Goal: Task Accomplishment & Management: Use online tool/utility

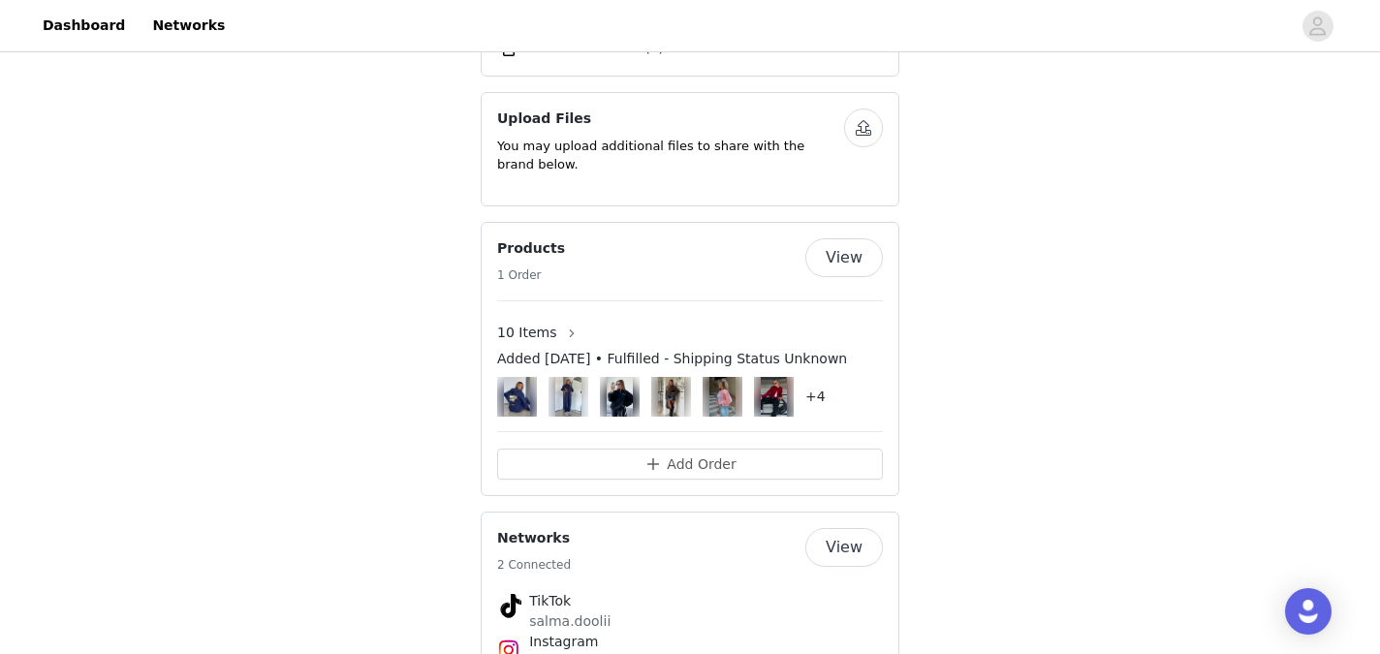
scroll to position [3032, 0]
click at [680, 447] on button "Add Order" at bounding box center [690, 462] width 386 height 31
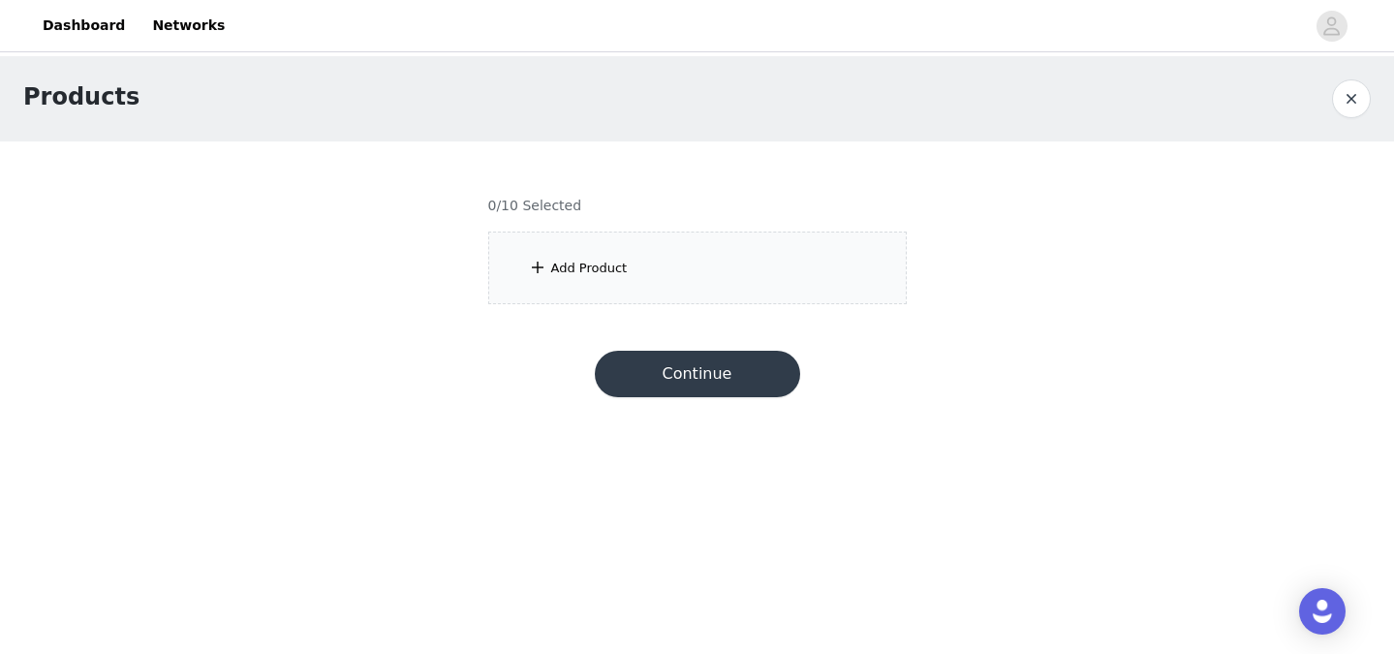
click at [633, 276] on div "Add Product" at bounding box center [697, 268] width 419 height 73
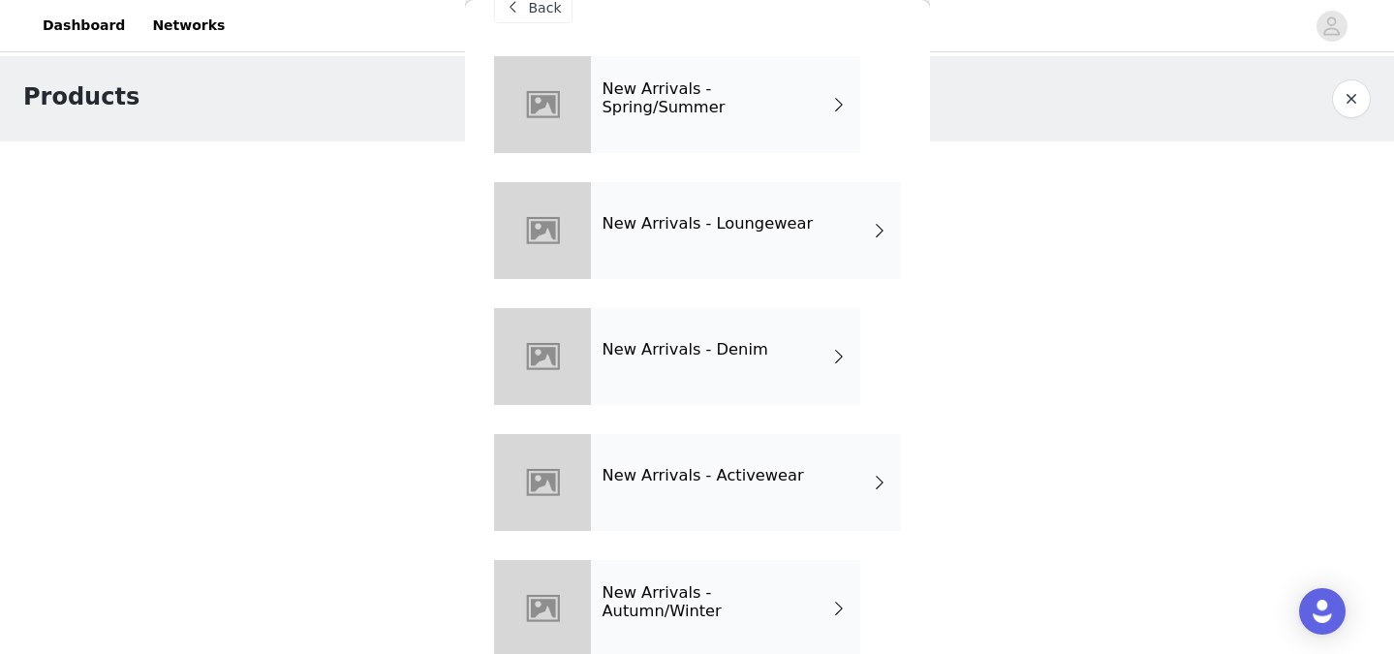
scroll to position [42, 0]
click at [811, 229] on div "New Arrivals - Loungewear" at bounding box center [746, 229] width 310 height 97
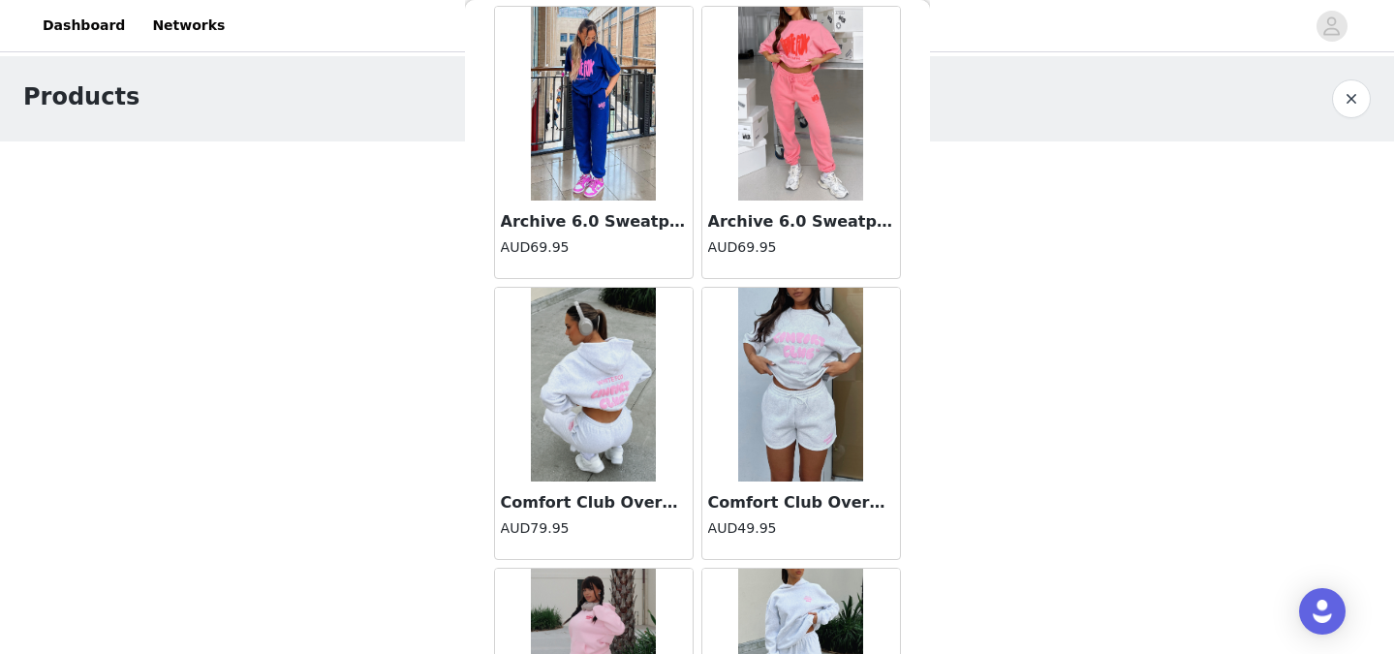
scroll to position [2311, 0]
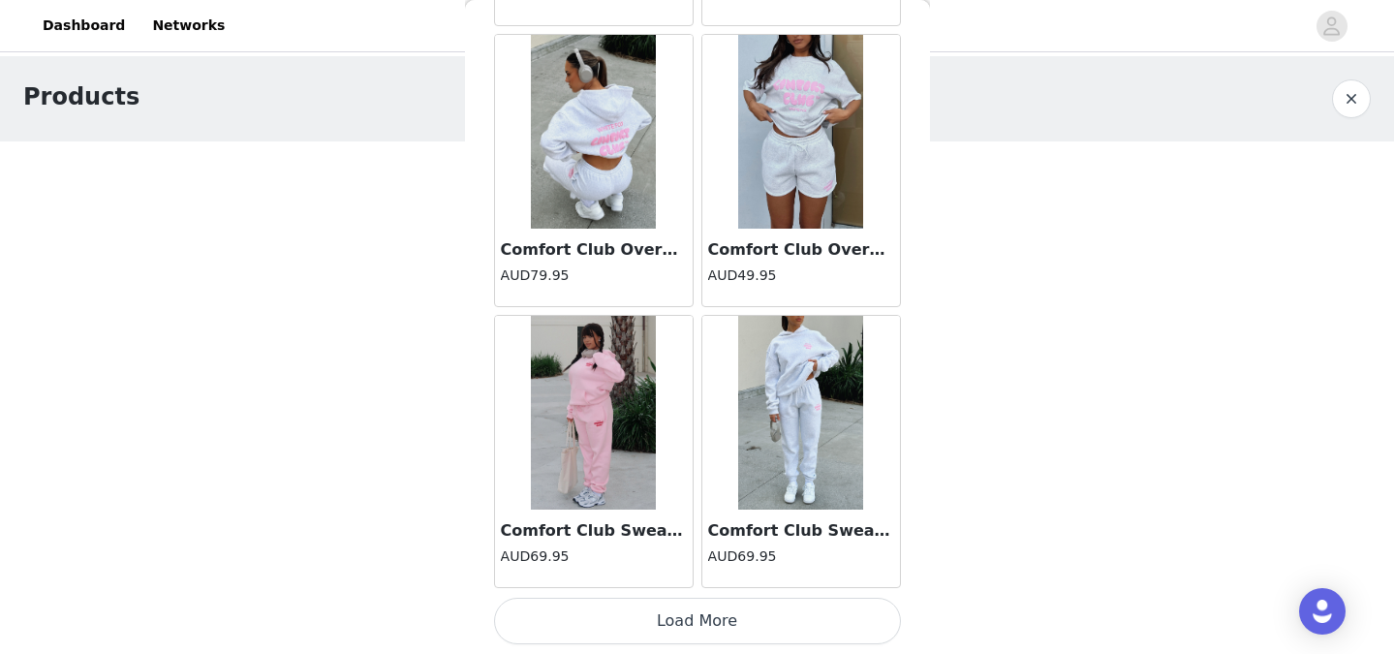
click at [711, 624] on button "Load More" at bounding box center [697, 621] width 407 height 47
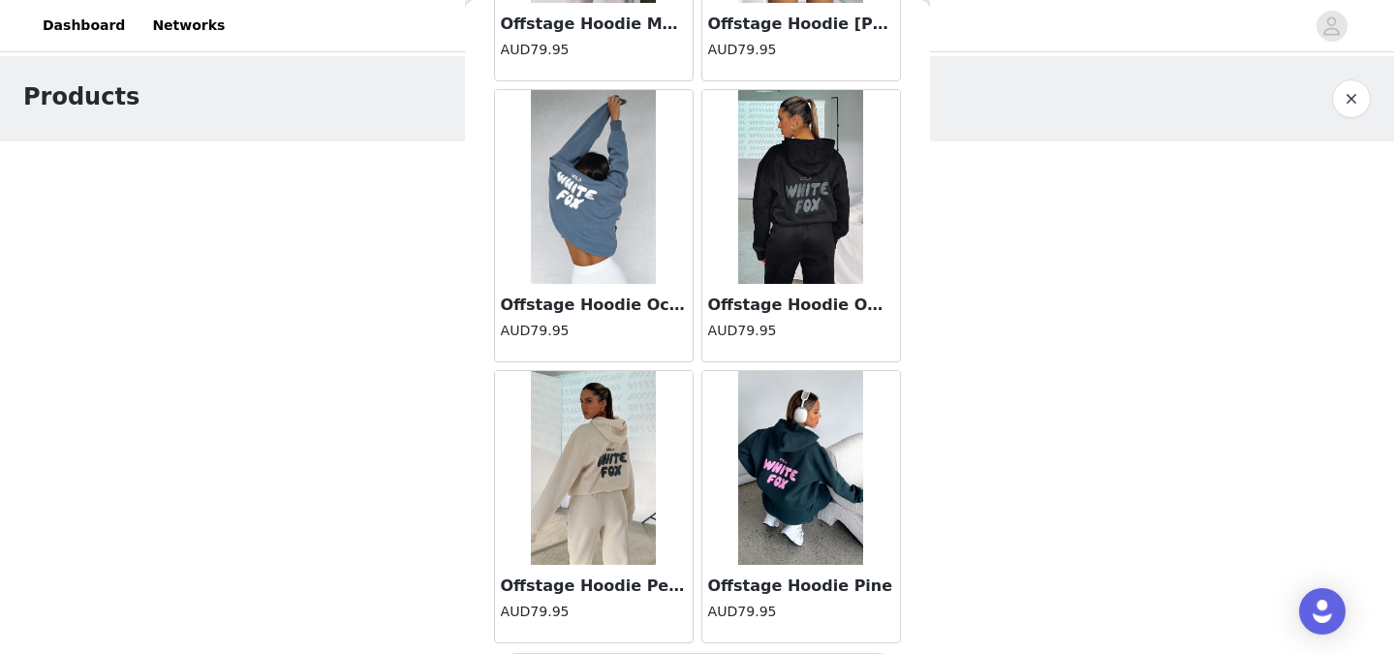
scroll to position [5120, 0]
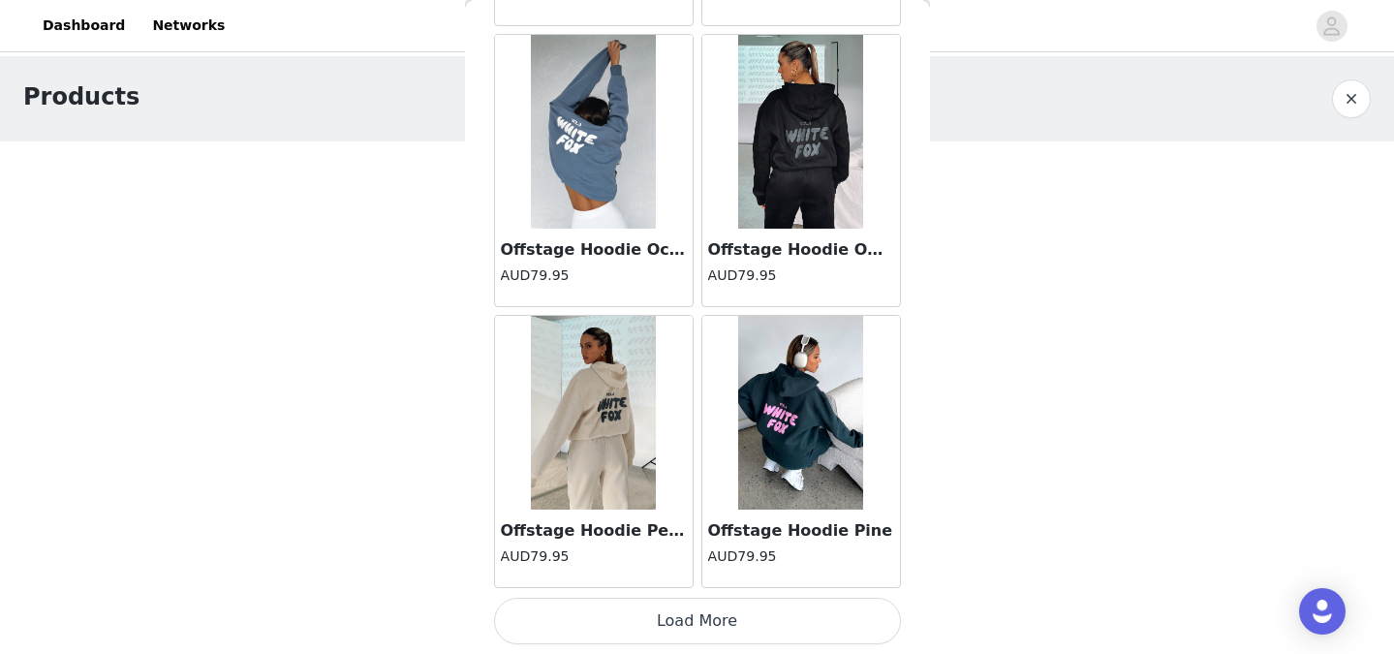
click at [711, 620] on button "Load More" at bounding box center [697, 621] width 407 height 47
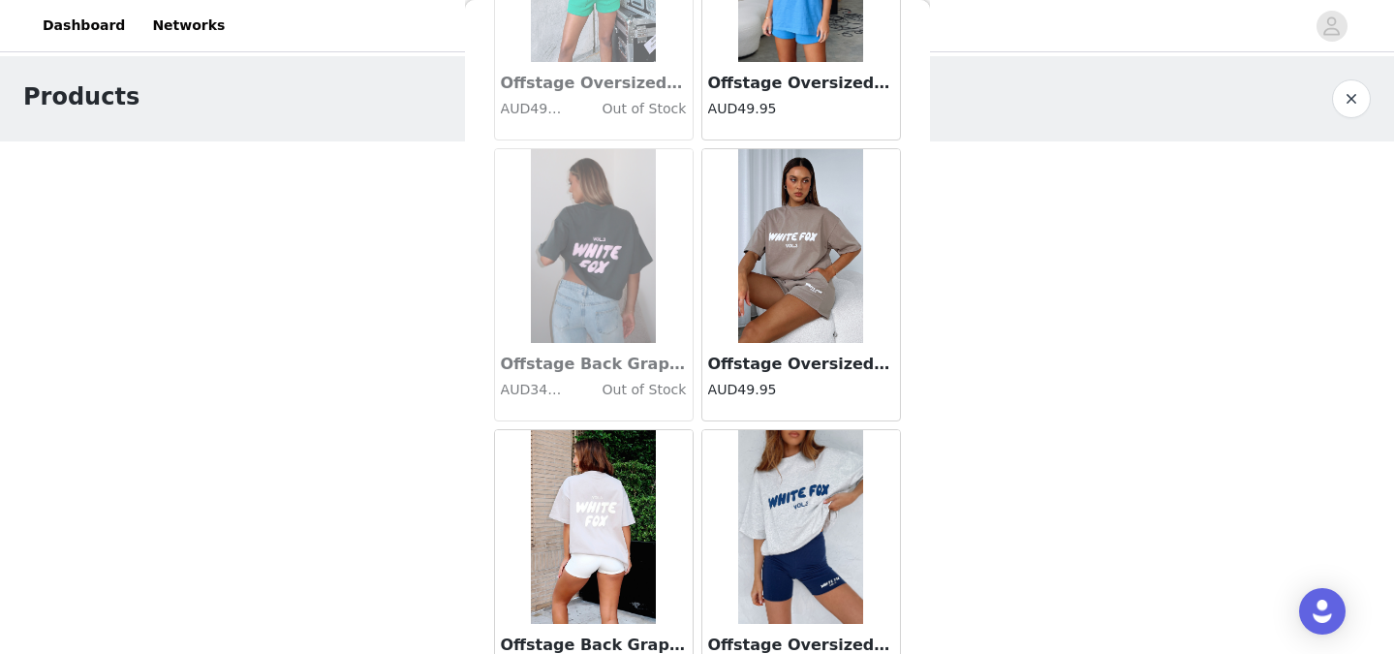
scroll to position [7930, 0]
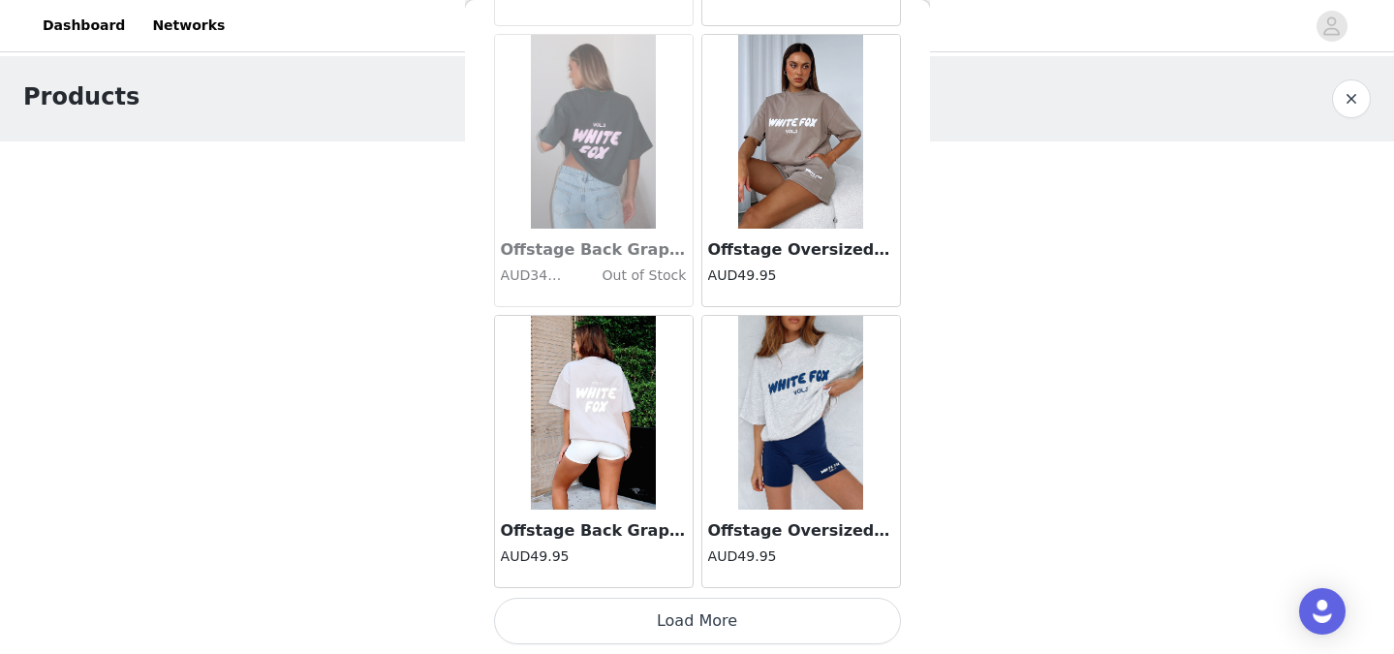
click at [711, 620] on button "Load More" at bounding box center [697, 621] width 407 height 47
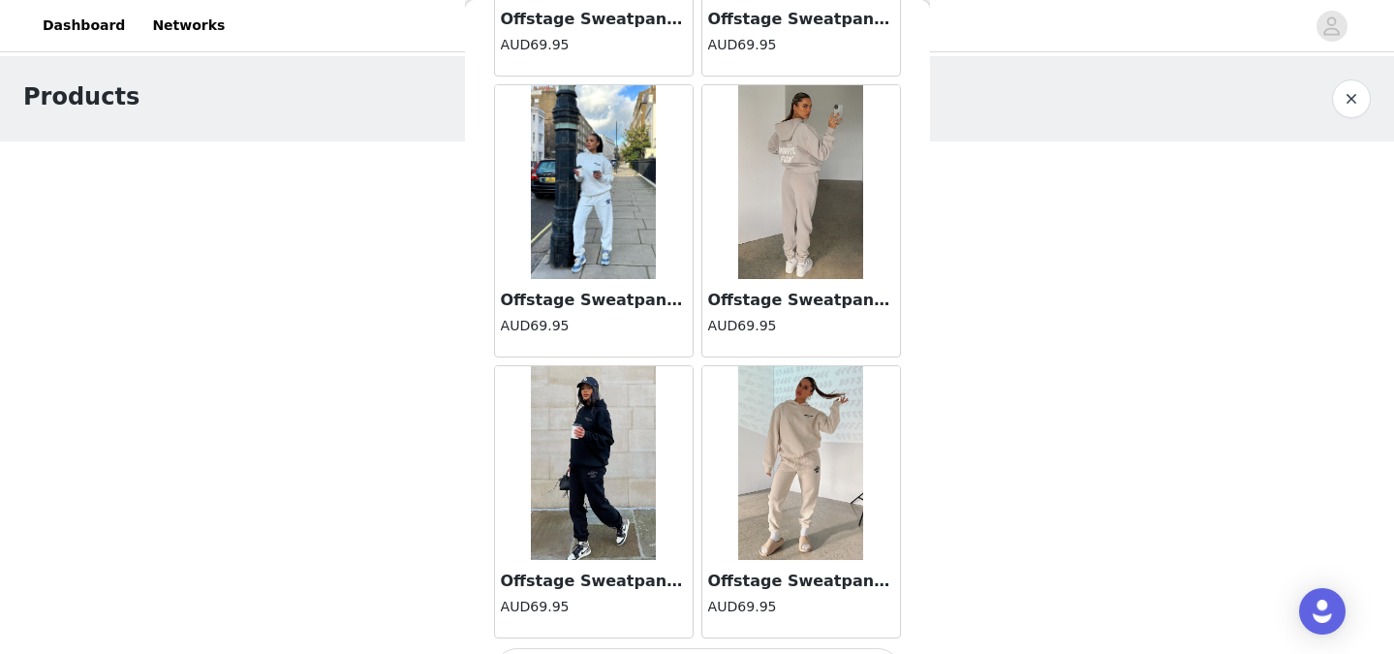
scroll to position [10740, 0]
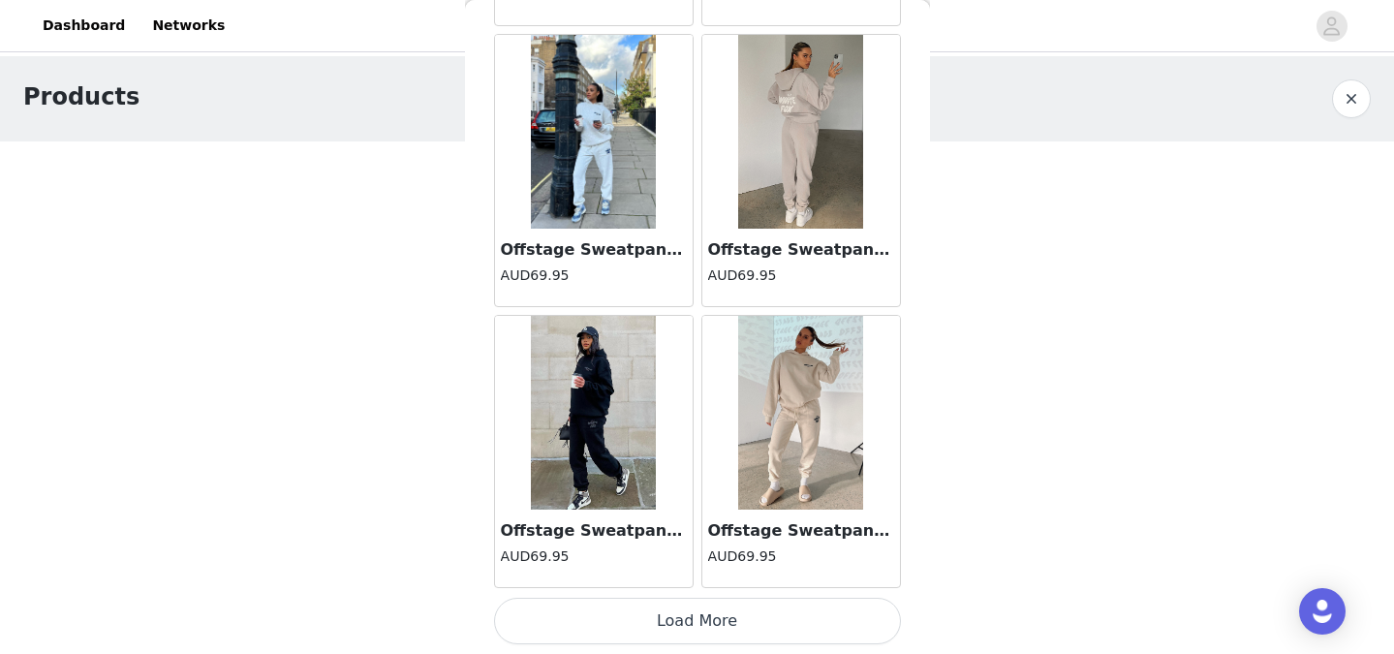
click at [699, 626] on button "Load More" at bounding box center [697, 621] width 407 height 47
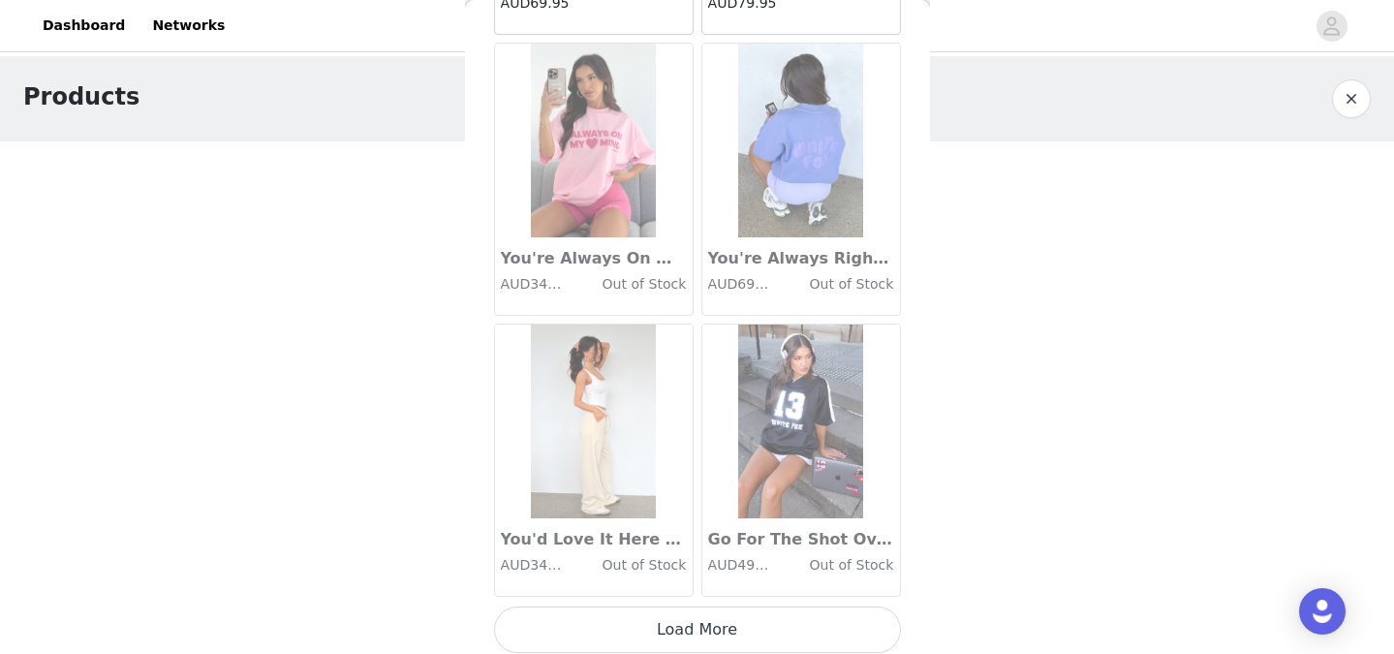
scroll to position [13549, 0]
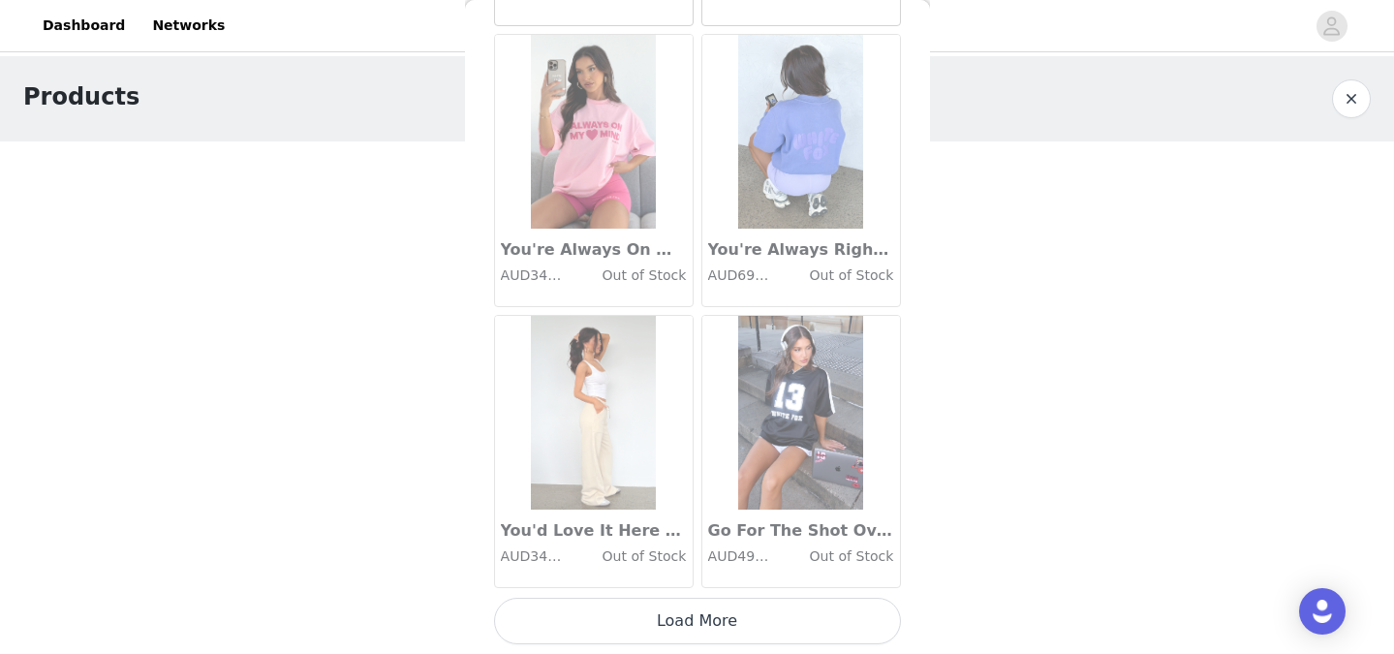
click at [695, 619] on button "Load More" at bounding box center [697, 621] width 407 height 47
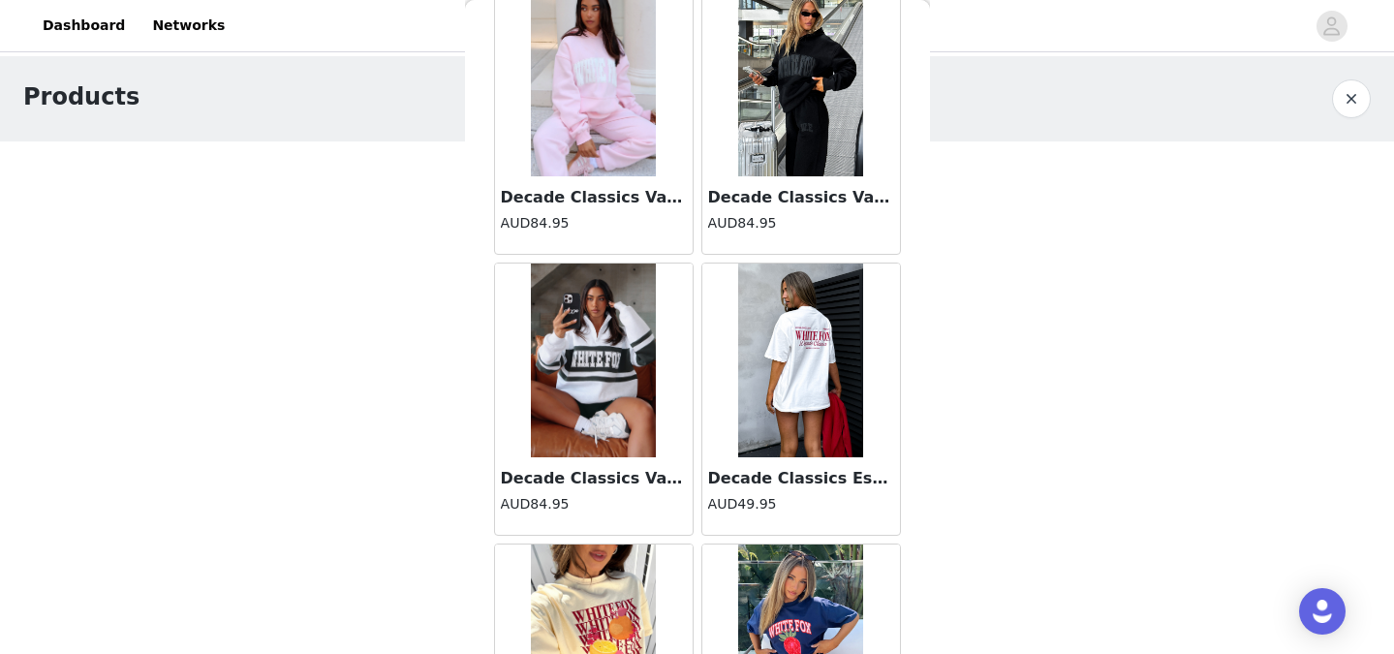
scroll to position [14727, 0]
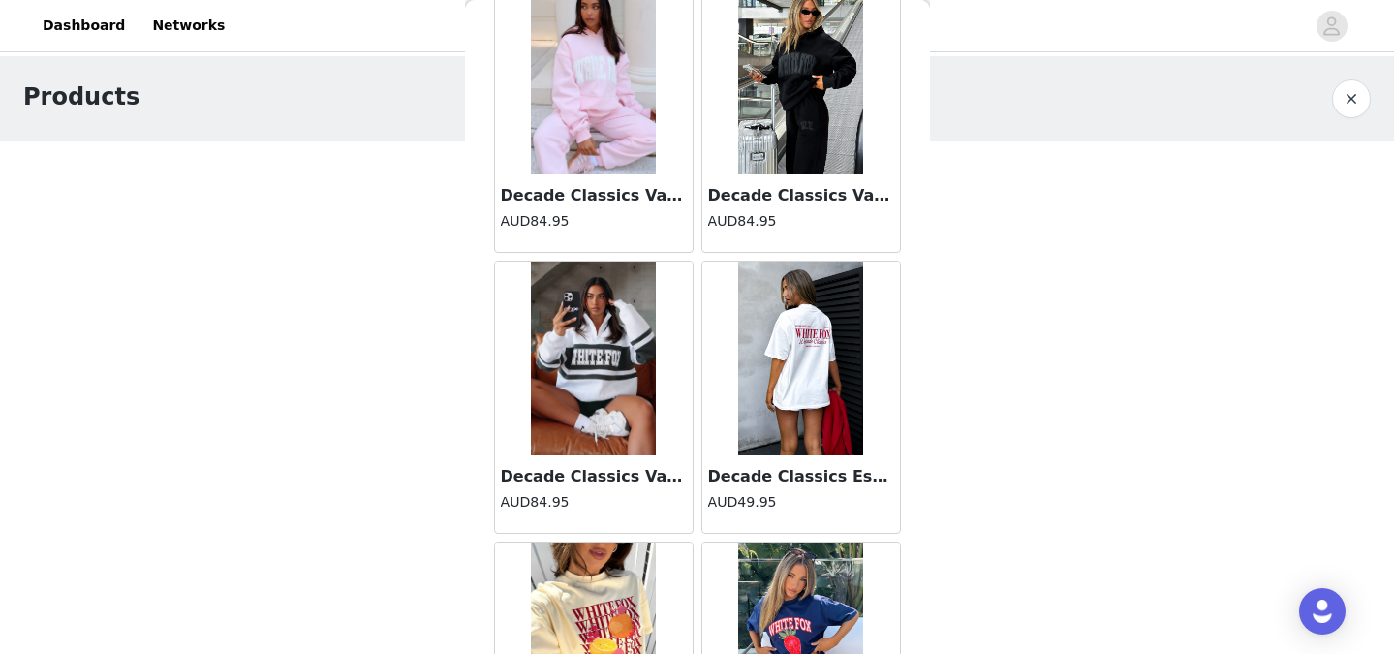
click at [609, 419] on img at bounding box center [594, 359] width 126 height 194
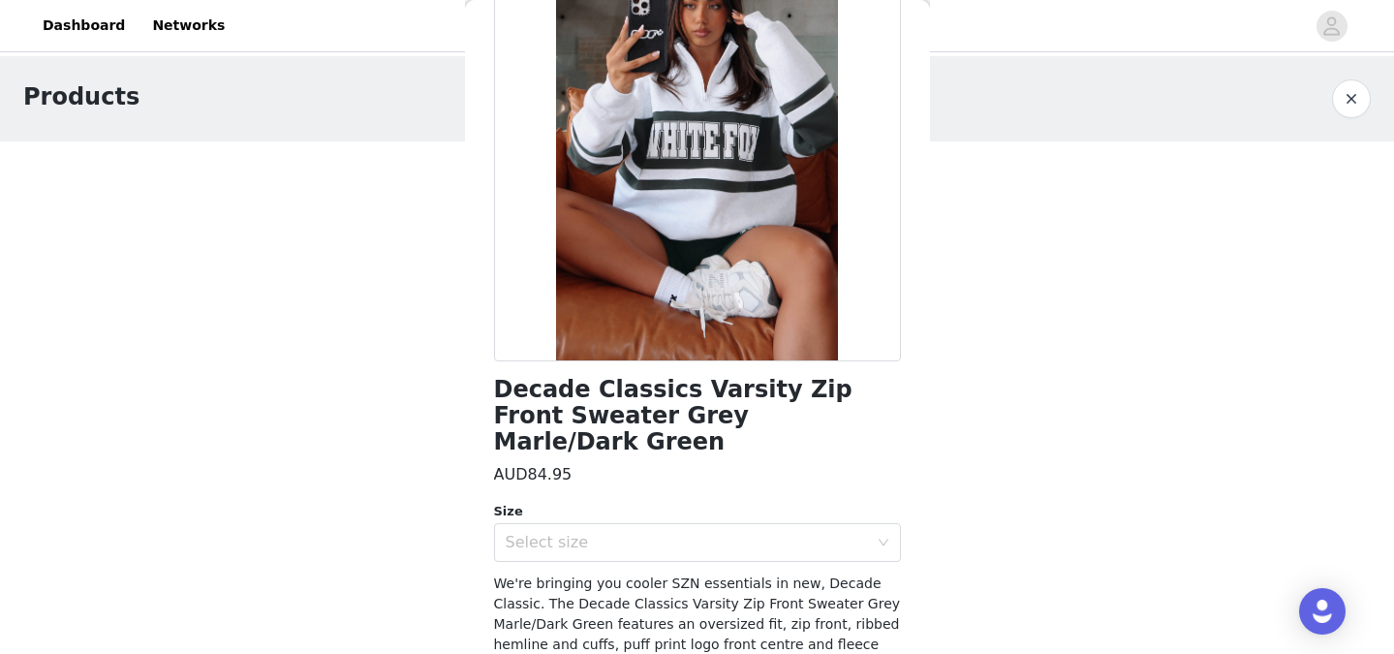
scroll to position [308, 0]
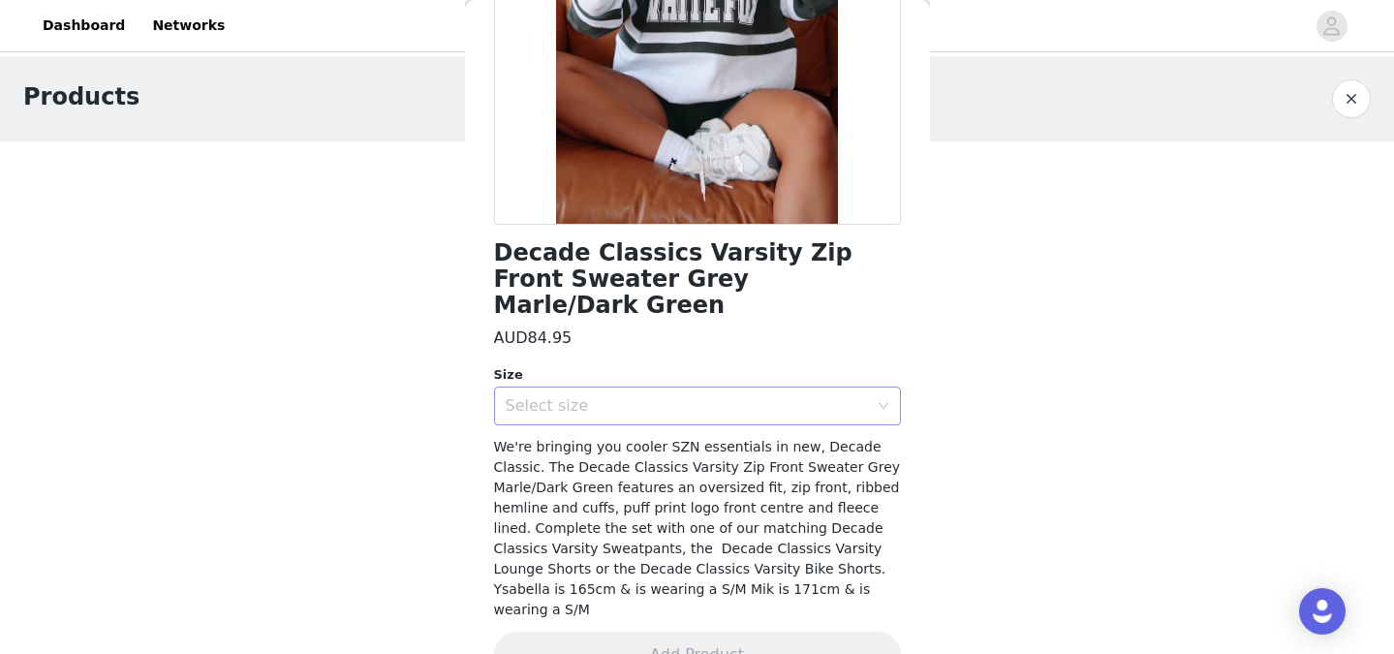
click at [717, 396] on div "Select size" at bounding box center [687, 405] width 362 height 19
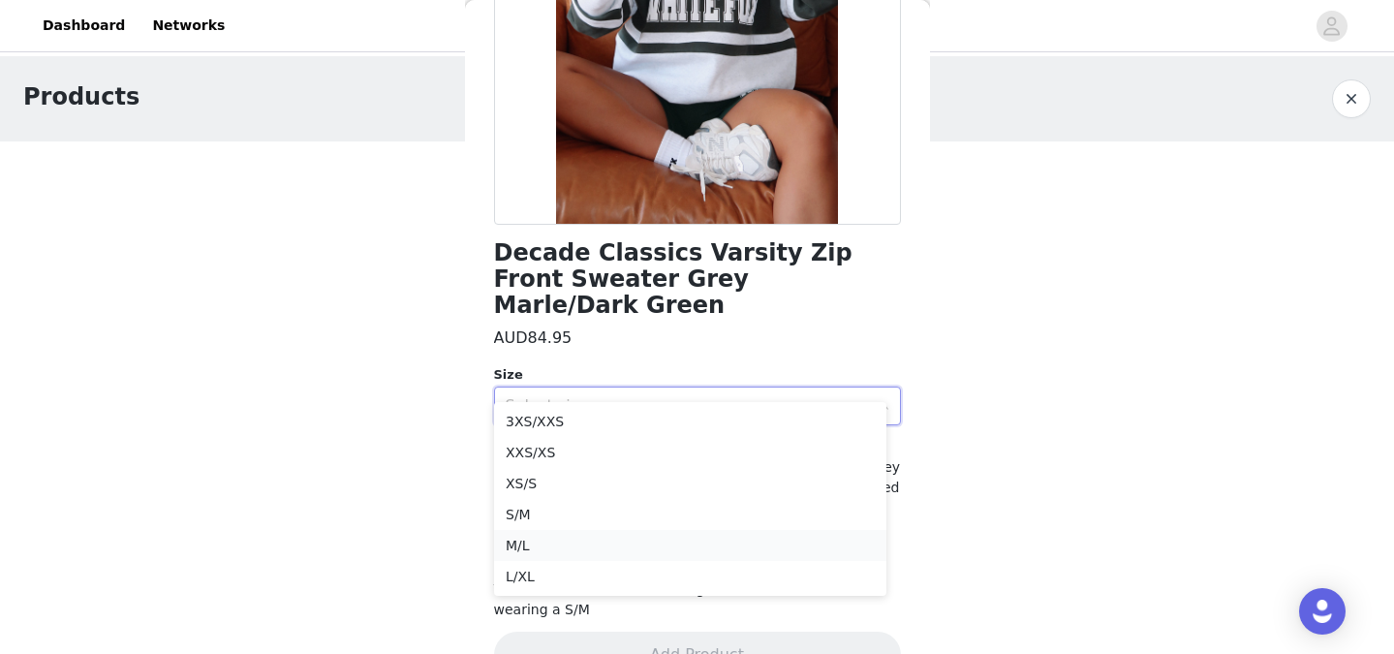
click at [609, 539] on li "M/L" at bounding box center [690, 545] width 392 height 31
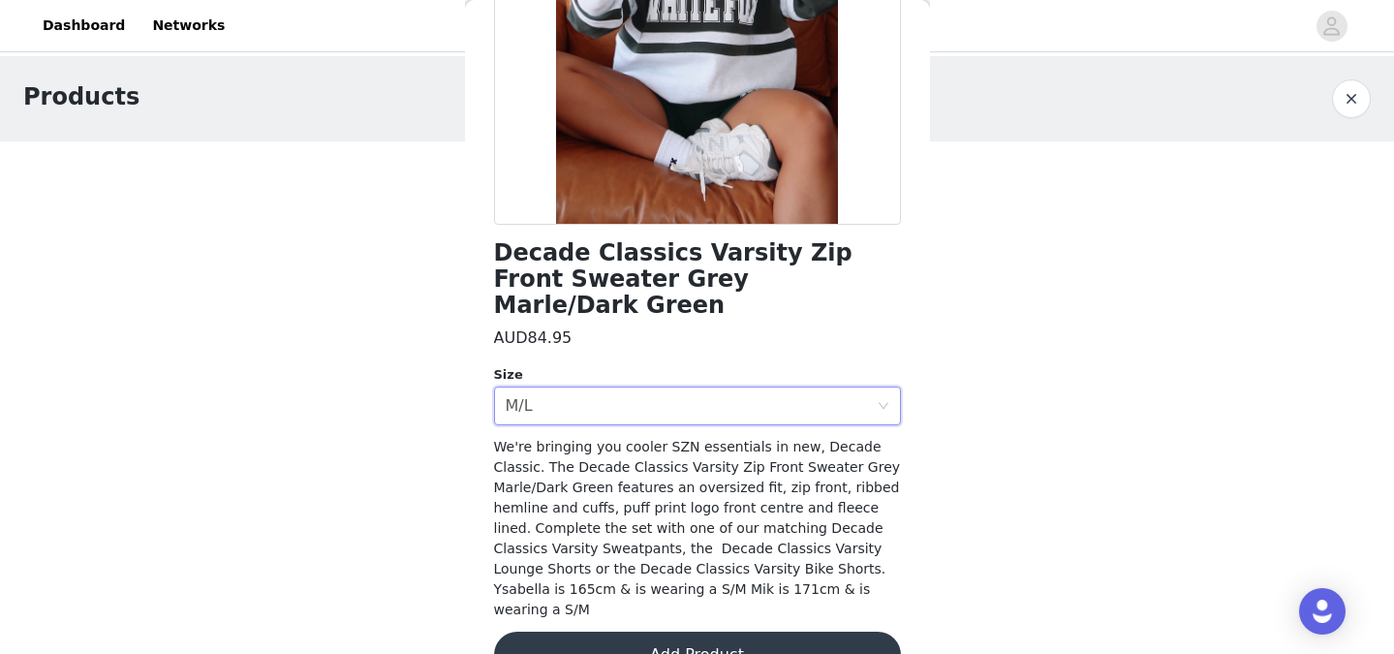
click at [666, 632] on button "Add Product" at bounding box center [697, 655] width 407 height 47
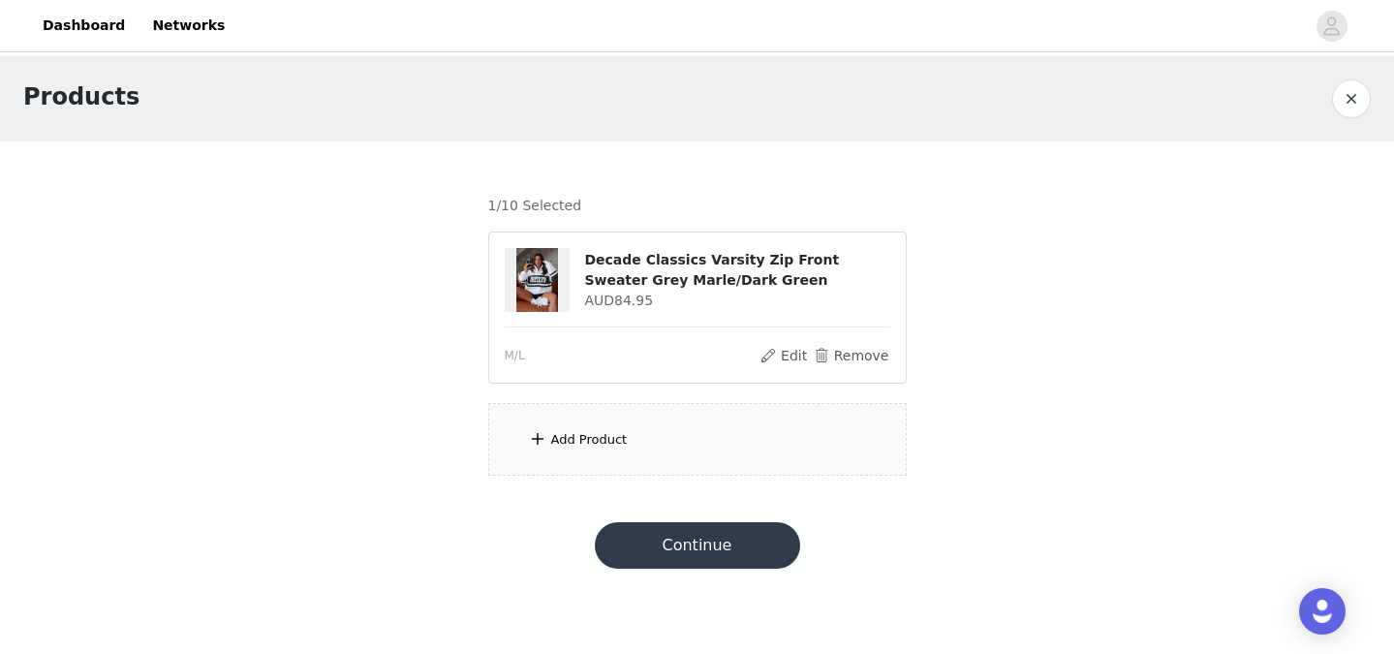
click at [671, 446] on div "Add Product" at bounding box center [697, 439] width 419 height 73
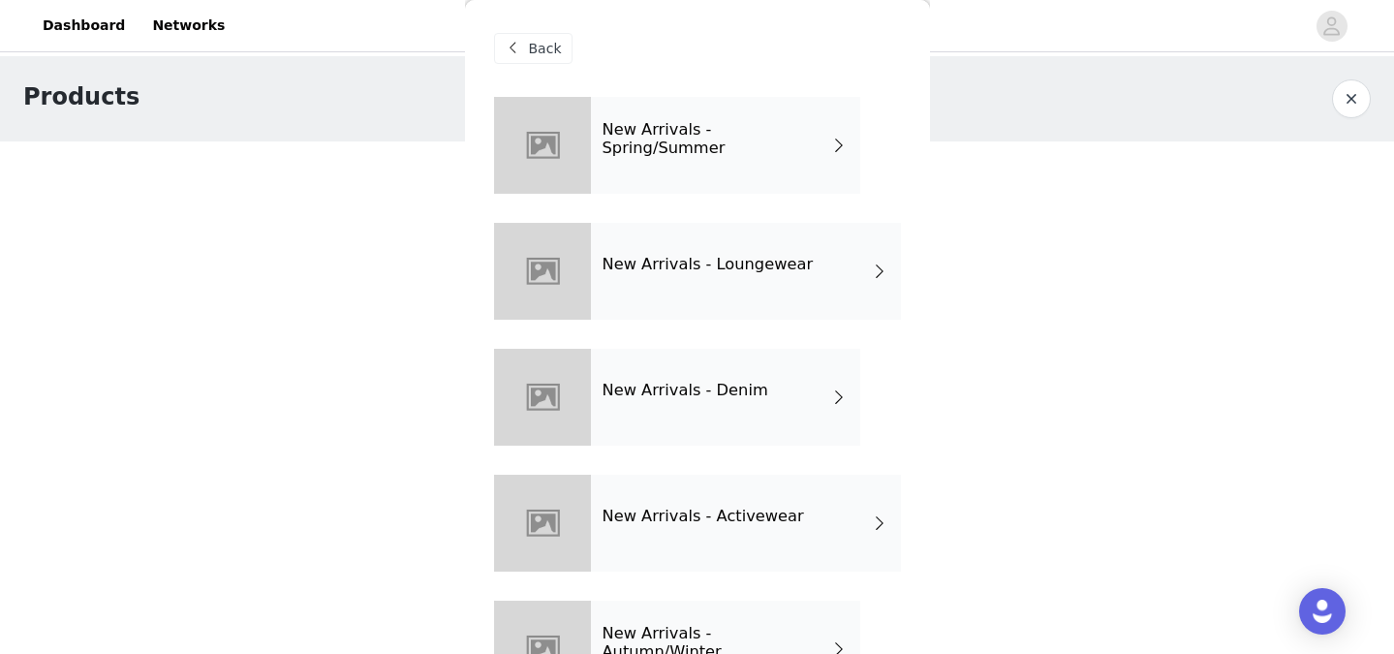
click at [761, 268] on h4 "New Arrivals - Loungewear" at bounding box center [708, 264] width 211 height 17
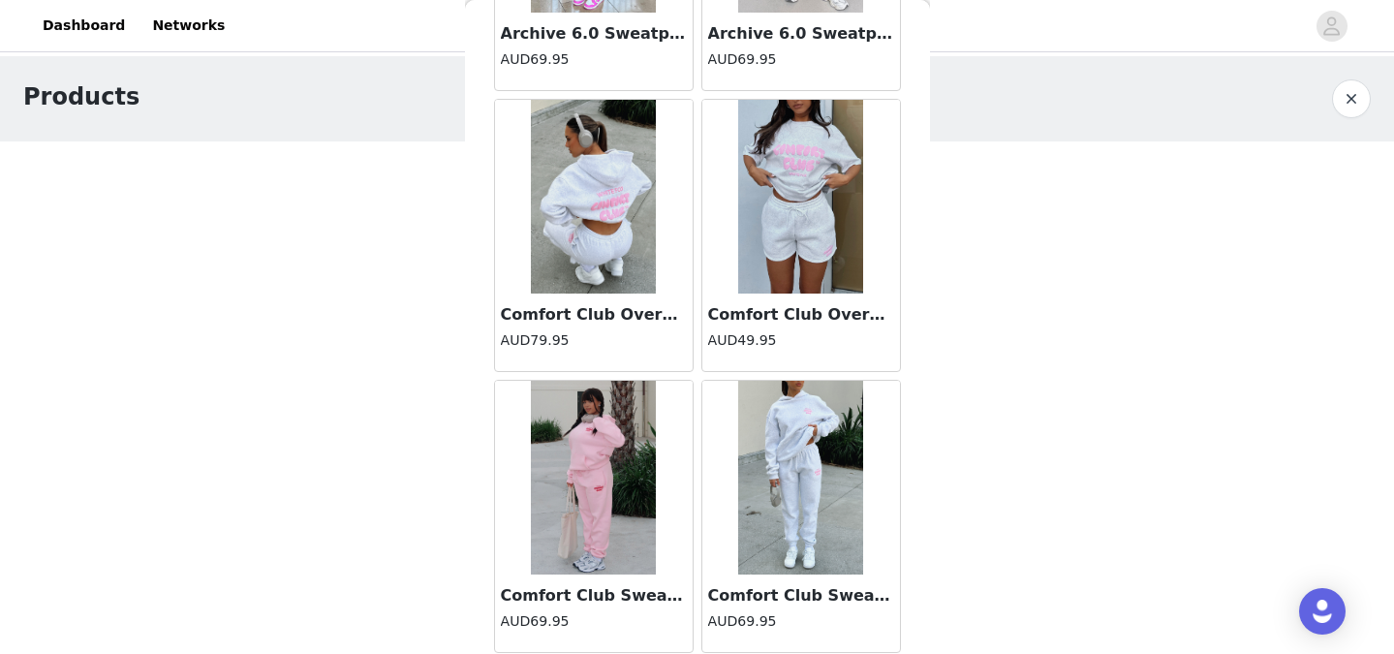
scroll to position [2311, 0]
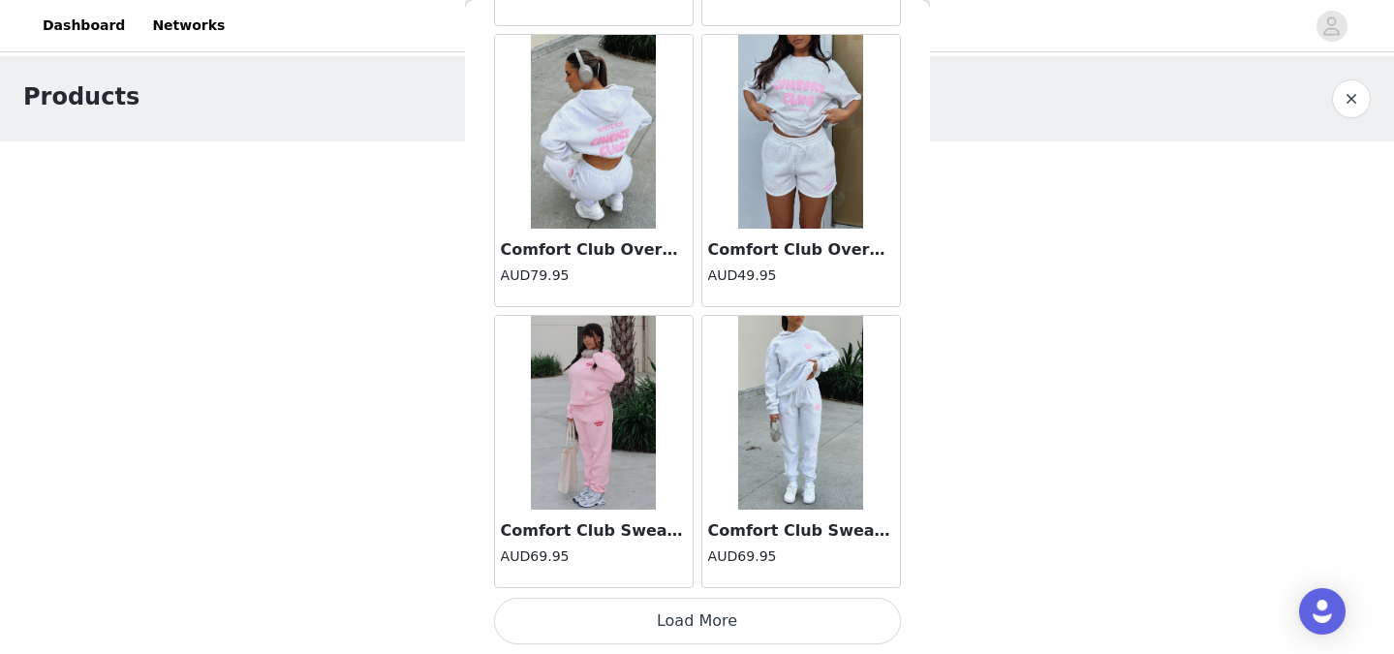
click at [677, 620] on button "Load More" at bounding box center [697, 621] width 407 height 47
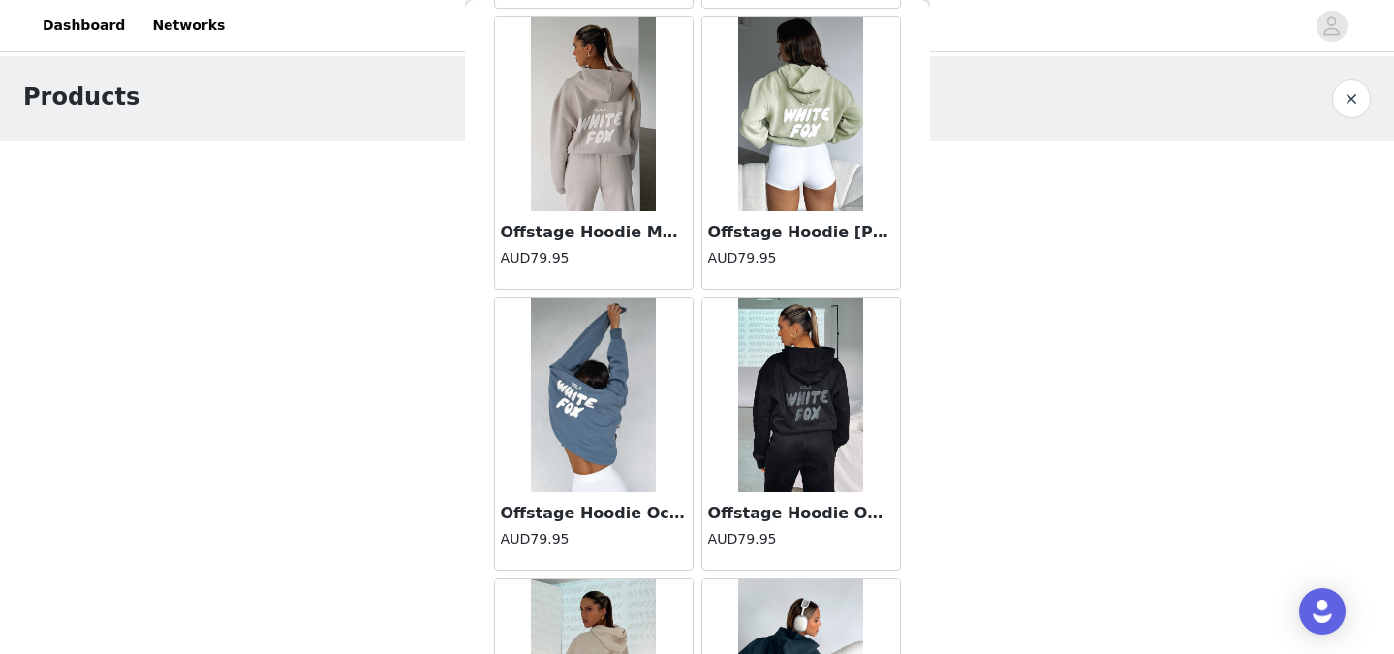
scroll to position [5120, 0]
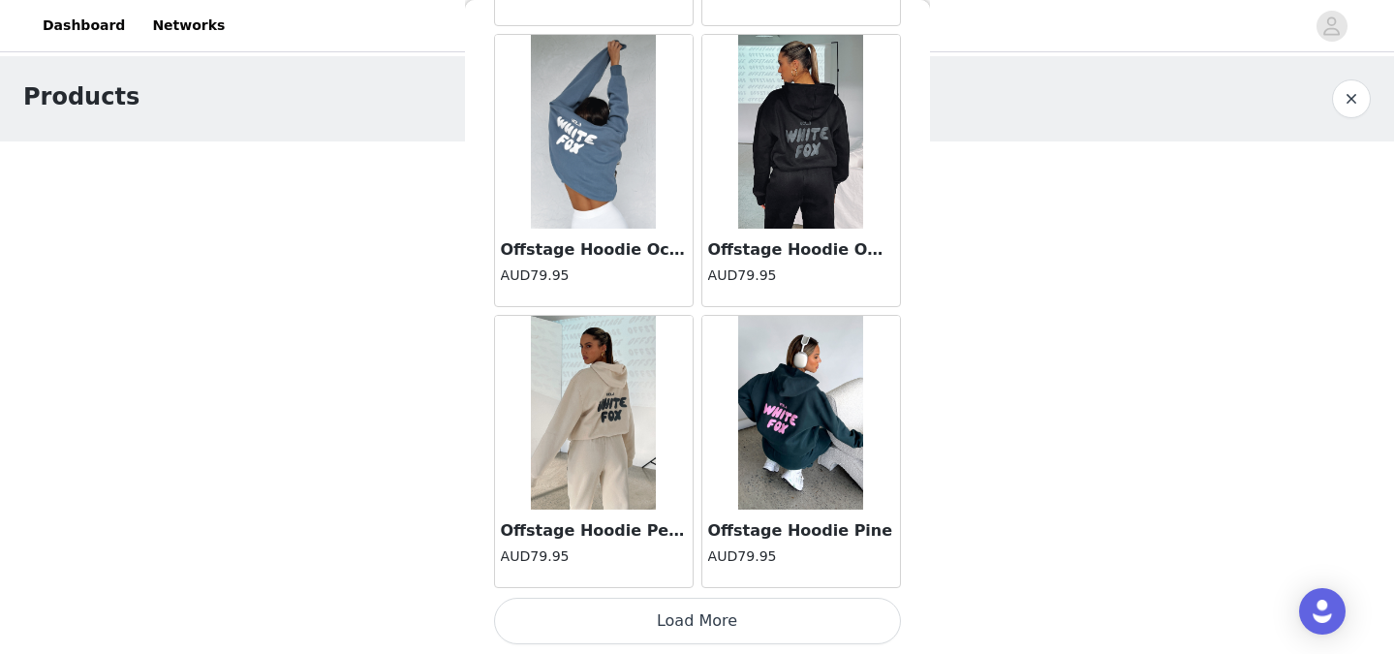
click at [693, 616] on button "Load More" at bounding box center [697, 621] width 407 height 47
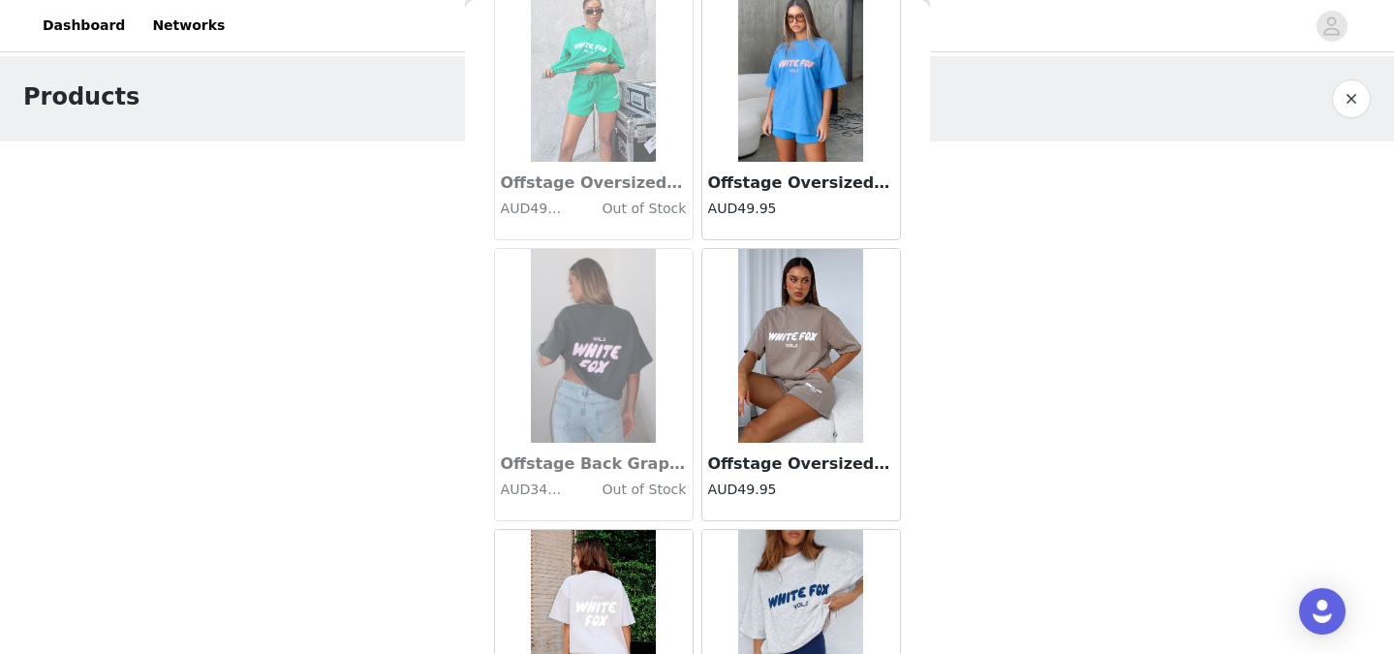
scroll to position [7930, 0]
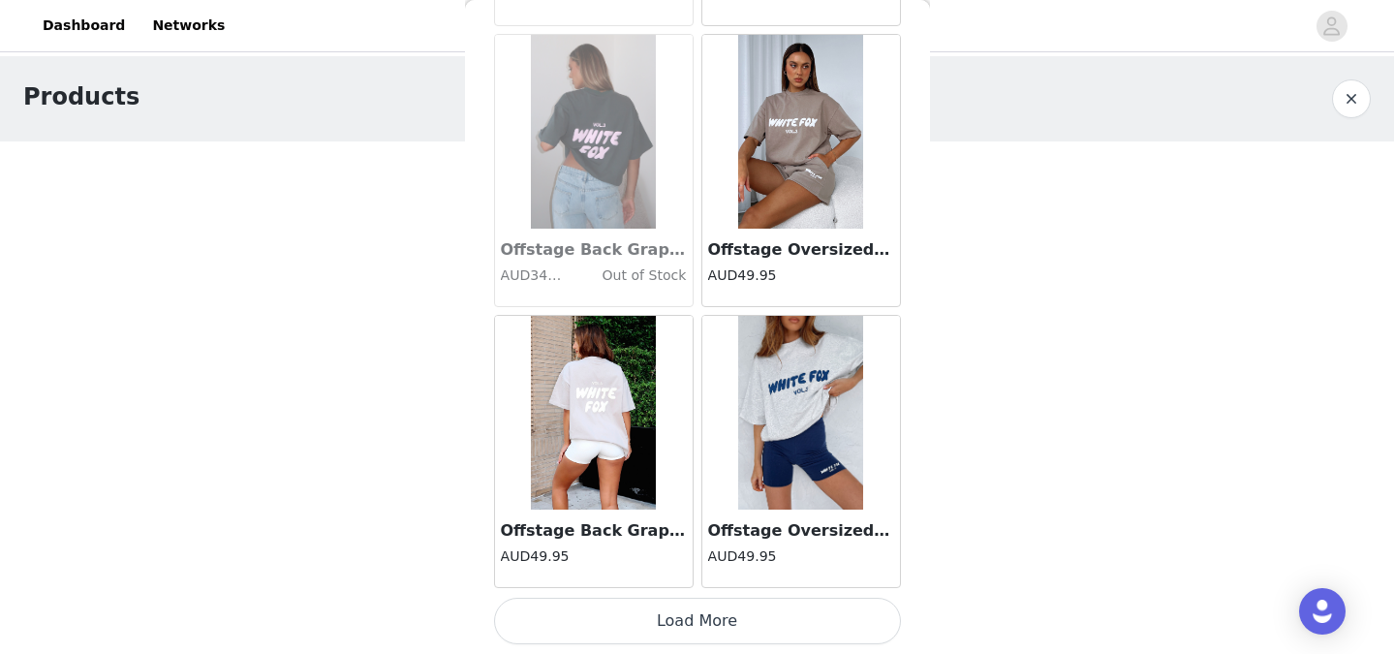
click at [698, 628] on button "Load More" at bounding box center [697, 621] width 407 height 47
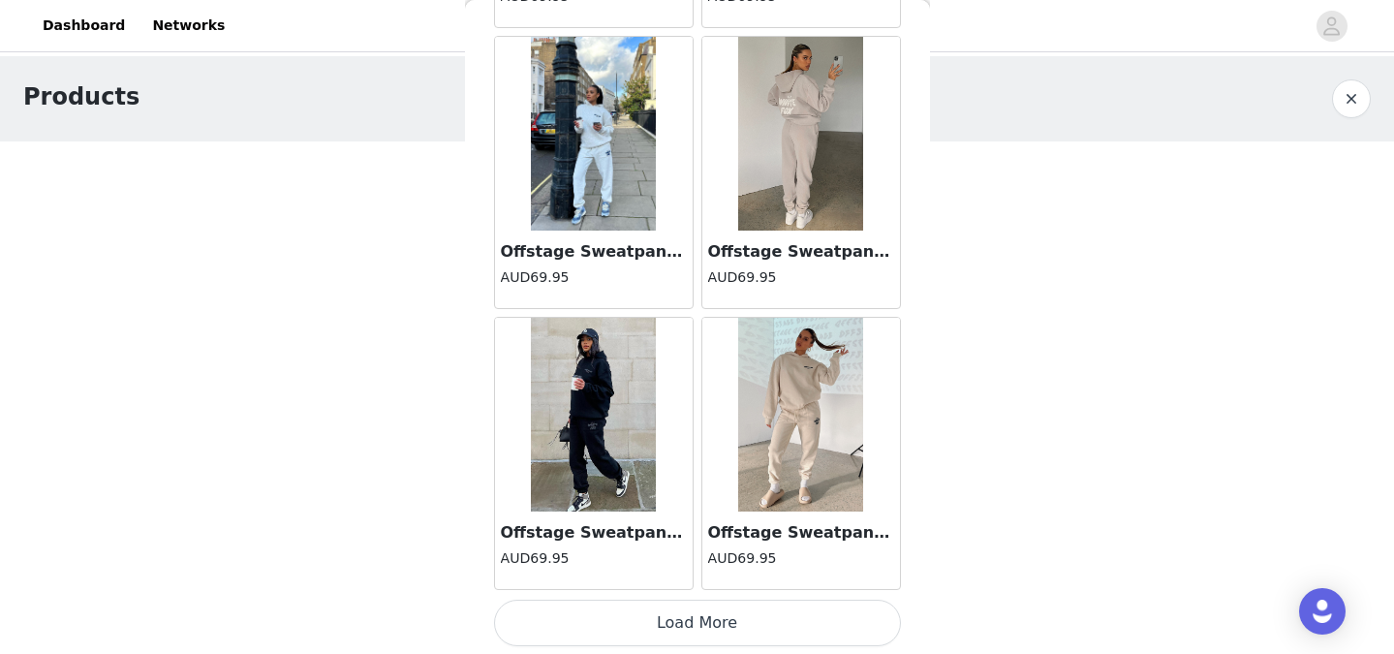
scroll to position [10740, 0]
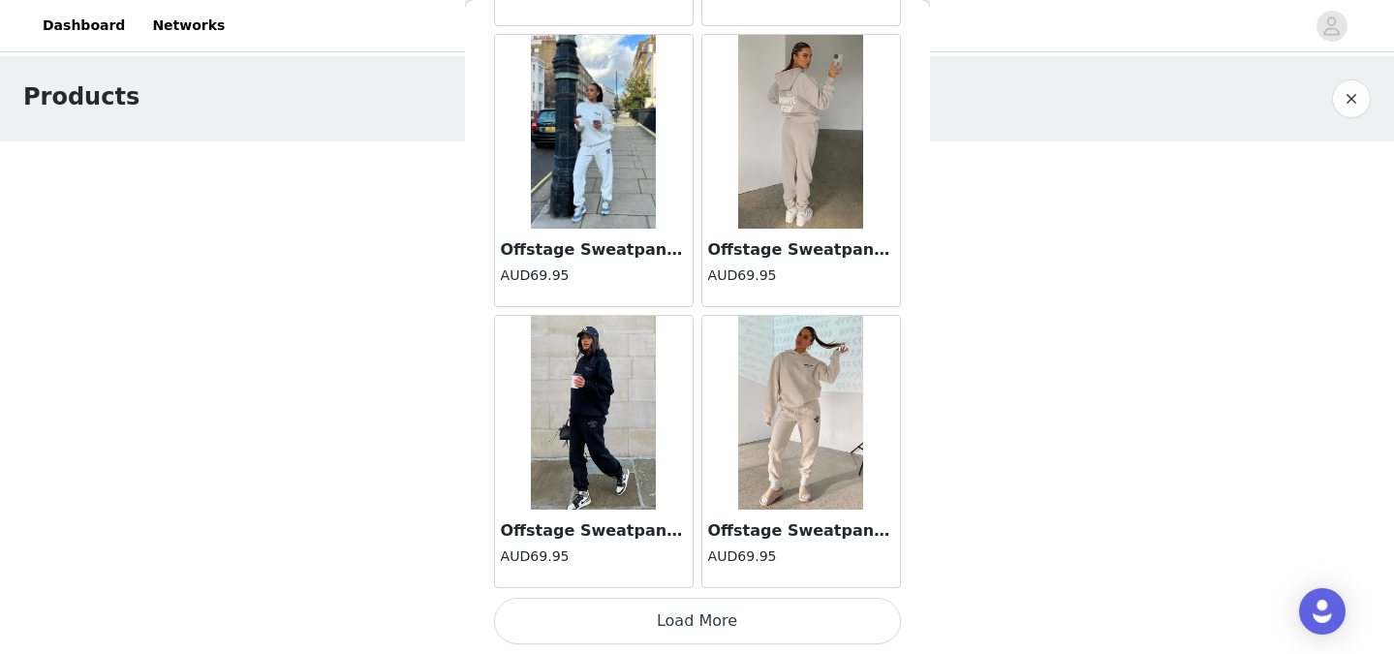
click at [673, 620] on button "Load More" at bounding box center [697, 621] width 407 height 47
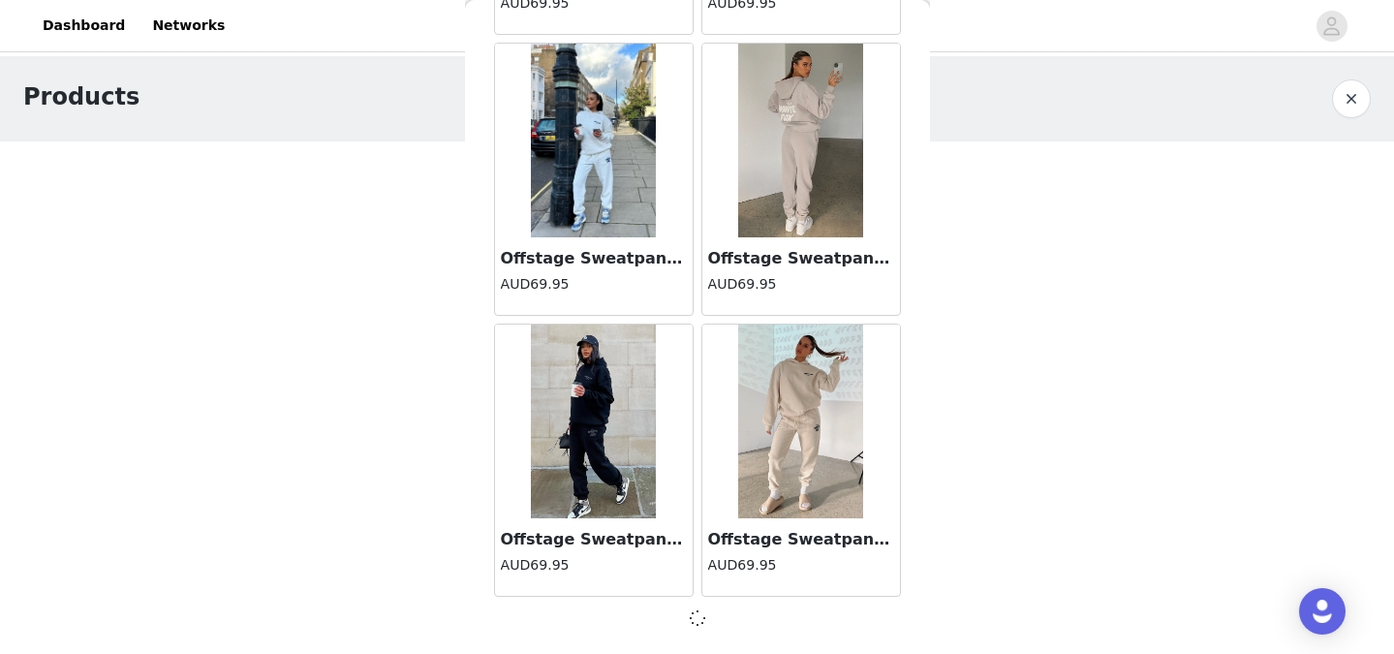
scroll to position [10731, 0]
click at [673, 620] on div at bounding box center [697, 617] width 407 height 23
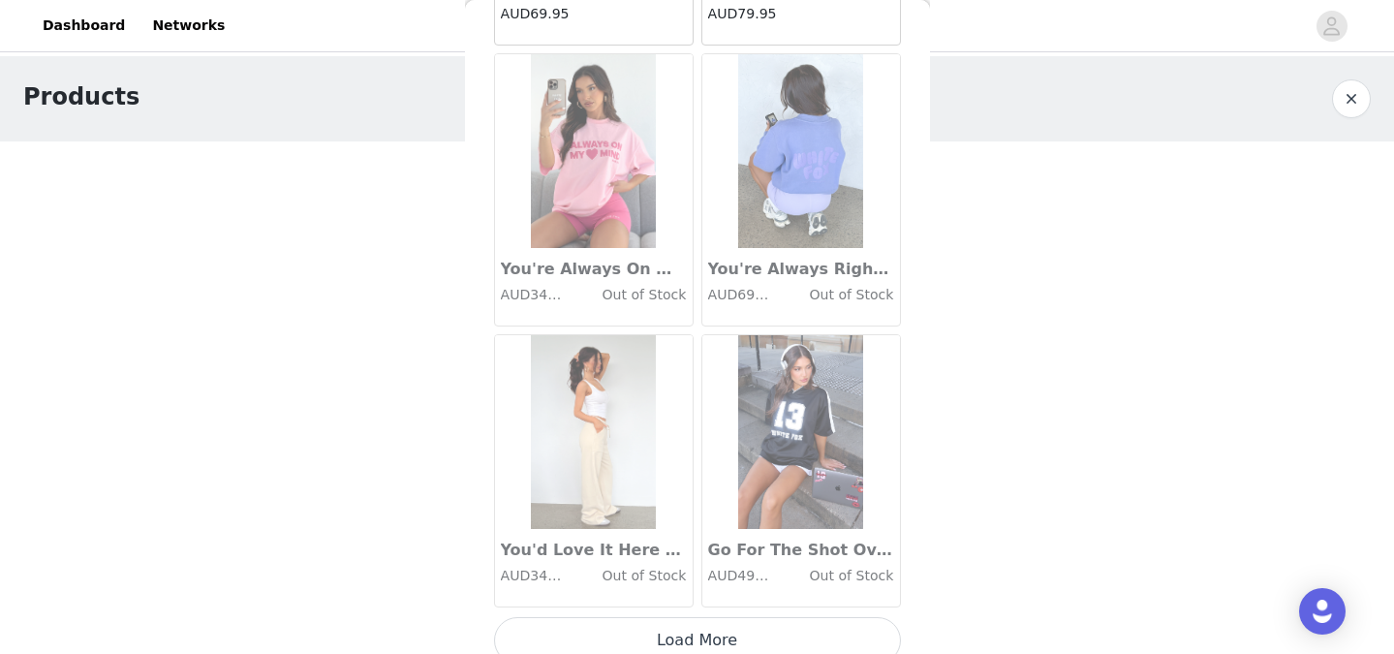
scroll to position [13549, 0]
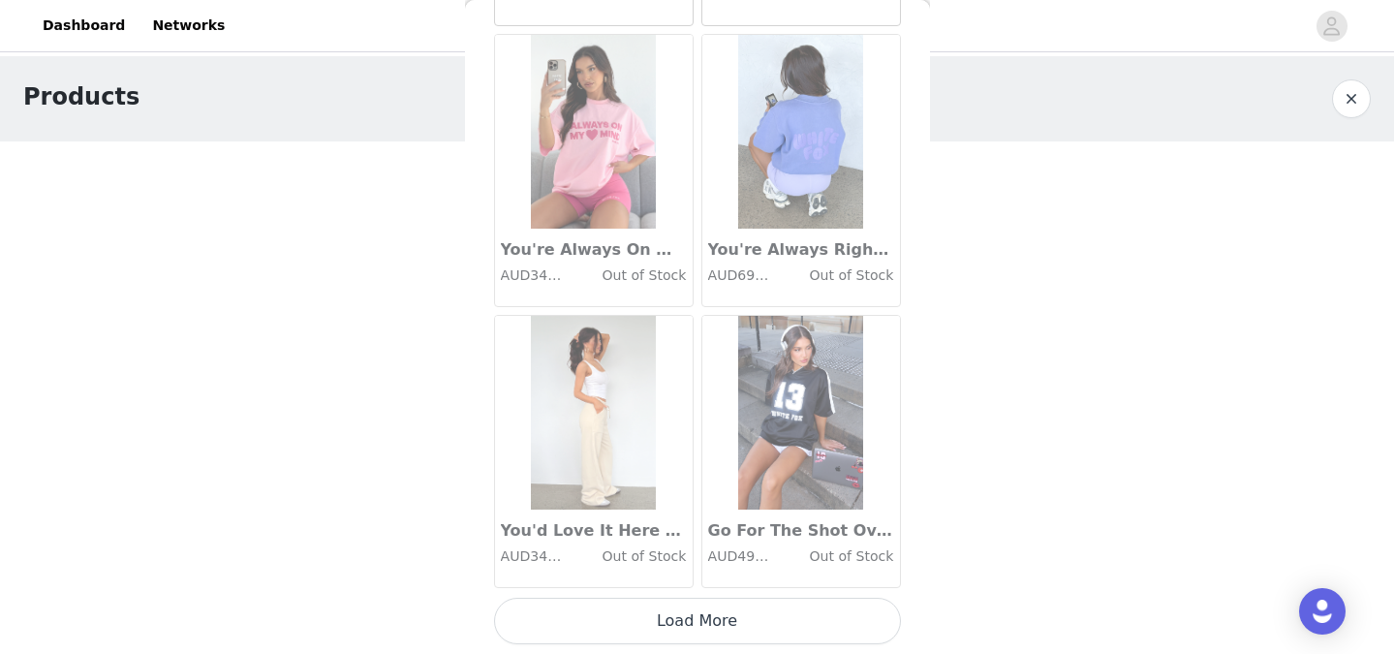
click at [694, 614] on button "Load More" at bounding box center [697, 621] width 407 height 47
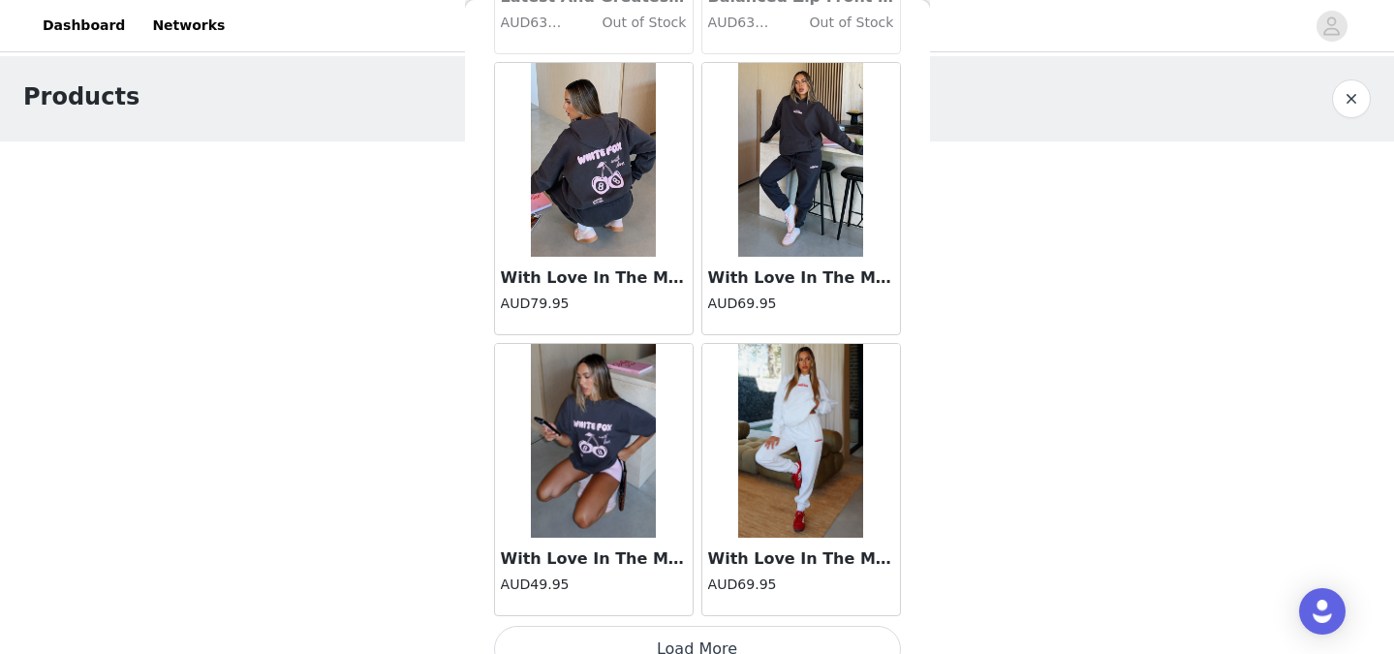
scroll to position [16359, 0]
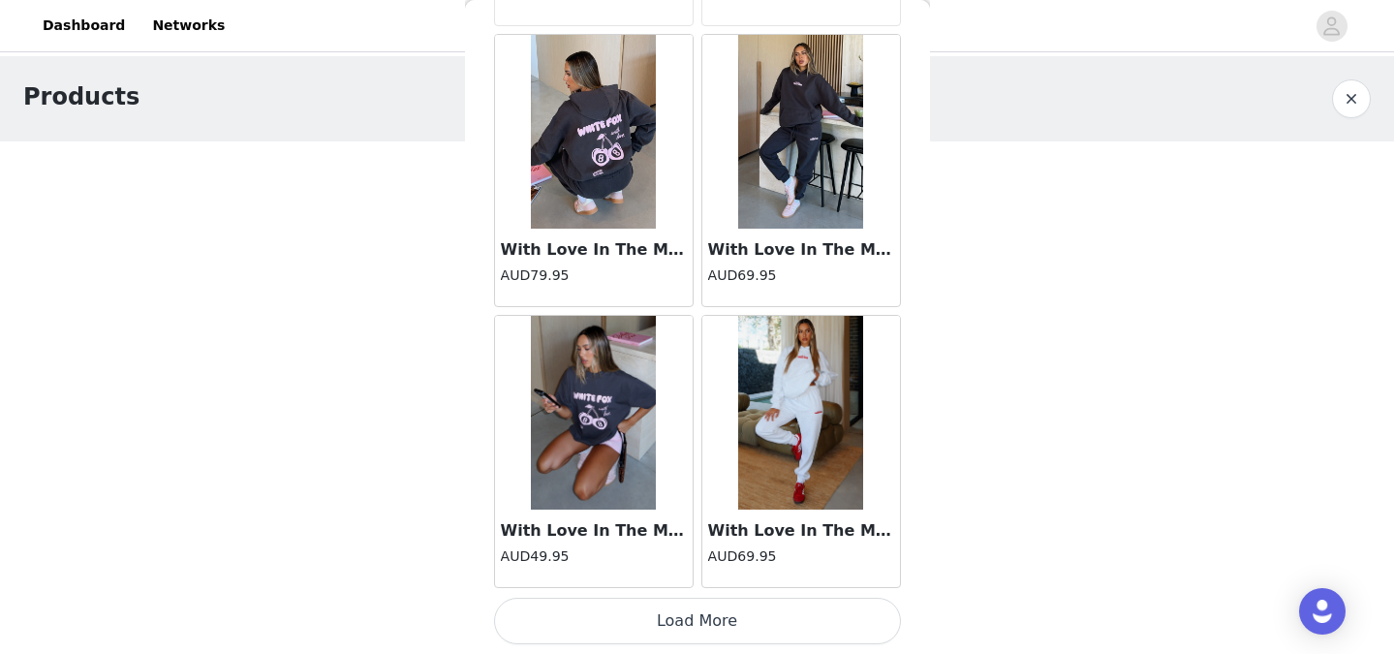
click at [705, 625] on button "Load More" at bounding box center [697, 621] width 407 height 47
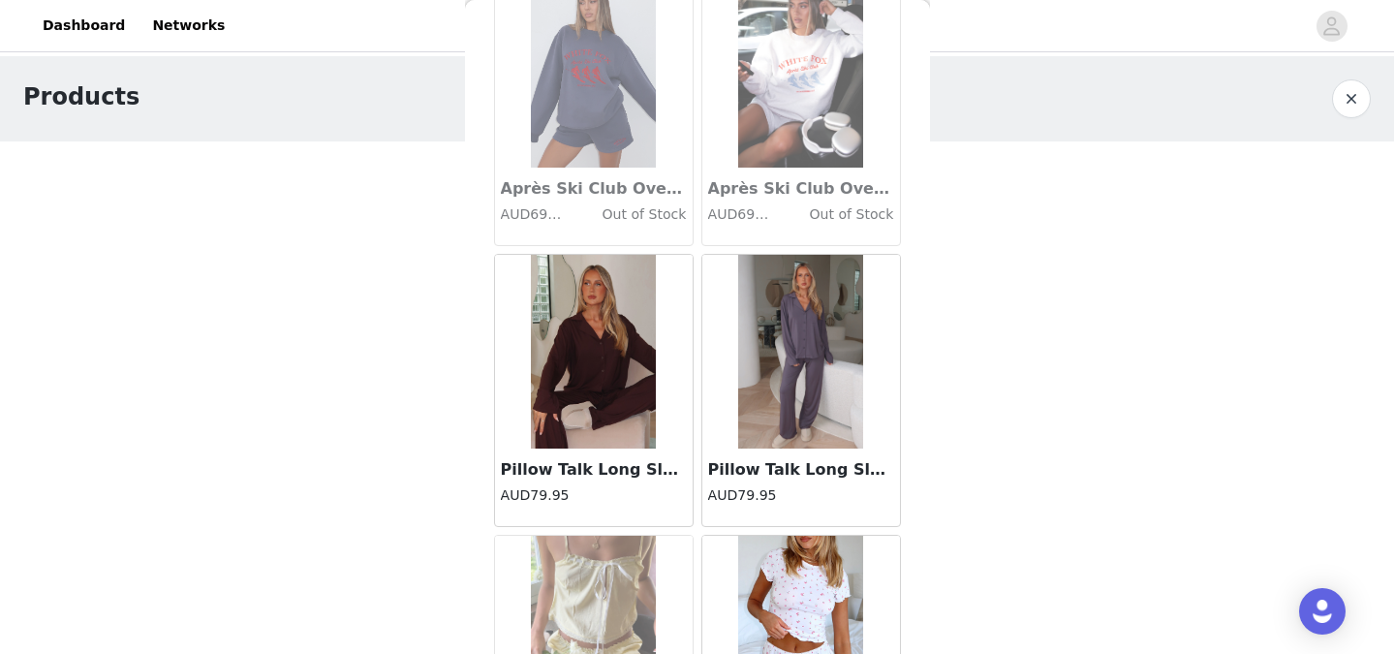
scroll to position [19168, 0]
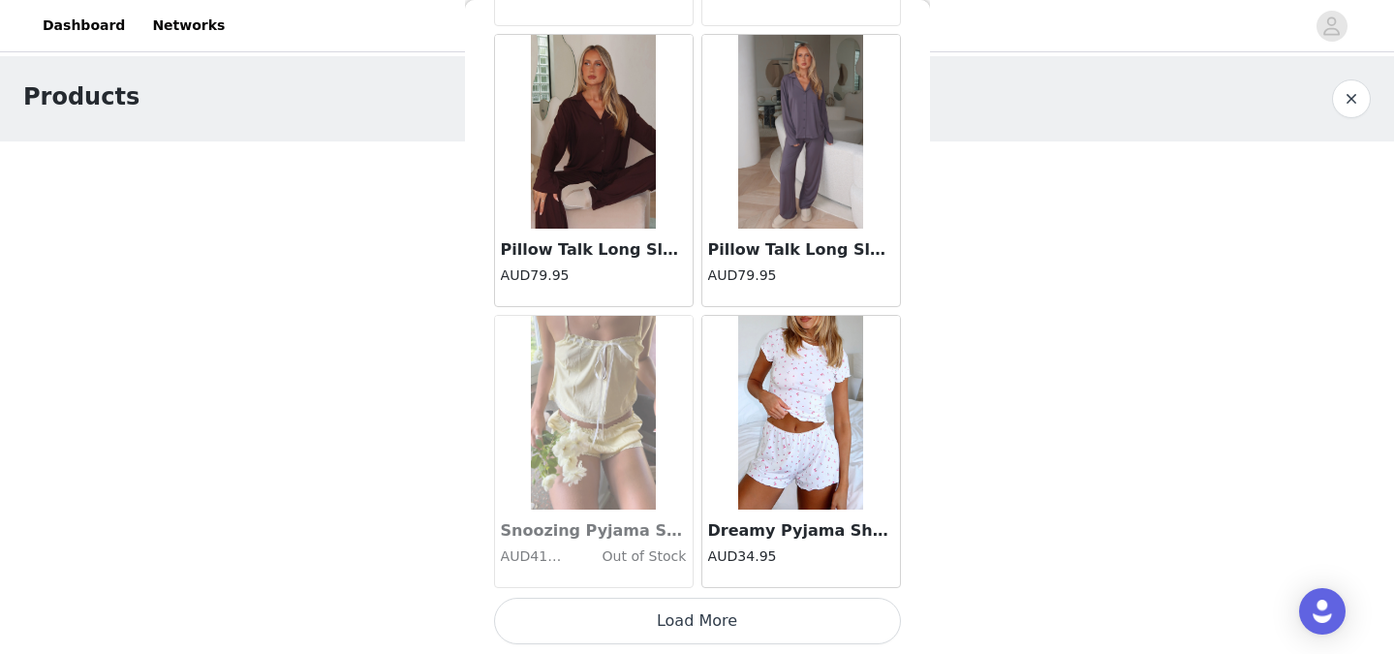
click at [688, 625] on button "Load More" at bounding box center [697, 621] width 407 height 47
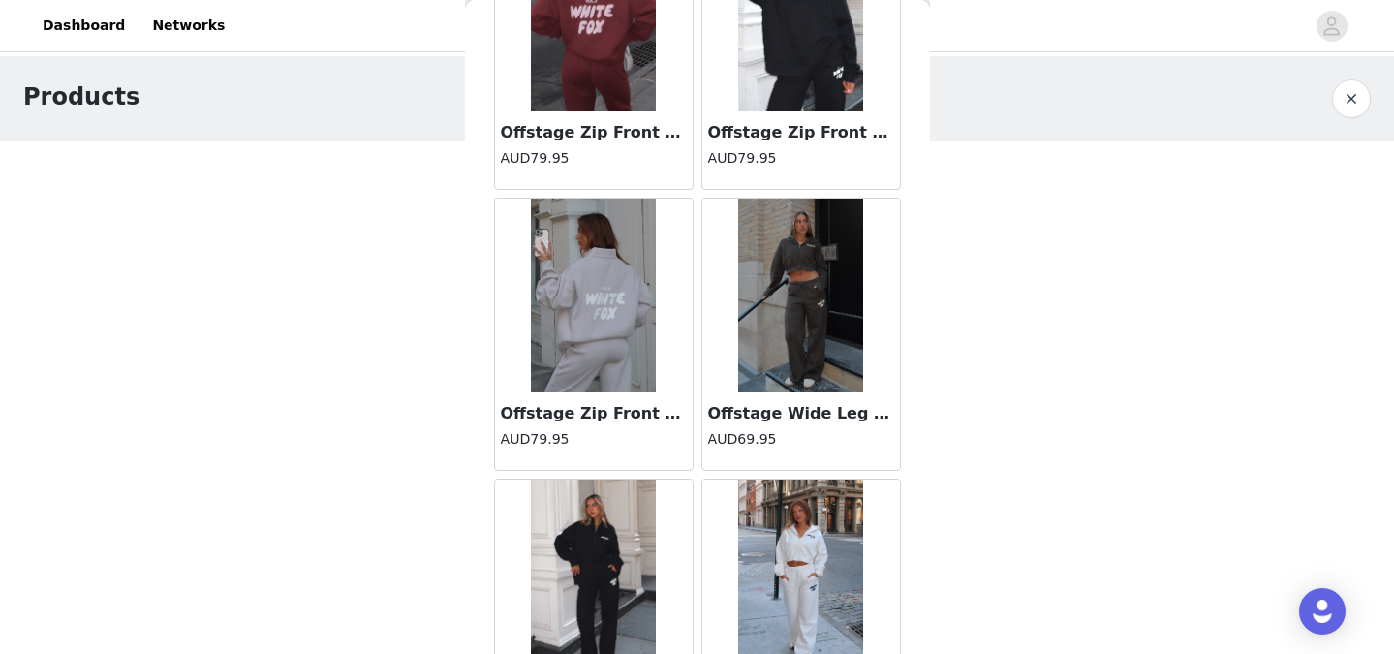
scroll to position [20423, 0]
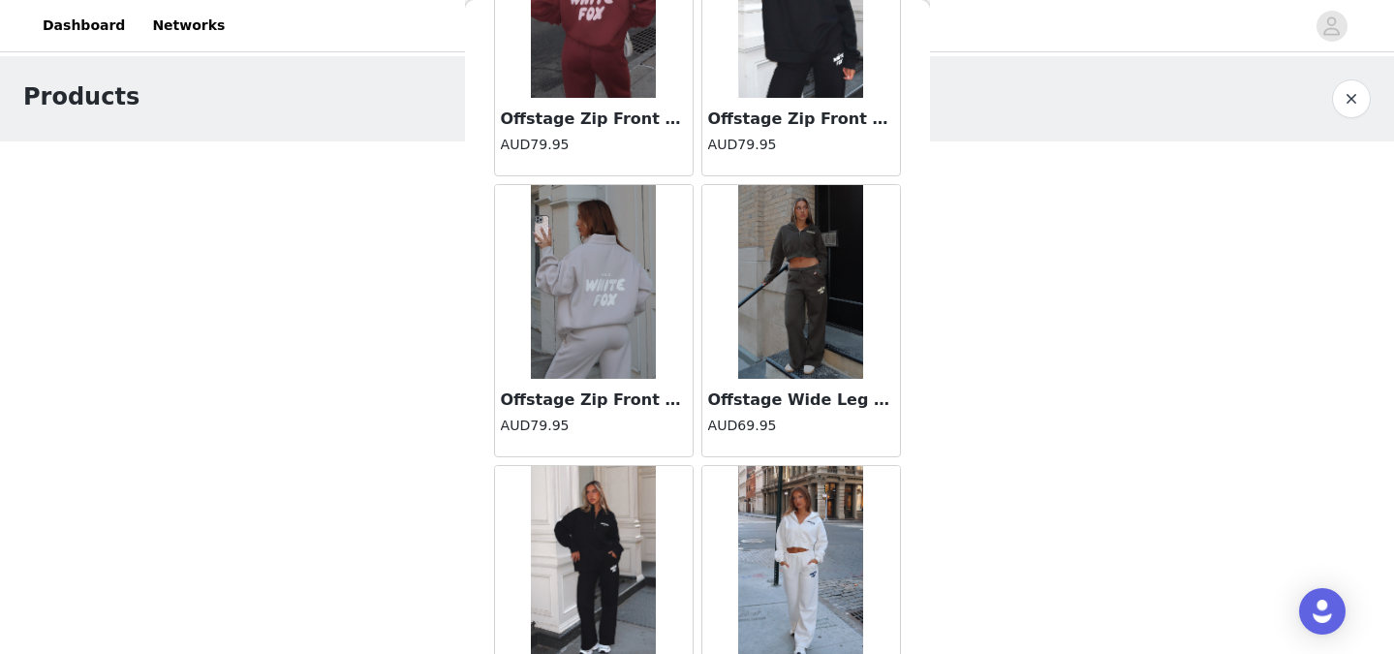
click at [612, 362] on img at bounding box center [594, 282] width 126 height 194
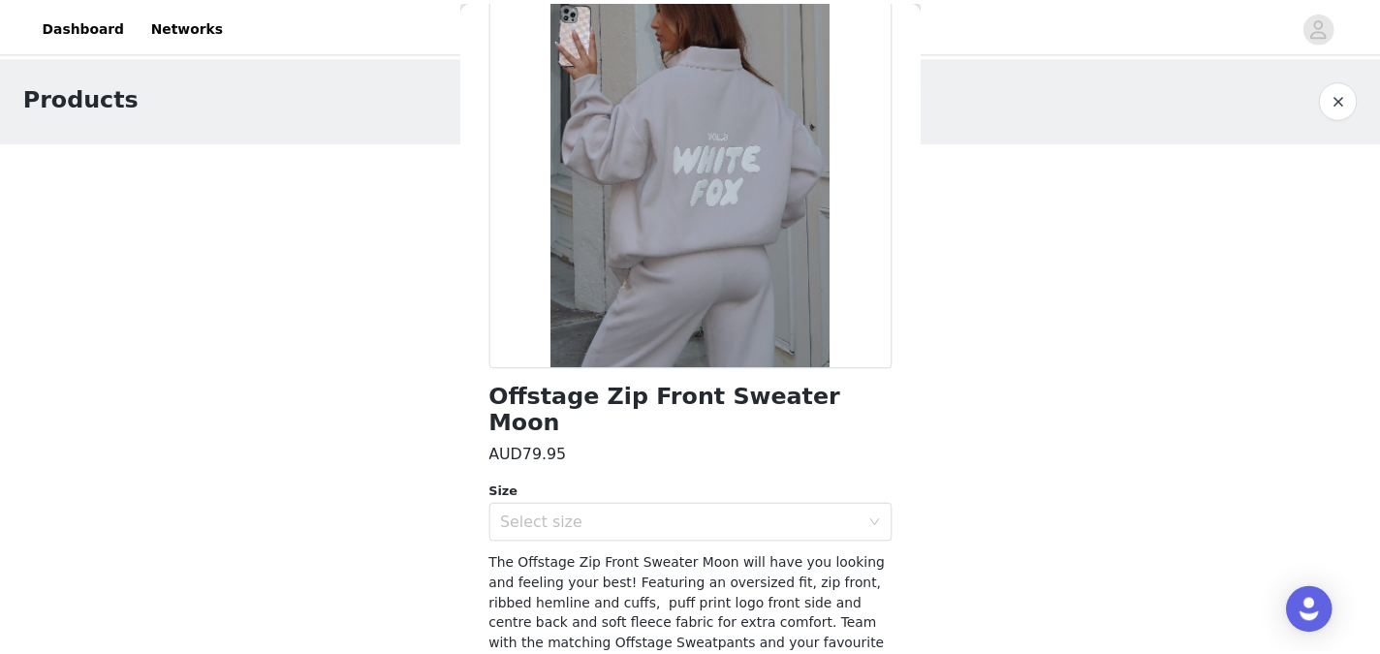
scroll to position [241, 0]
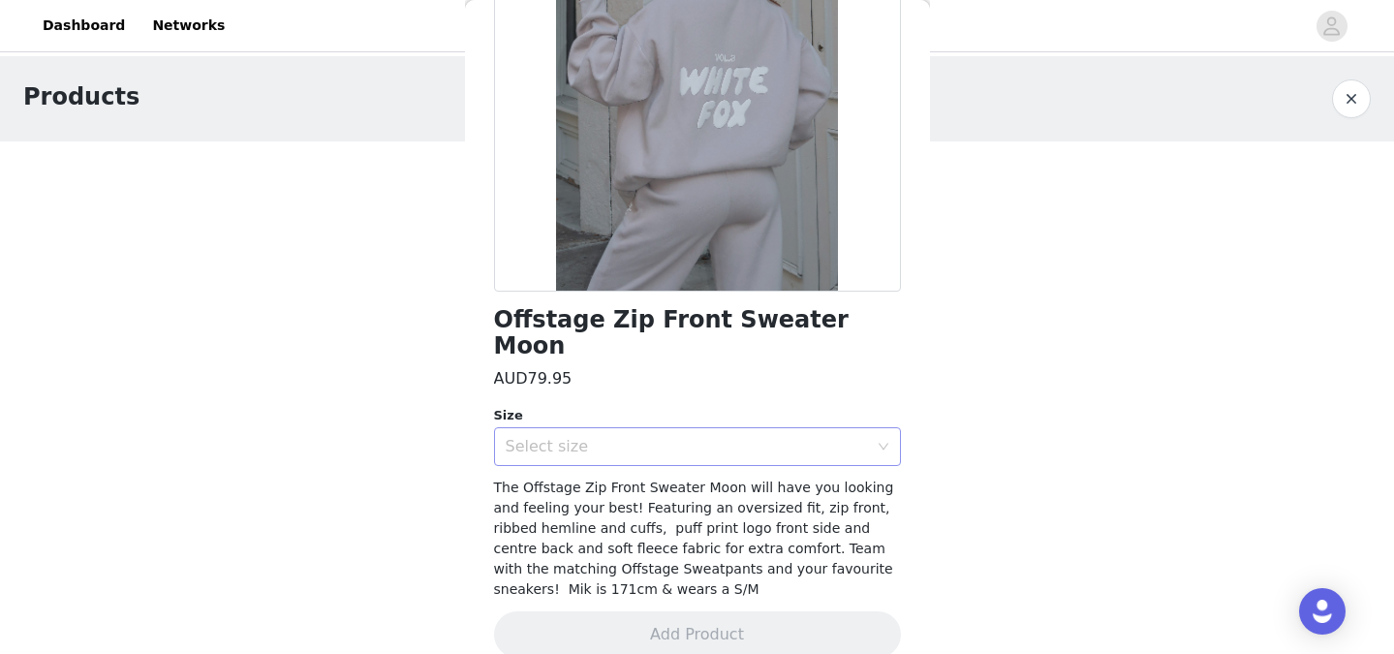
click at [743, 437] on div "Select size" at bounding box center [687, 446] width 362 height 19
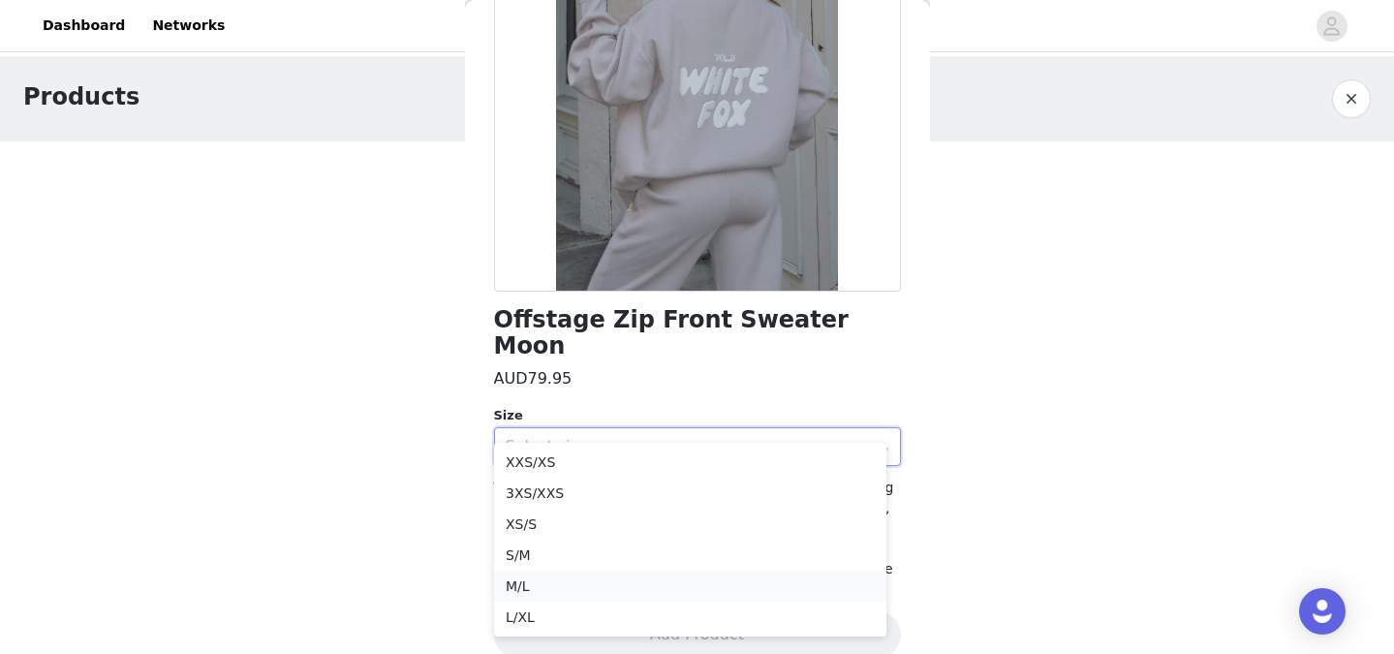
click at [653, 587] on li "M/L" at bounding box center [690, 586] width 392 height 31
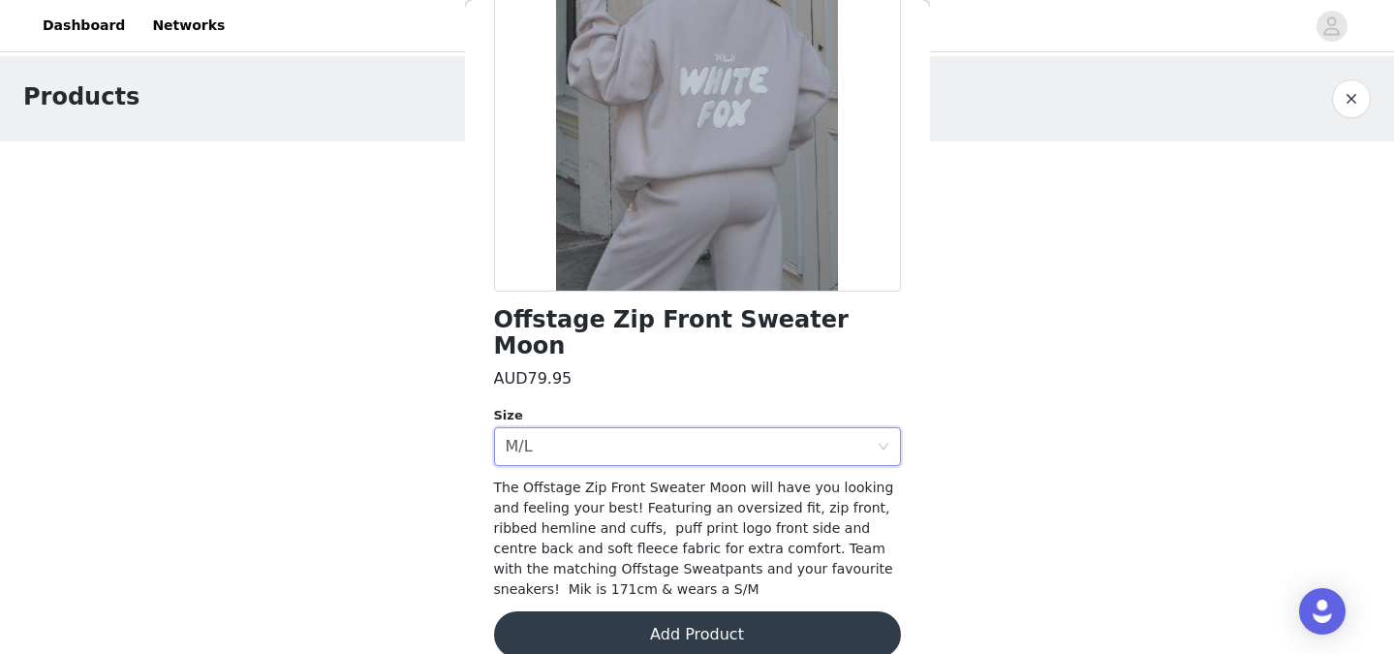
click at [682, 611] on button "Add Product" at bounding box center [697, 634] width 407 height 47
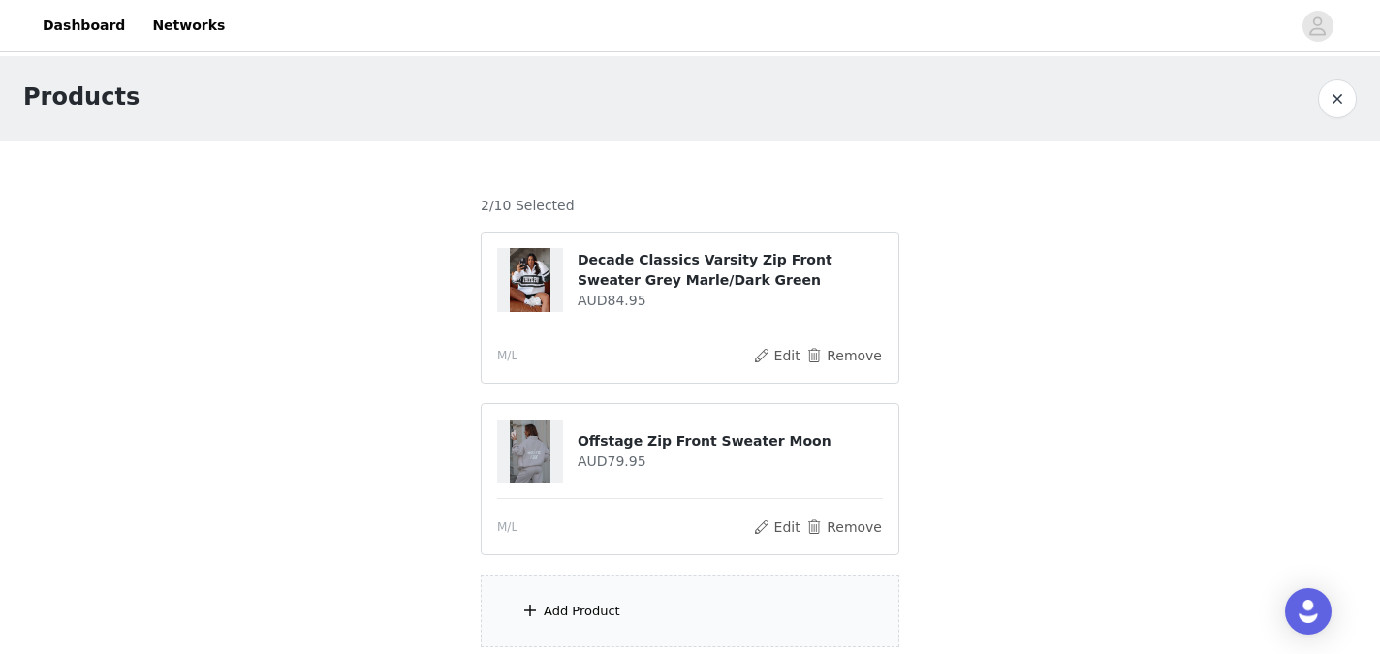
click at [651, 608] on div "Add Product" at bounding box center [690, 611] width 419 height 73
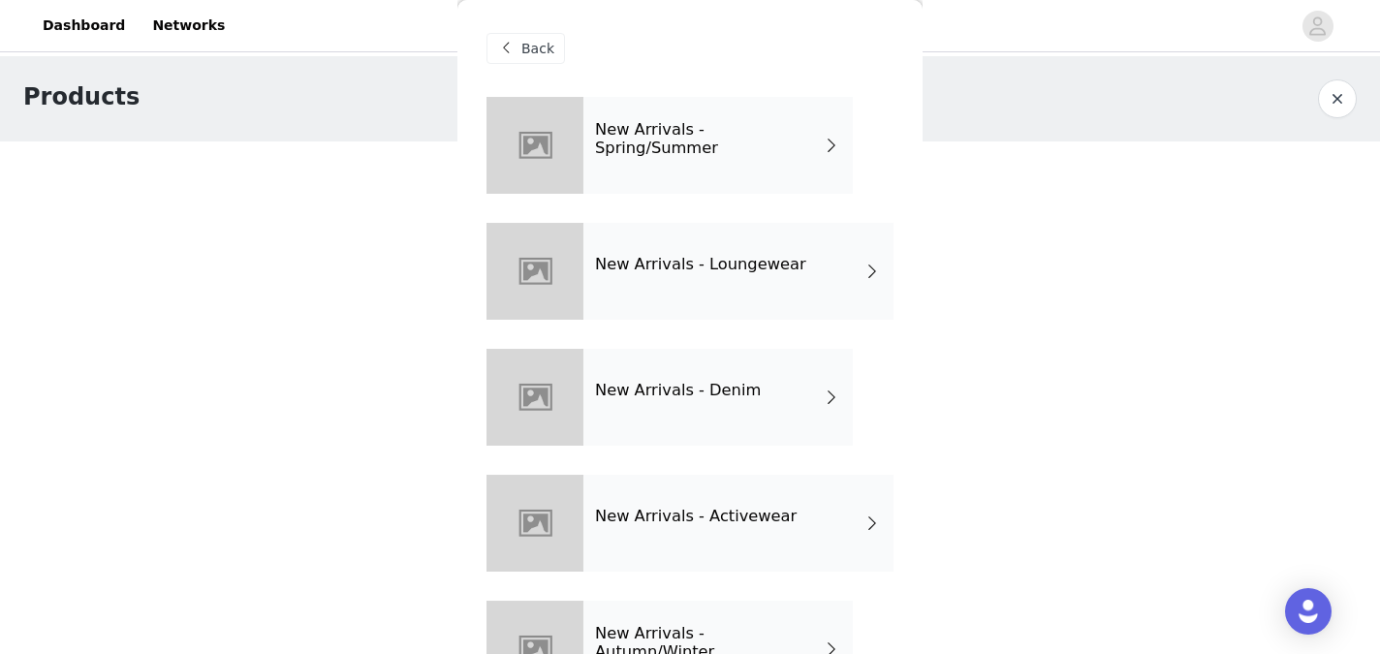
click at [753, 277] on div "New Arrivals - Loungewear" at bounding box center [738, 271] width 310 height 97
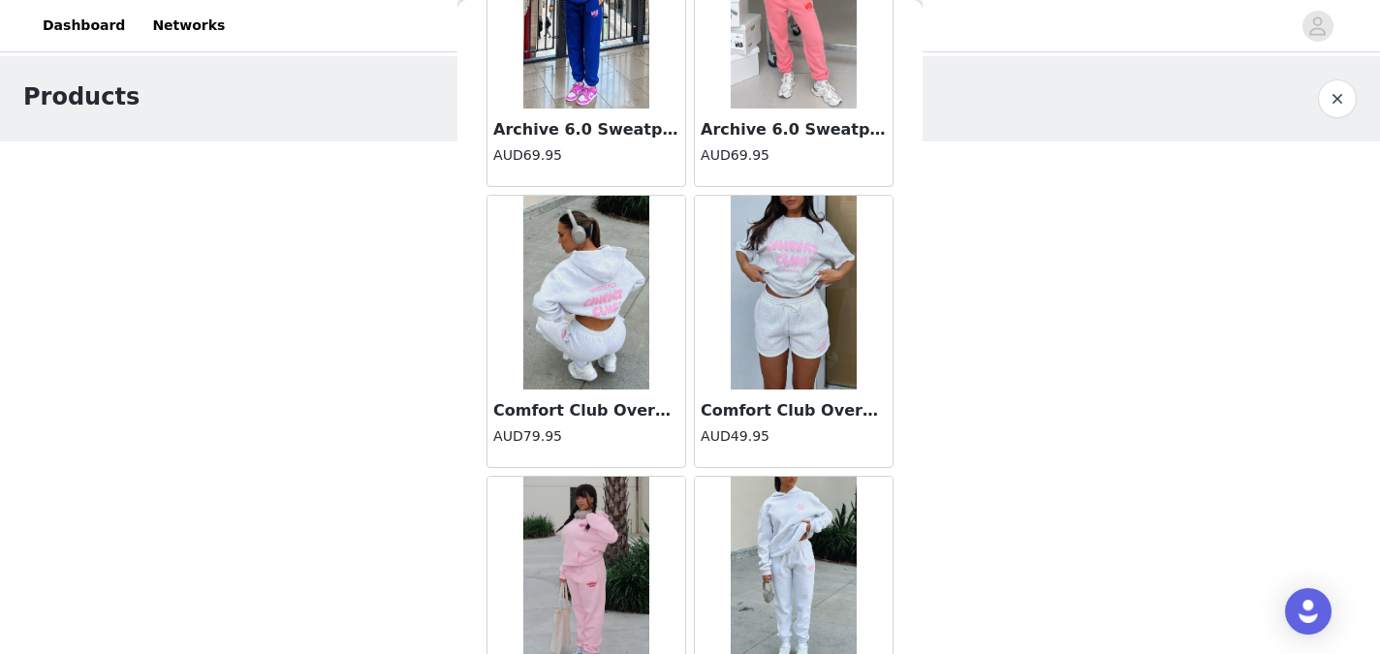
scroll to position [2311, 0]
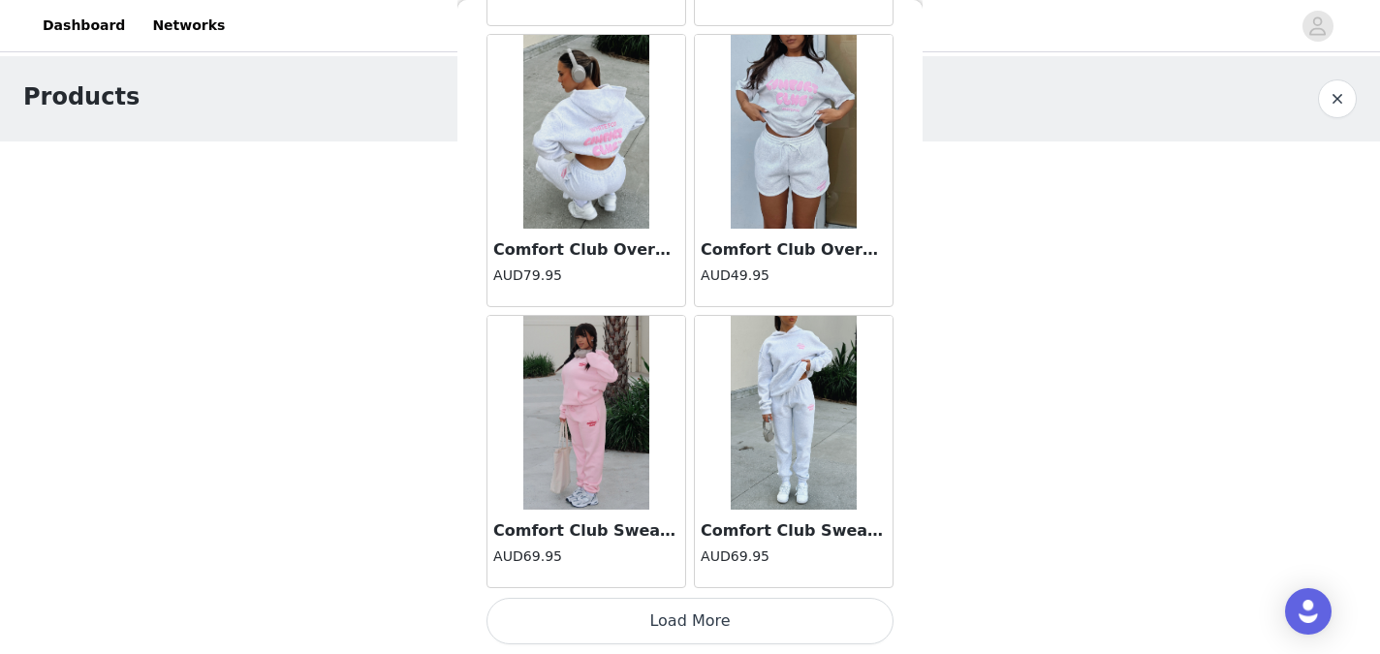
click at [784, 628] on button "Load More" at bounding box center [689, 621] width 407 height 47
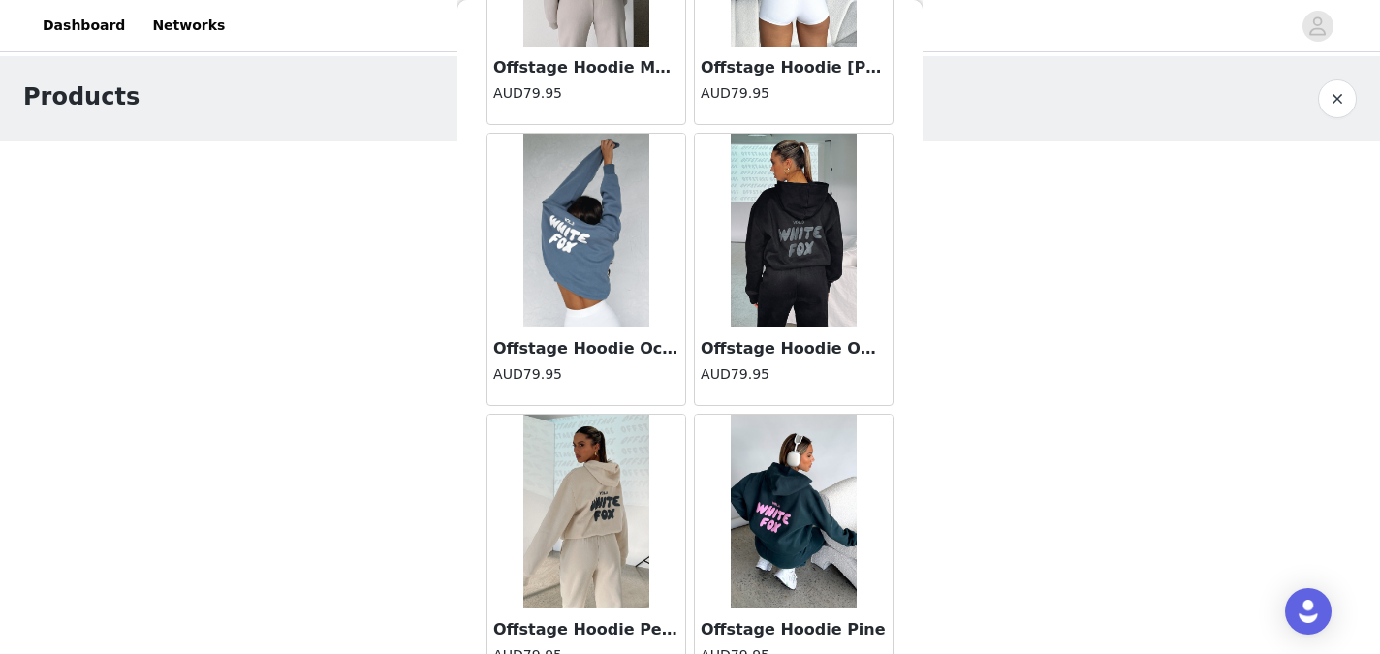
scroll to position [5120, 0]
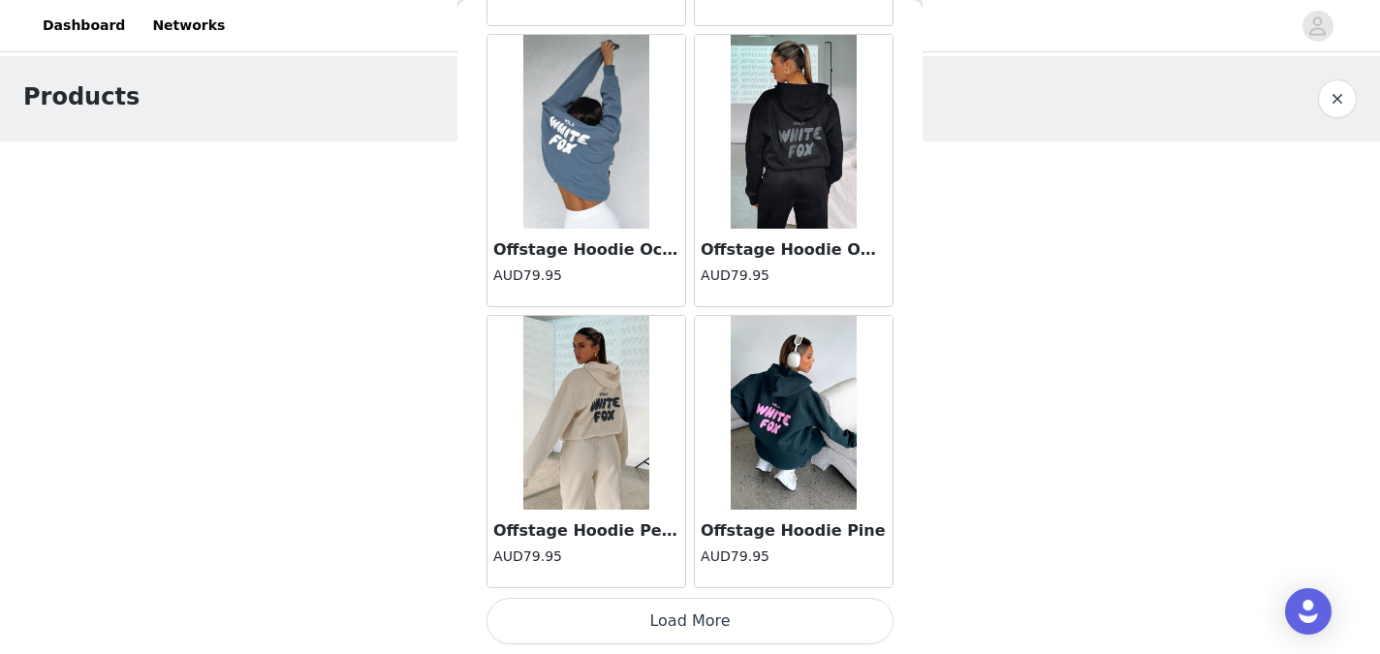
click at [820, 621] on button "Load More" at bounding box center [689, 621] width 407 height 47
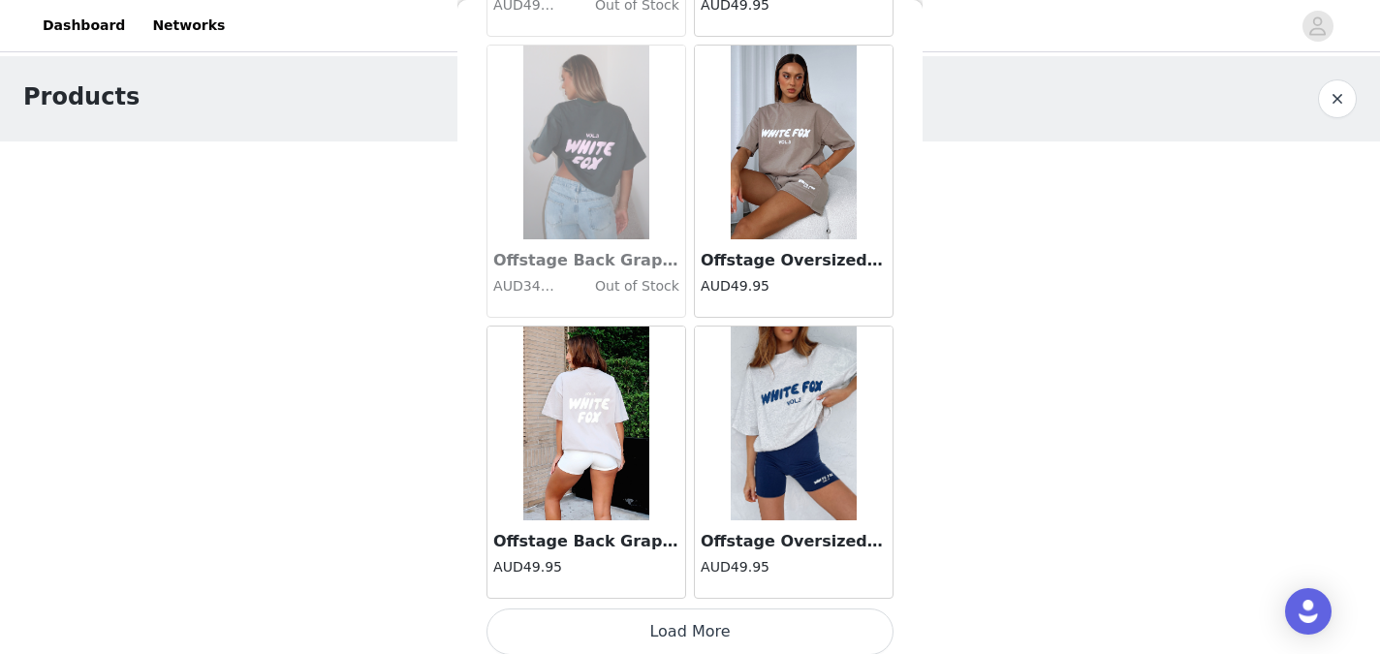
scroll to position [7930, 0]
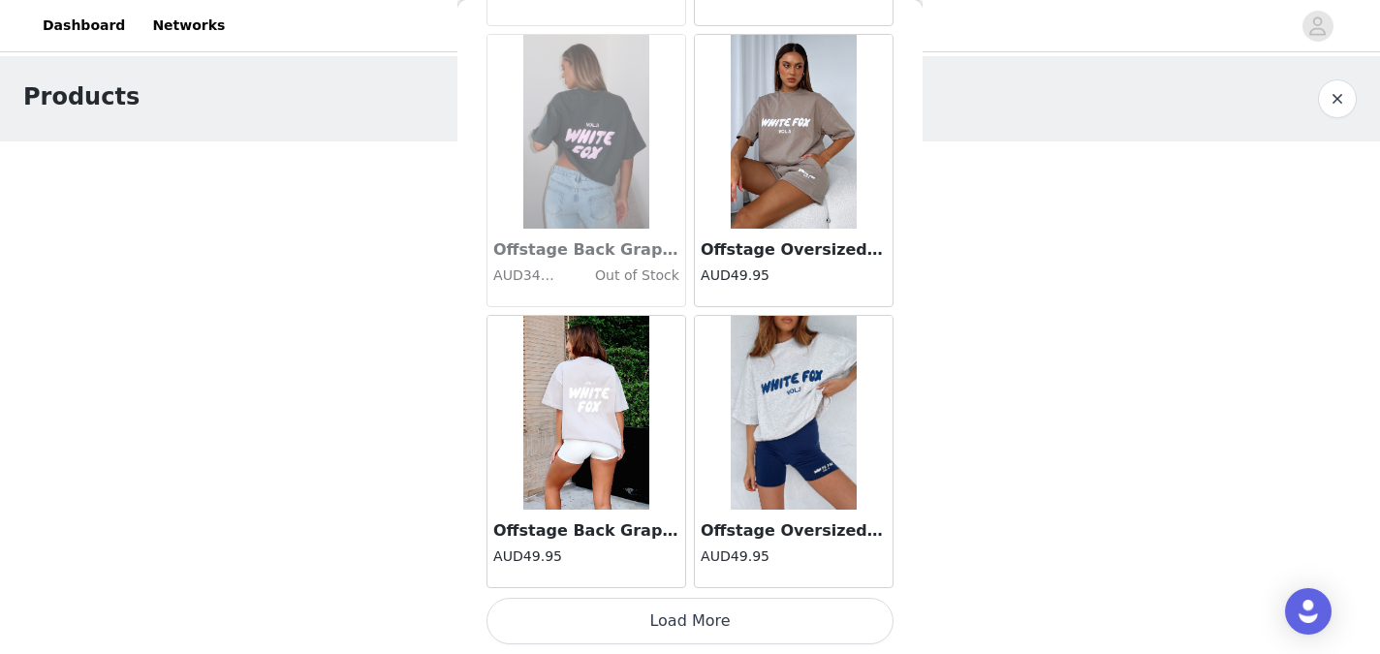
click at [696, 628] on button "Load More" at bounding box center [689, 621] width 407 height 47
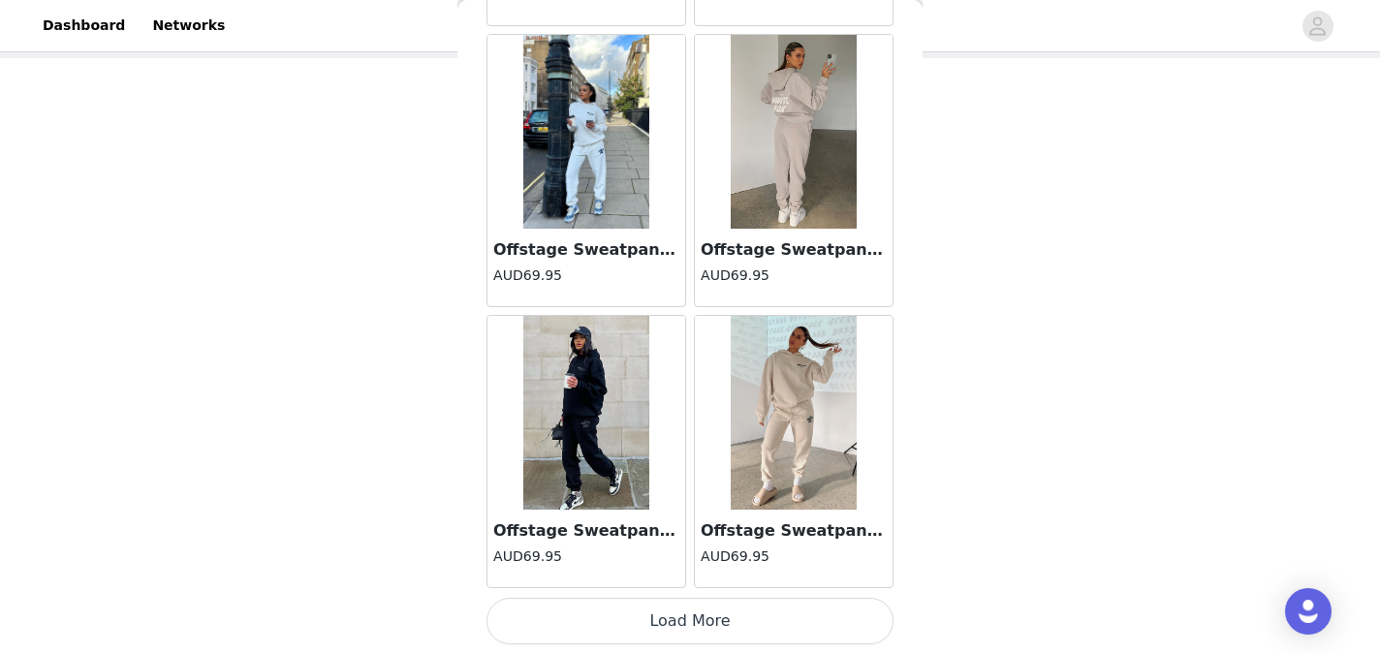
scroll to position [109, 0]
click at [691, 626] on button "Load More" at bounding box center [689, 621] width 407 height 47
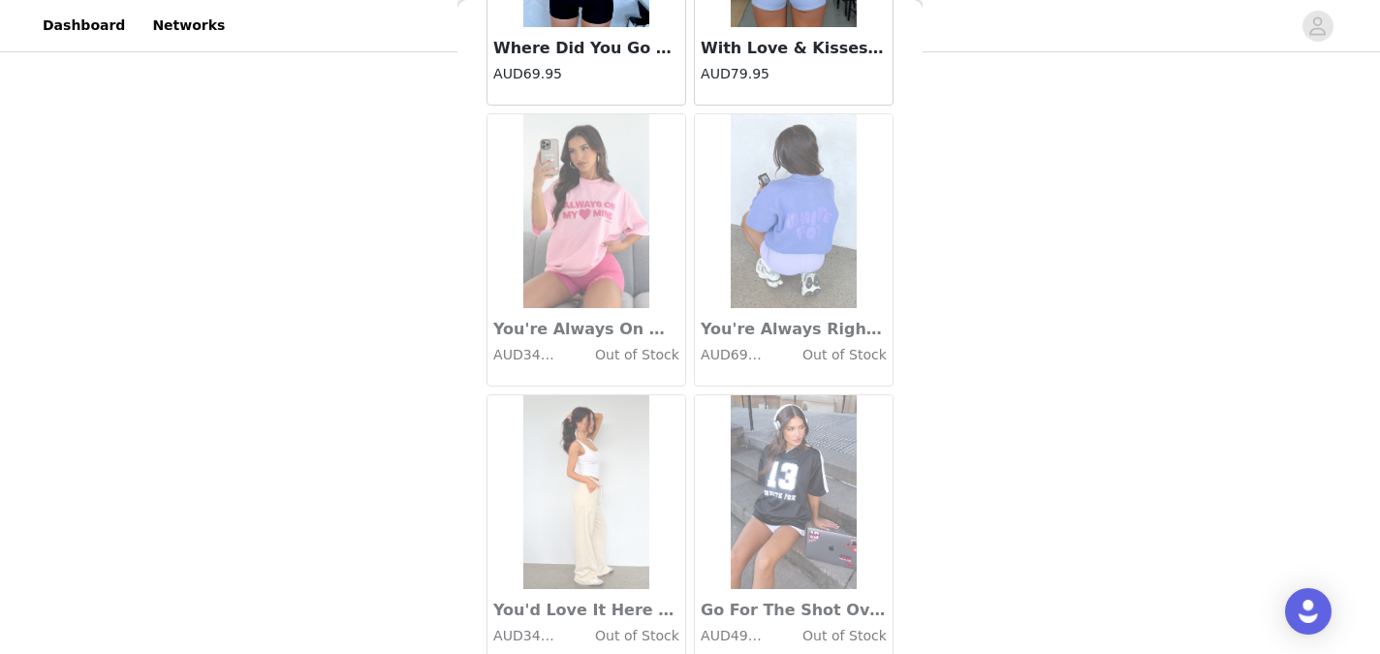
scroll to position [13549, 0]
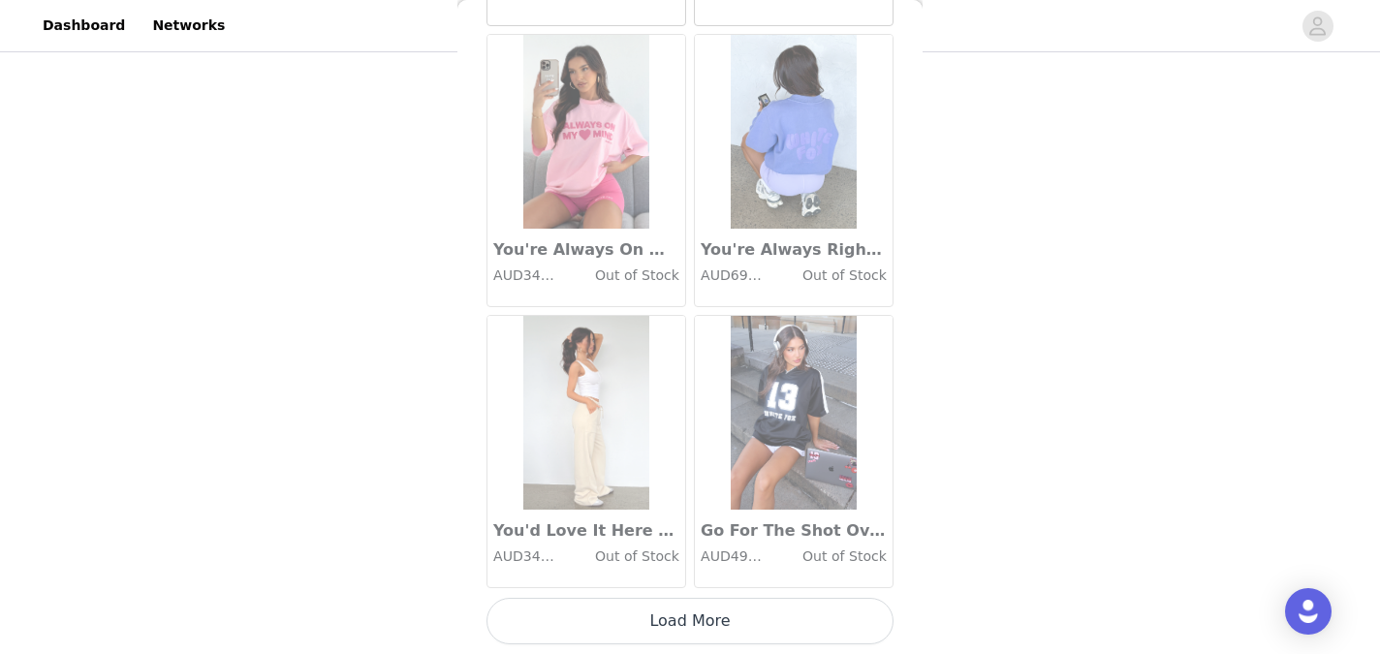
click at [692, 618] on button "Load More" at bounding box center [689, 621] width 407 height 47
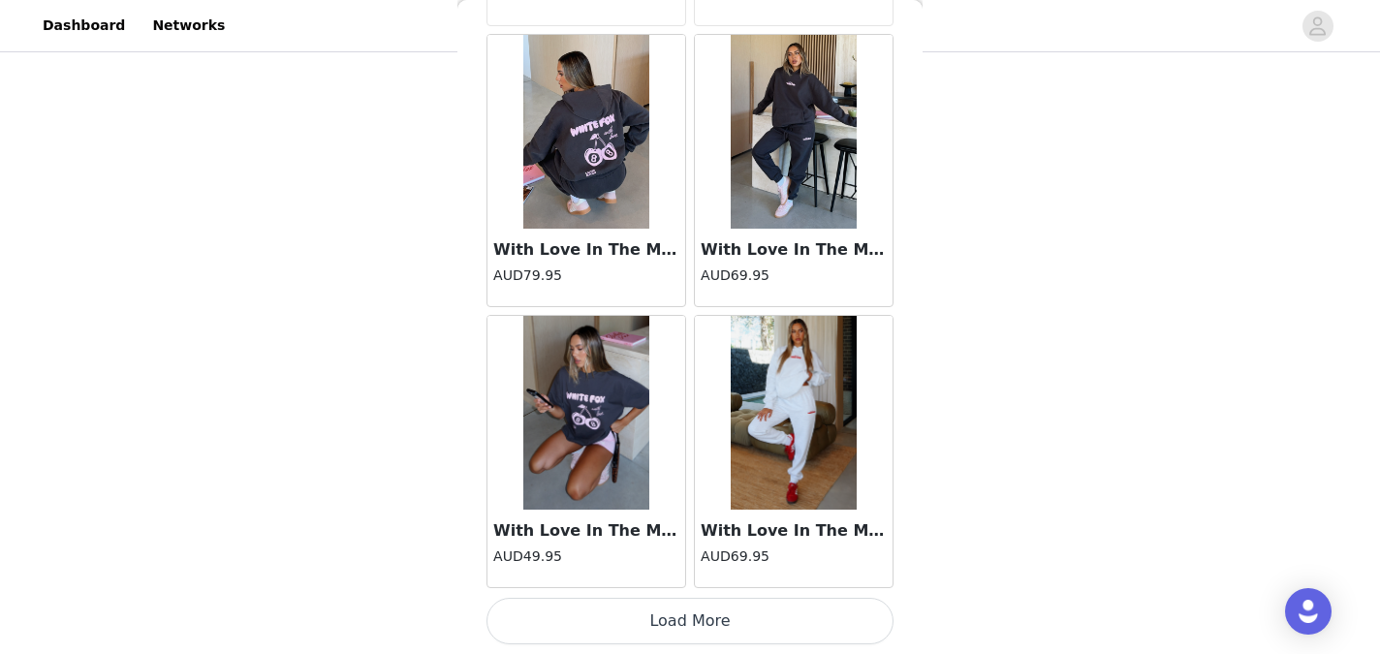
click at [686, 630] on button "Load More" at bounding box center [689, 621] width 407 height 47
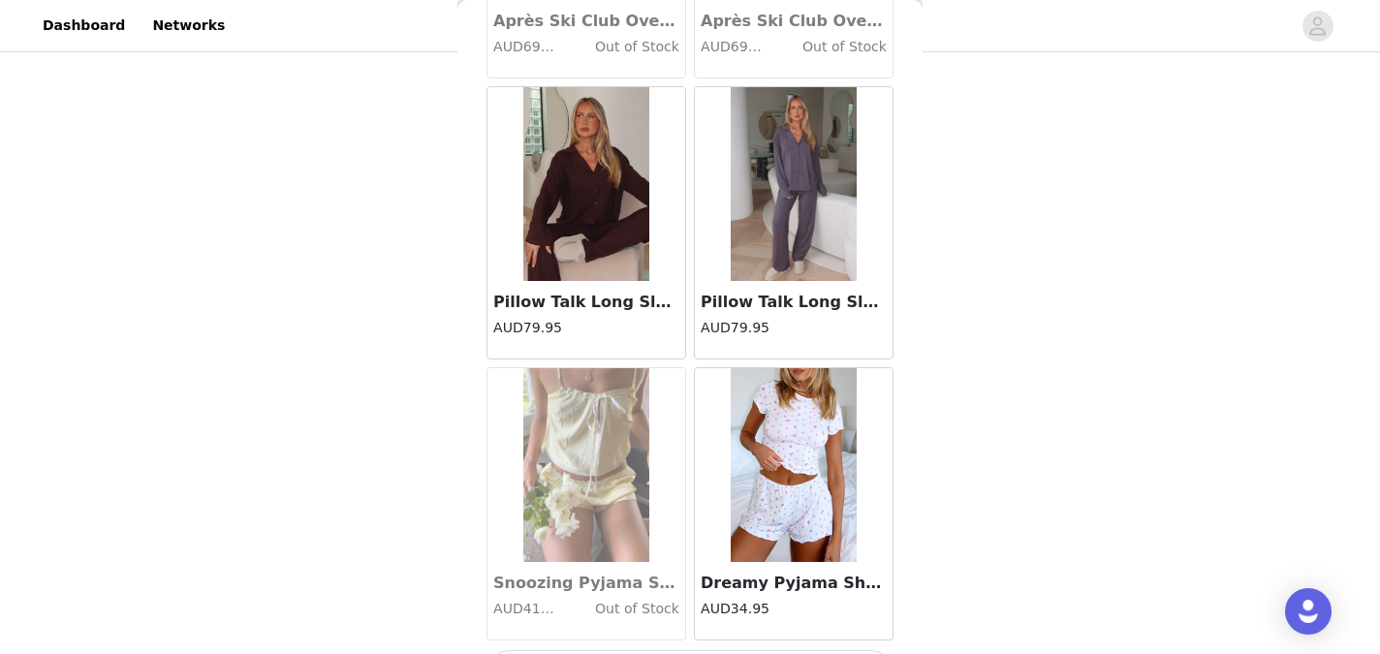
scroll to position [19168, 0]
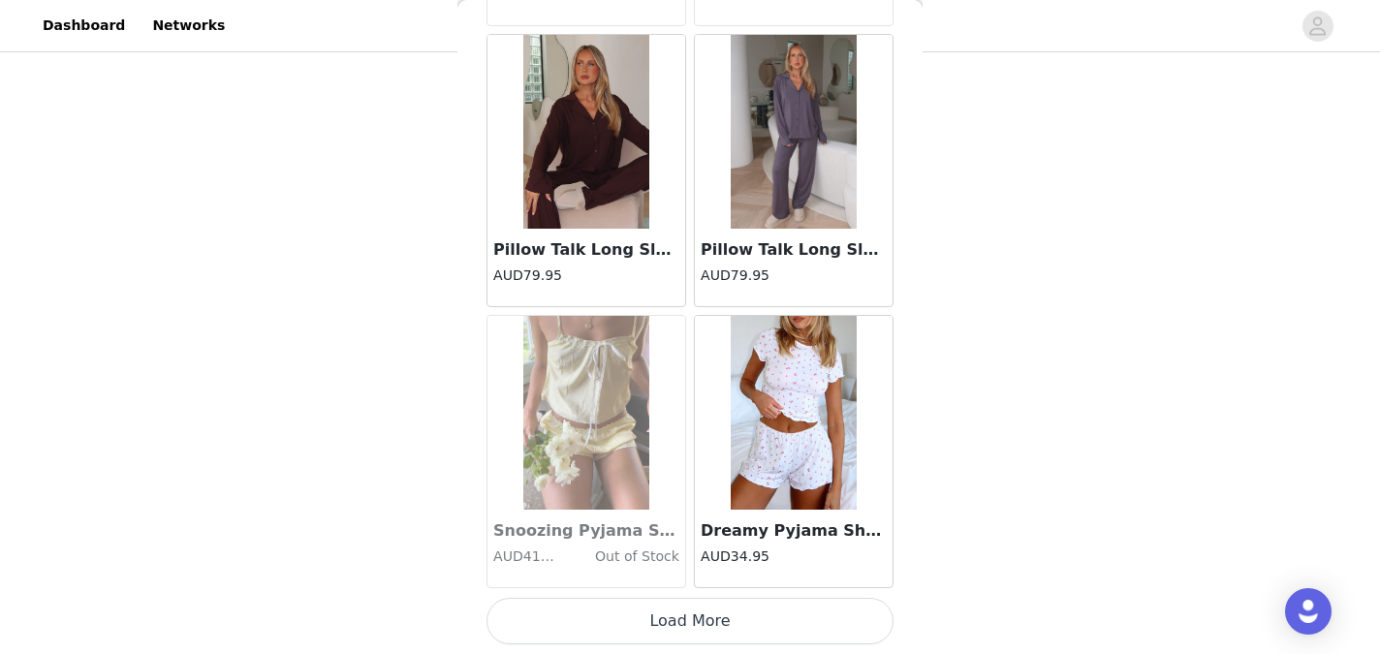
click at [700, 622] on button "Load More" at bounding box center [689, 621] width 407 height 47
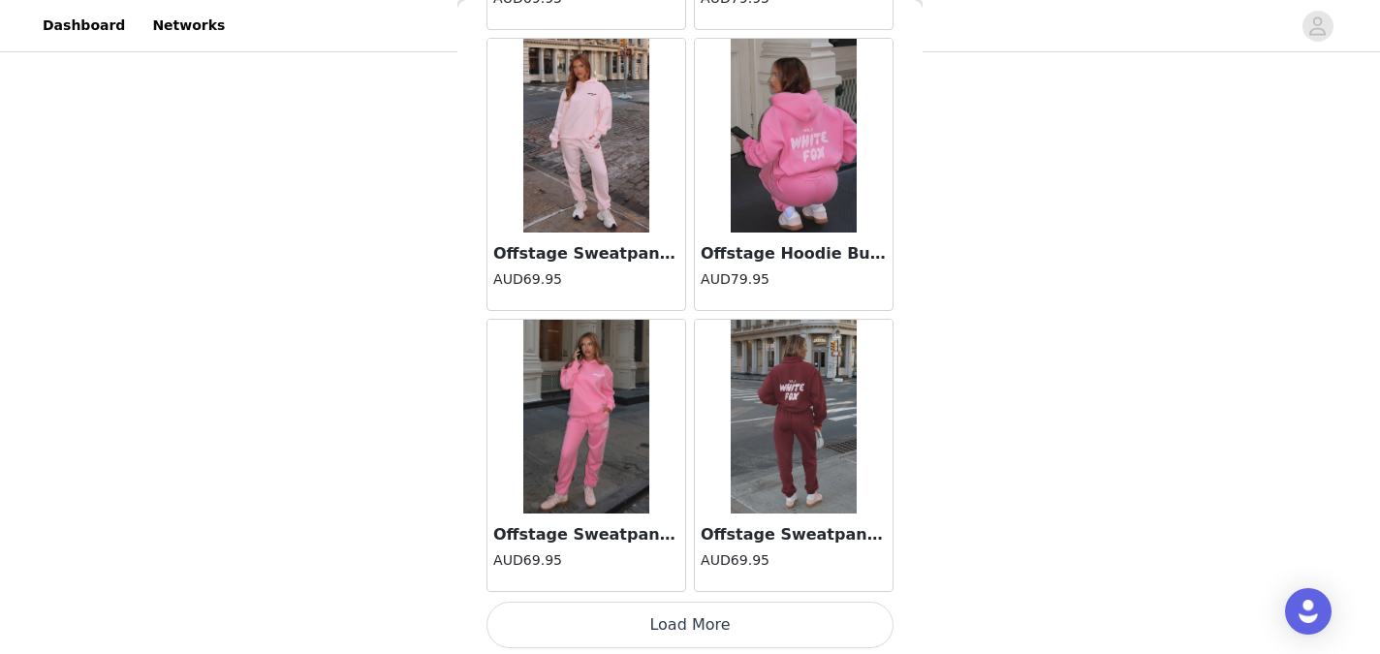
scroll to position [21978, 0]
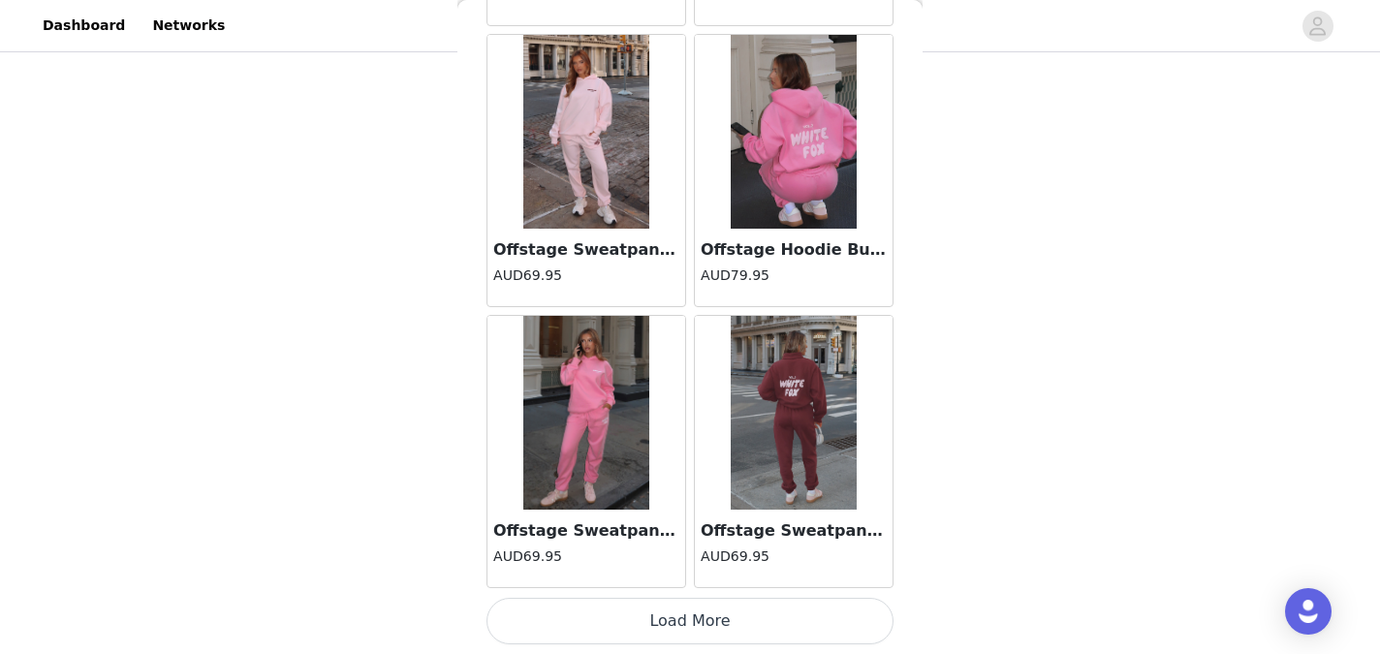
click at [658, 628] on button "Load More" at bounding box center [689, 621] width 407 height 47
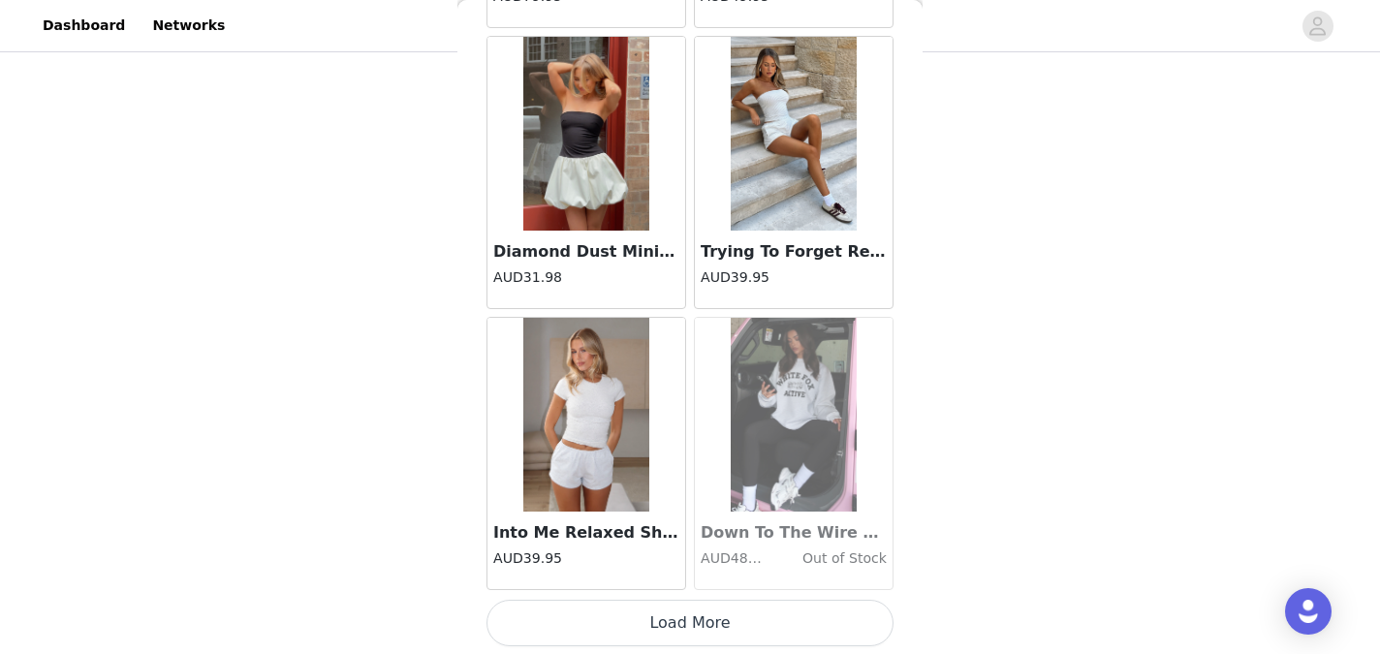
scroll to position [24788, 0]
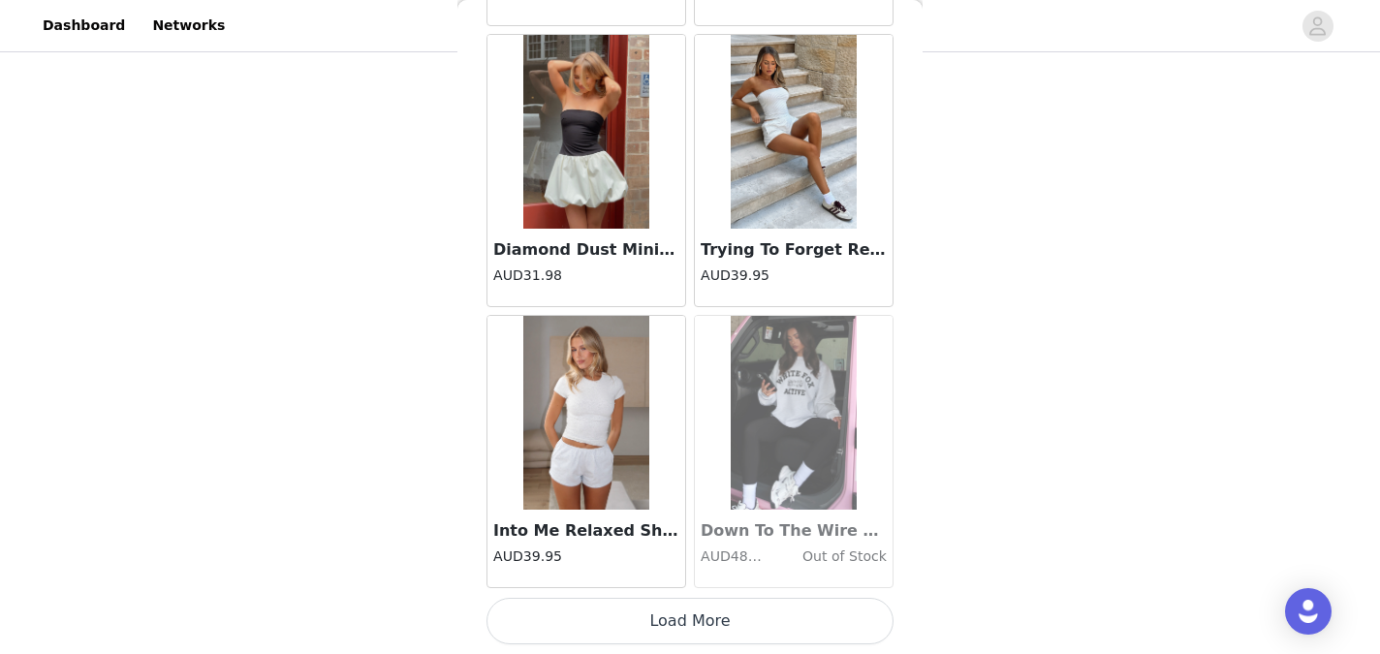
click at [659, 628] on button "Load More" at bounding box center [689, 621] width 407 height 47
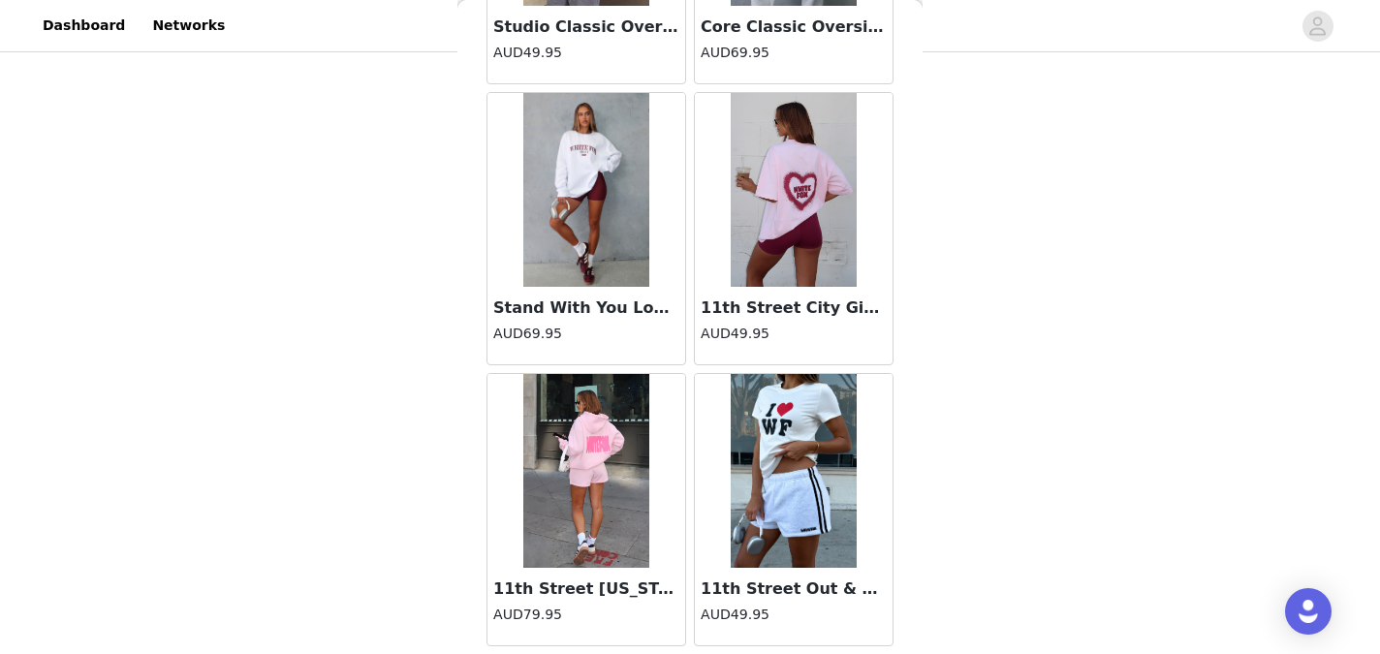
scroll to position [25855, 0]
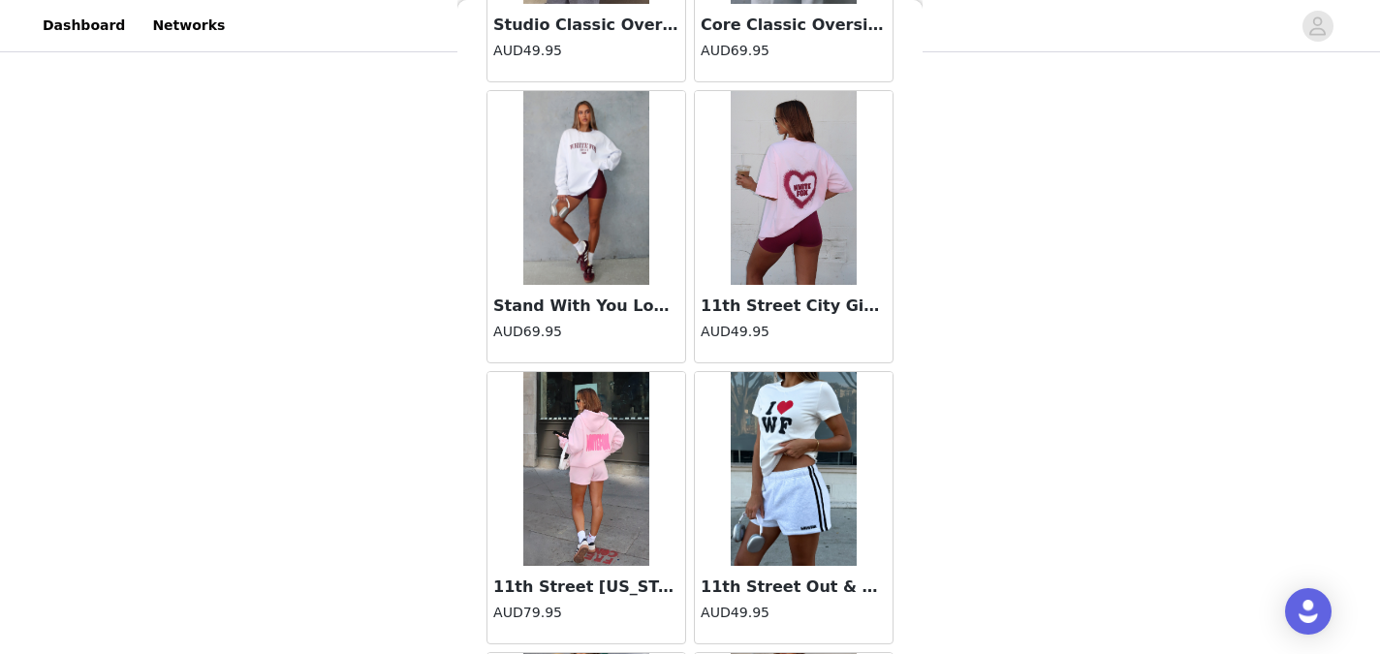
click at [594, 256] on img at bounding box center [586, 188] width 126 height 194
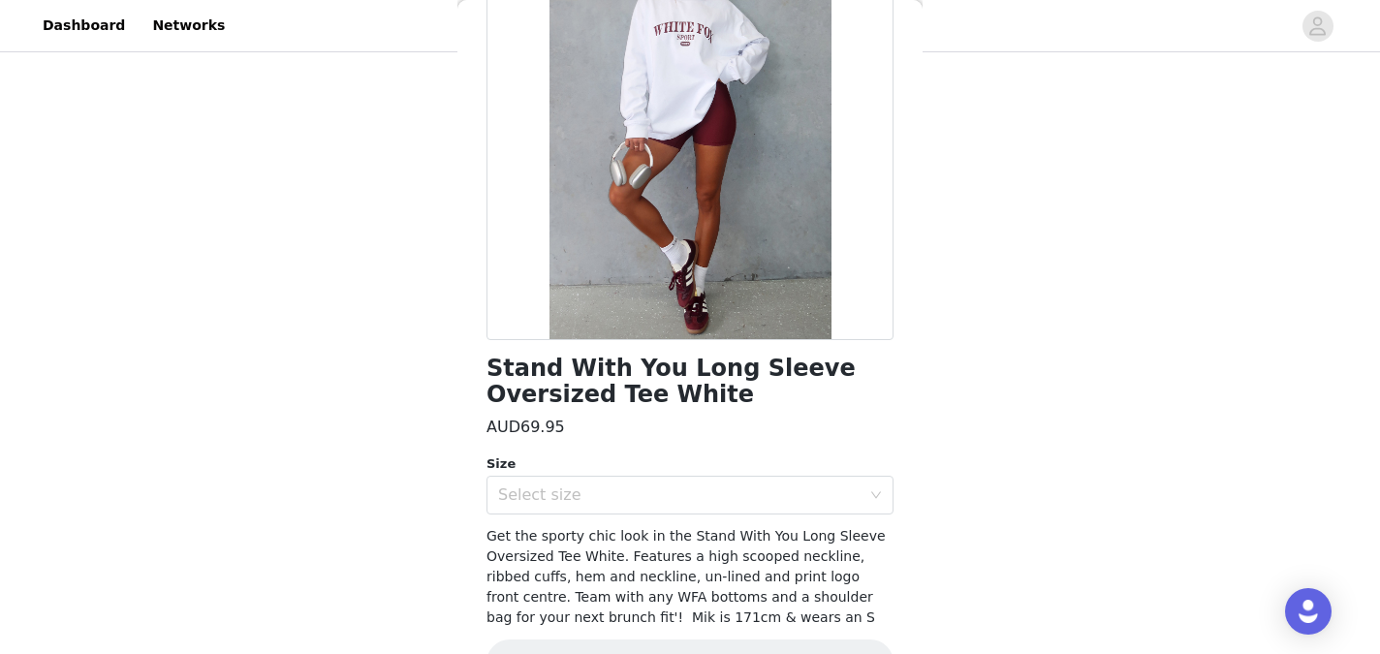
scroll to position [206, 0]
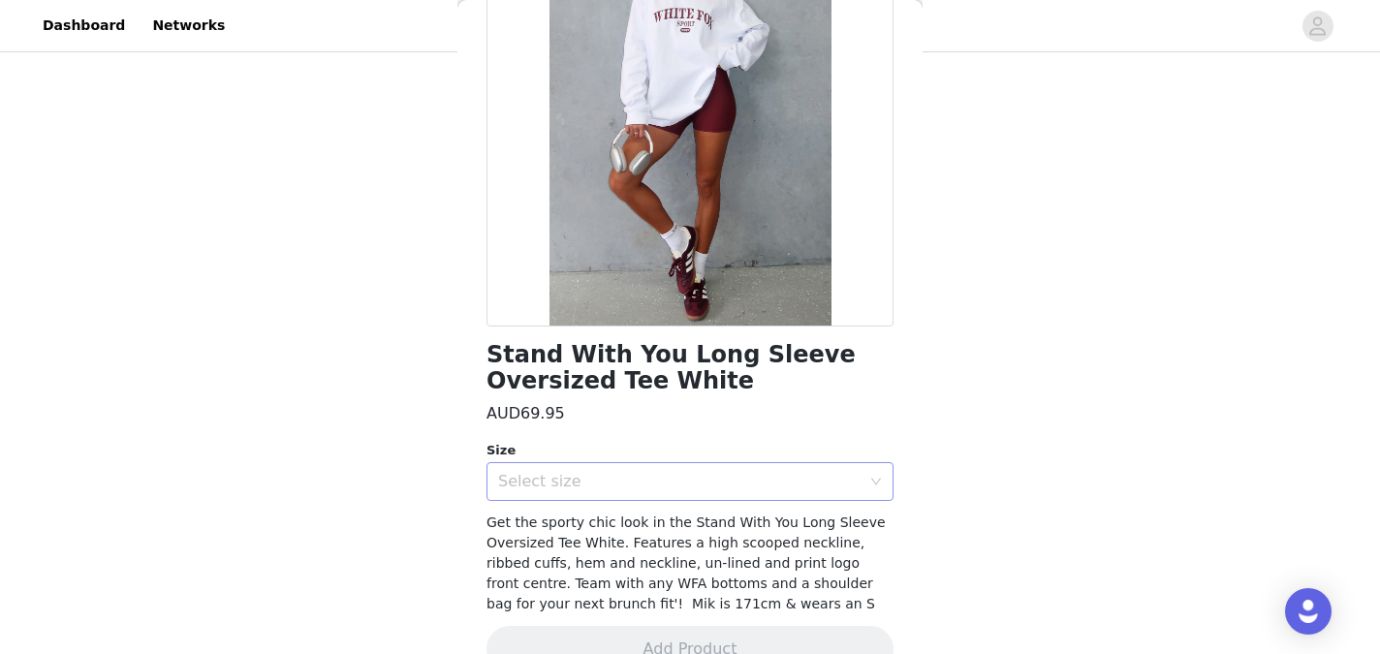
click at [699, 489] on div "Select size" at bounding box center [679, 481] width 362 height 19
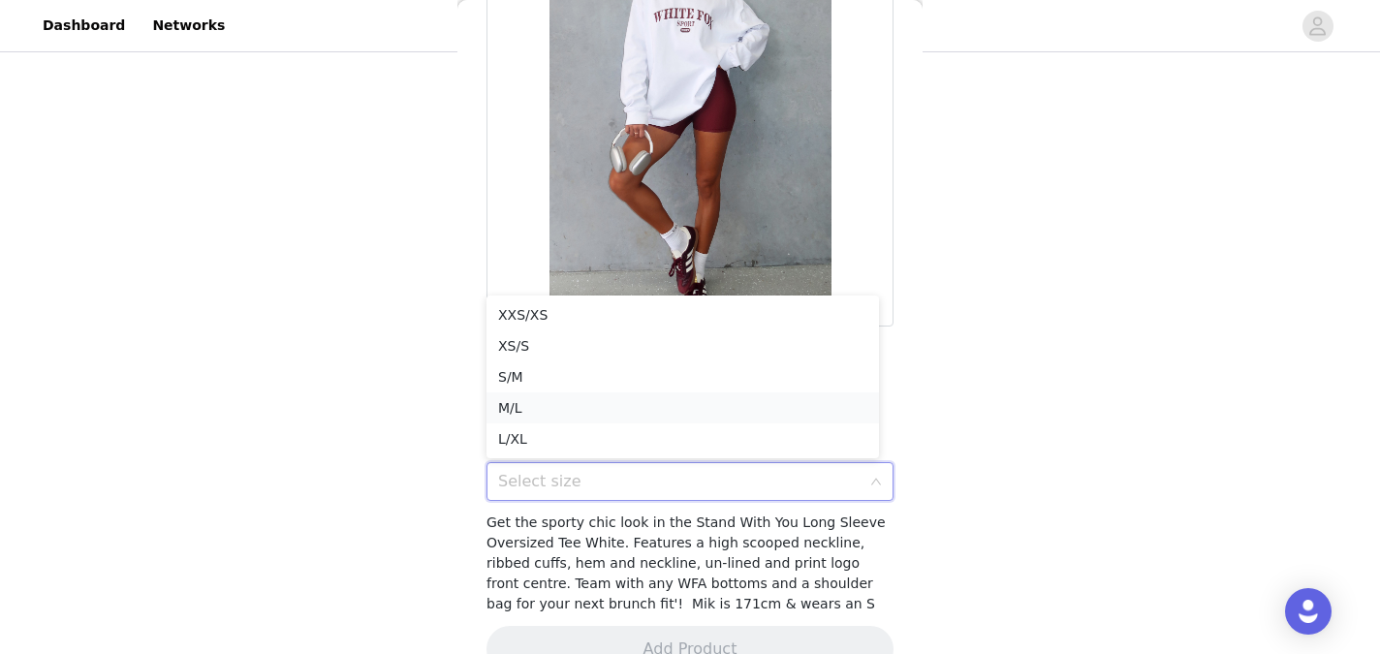
click at [664, 403] on li "M/L" at bounding box center [682, 407] width 392 height 31
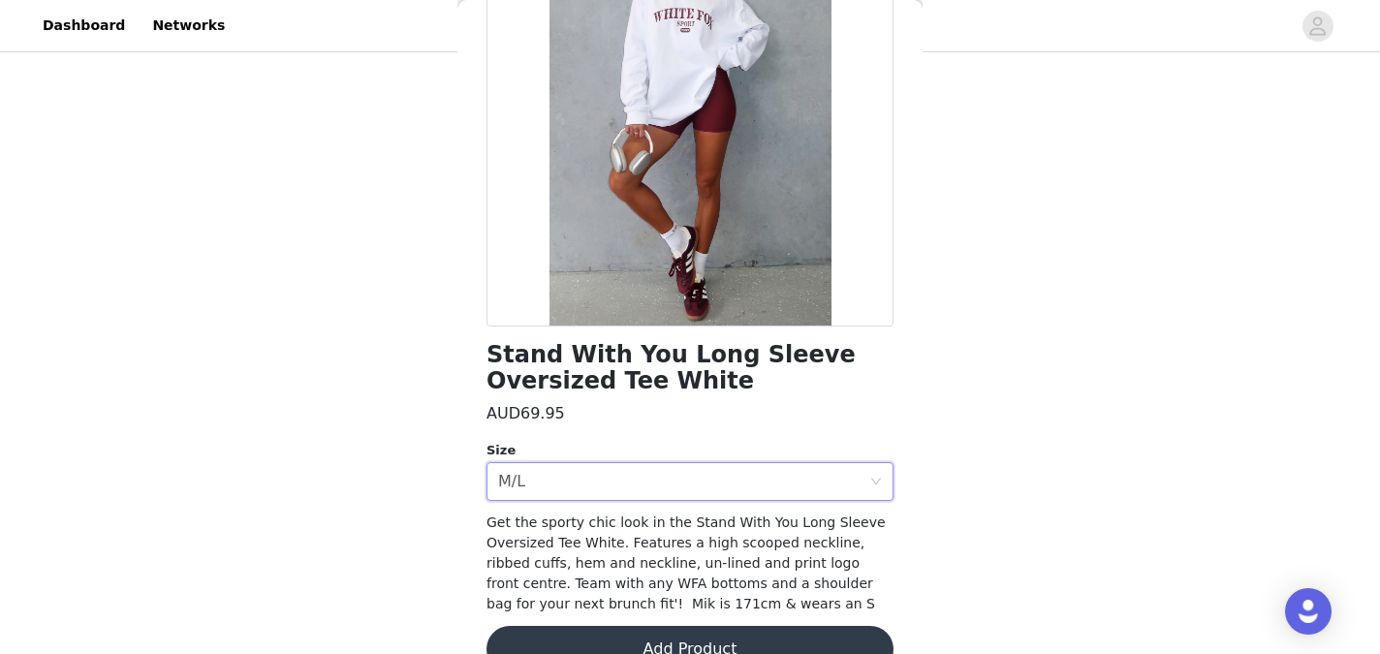
click at [662, 644] on button "Add Product" at bounding box center [689, 649] width 407 height 47
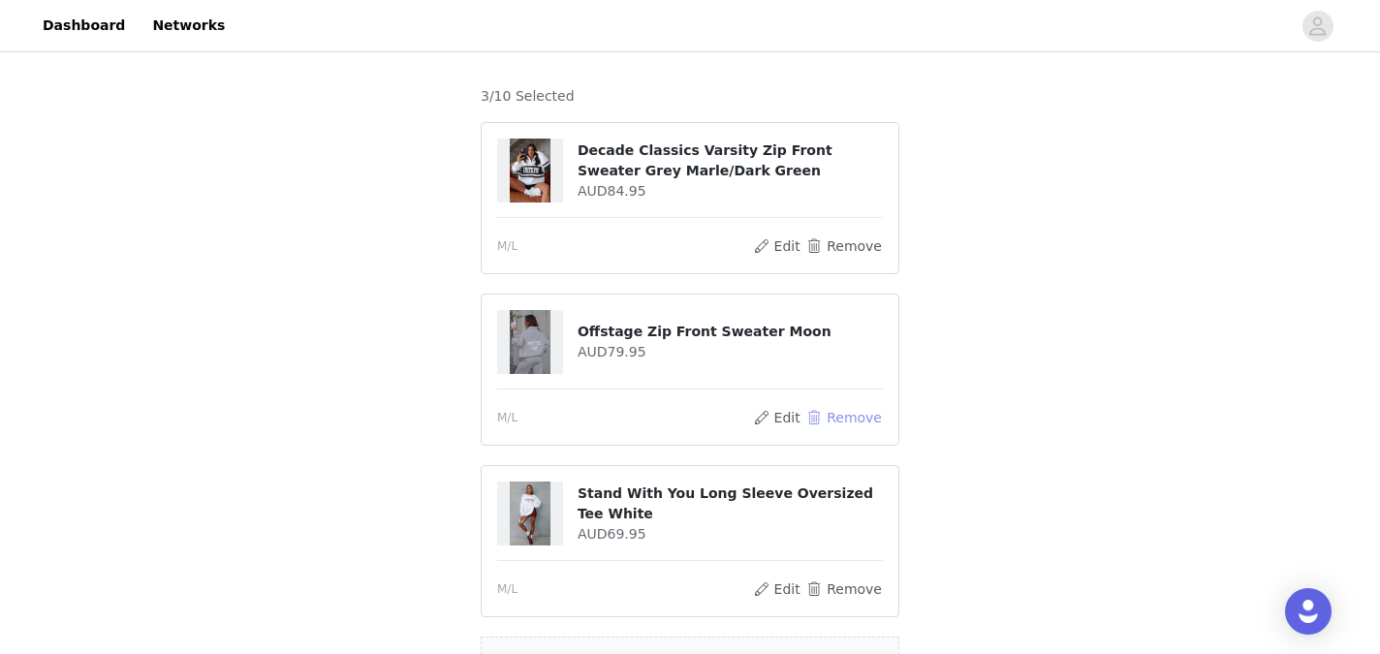
click at [852, 416] on button "Remove" at bounding box center [844, 417] width 78 height 23
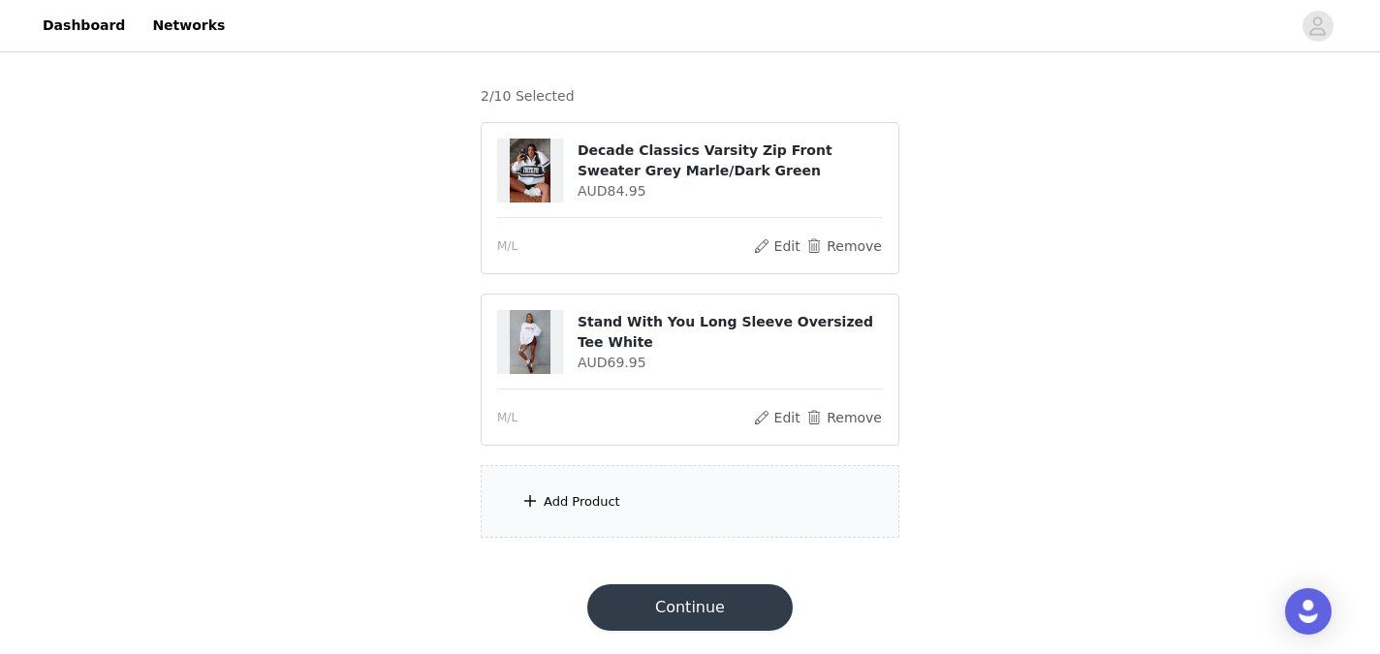
click at [569, 489] on div "Add Product" at bounding box center [690, 501] width 419 height 73
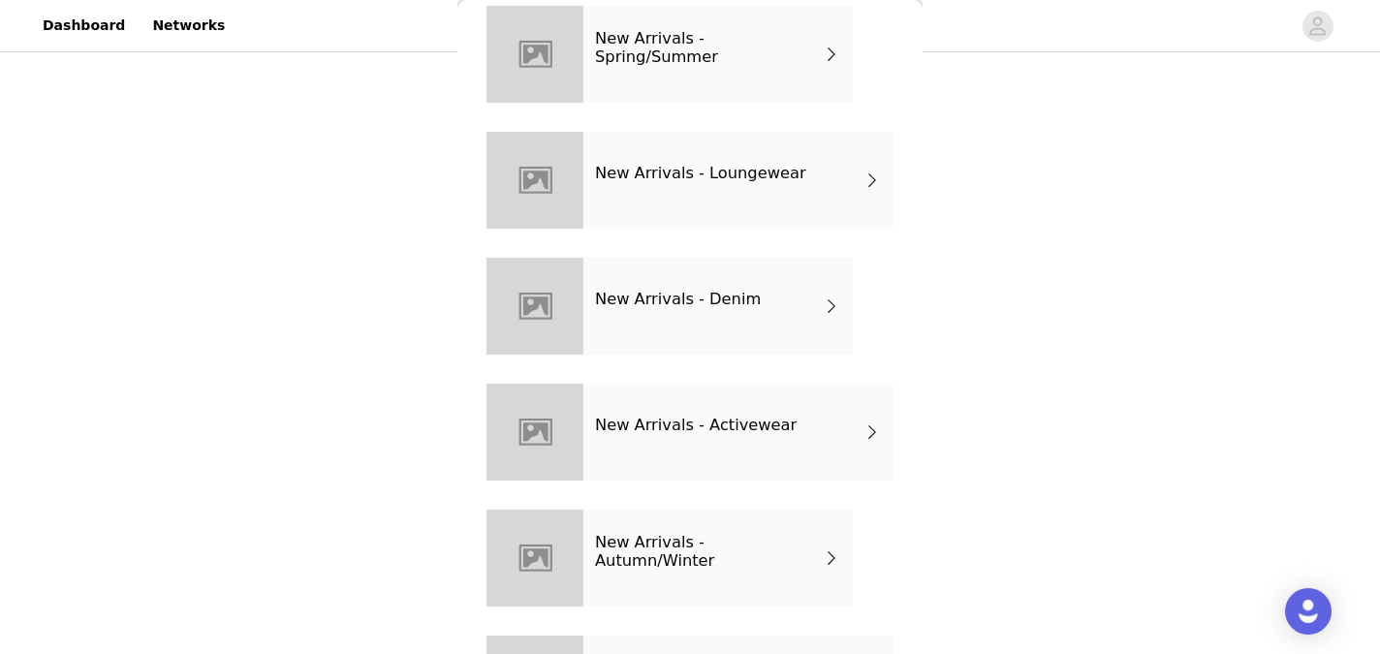
scroll to position [96, 0]
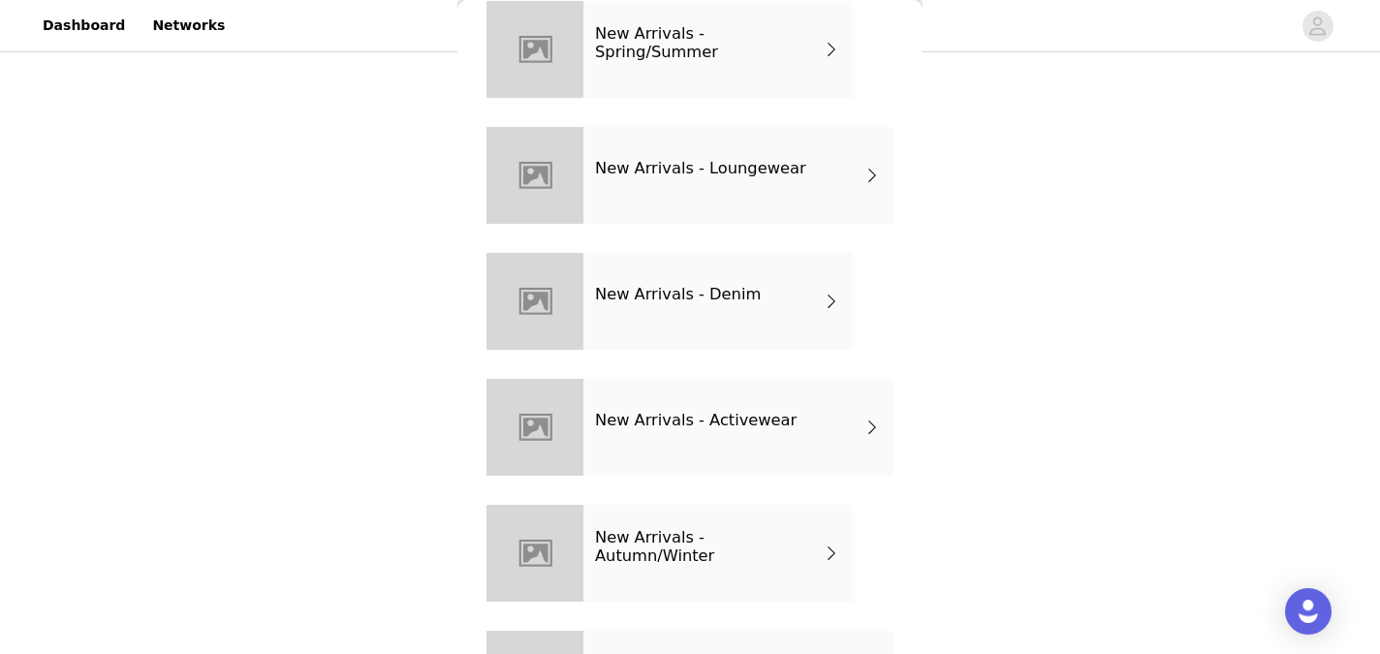
click at [778, 171] on h4 "New Arrivals - Loungewear" at bounding box center [700, 168] width 211 height 17
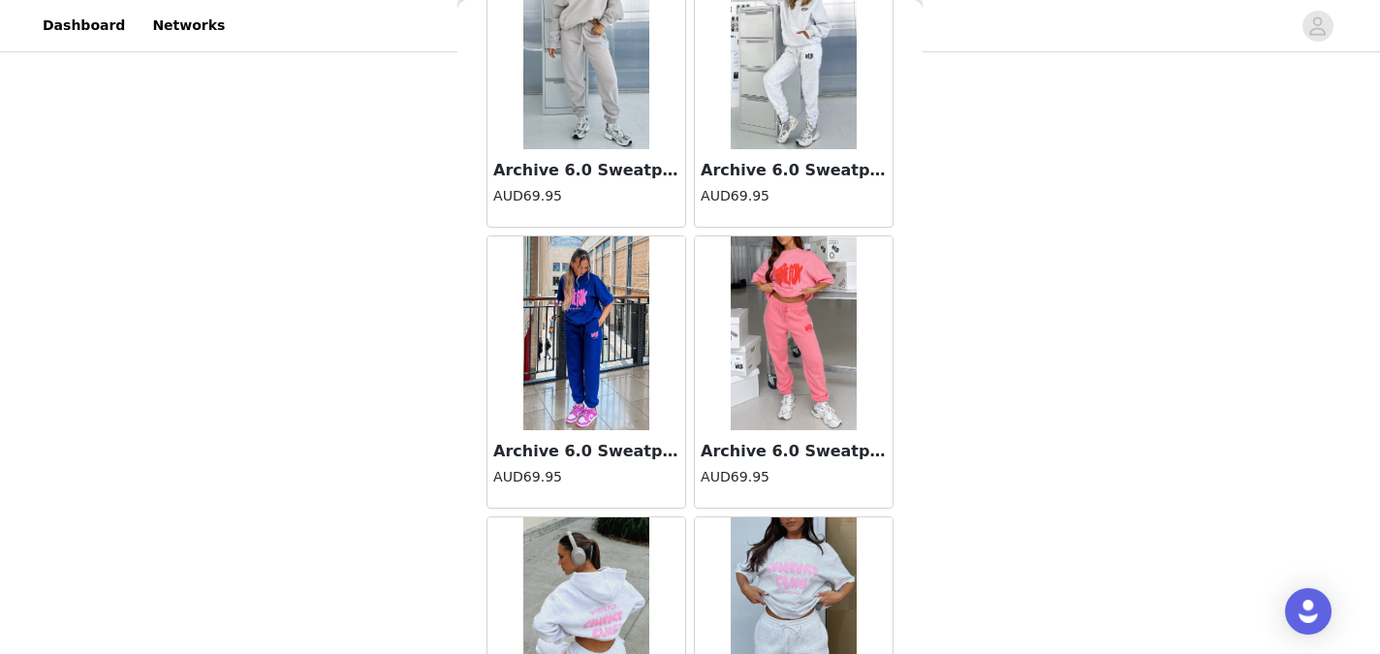
scroll to position [2311, 0]
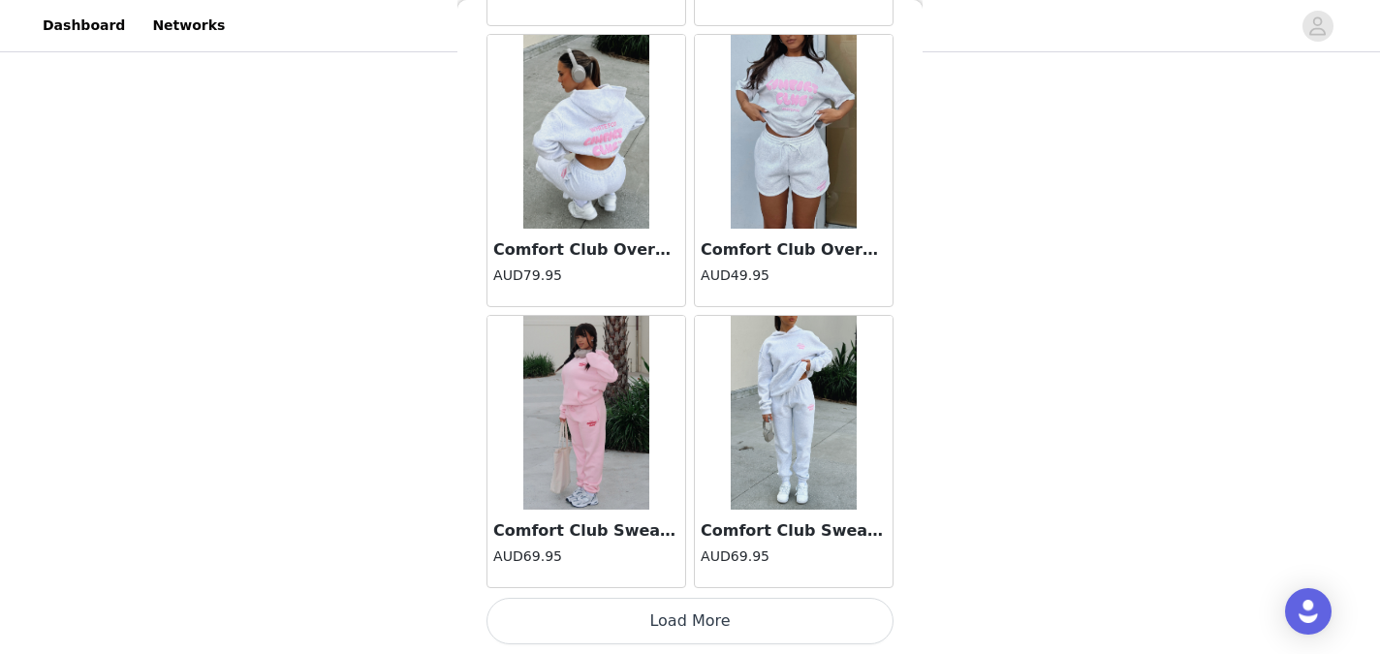
click at [694, 604] on button "Load More" at bounding box center [689, 621] width 407 height 47
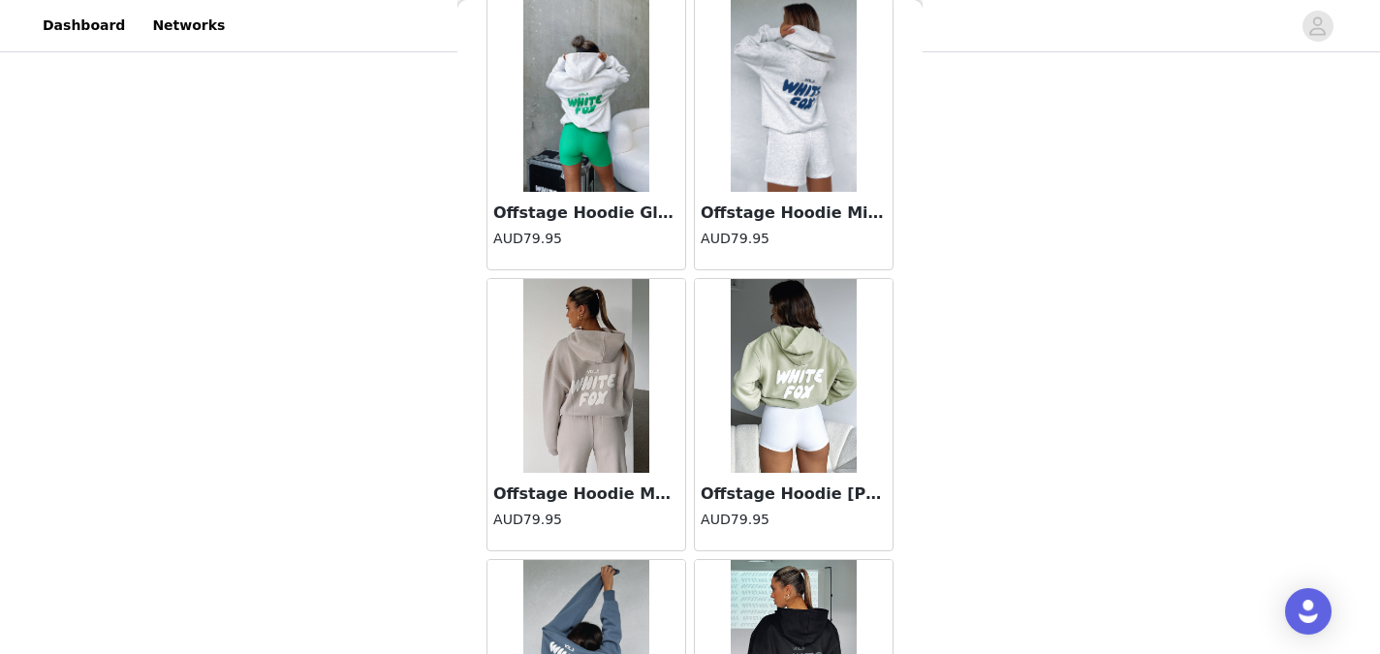
scroll to position [5120, 0]
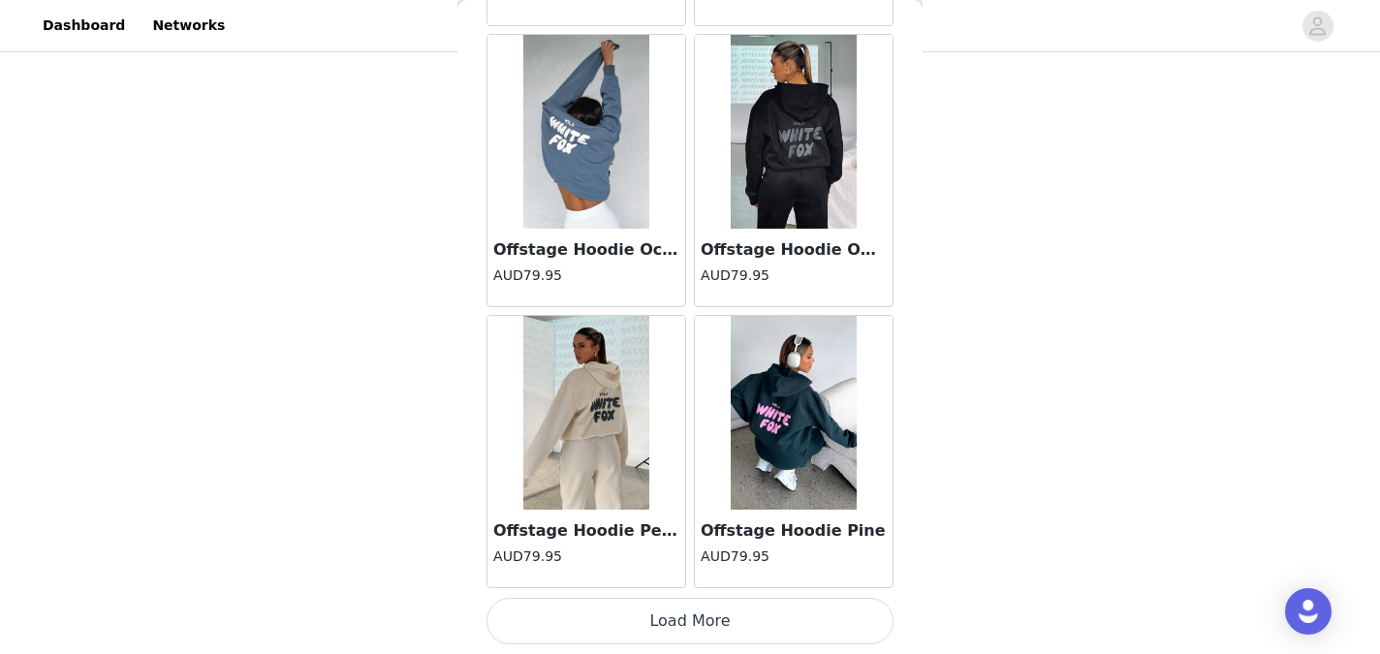
click at [687, 614] on button "Load More" at bounding box center [689, 621] width 407 height 47
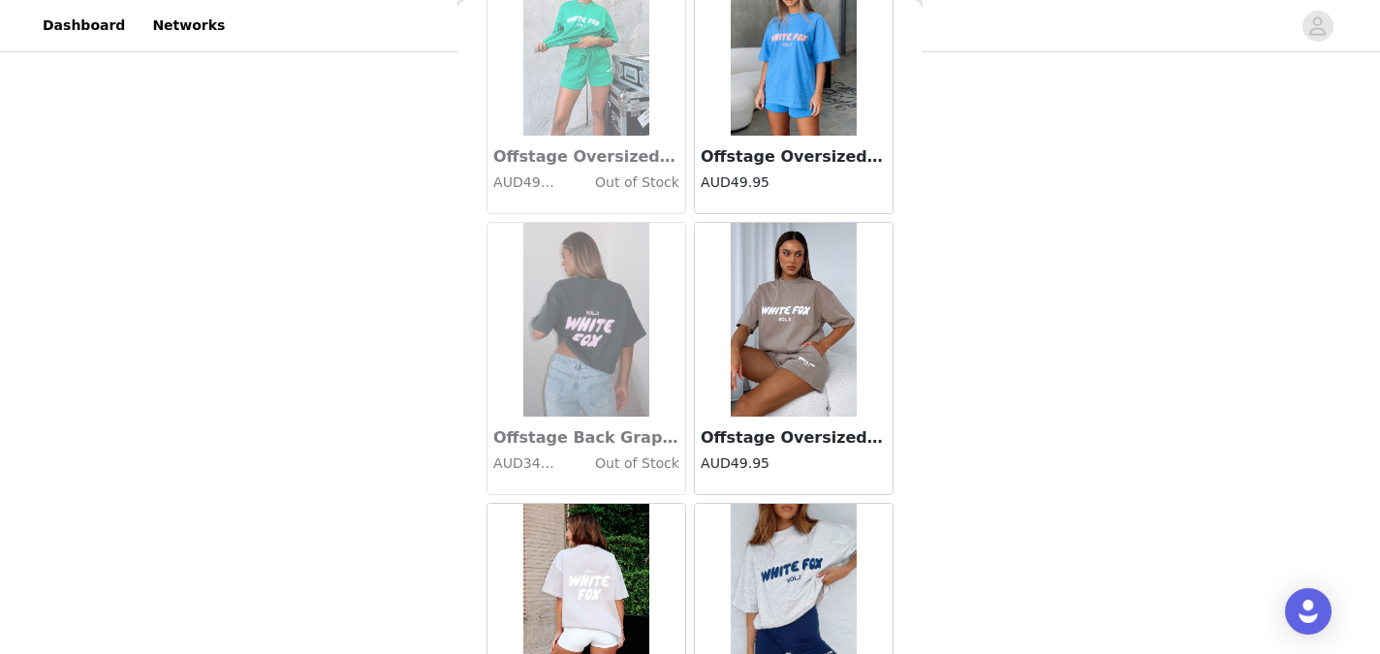
scroll to position [7930, 0]
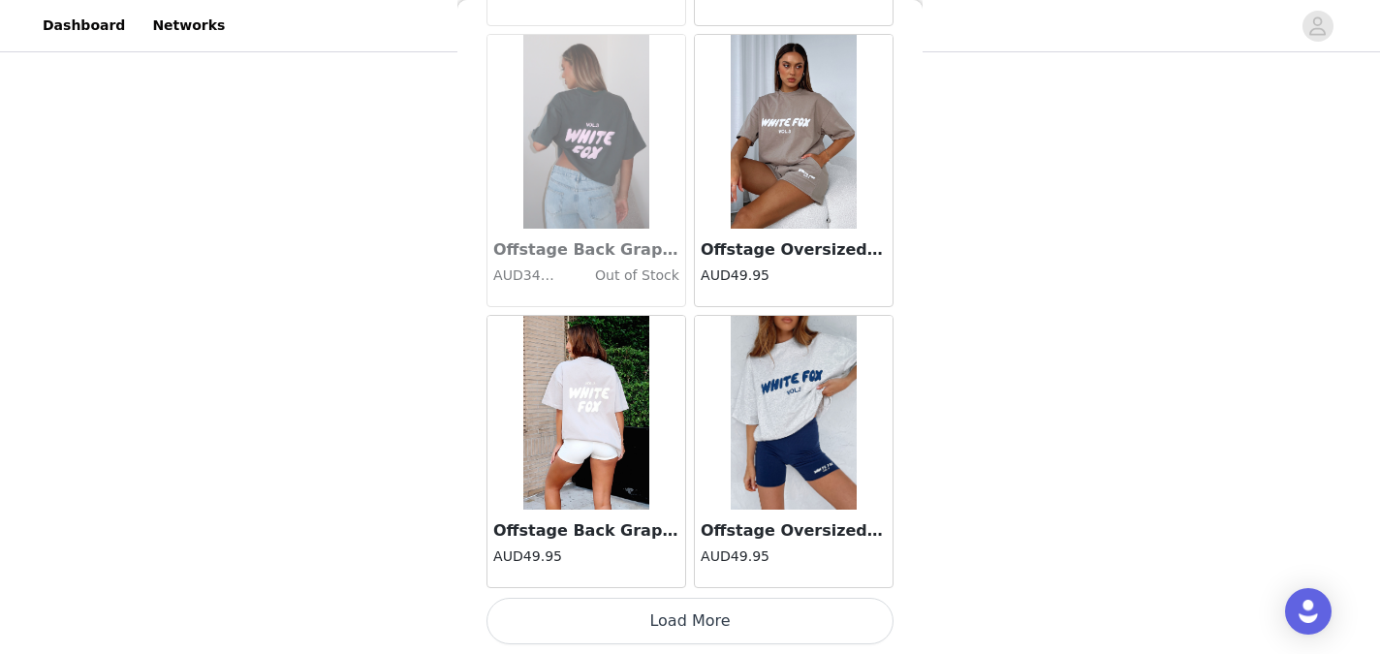
click at [678, 605] on button "Load More" at bounding box center [689, 621] width 407 height 47
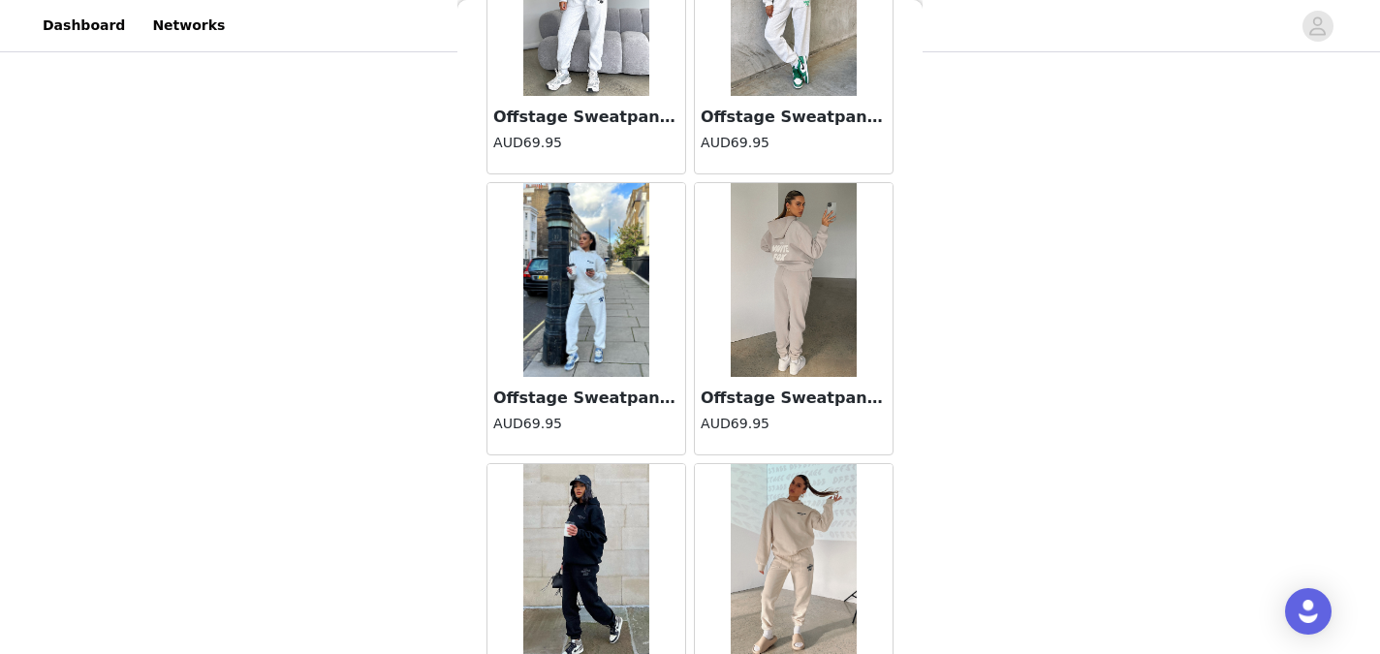
scroll to position [10740, 0]
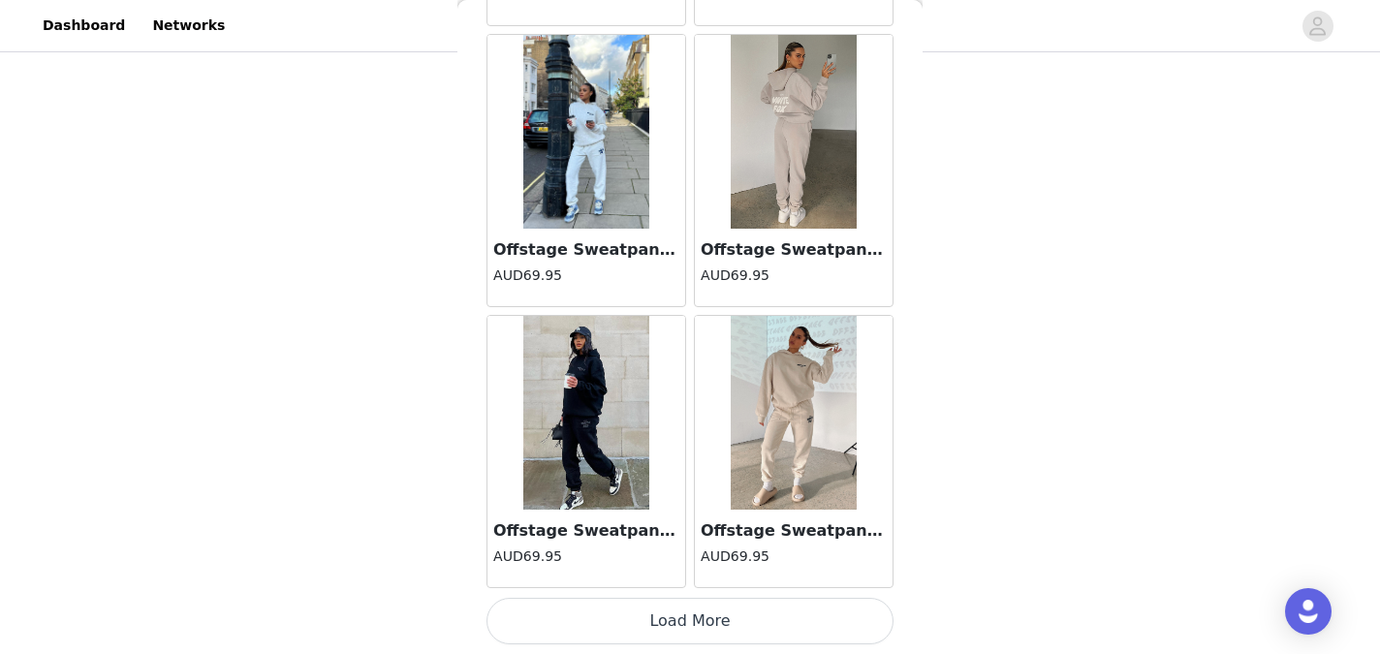
click at [678, 613] on button "Load More" at bounding box center [689, 621] width 407 height 47
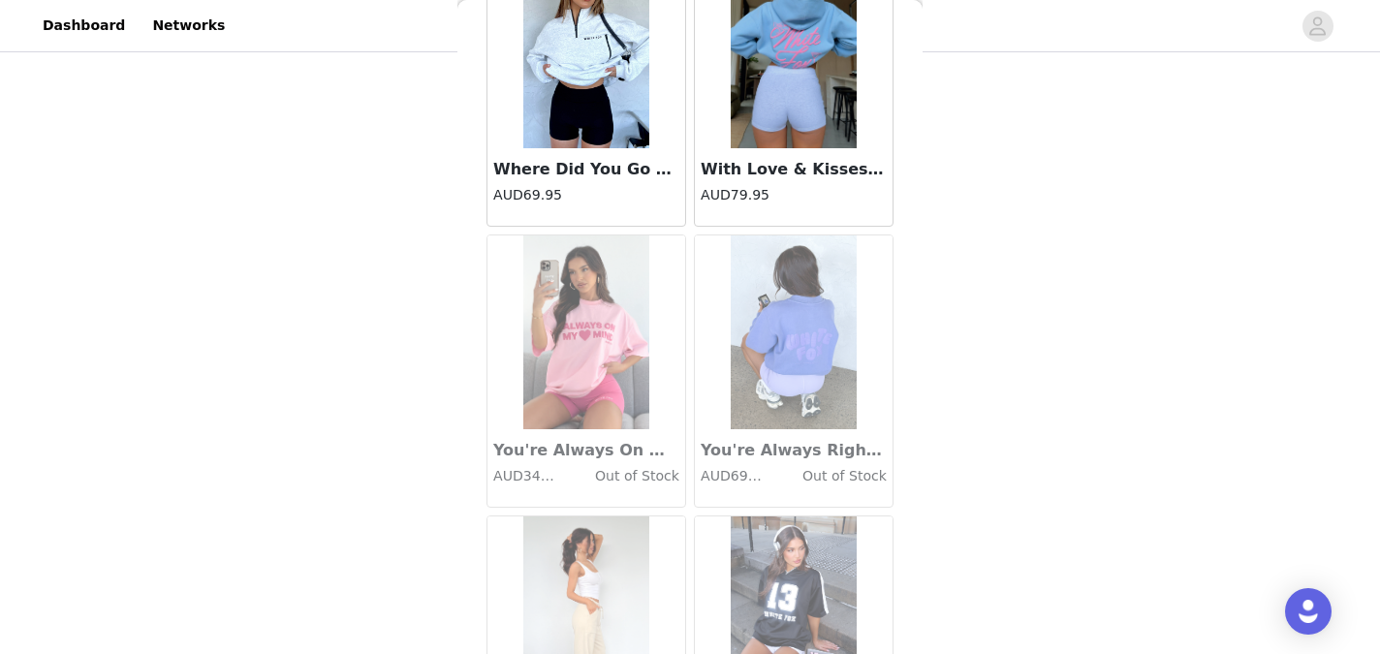
scroll to position [13549, 0]
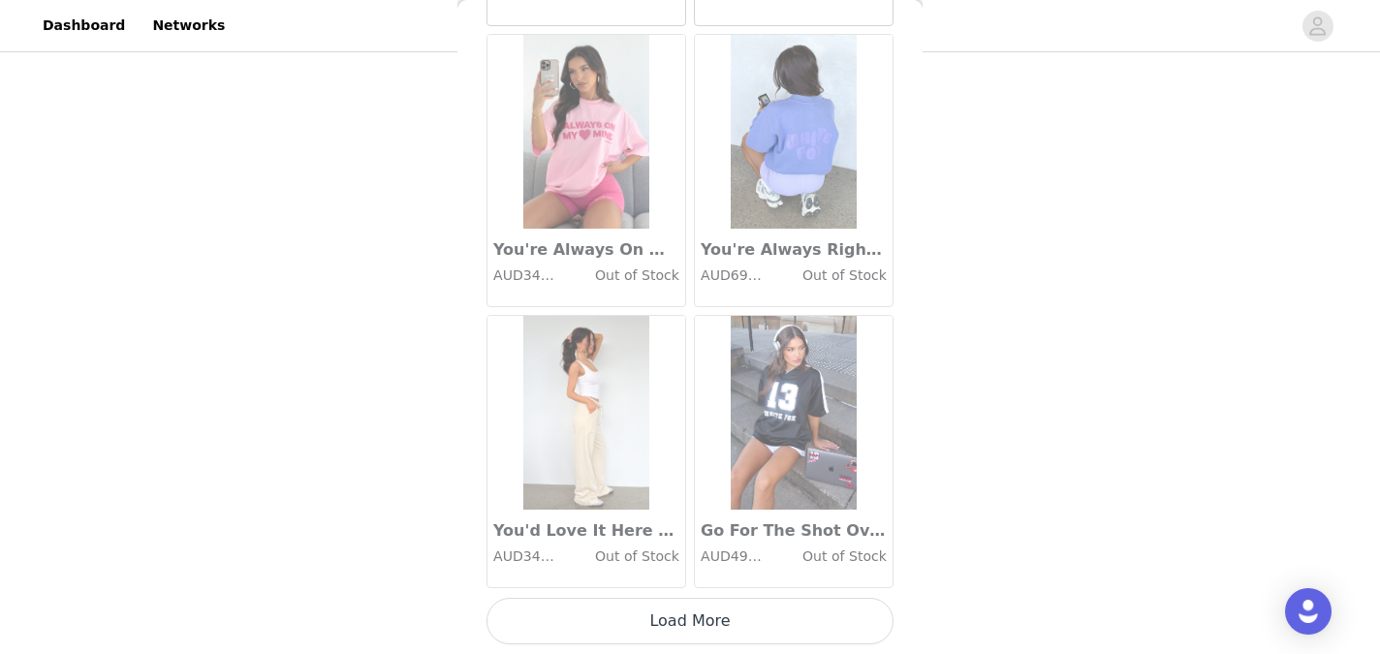
click at [696, 610] on button "Load More" at bounding box center [689, 621] width 407 height 47
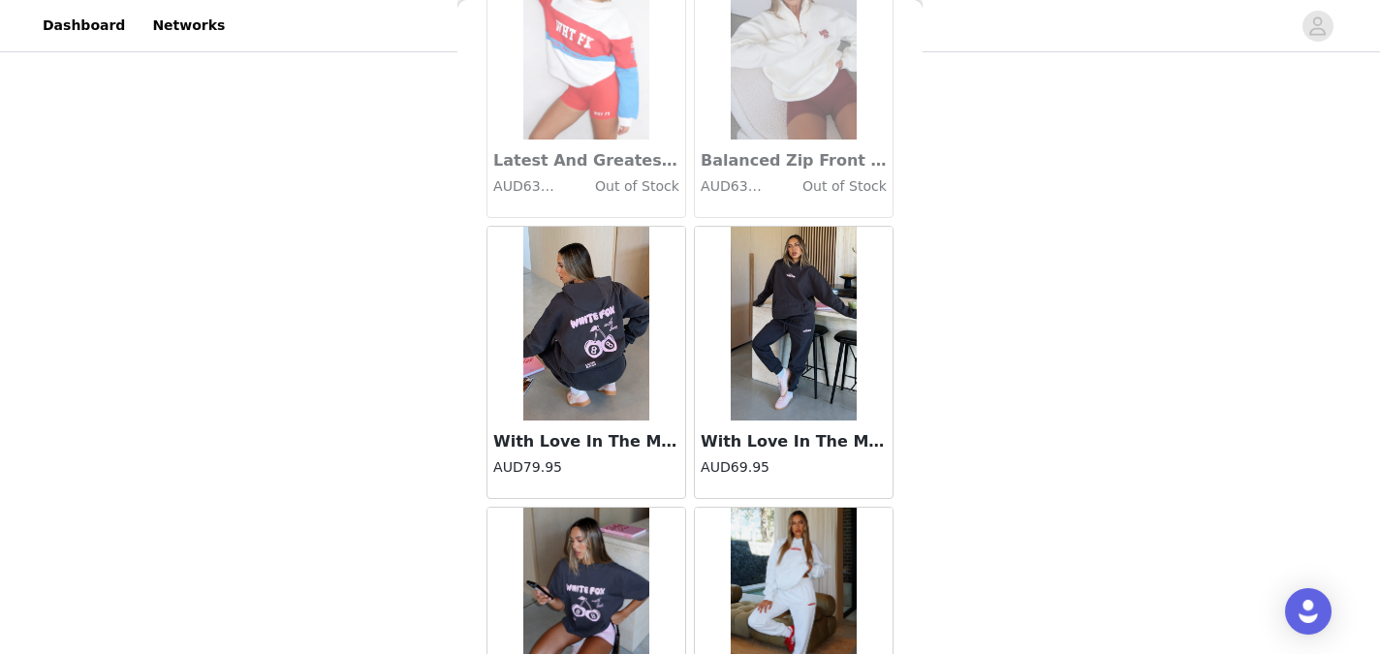
scroll to position [16174, 0]
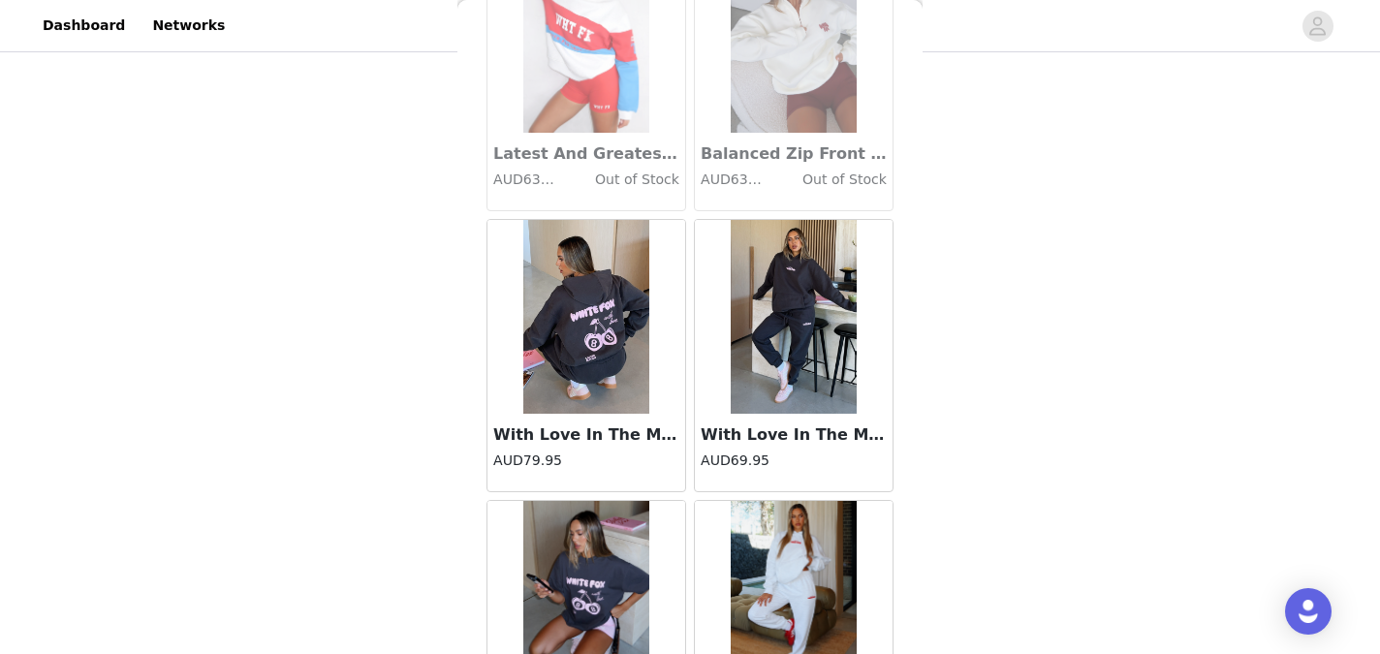
click at [757, 399] on img at bounding box center [793, 317] width 126 height 194
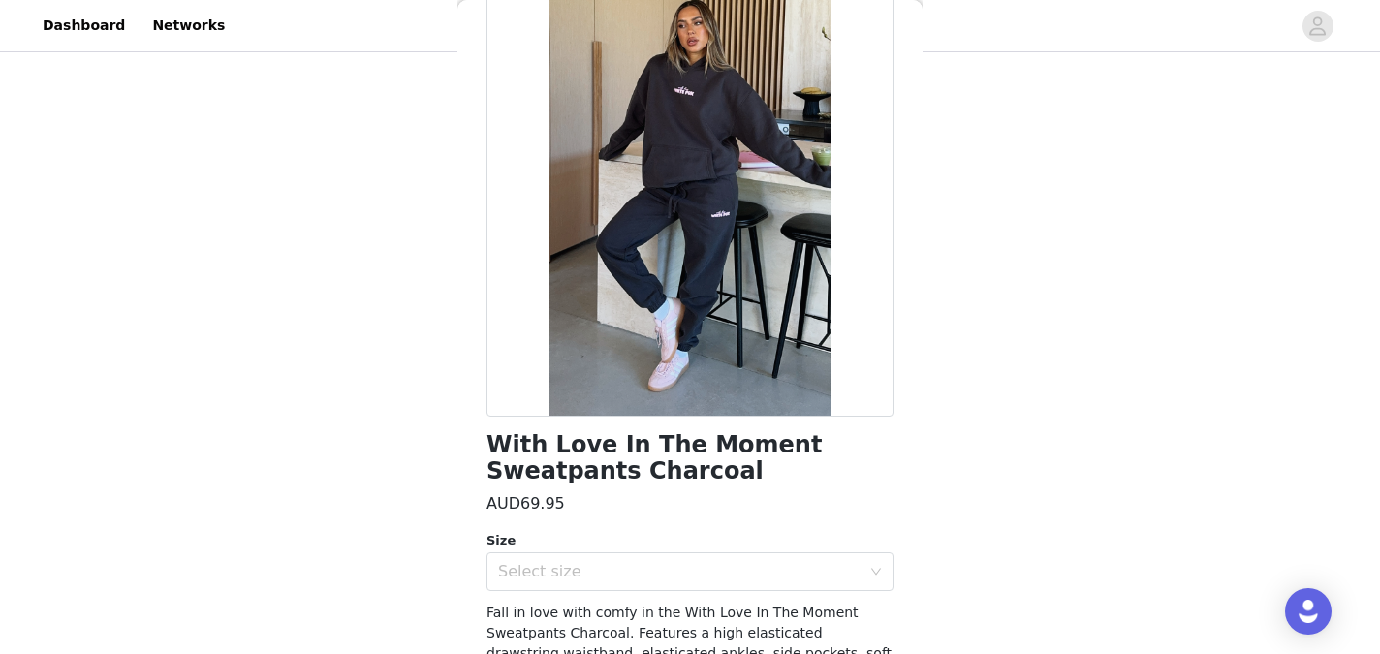
scroll to position [121, 0]
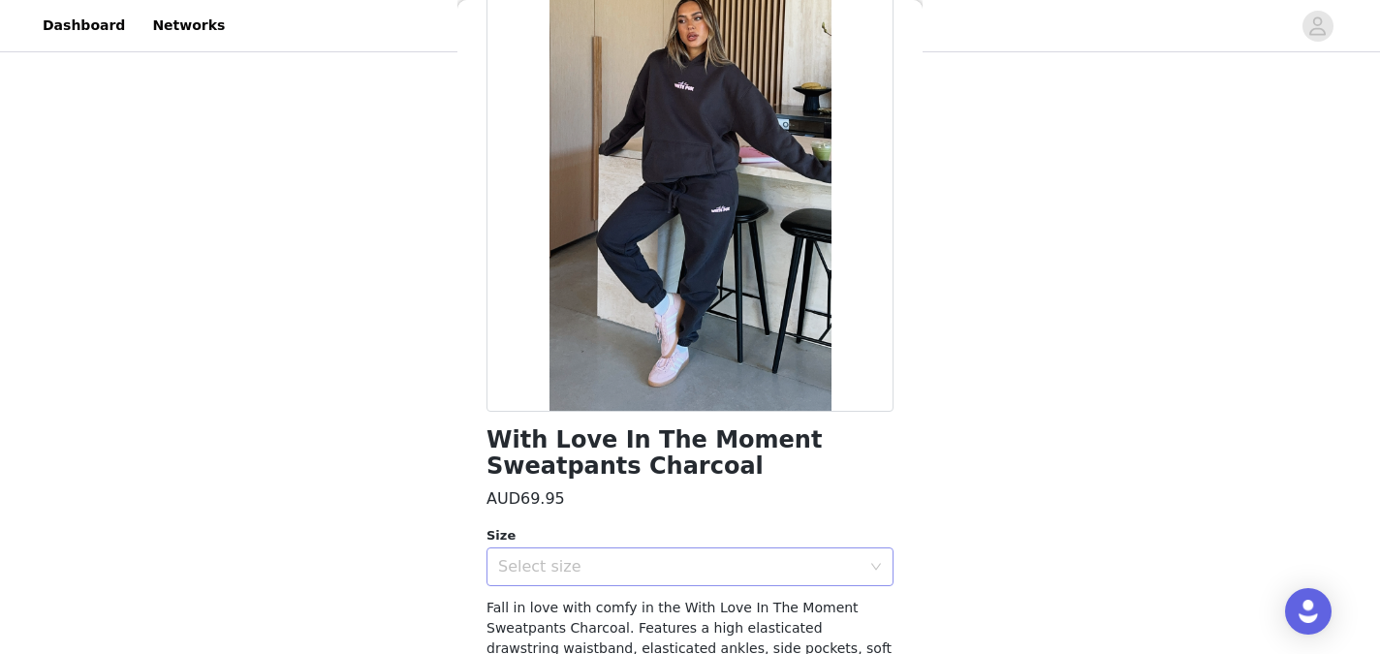
click at [797, 557] on div "Select size" at bounding box center [679, 566] width 362 height 19
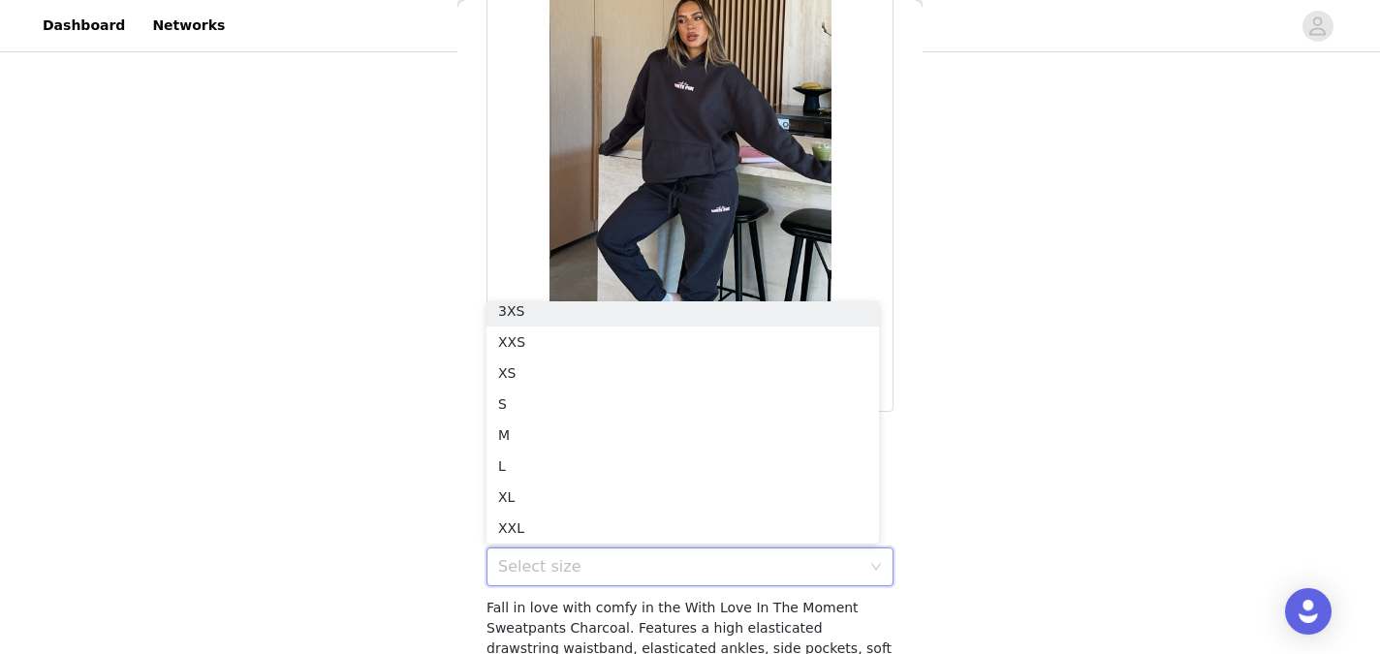
click at [970, 357] on div "Products 2/10 Selected Decade Classics Varsity Zip Front Sweater Grey Marle/Dar…" at bounding box center [690, 254] width 1380 height 614
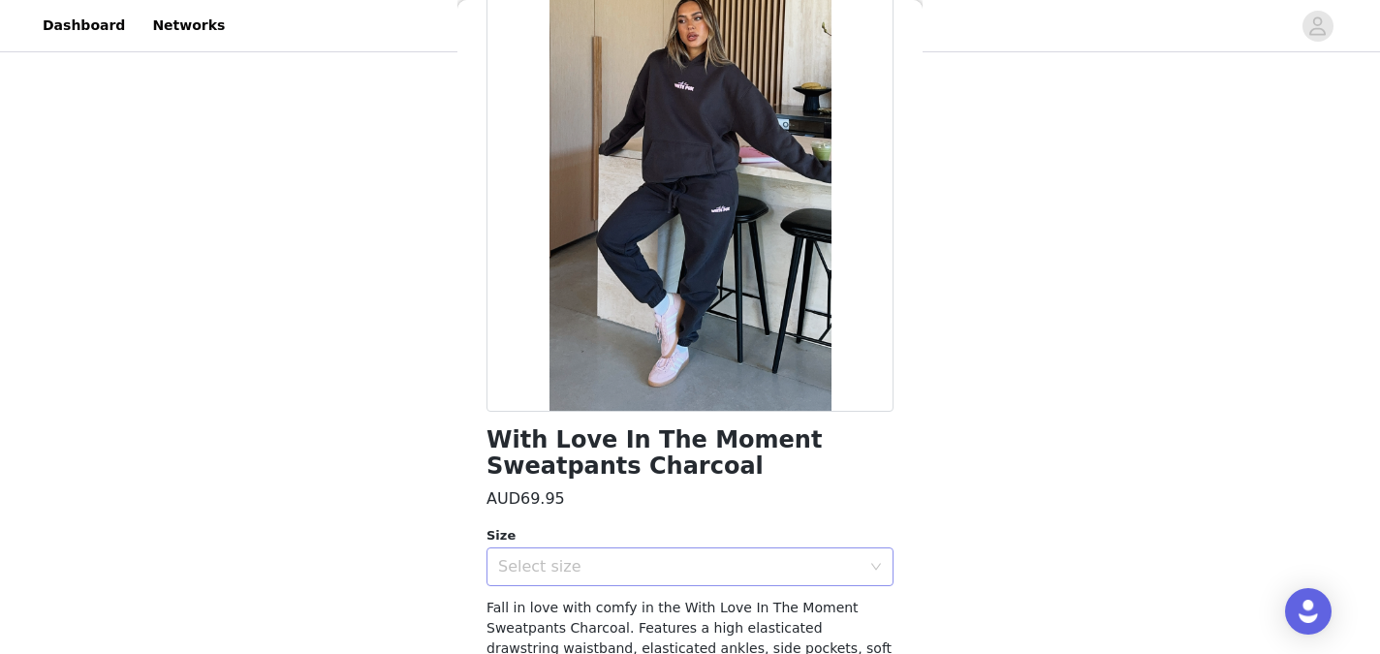
click at [820, 561] on div "Select size" at bounding box center [679, 566] width 362 height 19
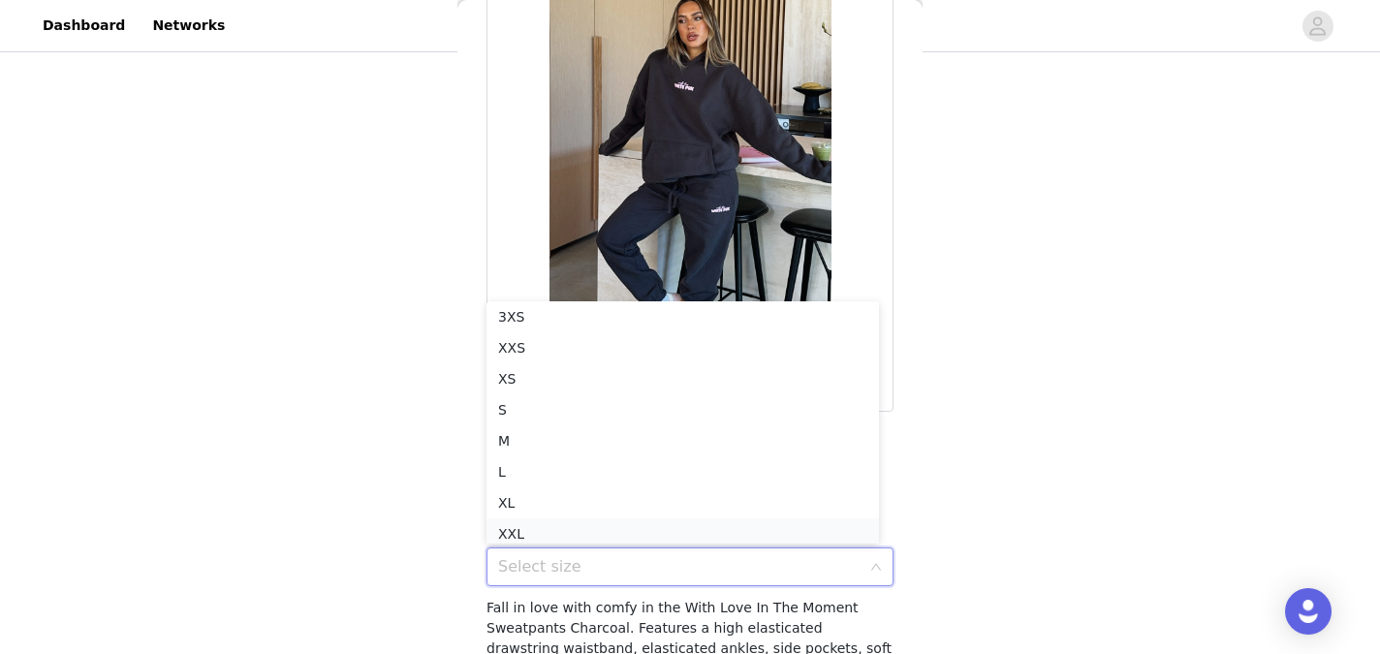
scroll to position [10, 0]
click at [645, 504] on li "XL" at bounding box center [682, 497] width 392 height 31
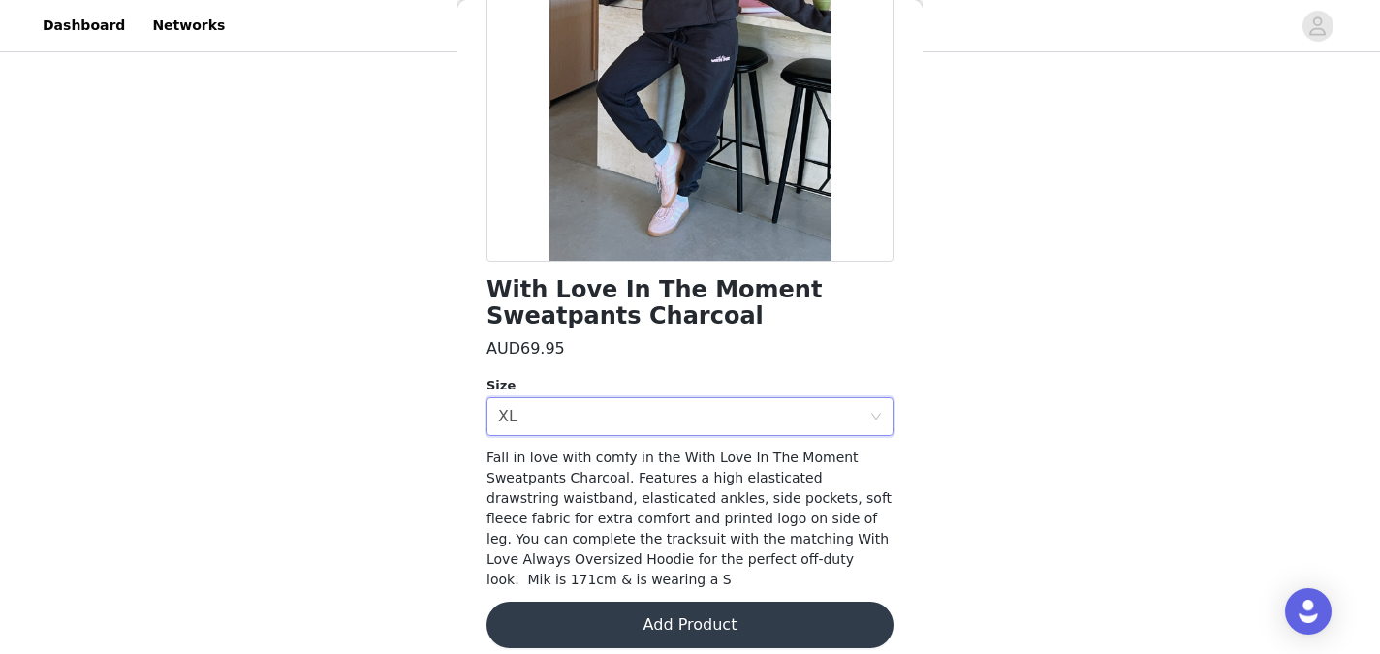
scroll to position [288, 0]
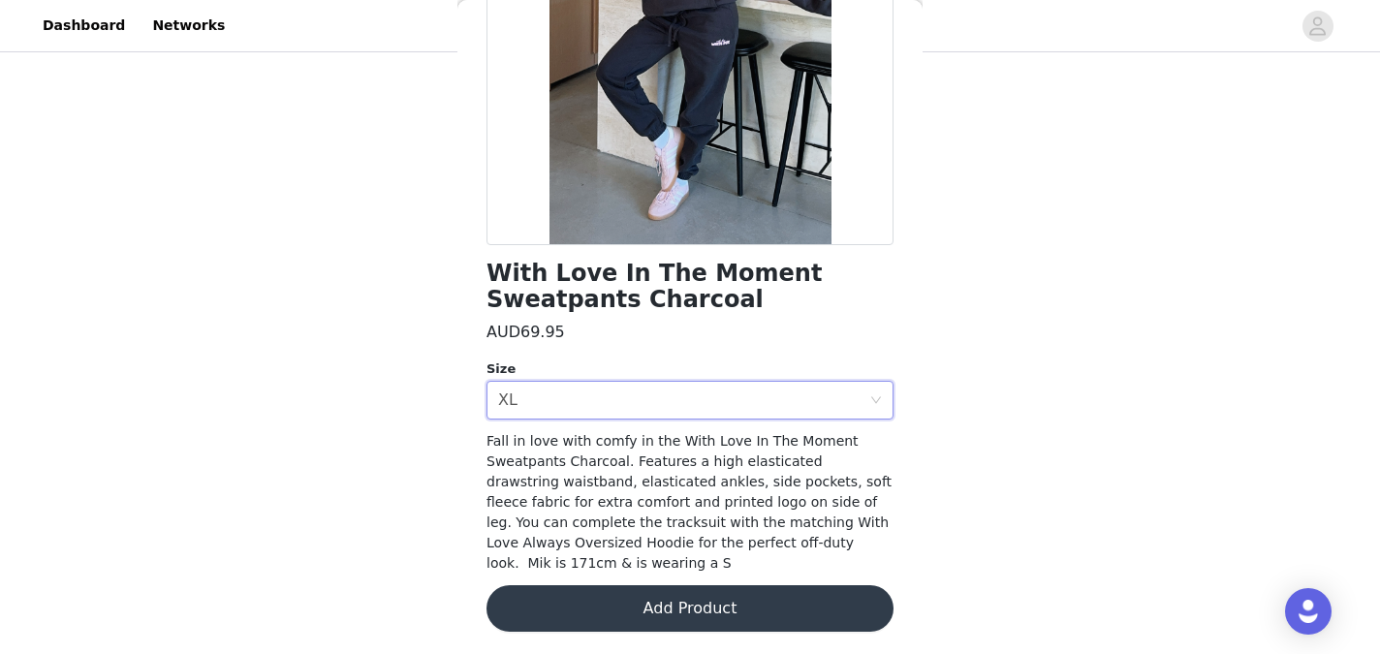
click at [632, 606] on button "Add Product" at bounding box center [689, 608] width 407 height 47
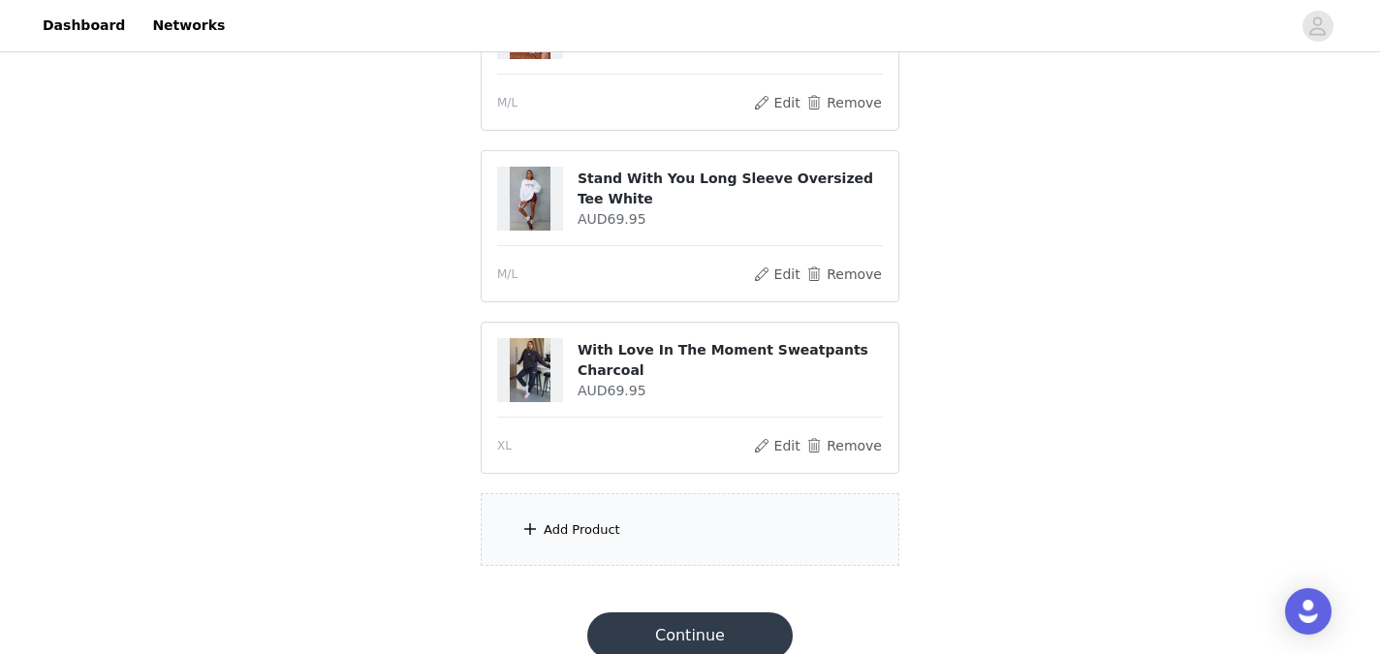
scroll to position [262, 0]
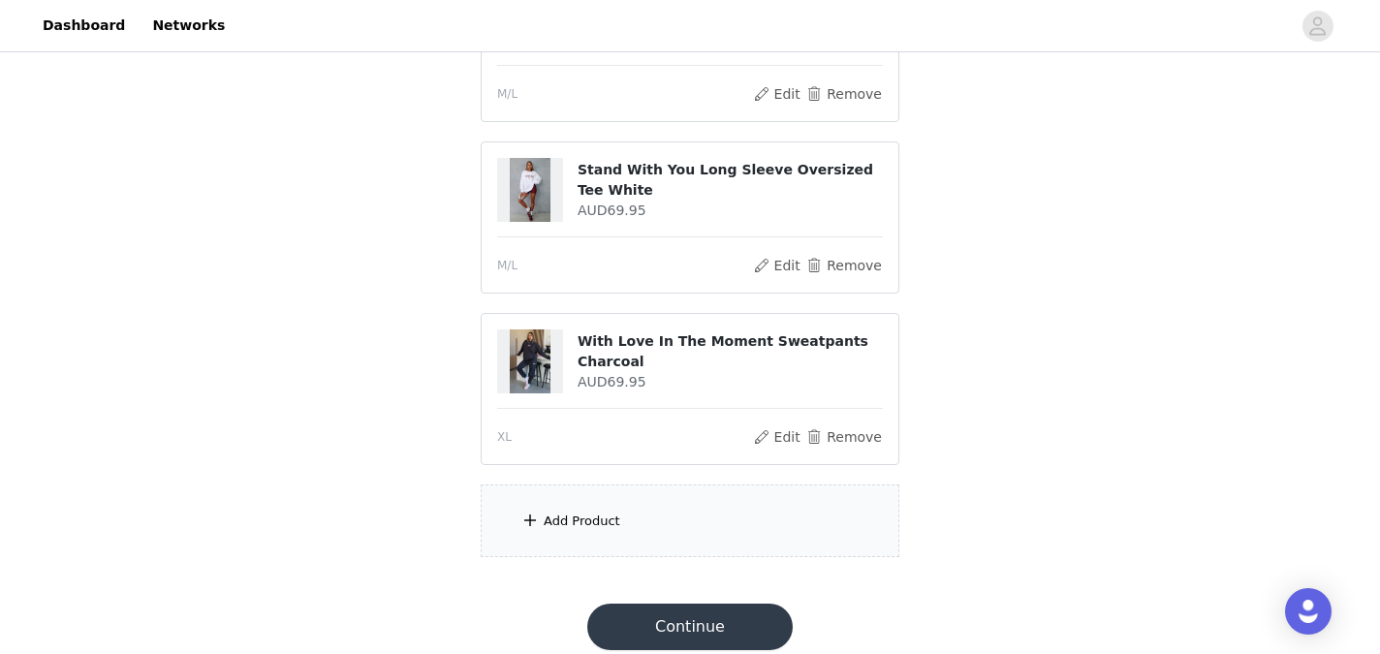
click at [638, 523] on div "Add Product" at bounding box center [690, 520] width 419 height 73
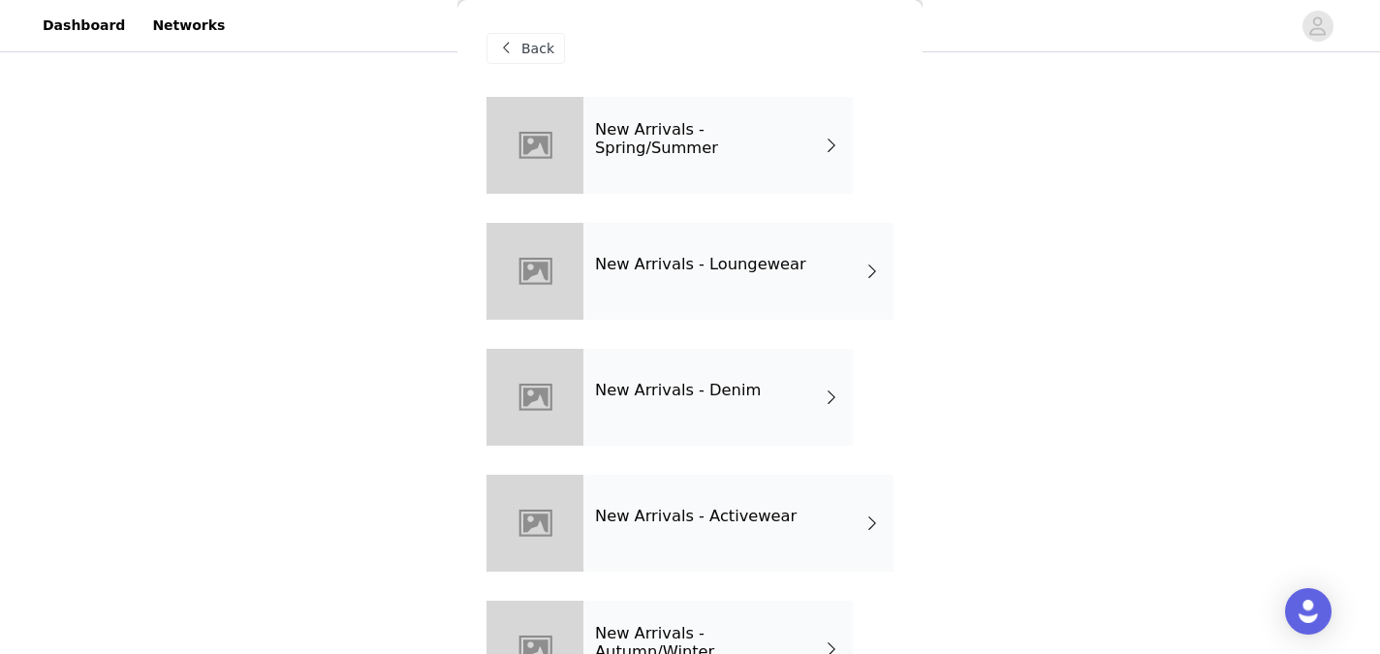
click at [664, 277] on div "New Arrivals - Loungewear" at bounding box center [738, 271] width 310 height 97
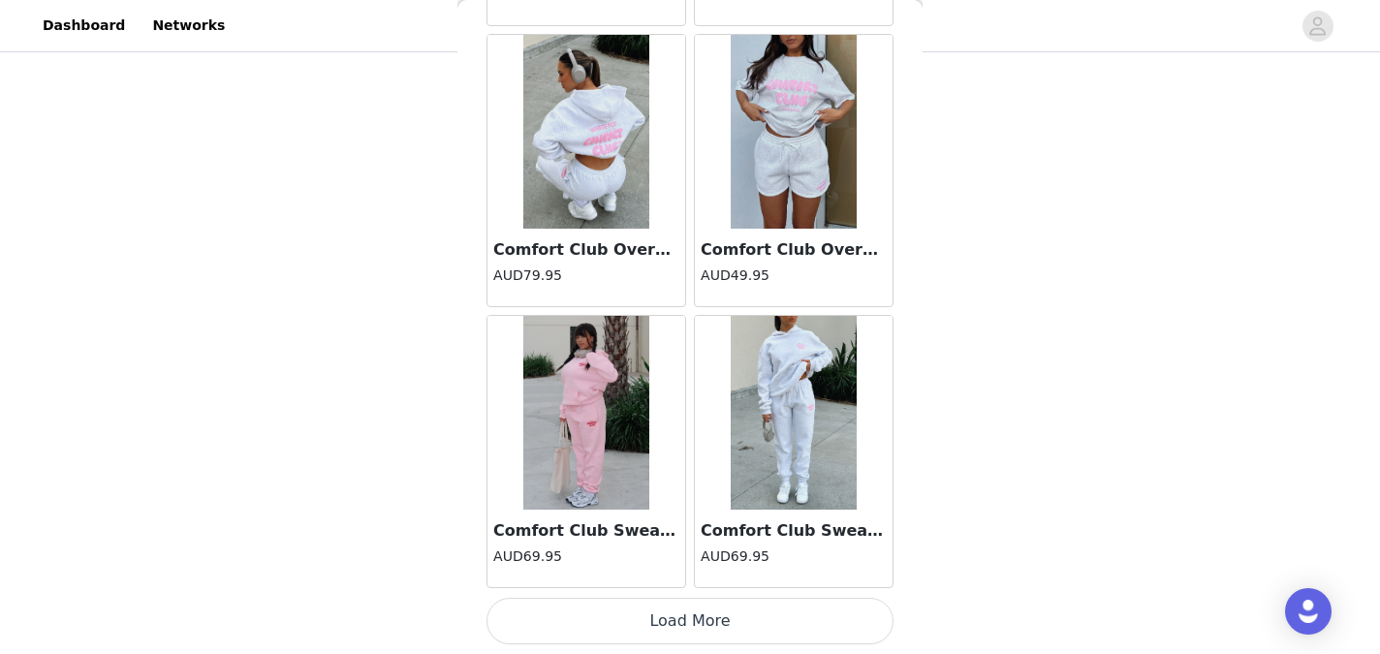
scroll to position [281, 0]
click at [681, 627] on button "Load More" at bounding box center [689, 621] width 407 height 47
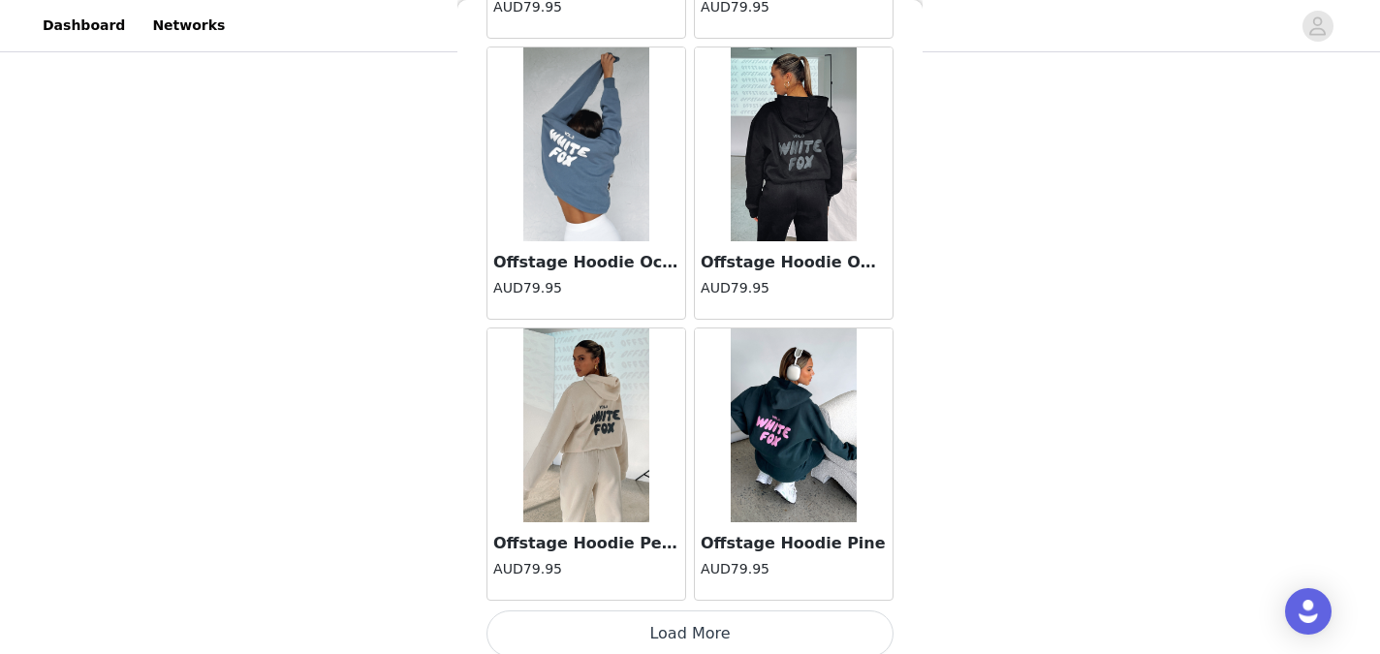
scroll to position [5120, 0]
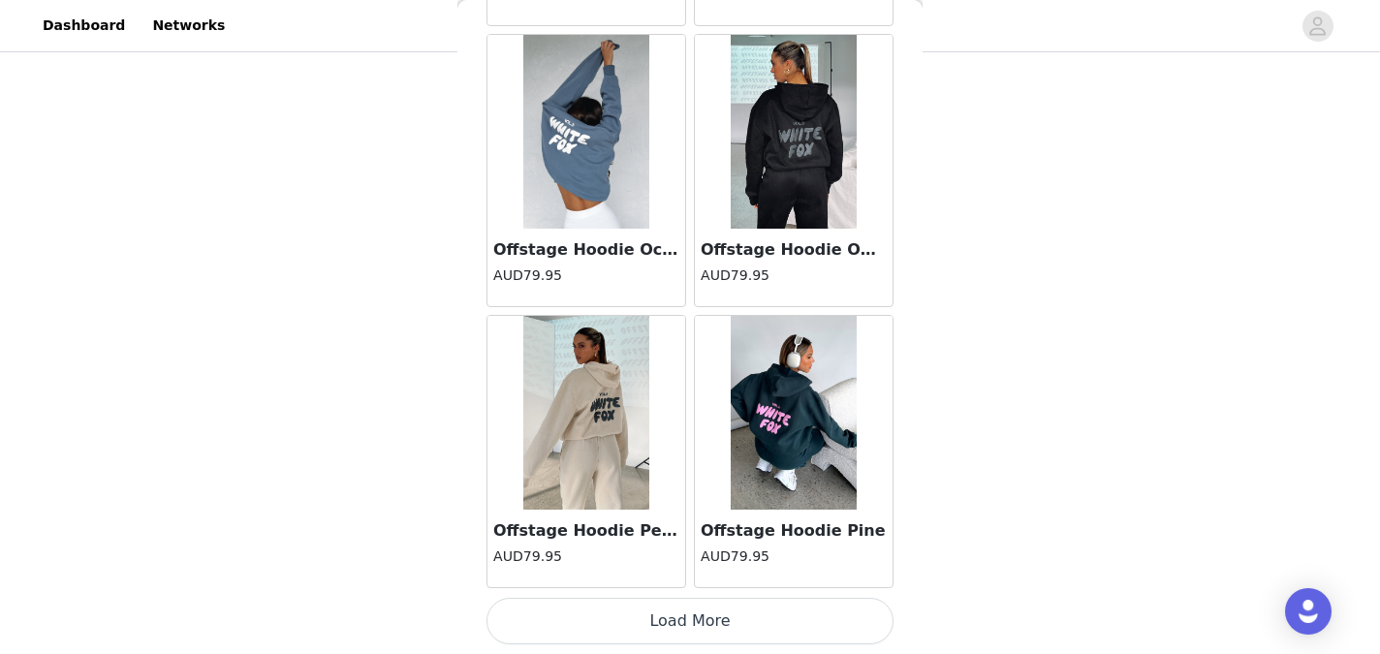
click at [668, 623] on button "Load More" at bounding box center [689, 621] width 407 height 47
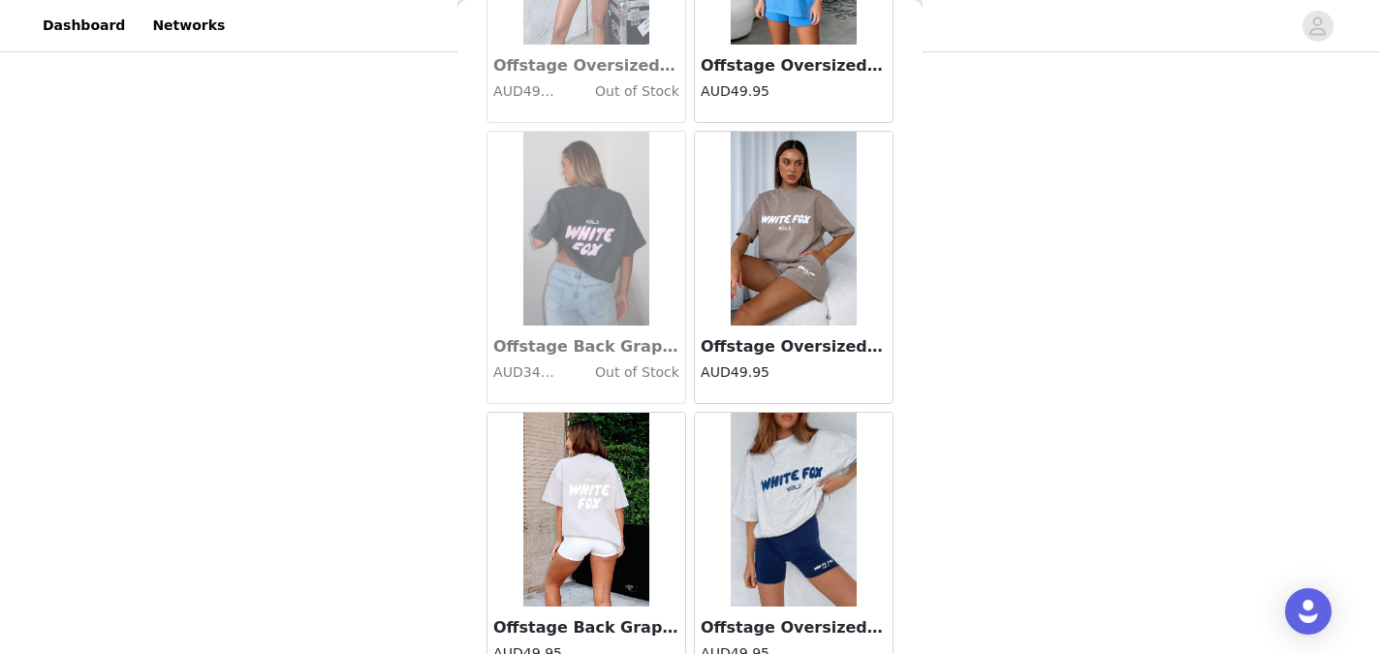
scroll to position [7930, 0]
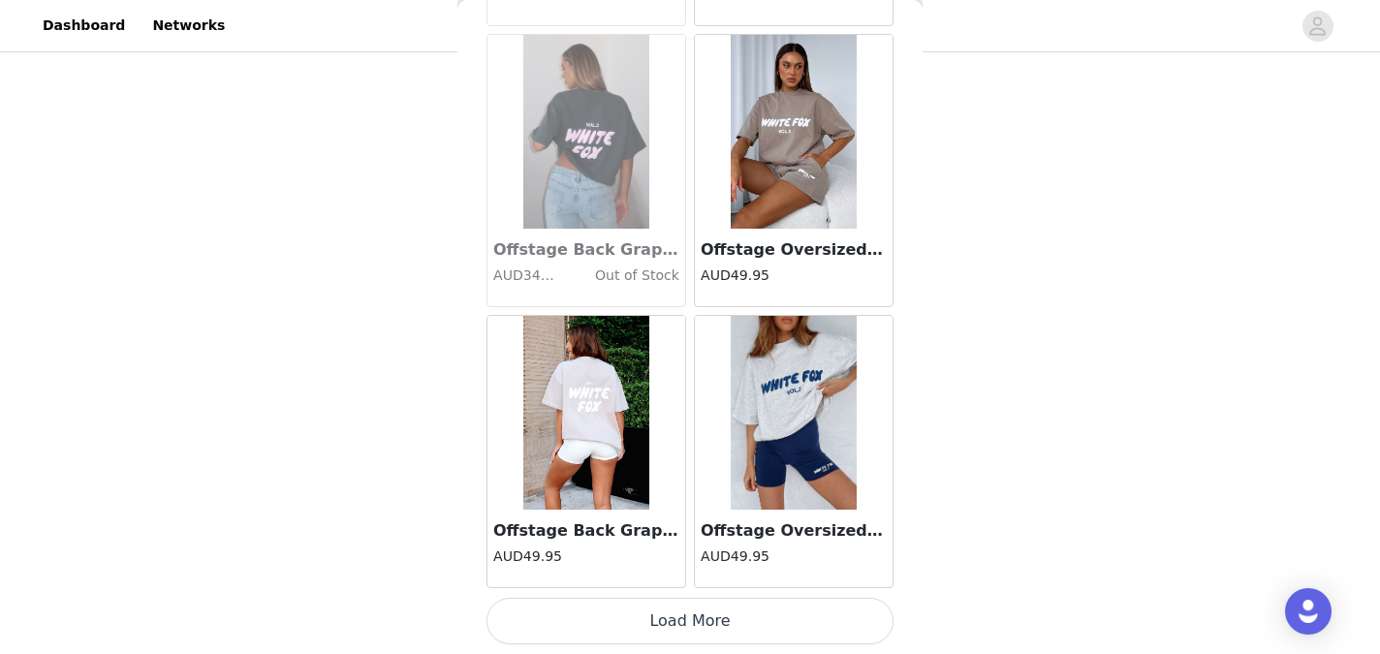
click at [680, 618] on button "Load More" at bounding box center [689, 621] width 407 height 47
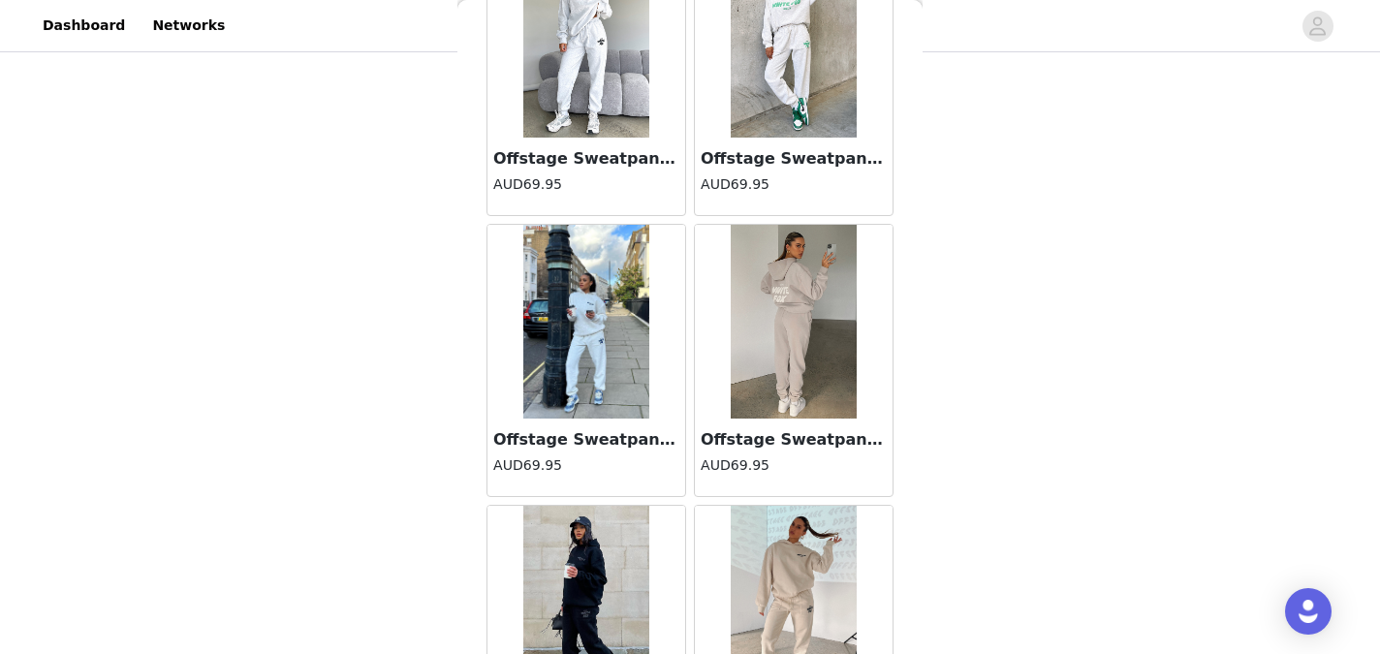
scroll to position [10740, 0]
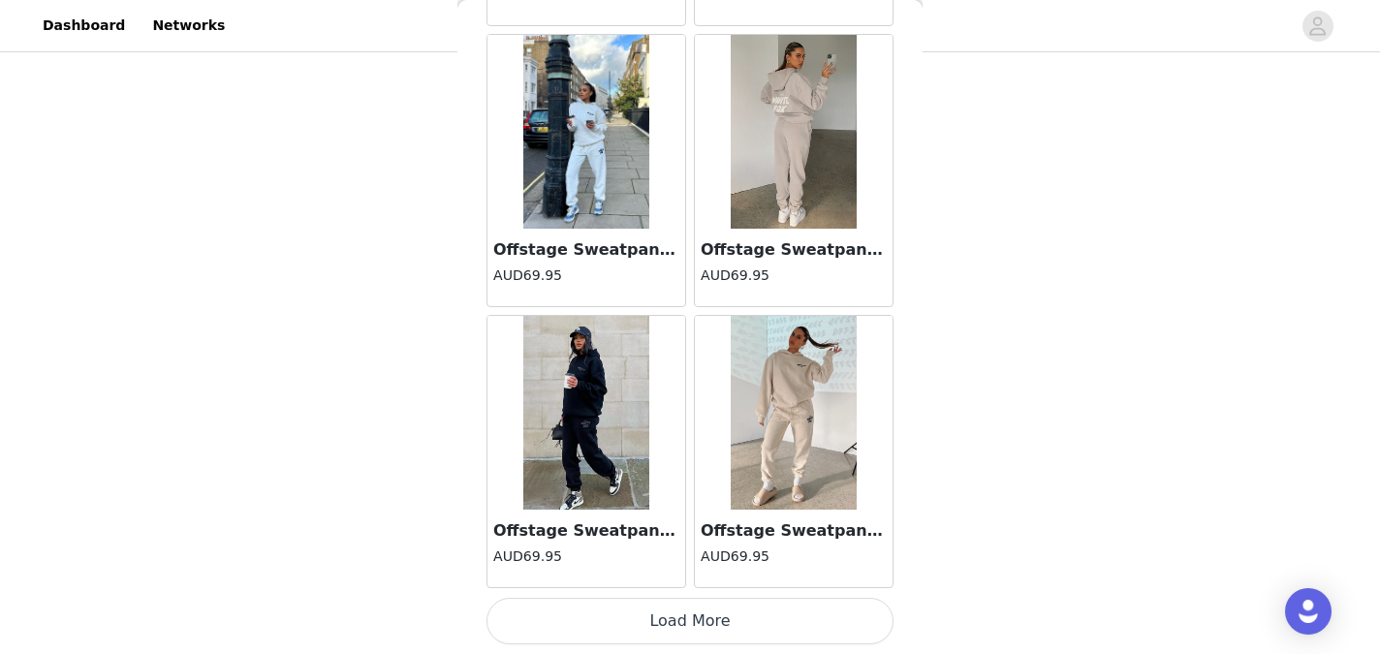
click at [684, 613] on button "Load More" at bounding box center [689, 621] width 407 height 47
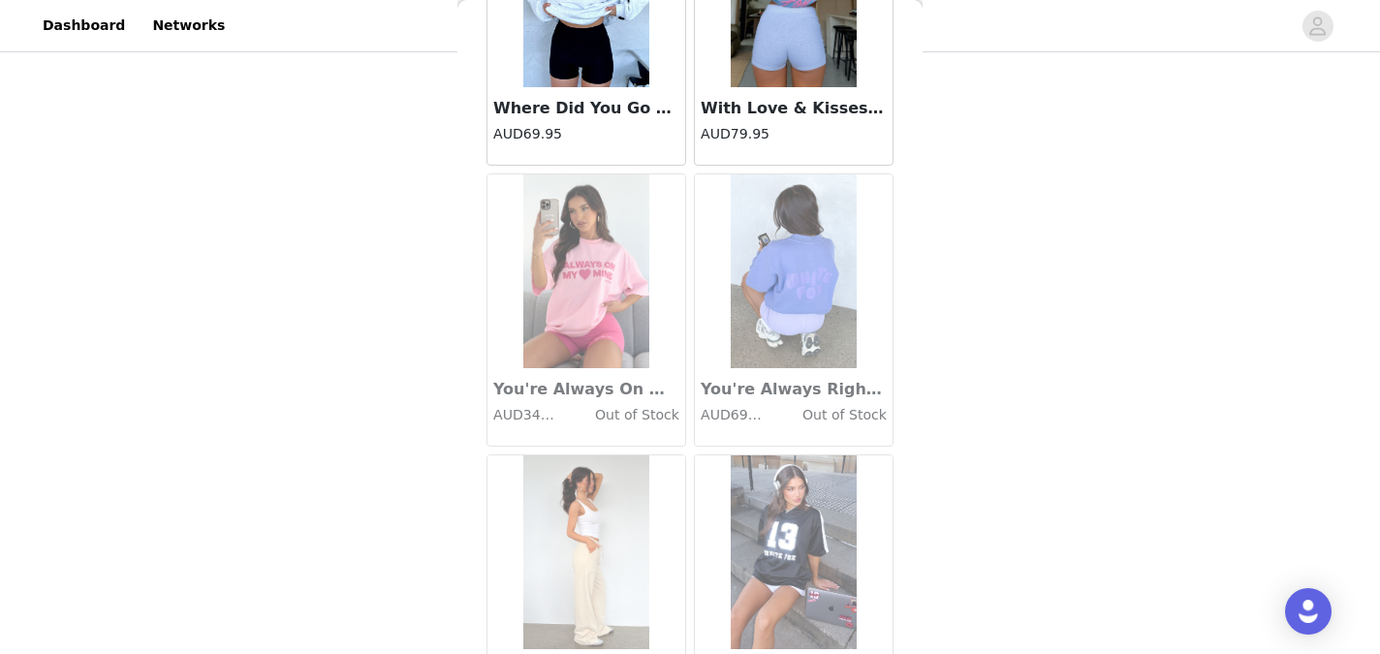
scroll to position [13549, 0]
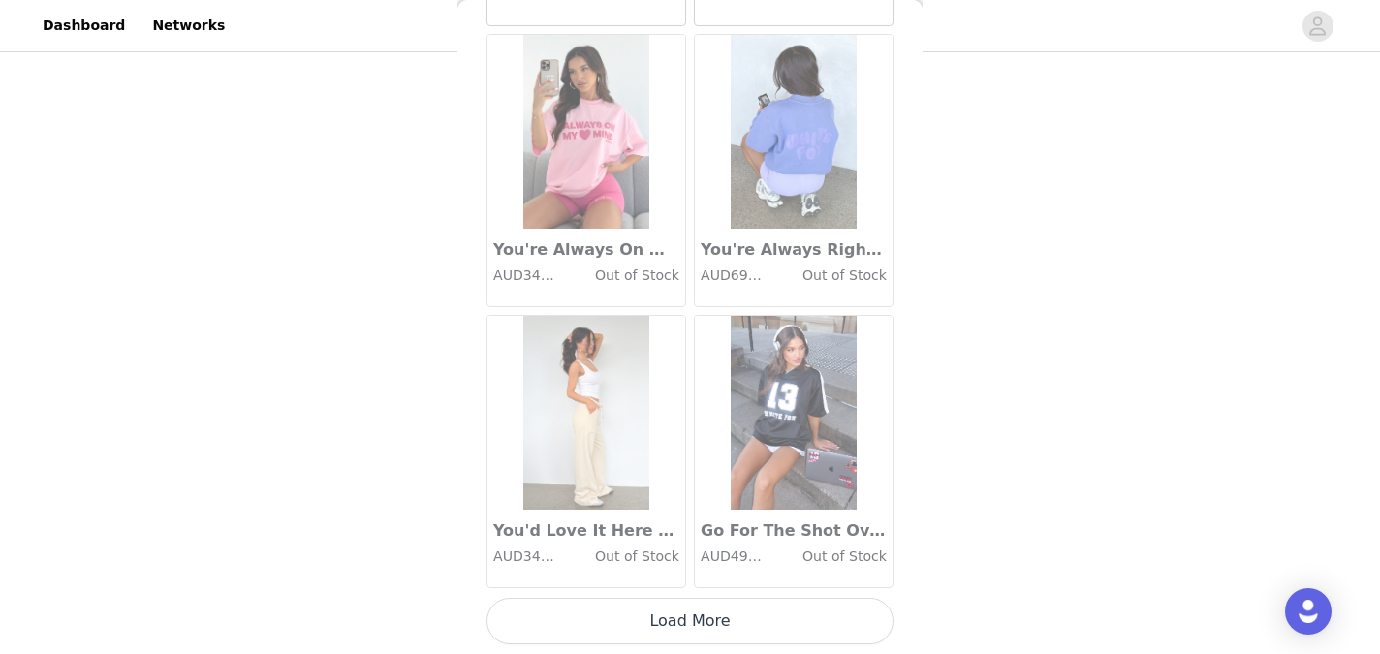
click at [692, 622] on button "Load More" at bounding box center [689, 621] width 407 height 47
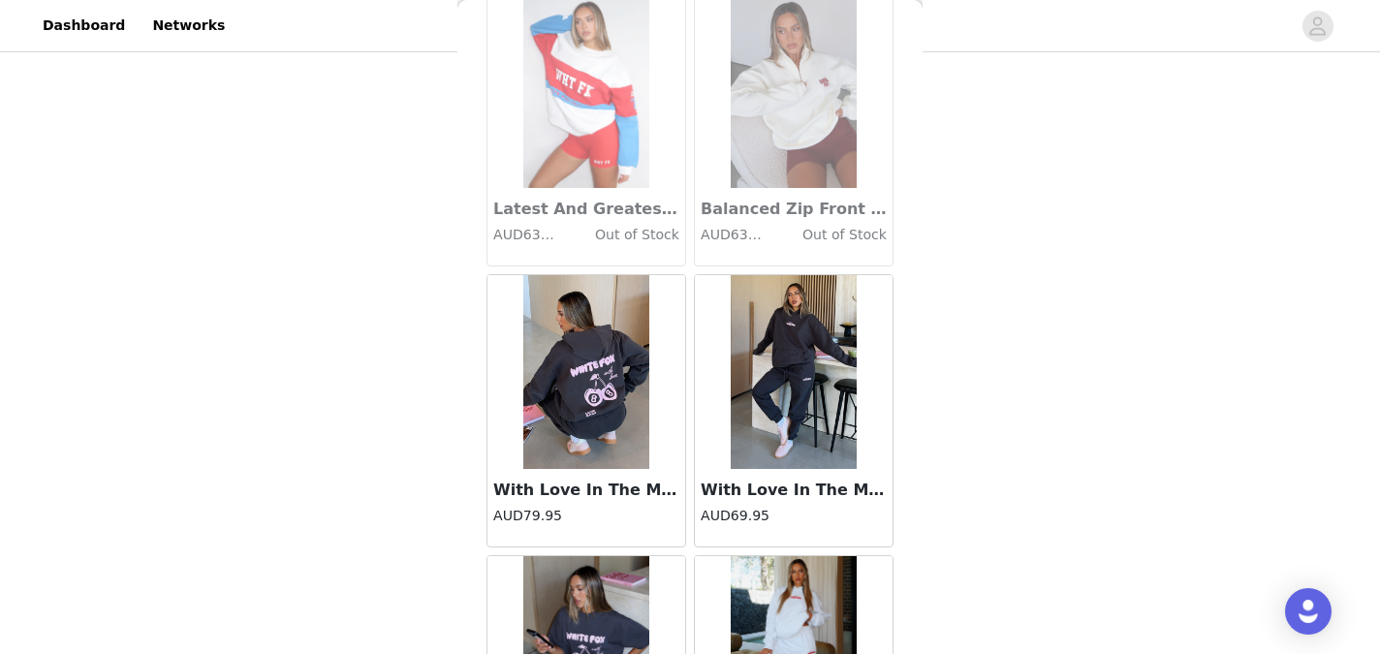
scroll to position [16127, 0]
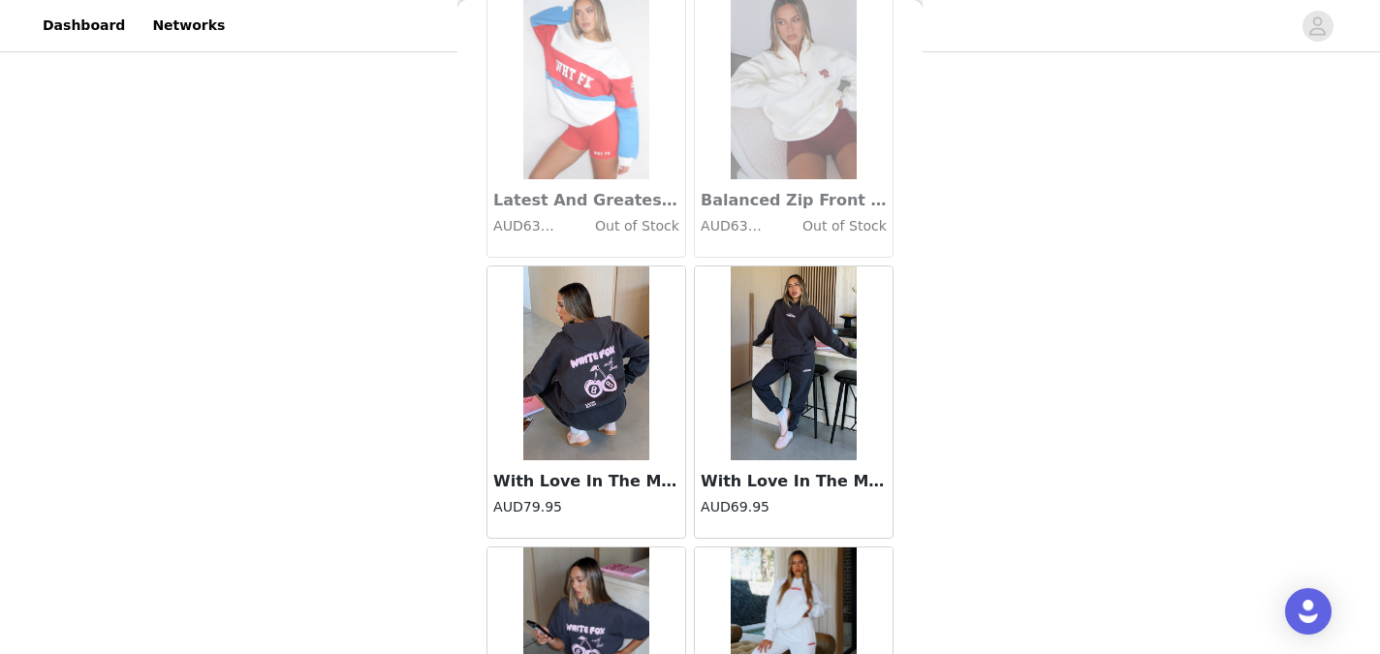
click at [592, 476] on h3 "With Love In The Moment Oversized Hoodie Charcoal" at bounding box center [586, 481] width 186 height 23
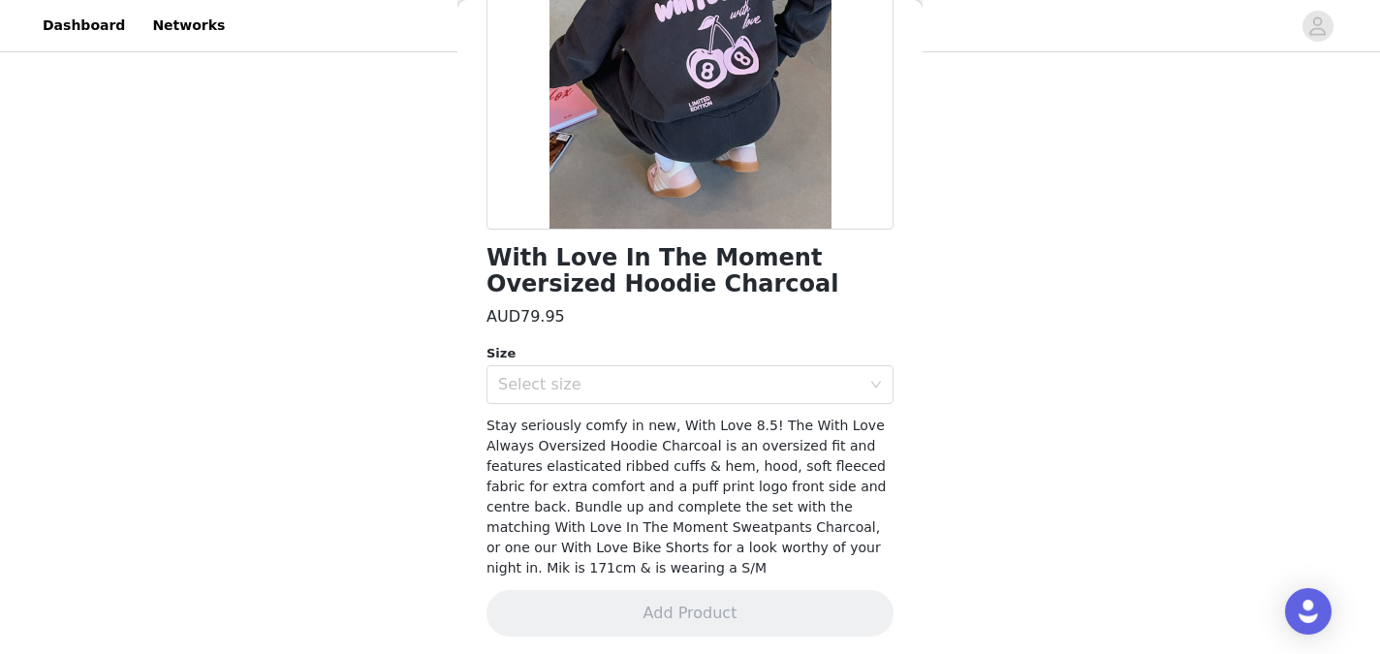
scroll to position [308, 0]
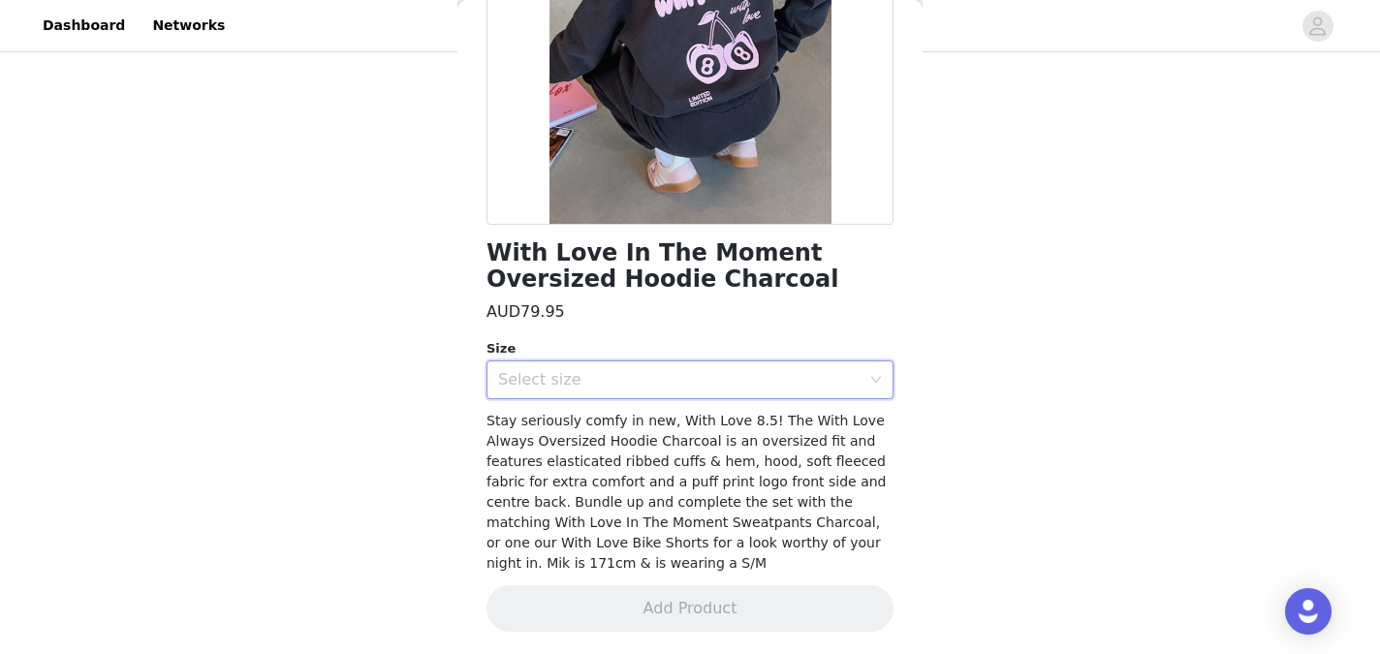
click at [757, 364] on div "Select size" at bounding box center [683, 379] width 371 height 37
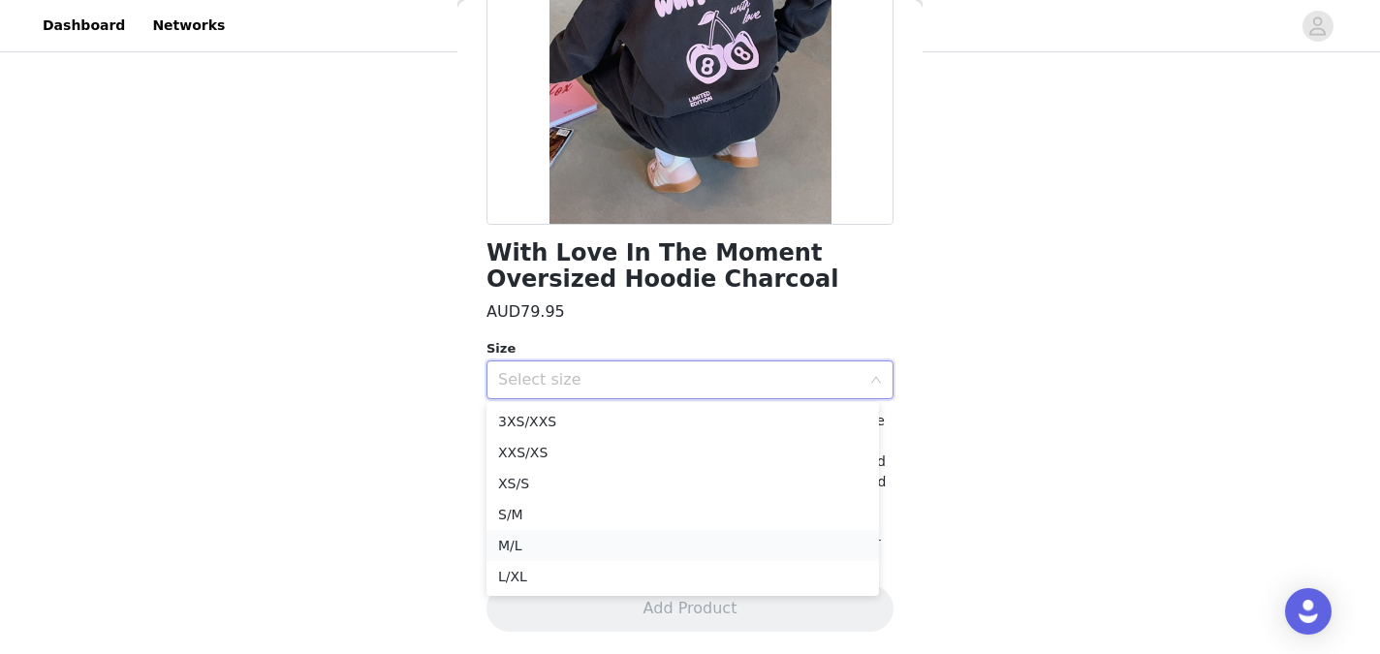
click at [650, 542] on li "M/L" at bounding box center [682, 545] width 392 height 31
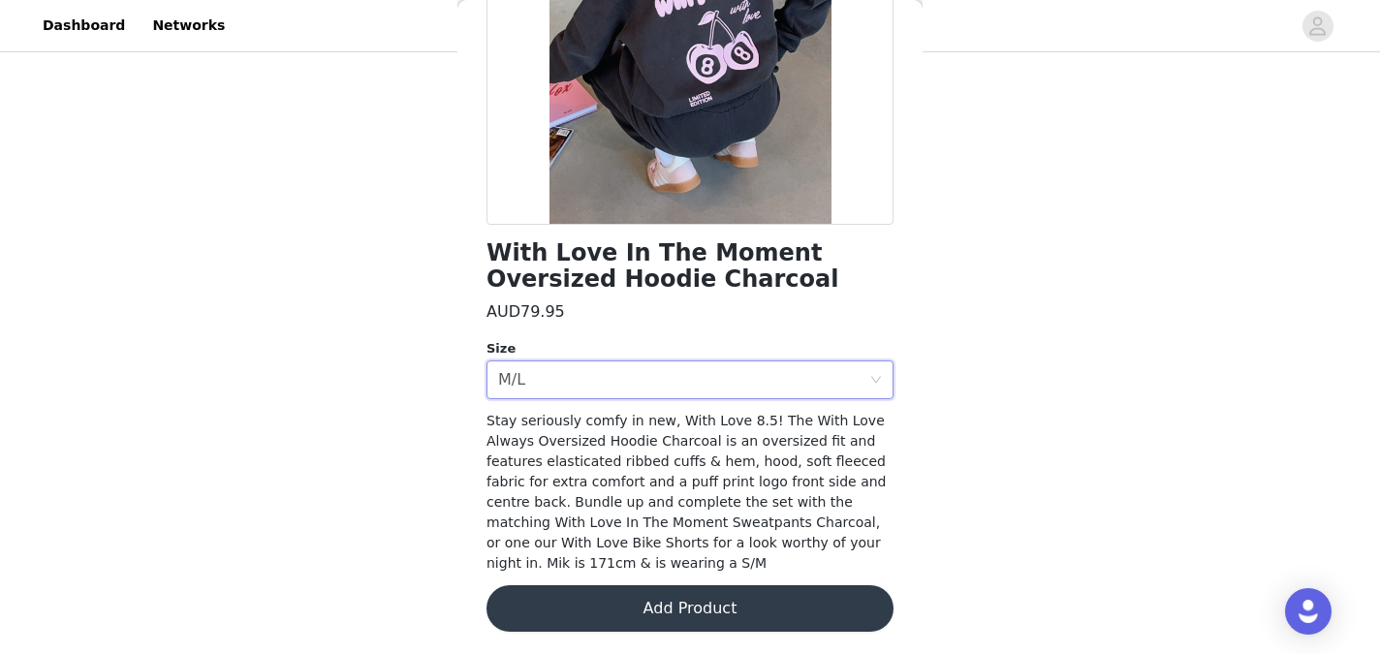
click at [680, 606] on button "Add Product" at bounding box center [689, 608] width 407 height 47
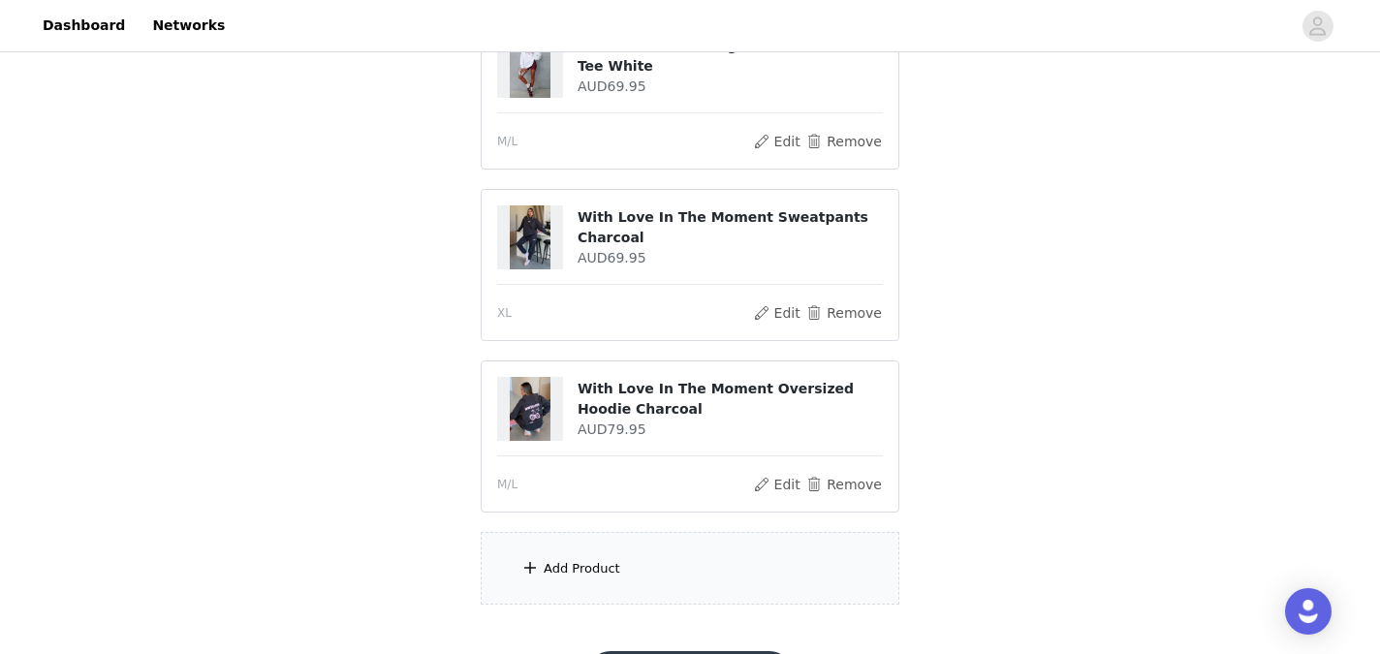
scroll to position [452, 0]
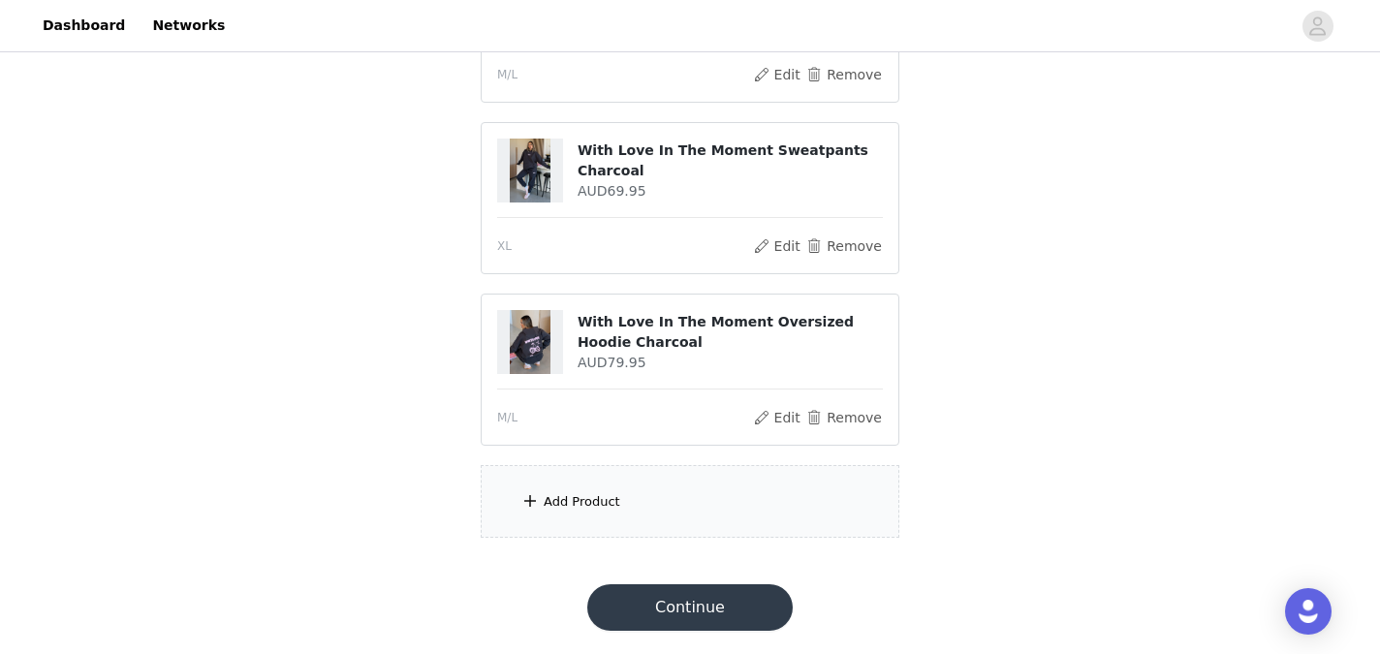
click at [664, 493] on div "Add Product" at bounding box center [690, 501] width 419 height 73
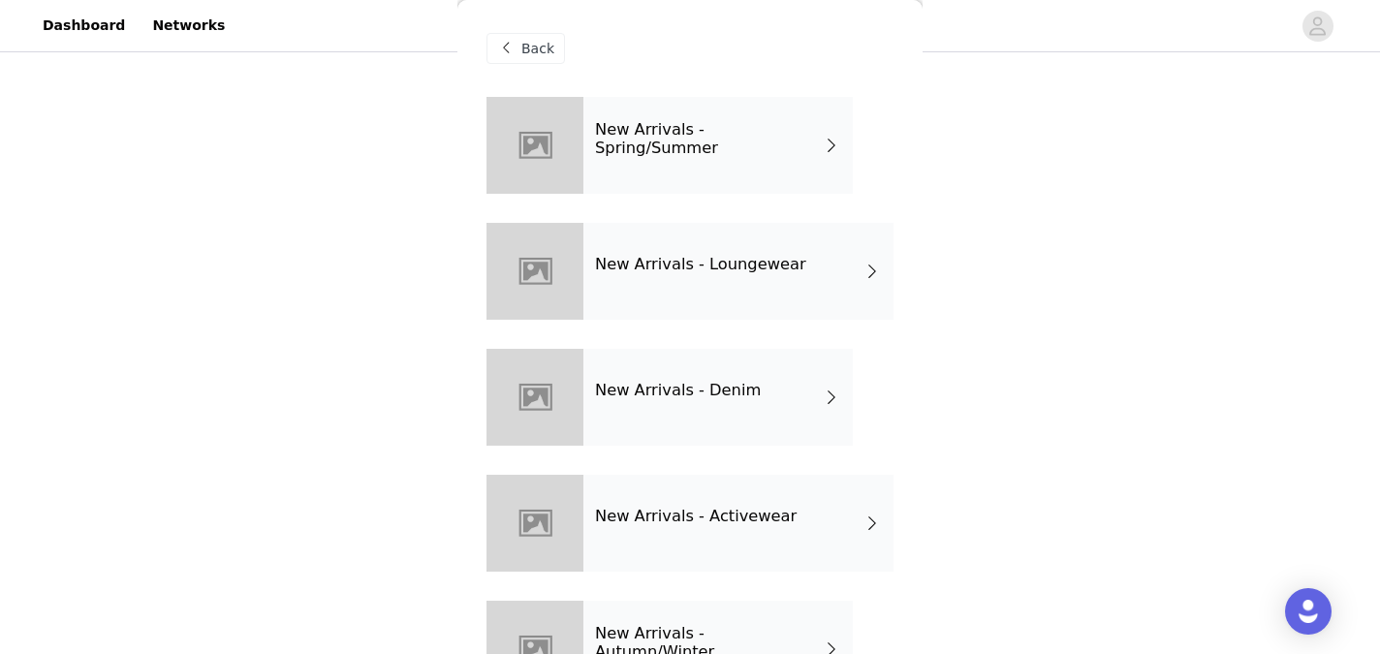
click at [753, 264] on h4 "New Arrivals - Loungewear" at bounding box center [700, 264] width 211 height 17
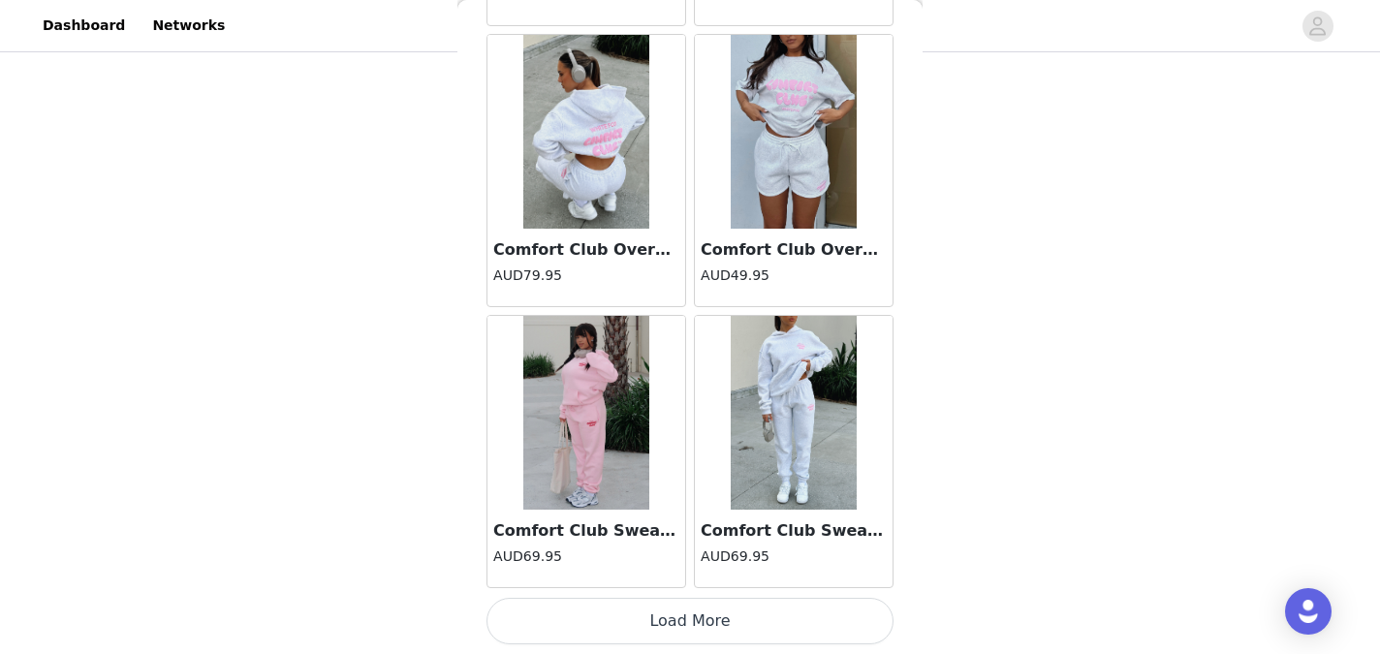
click at [804, 625] on button "Load More" at bounding box center [689, 621] width 407 height 47
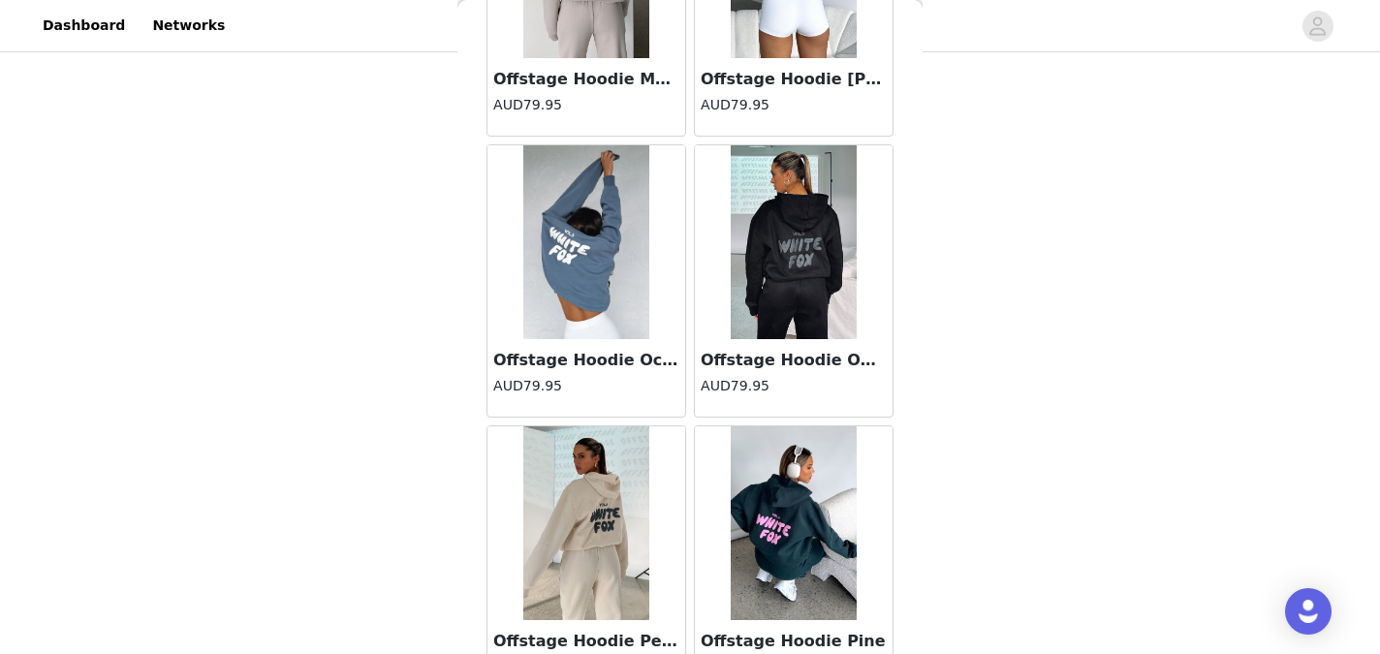
scroll to position [5120, 0]
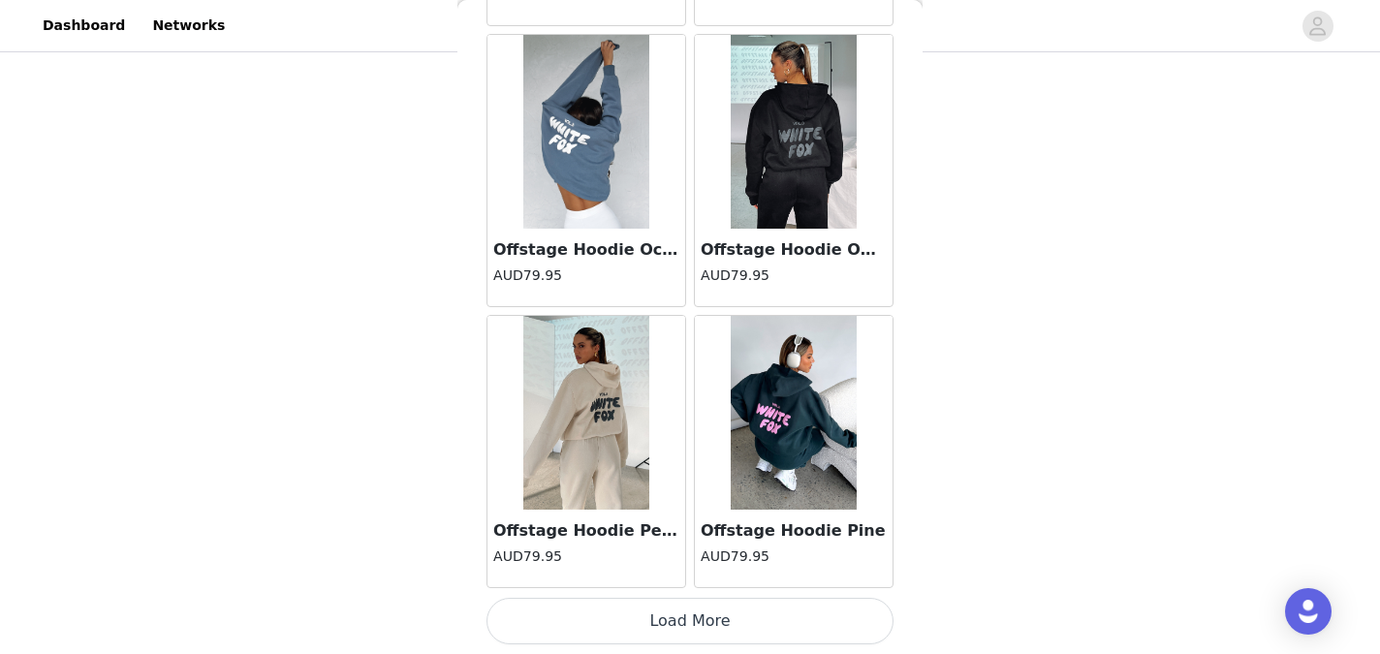
click at [656, 628] on button "Load More" at bounding box center [689, 621] width 407 height 47
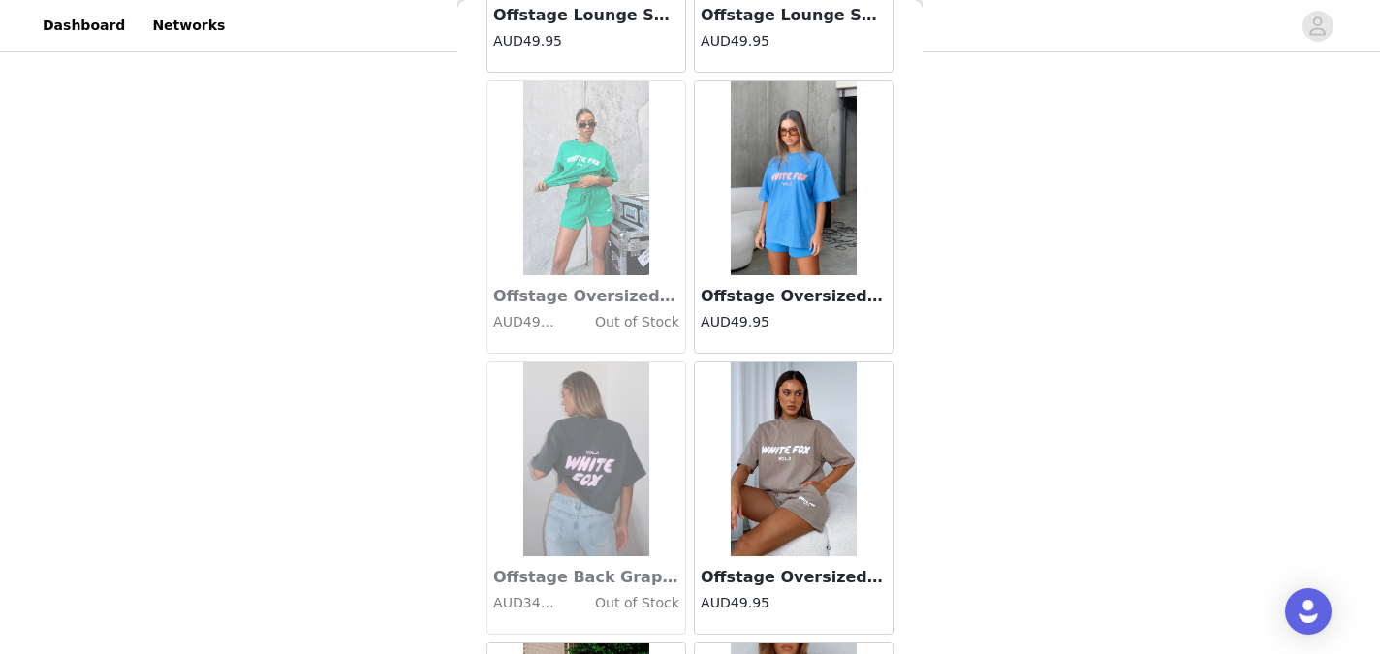
scroll to position [7930, 0]
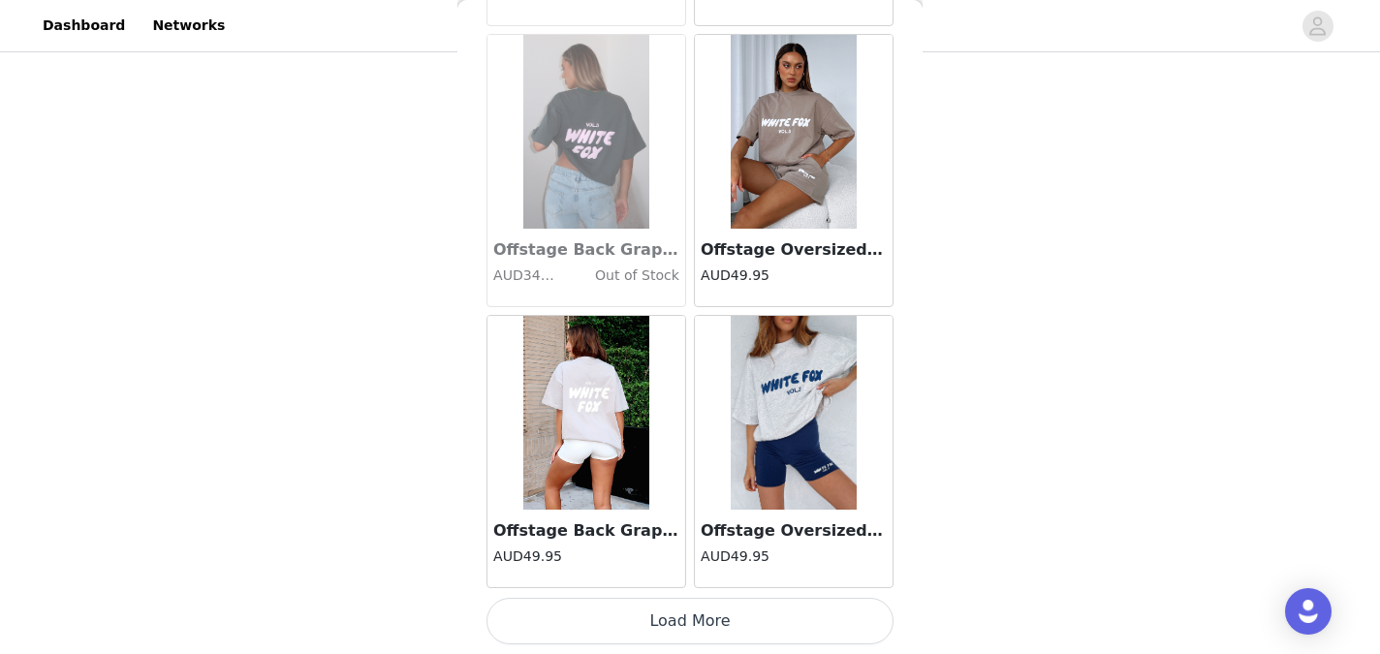
click at [661, 620] on button "Load More" at bounding box center [689, 621] width 407 height 47
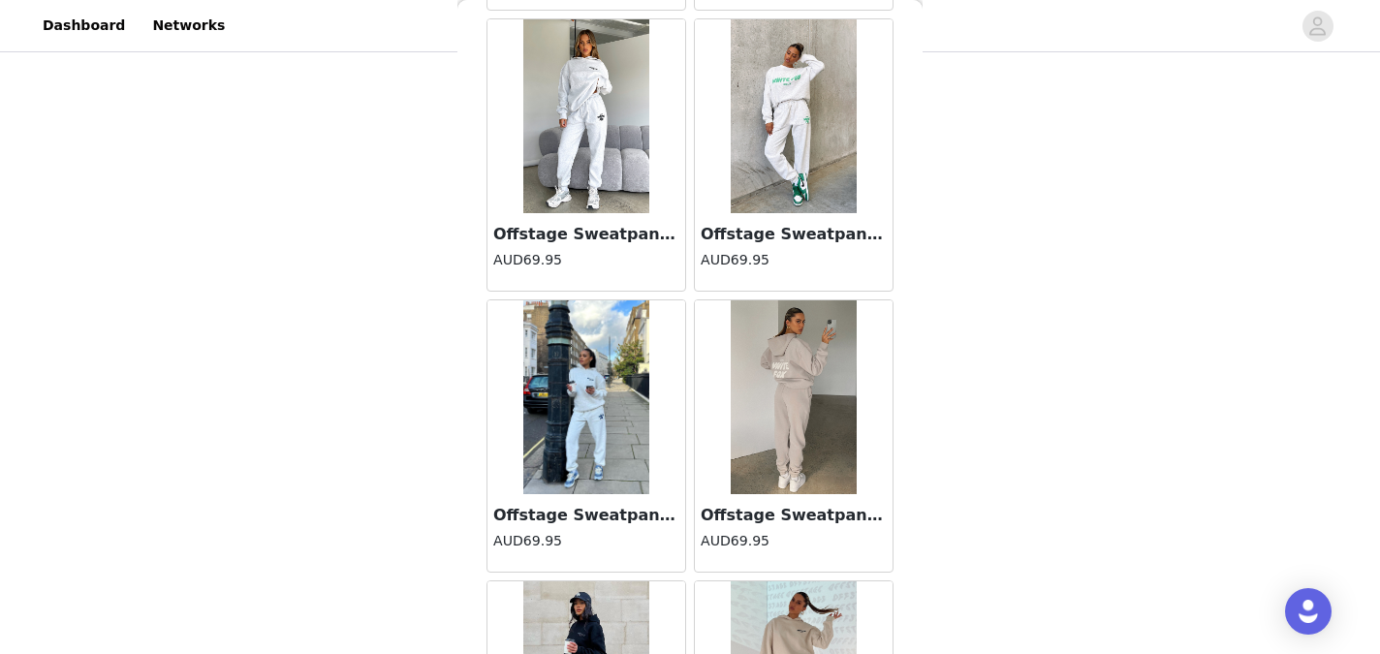
scroll to position [10740, 0]
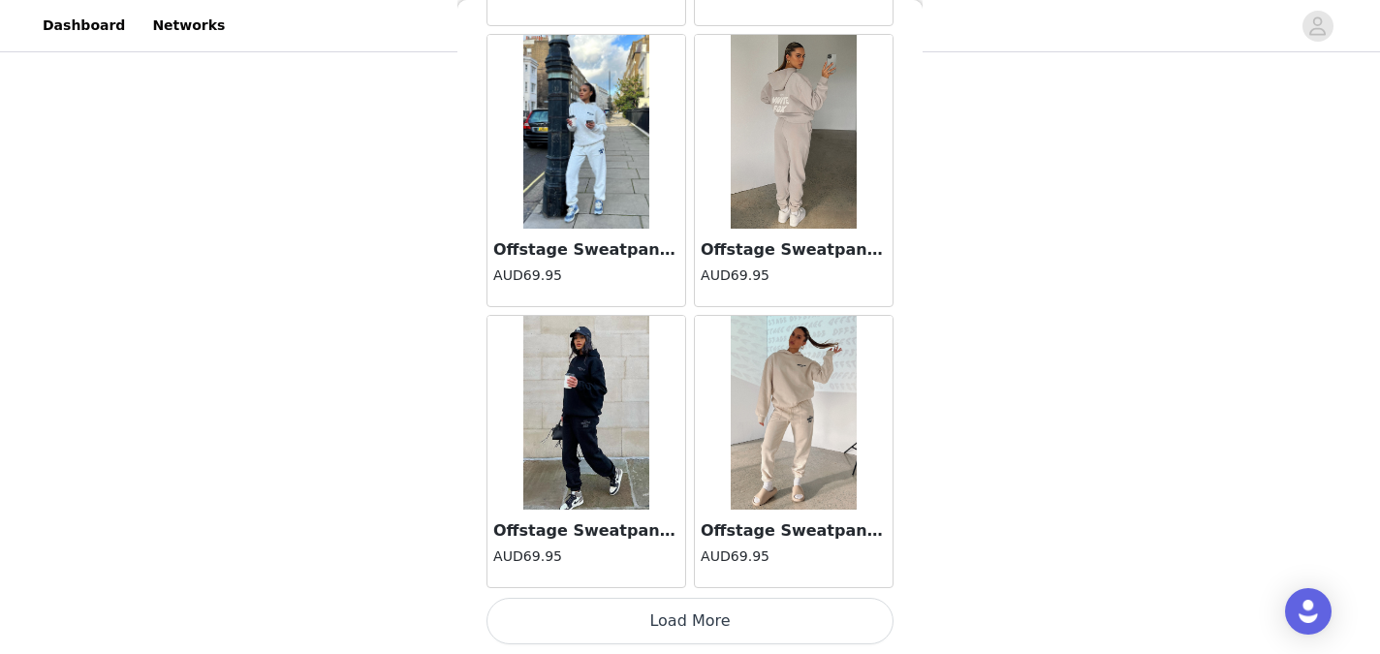
click at [678, 629] on button "Load More" at bounding box center [689, 621] width 407 height 47
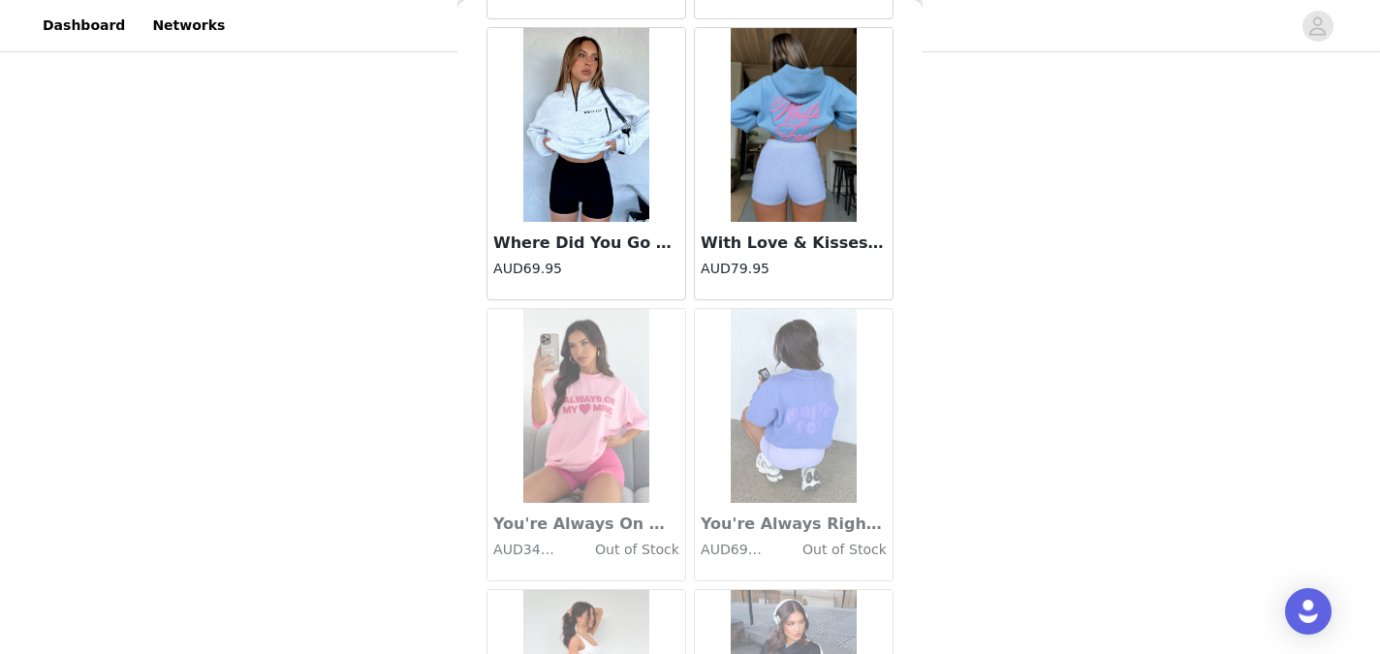
scroll to position [13549, 0]
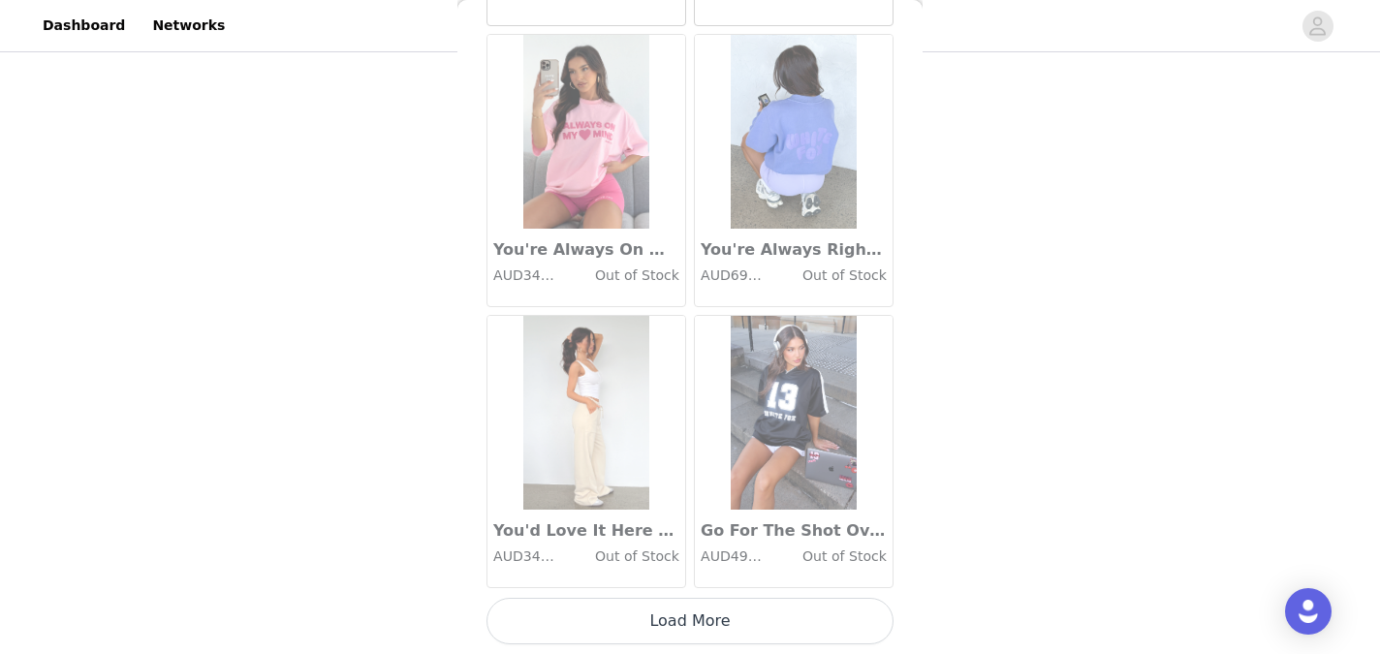
click at [678, 621] on button "Load More" at bounding box center [689, 621] width 407 height 47
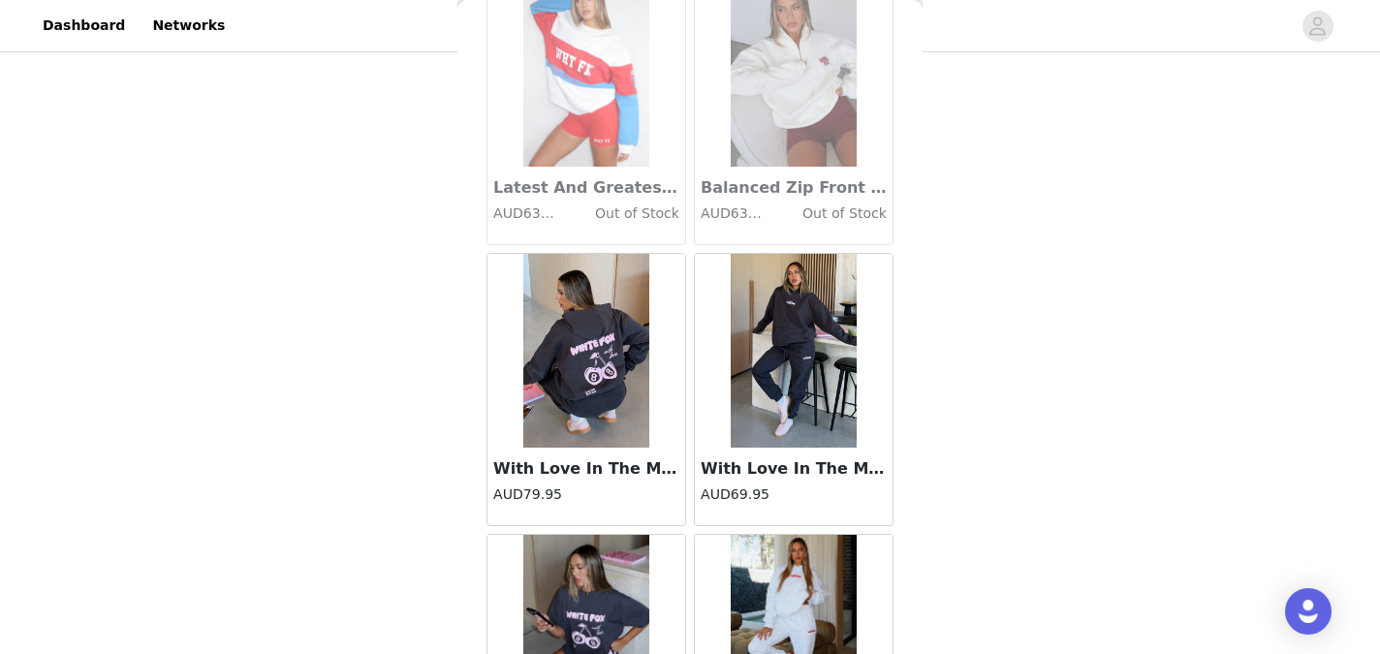
scroll to position [16359, 0]
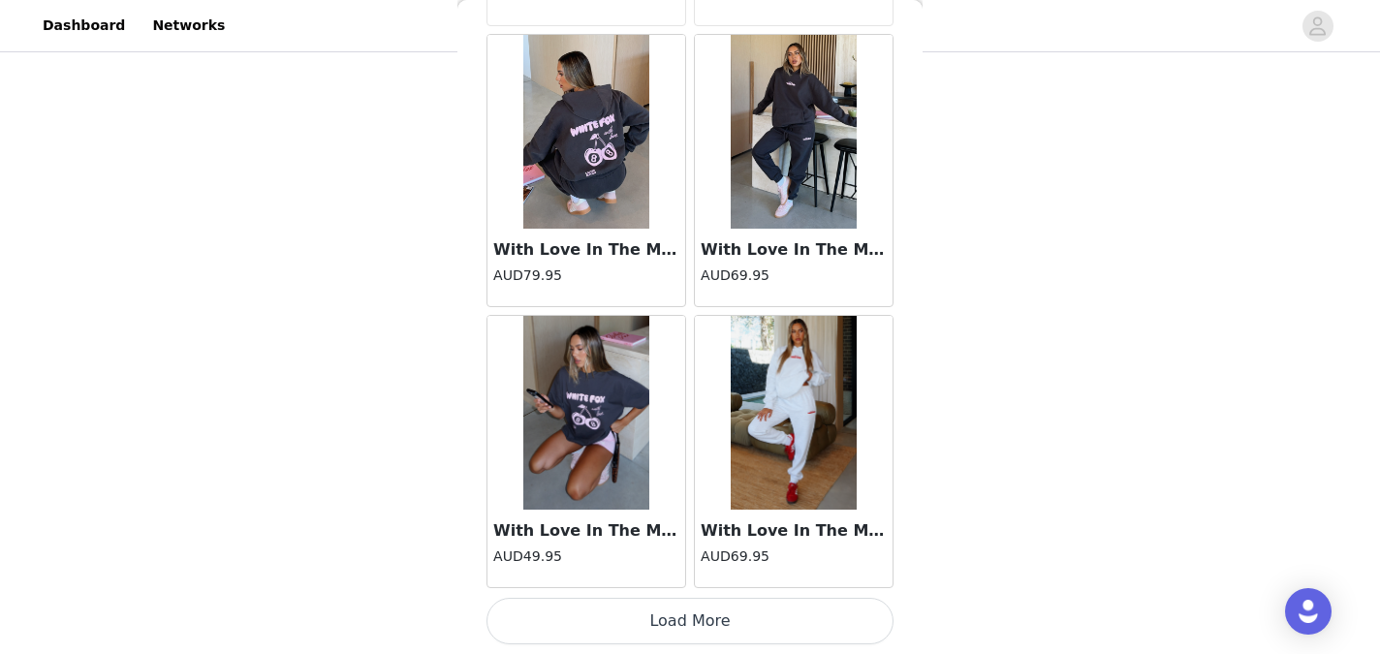
click at [678, 620] on button "Load More" at bounding box center [689, 621] width 407 height 47
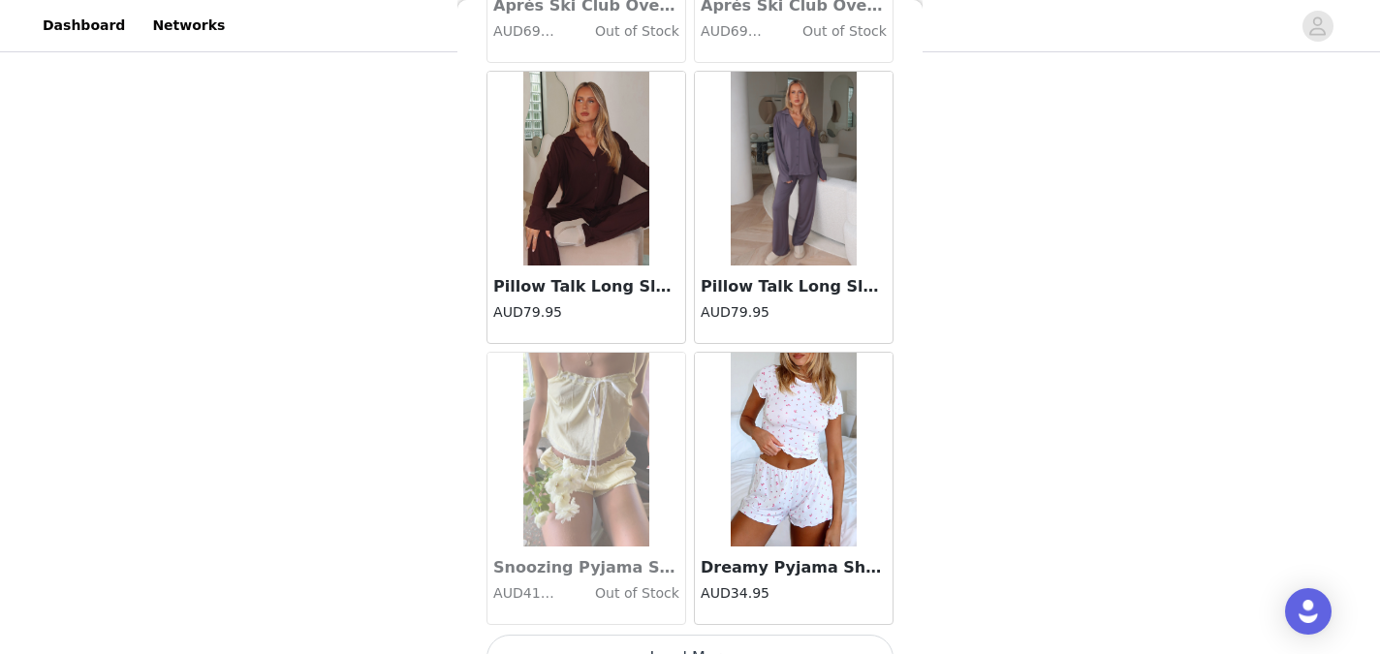
scroll to position [19168, 0]
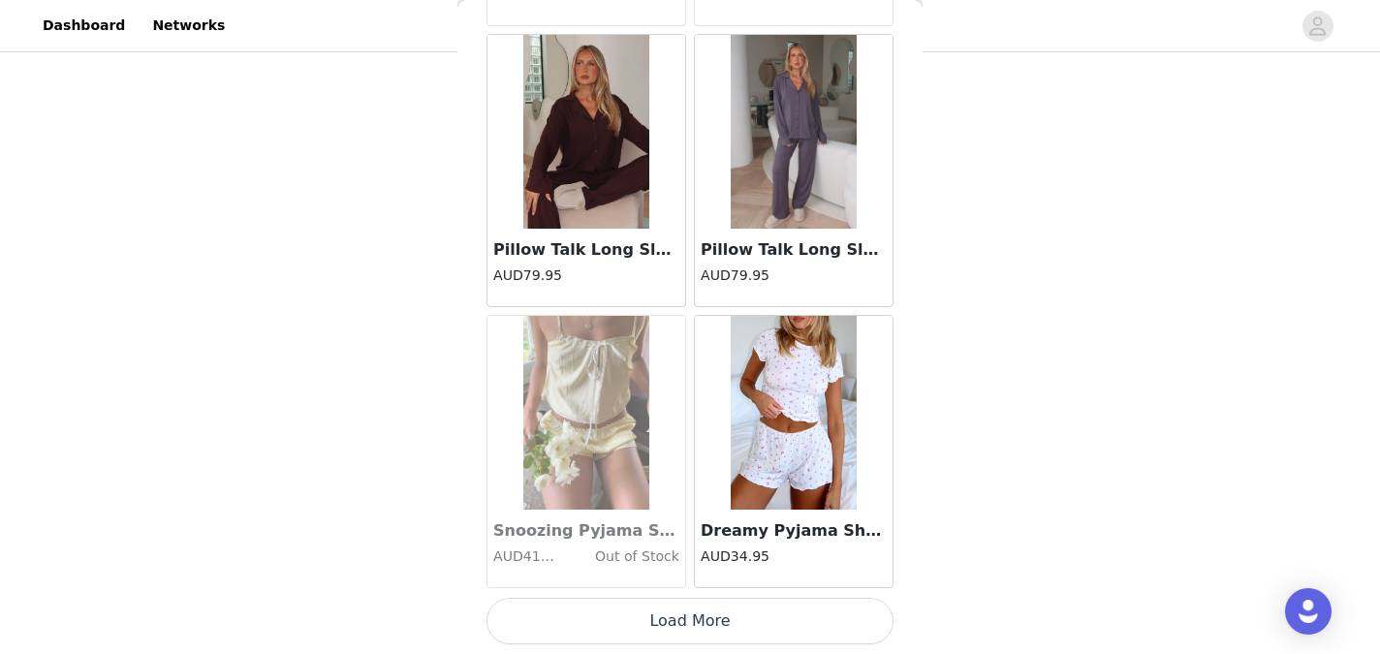
click at [681, 625] on button "Load More" at bounding box center [689, 621] width 407 height 47
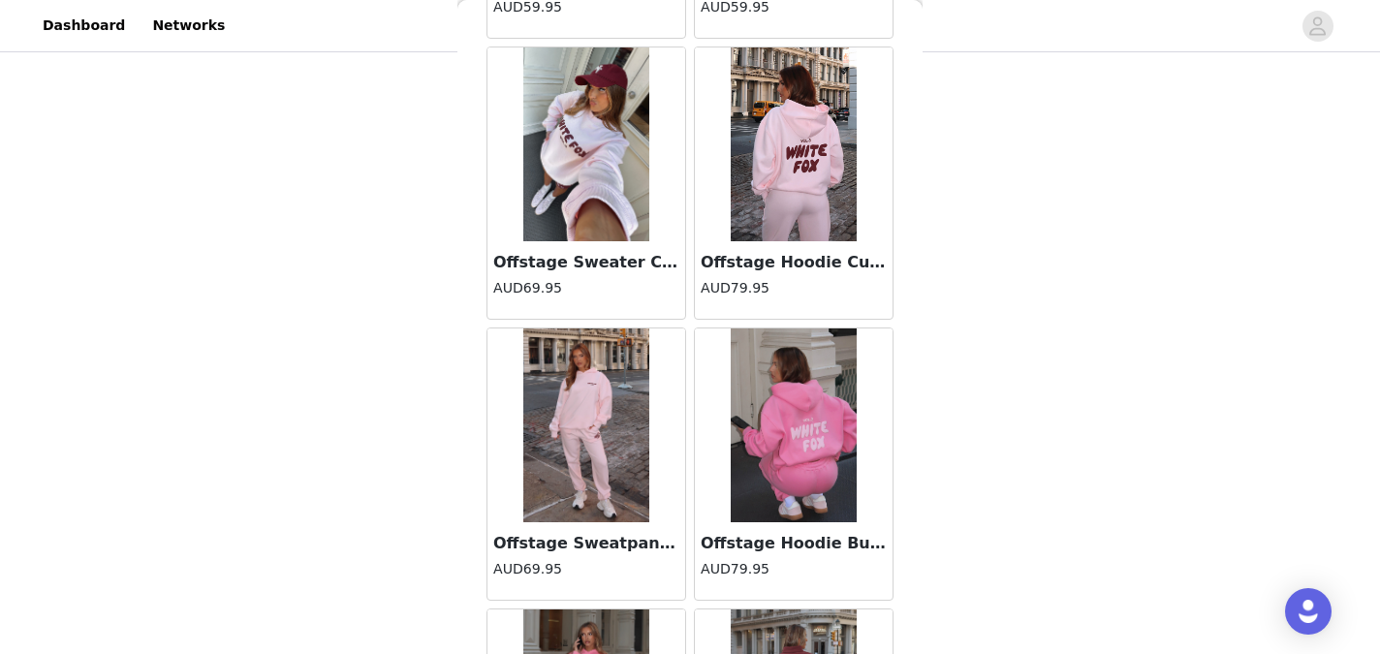
scroll to position [21978, 0]
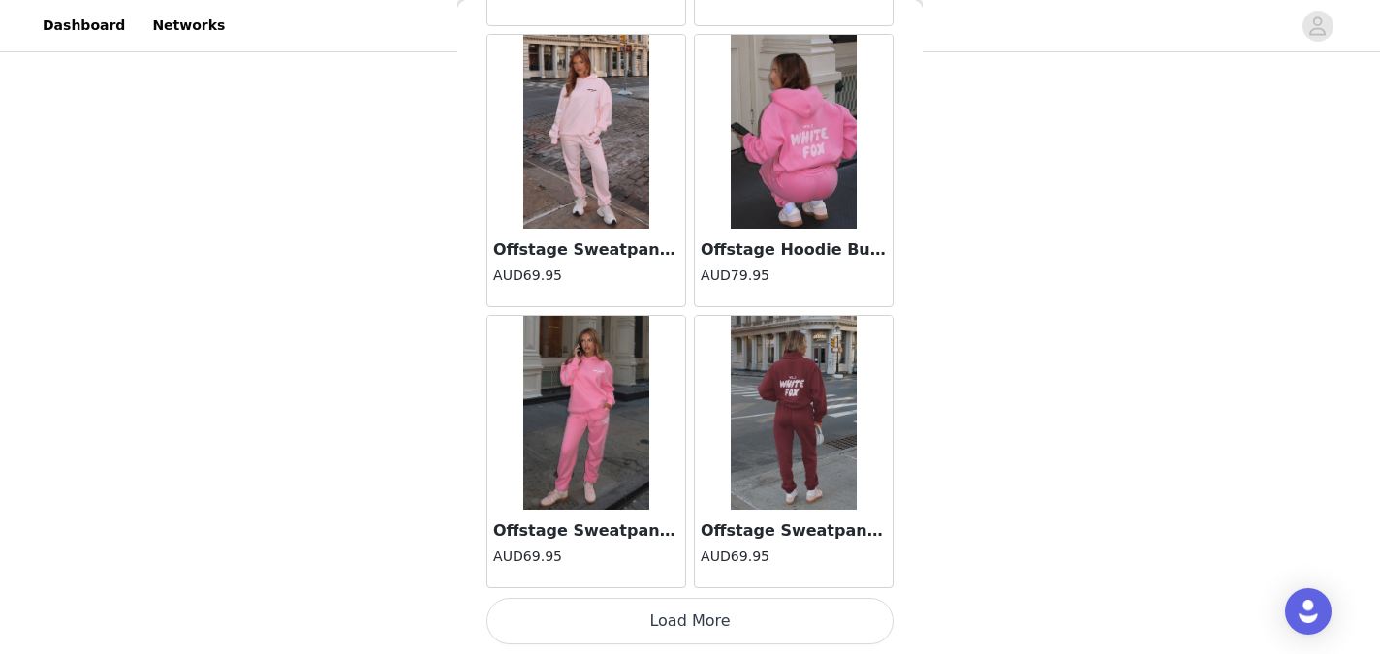
click at [688, 629] on button "Load More" at bounding box center [689, 621] width 407 height 47
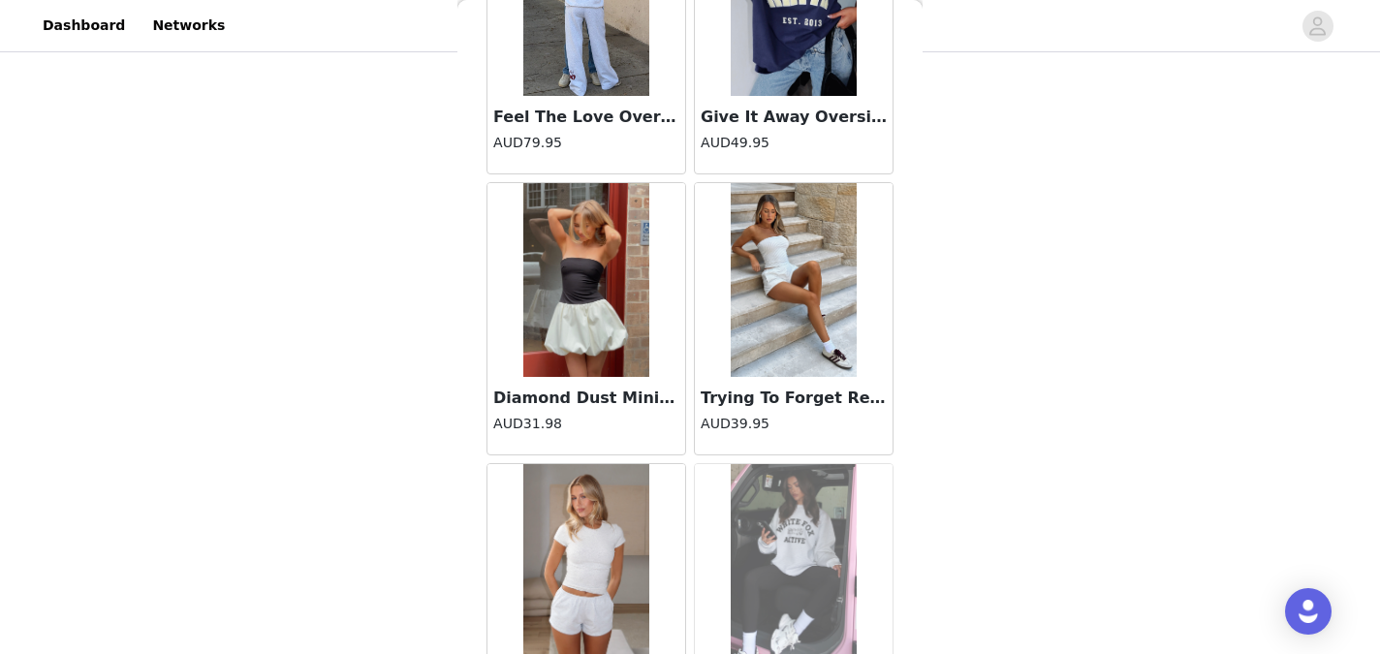
scroll to position [24788, 0]
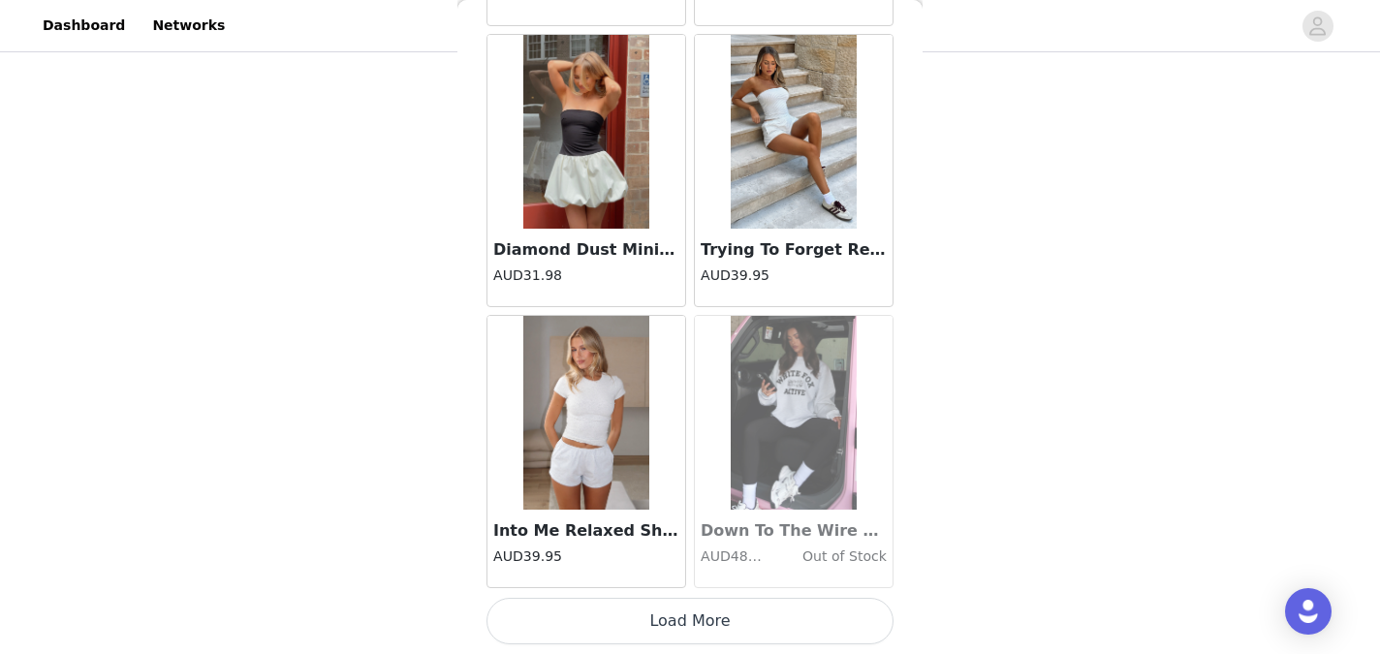
click at [679, 611] on button "Load More" at bounding box center [689, 621] width 407 height 47
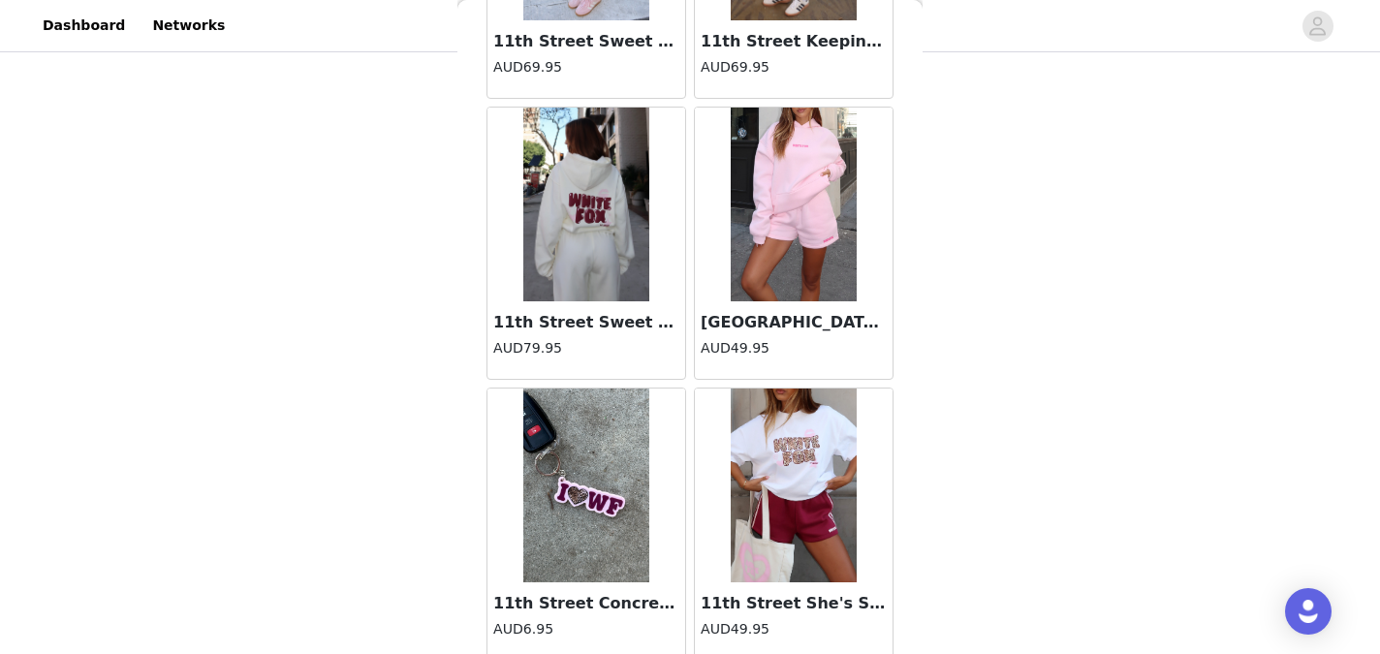
scroll to position [27597, 0]
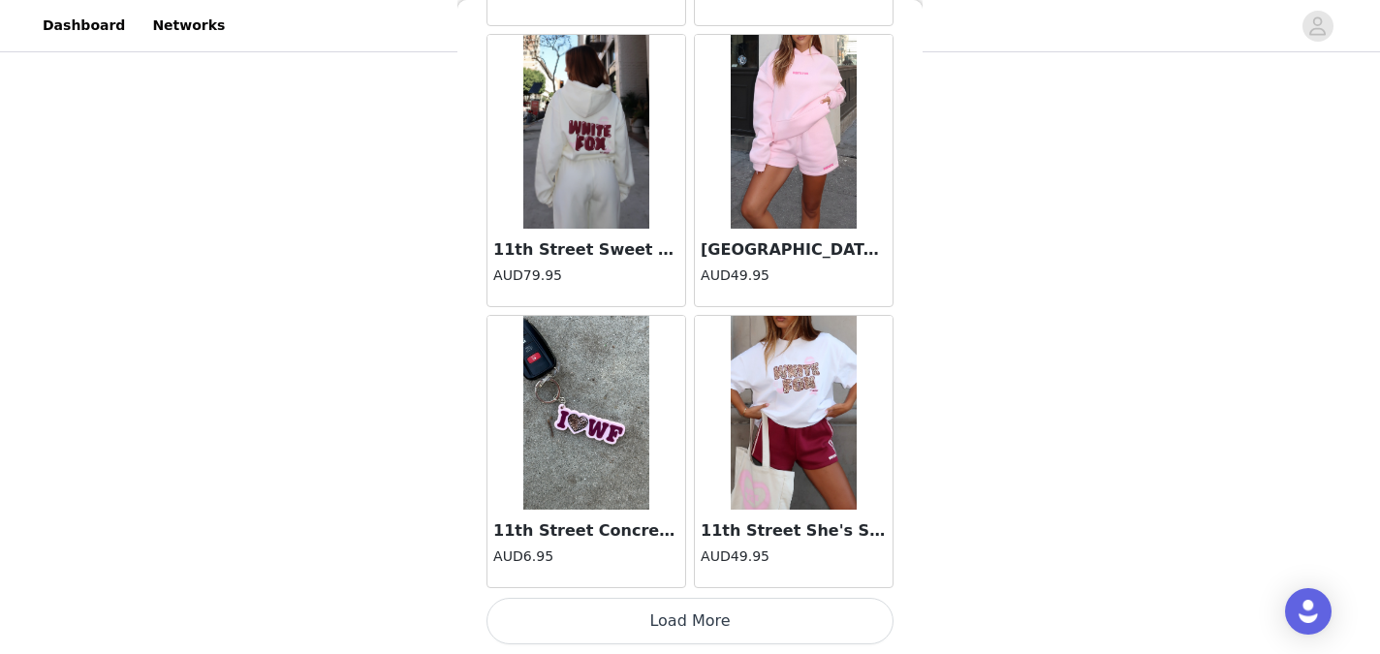
click at [689, 618] on button "Load More" at bounding box center [689, 621] width 407 height 47
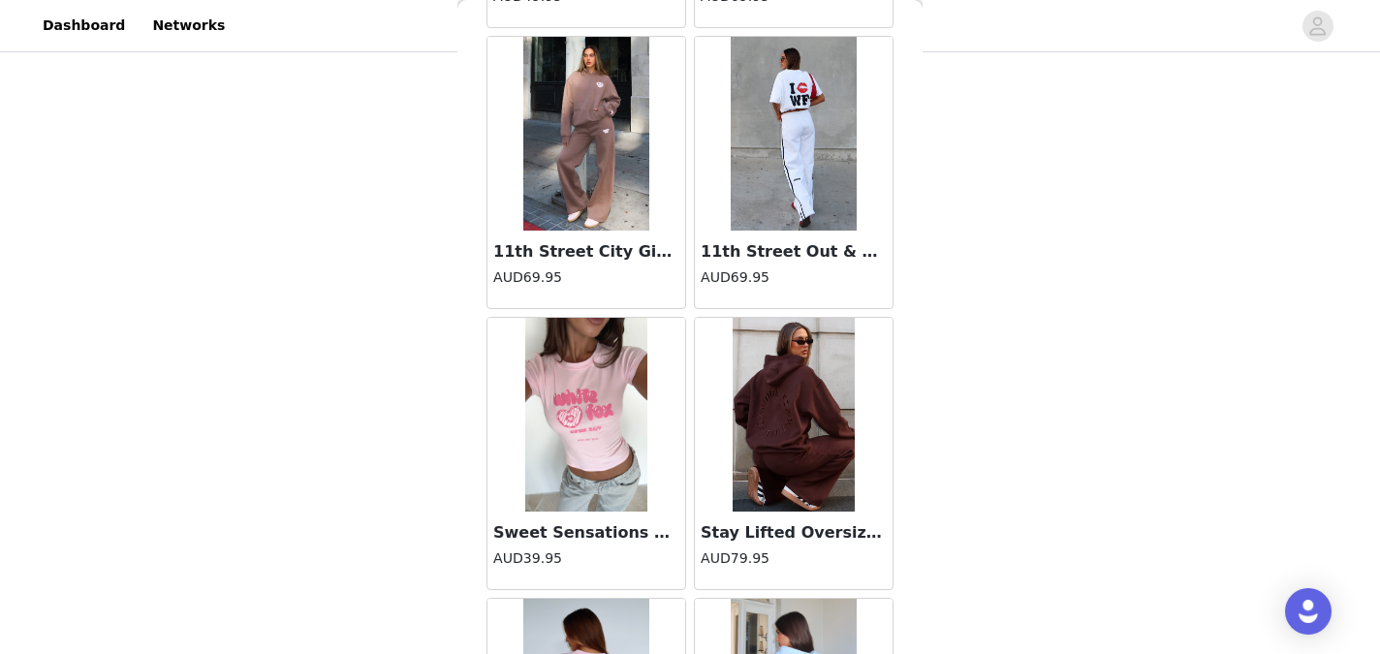
scroll to position [29004, 0]
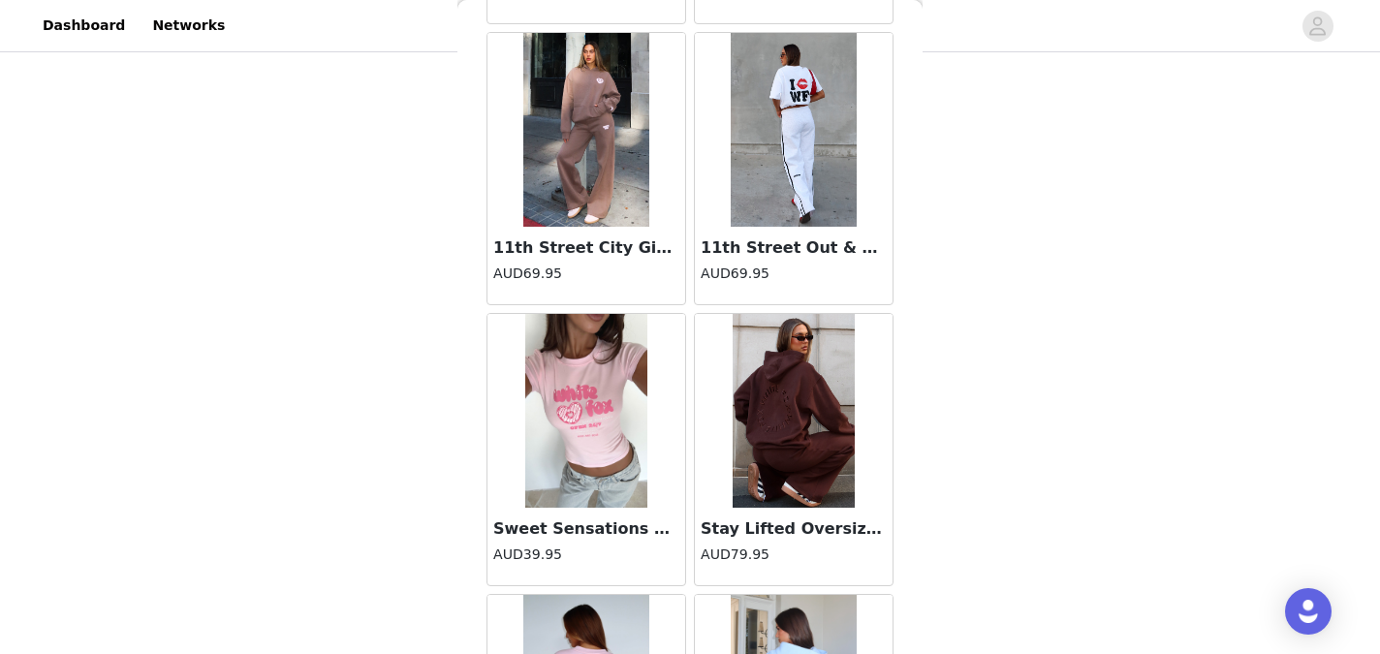
click at [781, 233] on div "11th Street Out & About Wide Leg Sweatpants Glaze AUD69.95" at bounding box center [794, 266] width 198 height 78
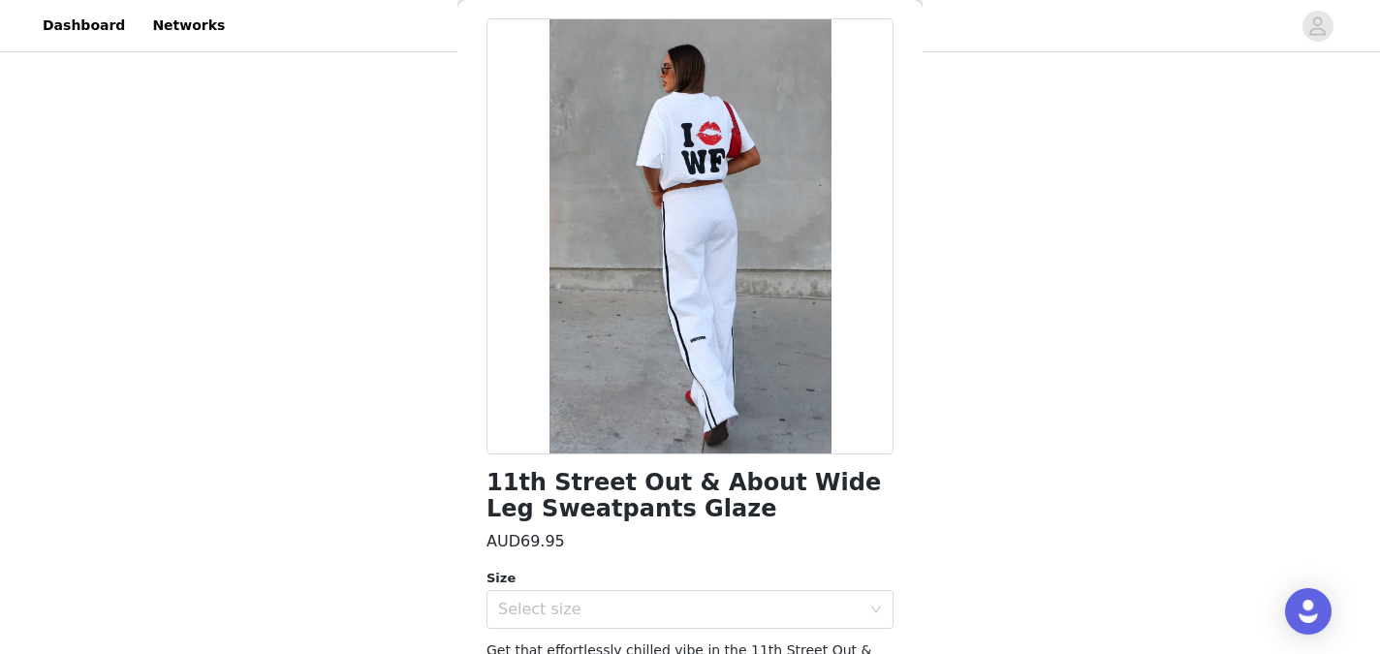
scroll to position [80, 0]
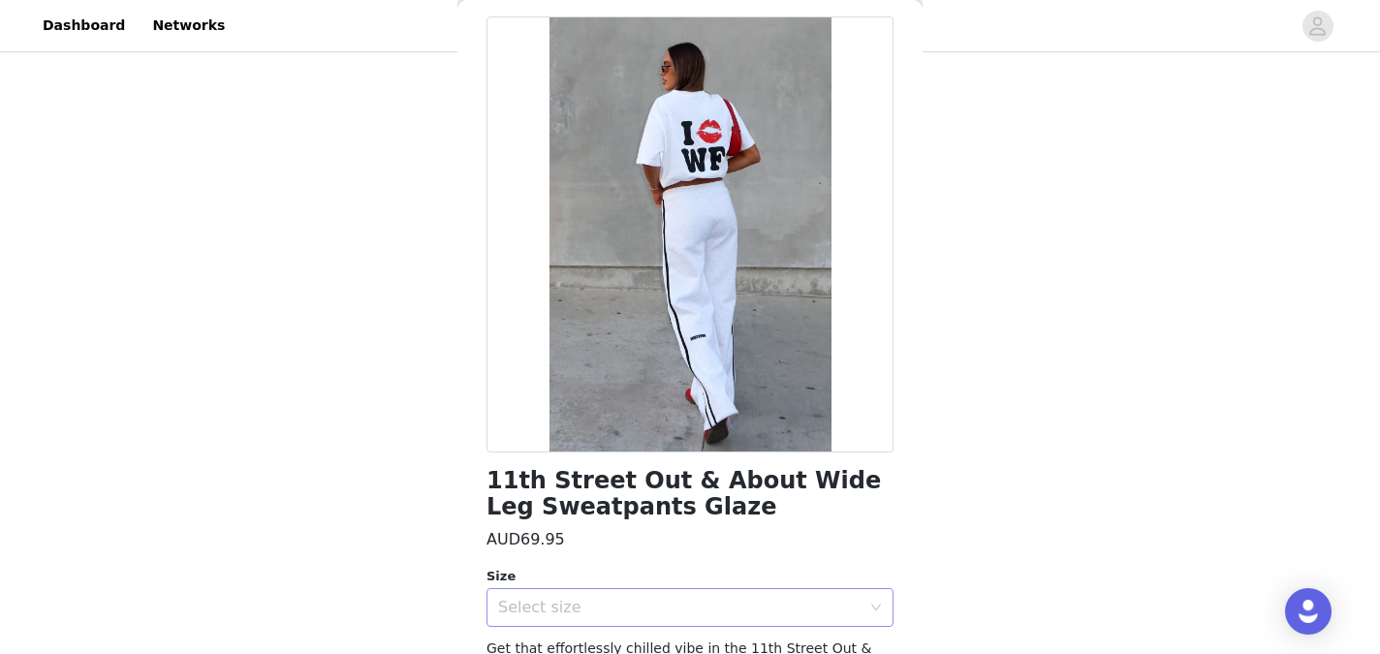
click at [844, 606] on div "Select size" at bounding box center [679, 607] width 362 height 19
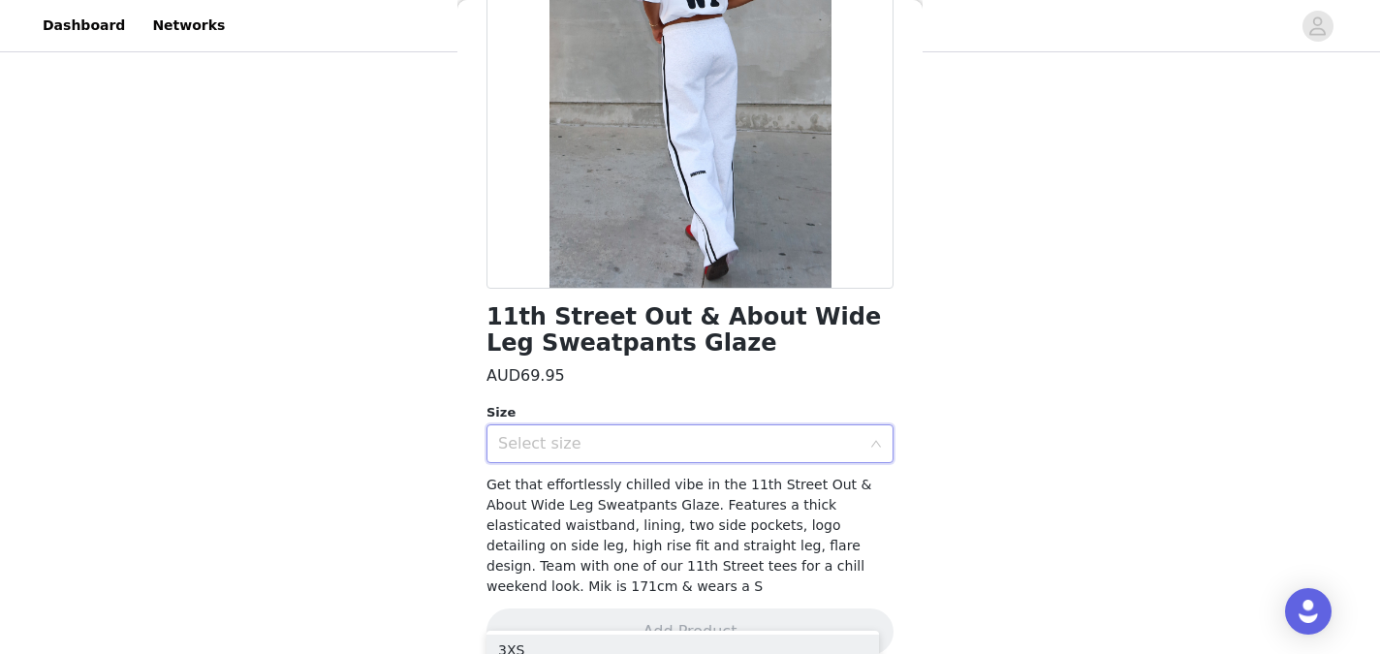
scroll to position [251, 0]
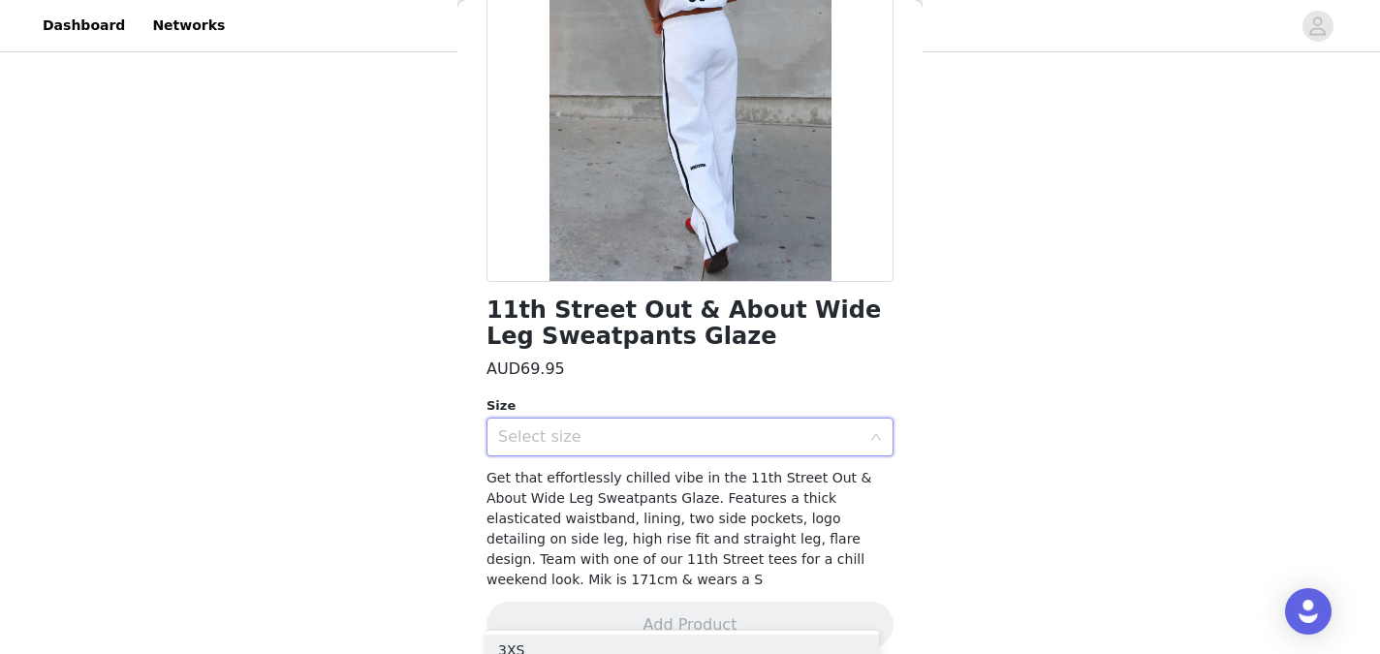
click at [847, 438] on div "Select size" at bounding box center [683, 437] width 371 height 37
click at [827, 441] on div "Select size" at bounding box center [679, 436] width 362 height 19
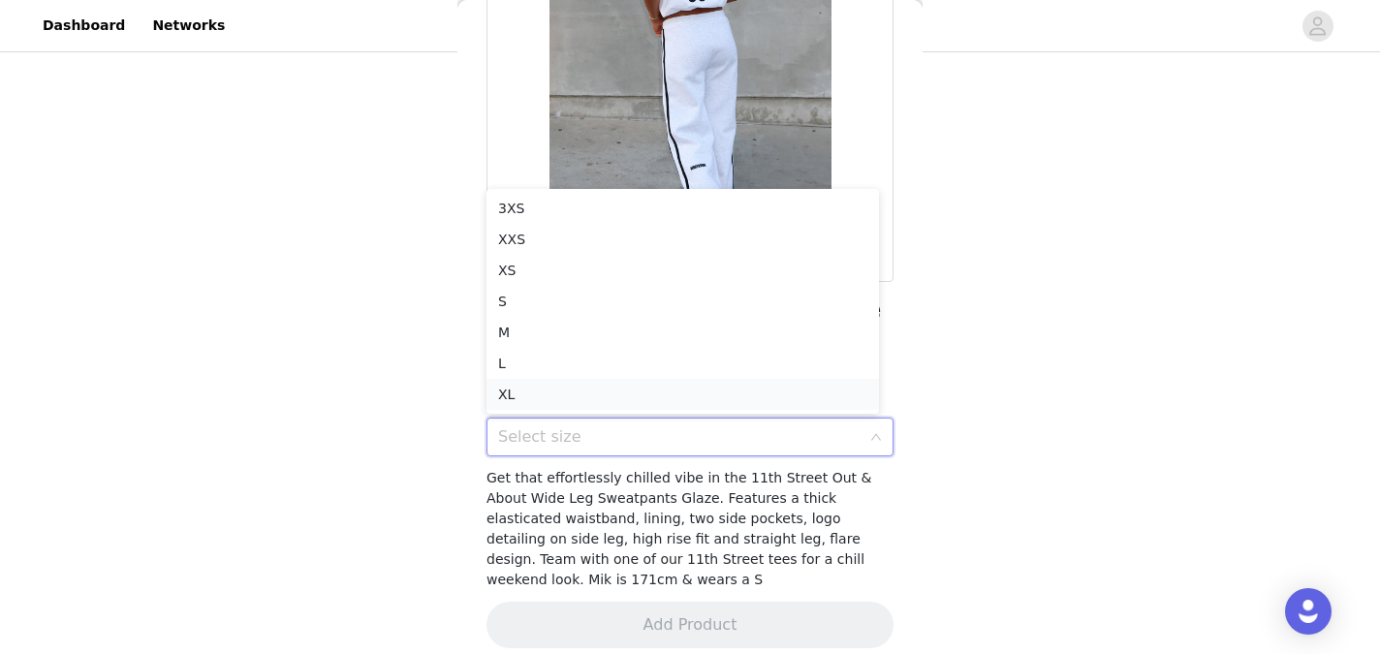
click at [650, 393] on li "XL" at bounding box center [682, 394] width 392 height 31
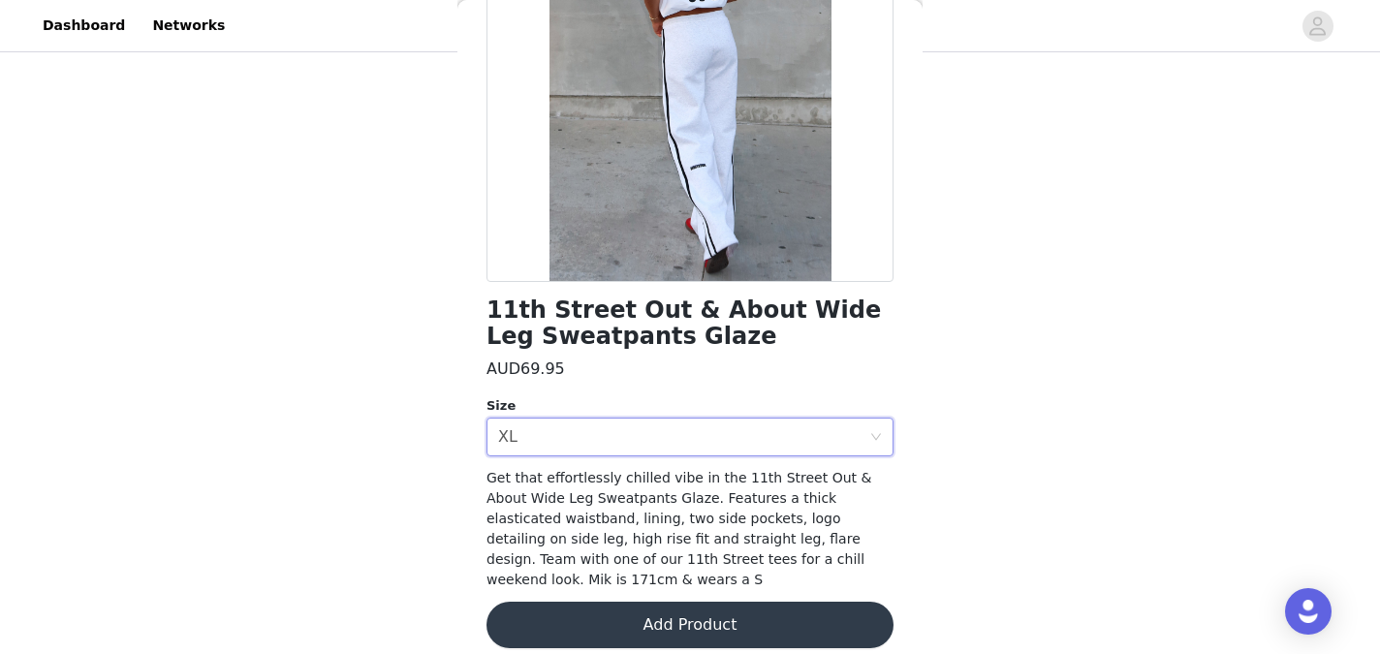
click at [660, 617] on button "Add Product" at bounding box center [689, 625] width 407 height 47
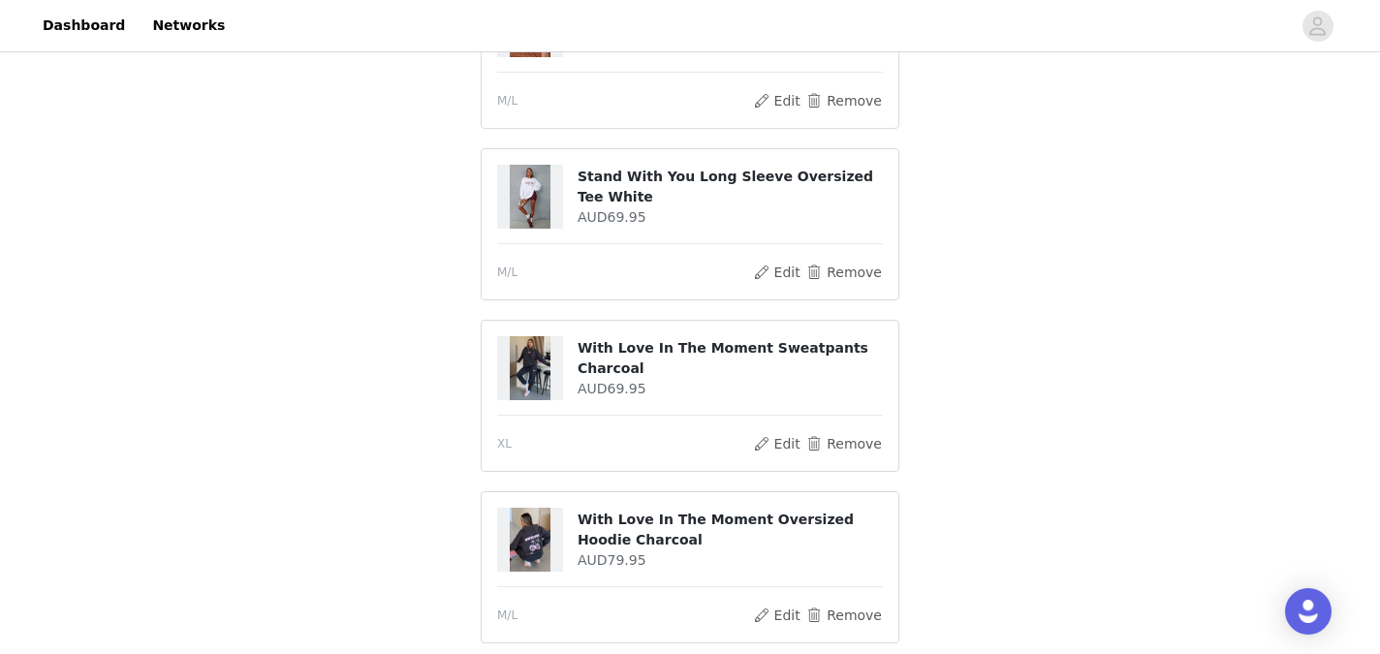
scroll to position [252, 0]
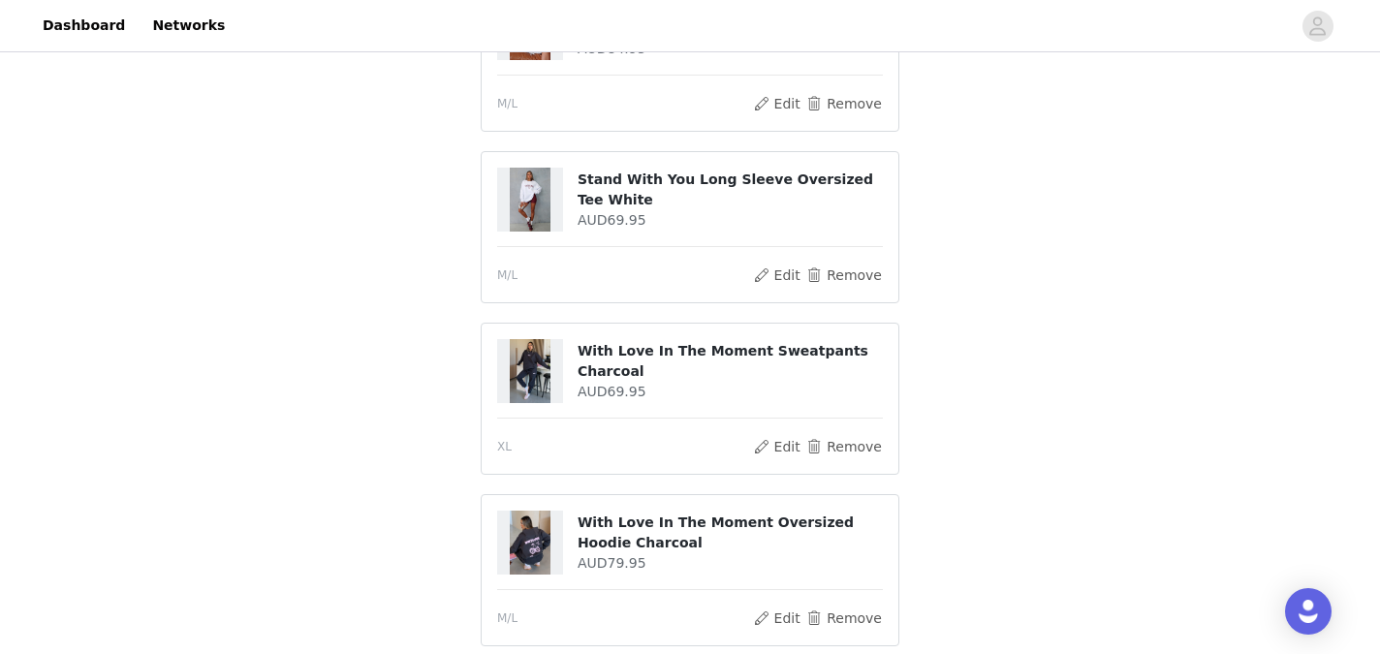
click at [529, 206] on img at bounding box center [531, 200] width 42 height 64
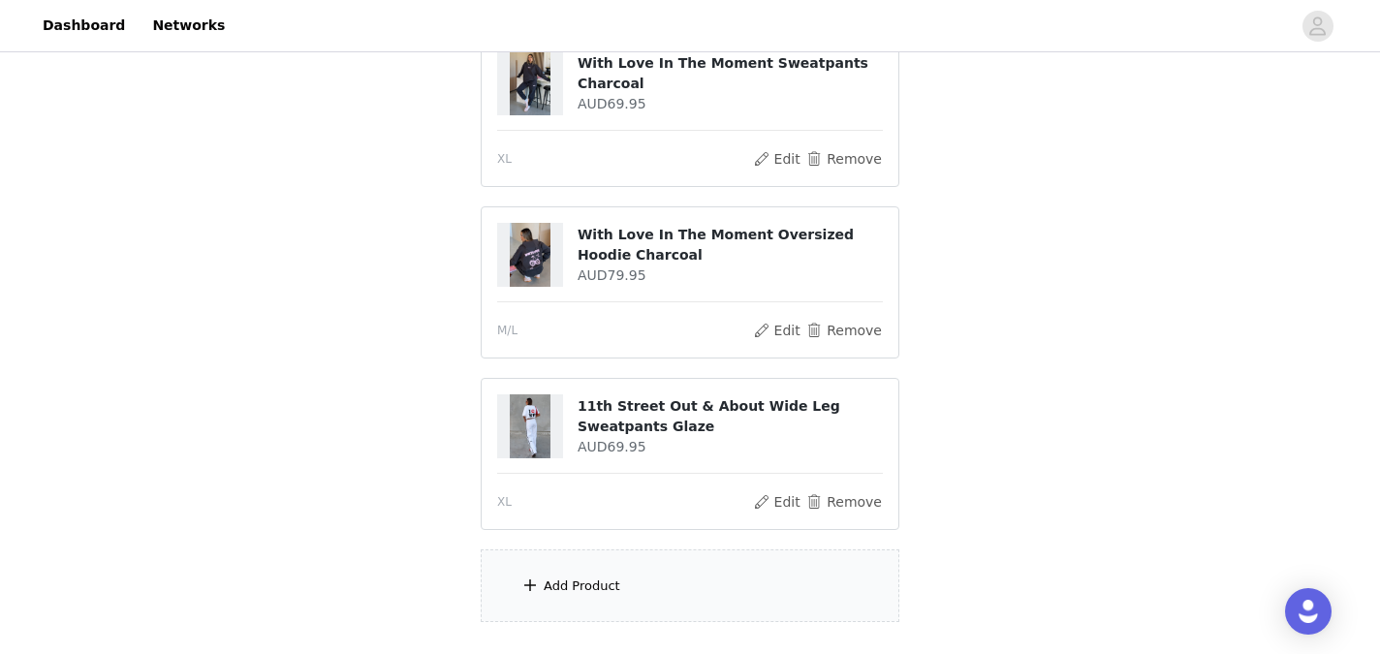
scroll to position [592, 0]
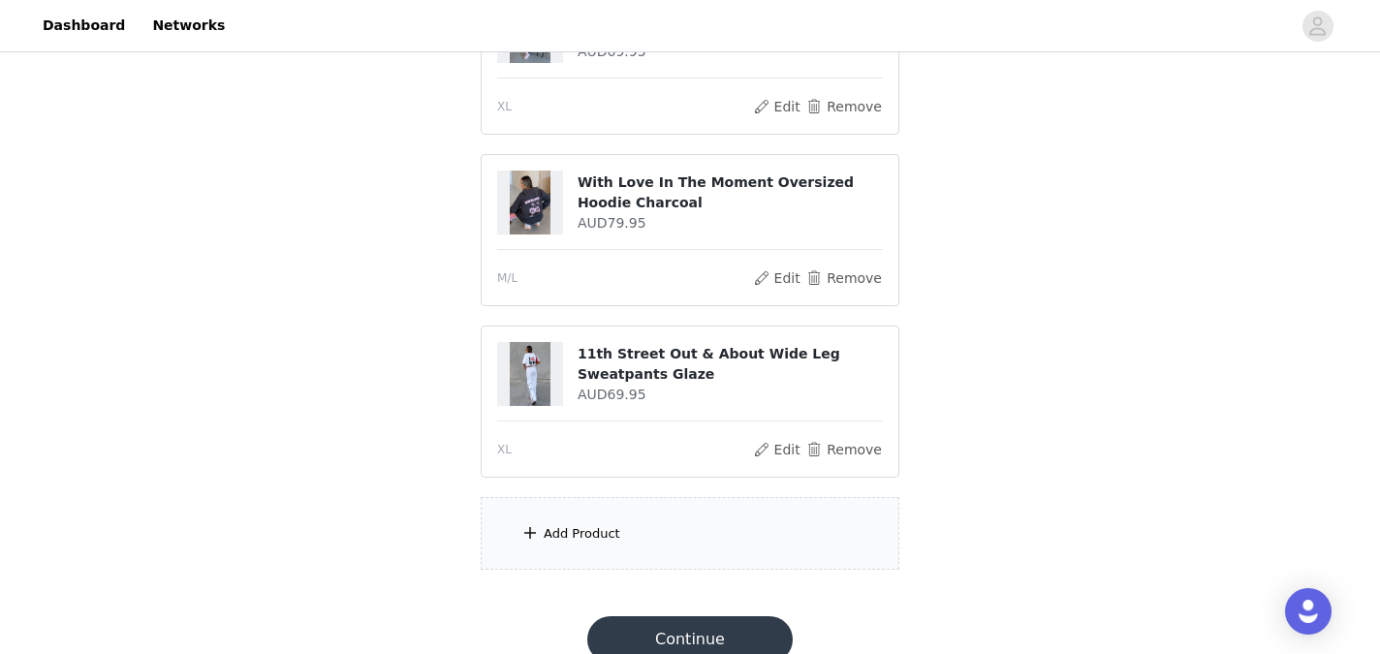
click at [667, 537] on div "Add Product" at bounding box center [690, 533] width 419 height 73
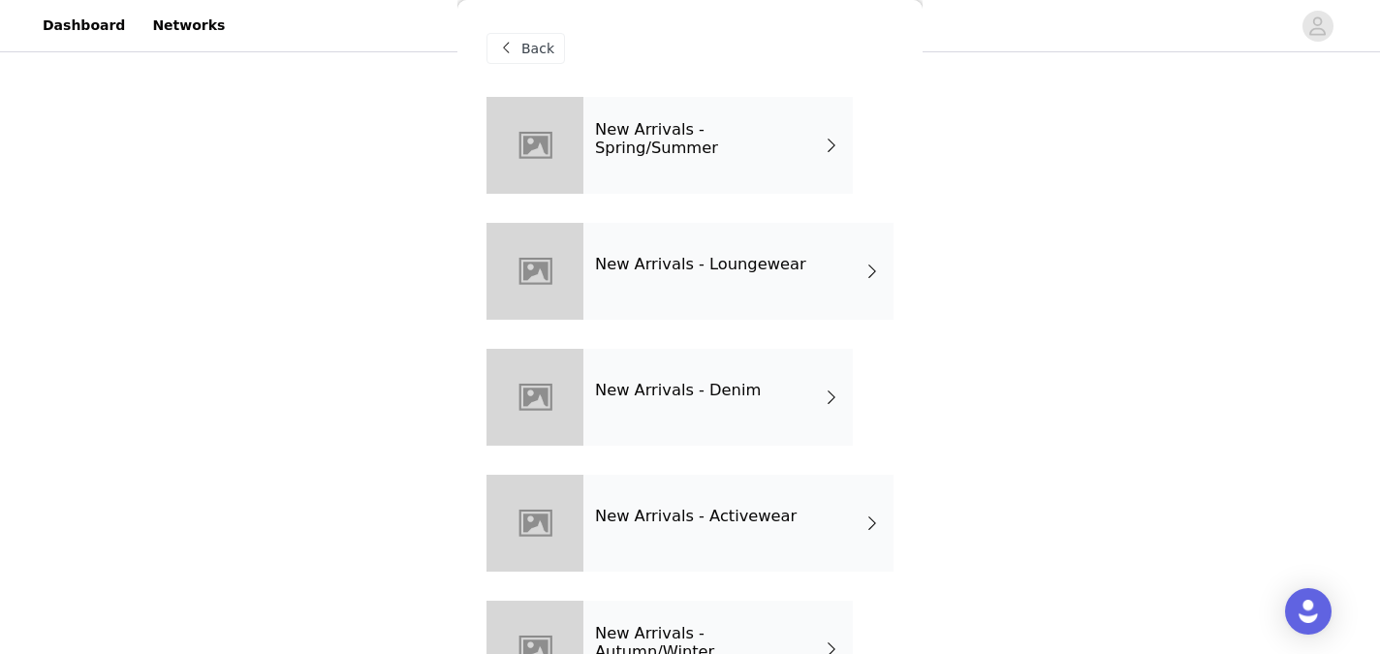
click at [726, 398] on h4 "New Arrivals - Denim" at bounding box center [678, 390] width 166 height 17
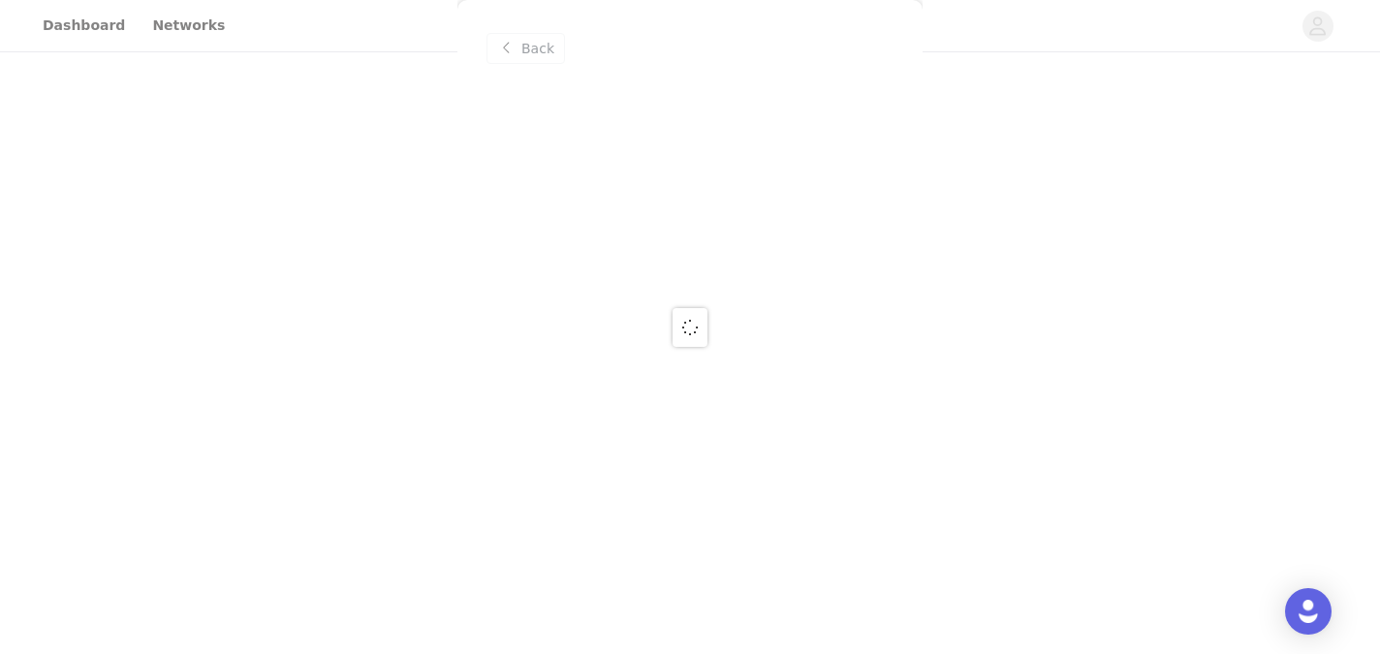
click at [524, 43] on div at bounding box center [690, 327] width 1380 height 654
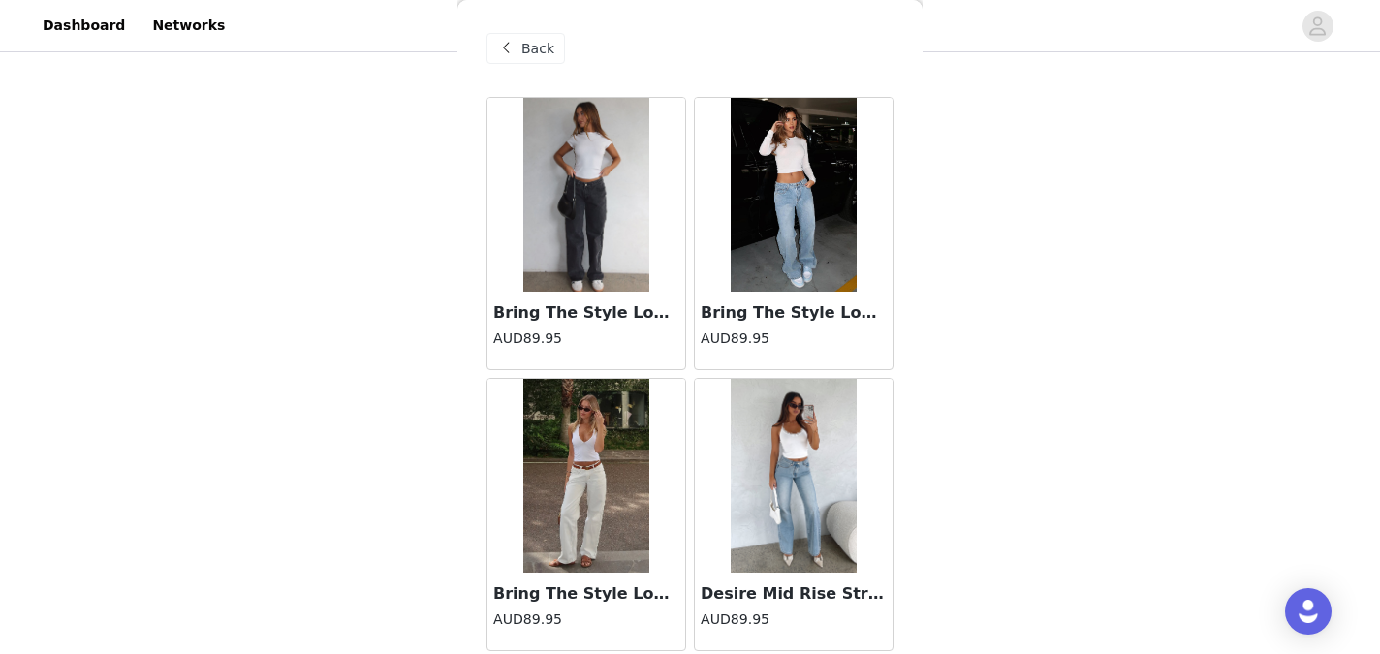
click at [526, 46] on span "Back" at bounding box center [537, 49] width 33 height 20
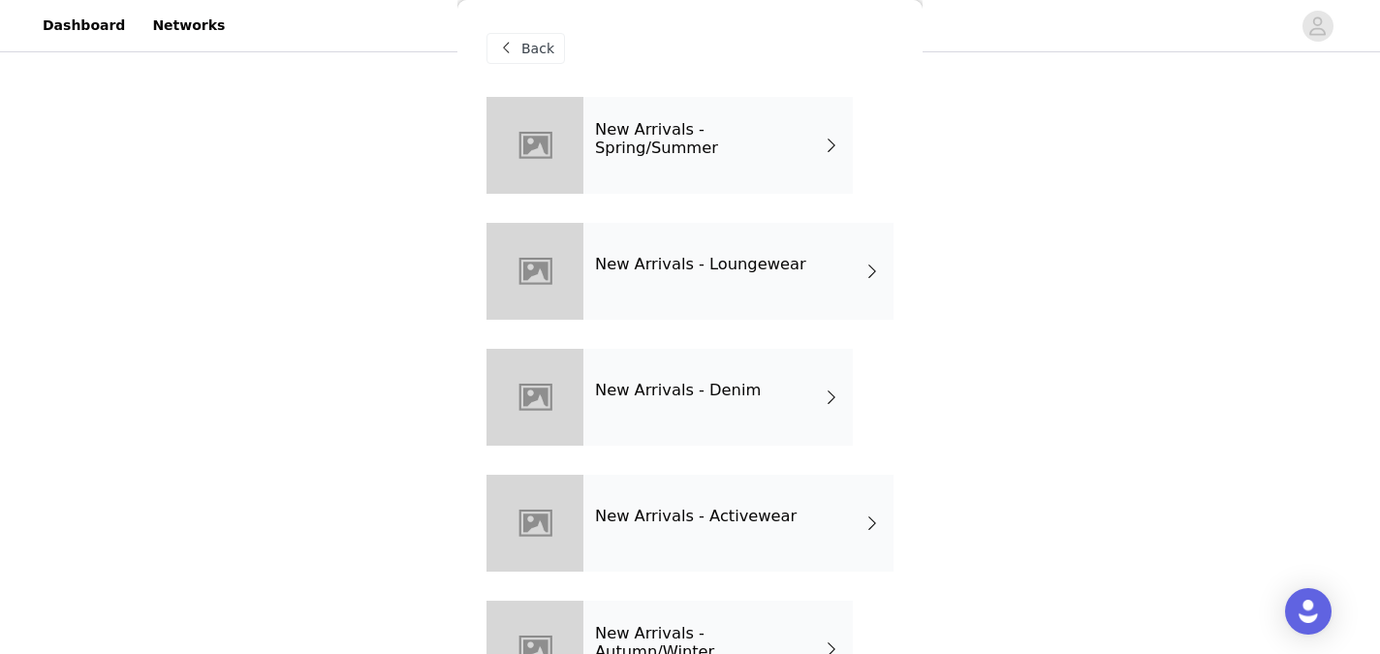
click at [673, 267] on h4 "New Arrivals - Loungewear" at bounding box center [700, 264] width 211 height 17
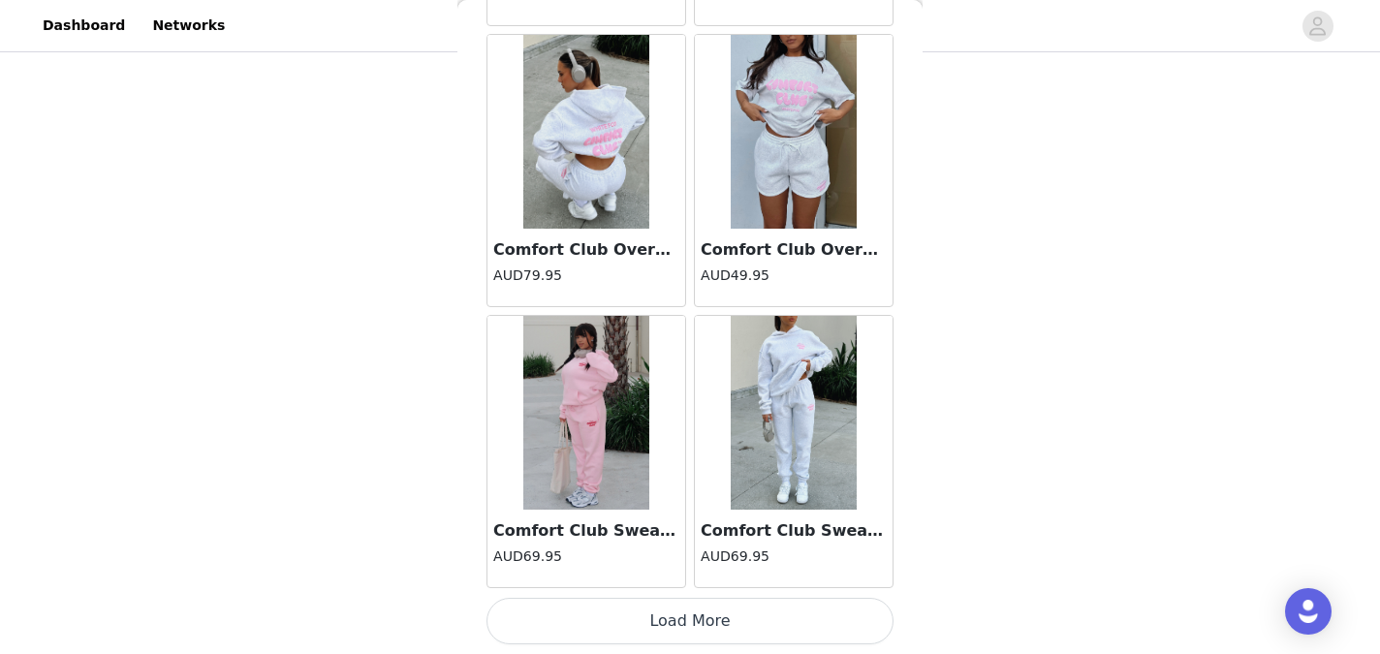
scroll to position [624, 0]
click at [668, 617] on button "Load More" at bounding box center [689, 621] width 407 height 47
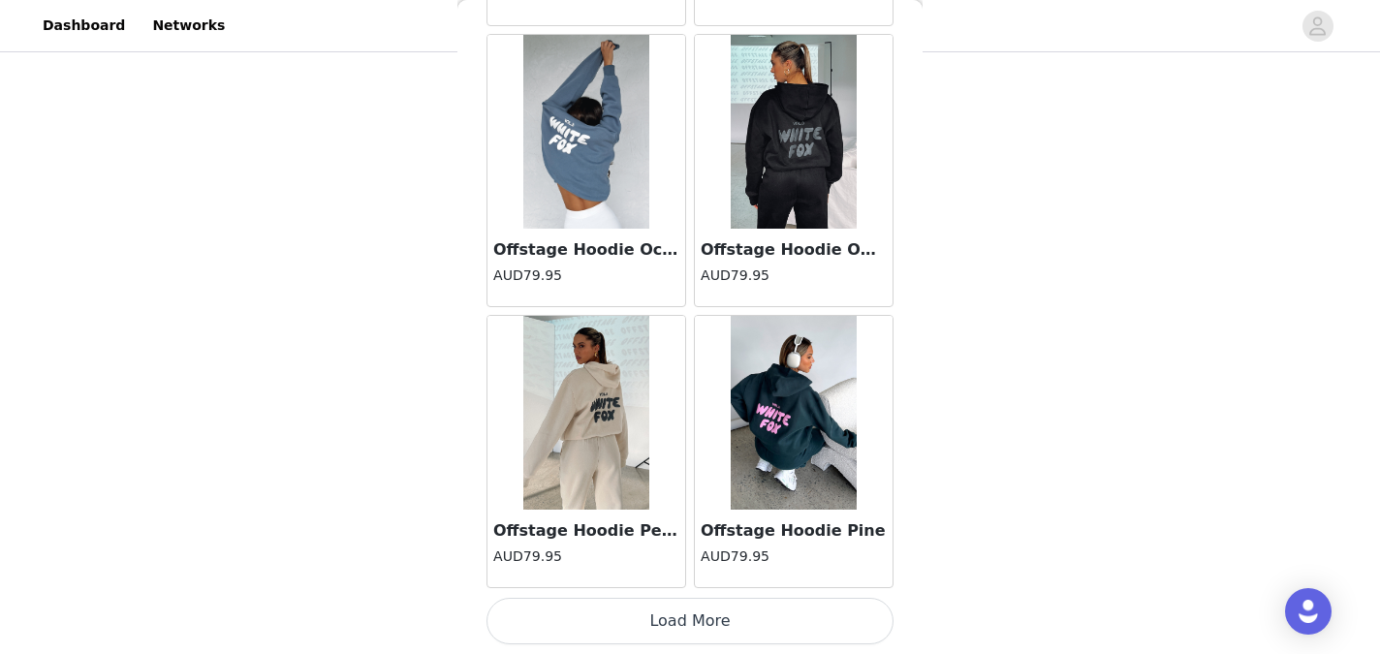
click at [668, 617] on button "Load More" at bounding box center [689, 621] width 407 height 47
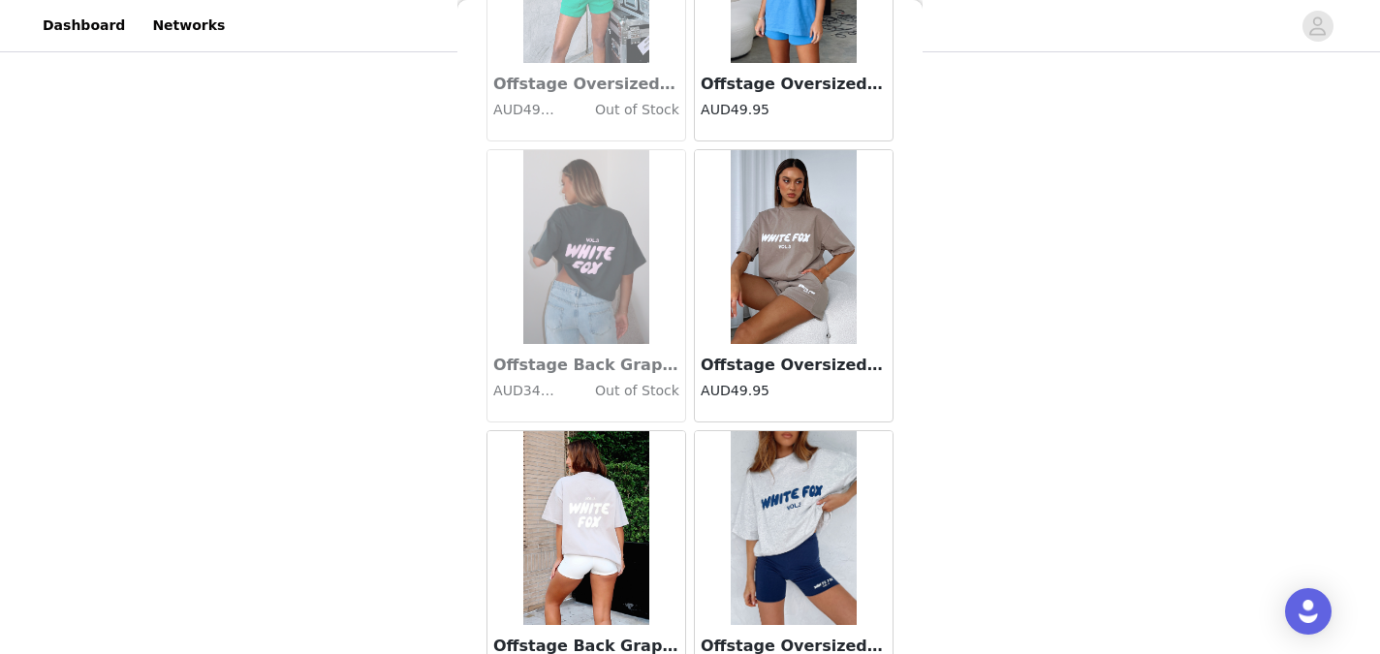
scroll to position [7930, 0]
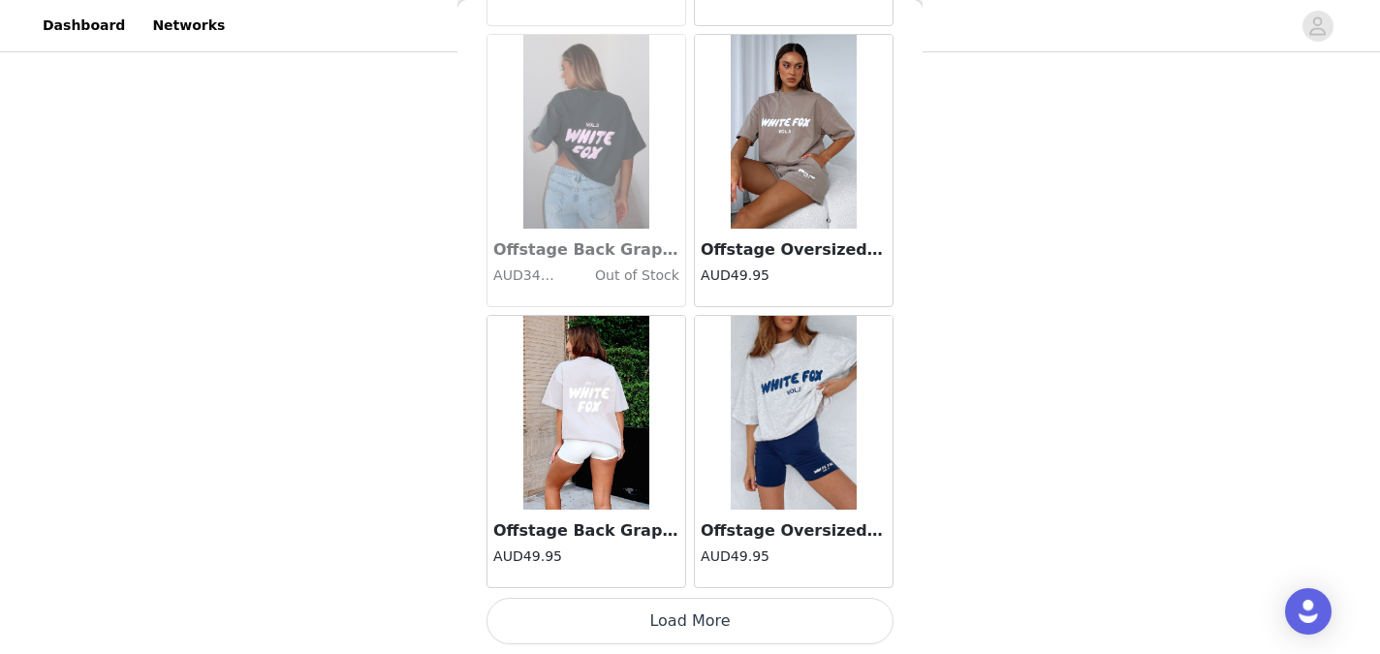
click at [668, 620] on button "Load More" at bounding box center [689, 621] width 407 height 47
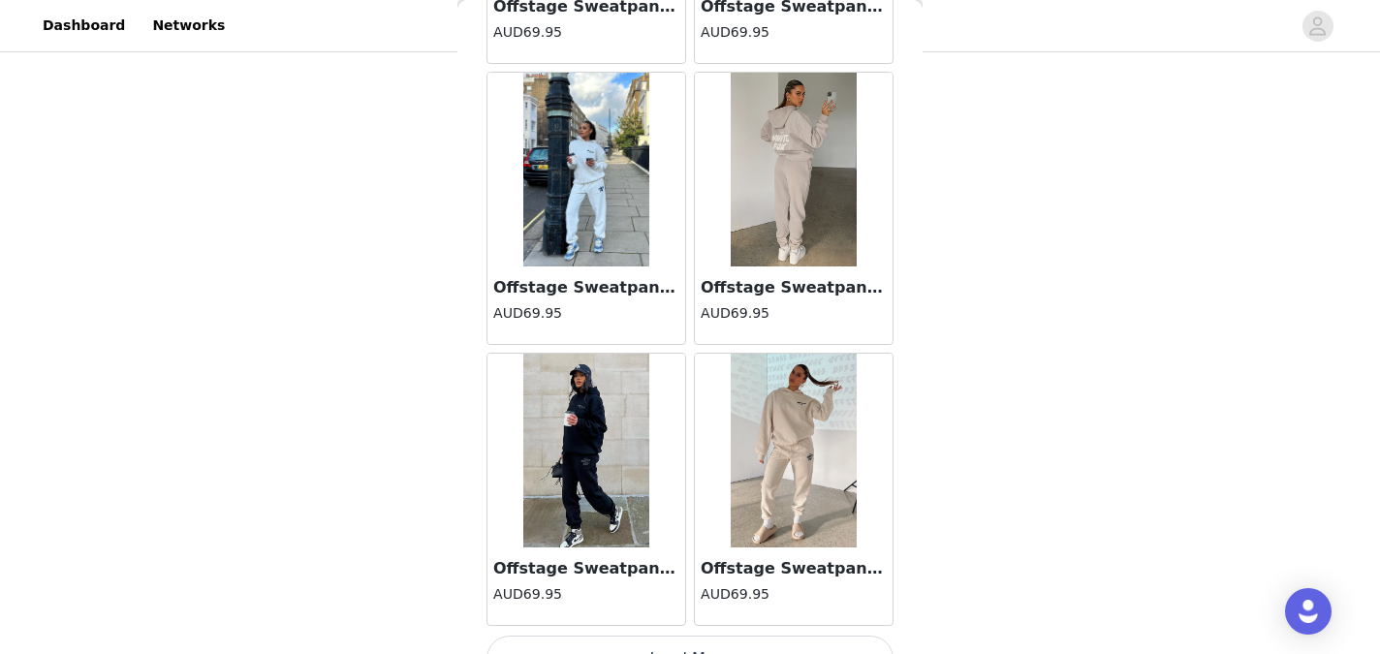
scroll to position [10740, 0]
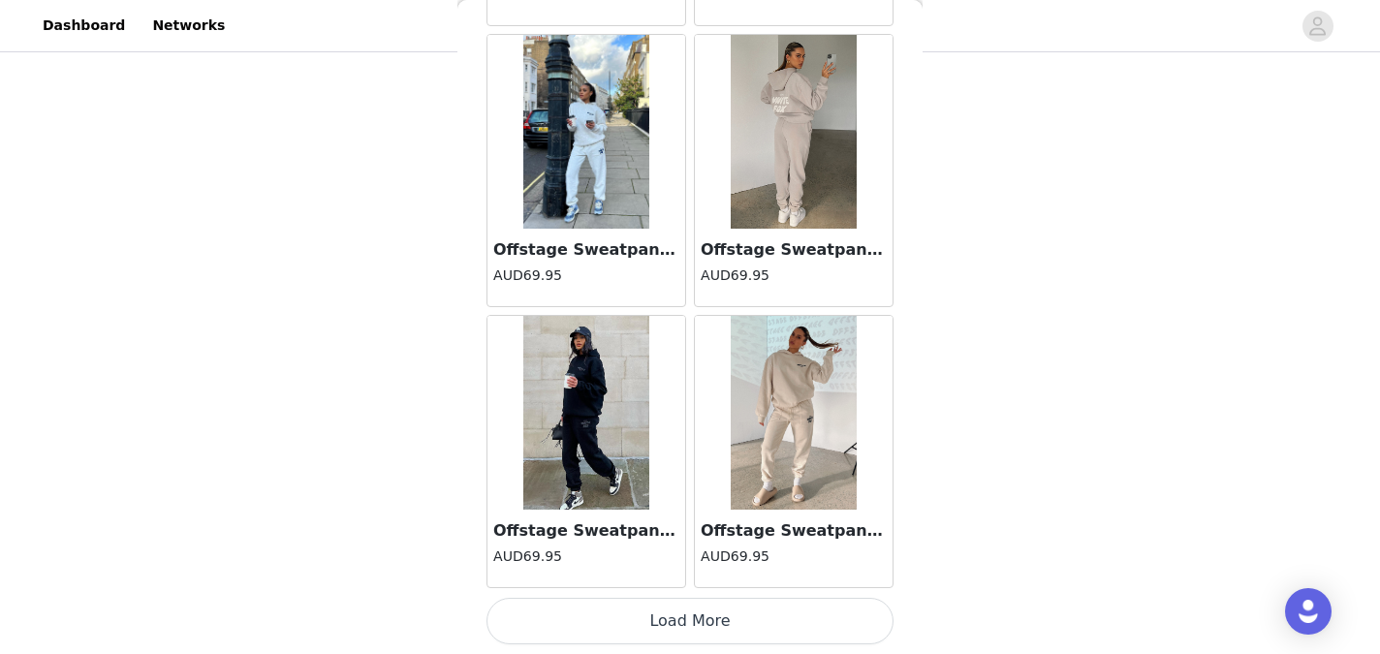
click at [668, 620] on button "Load More" at bounding box center [689, 621] width 407 height 47
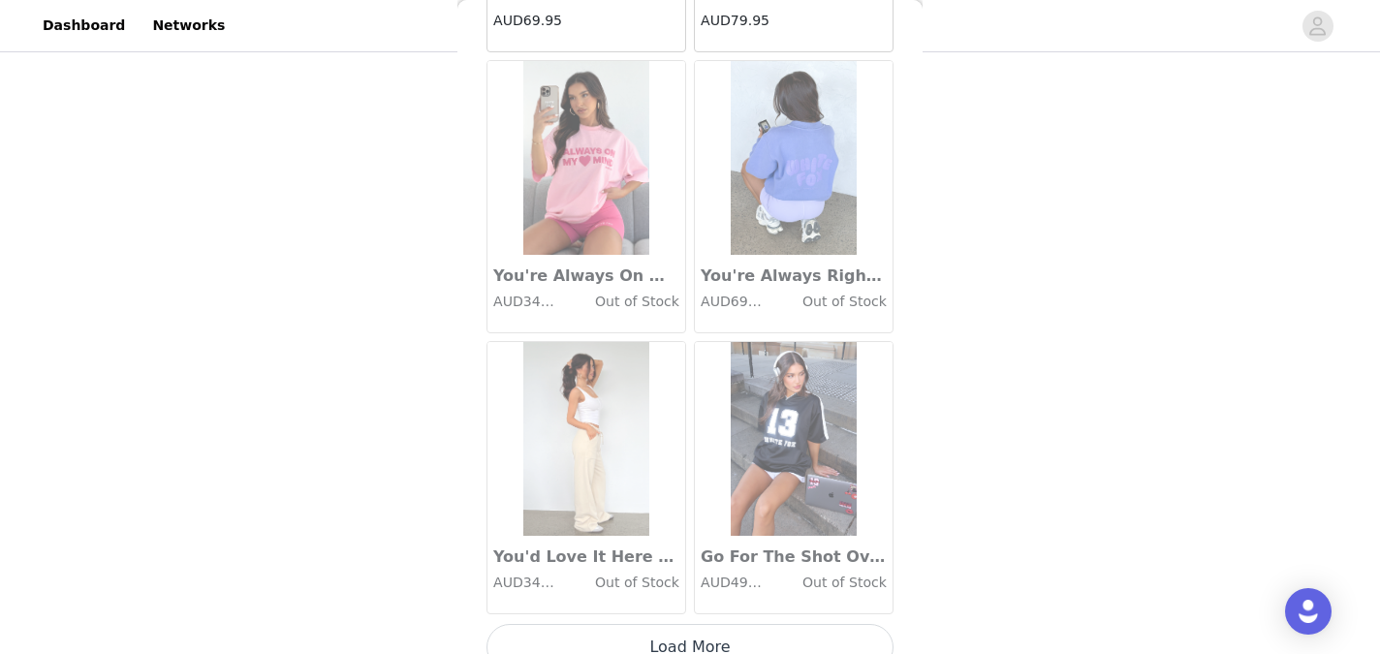
scroll to position [13549, 0]
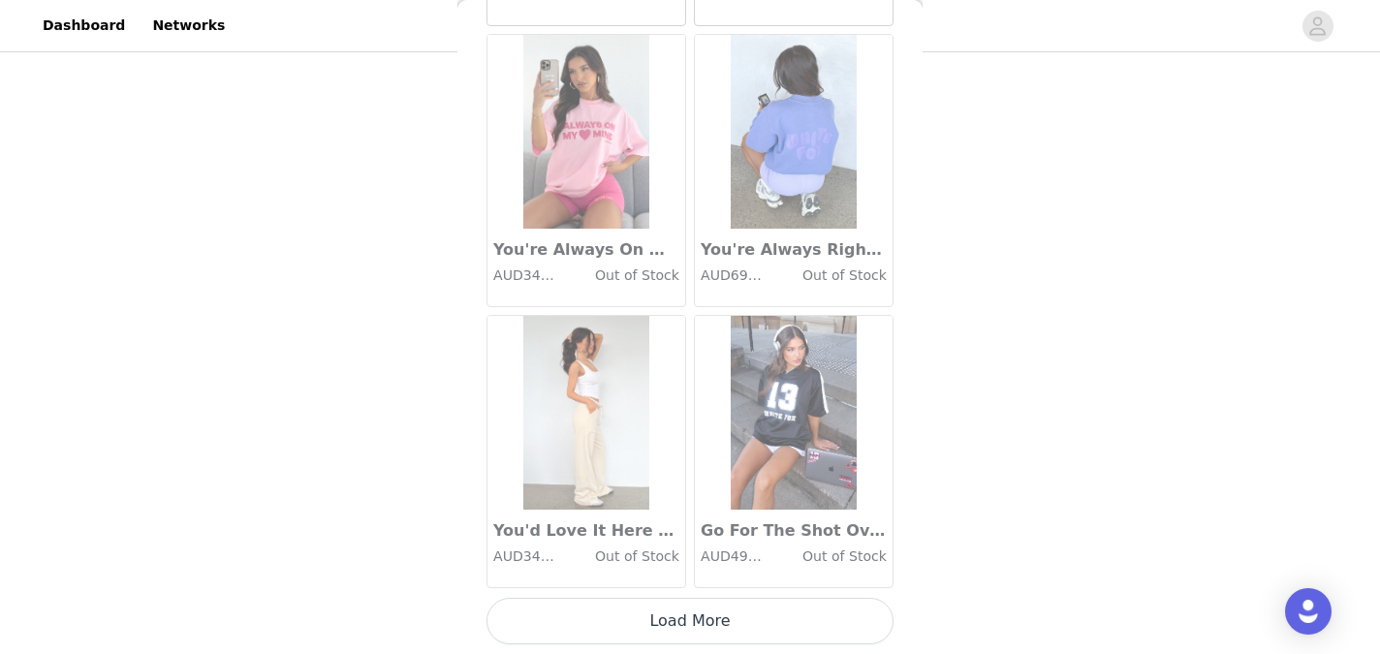
click at [672, 619] on button "Load More" at bounding box center [689, 621] width 407 height 47
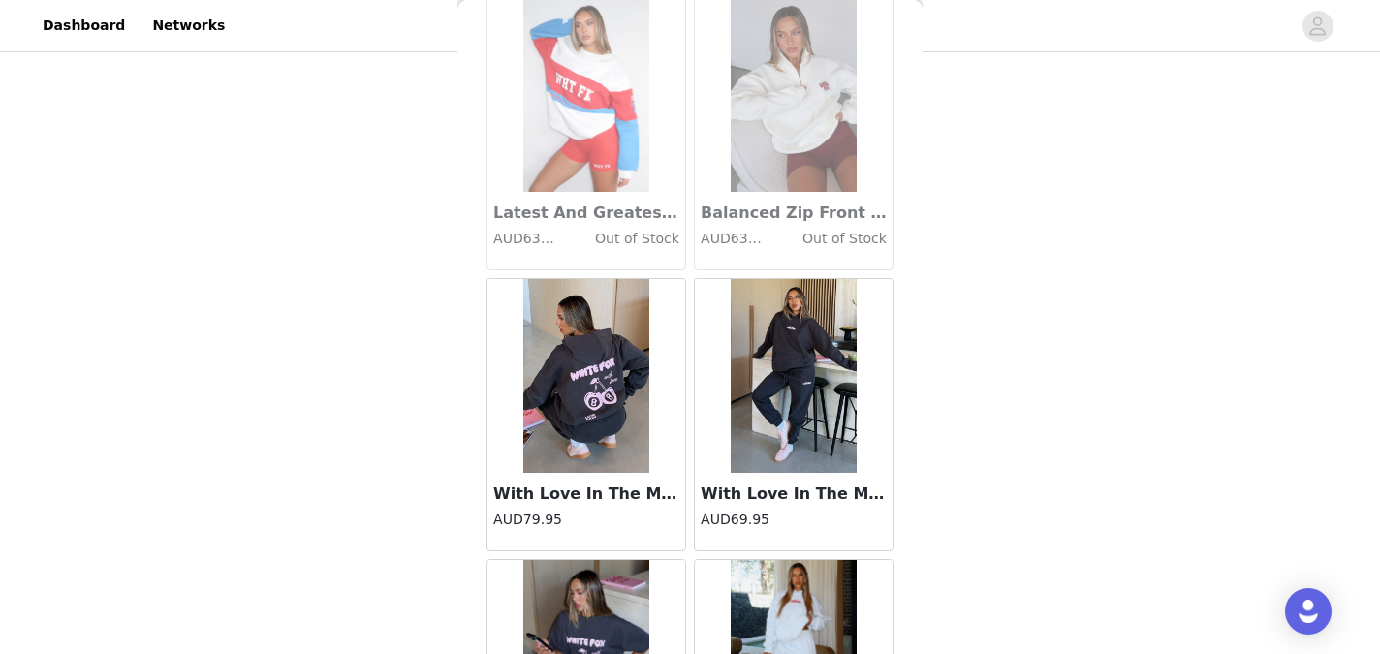
scroll to position [16359, 0]
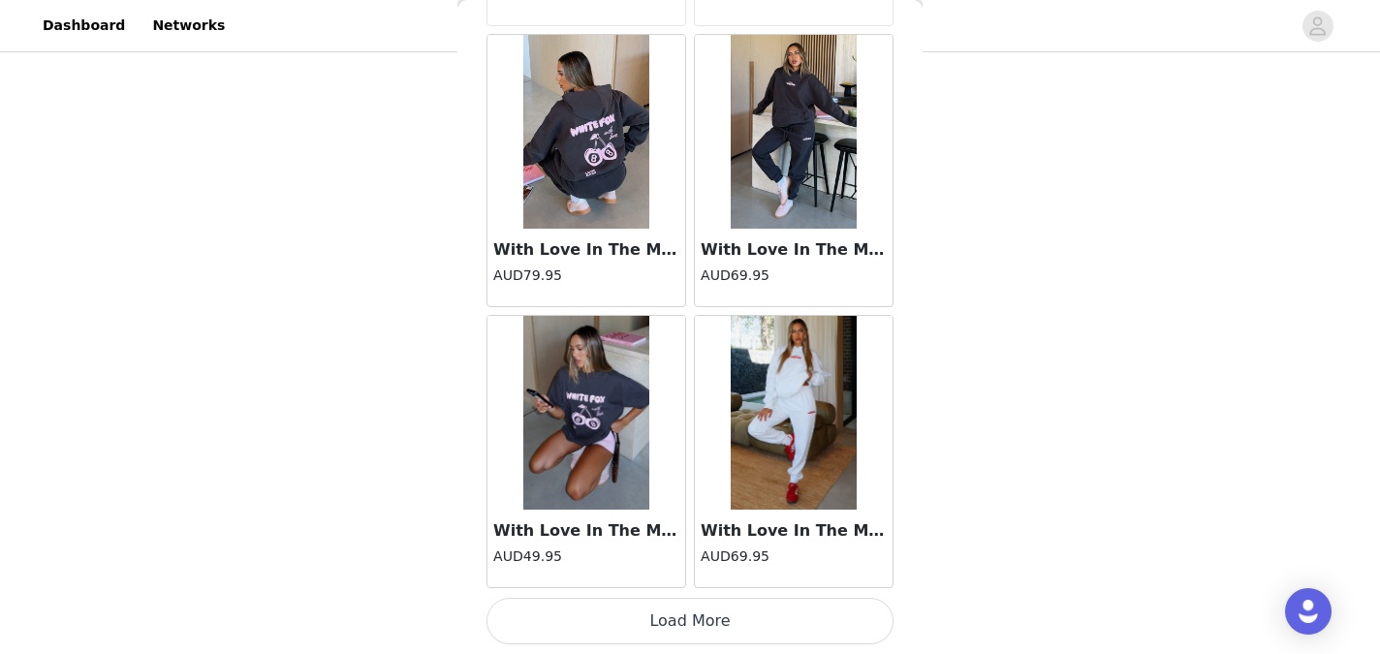
click at [672, 619] on button "Load More" at bounding box center [689, 621] width 407 height 47
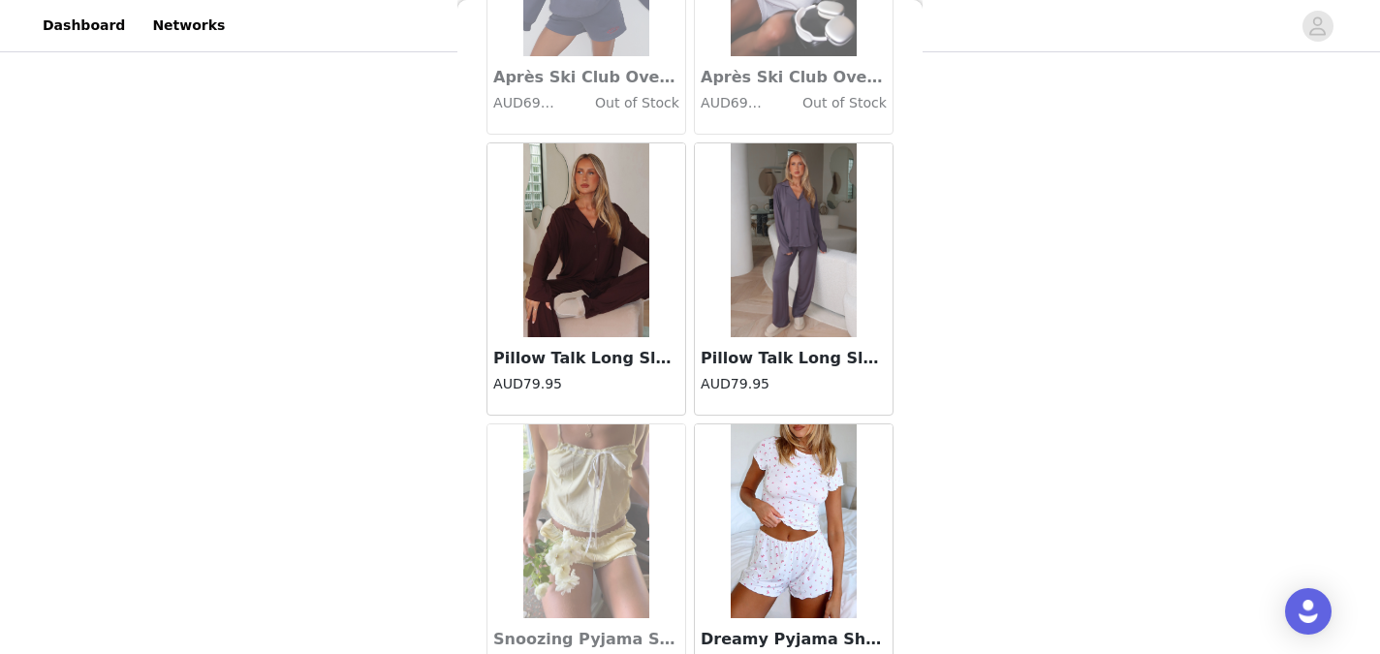
scroll to position [19168, 0]
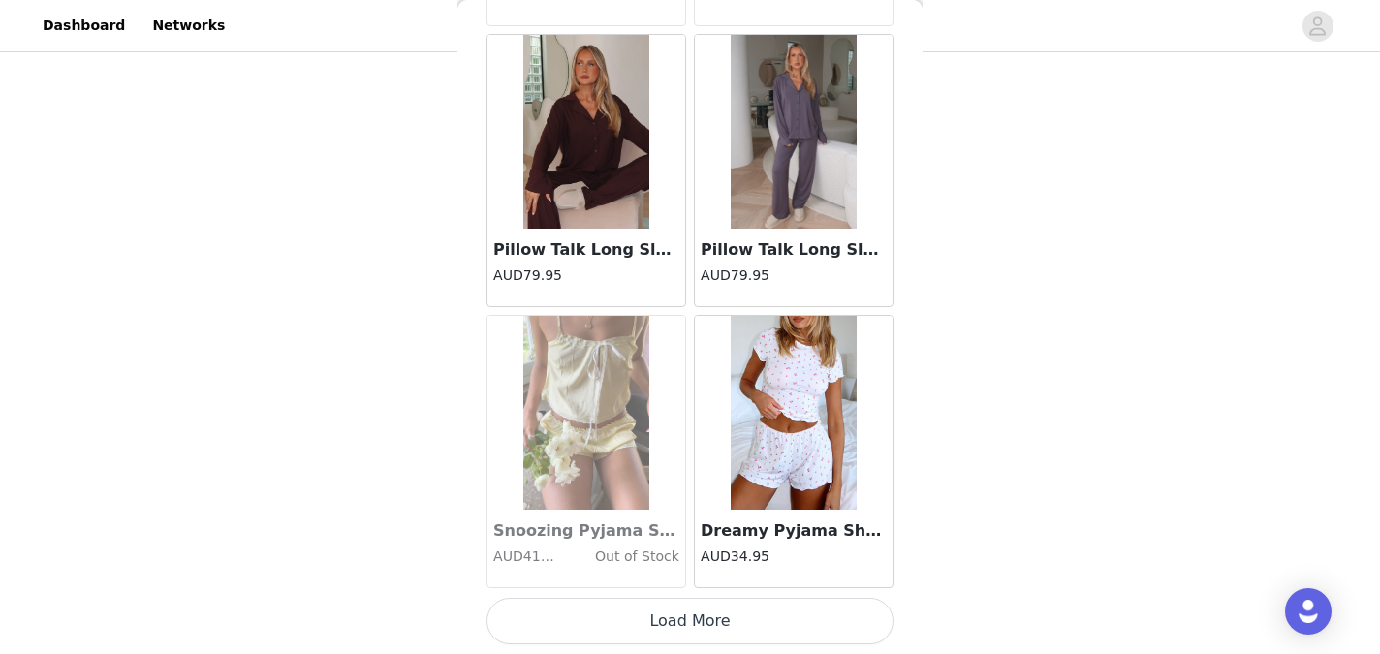
click at [670, 623] on button "Load More" at bounding box center [689, 621] width 407 height 47
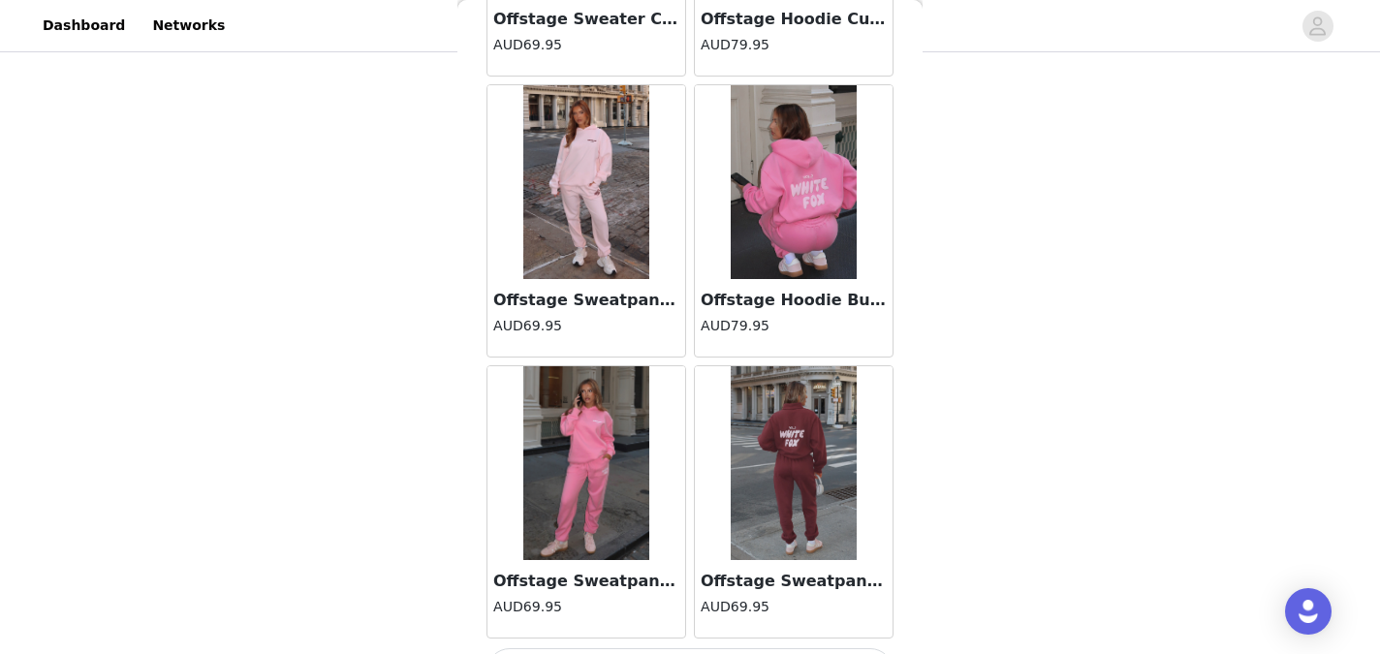
scroll to position [21978, 0]
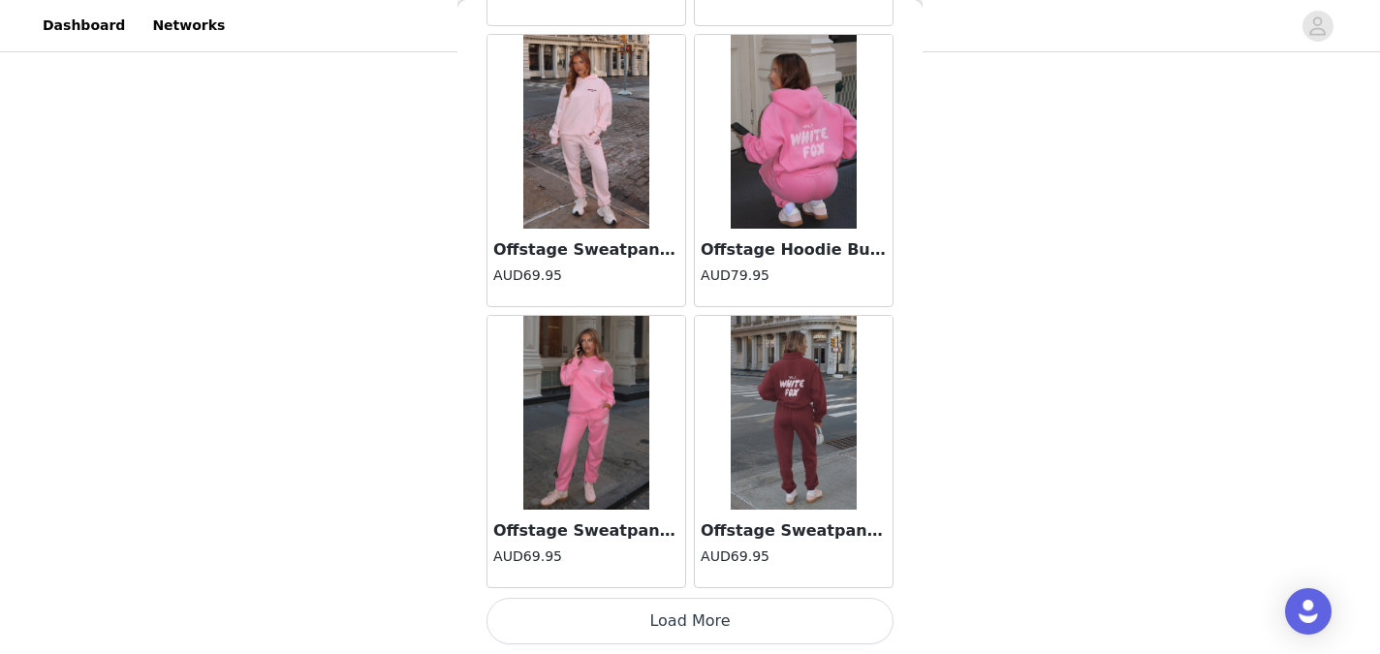
click at [652, 622] on button "Load More" at bounding box center [689, 621] width 407 height 47
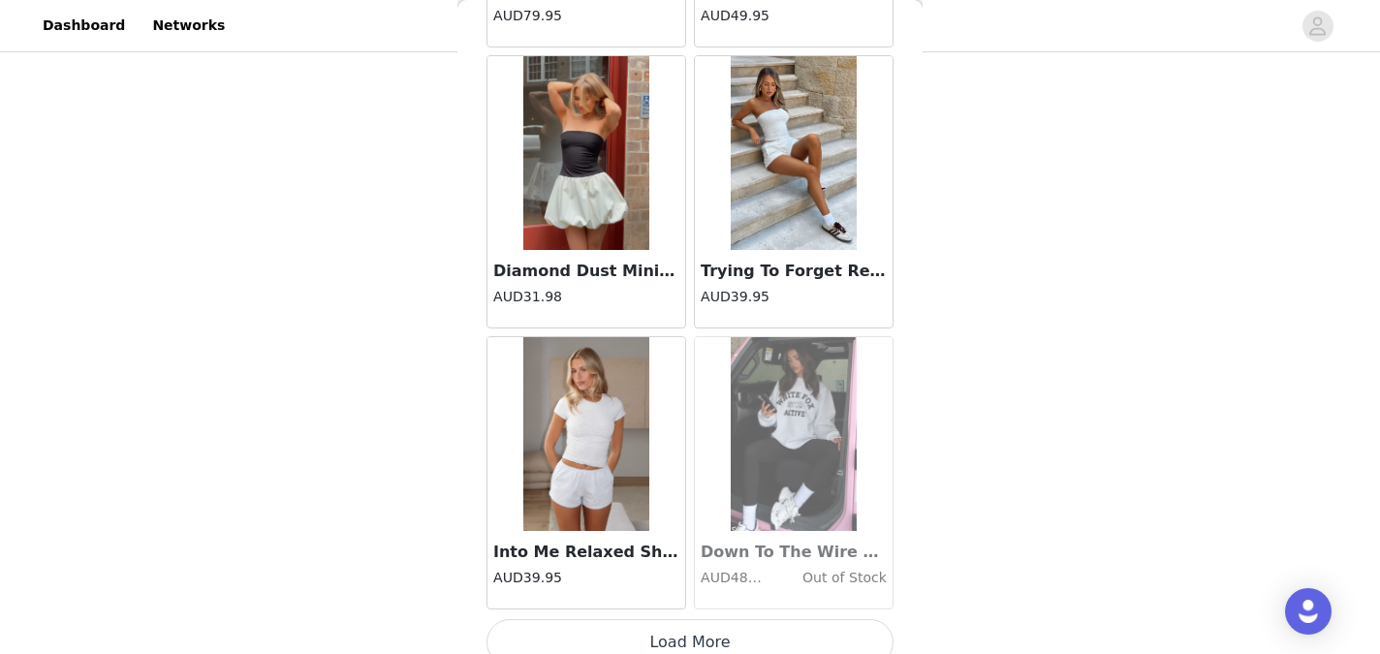
scroll to position [24788, 0]
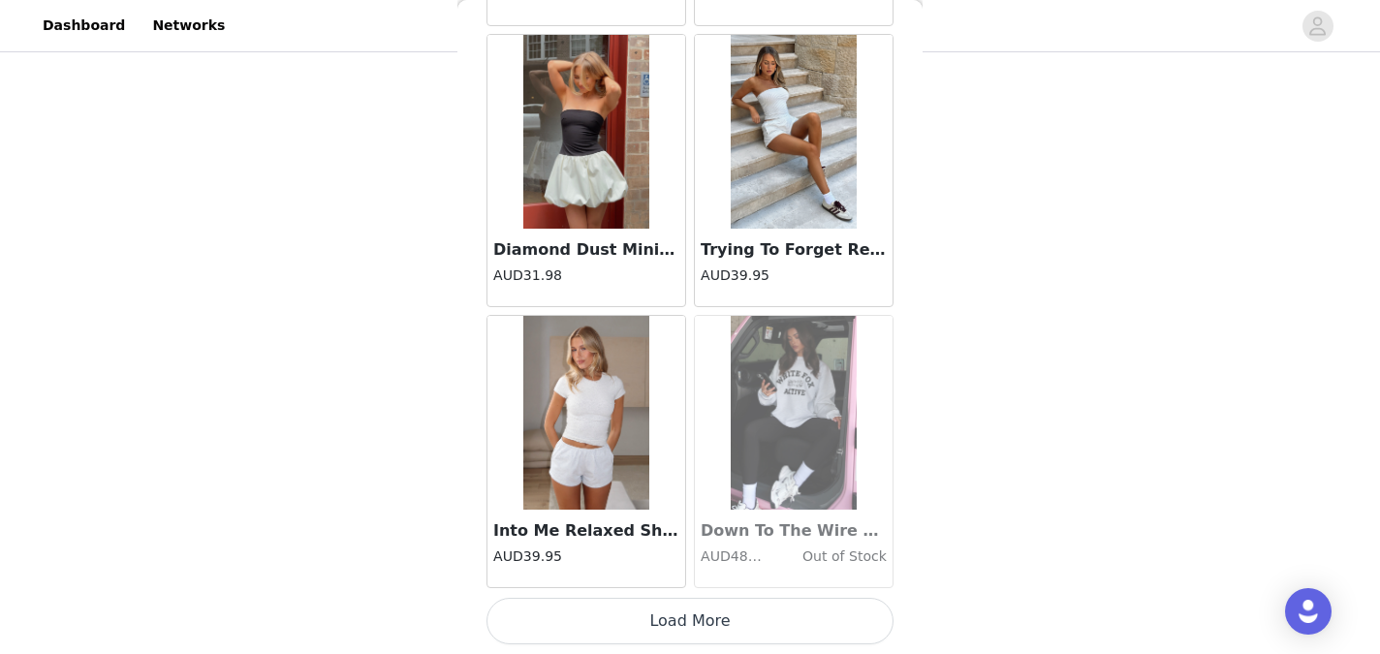
click at [685, 630] on button "Load More" at bounding box center [689, 621] width 407 height 47
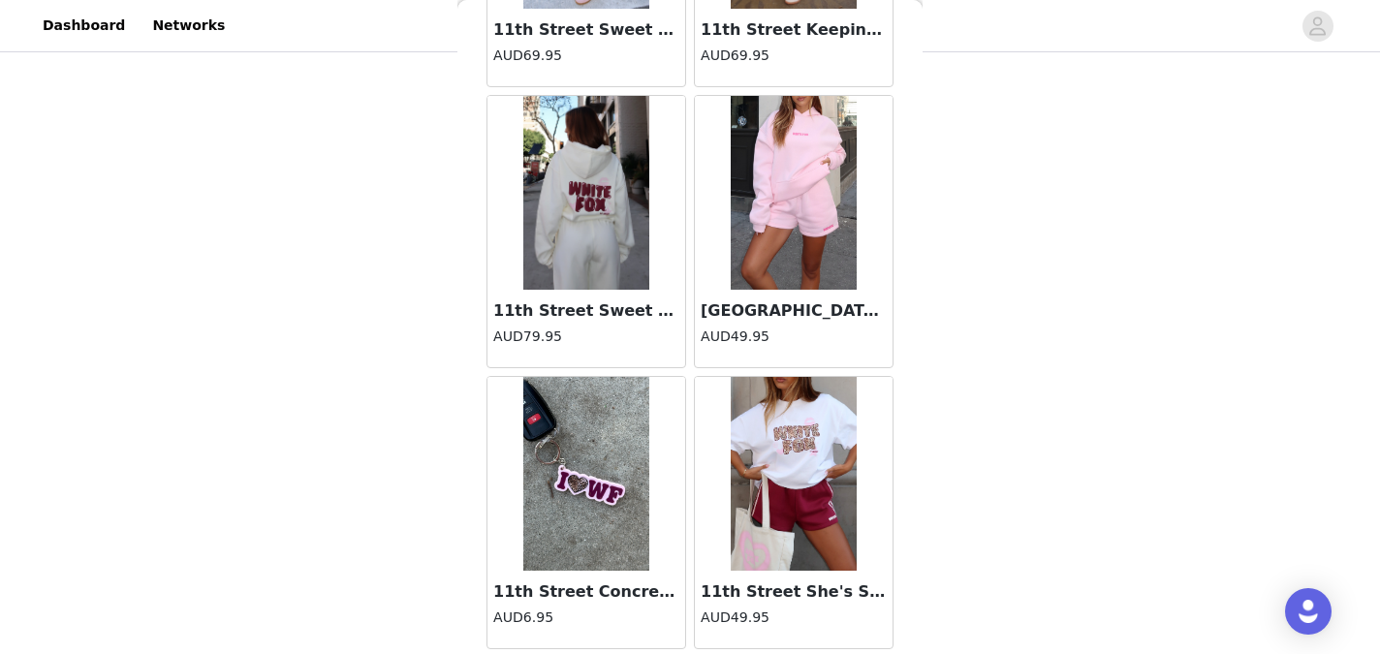
scroll to position [27597, 0]
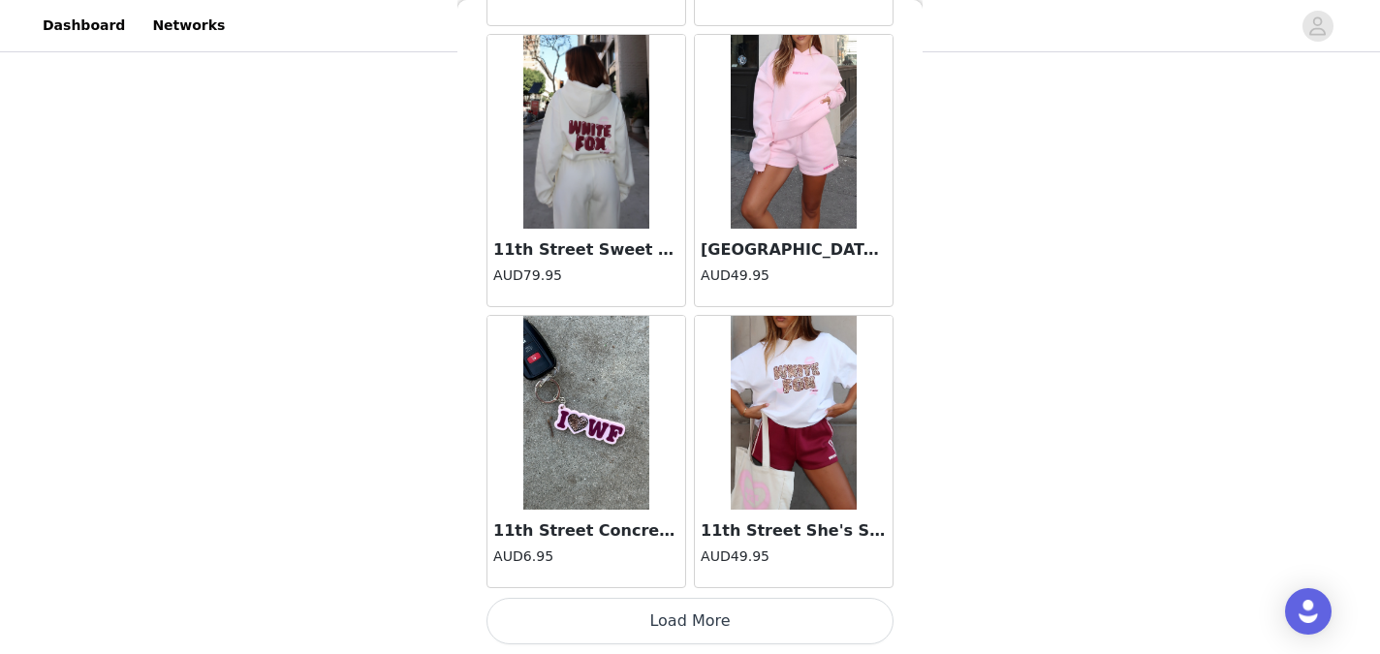
click at [685, 630] on button "Load More" at bounding box center [689, 621] width 407 height 47
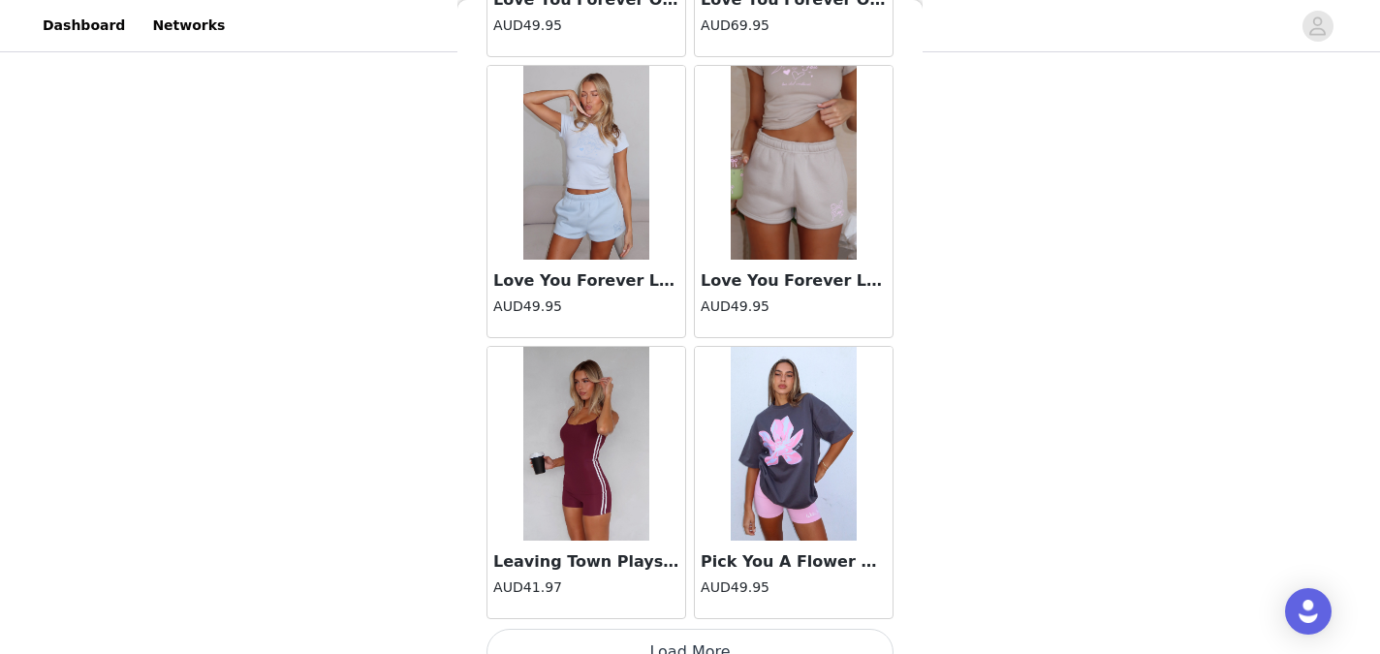
scroll to position [30407, 0]
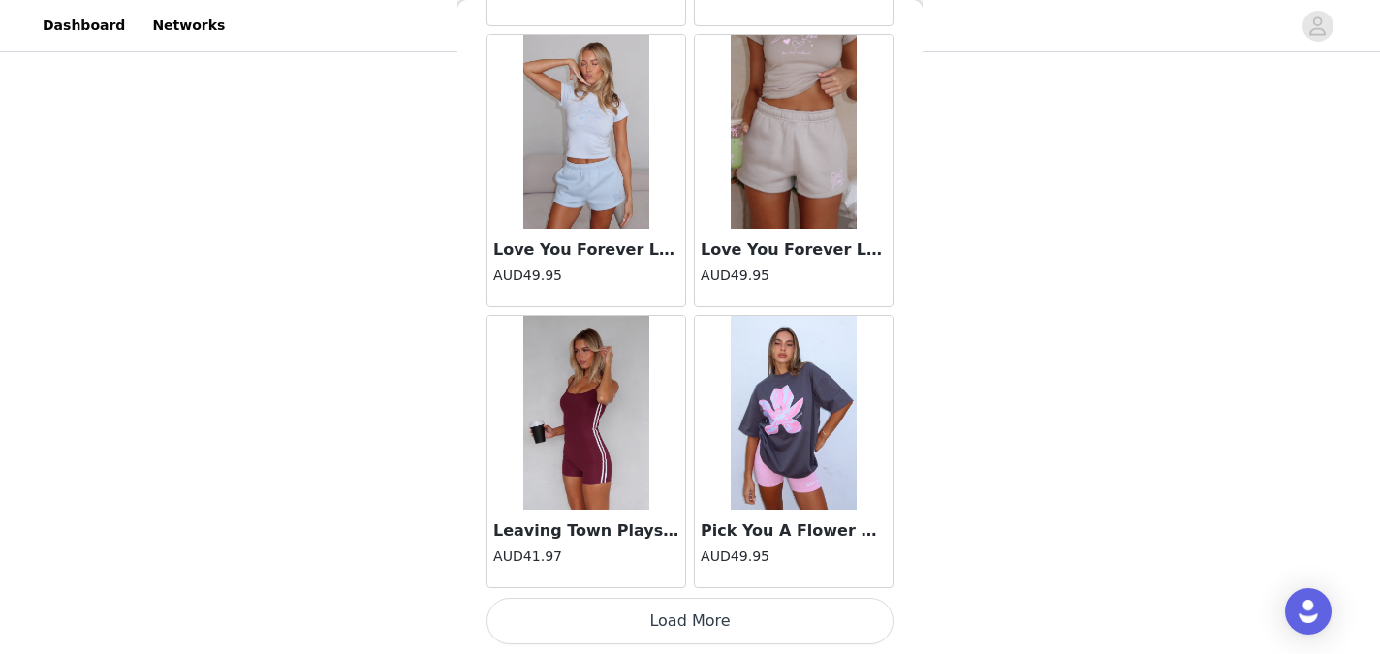
click at [675, 612] on button "Load More" at bounding box center [689, 621] width 407 height 47
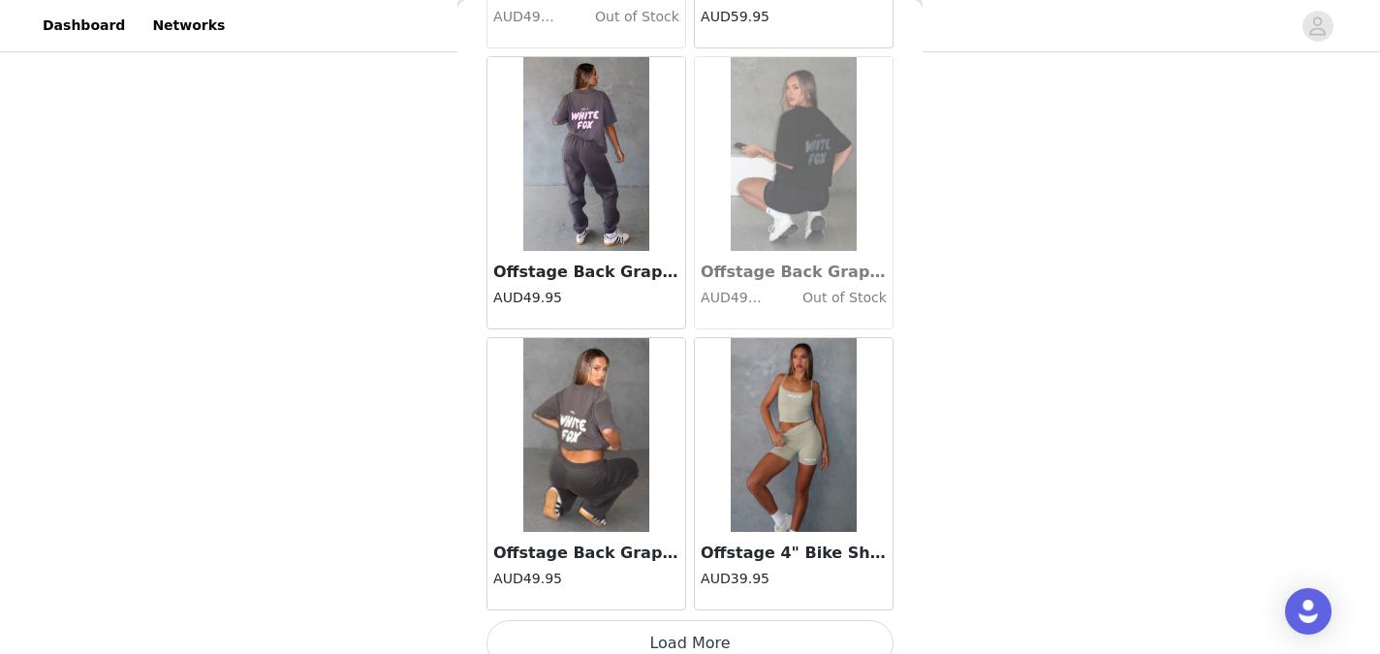
scroll to position [33216, 0]
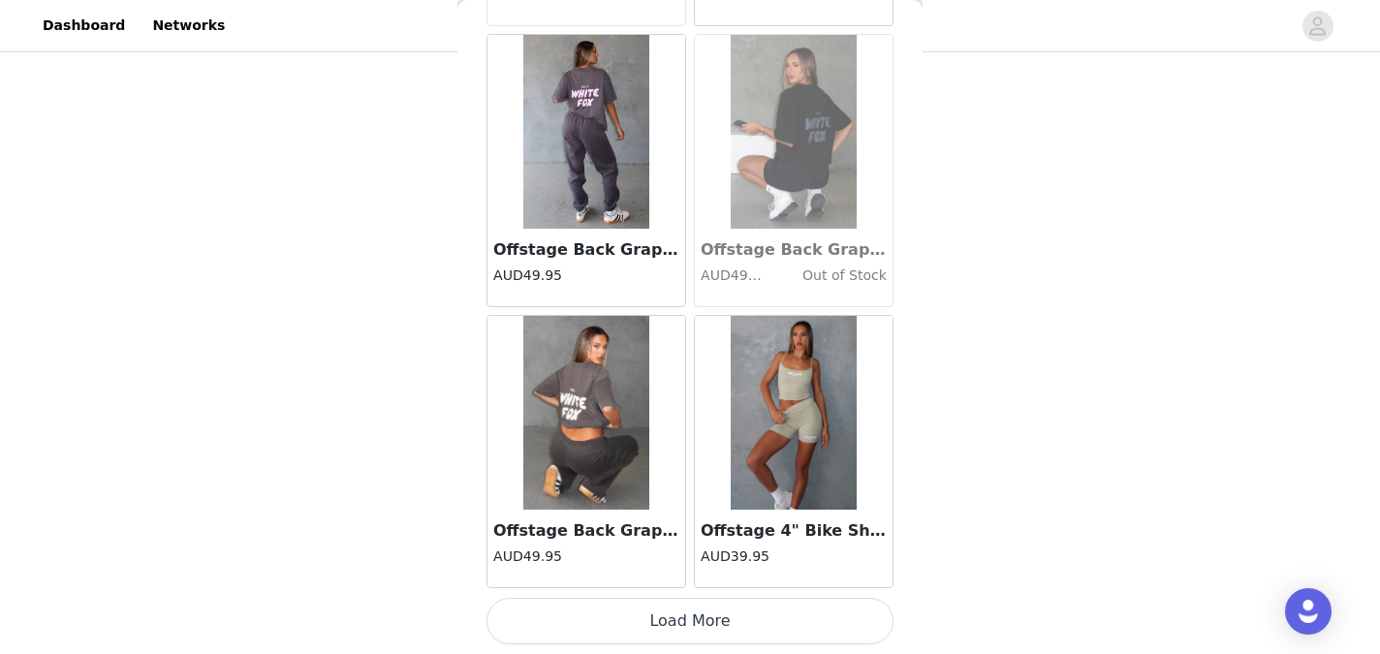
click at [686, 619] on button "Load More" at bounding box center [689, 621] width 407 height 47
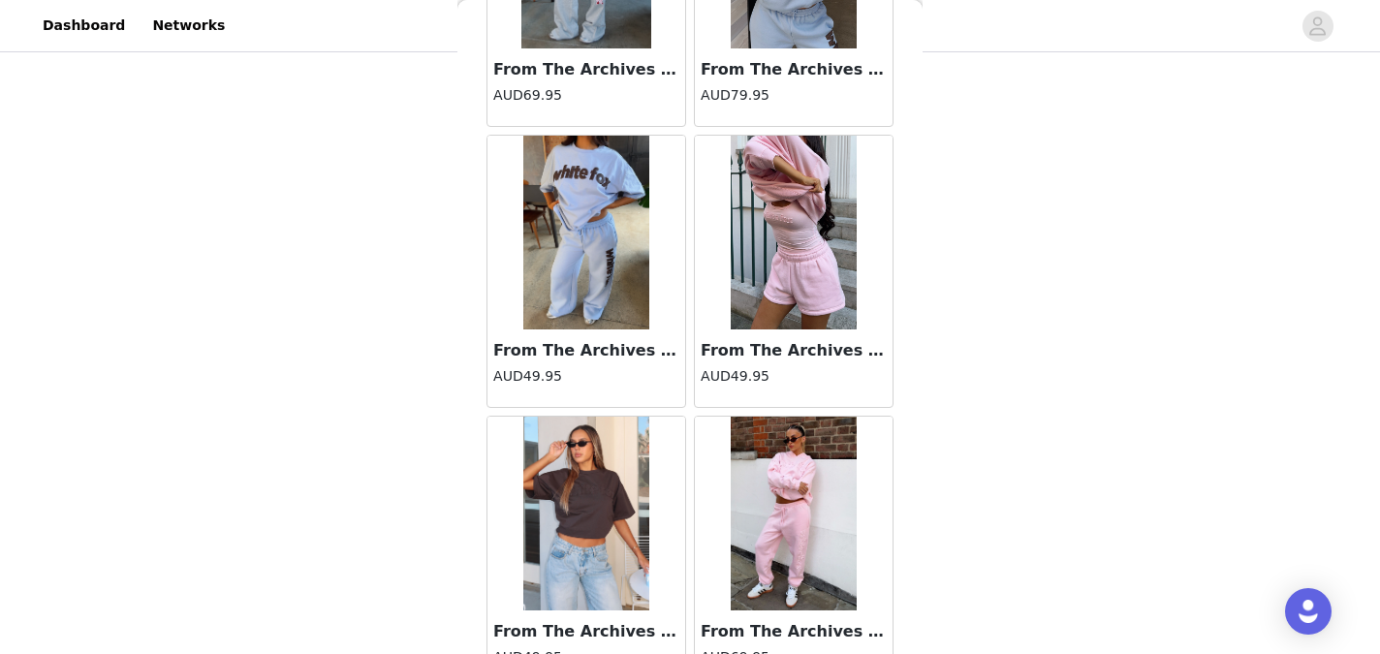
scroll to position [36026, 0]
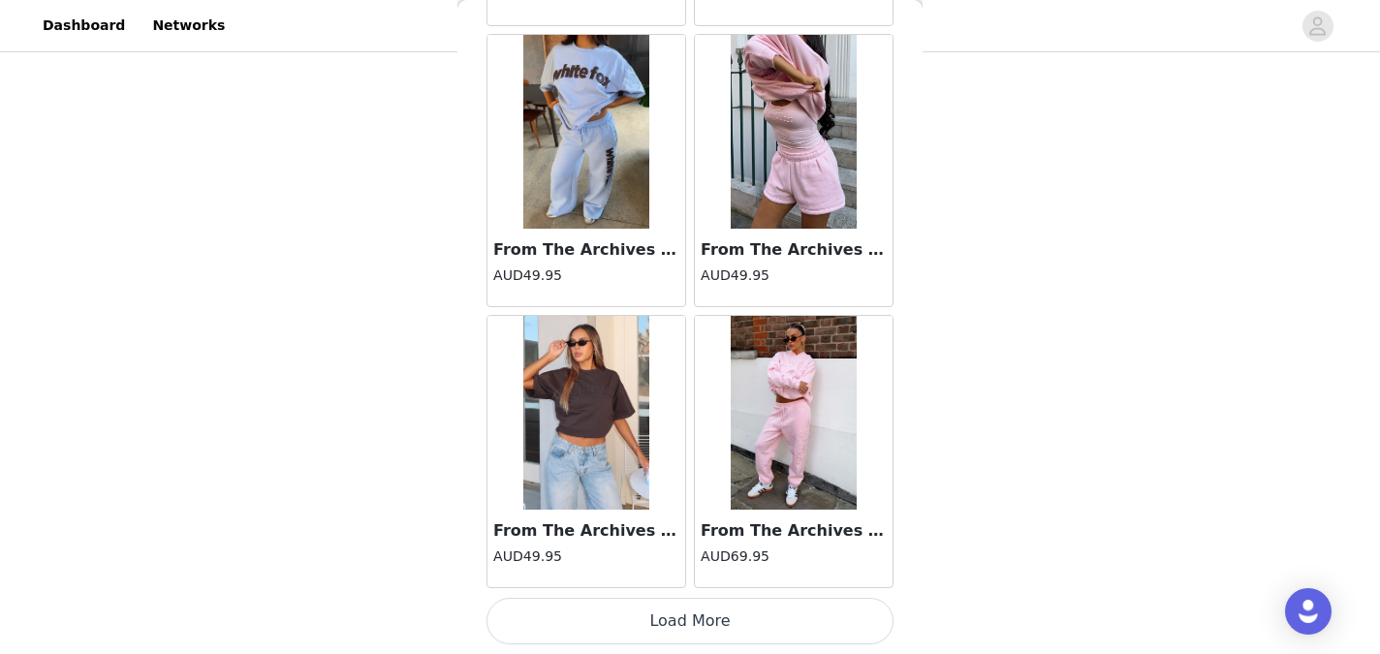
click at [704, 611] on button "Load More" at bounding box center [689, 621] width 407 height 47
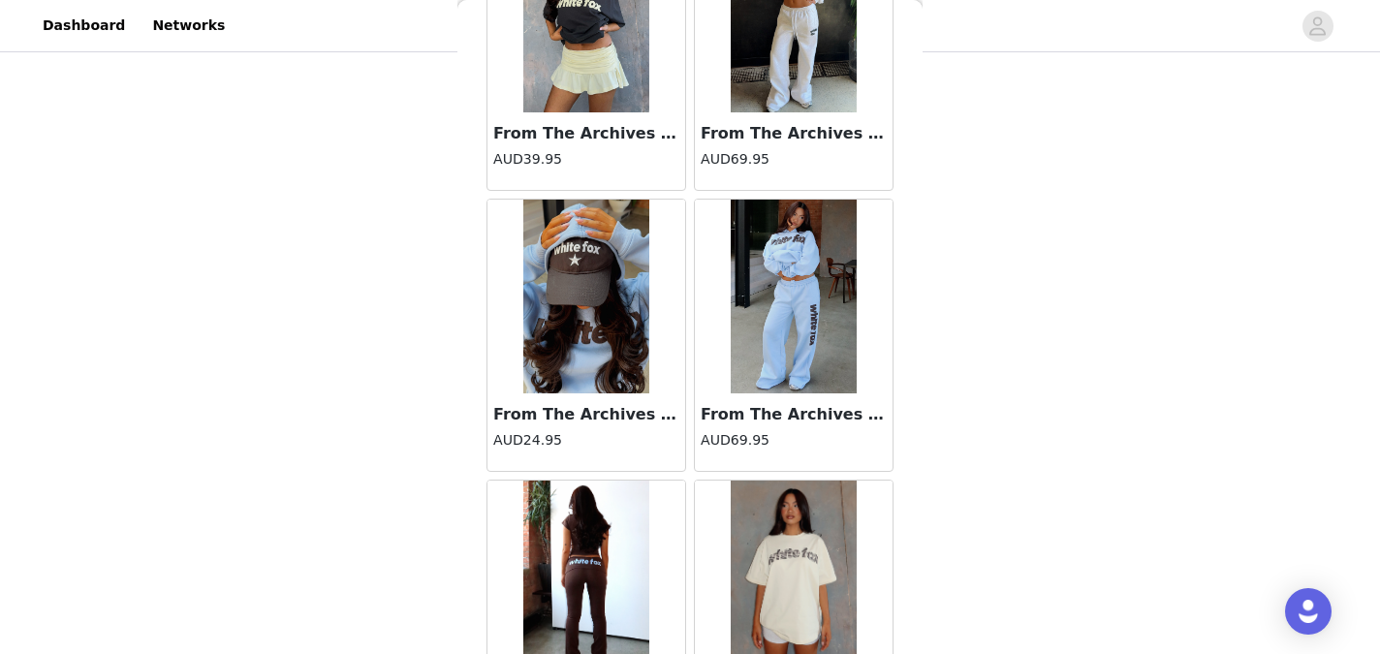
scroll to position [38111, 0]
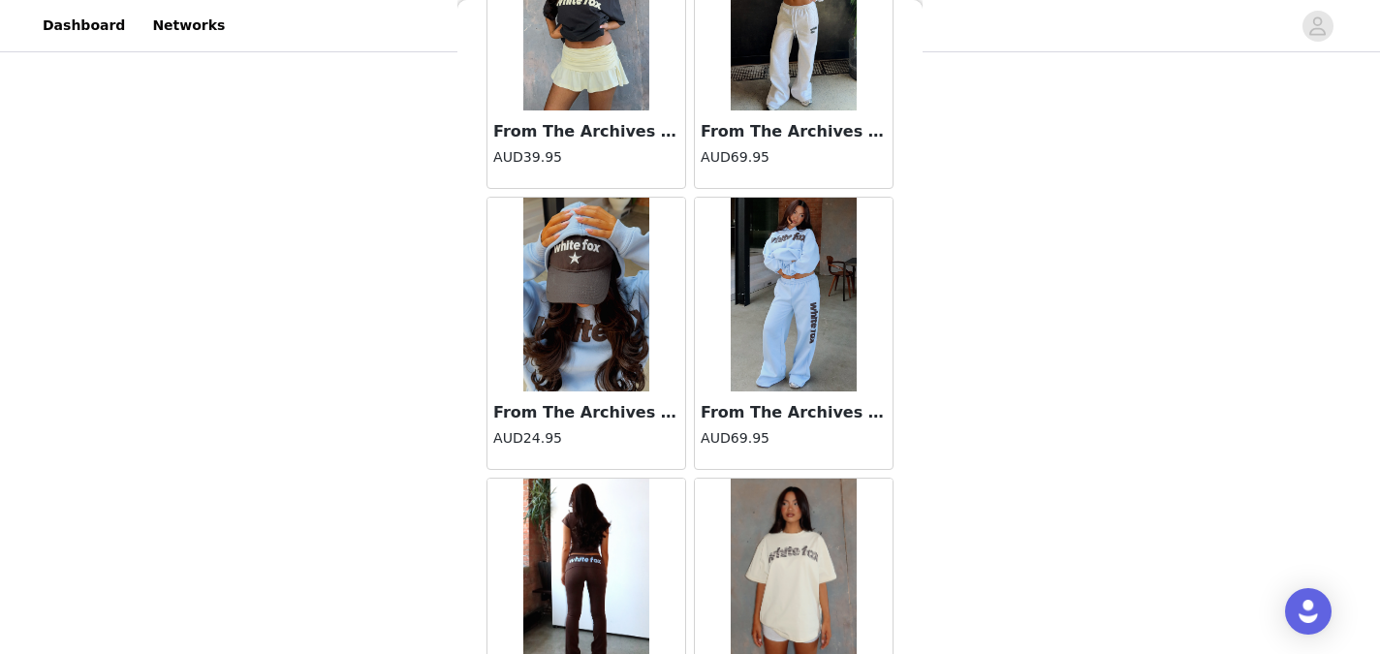
click at [786, 419] on h3 "From The Archives Allora Wide Leg Sweatpants Blue" at bounding box center [793, 412] width 186 height 23
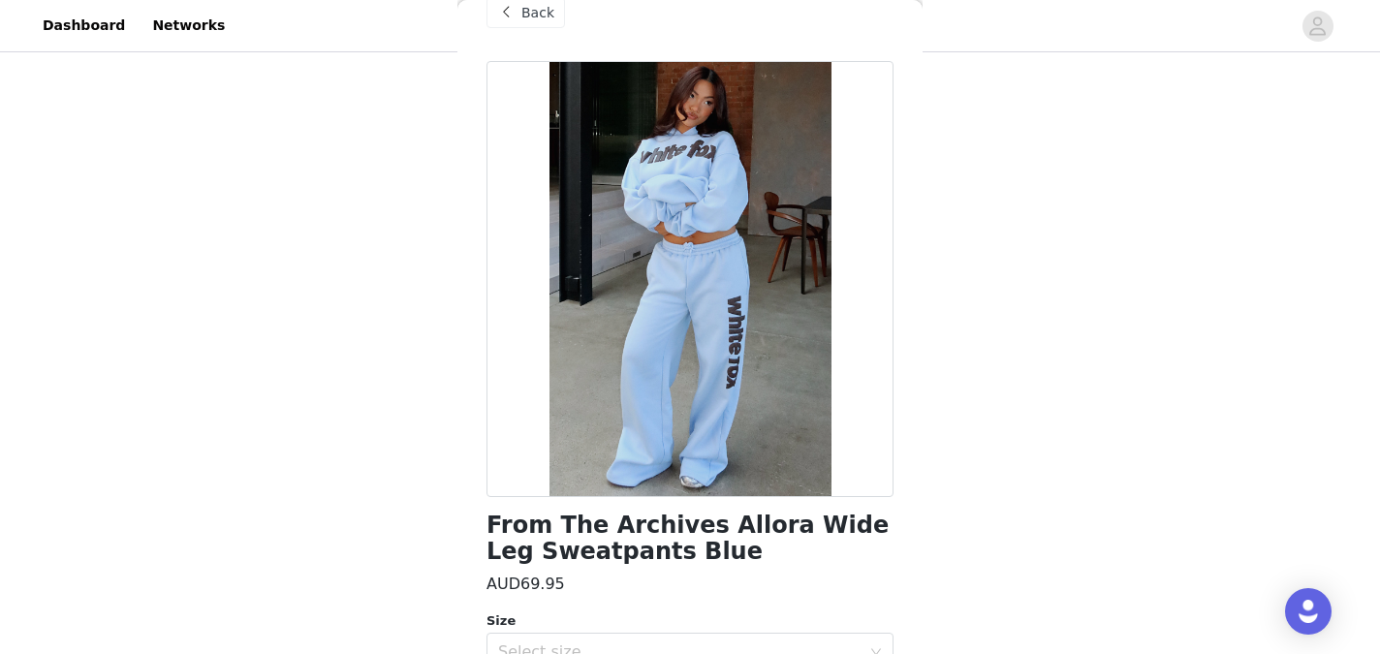
scroll to position [38, 0]
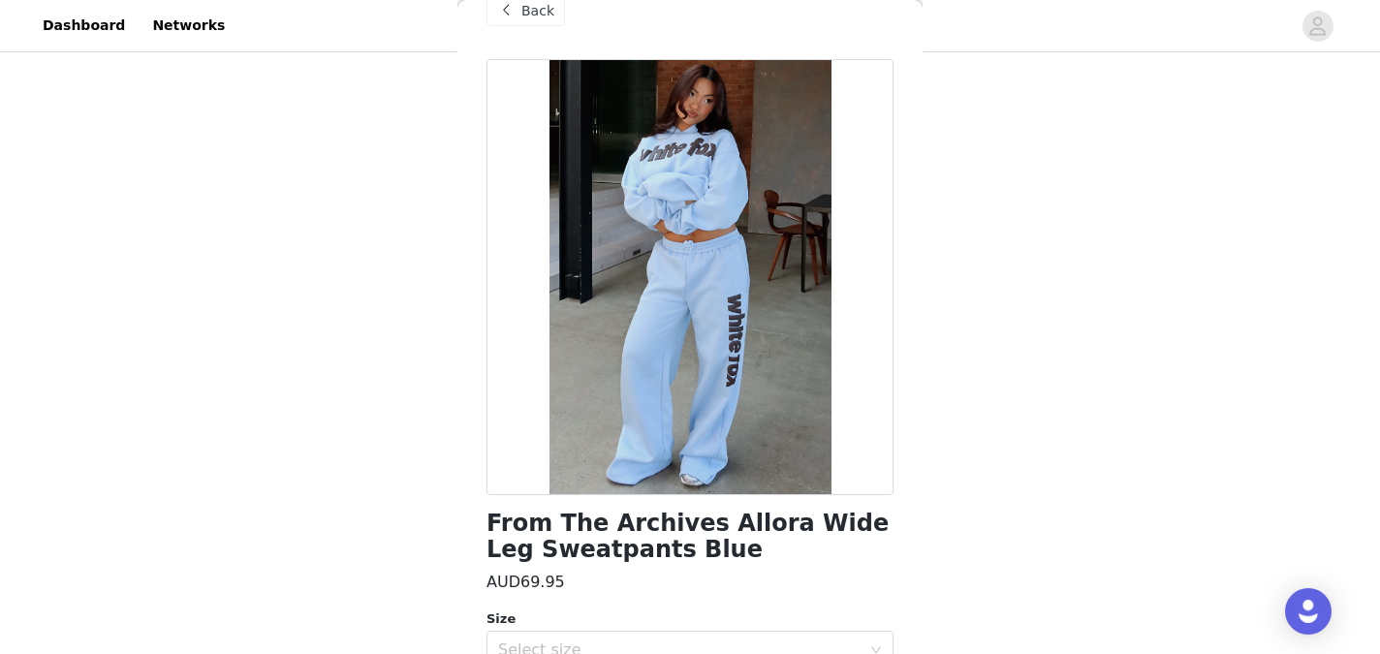
click at [533, 16] on span "Back" at bounding box center [537, 11] width 33 height 20
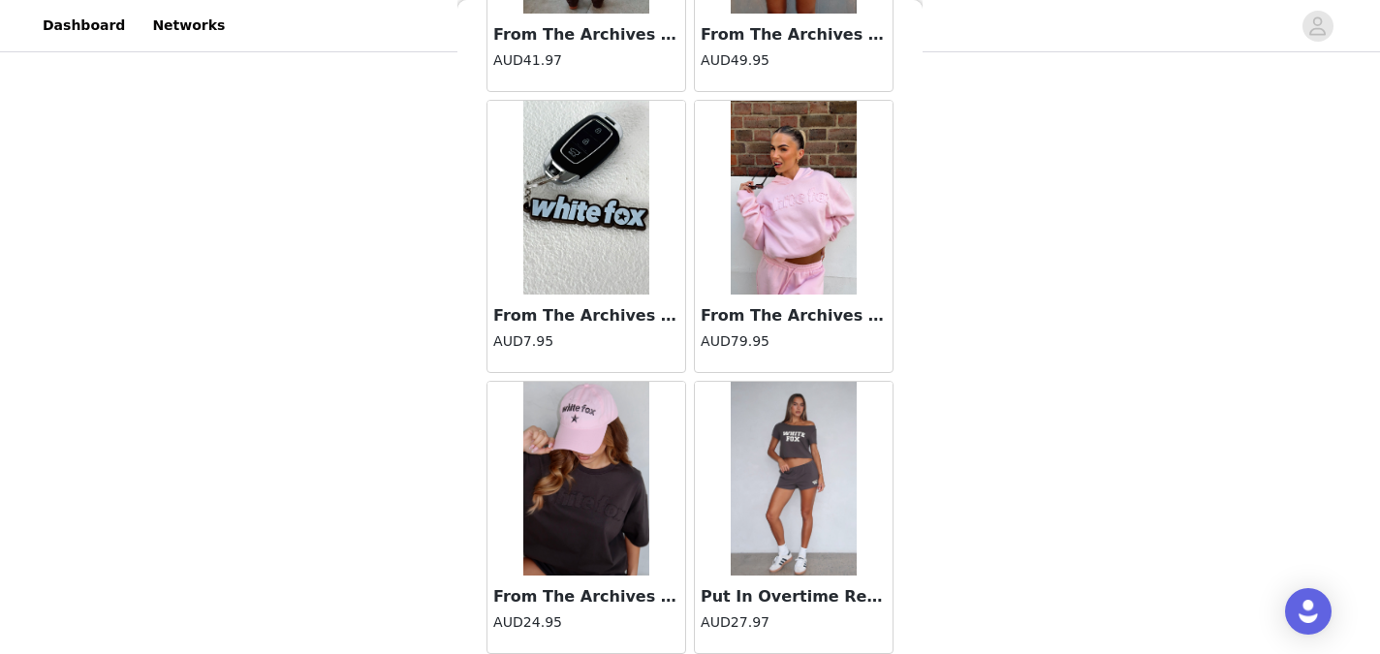
scroll to position [38836, 0]
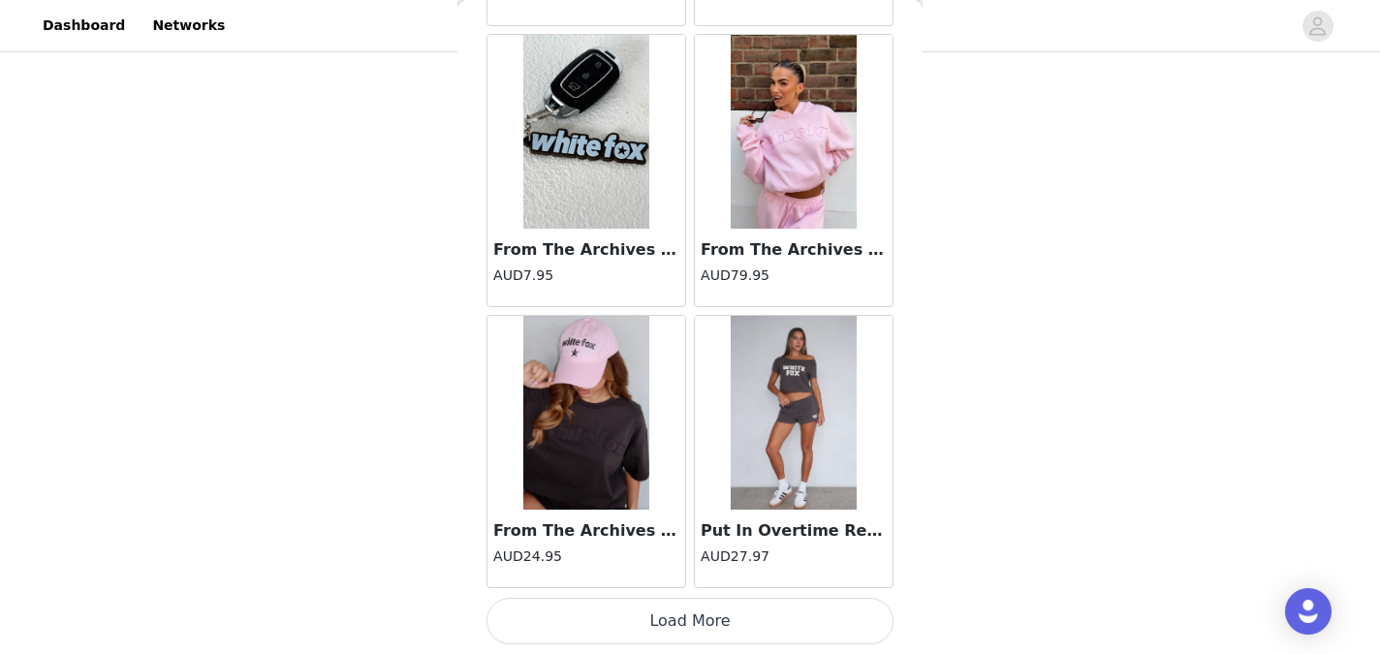
click at [687, 626] on button "Load More" at bounding box center [689, 621] width 407 height 47
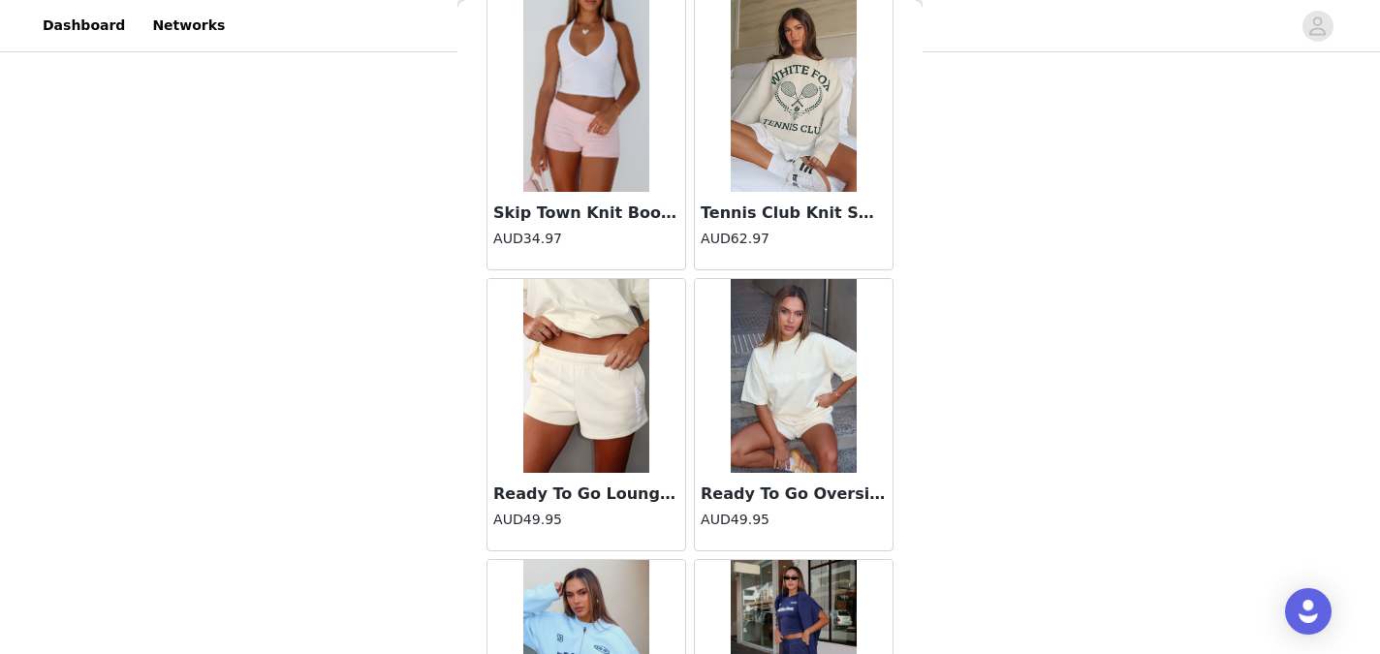
scroll to position [41645, 0]
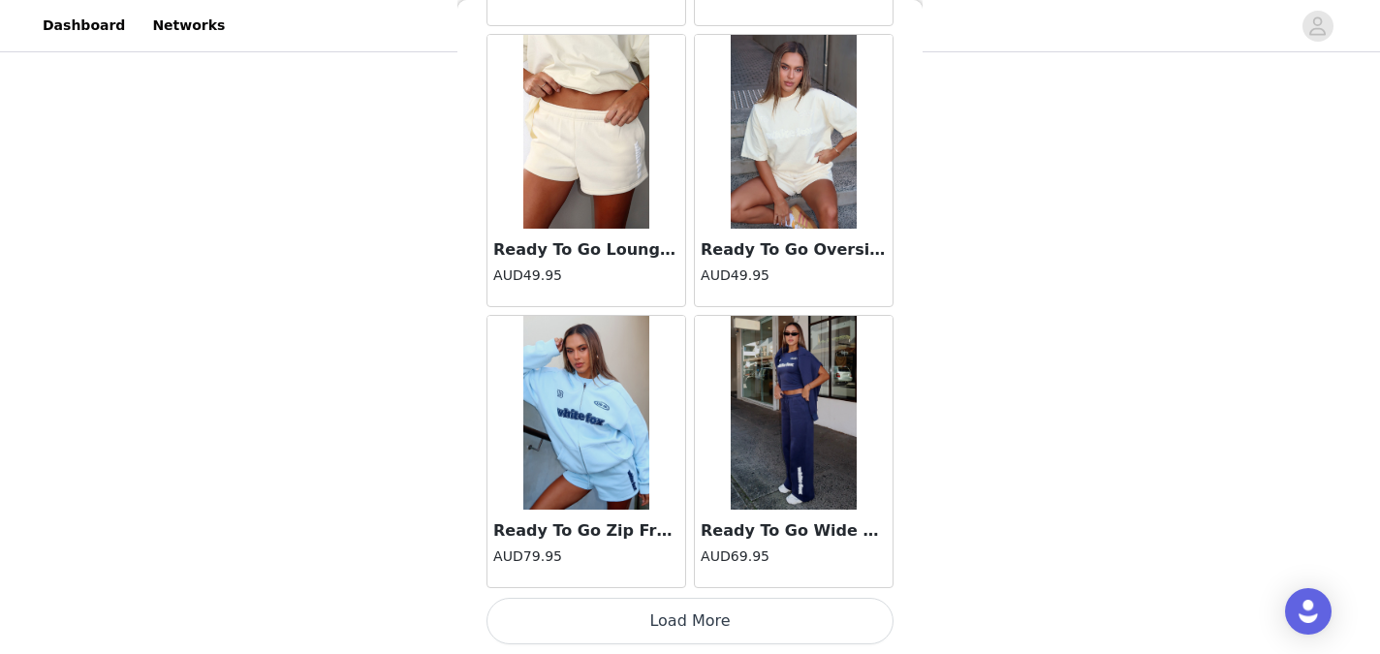
click at [699, 627] on button "Load More" at bounding box center [689, 621] width 407 height 47
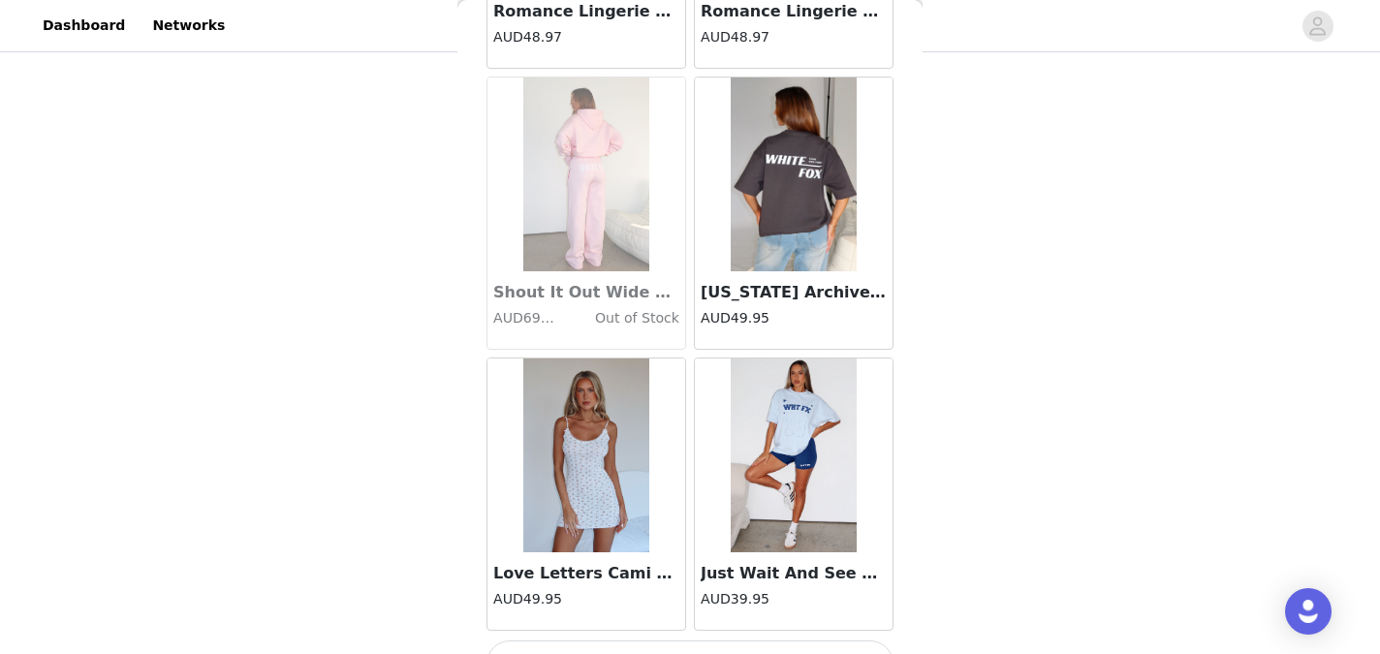
scroll to position [44455, 0]
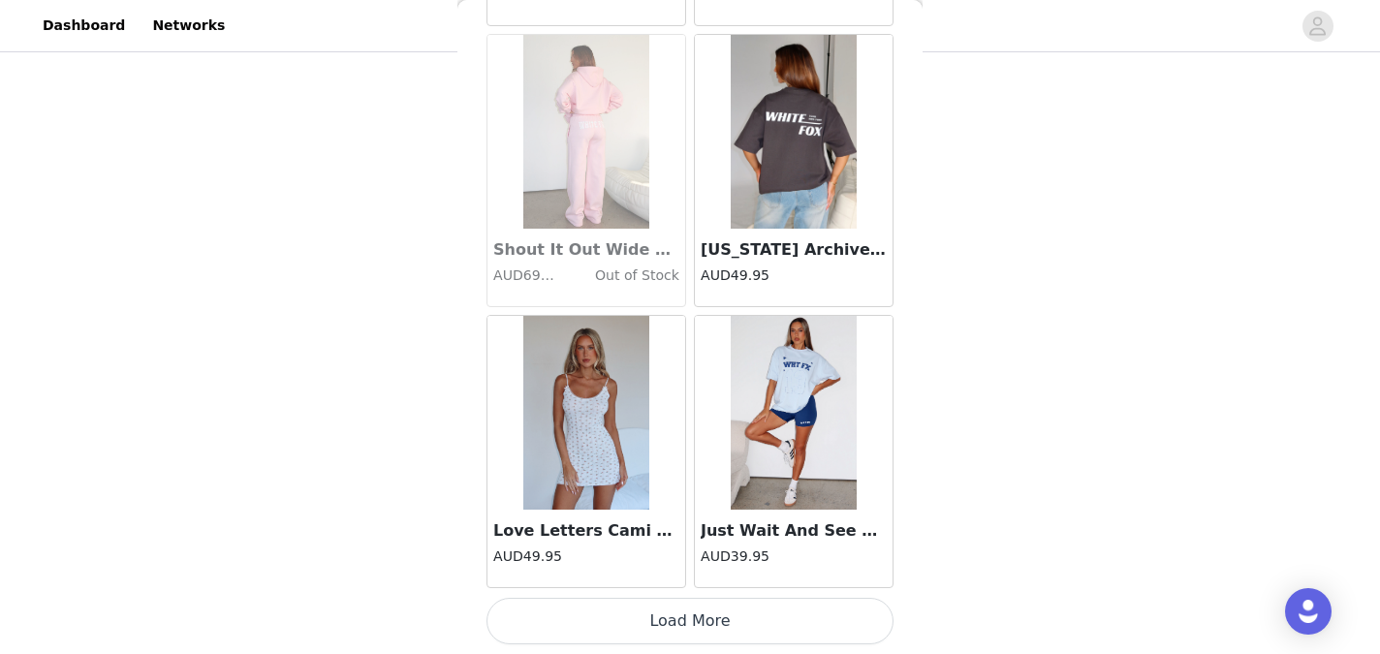
click at [687, 615] on button "Load More" at bounding box center [689, 621] width 407 height 47
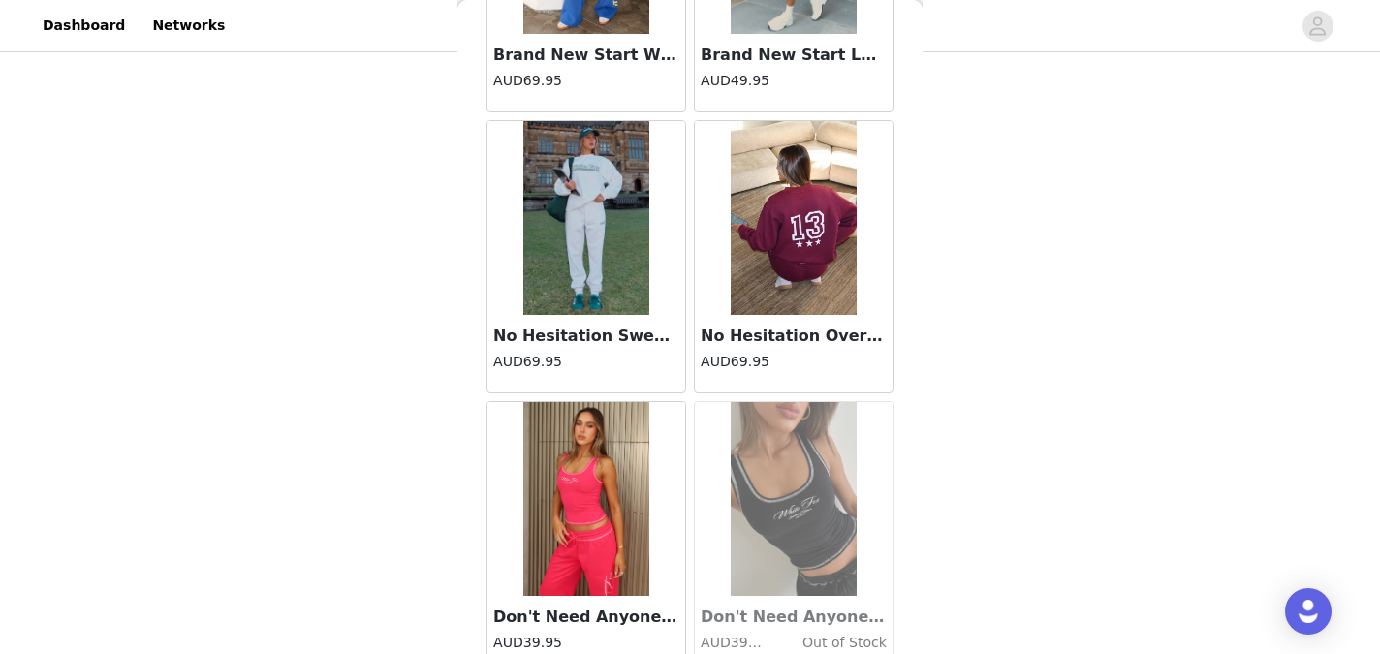
scroll to position [47265, 0]
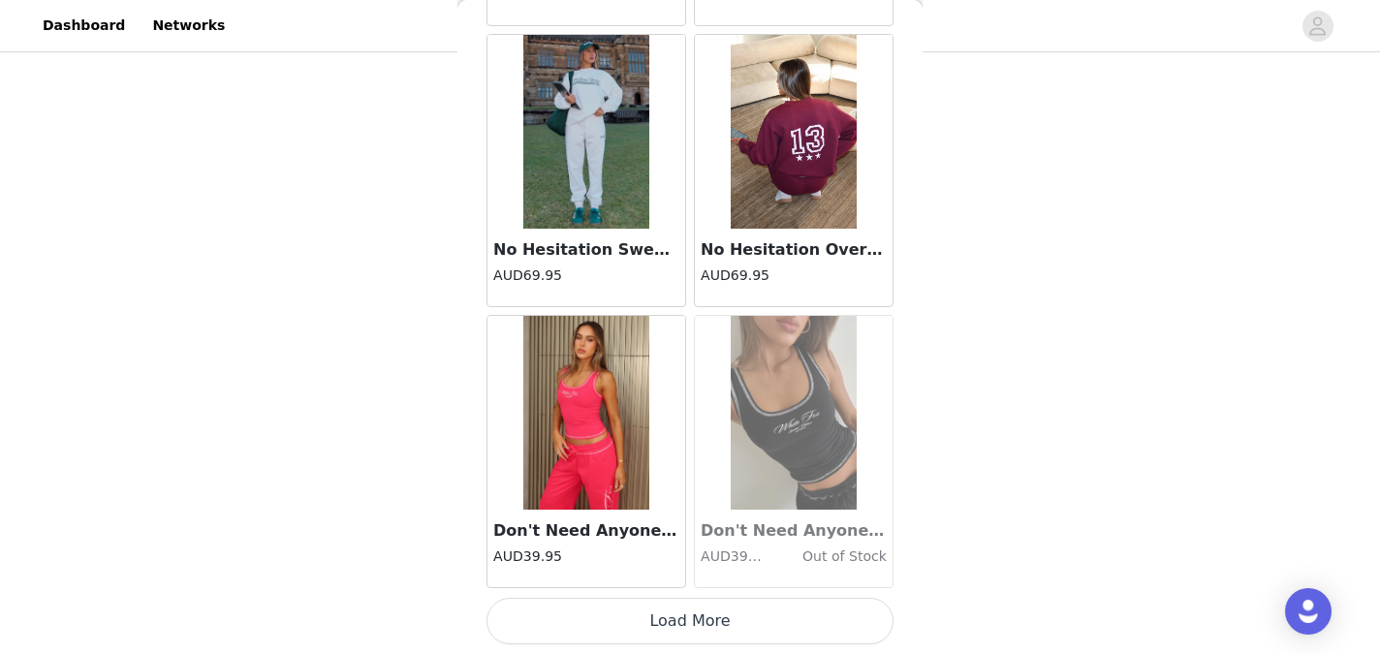
click at [701, 618] on button "Load More" at bounding box center [689, 621] width 407 height 47
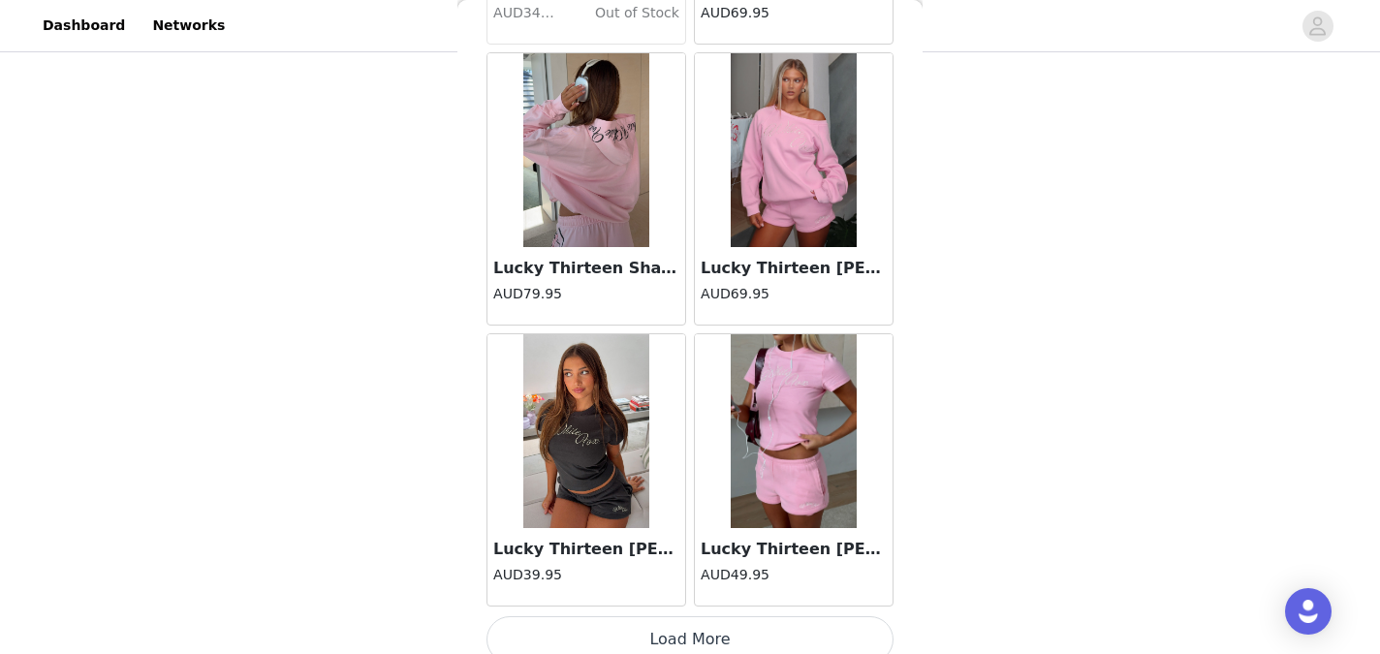
scroll to position [50074, 0]
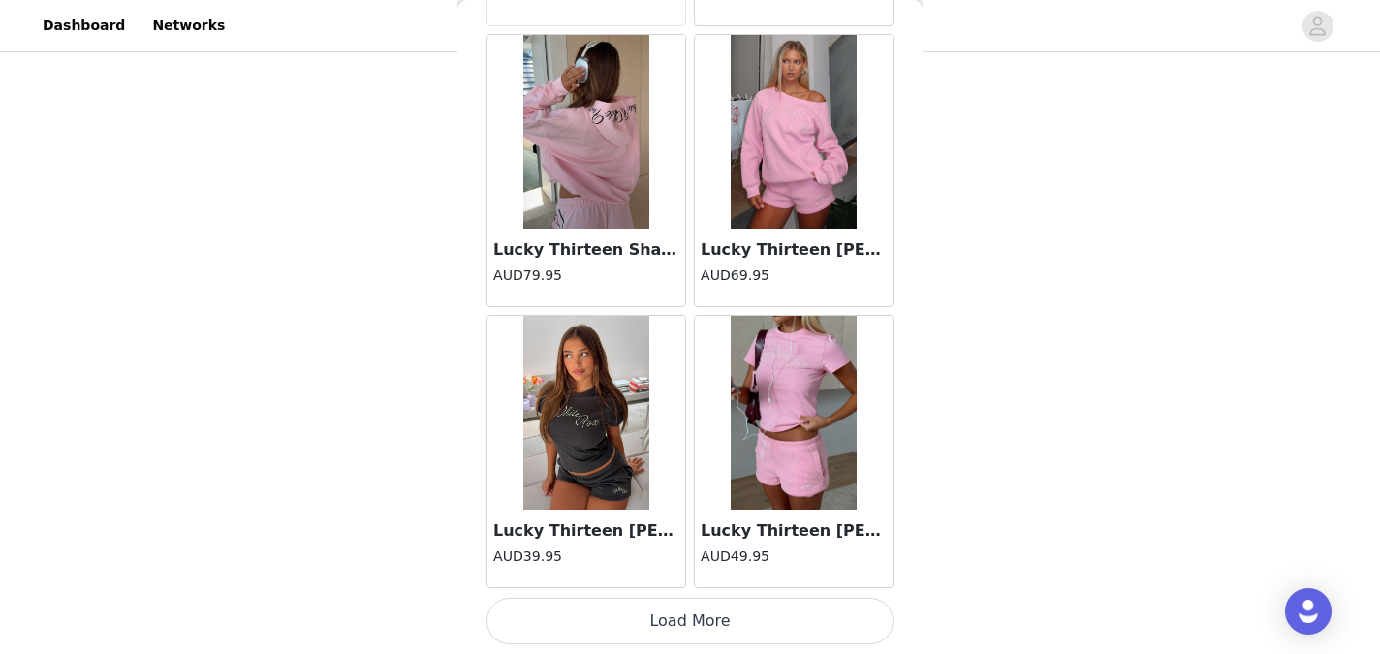
click at [697, 621] on button "Load More" at bounding box center [689, 621] width 407 height 47
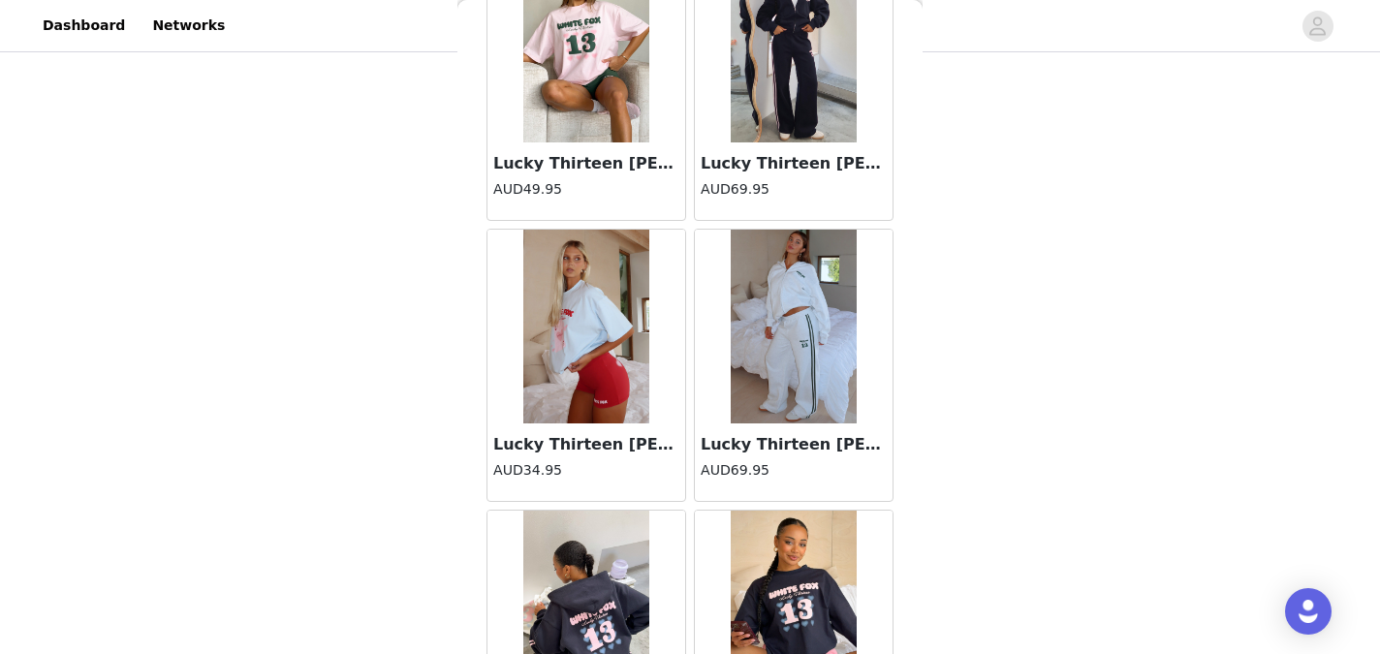
scroll to position [51282, 0]
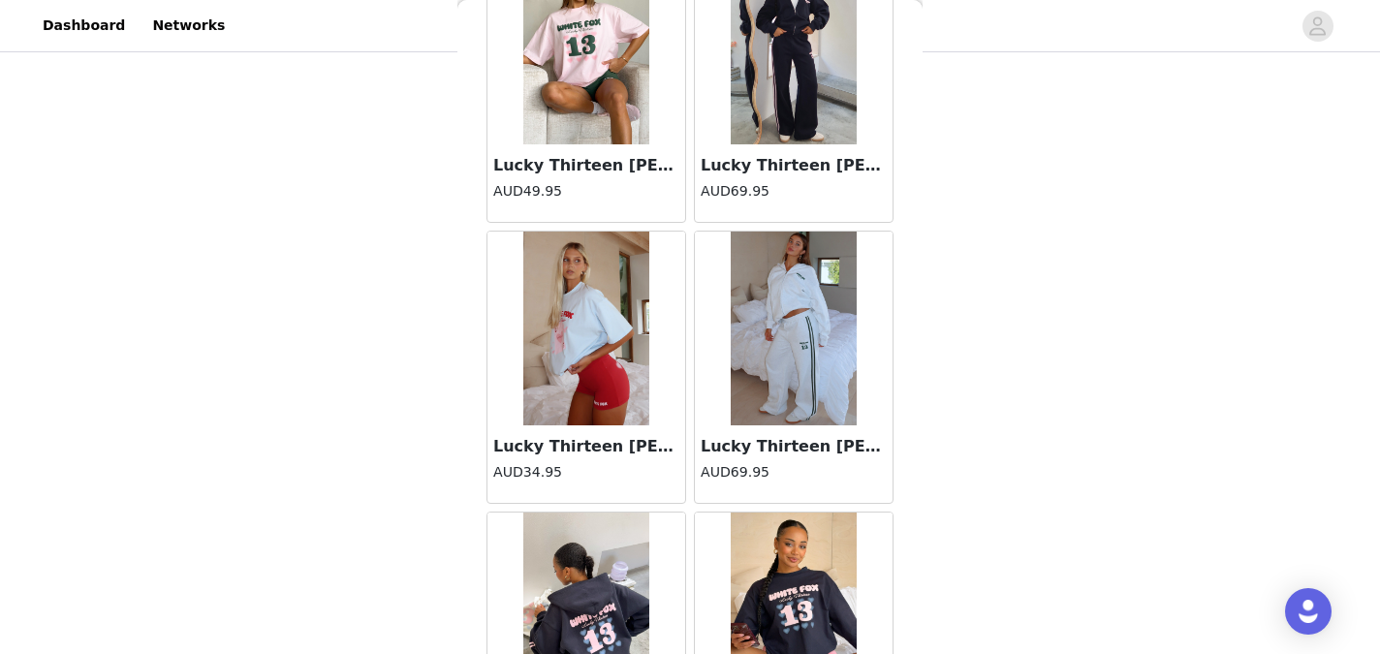
click at [793, 102] on img at bounding box center [793, 48] width 126 height 194
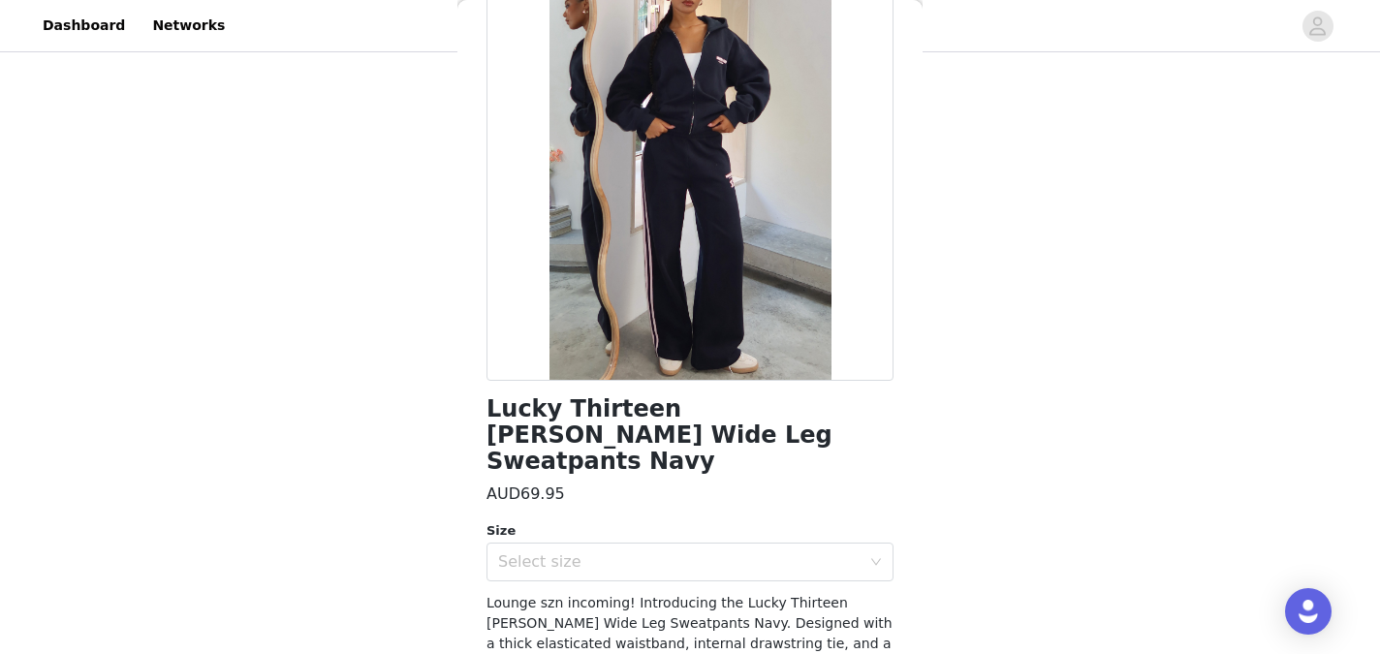
scroll to position [206, 0]
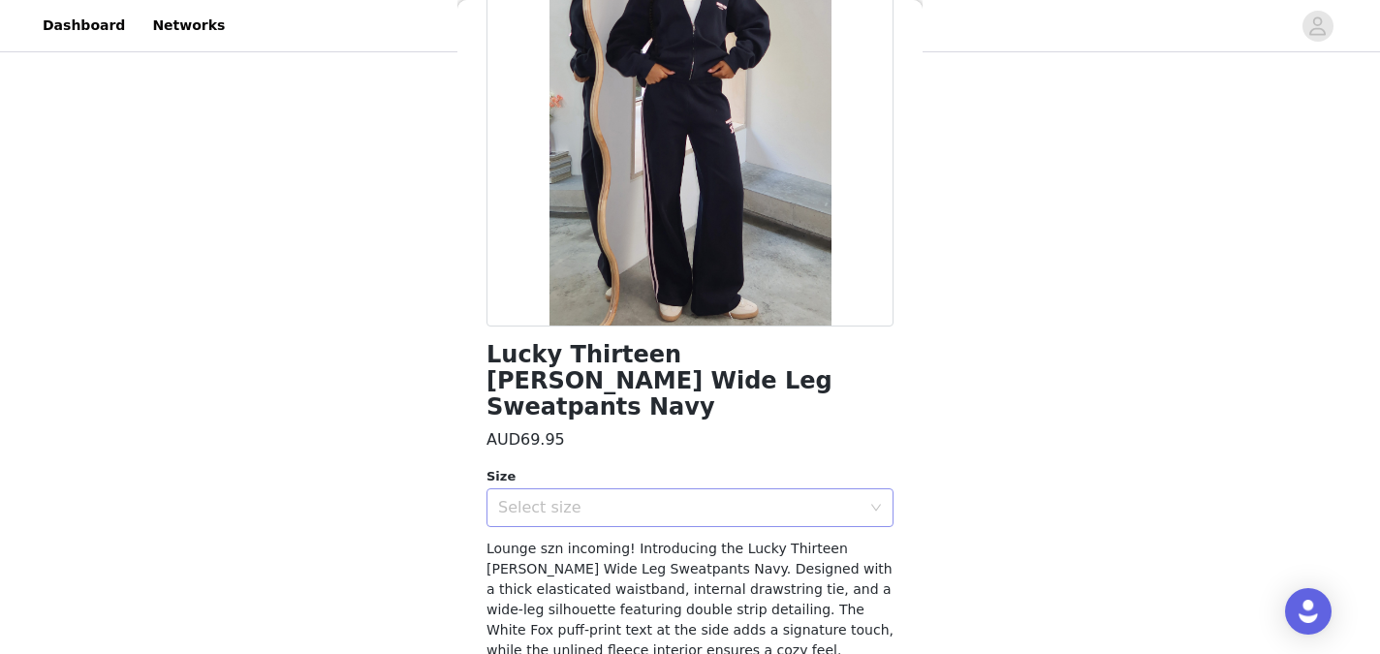
click at [811, 498] on div "Select size" at bounding box center [679, 507] width 362 height 19
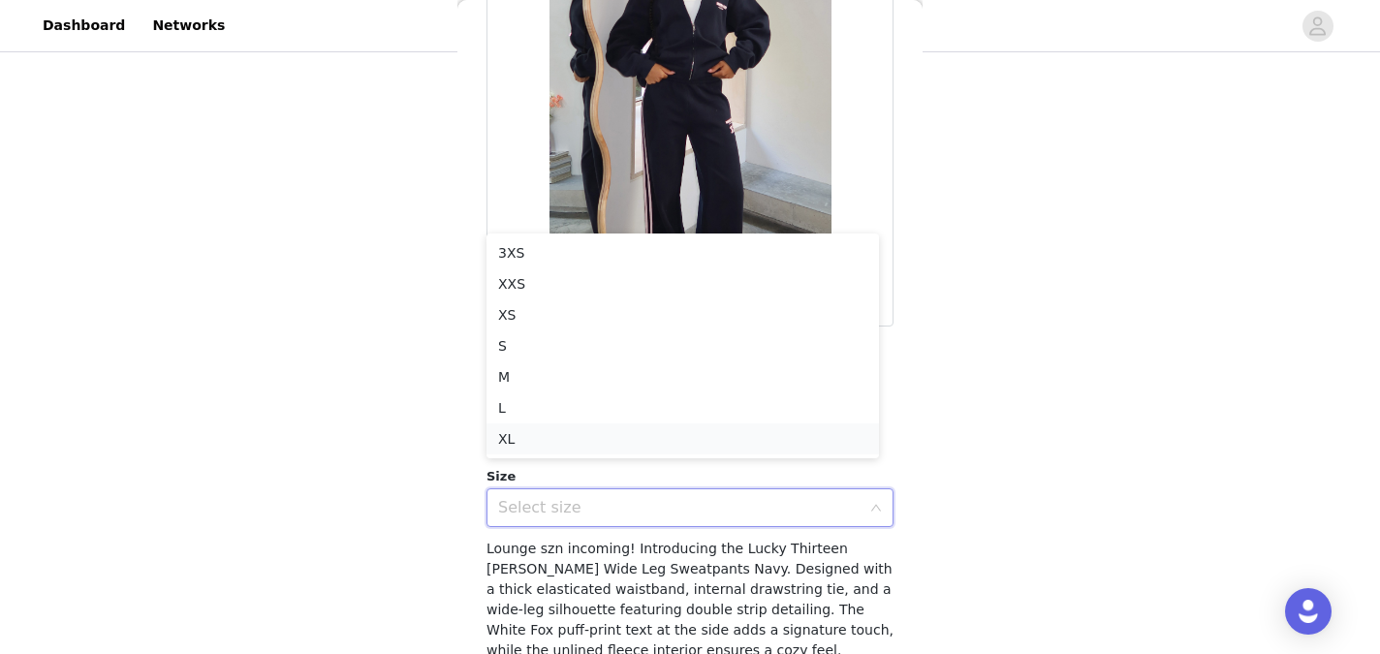
click at [770, 440] on li "XL" at bounding box center [682, 438] width 392 height 31
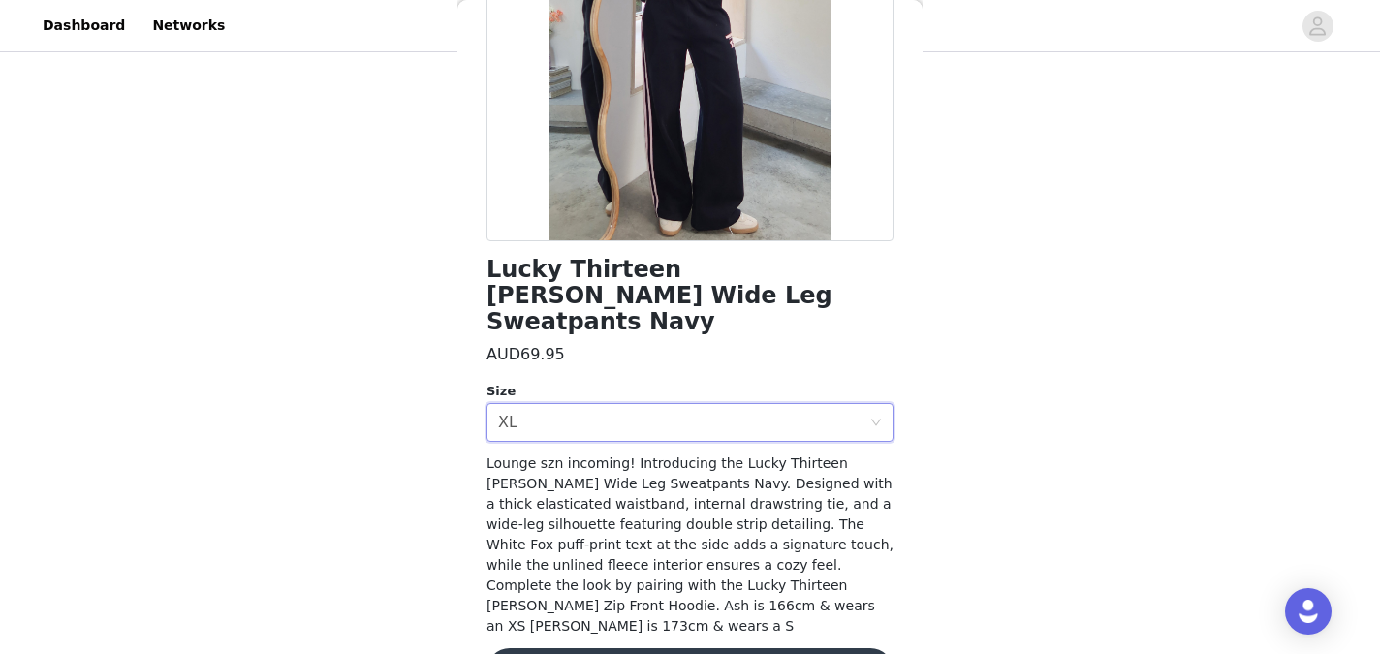
scroll to position [308, 0]
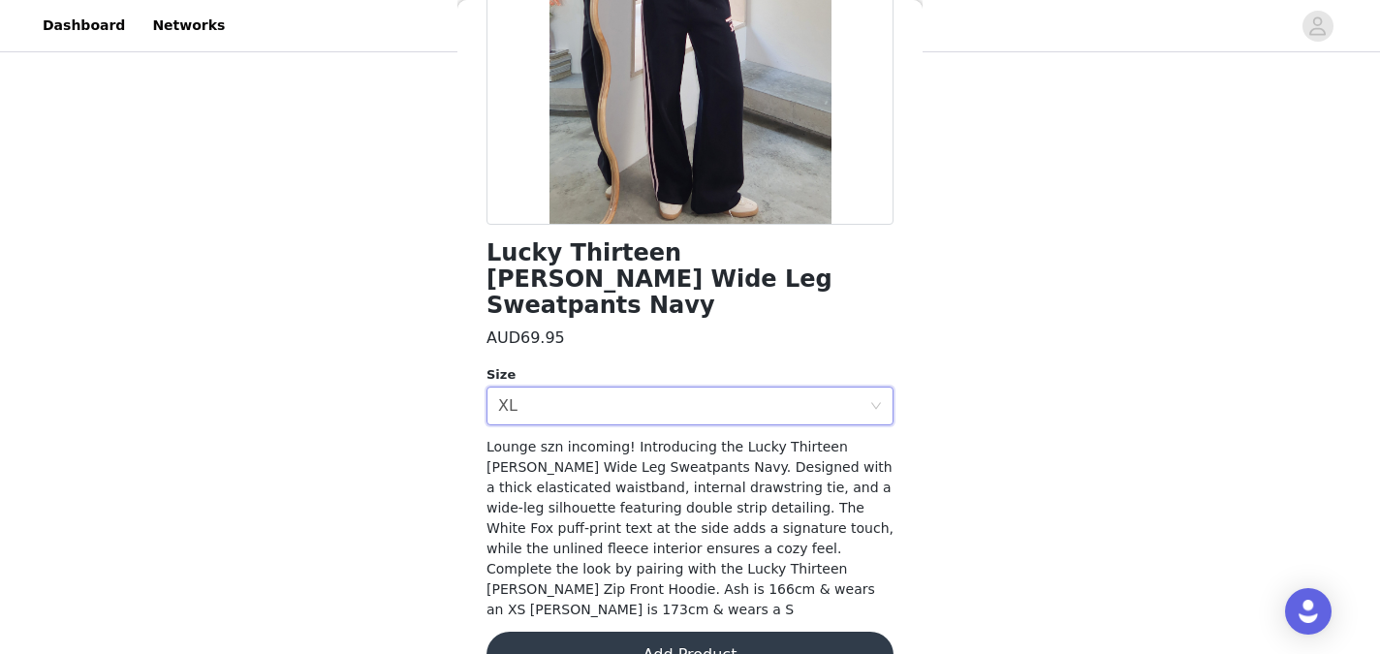
click at [702, 632] on button "Add Product" at bounding box center [689, 655] width 407 height 47
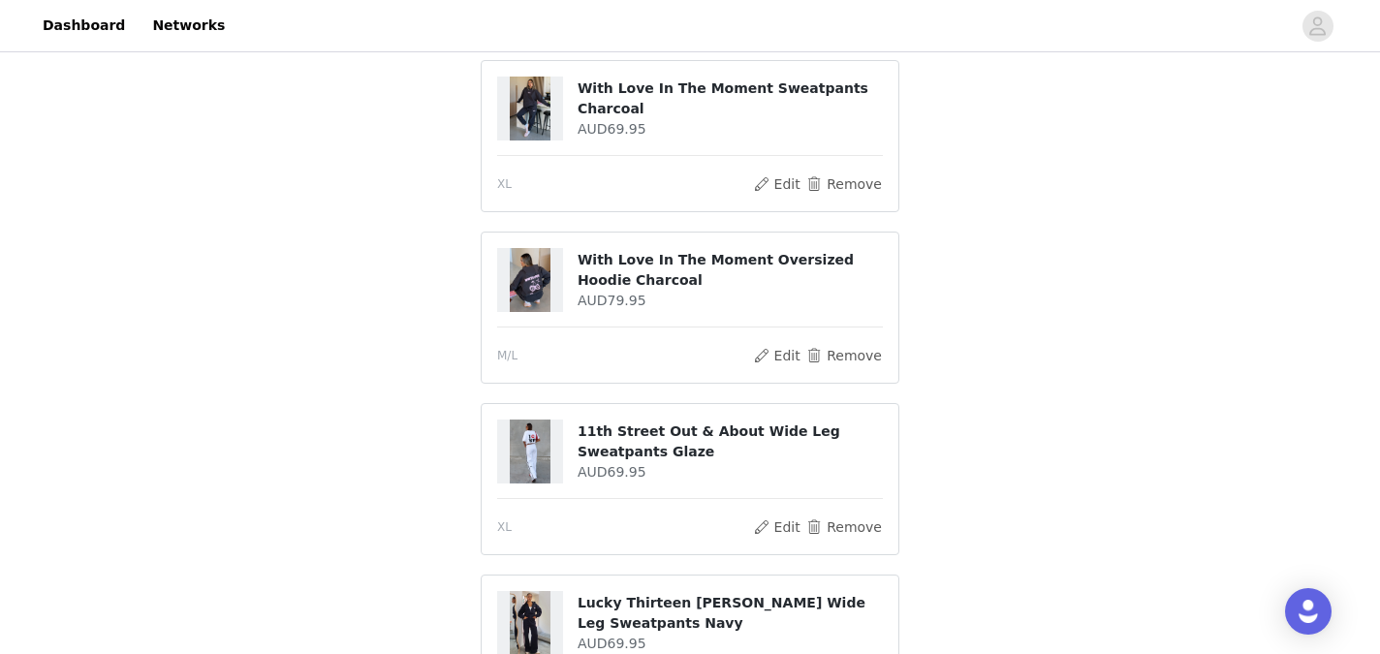
scroll to position [505, 0]
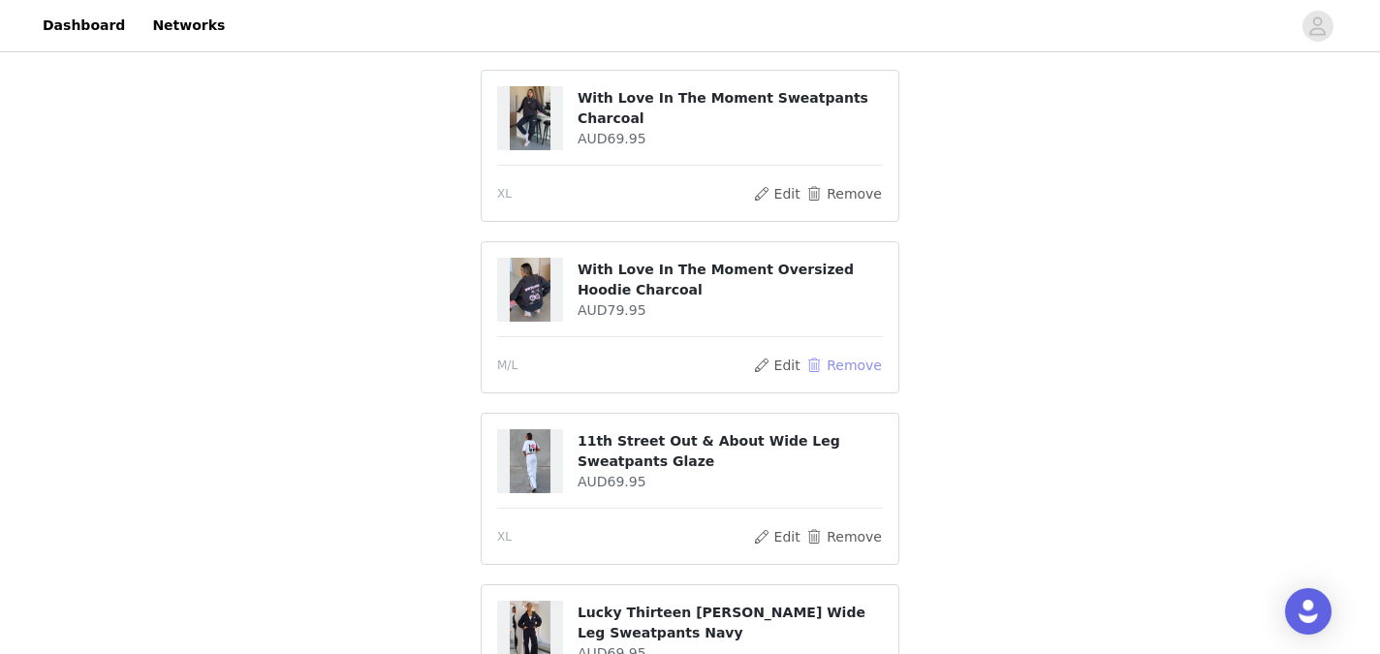
click at [824, 356] on button "Remove" at bounding box center [844, 365] width 78 height 23
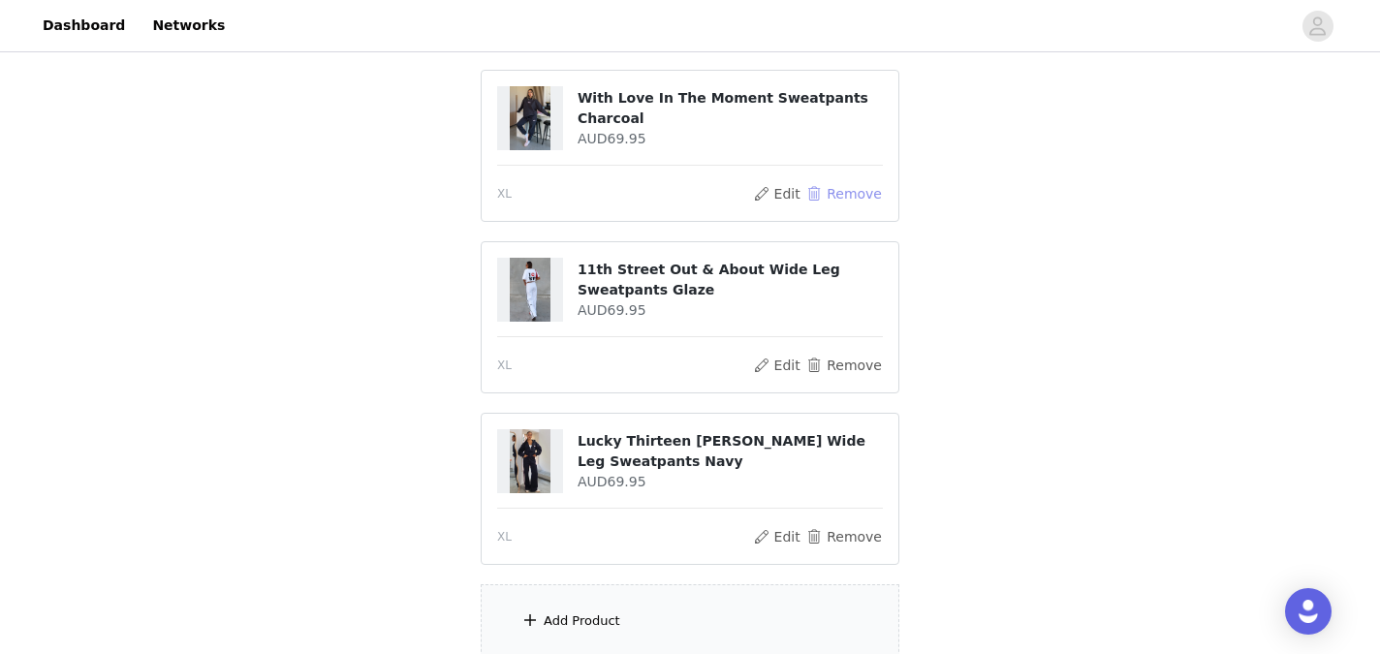
click at [824, 190] on button "Remove" at bounding box center [844, 193] width 78 height 23
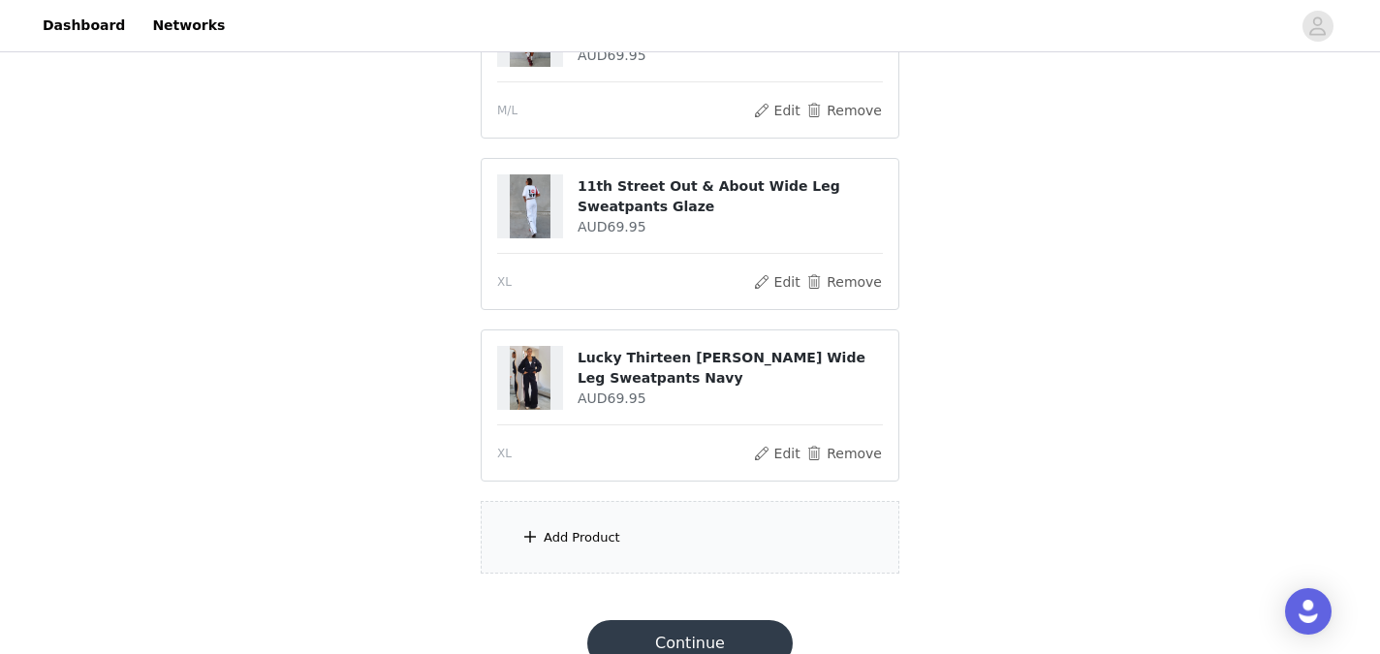
scroll to position [452, 0]
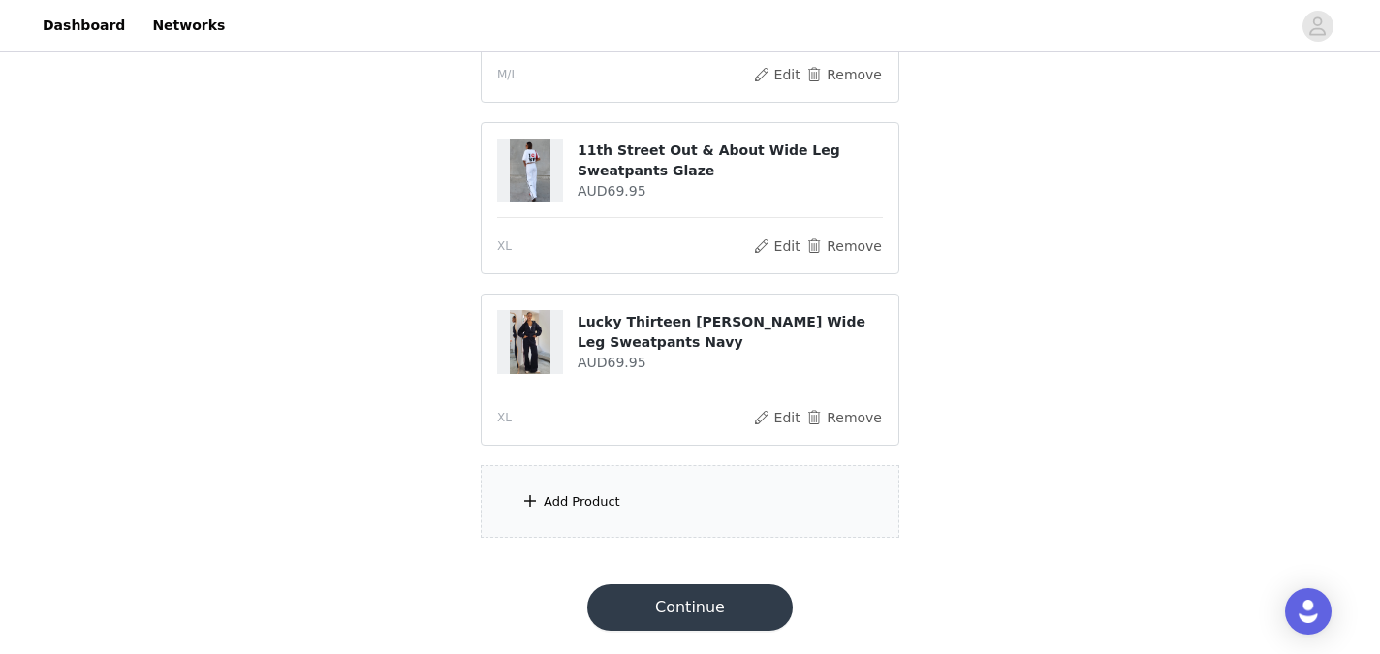
click at [651, 513] on div "Add Product" at bounding box center [690, 501] width 419 height 73
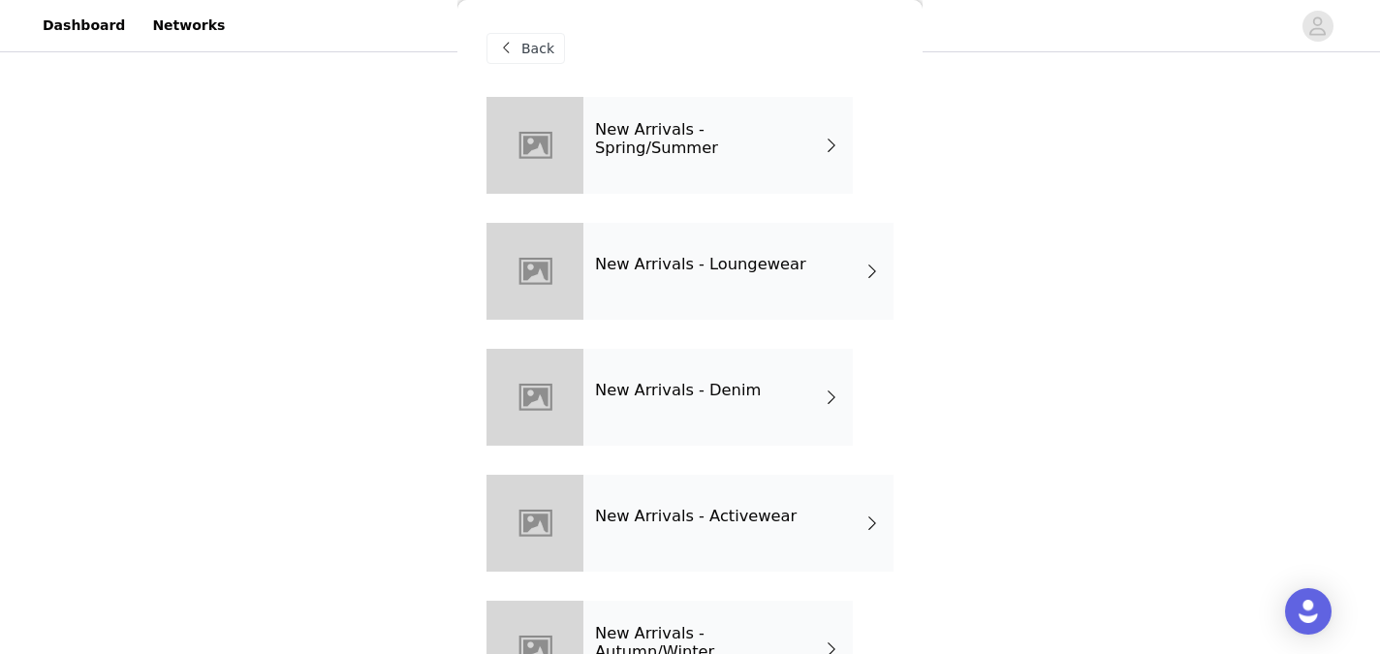
click at [782, 259] on h4 "New Arrivals - Loungewear" at bounding box center [700, 264] width 211 height 17
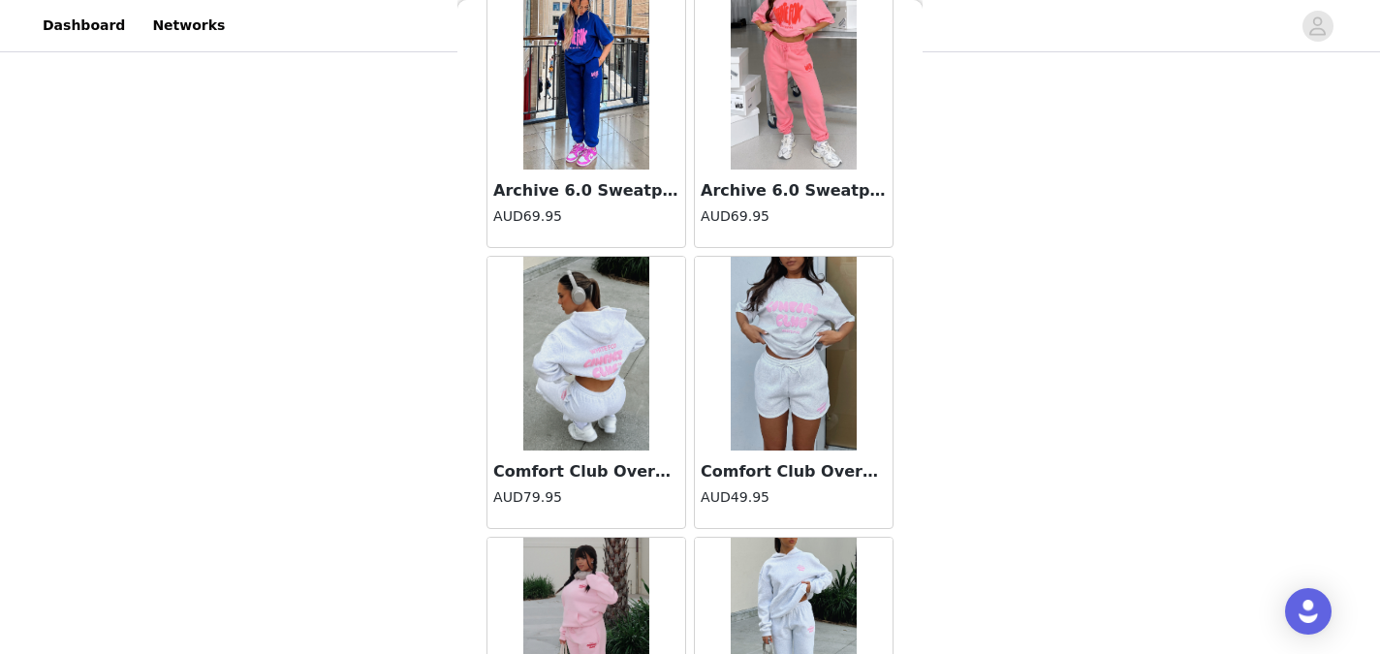
scroll to position [2311, 0]
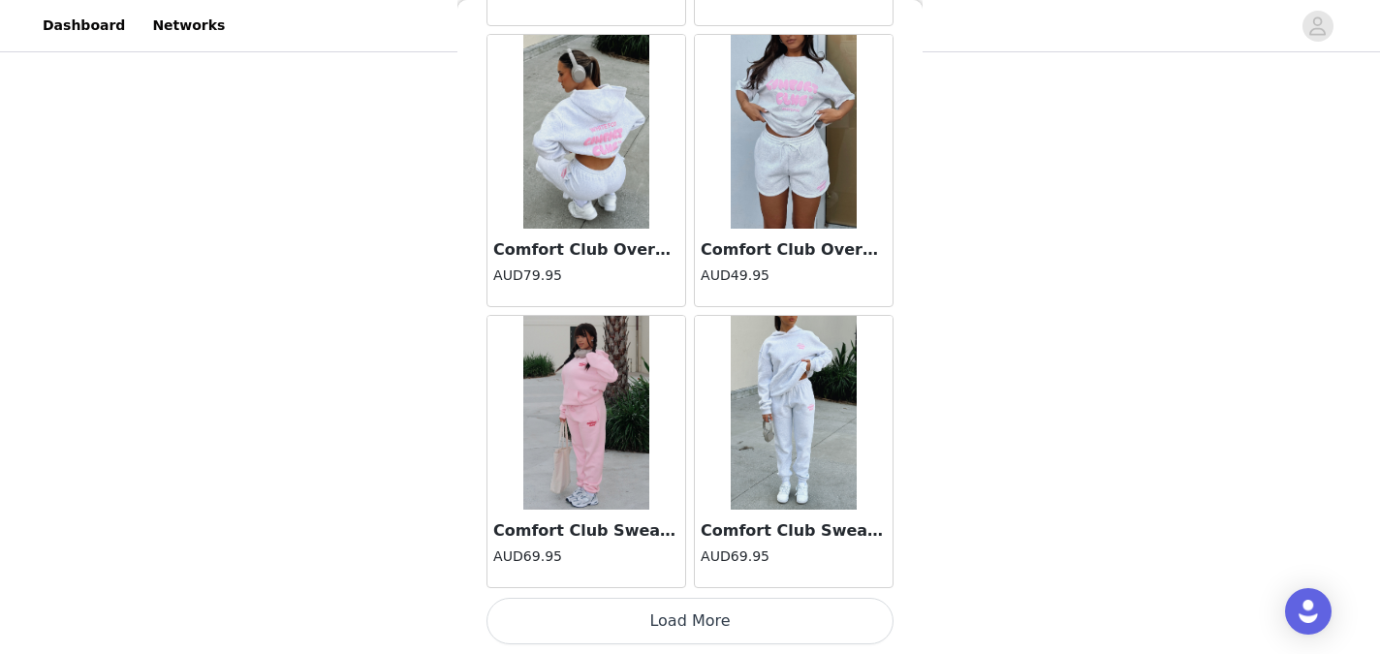
click at [683, 616] on button "Load More" at bounding box center [689, 621] width 407 height 47
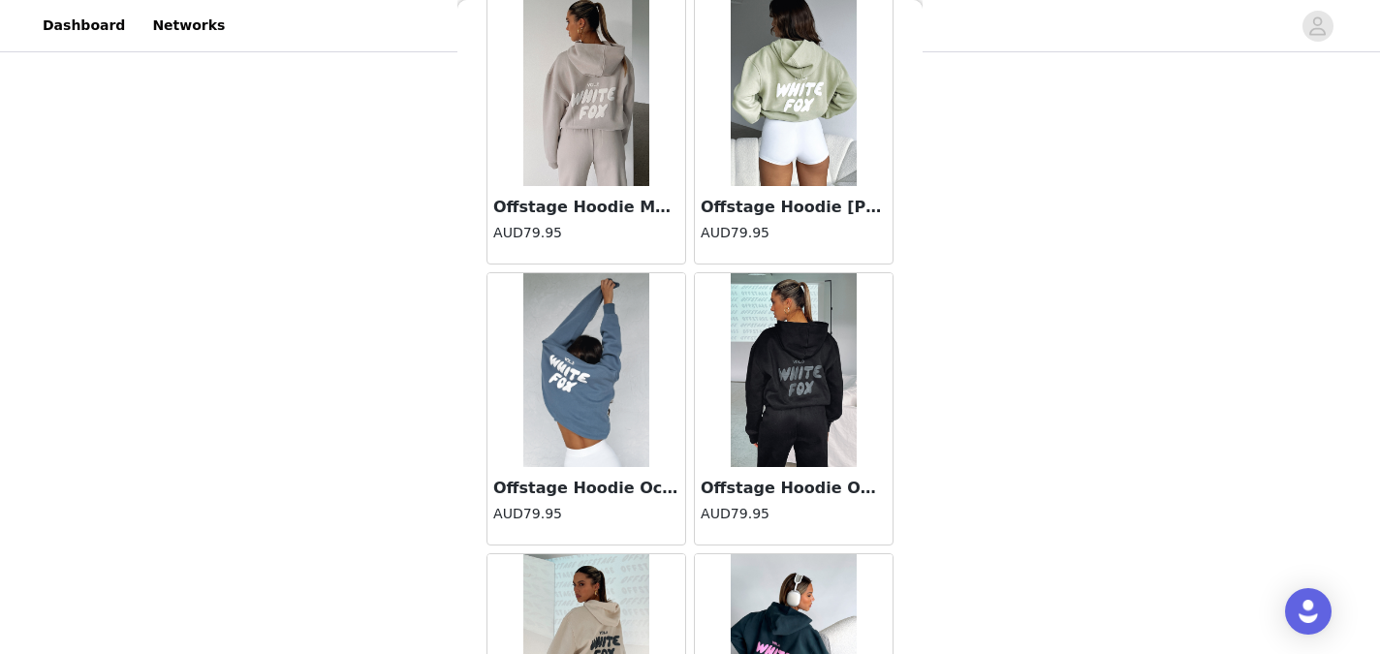
scroll to position [5120, 0]
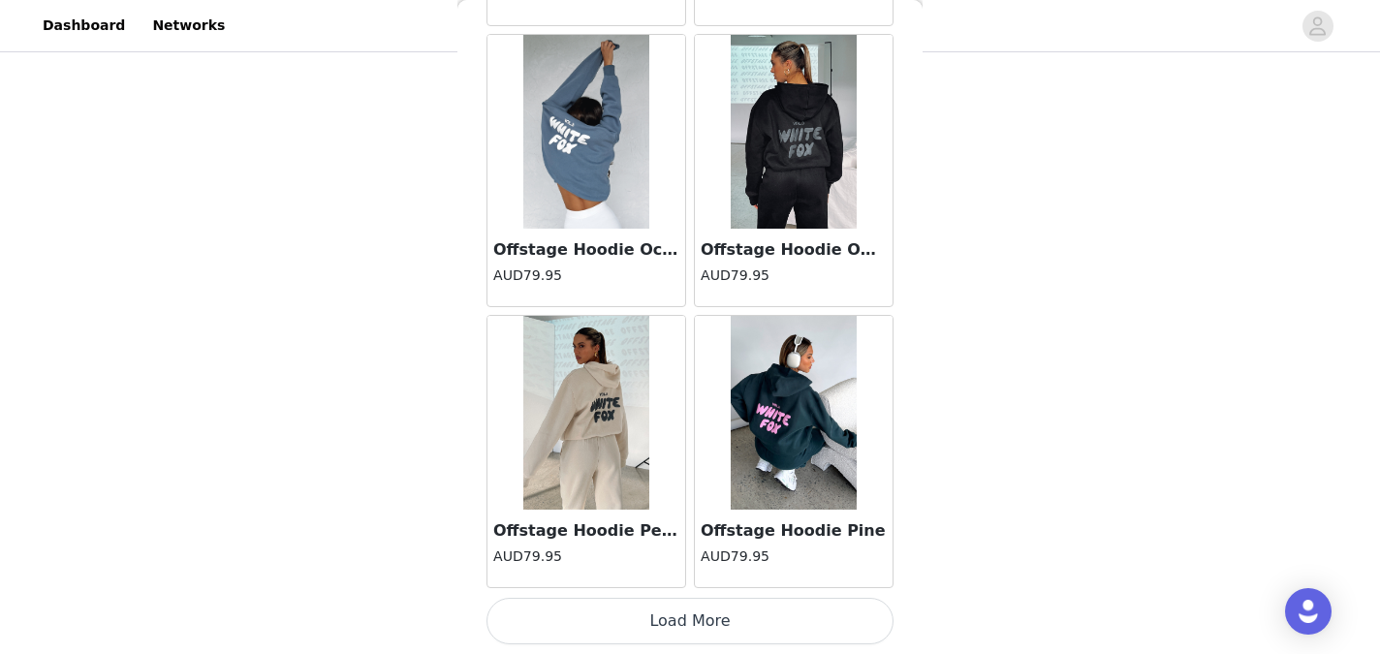
click at [688, 617] on button "Load More" at bounding box center [689, 621] width 407 height 47
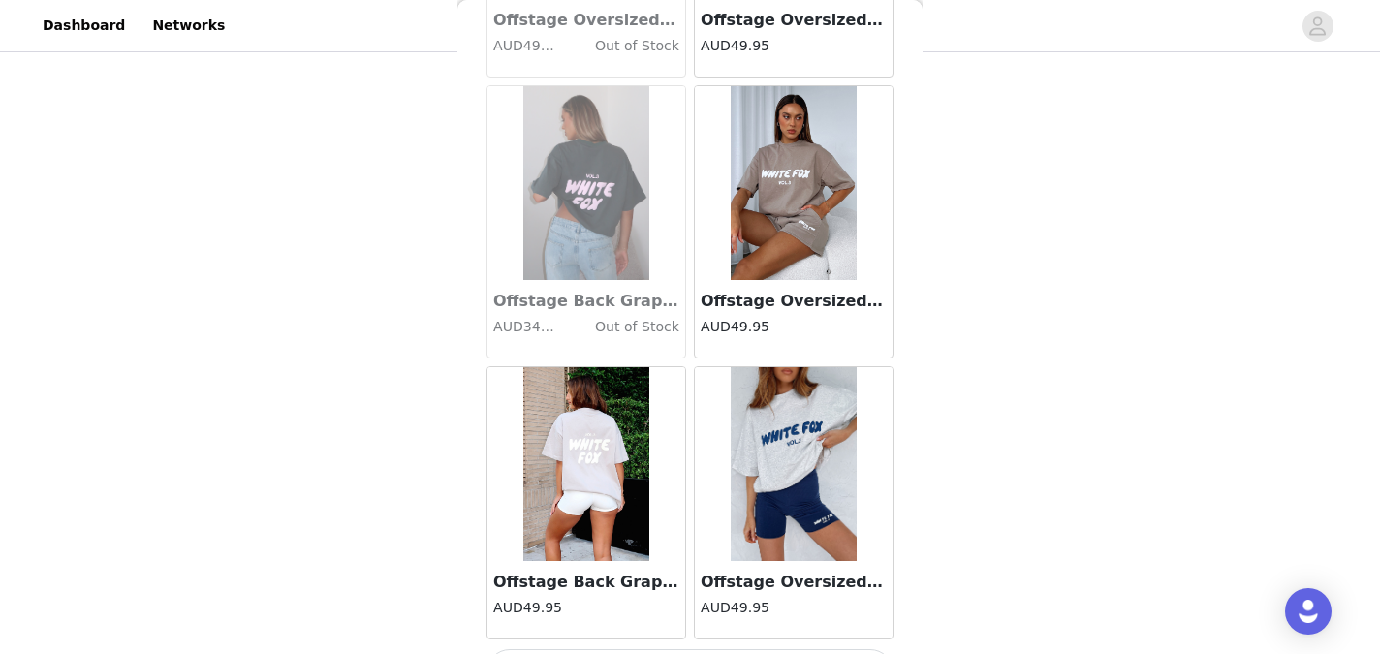
scroll to position [7930, 0]
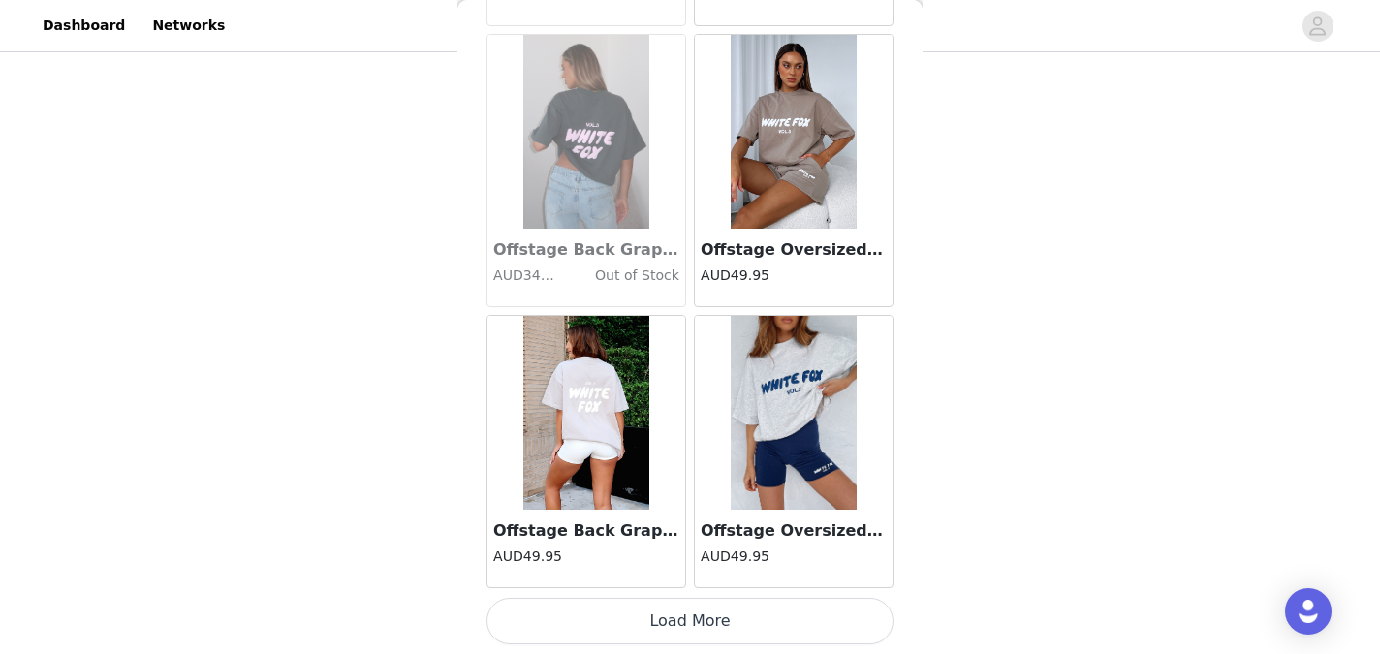
click at [658, 621] on button "Load More" at bounding box center [689, 621] width 407 height 47
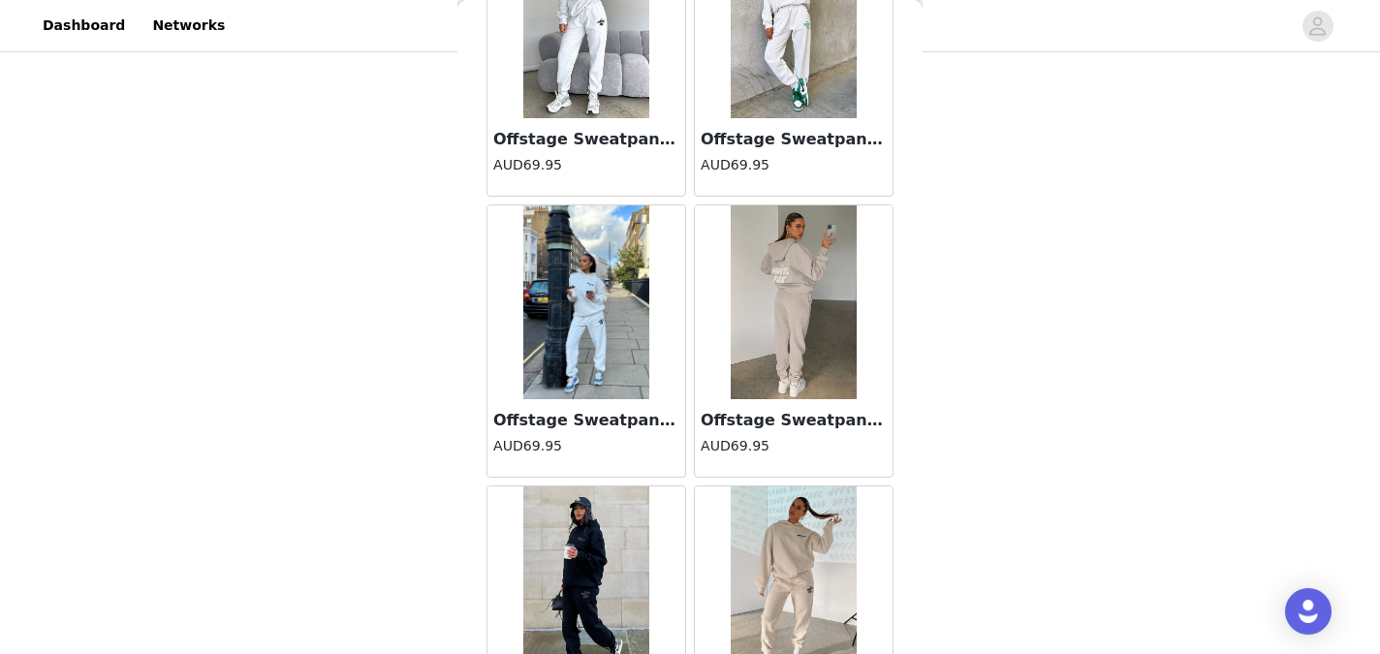
scroll to position [10740, 0]
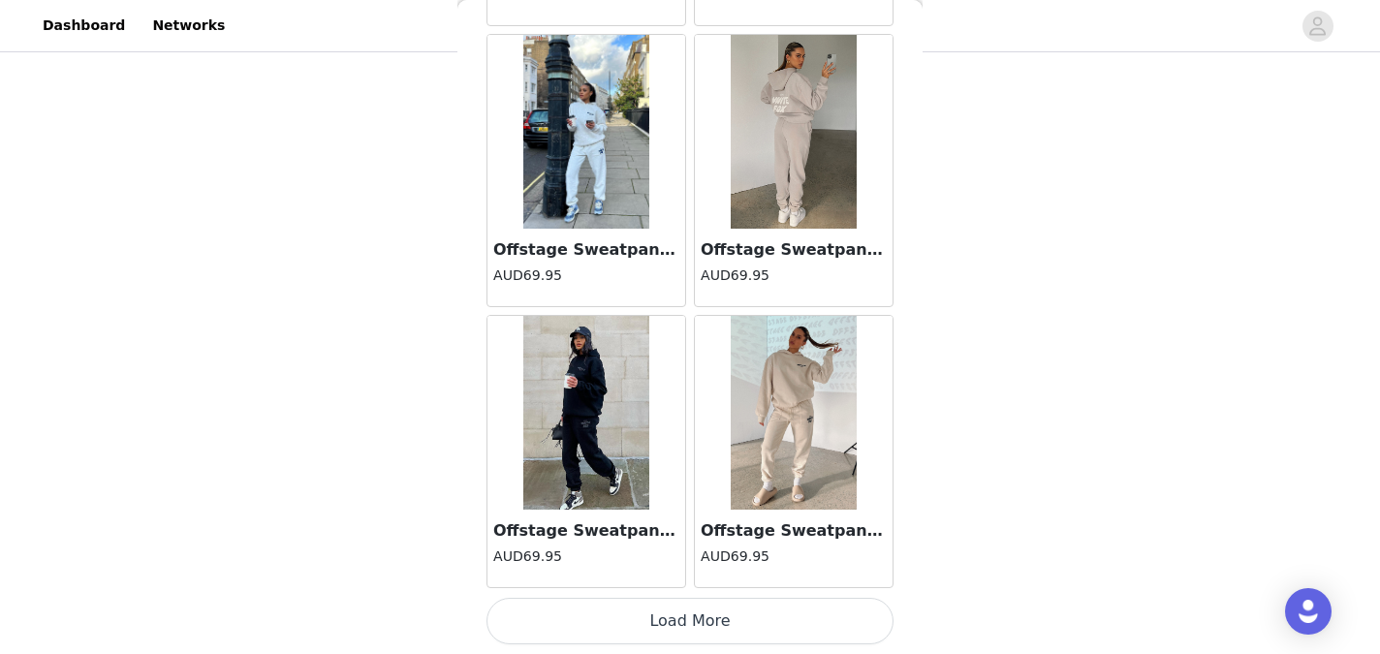
click at [689, 625] on button "Load More" at bounding box center [689, 621] width 407 height 47
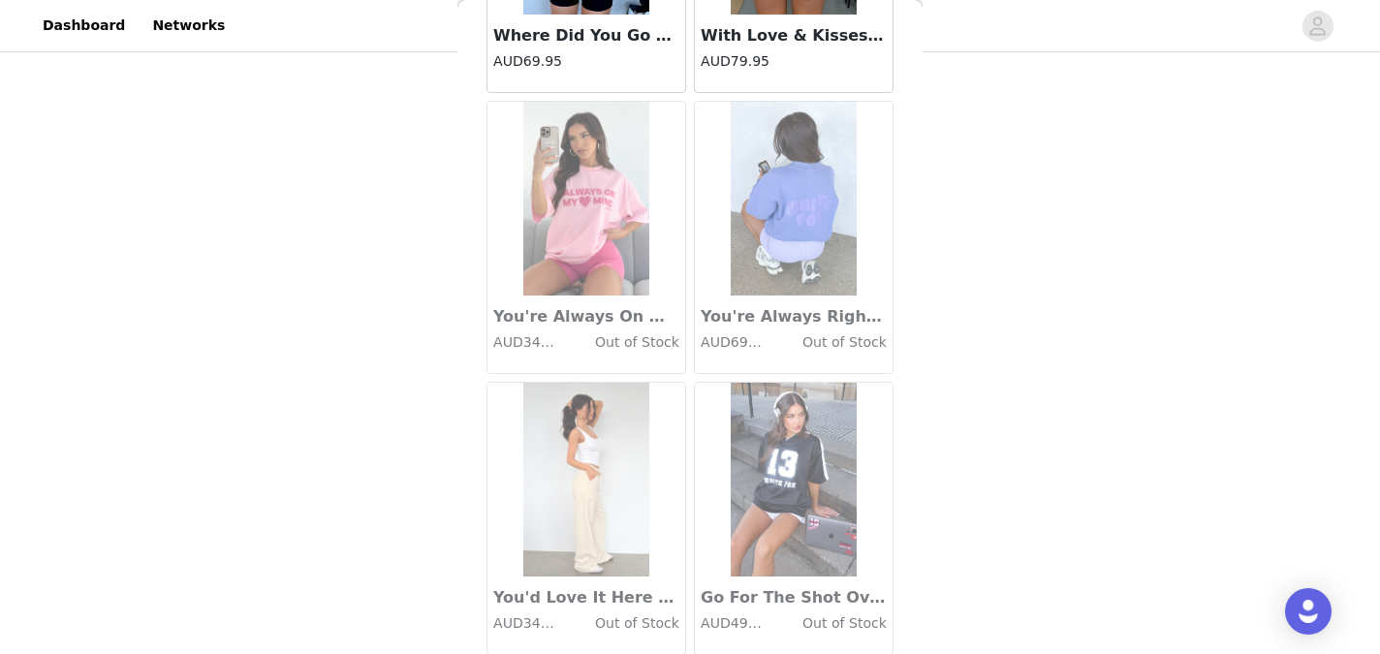
scroll to position [13549, 0]
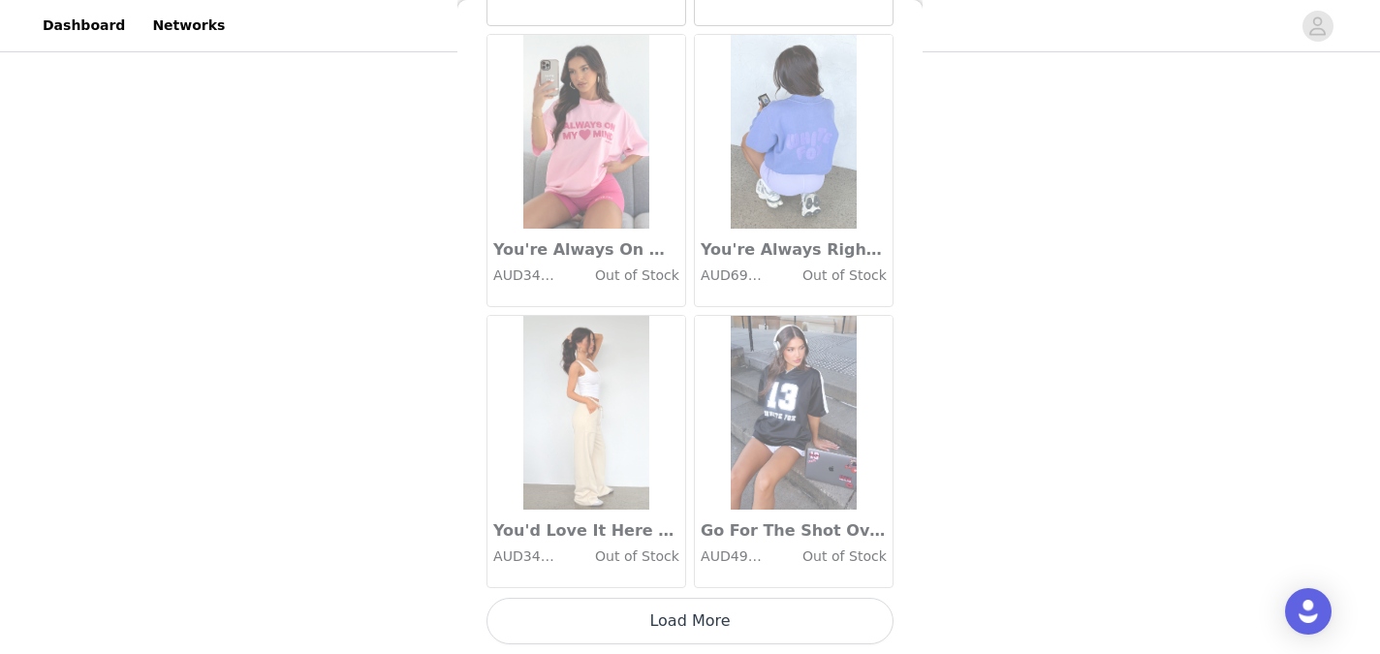
click at [680, 611] on button "Load More" at bounding box center [689, 621] width 407 height 47
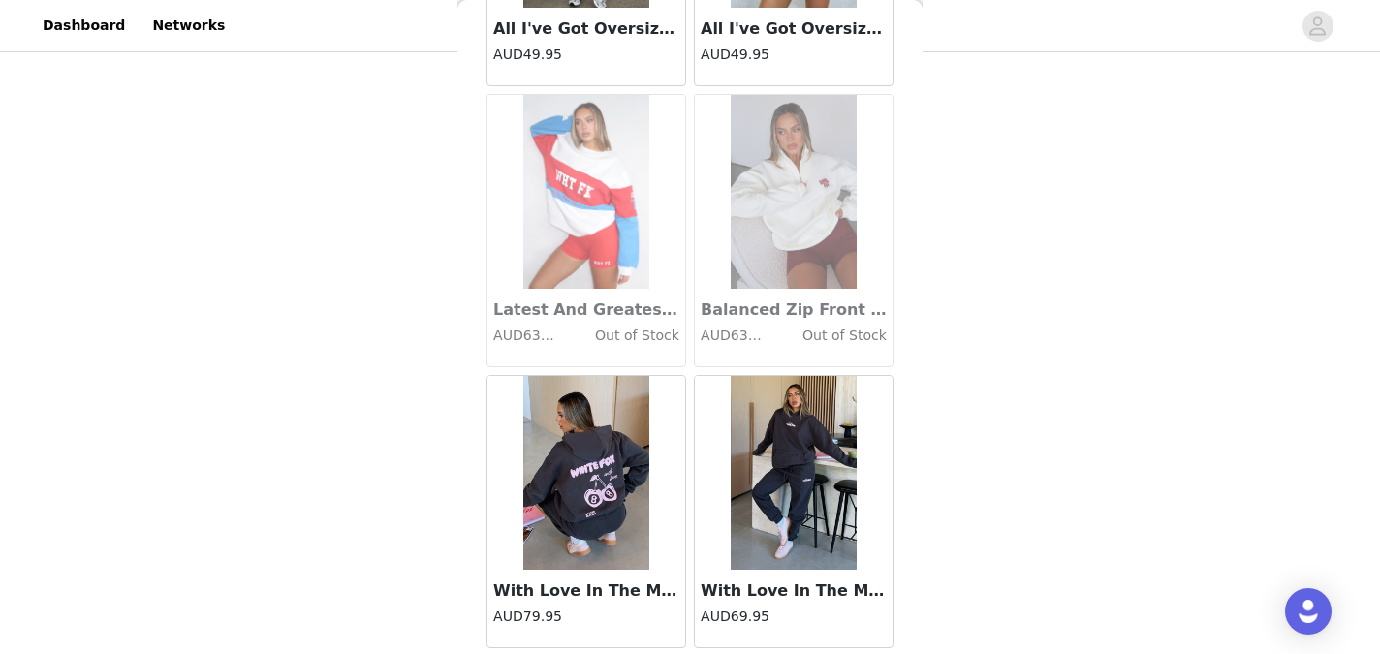
scroll to position [16359, 0]
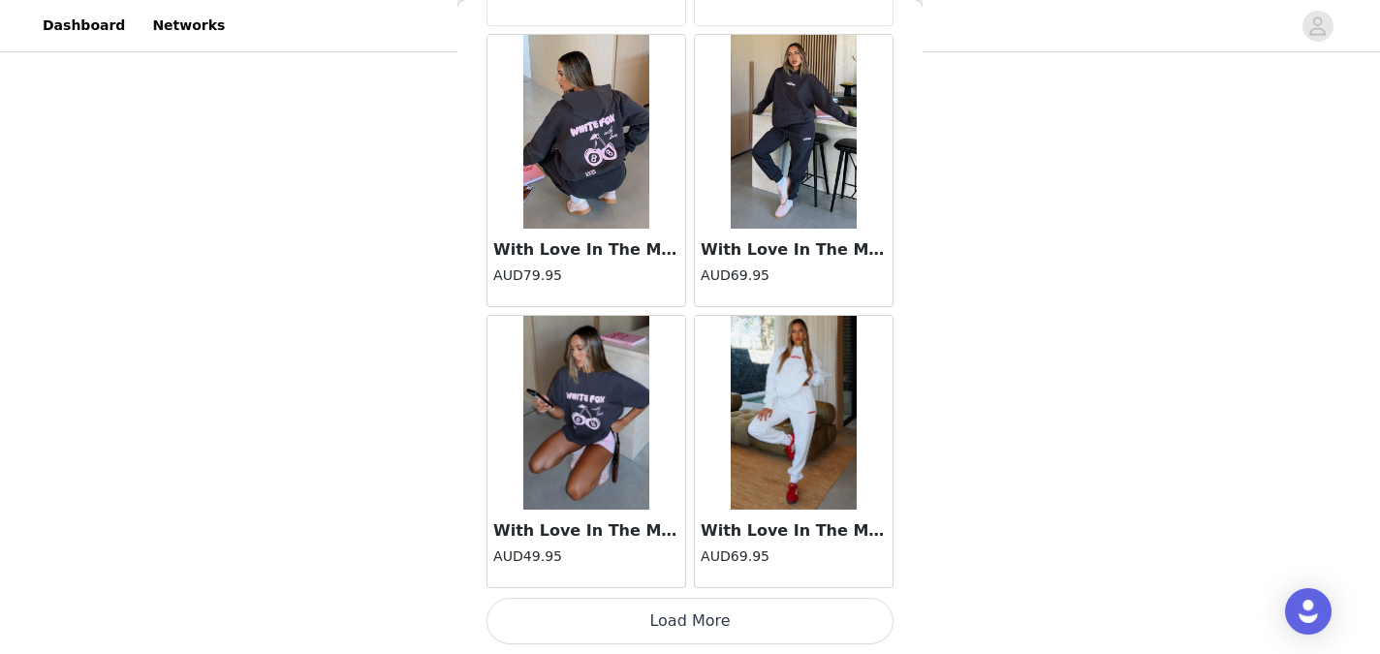
click at [680, 622] on button "Load More" at bounding box center [689, 621] width 407 height 47
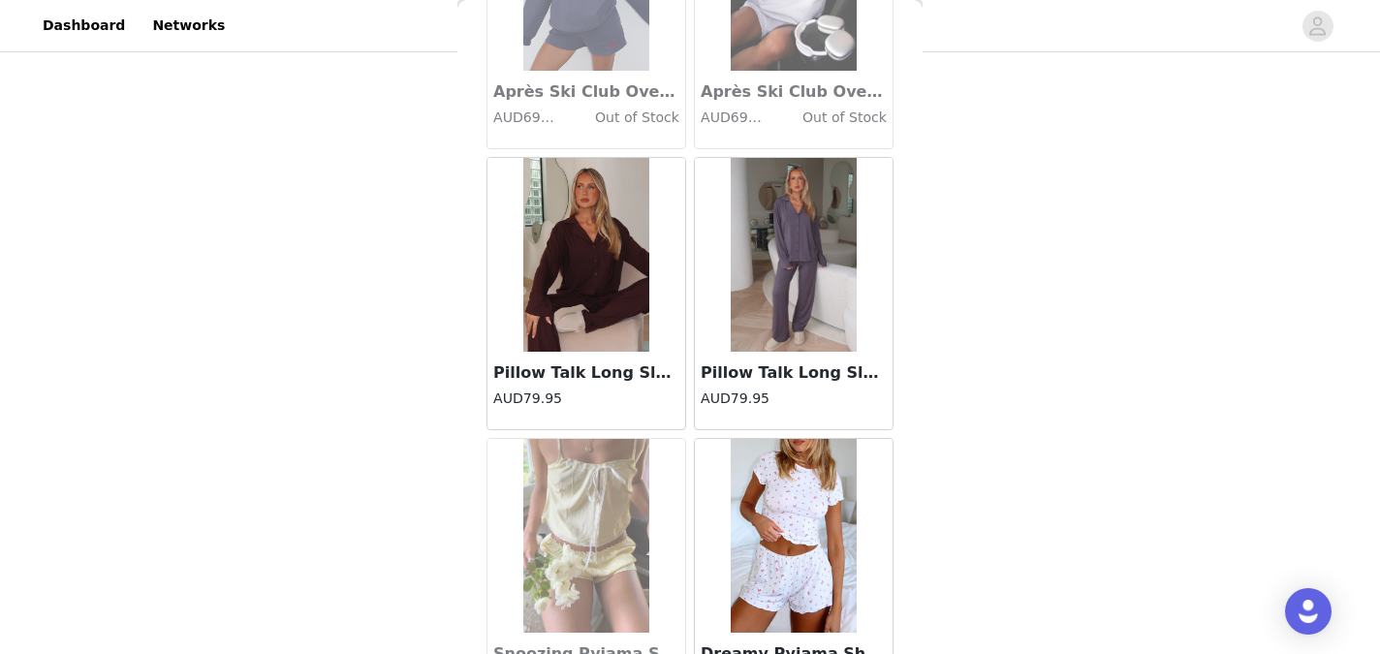
scroll to position [19168, 0]
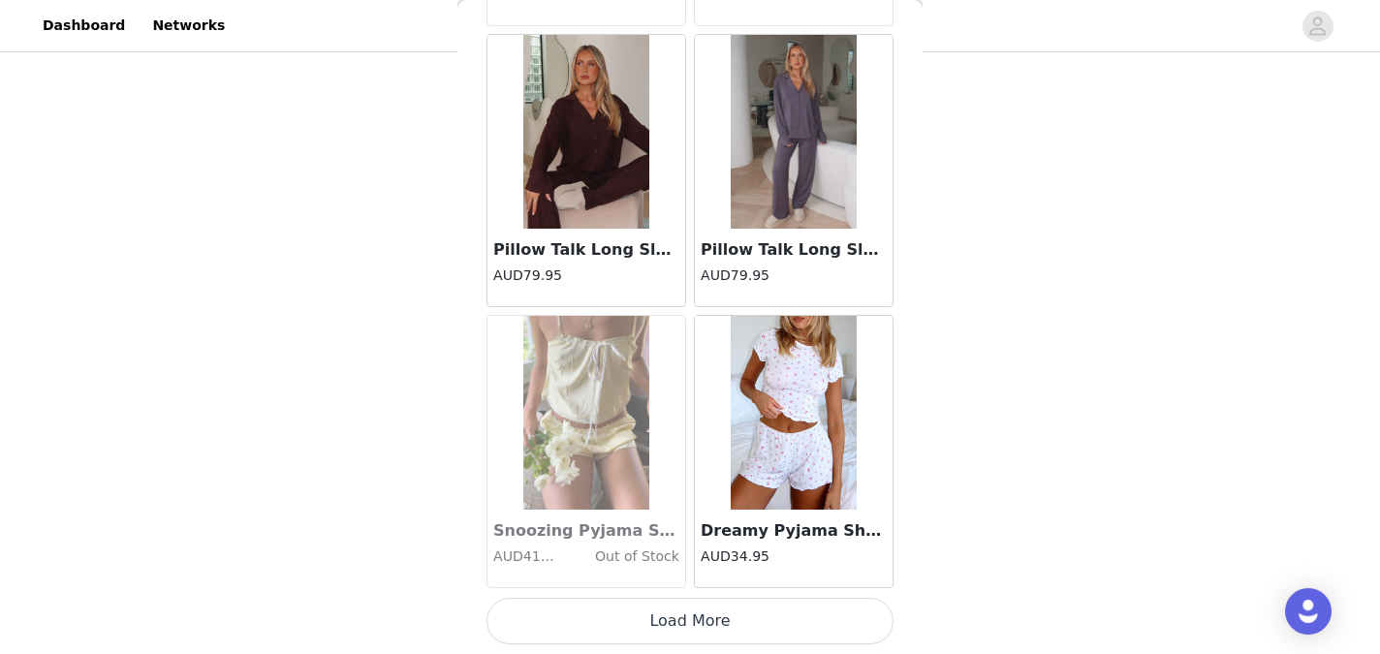
click at [680, 627] on button "Load More" at bounding box center [689, 621] width 407 height 47
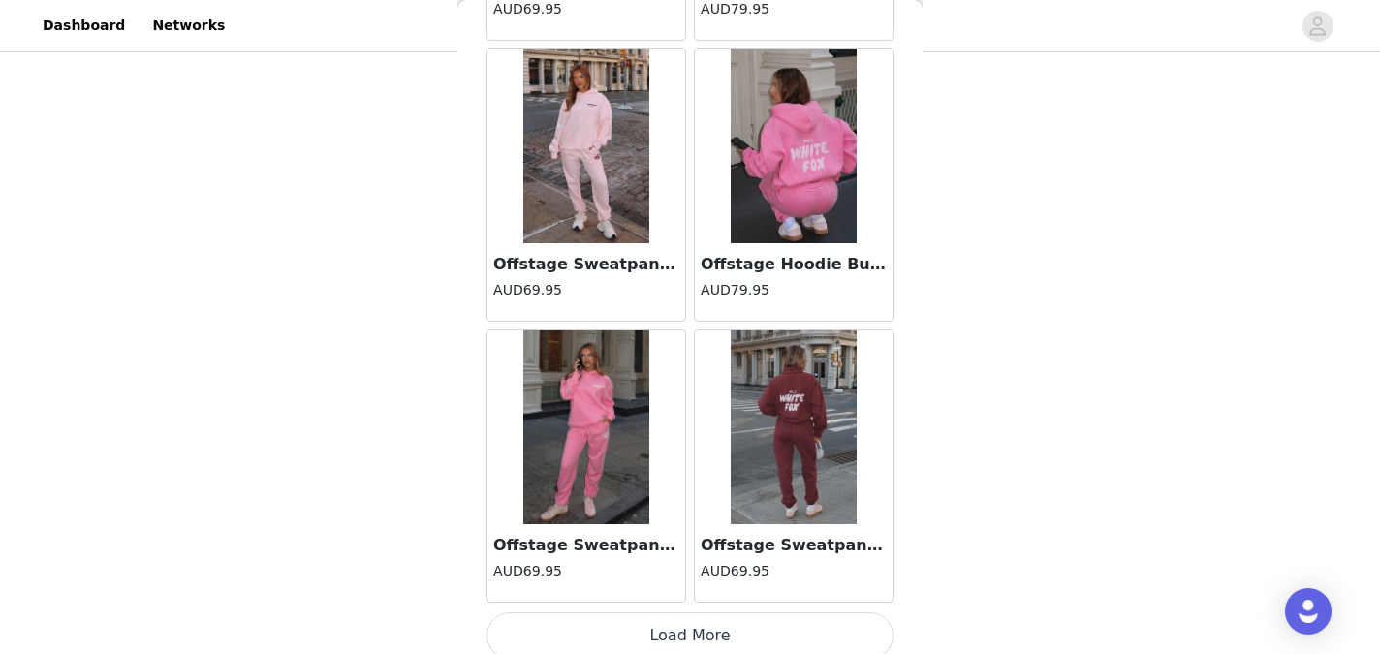
scroll to position [21978, 0]
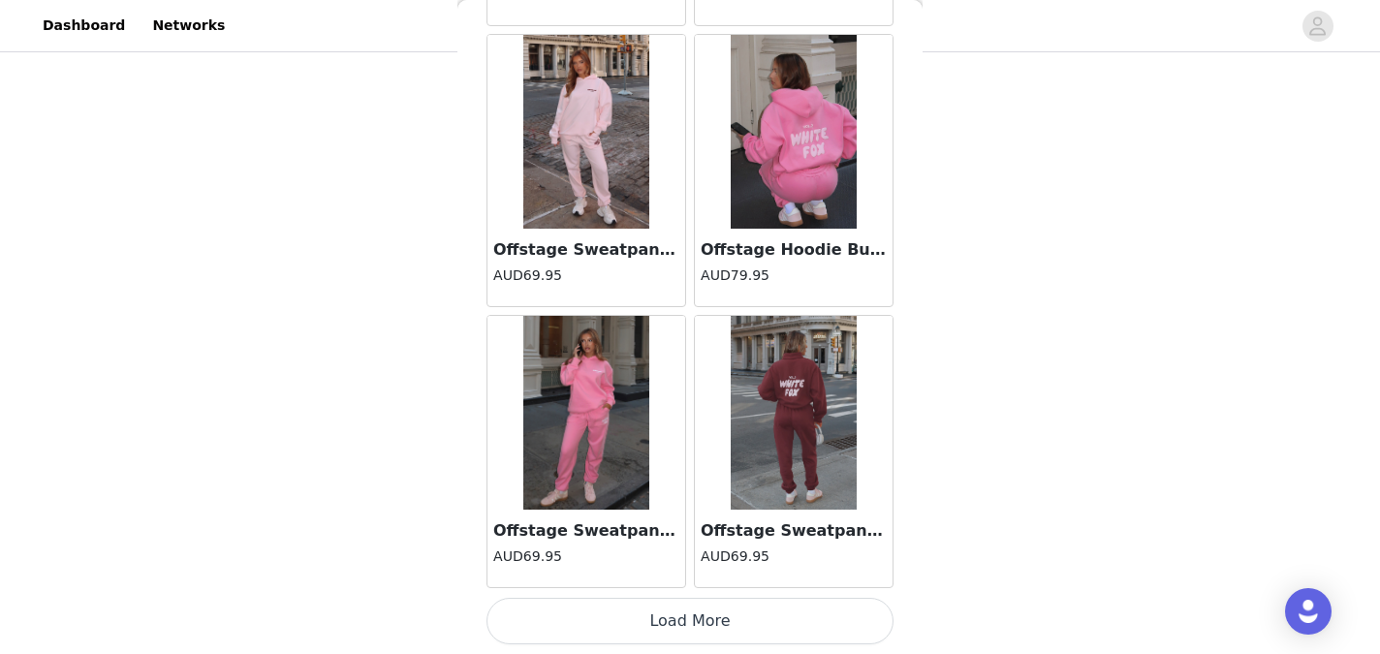
click at [685, 618] on button "Load More" at bounding box center [689, 621] width 407 height 47
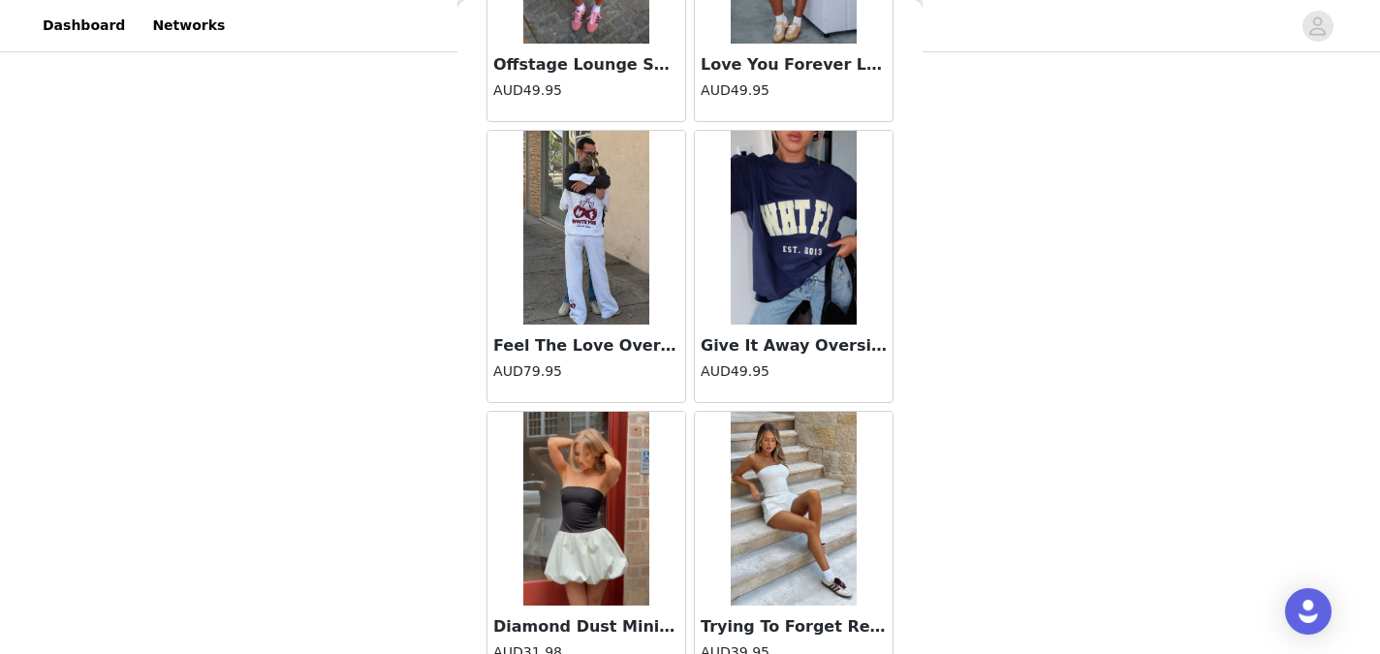
scroll to position [24788, 0]
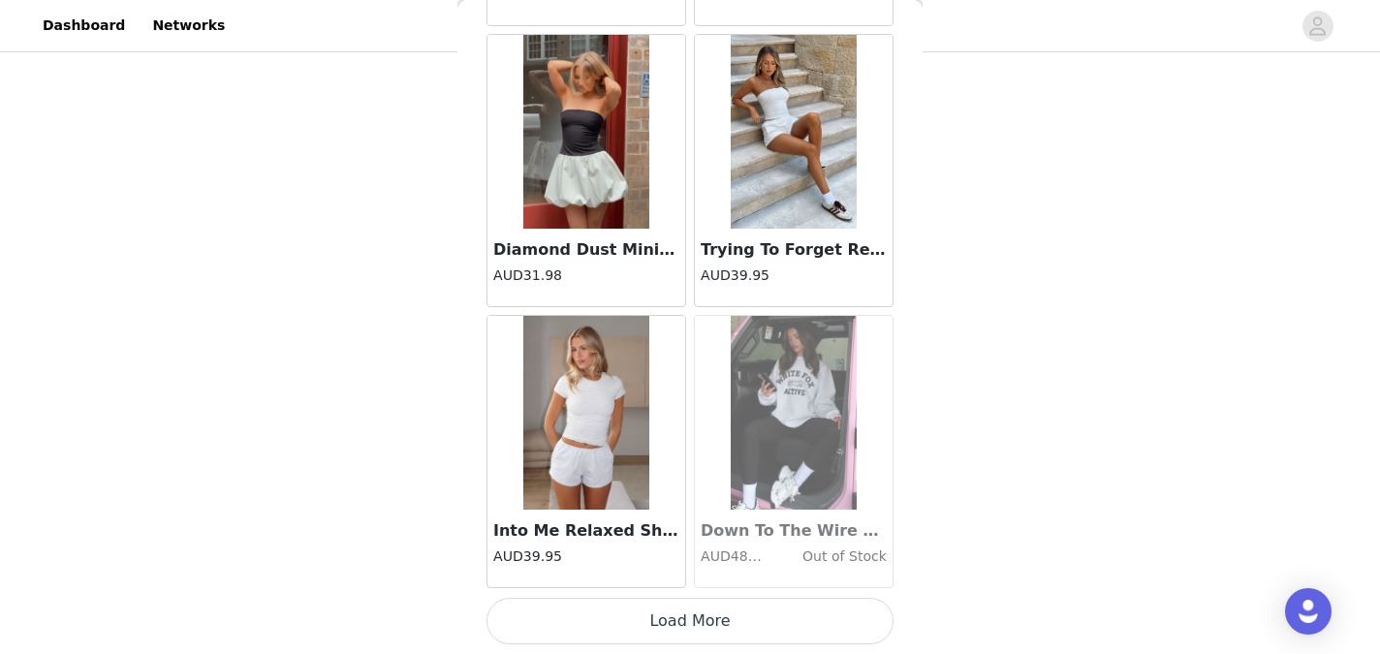
click at [685, 622] on button "Load More" at bounding box center [689, 621] width 407 height 47
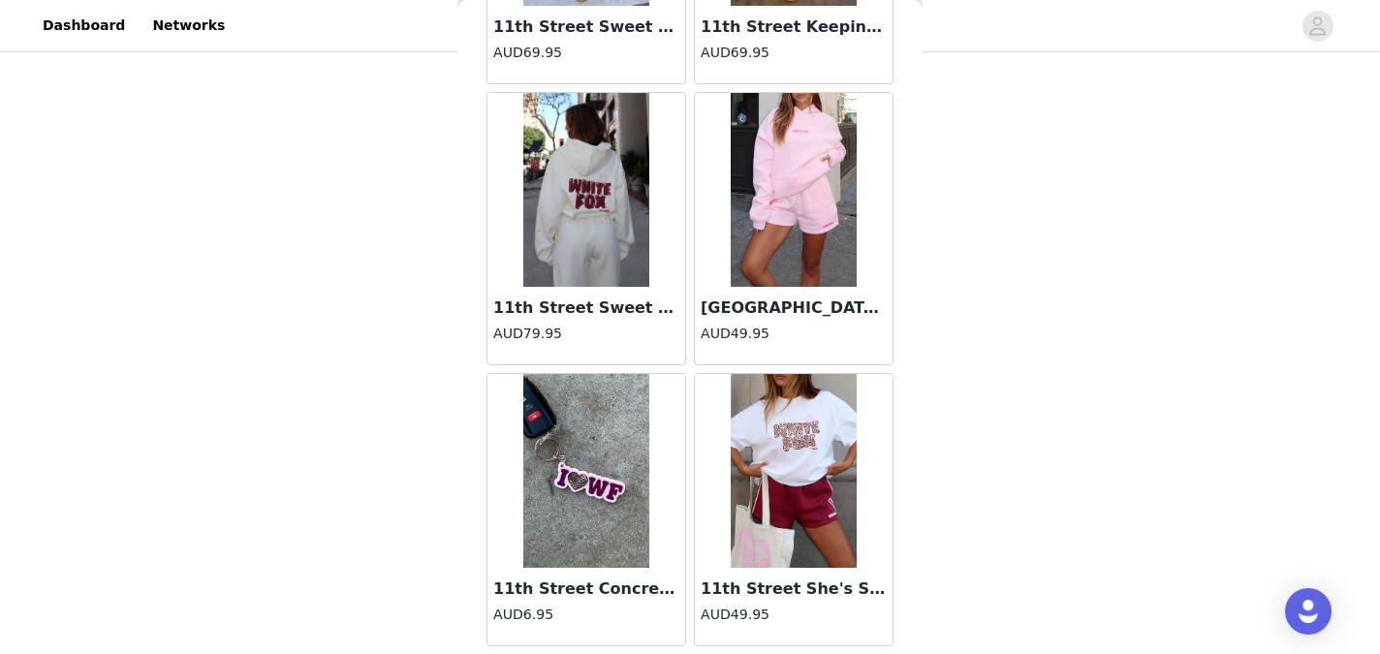
scroll to position [27597, 0]
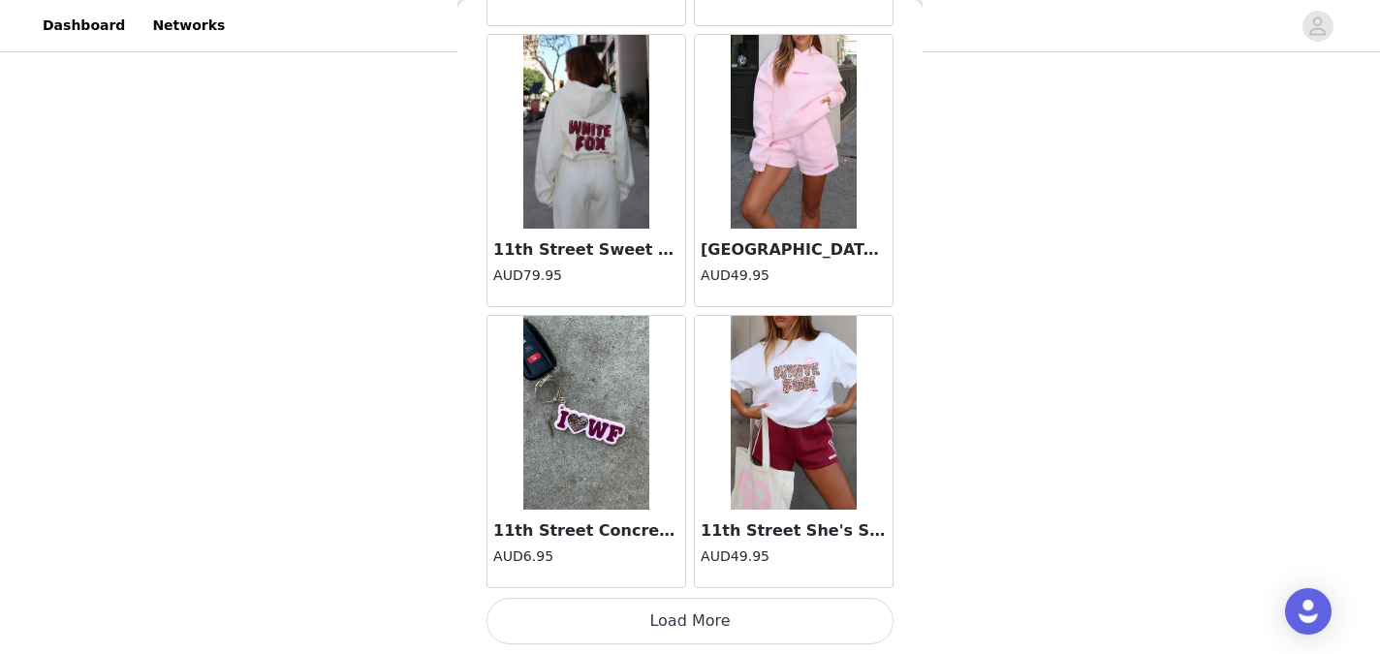
click at [690, 614] on button "Load More" at bounding box center [689, 621] width 407 height 47
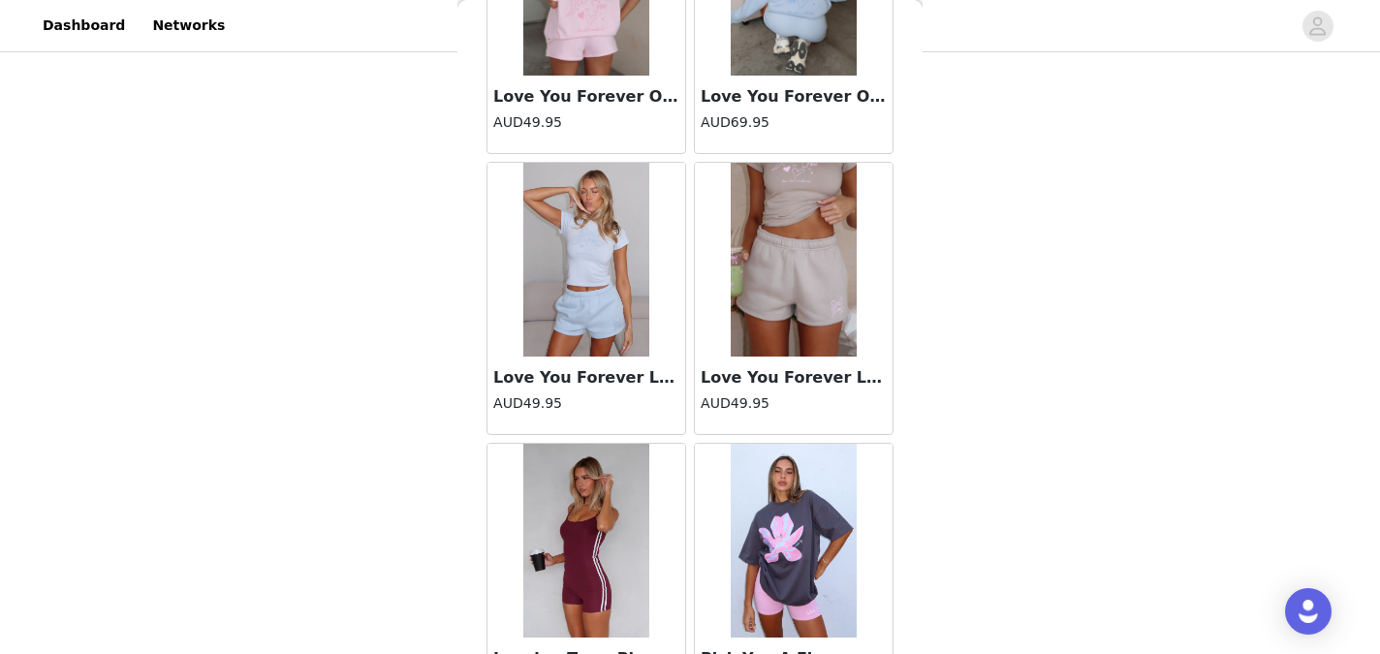
scroll to position [30407, 0]
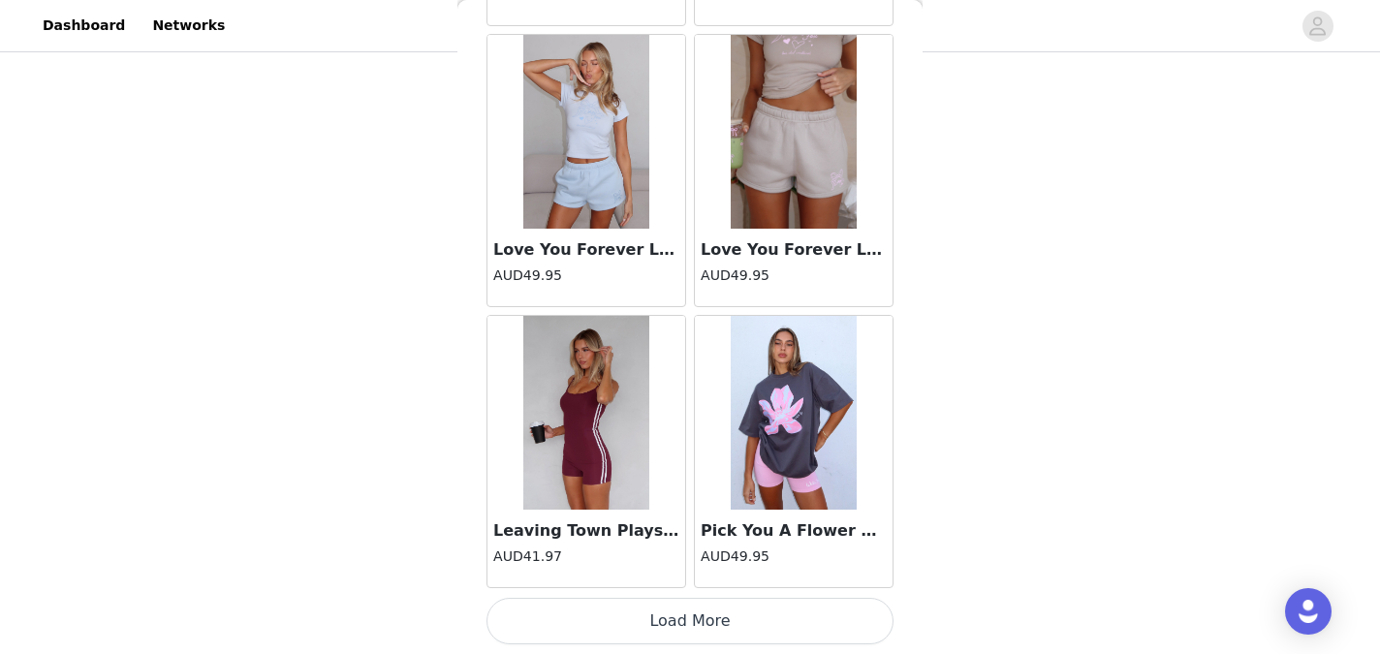
click at [686, 628] on button "Load More" at bounding box center [689, 621] width 407 height 47
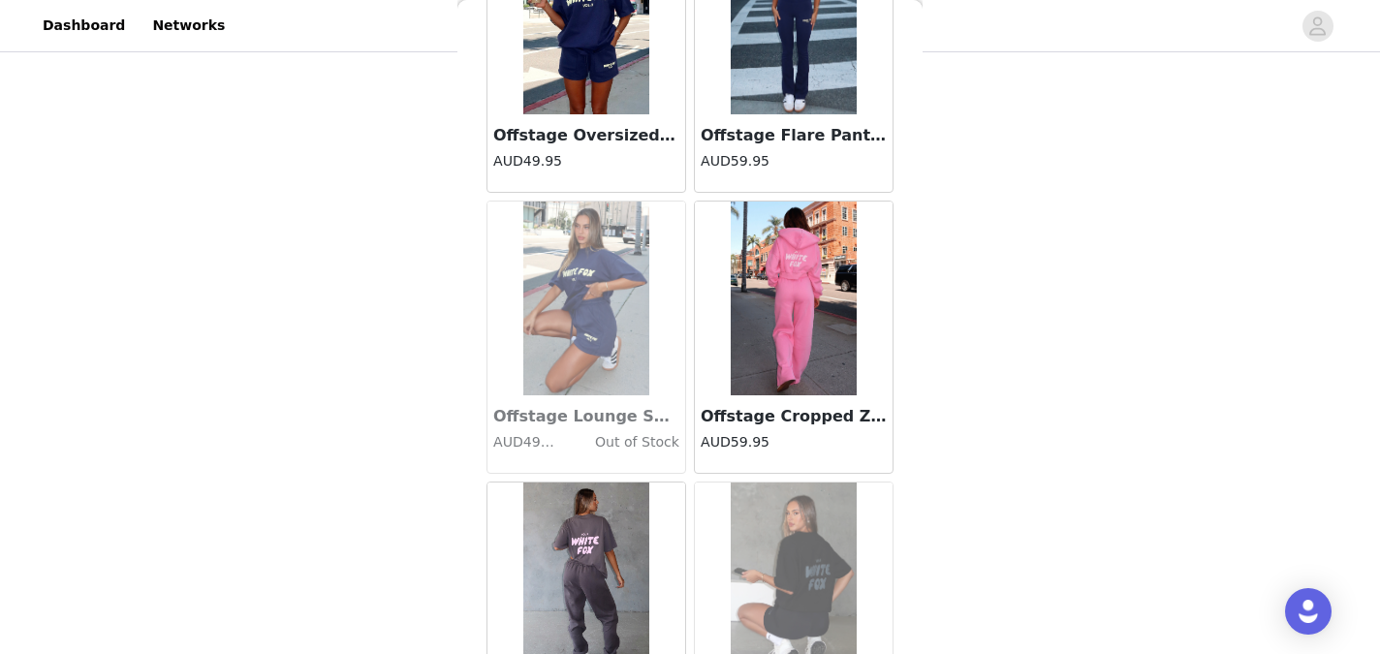
scroll to position [33216, 0]
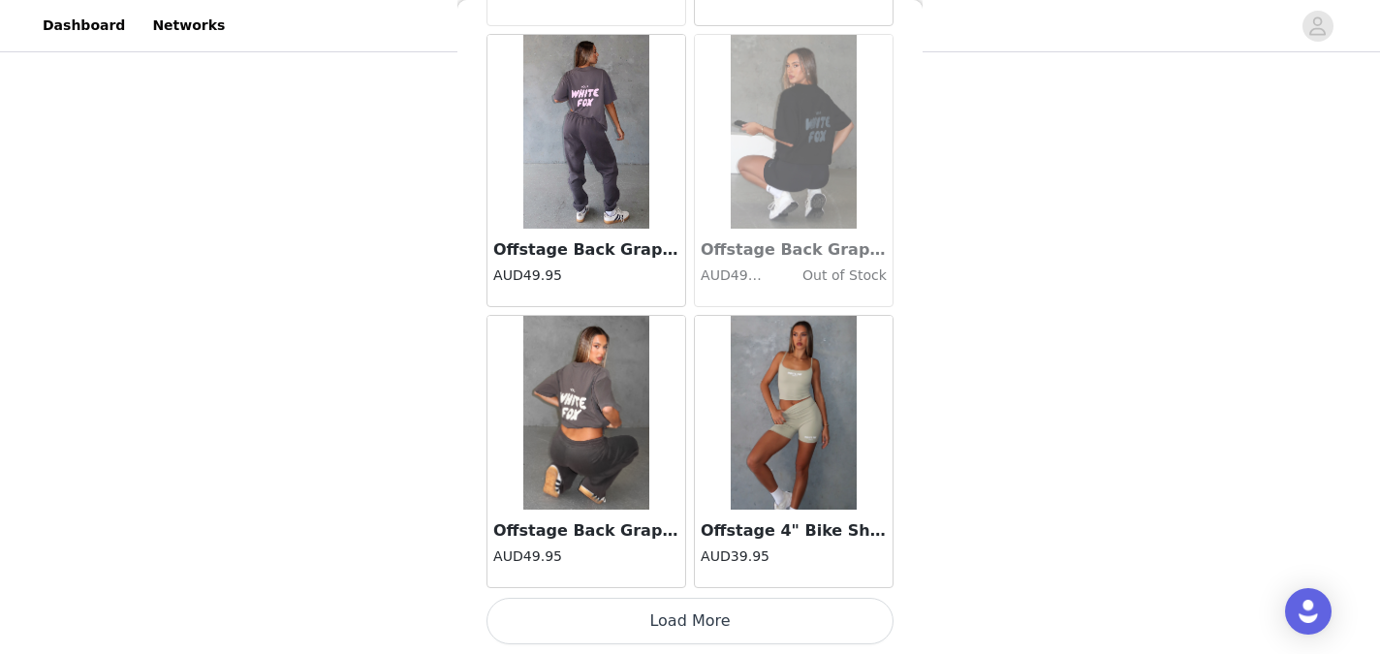
click at [695, 630] on button "Load More" at bounding box center [689, 621] width 407 height 47
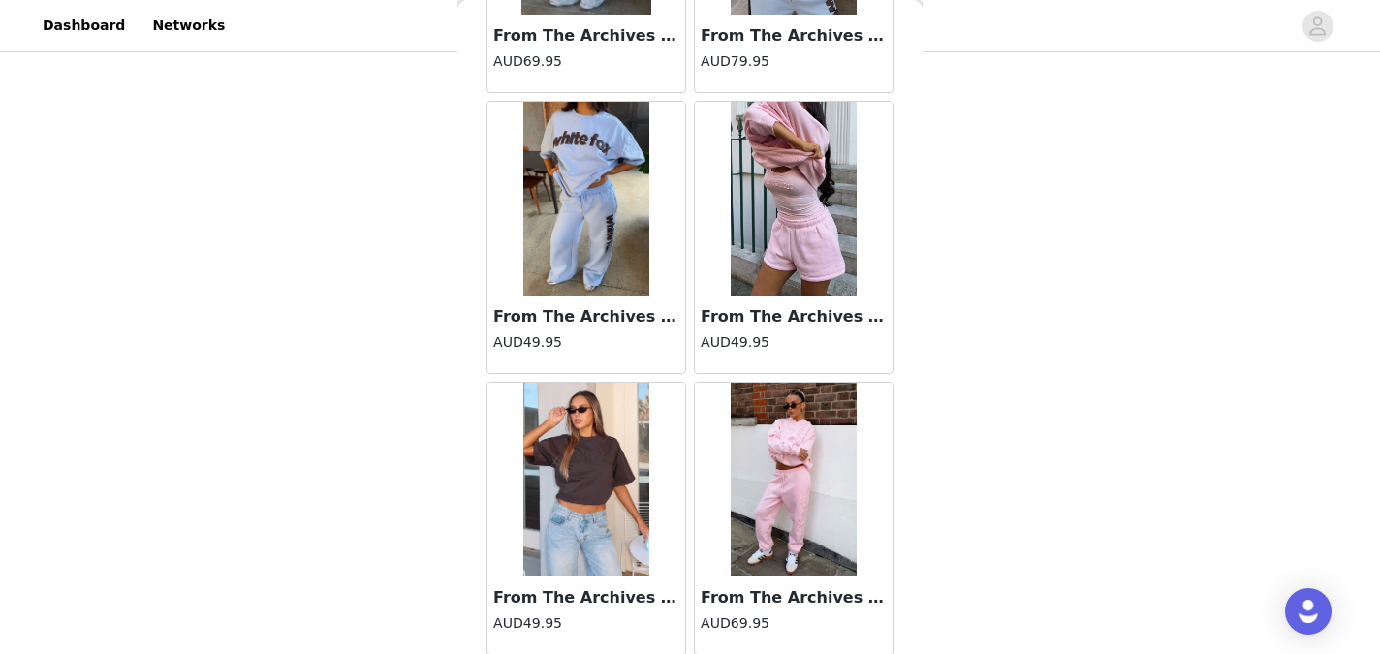
scroll to position [36026, 0]
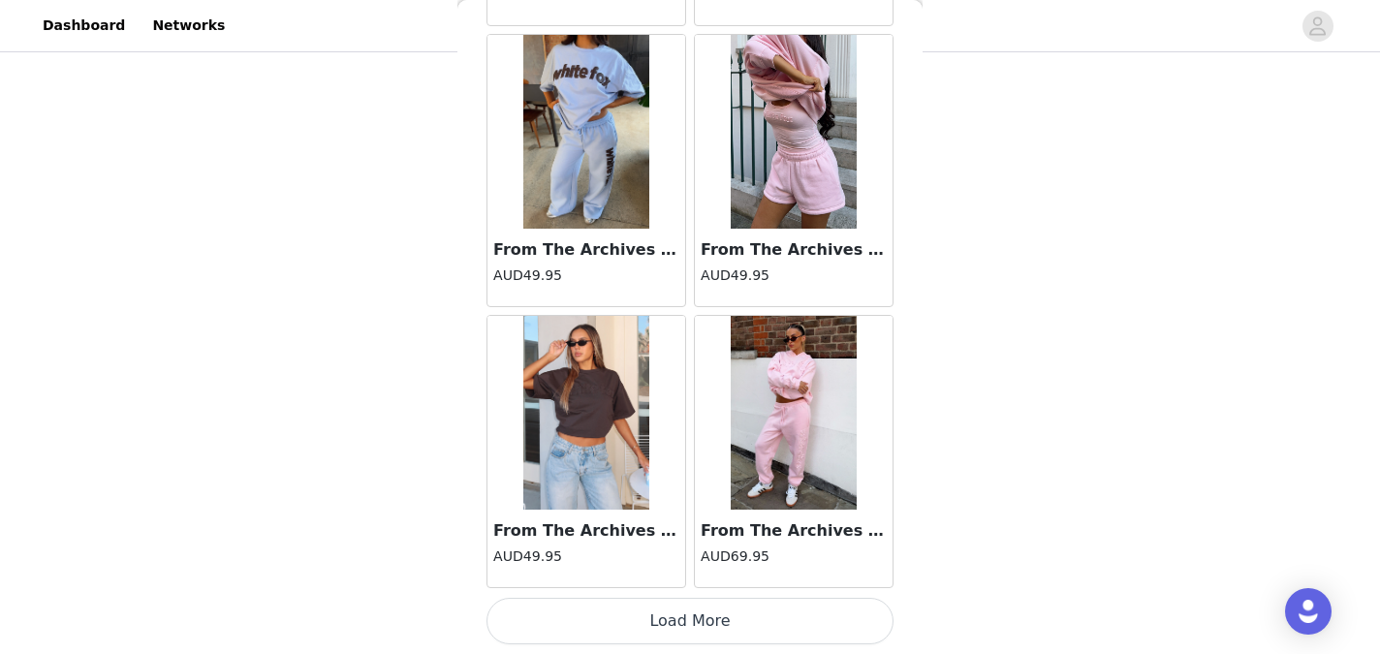
click at [687, 619] on button "Load More" at bounding box center [689, 621] width 407 height 47
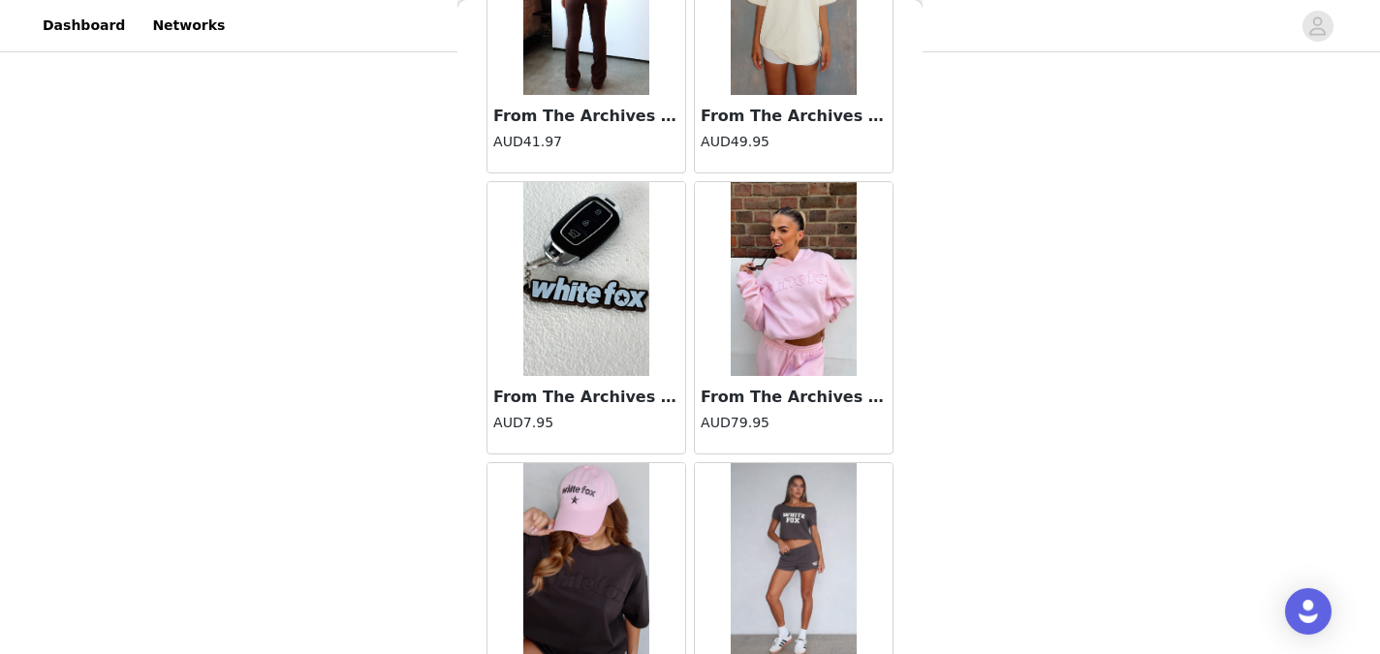
scroll to position [38836, 0]
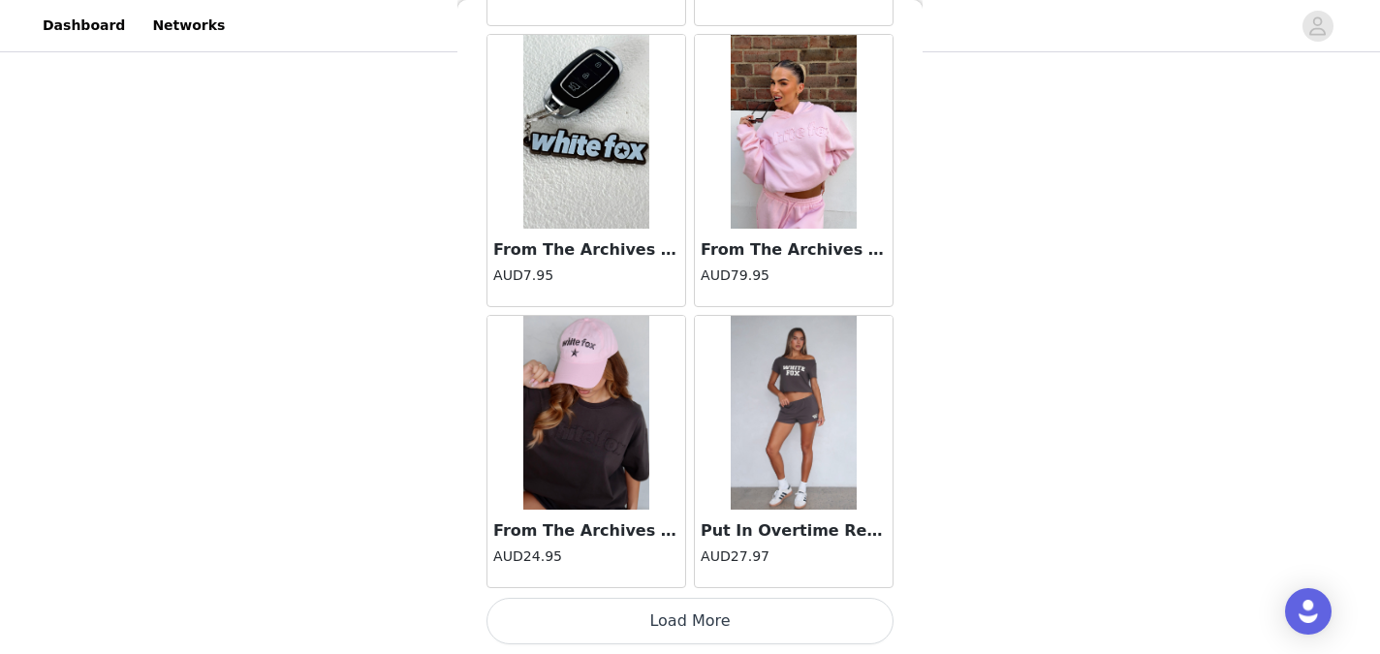
click at [681, 627] on button "Load More" at bounding box center [689, 621] width 407 height 47
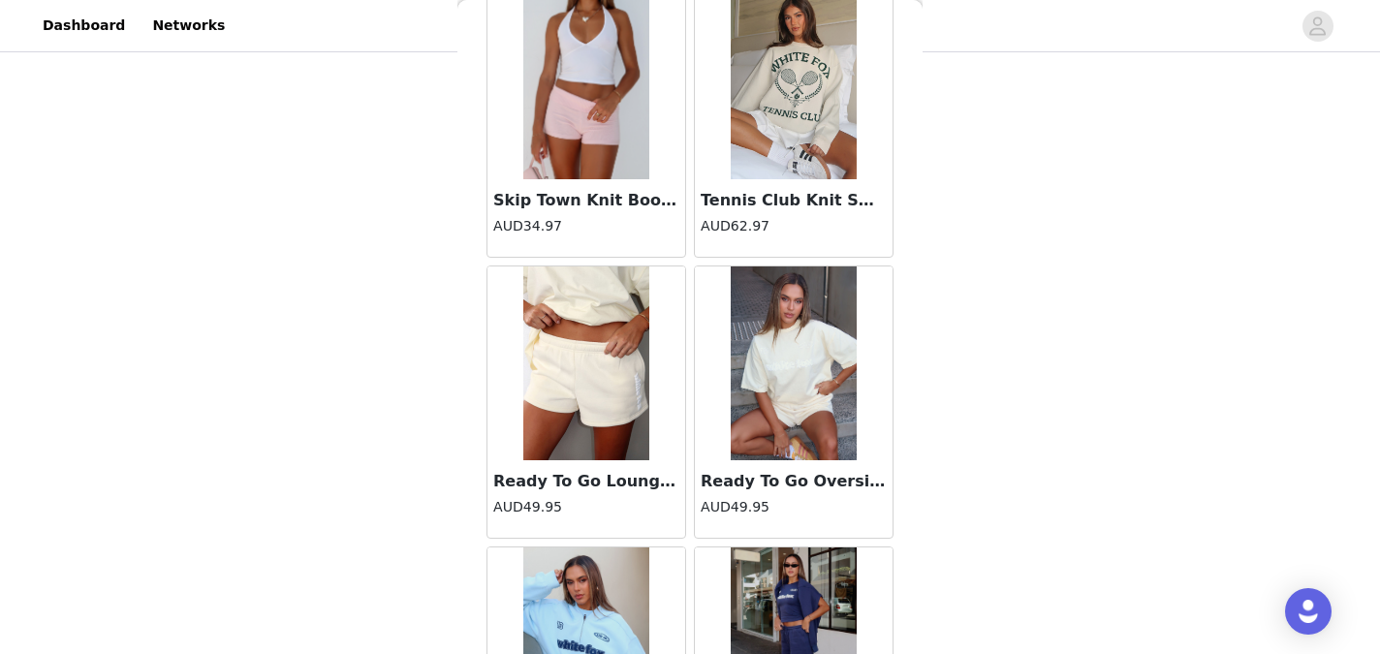
scroll to position [41645, 0]
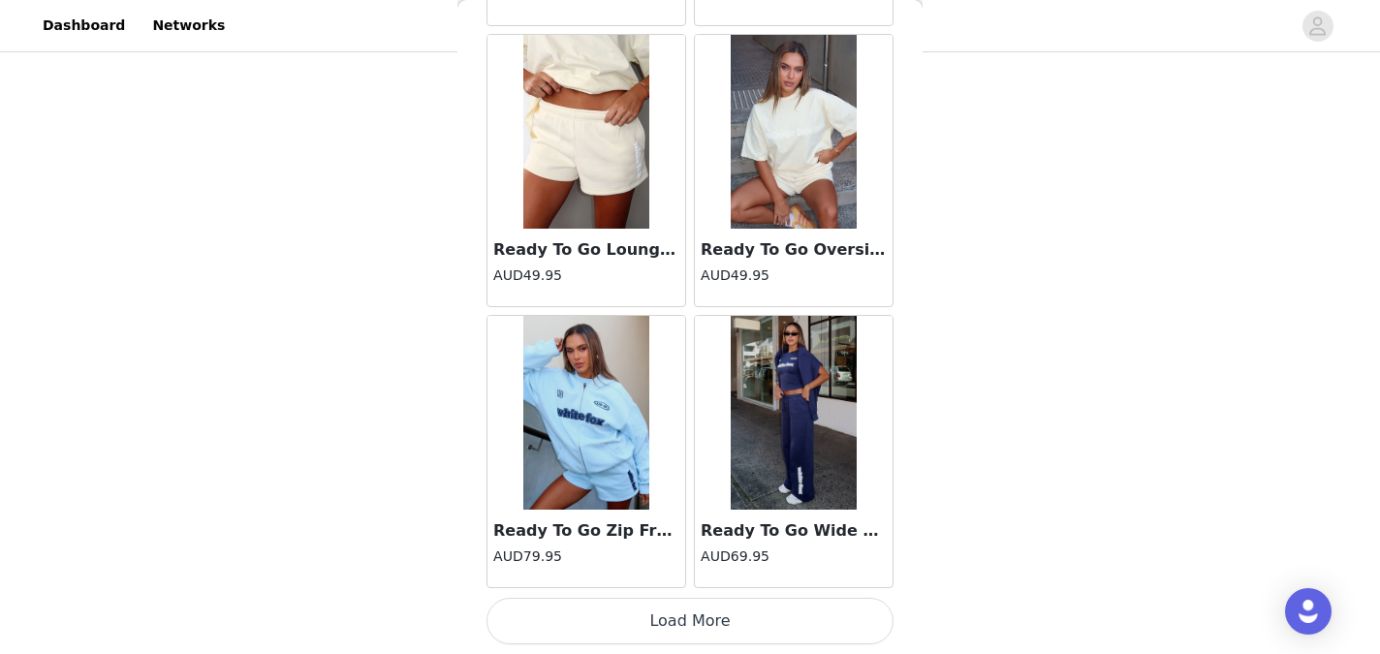
click at [695, 634] on button "Load More" at bounding box center [689, 621] width 407 height 47
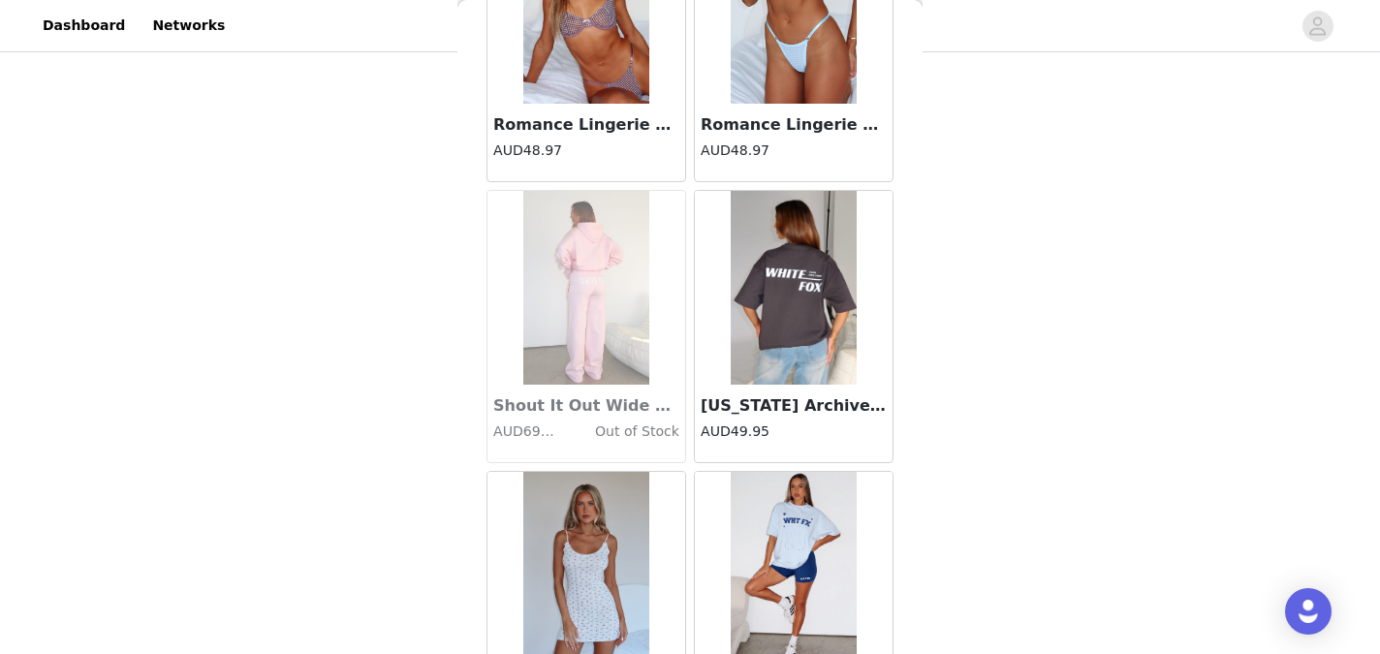
scroll to position [44455, 0]
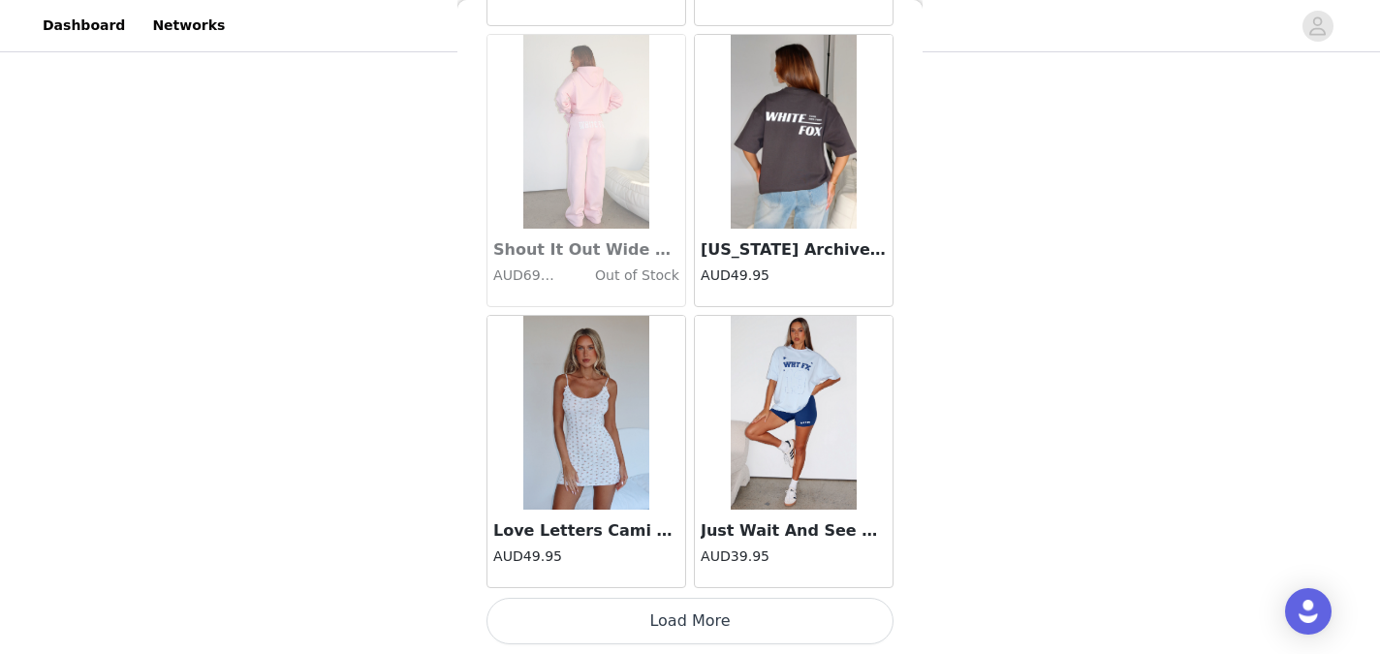
click at [683, 626] on button "Load More" at bounding box center [689, 621] width 407 height 47
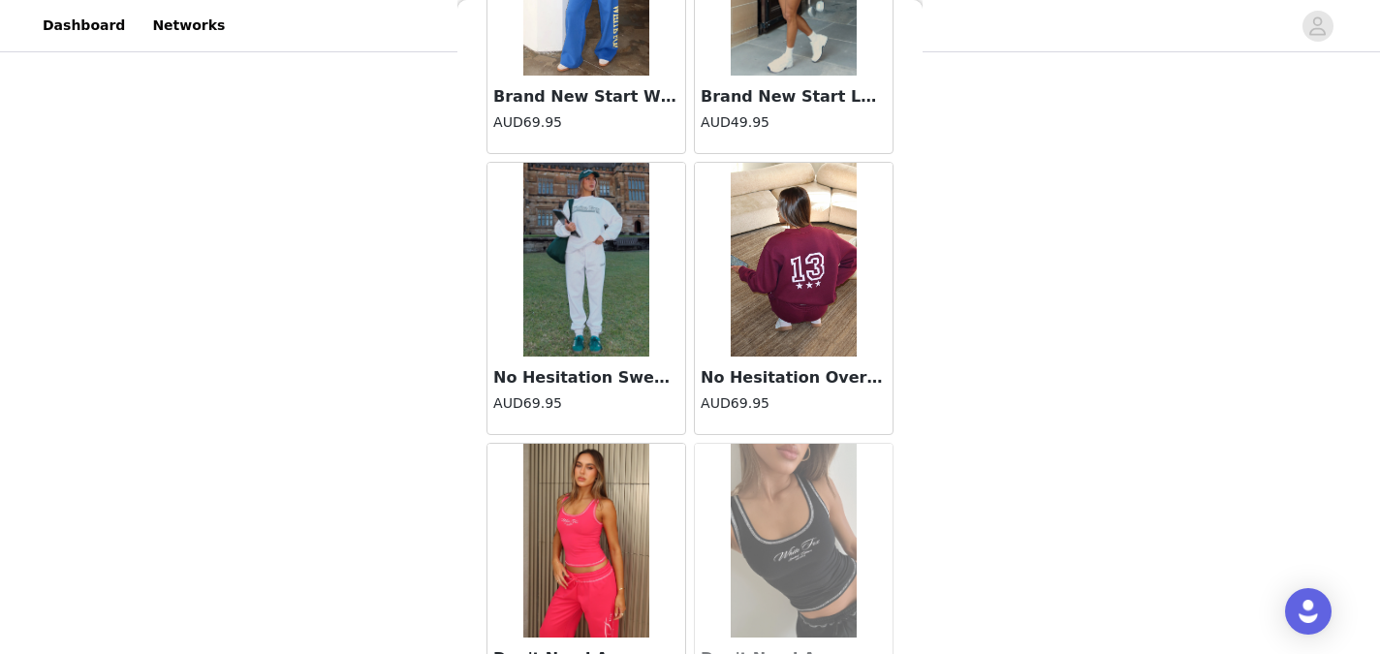
scroll to position [47265, 0]
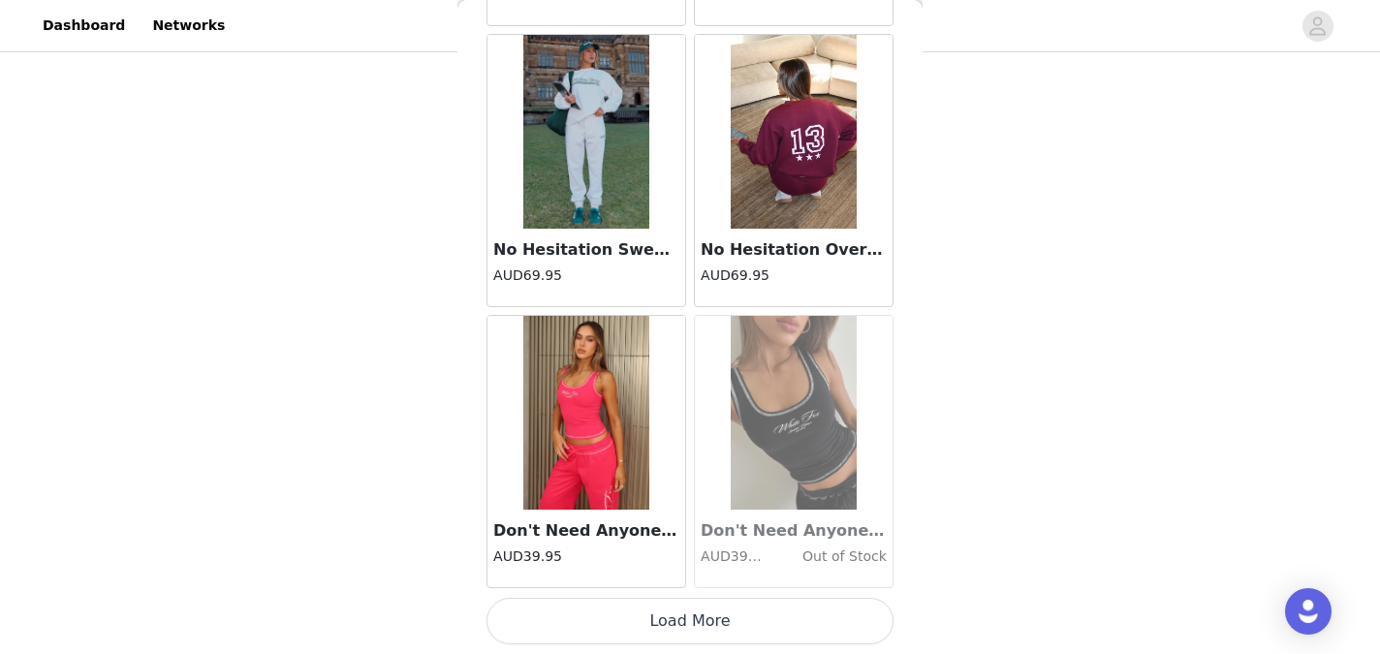
click at [668, 623] on button "Load More" at bounding box center [689, 621] width 407 height 47
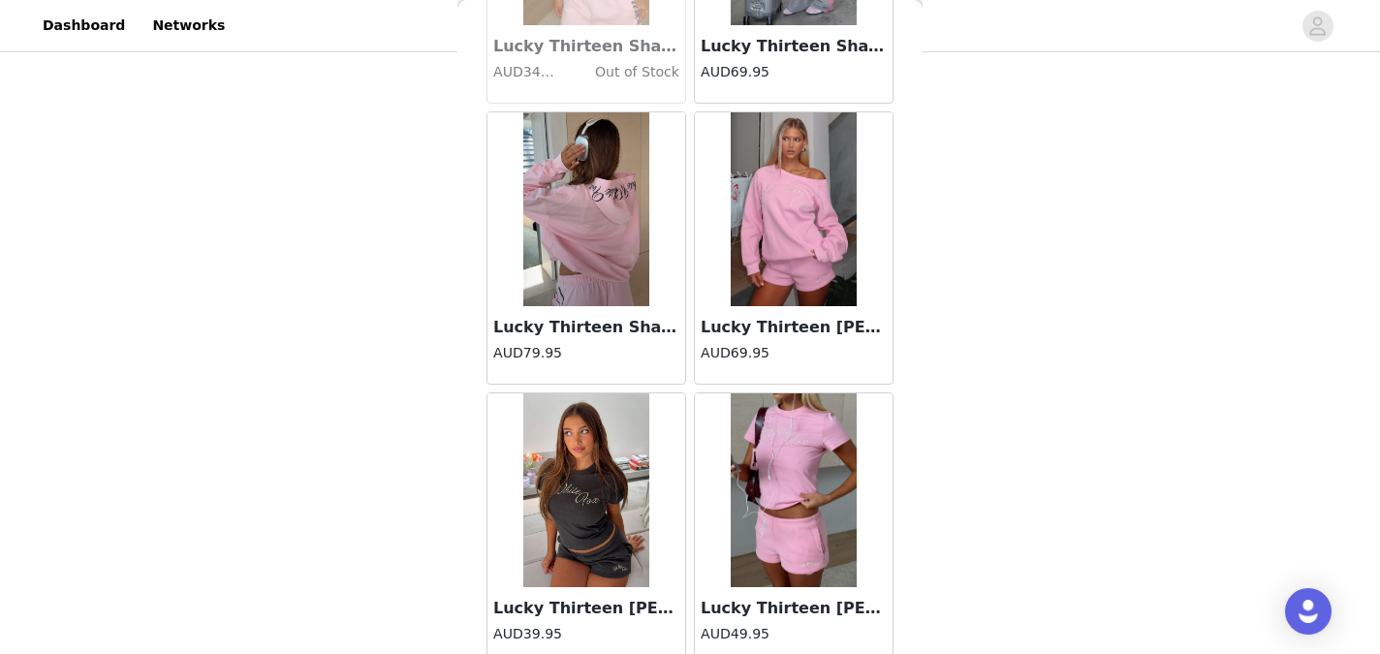
scroll to position [50074, 0]
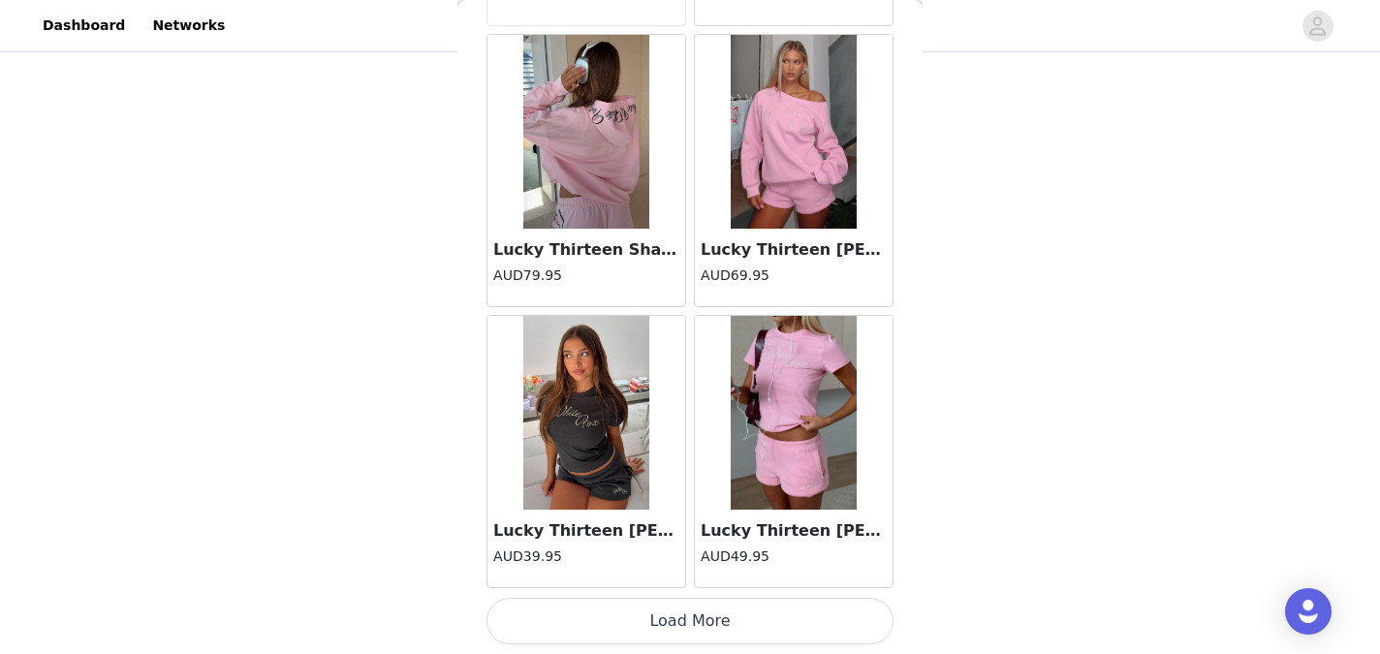
click at [700, 635] on button "Load More" at bounding box center [689, 621] width 407 height 47
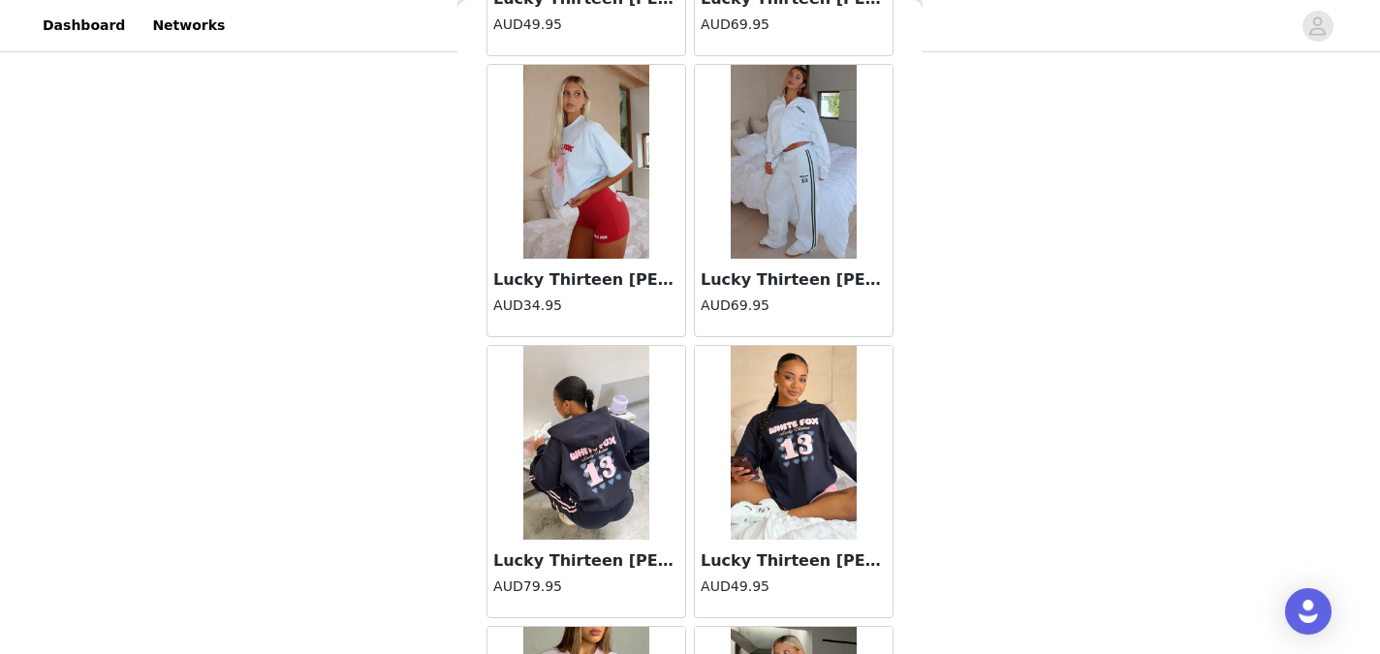
scroll to position [51455, 0]
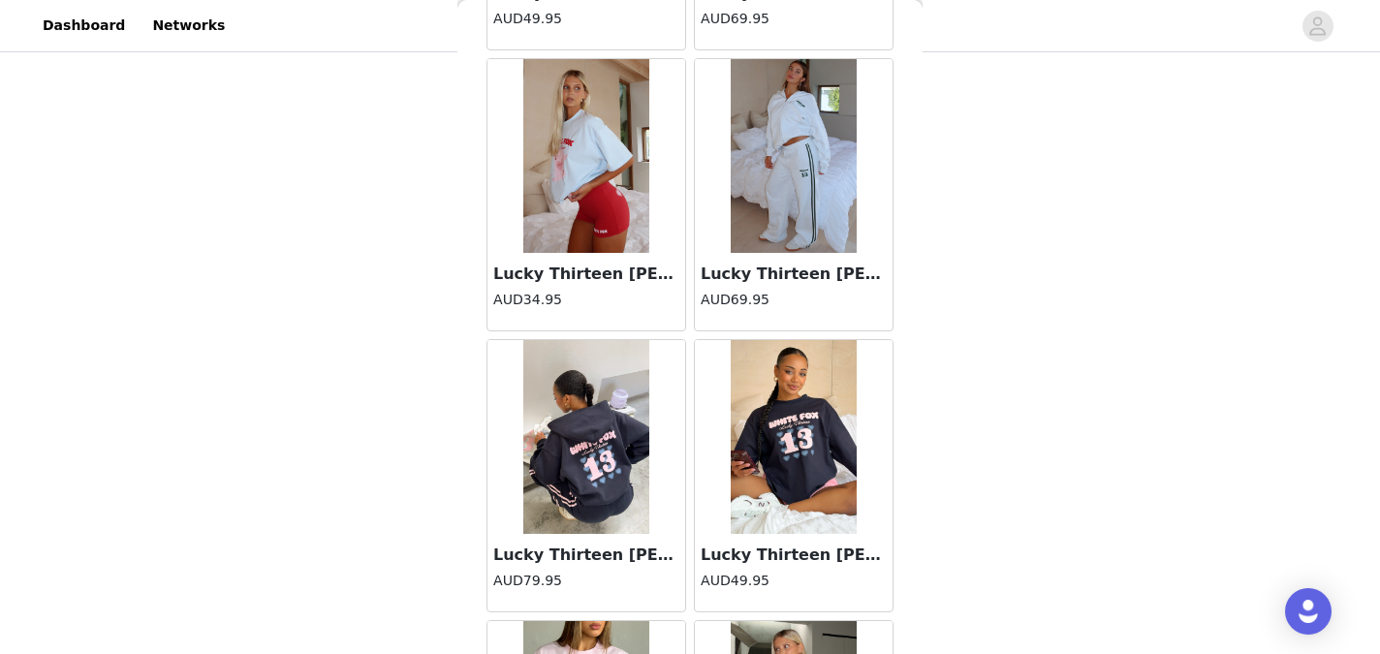
click at [767, 522] on img at bounding box center [793, 437] width 126 height 194
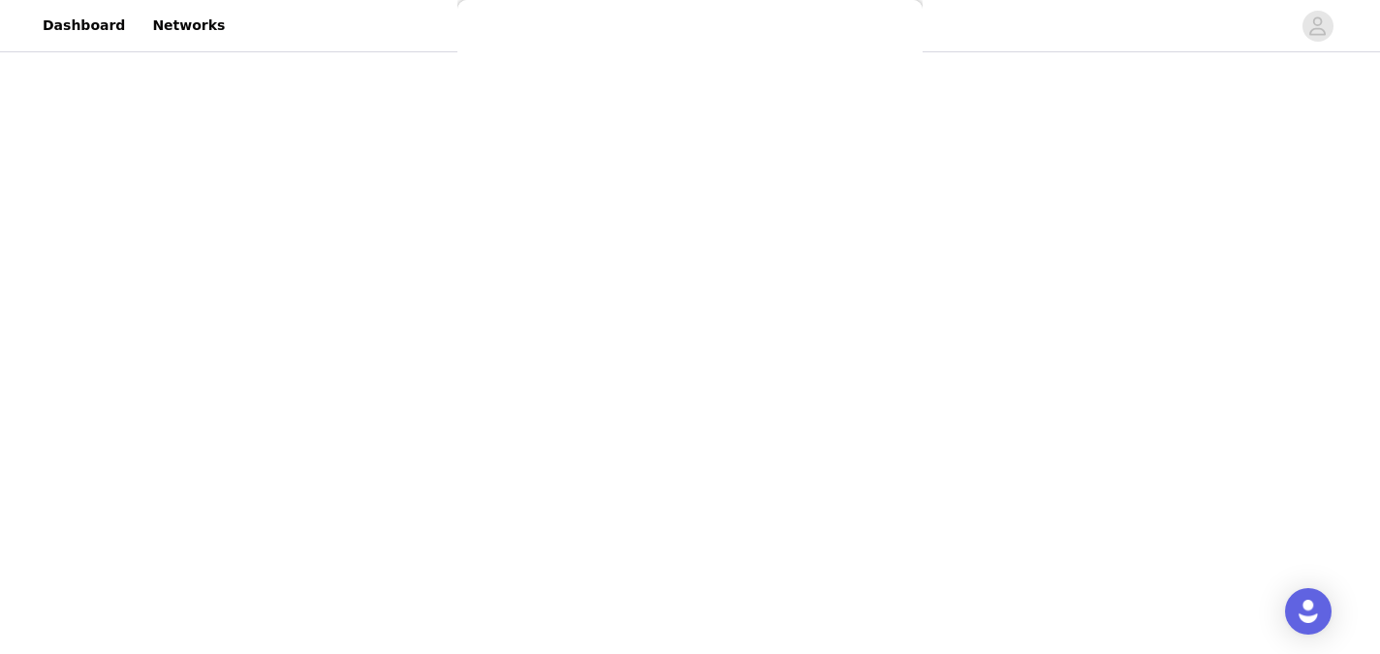
scroll to position [0, 0]
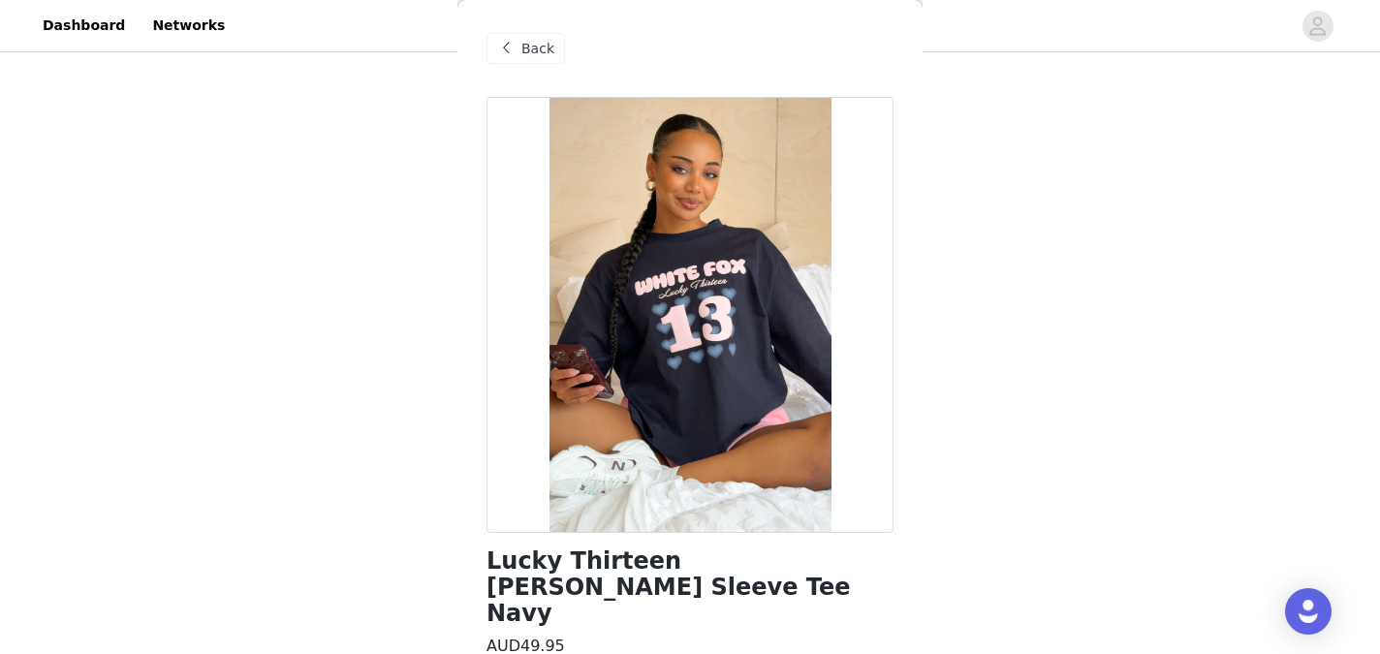
click at [535, 56] on span "Back" at bounding box center [537, 49] width 33 height 20
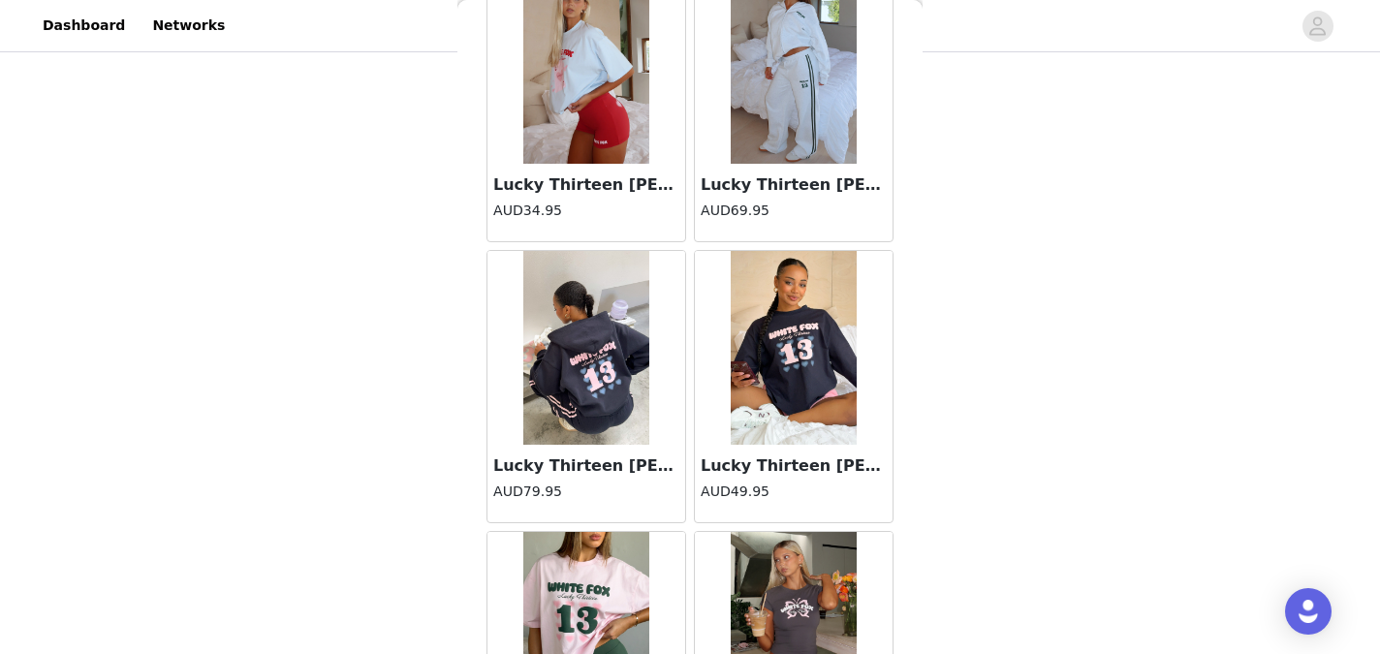
scroll to position [51592, 0]
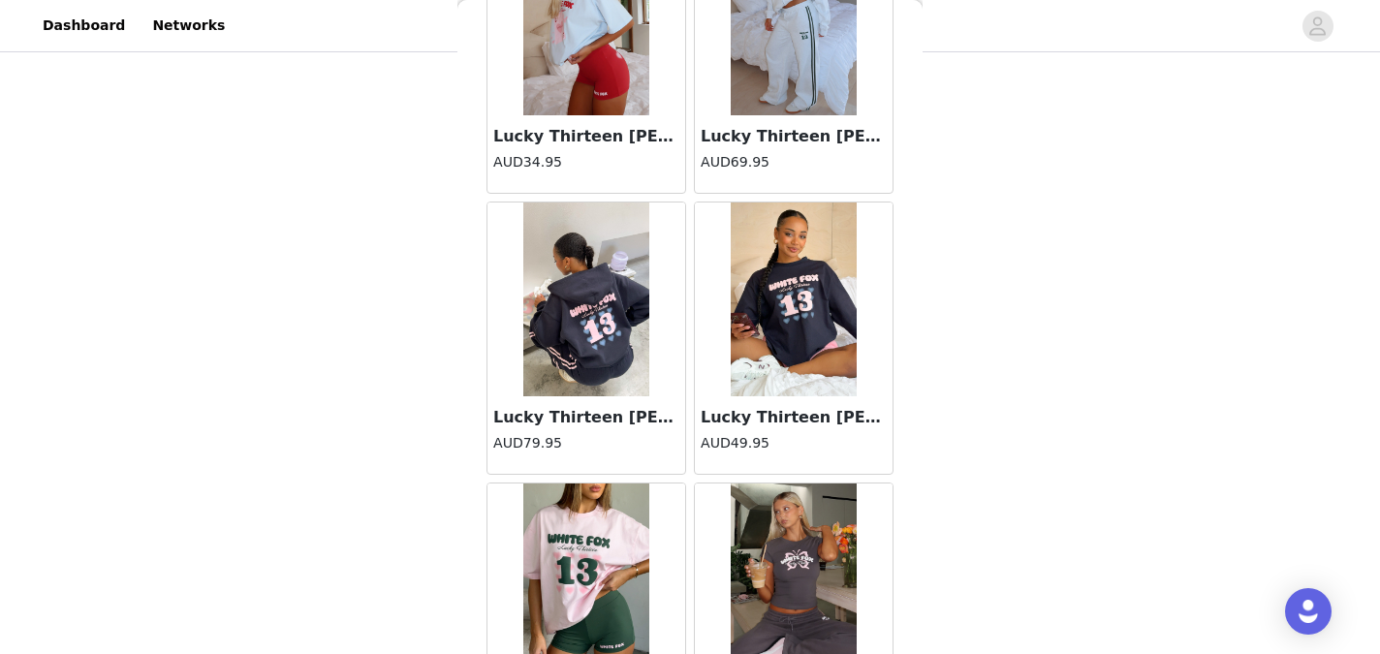
click at [596, 388] on img at bounding box center [586, 299] width 126 height 194
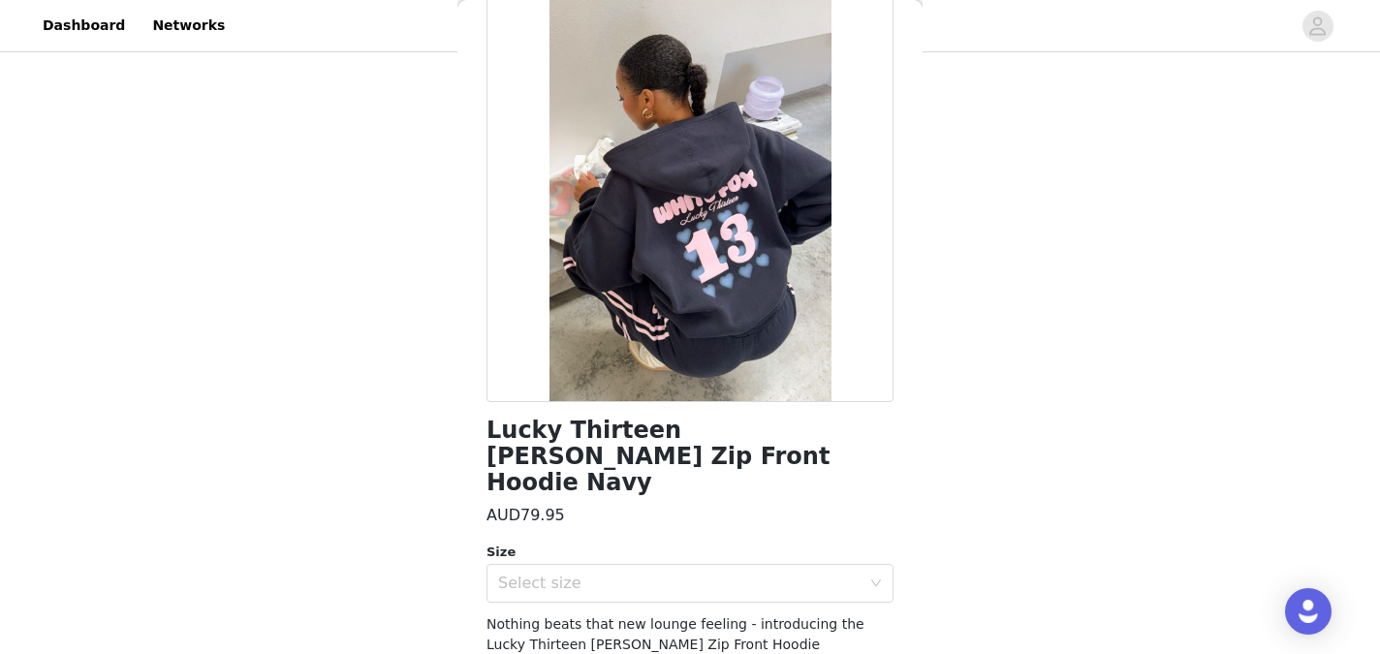
scroll to position [134, 0]
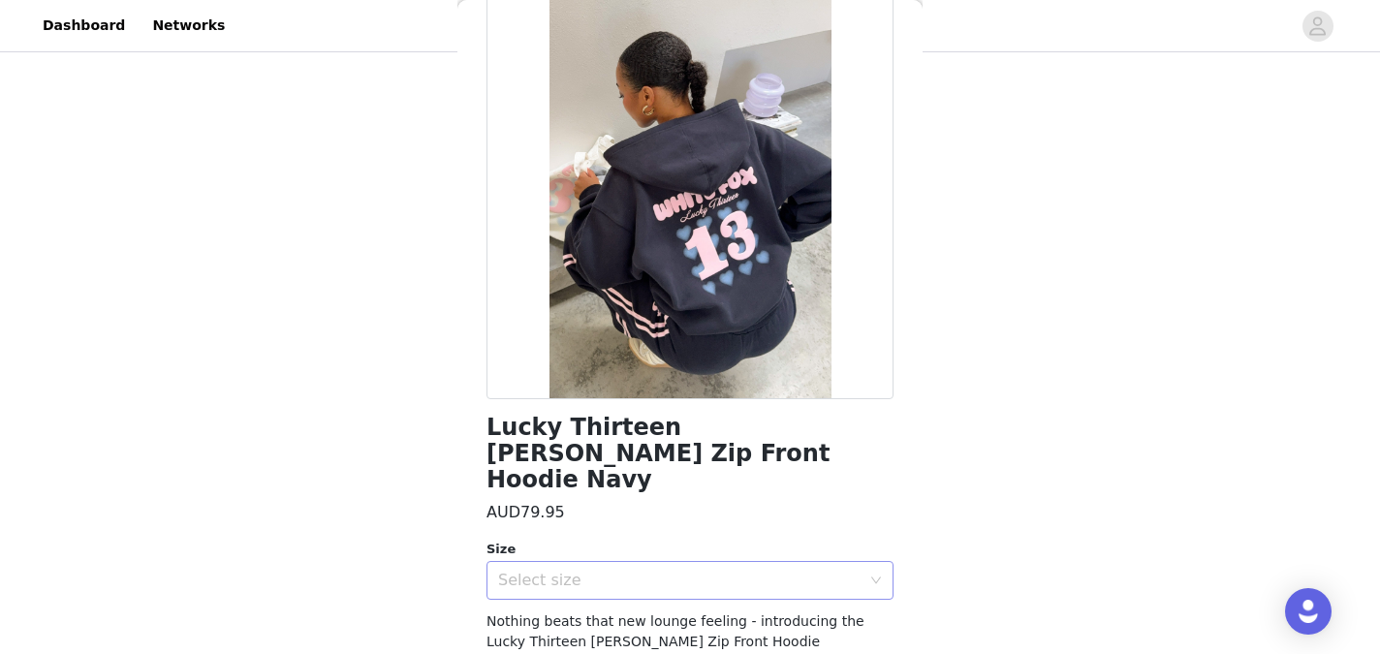
click at [809, 571] on div "Select size" at bounding box center [679, 580] width 362 height 19
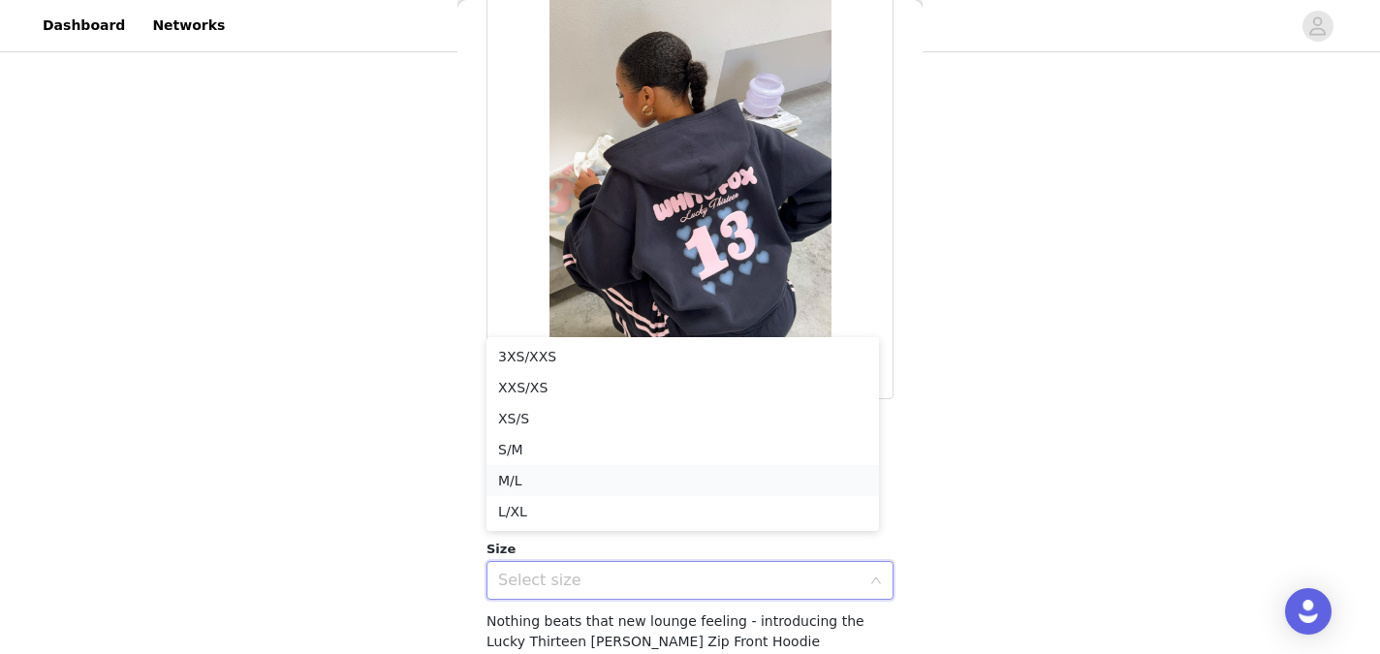
click at [730, 492] on li "M/L" at bounding box center [682, 480] width 392 height 31
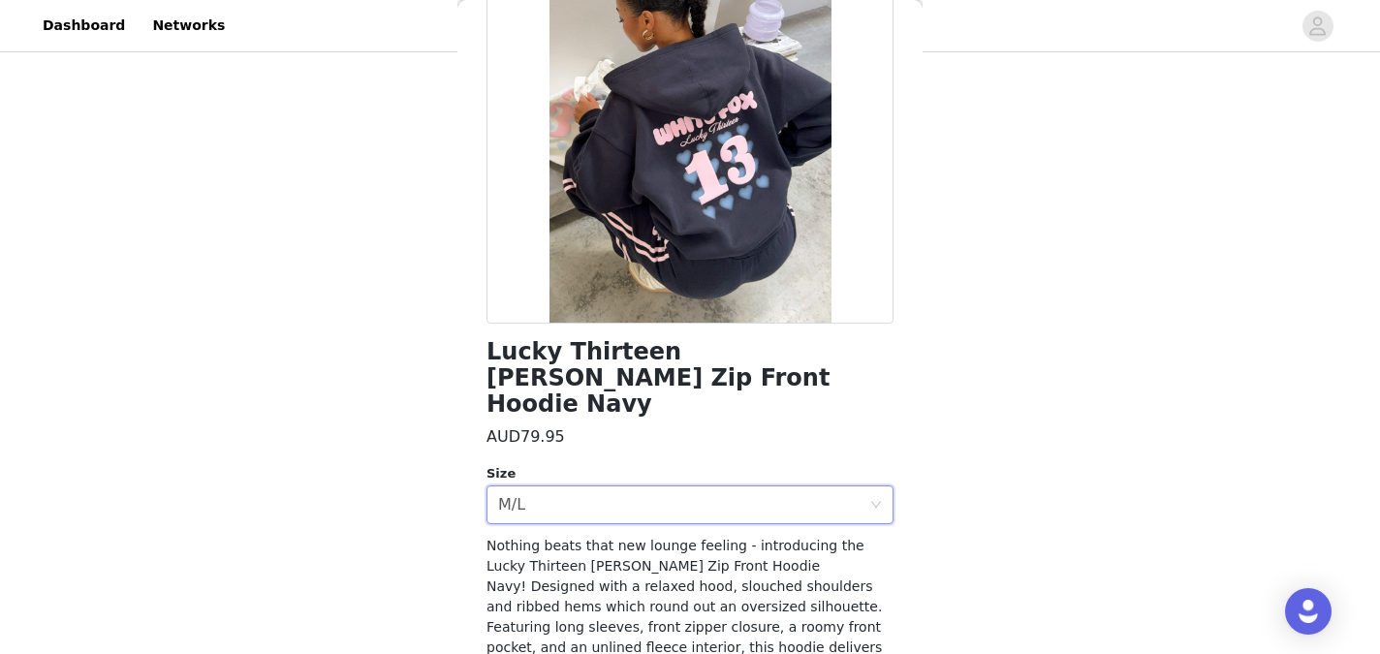
scroll to position [349, 0]
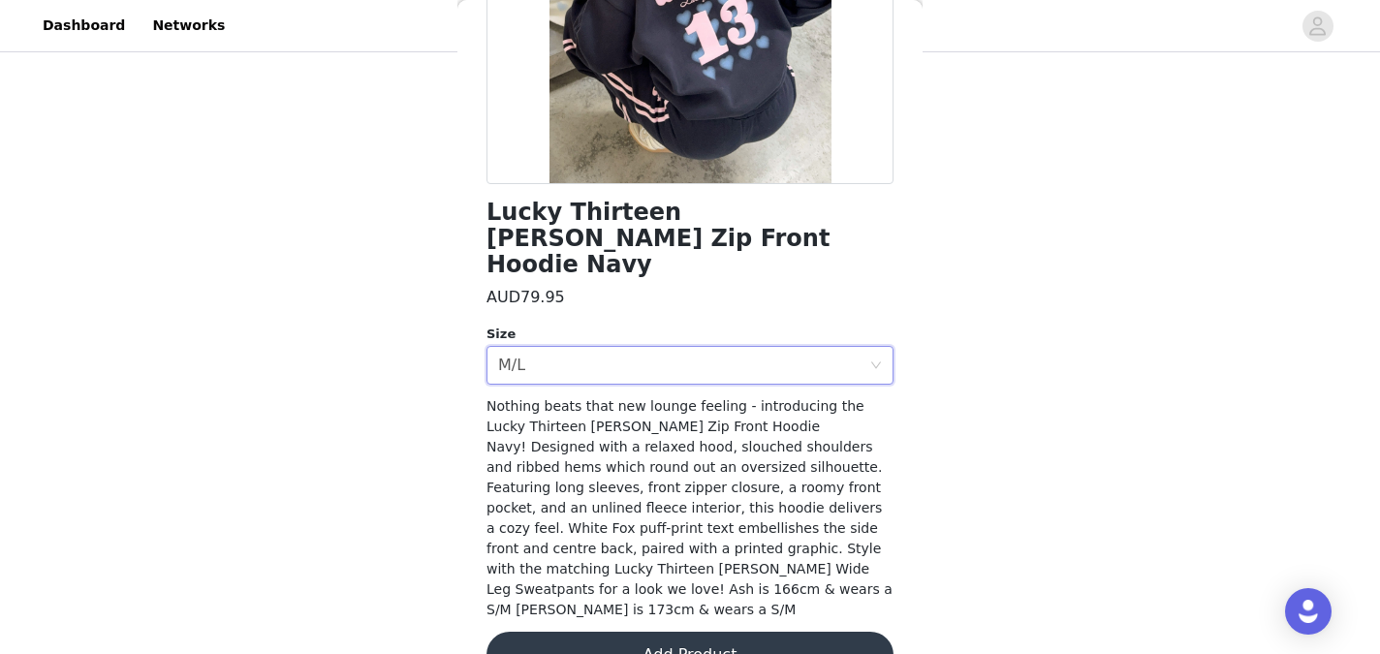
click at [691, 632] on button "Add Product" at bounding box center [689, 655] width 407 height 47
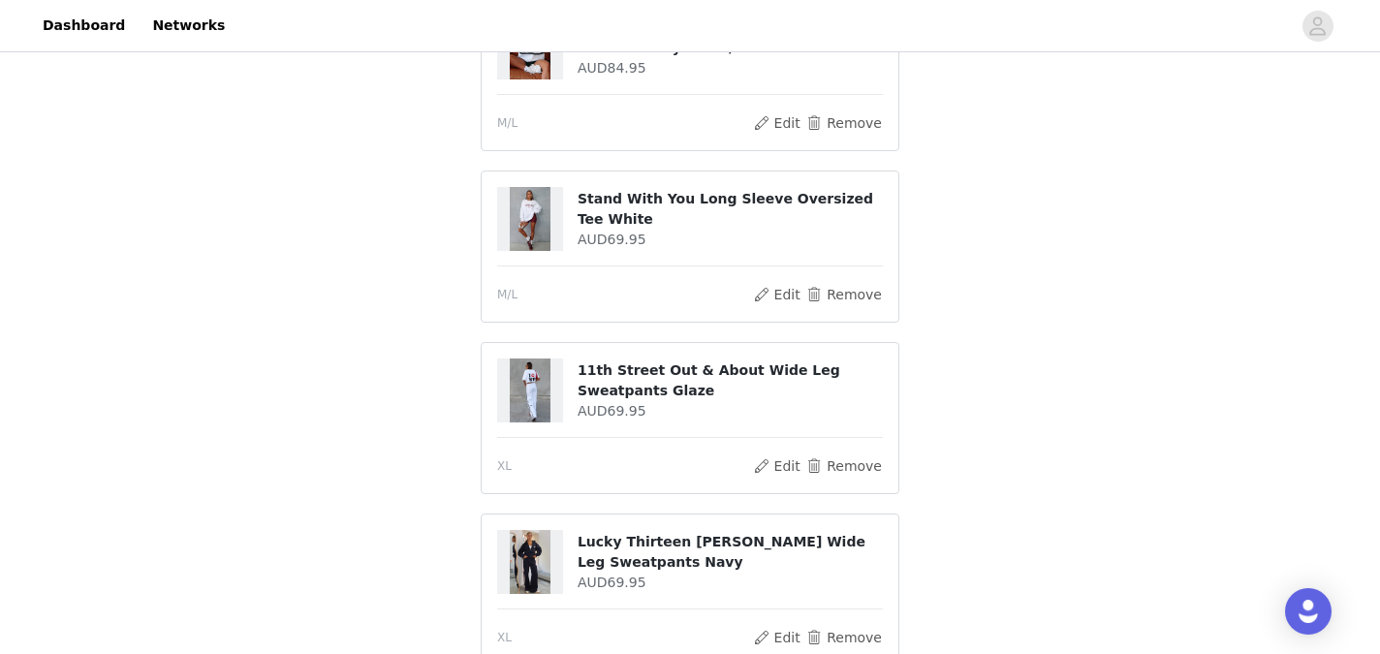
scroll to position [624, 0]
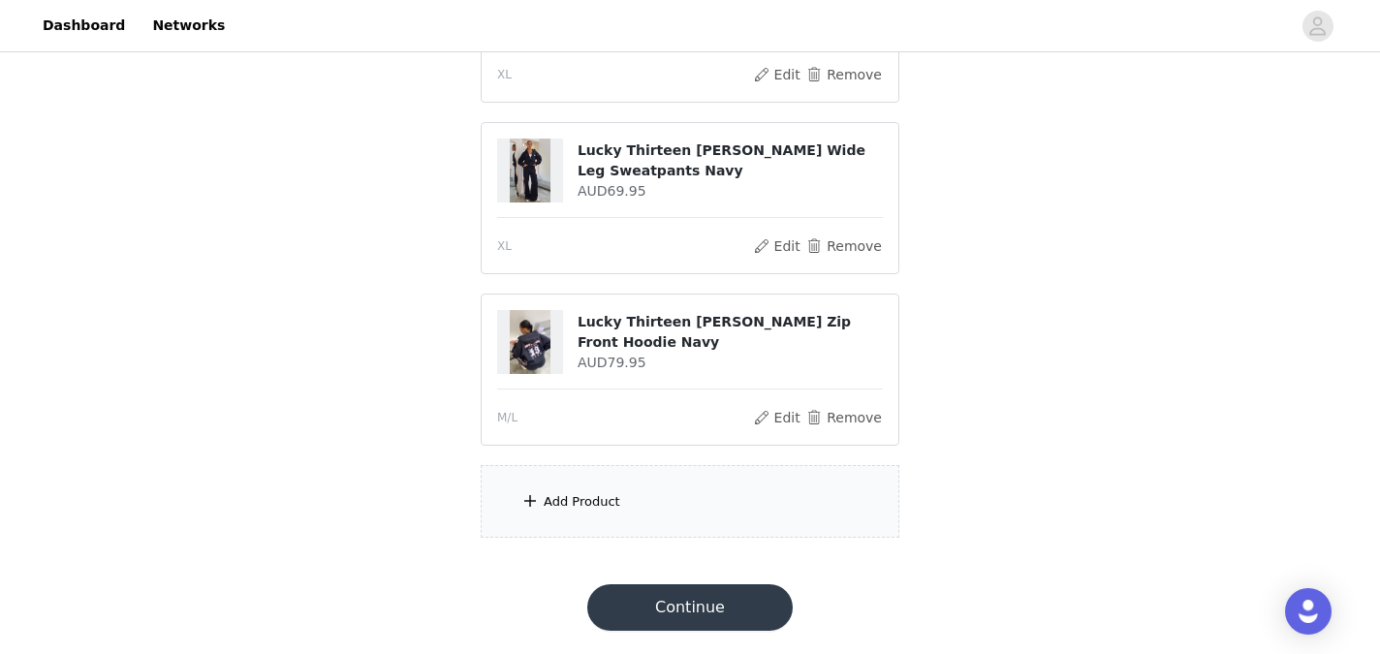
click at [750, 506] on div "Add Product" at bounding box center [690, 501] width 419 height 73
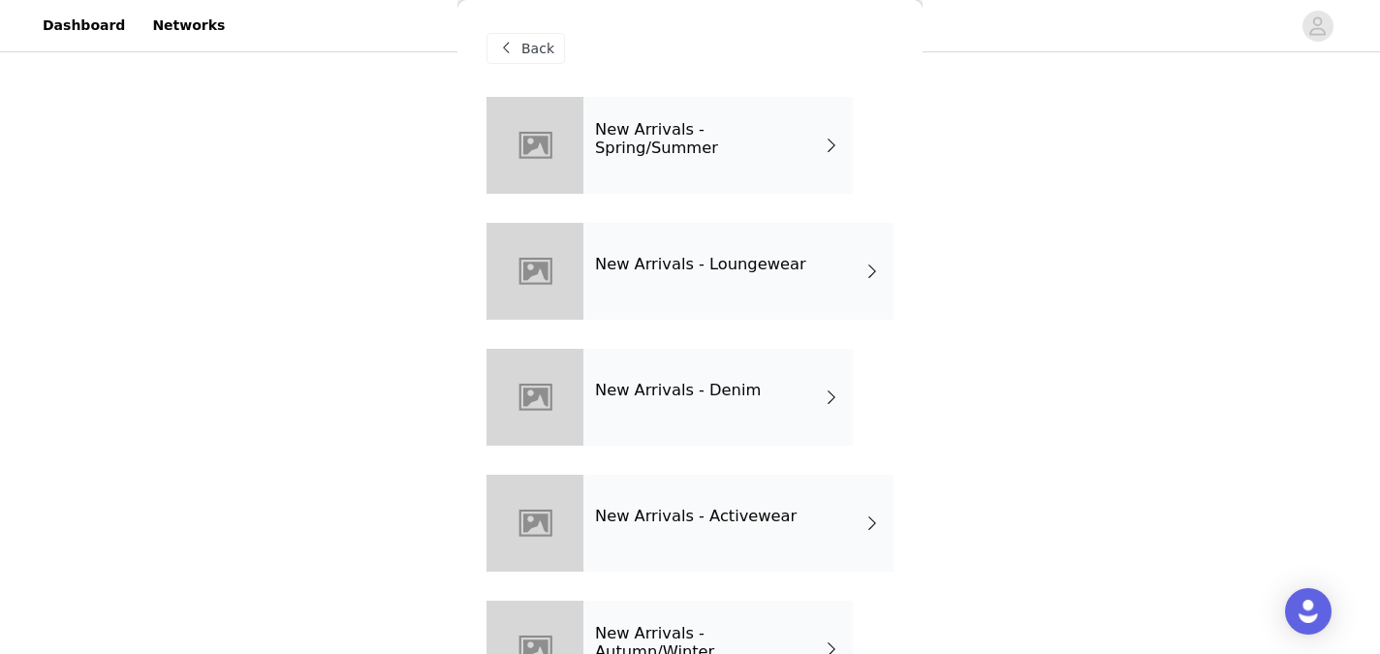
click at [731, 140] on h4 "New Arrivals - Spring/Summer" at bounding box center [709, 139] width 228 height 36
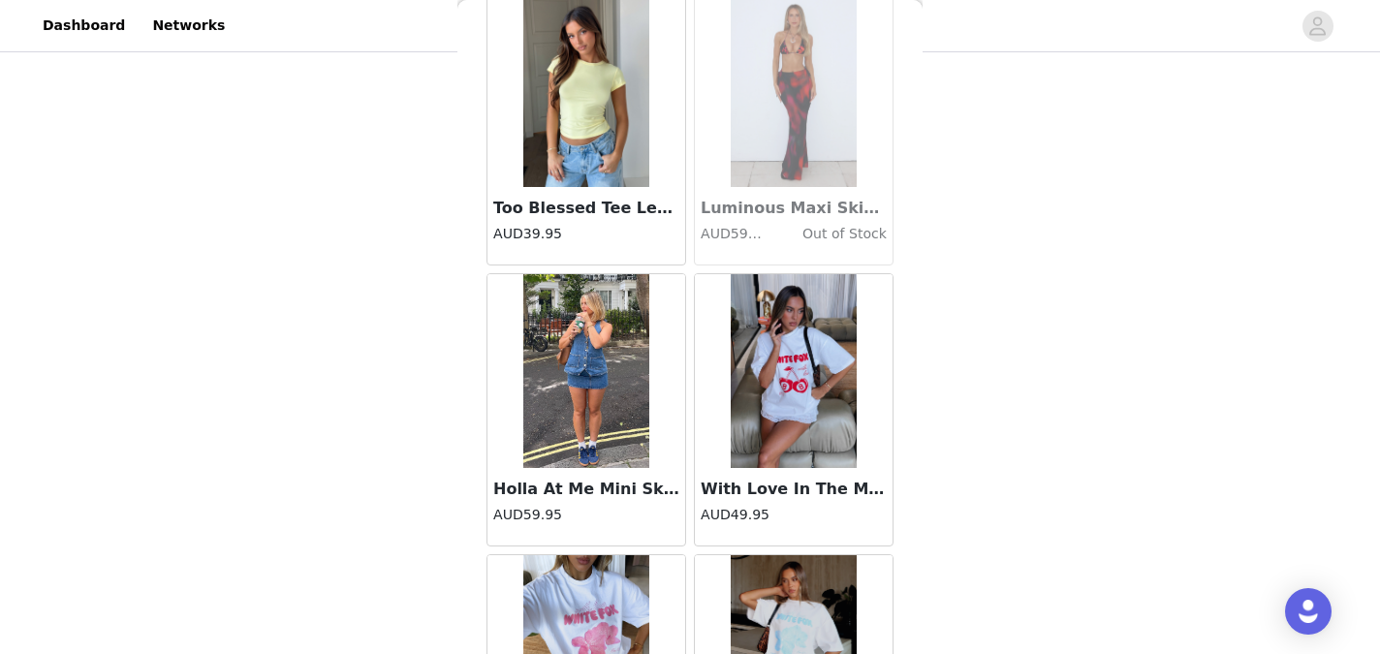
scroll to position [2311, 0]
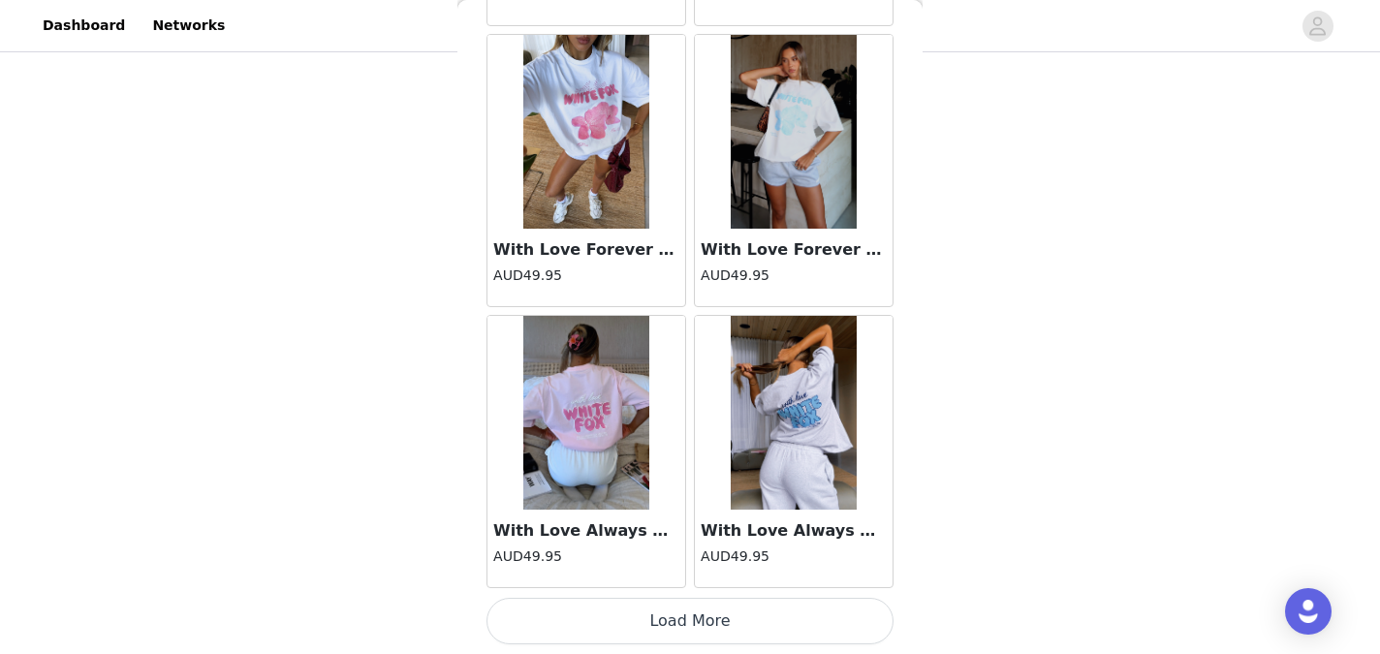
click at [676, 609] on button "Load More" at bounding box center [689, 621] width 407 height 47
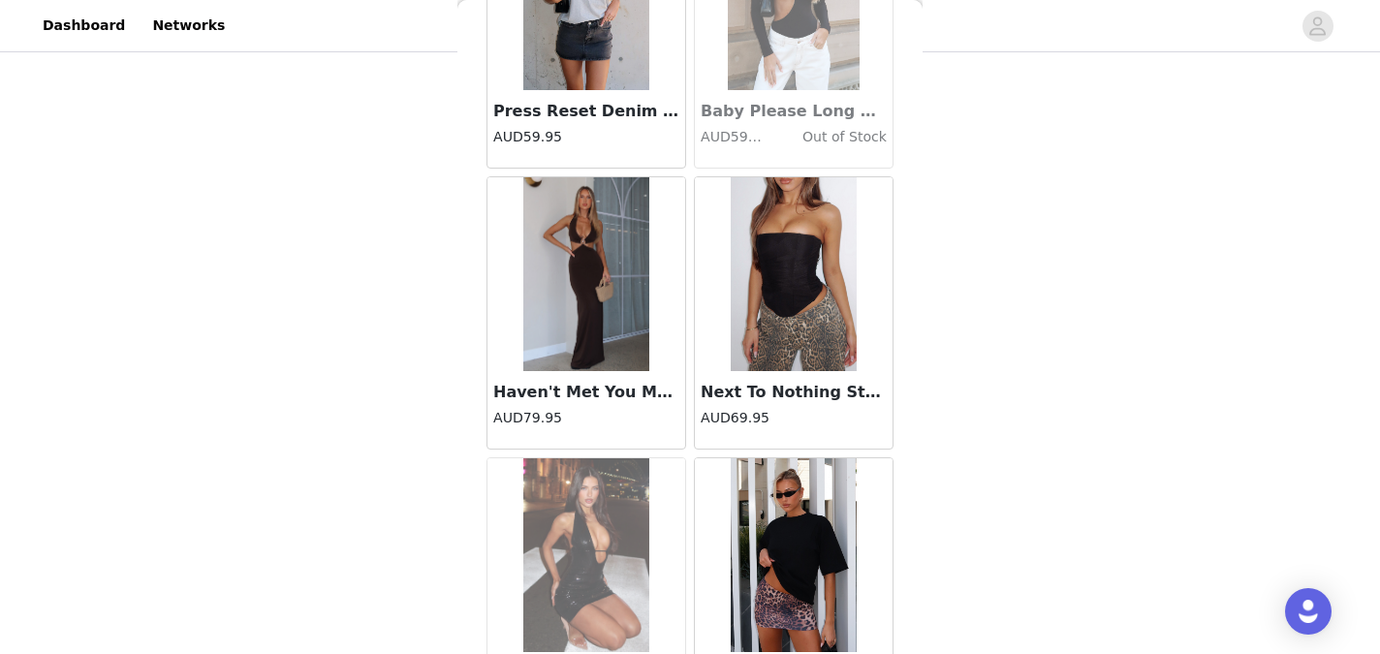
scroll to position [5120, 0]
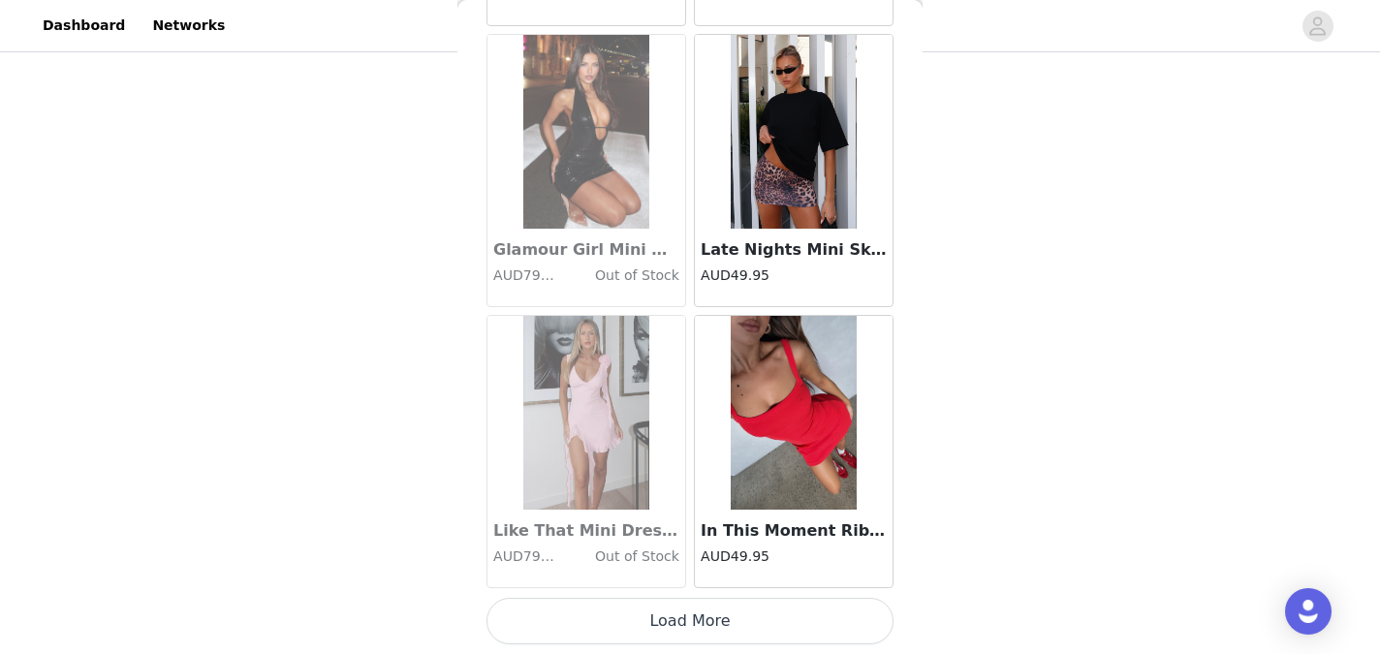
click at [692, 626] on button "Load More" at bounding box center [689, 621] width 407 height 47
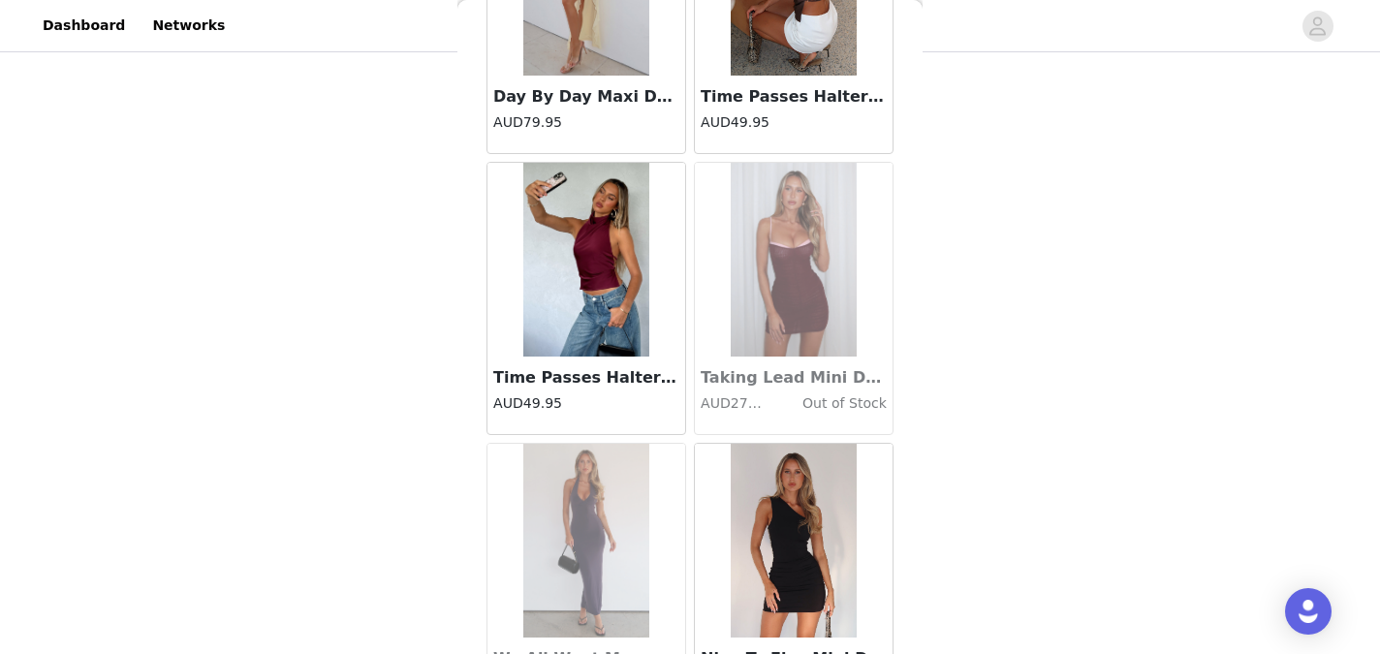
scroll to position [7930, 0]
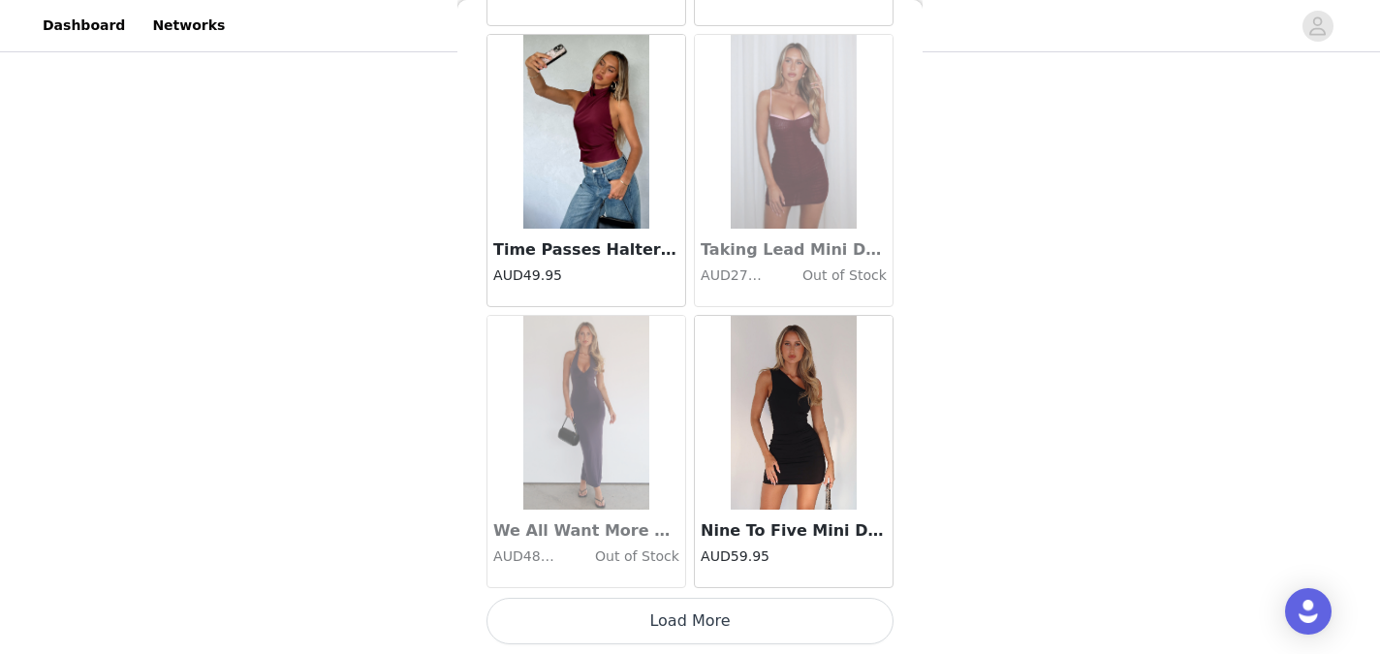
click at [688, 627] on button "Load More" at bounding box center [689, 621] width 407 height 47
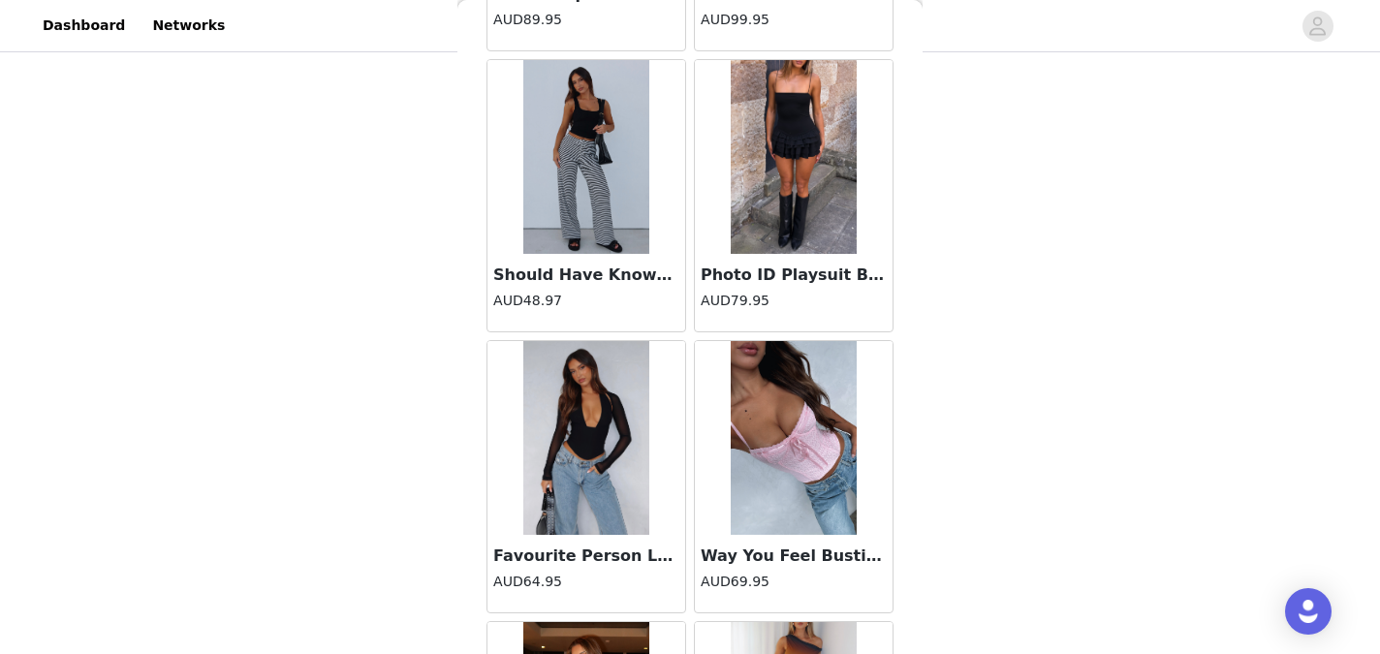
scroll to position [10440, 0]
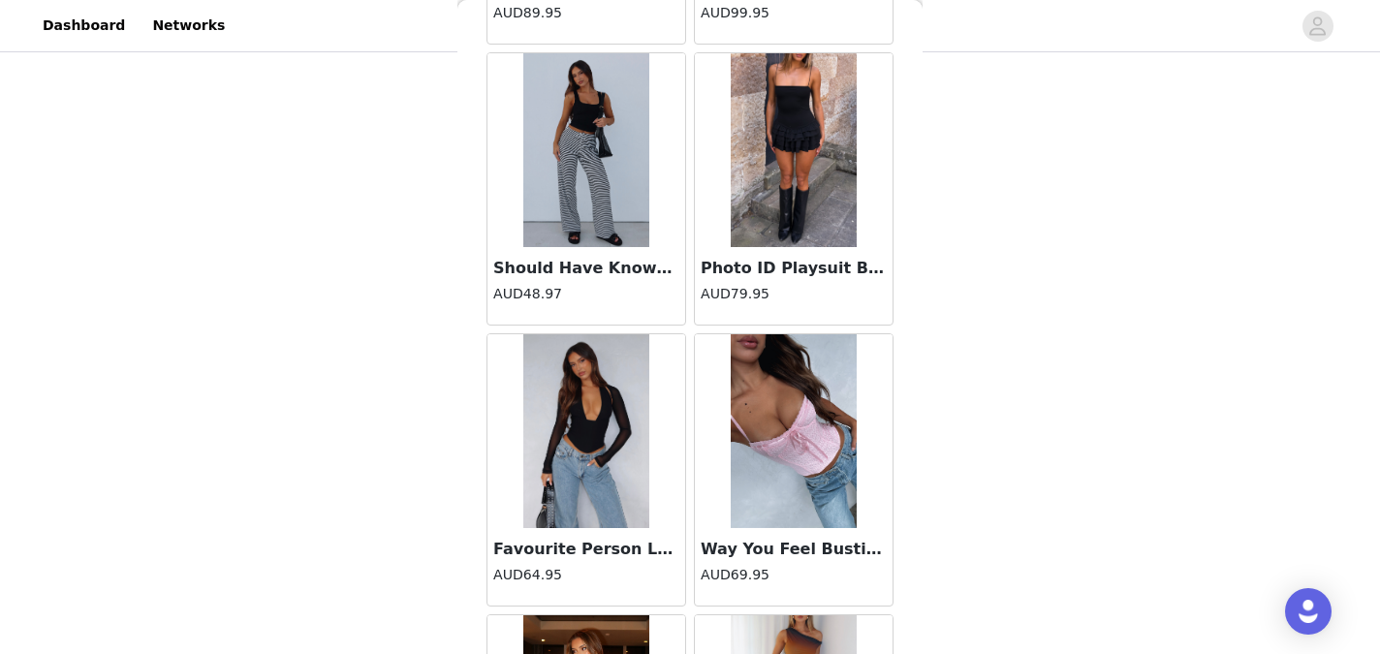
click at [588, 235] on img at bounding box center [586, 150] width 126 height 194
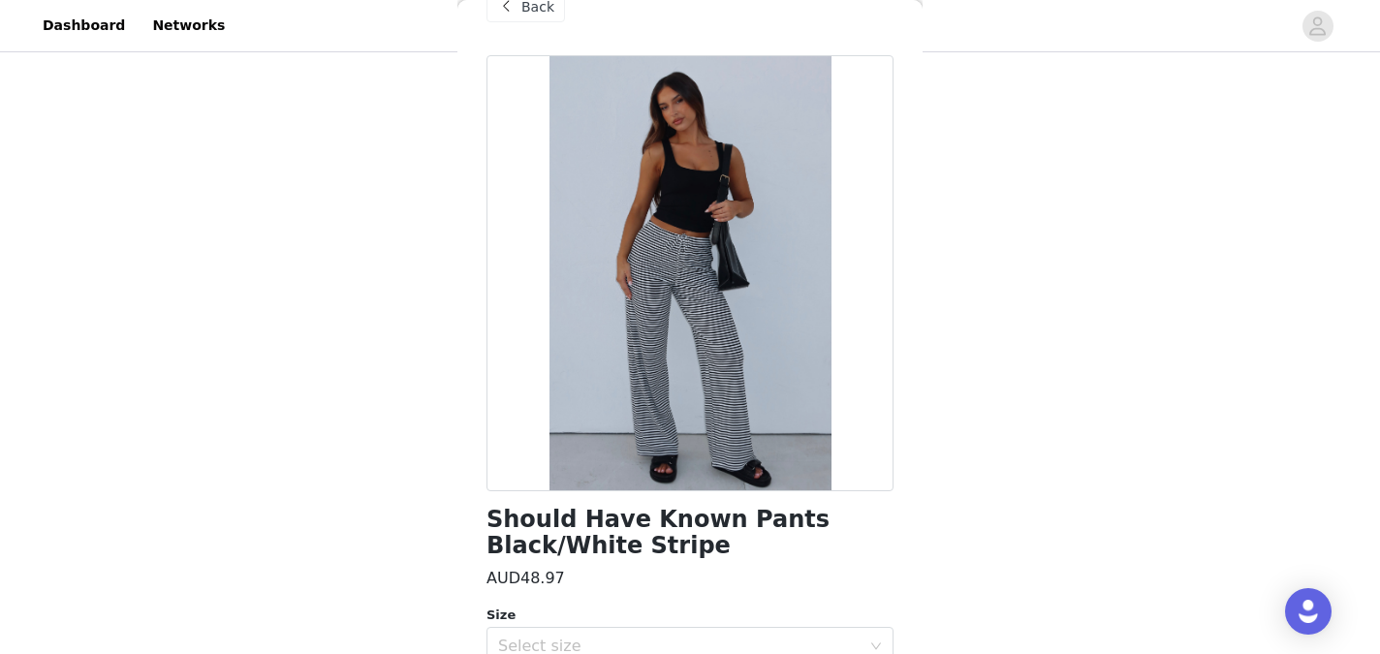
scroll to position [16, 0]
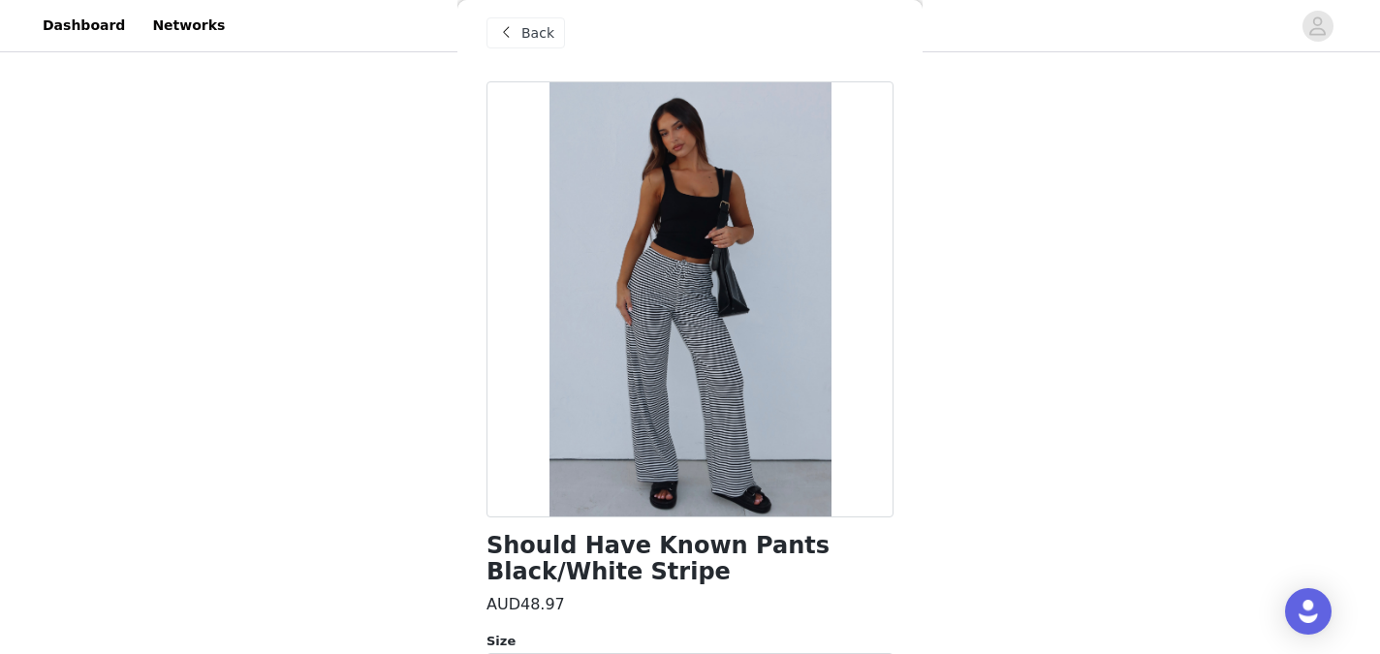
click at [549, 36] on span "Back" at bounding box center [537, 33] width 33 height 20
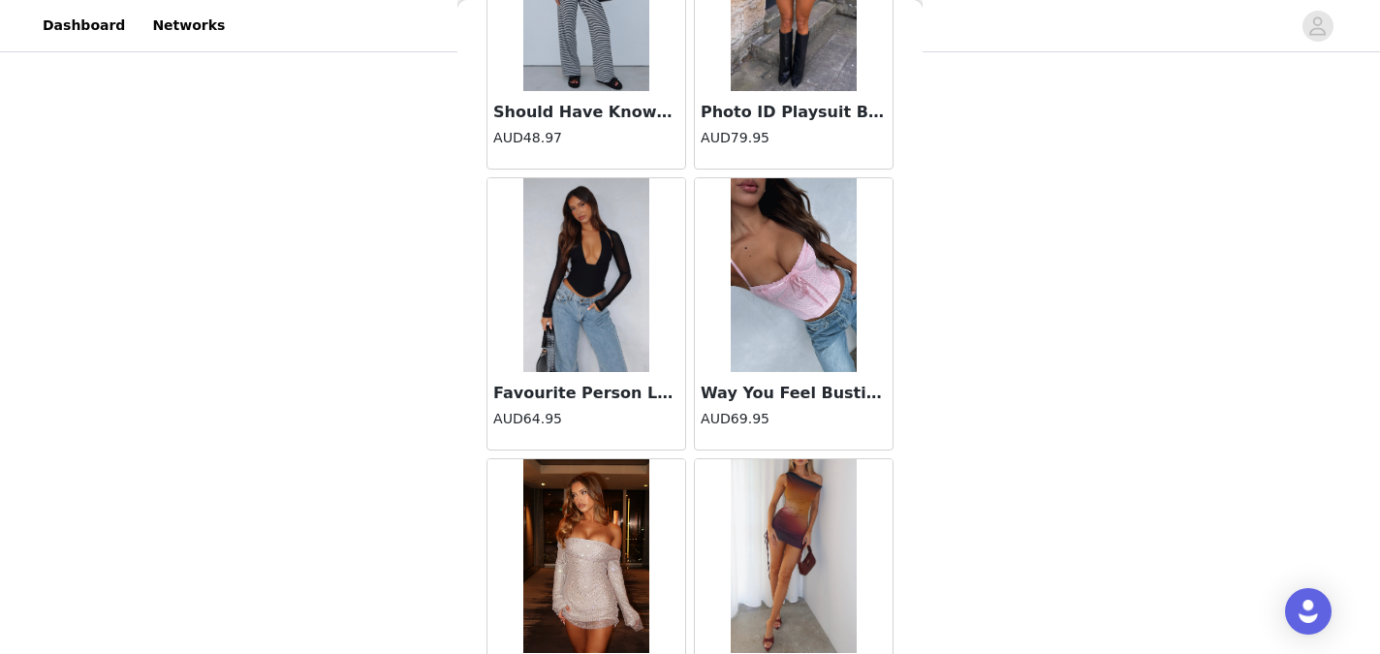
scroll to position [10740, 0]
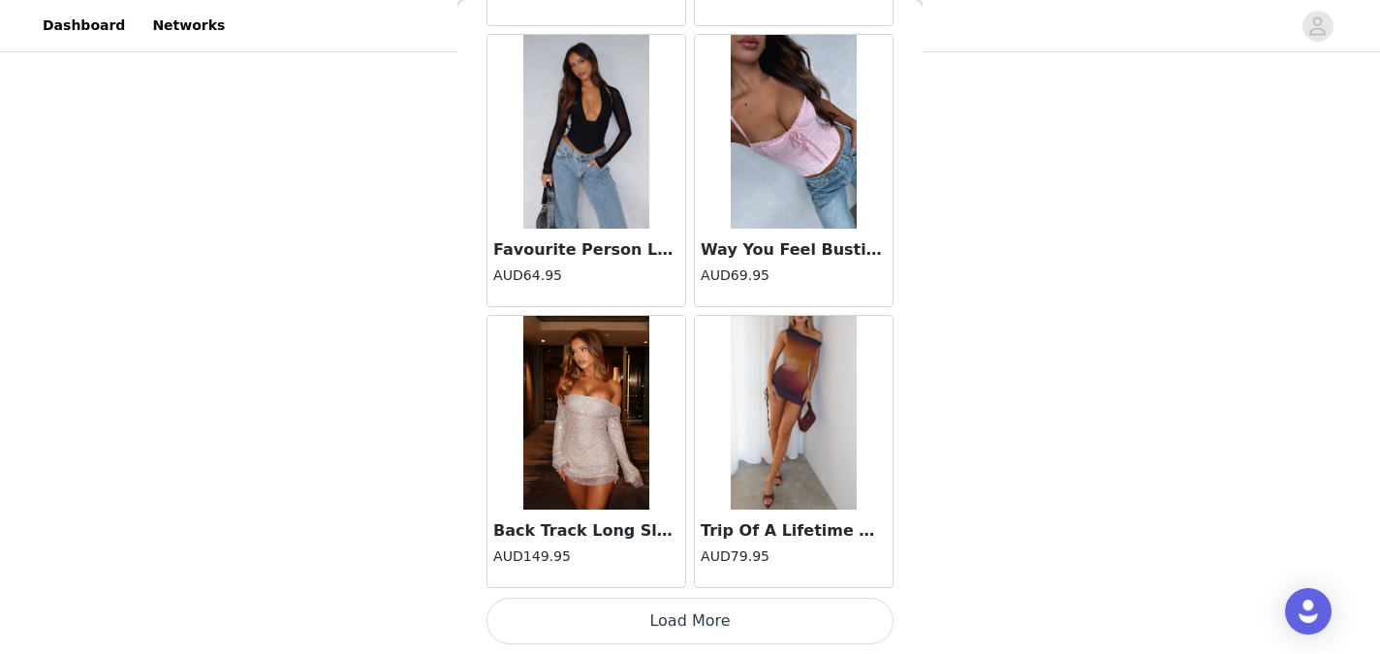
click at [680, 613] on button "Load More" at bounding box center [689, 621] width 407 height 47
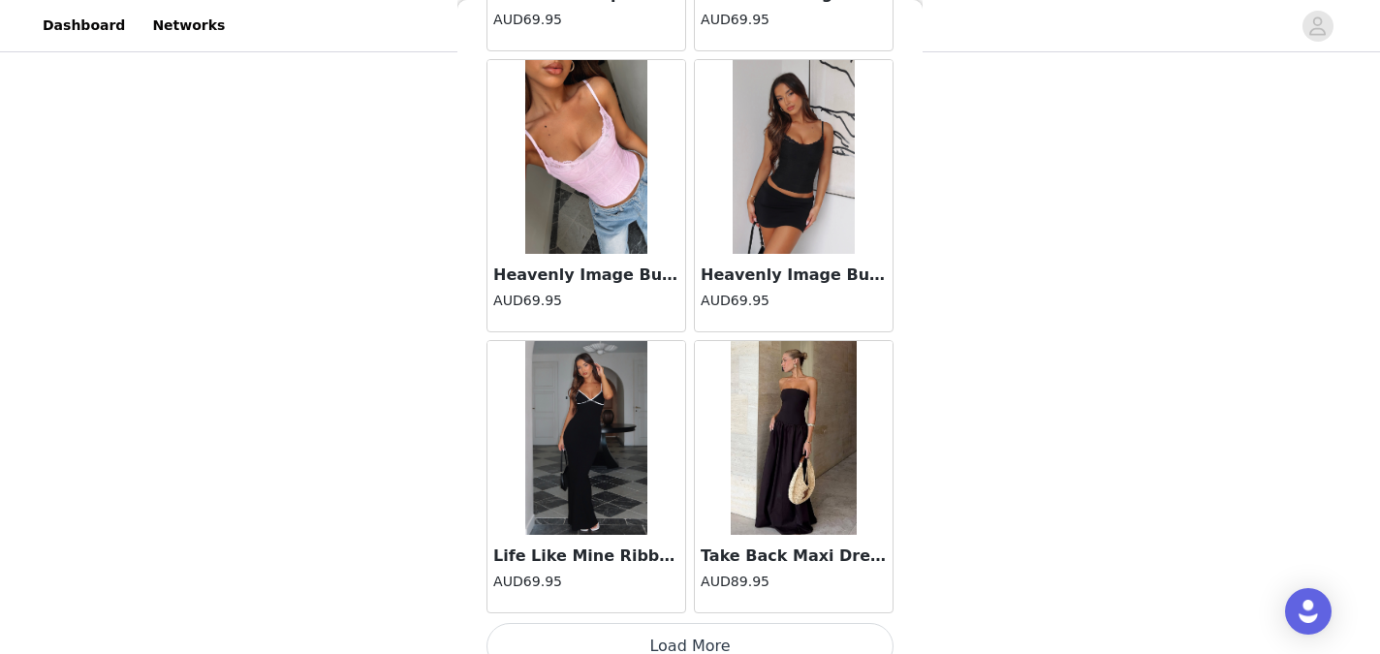
scroll to position [13549, 0]
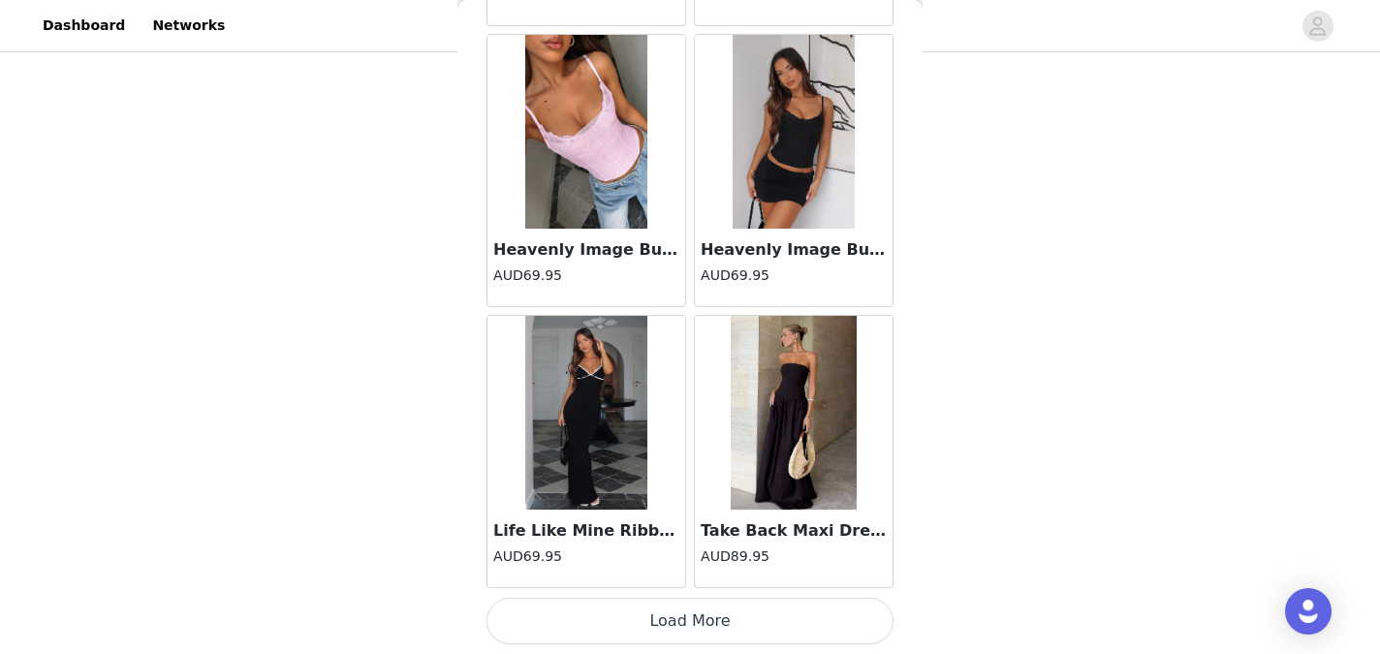
click at [776, 517] on div "Take Back Maxi Dress Chocolate AUD89.95" at bounding box center [794, 549] width 198 height 78
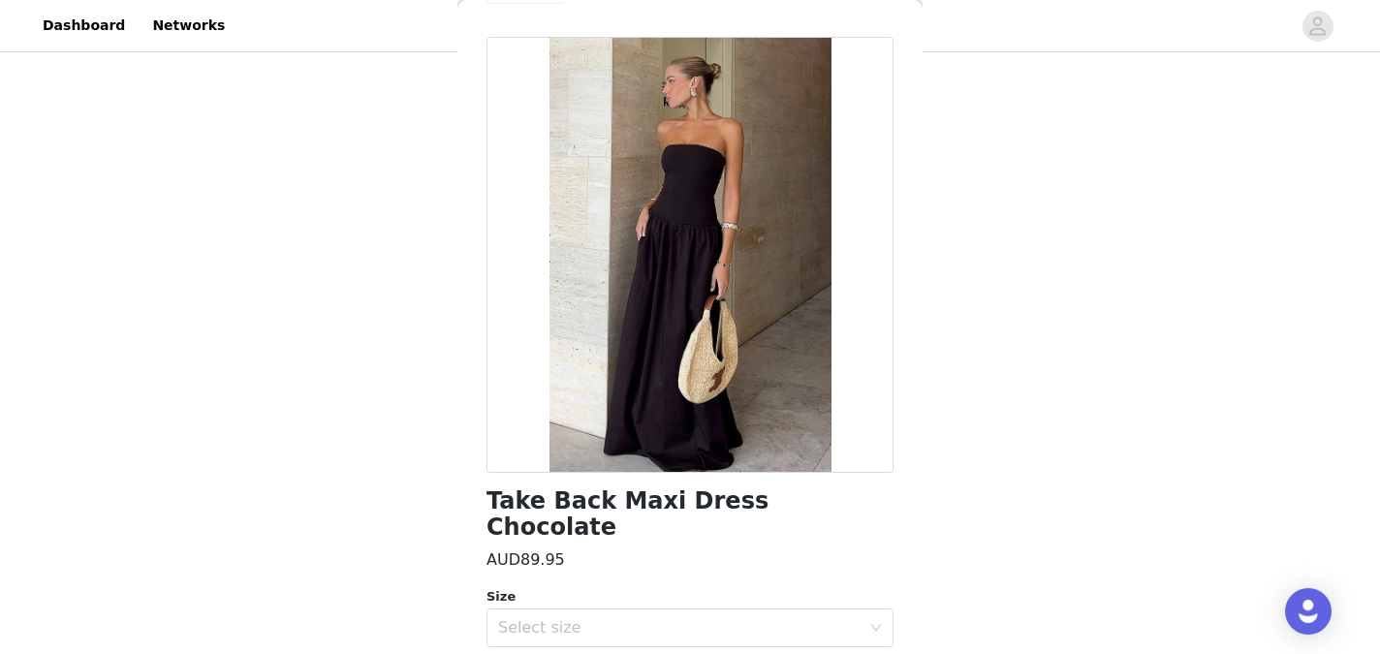
scroll to position [62, 0]
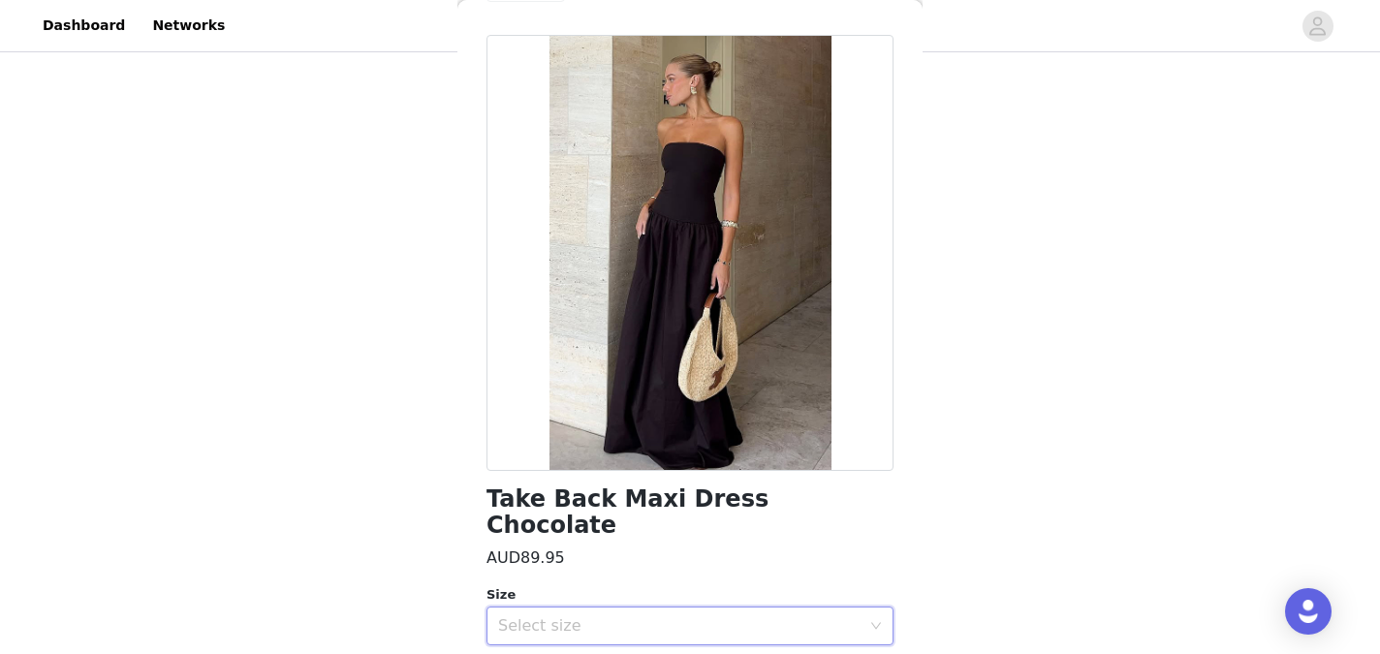
click at [849, 607] on div "Select size" at bounding box center [683, 625] width 371 height 37
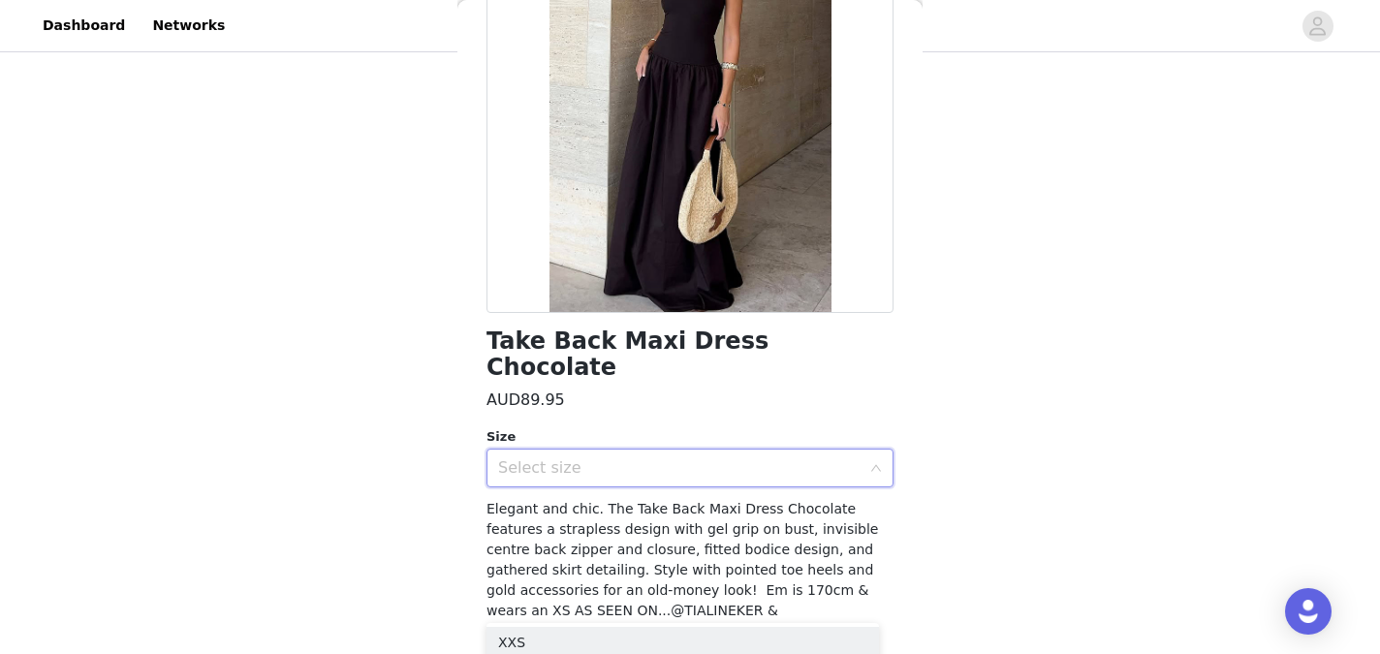
scroll to position [241, 0]
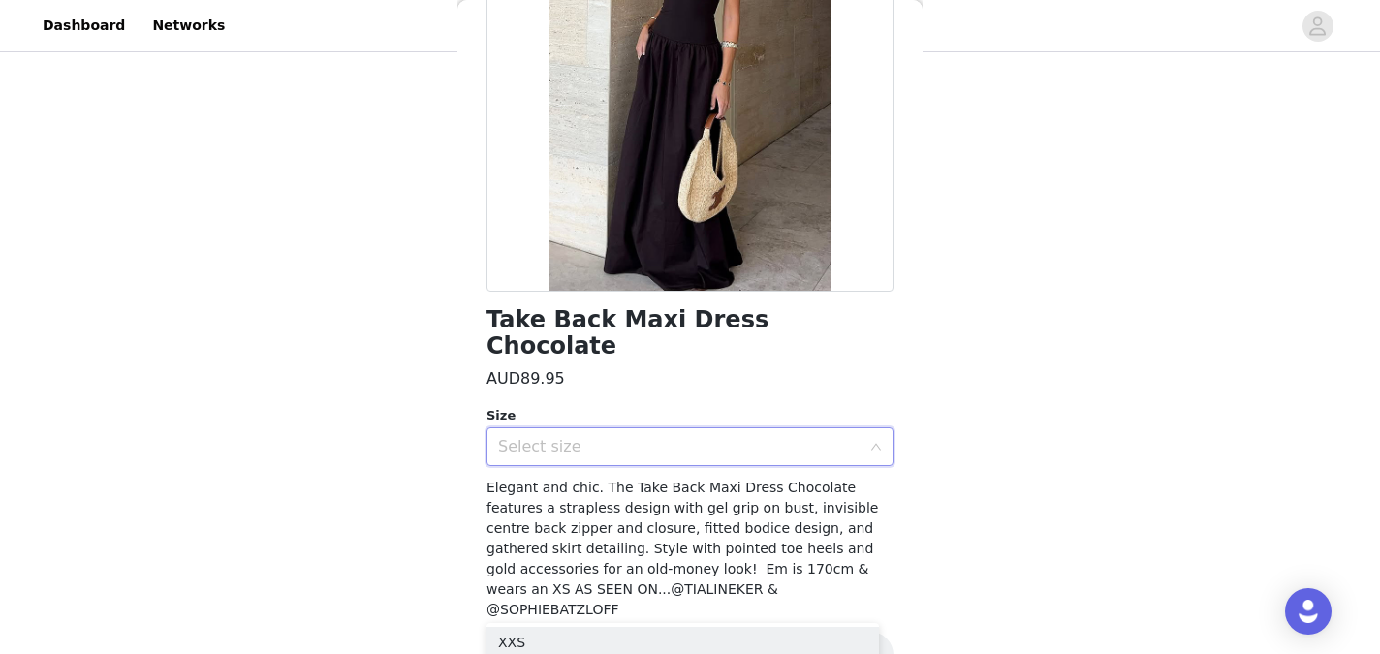
click at [840, 437] on div "Select size" at bounding box center [679, 446] width 362 height 19
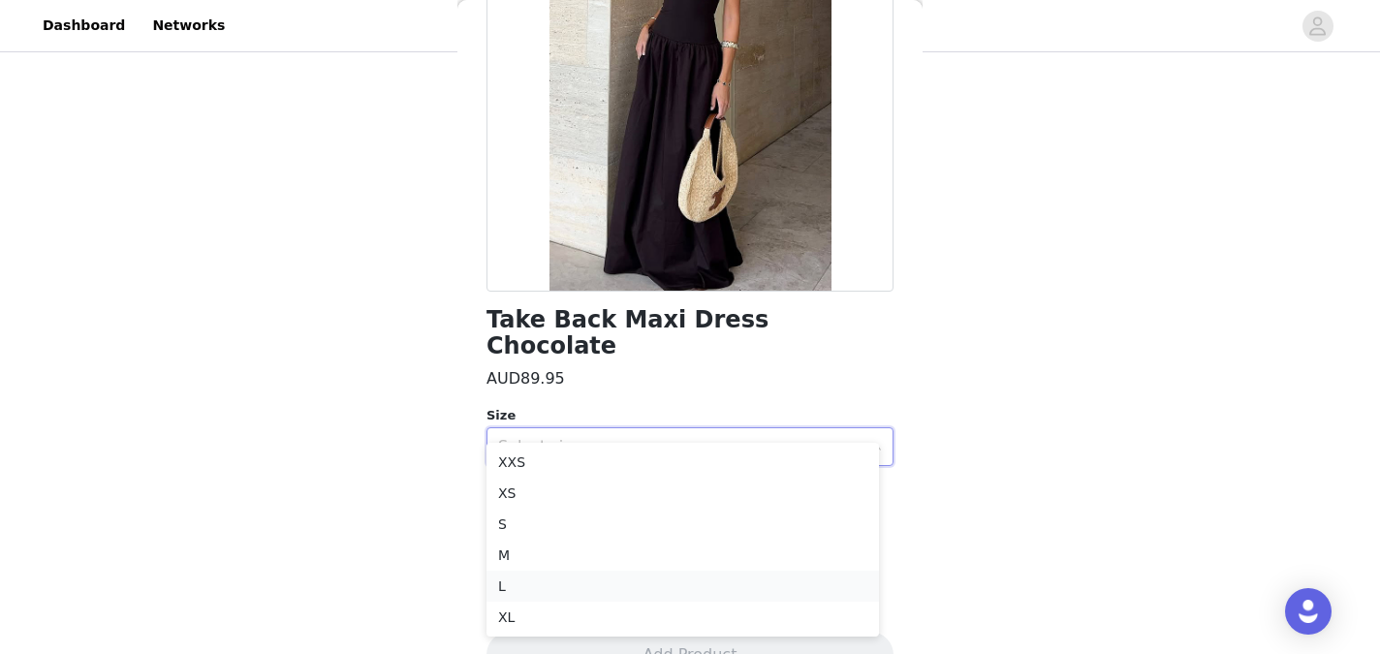
click at [539, 601] on li "L" at bounding box center [682, 586] width 392 height 31
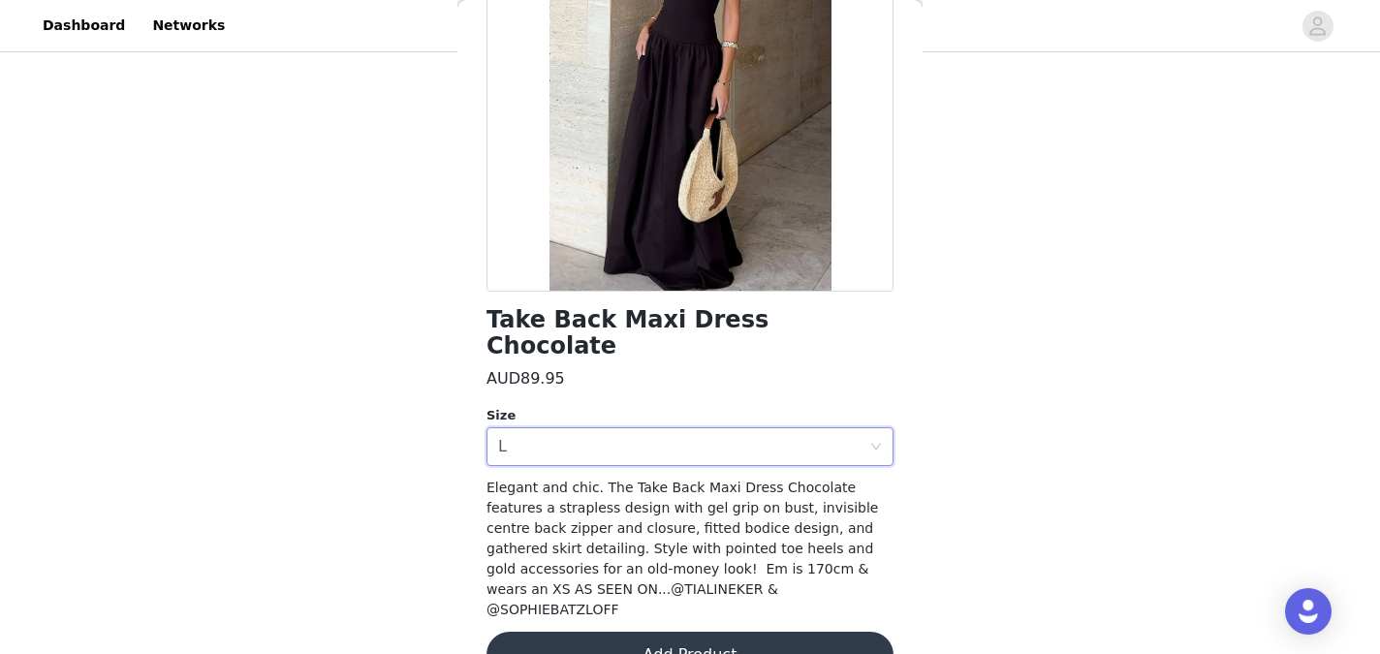
click at [668, 632] on button "Add Product" at bounding box center [689, 655] width 407 height 47
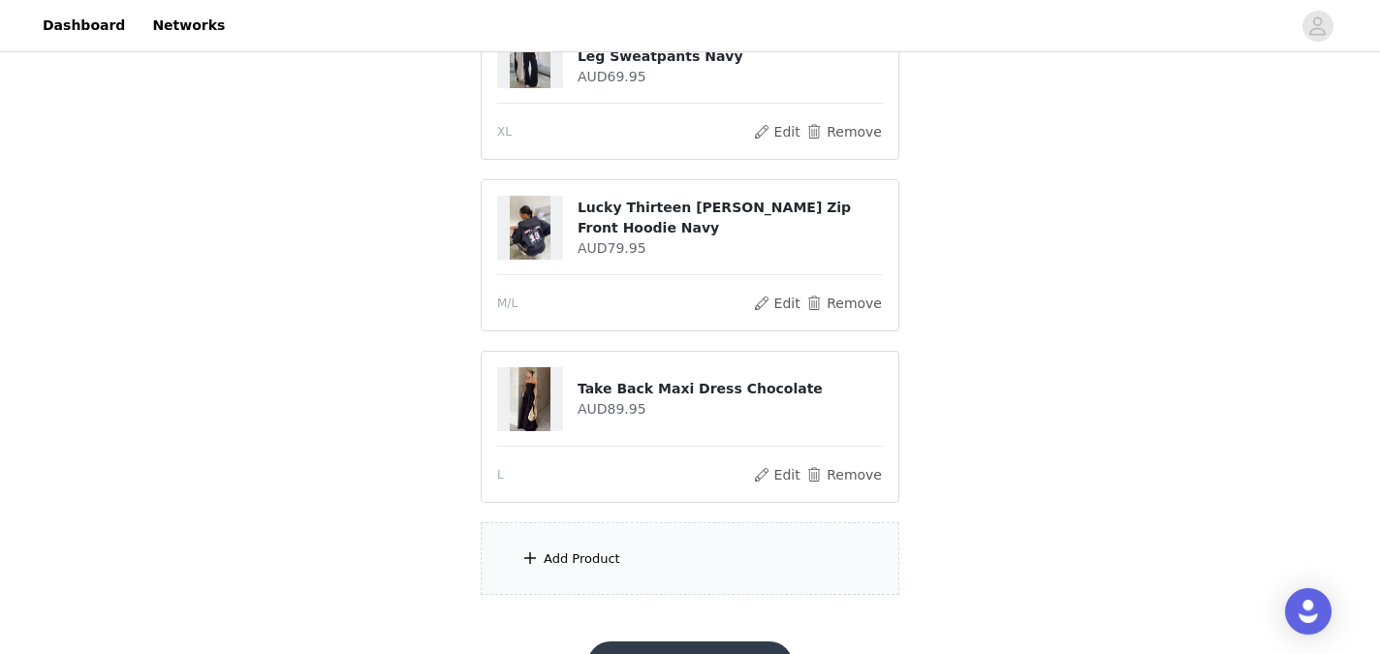
scroll to position [795, 0]
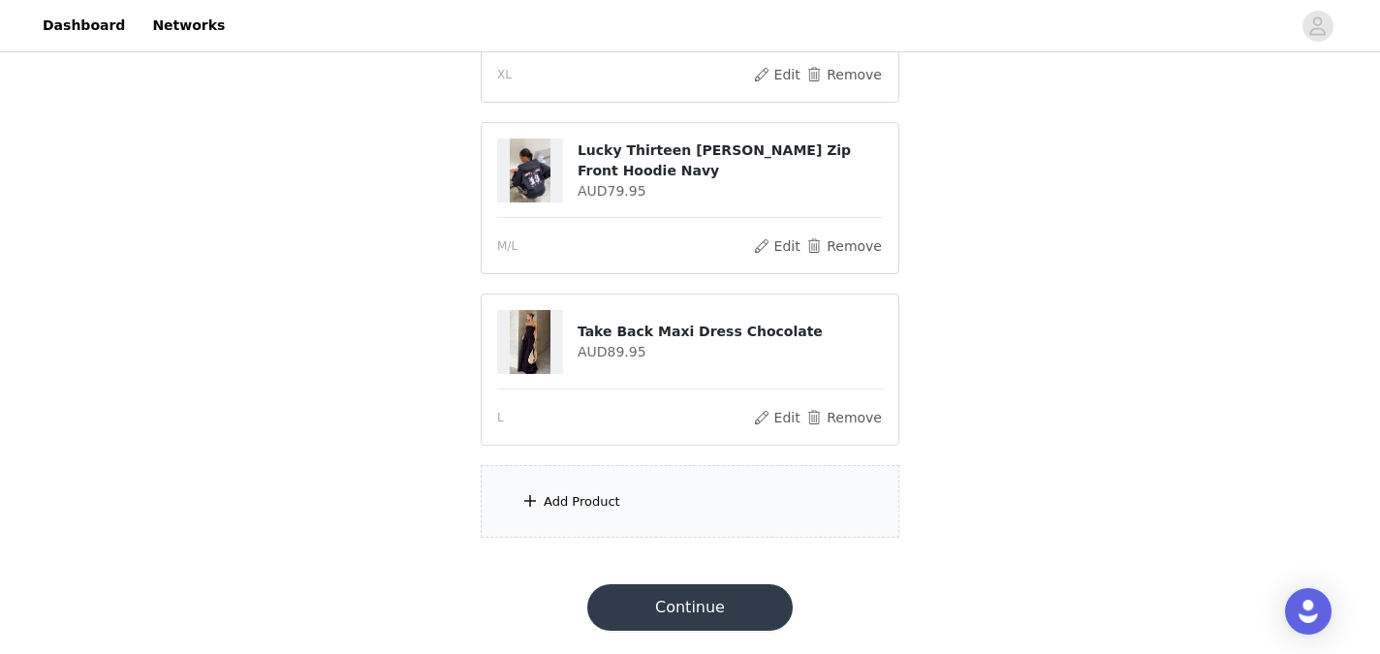
click at [637, 493] on div "Add Product" at bounding box center [690, 501] width 419 height 73
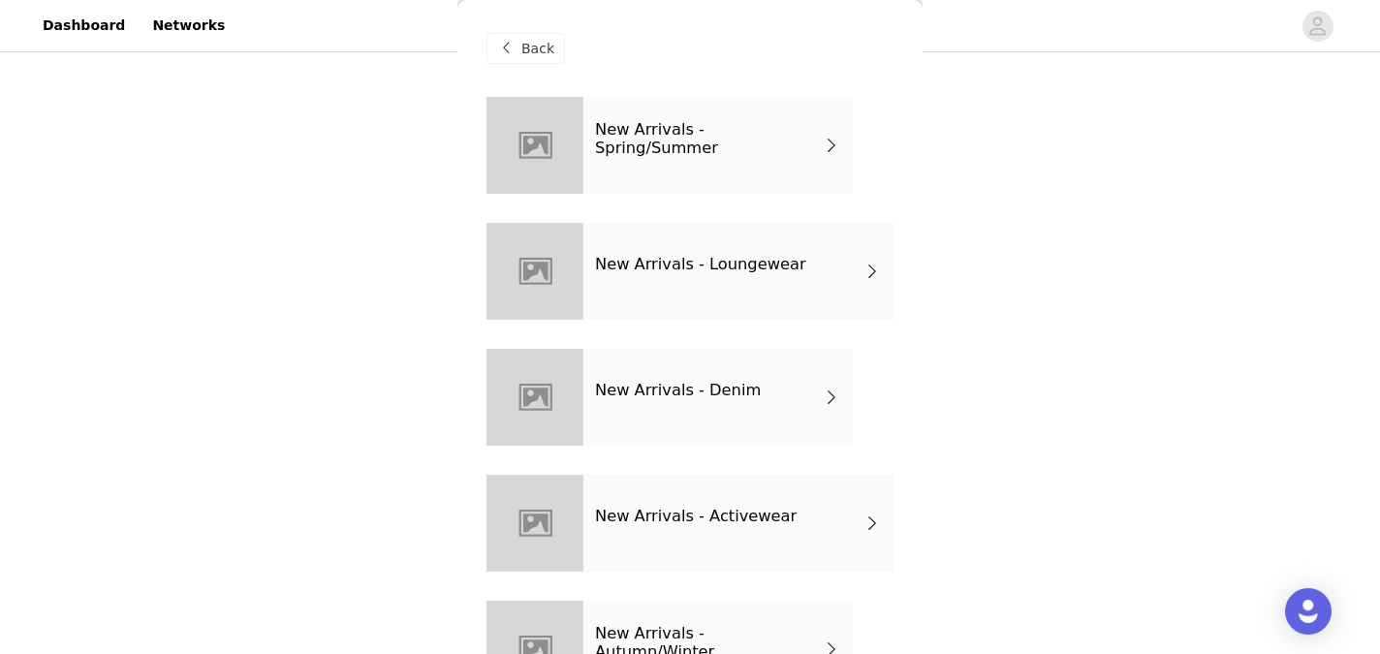
click at [710, 177] on div "New Arrivals - Spring/Summer" at bounding box center [717, 145] width 269 height 97
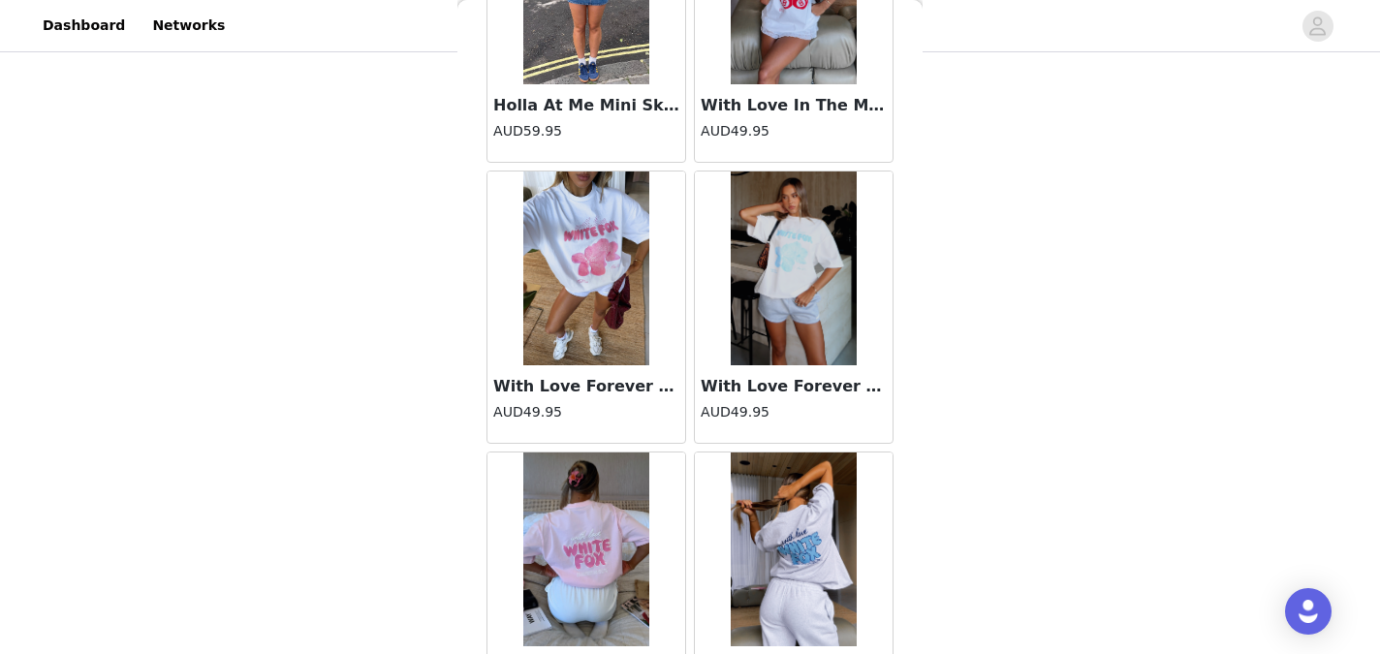
scroll to position [2311, 0]
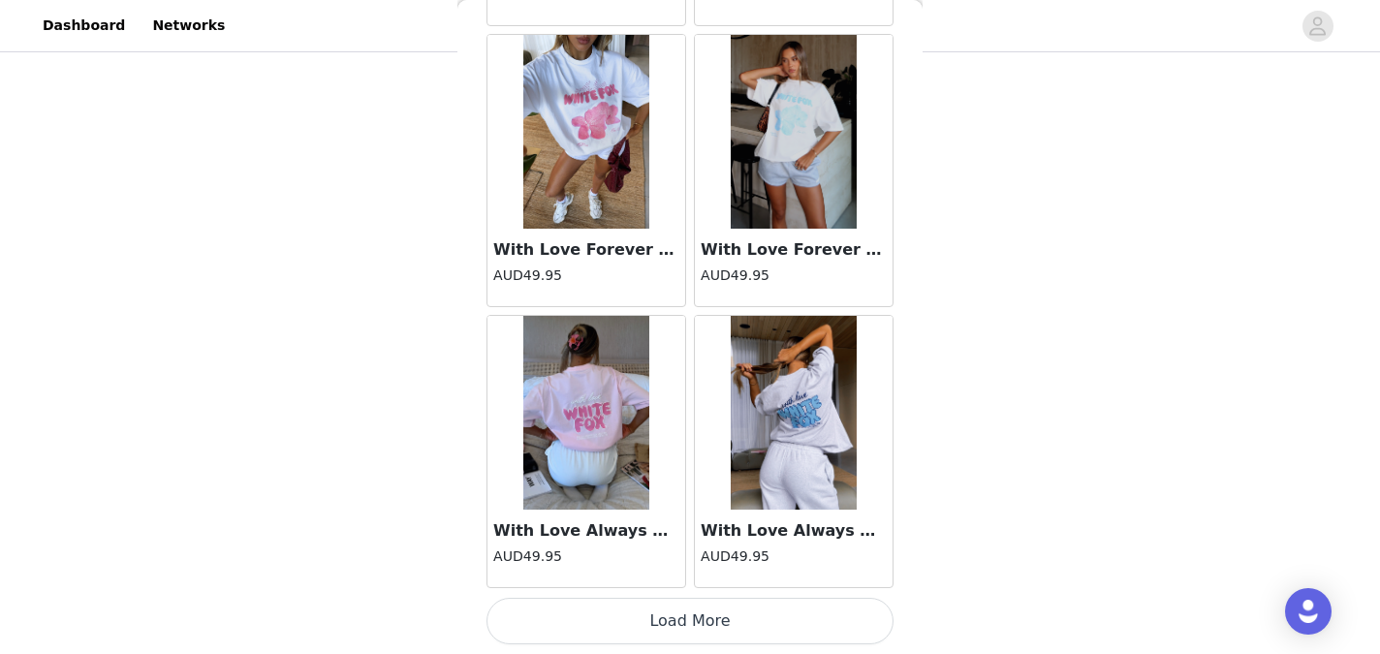
click at [666, 609] on button "Load More" at bounding box center [689, 621] width 407 height 47
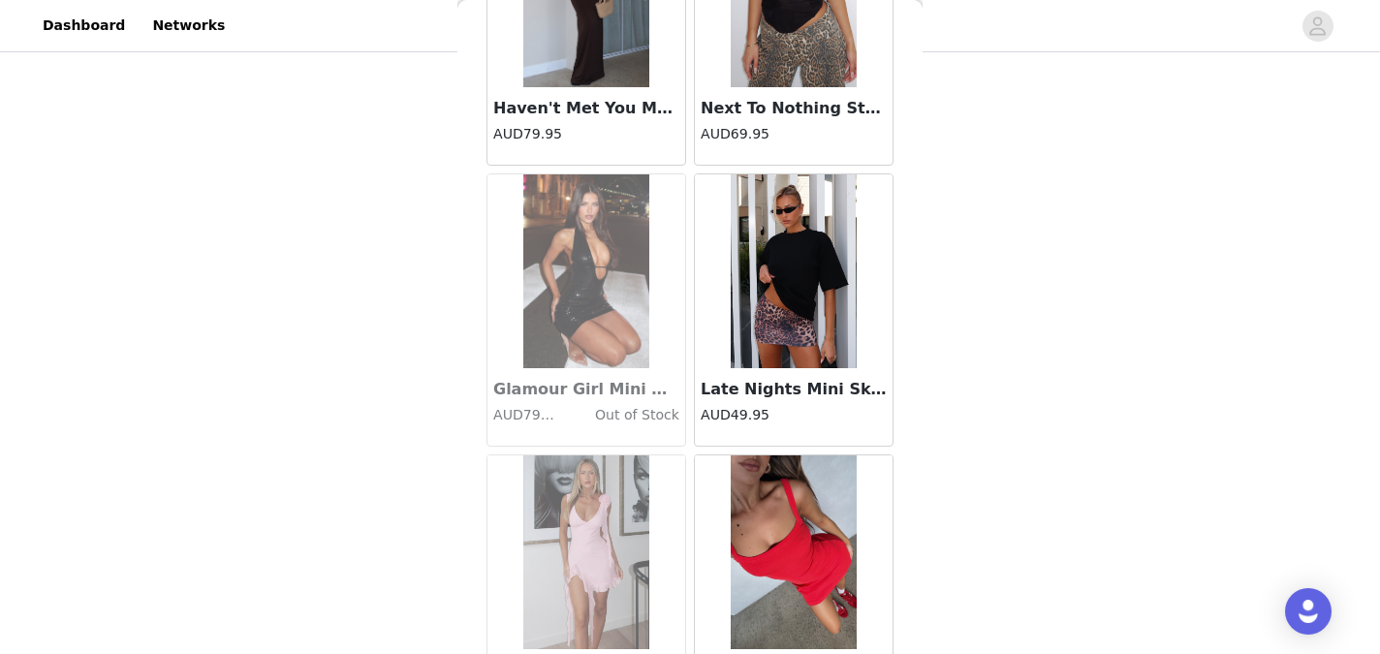
scroll to position [5120, 0]
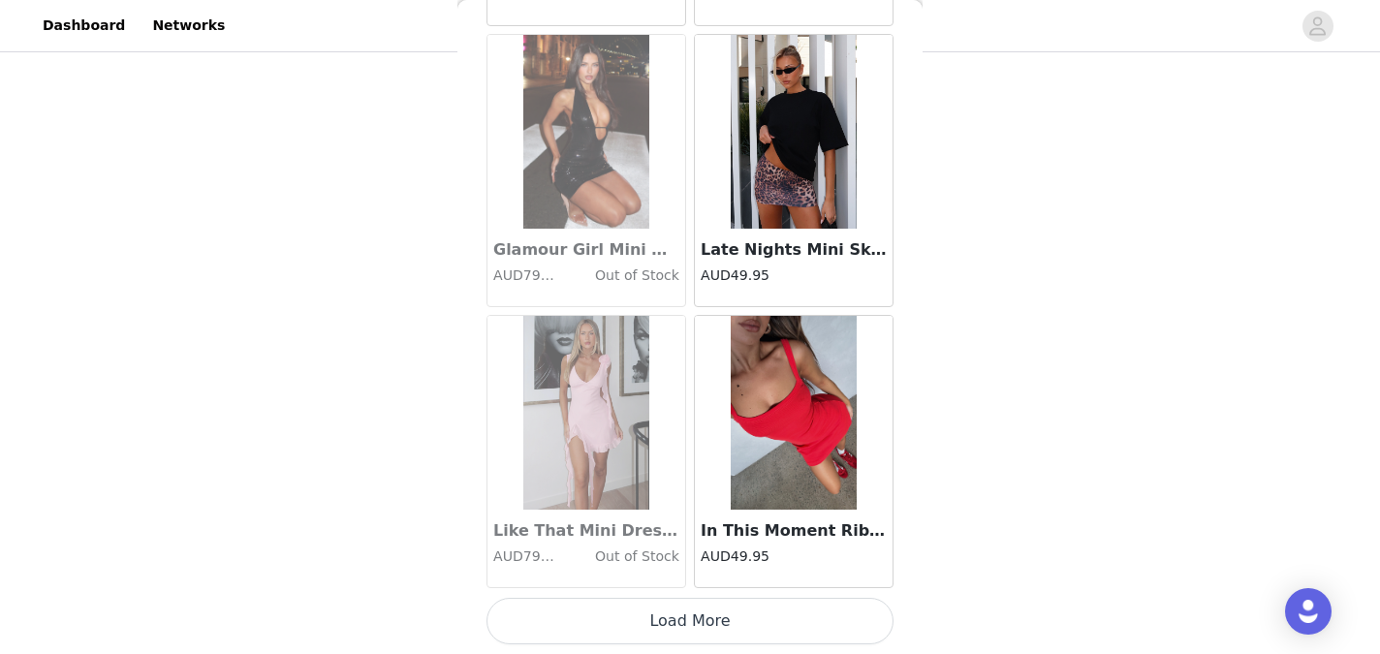
click at [690, 611] on button "Load More" at bounding box center [689, 621] width 407 height 47
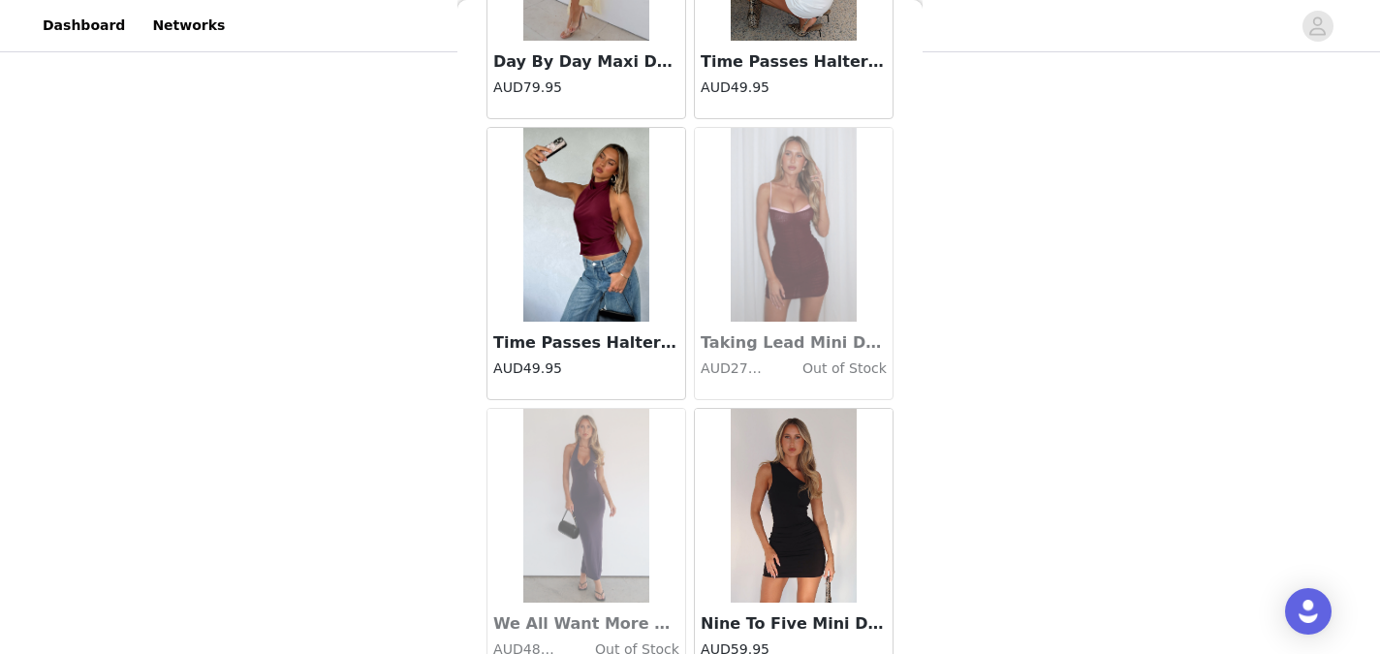
scroll to position [7930, 0]
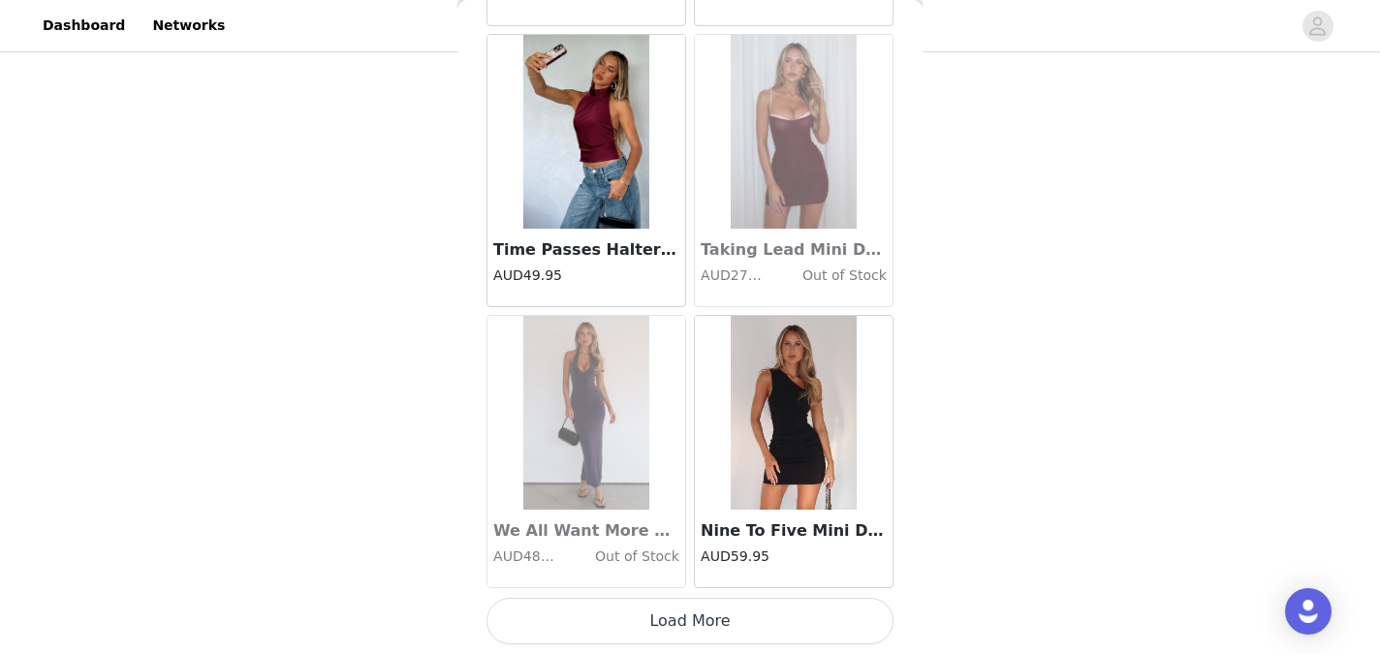
click at [682, 623] on button "Load More" at bounding box center [689, 621] width 407 height 47
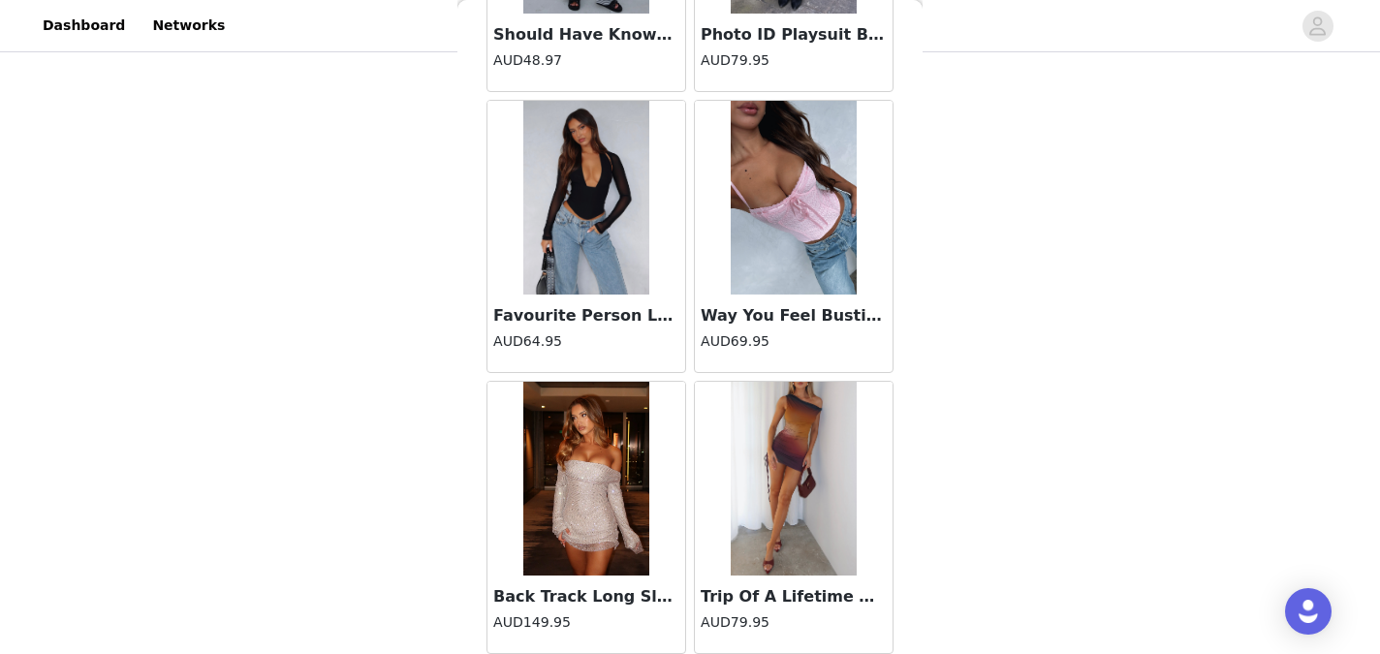
scroll to position [10740, 0]
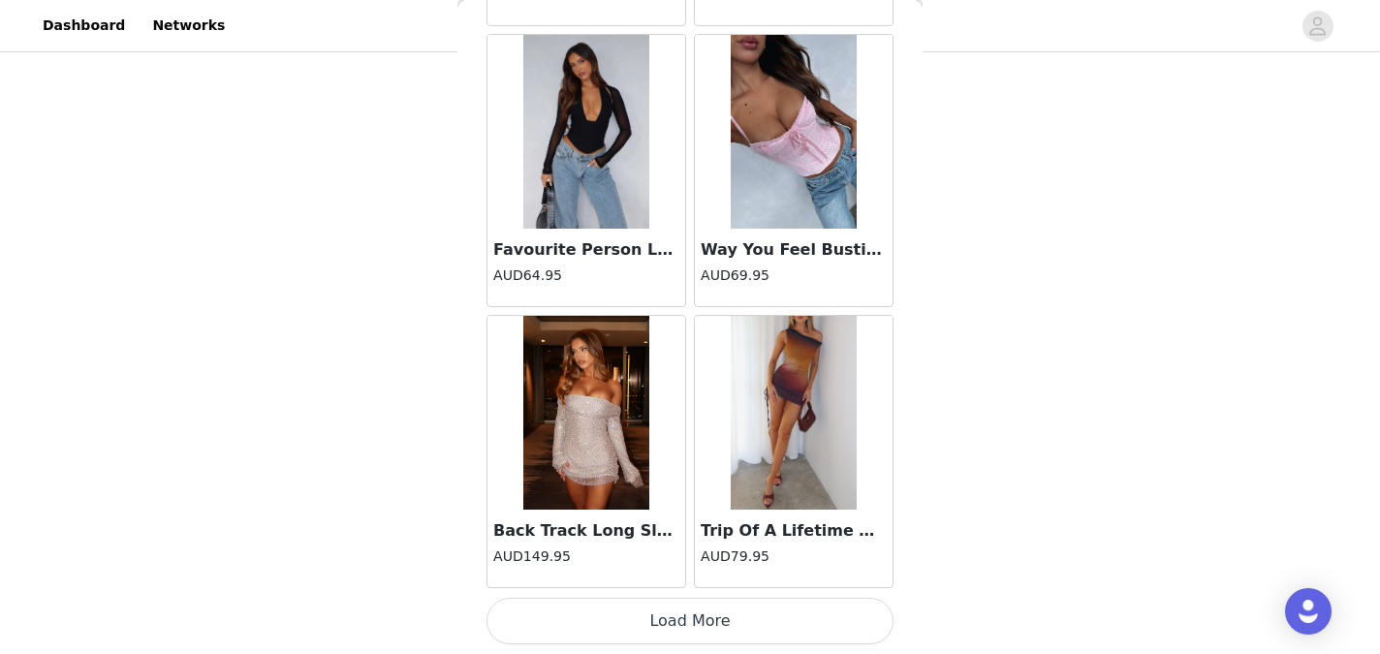
click at [680, 621] on button "Load More" at bounding box center [689, 621] width 407 height 47
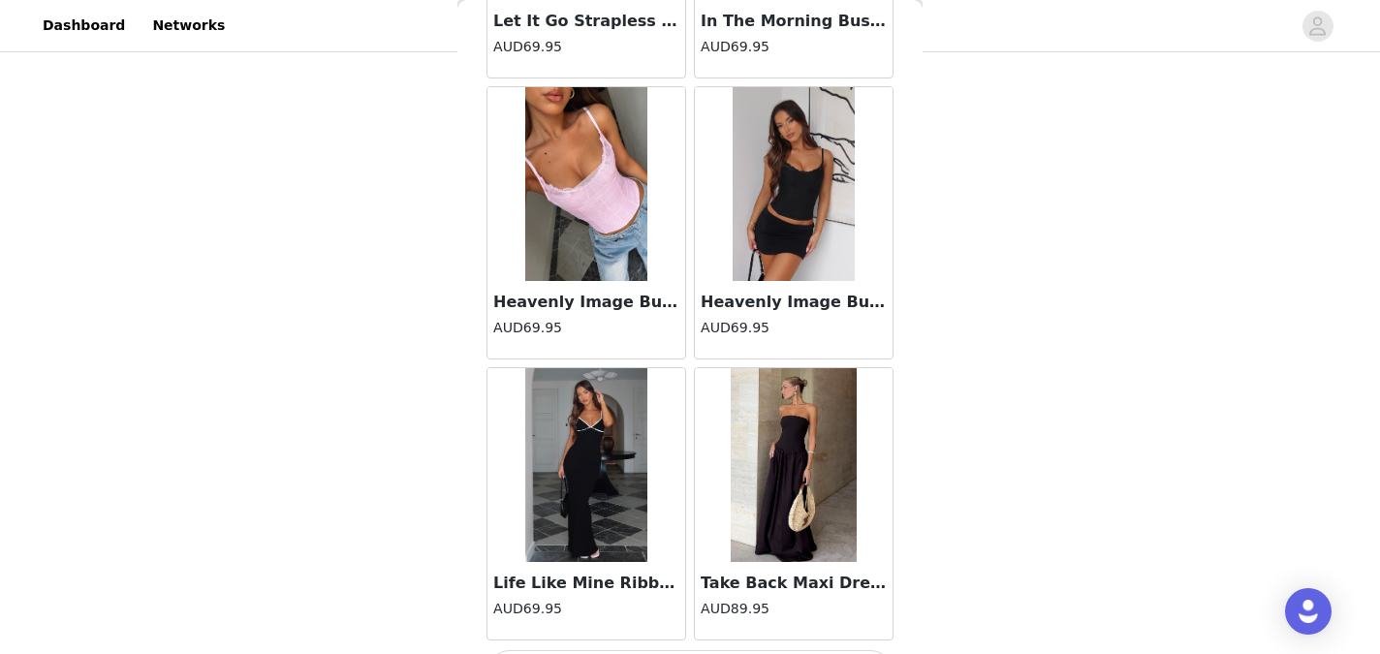
scroll to position [13549, 0]
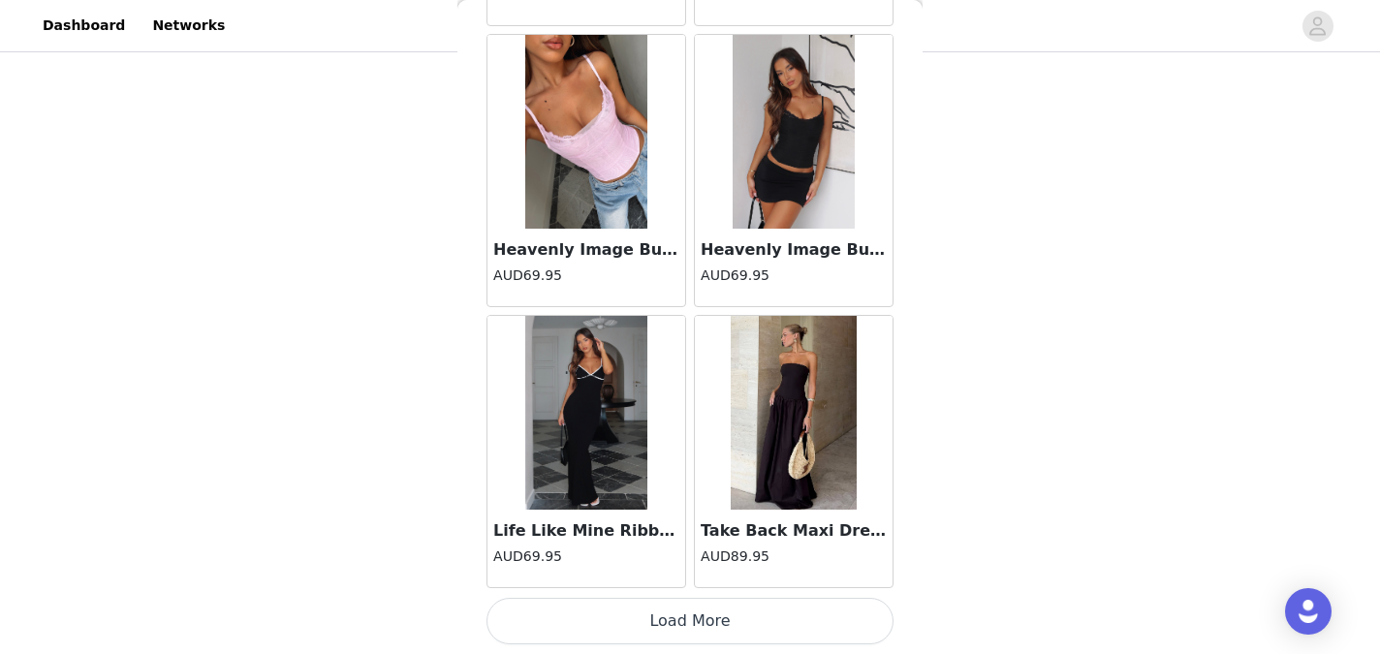
click at [687, 629] on button "Load More" at bounding box center [689, 621] width 407 height 47
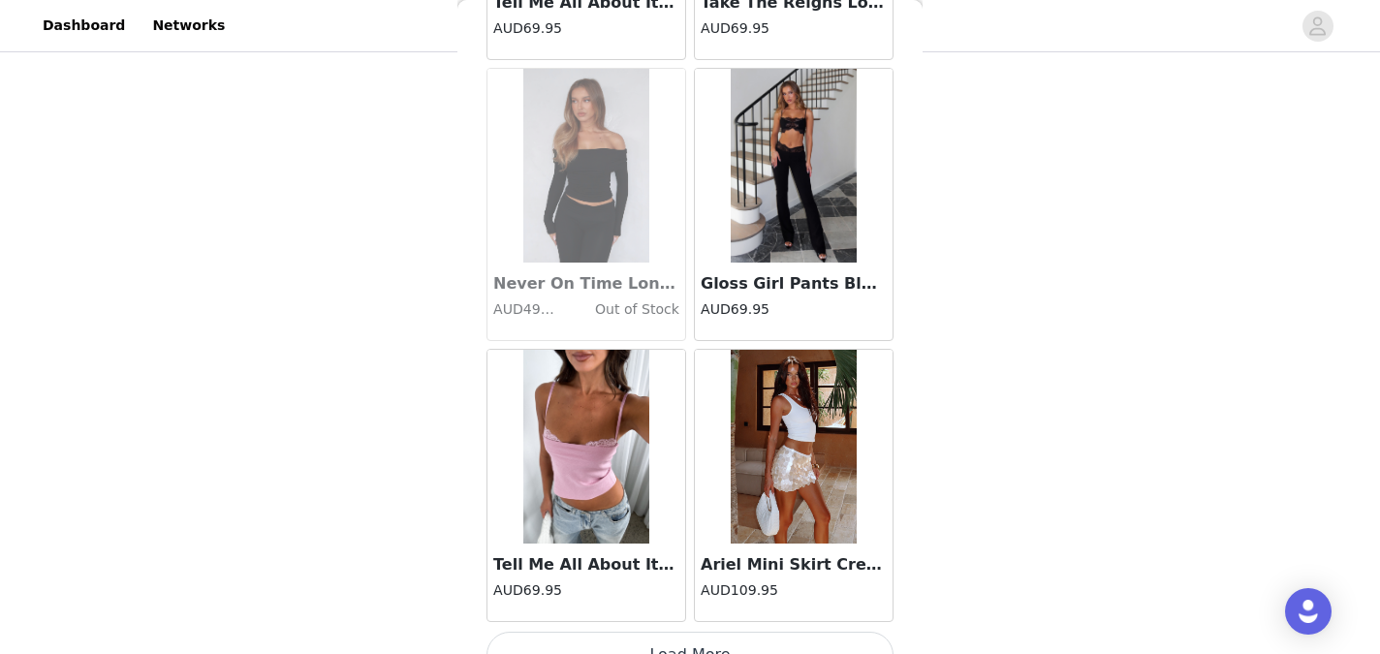
scroll to position [16359, 0]
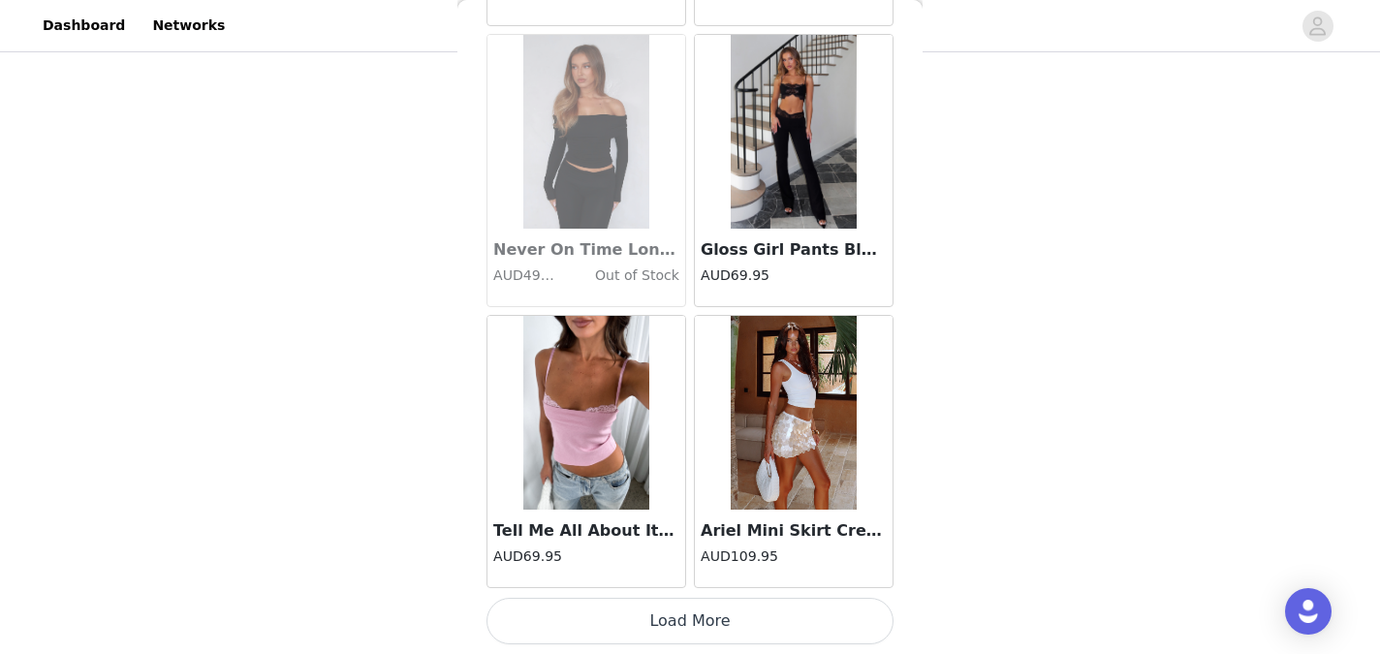
click at [693, 618] on button "Load More" at bounding box center [689, 621] width 407 height 47
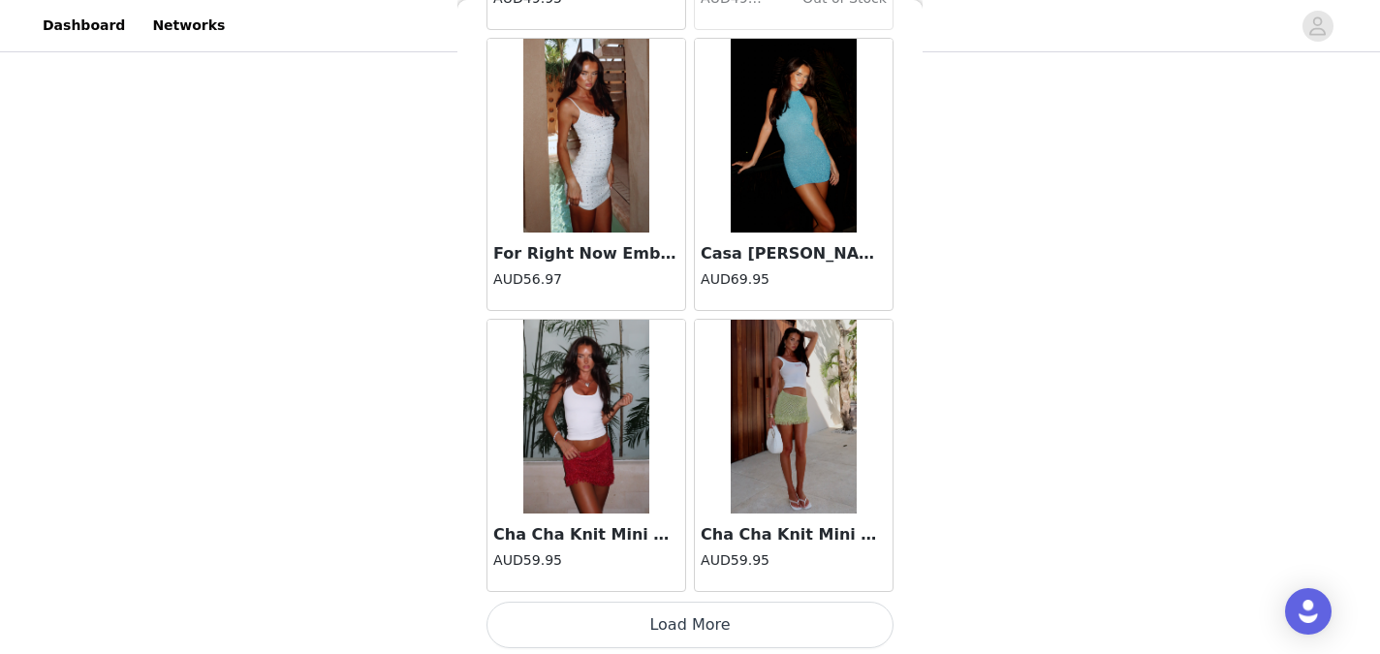
scroll to position [19168, 0]
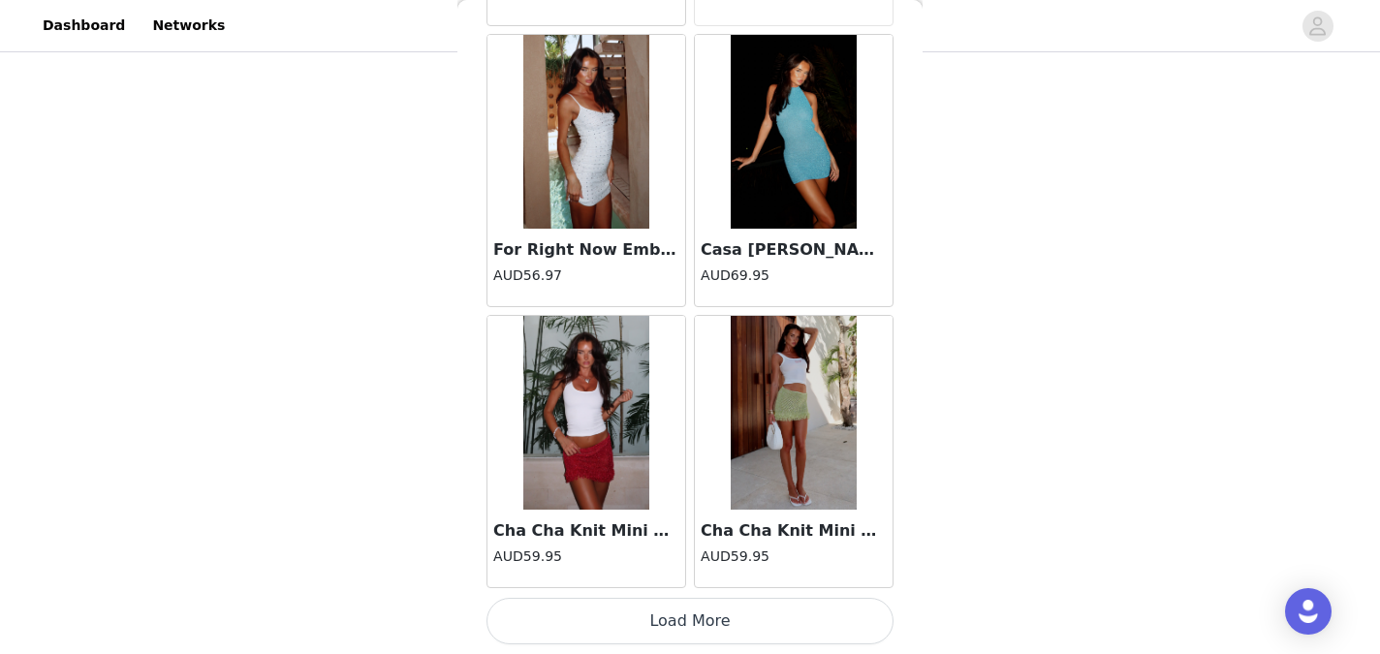
click at [711, 626] on button "Load More" at bounding box center [689, 621] width 407 height 47
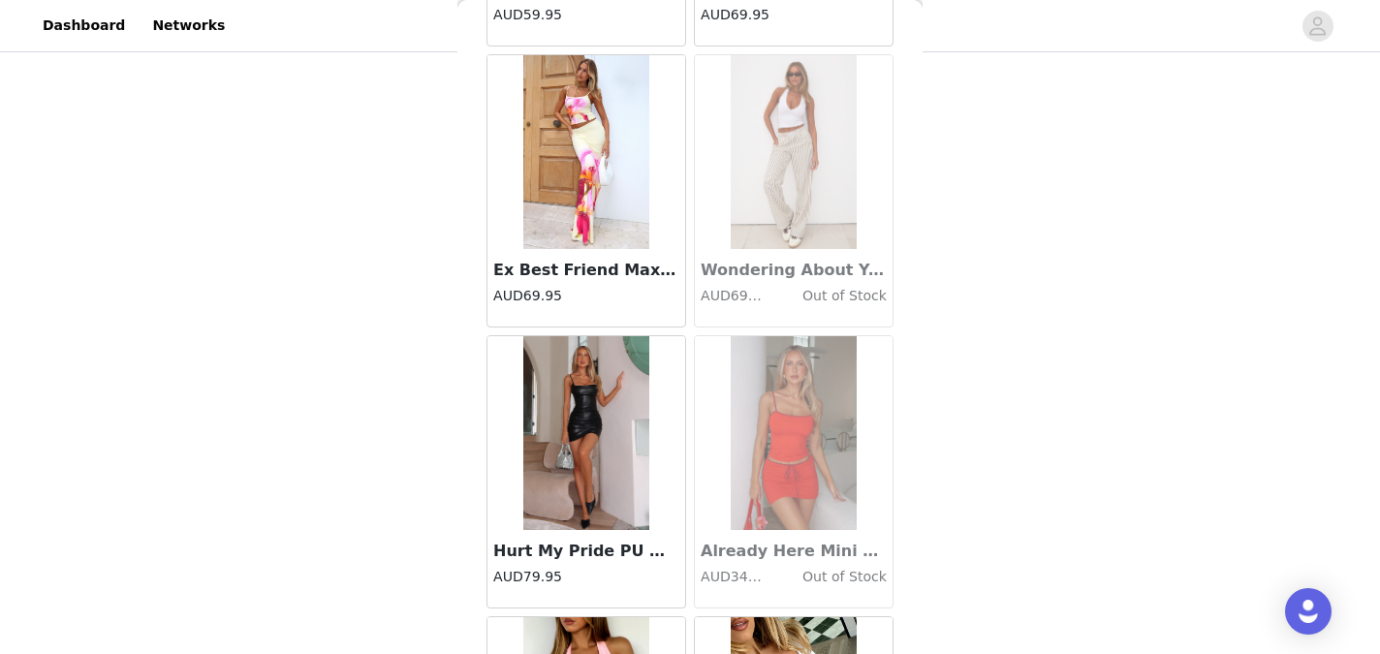
scroll to position [20274, 0]
click at [554, 213] on div at bounding box center [586, 150] width 198 height 194
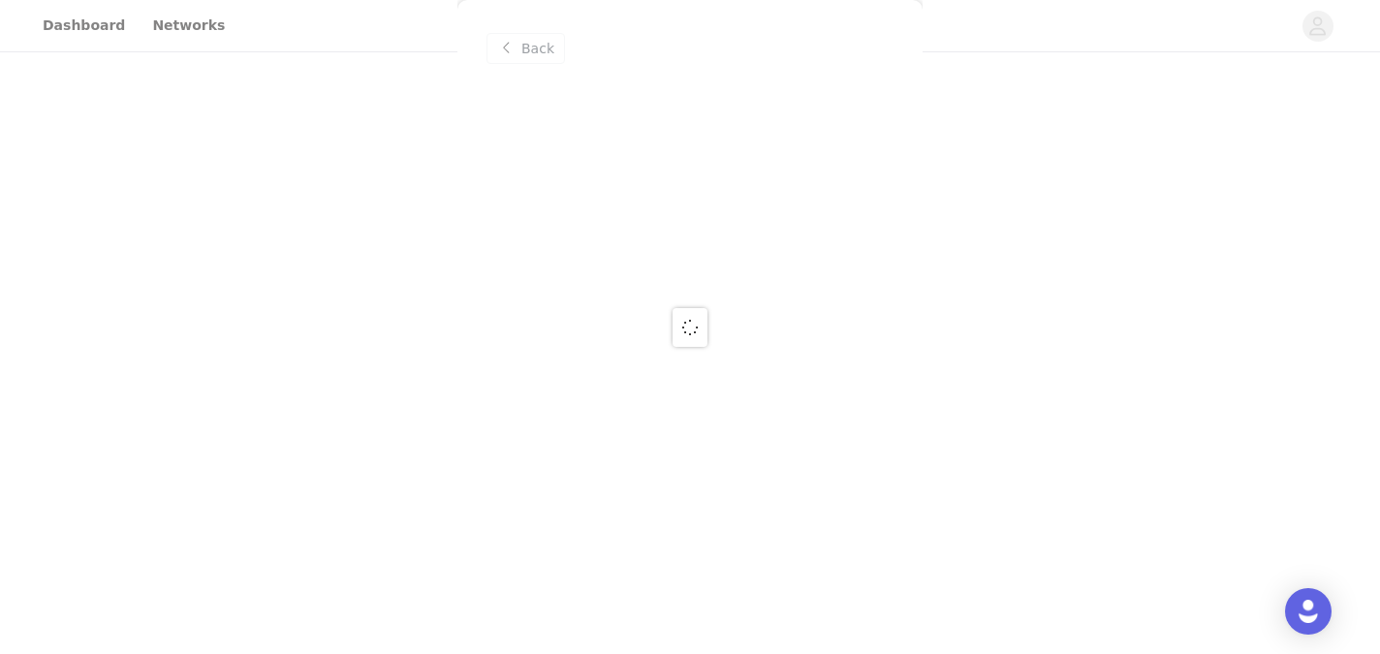
scroll to position [0, 0]
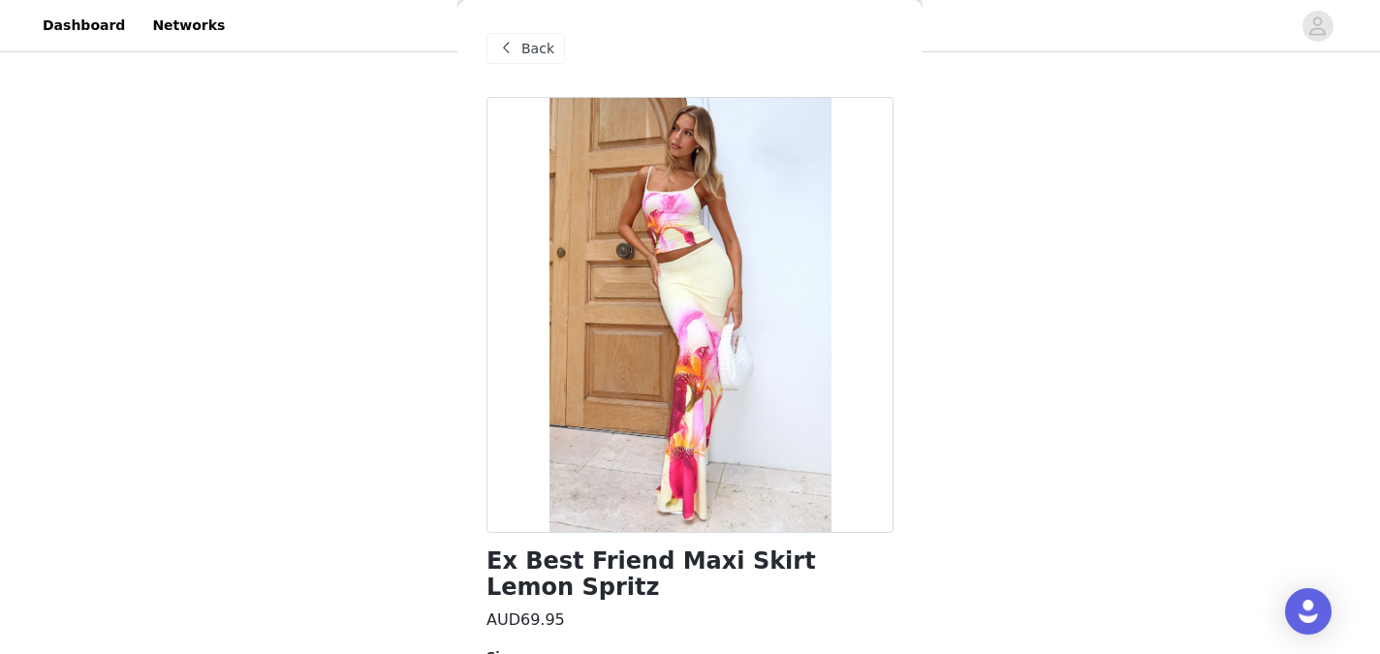
click at [534, 54] on span "Back" at bounding box center [537, 49] width 33 height 20
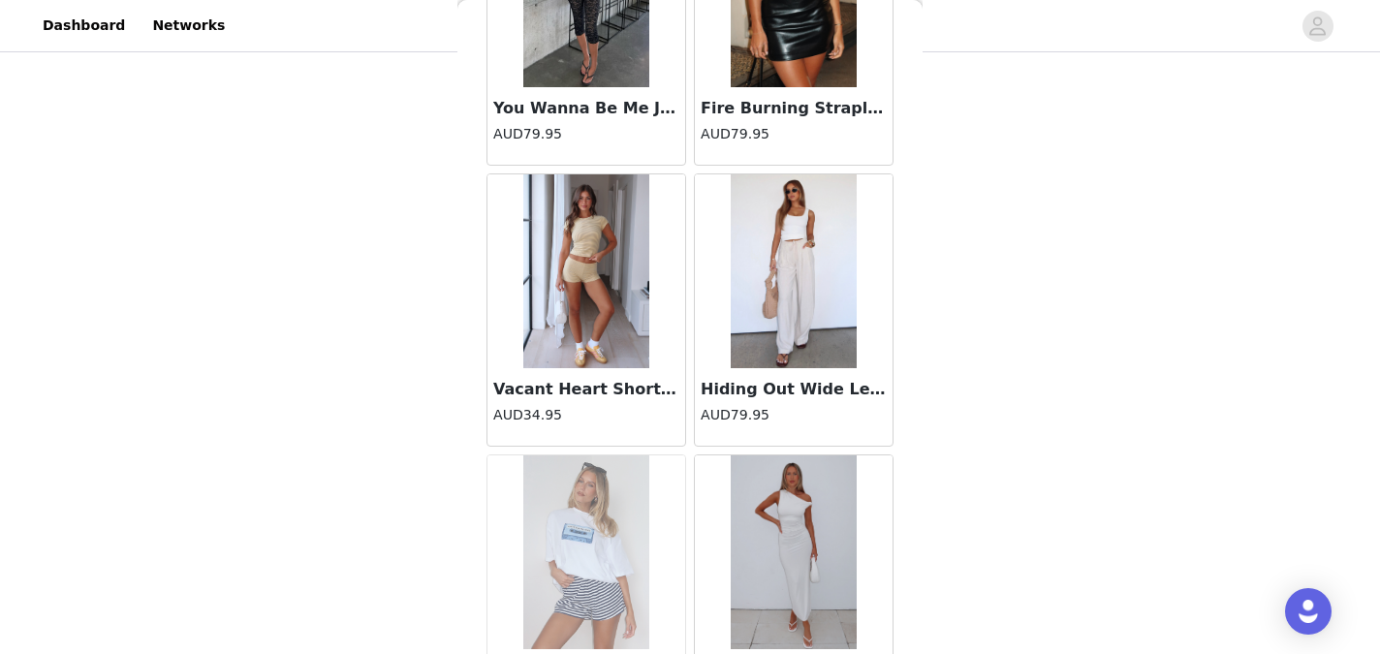
scroll to position [21559, 0]
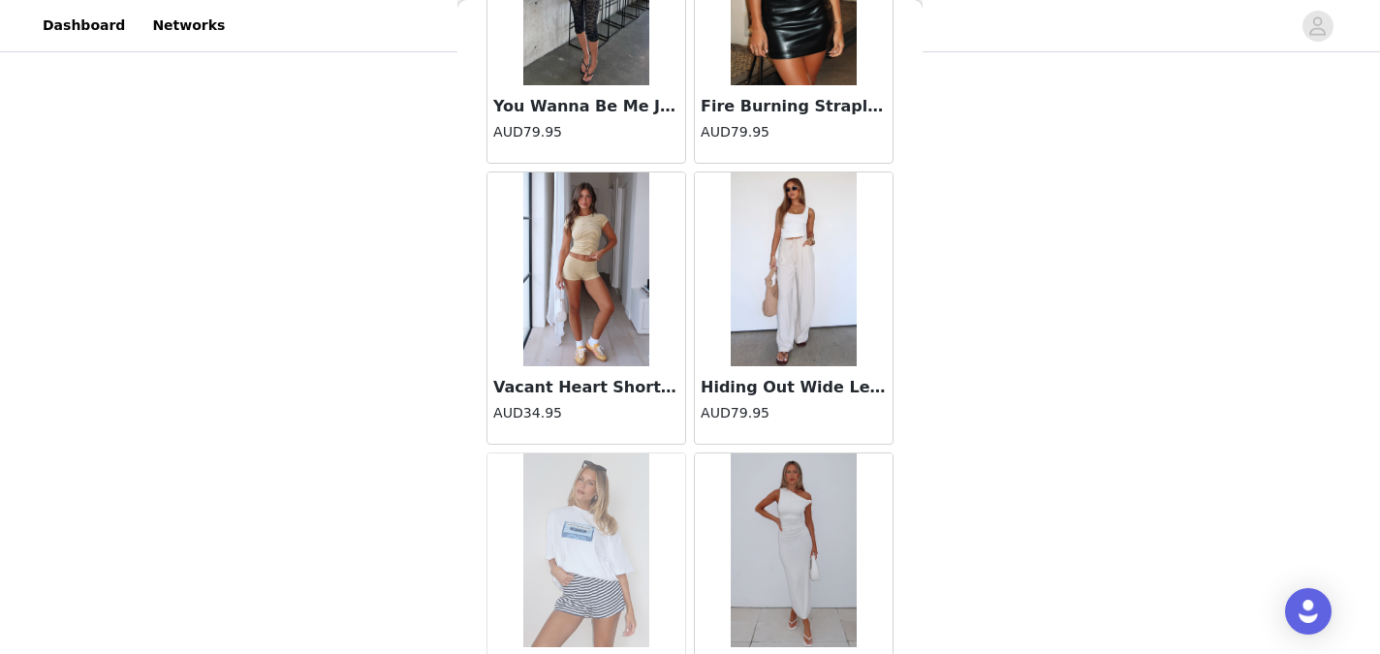
click at [797, 350] on img at bounding box center [793, 269] width 126 height 194
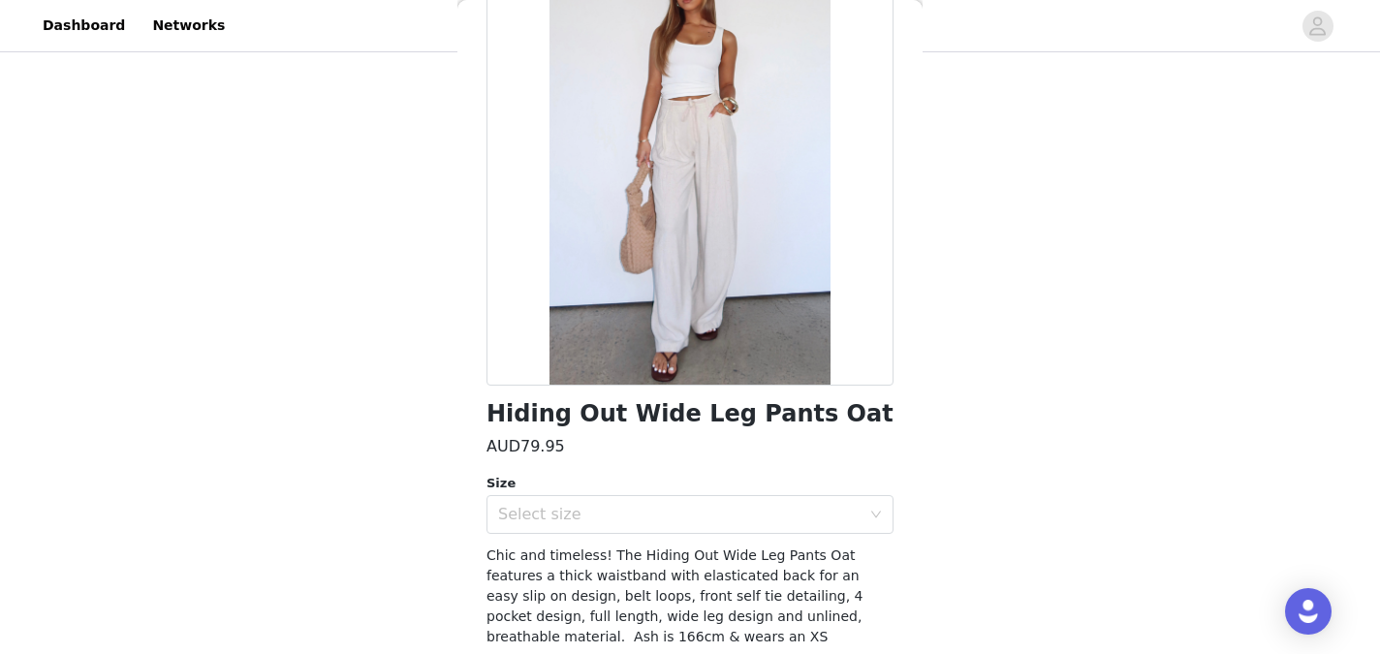
scroll to position [156, 0]
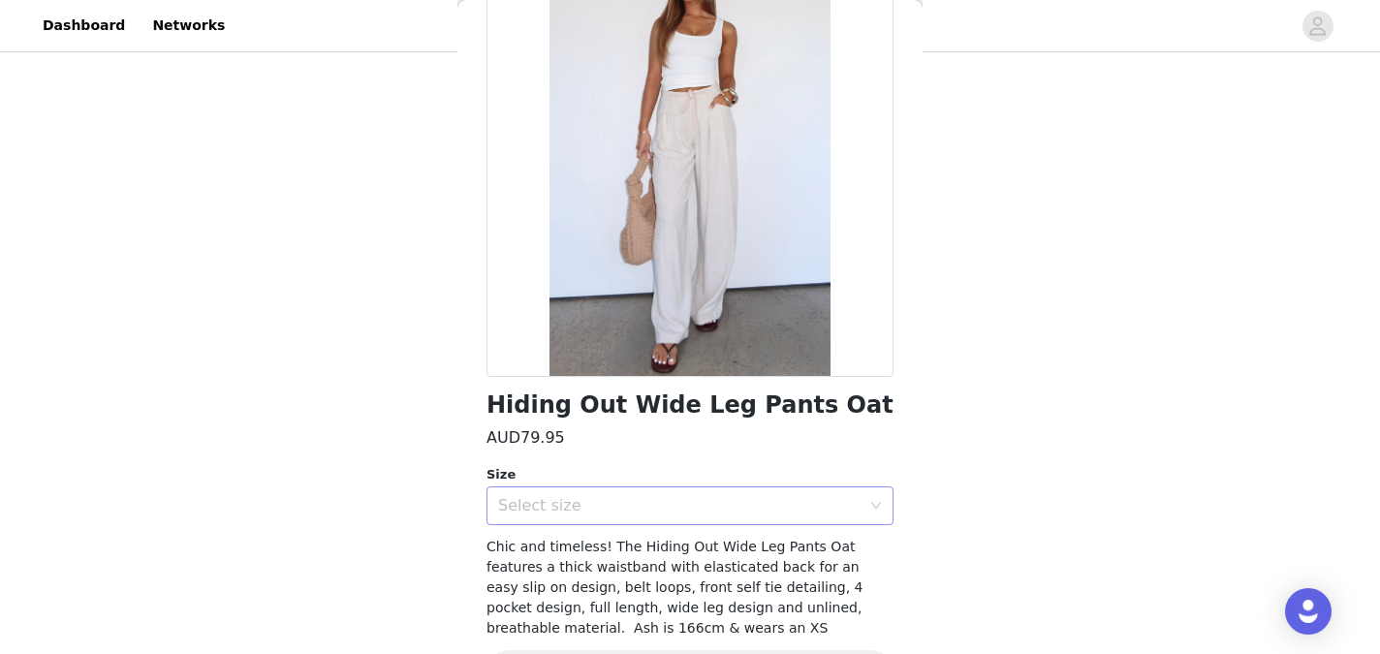
click at [844, 508] on div "Select size" at bounding box center [679, 505] width 362 height 19
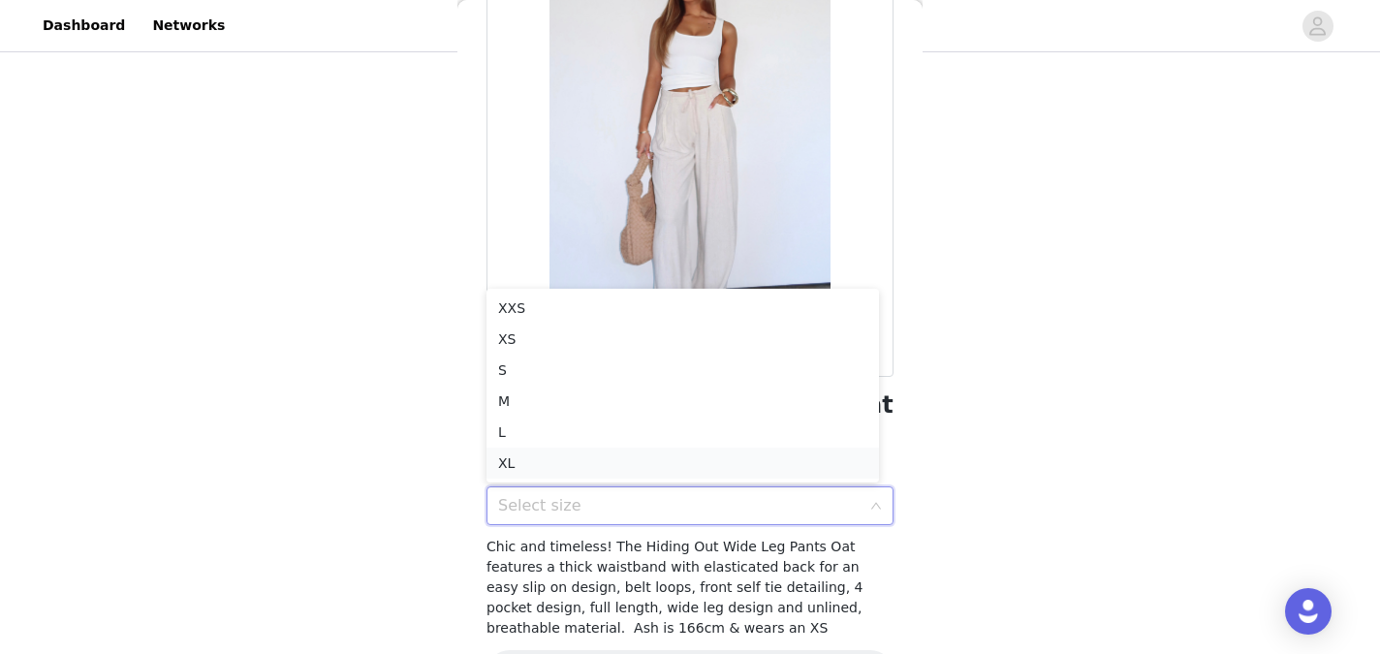
click at [762, 466] on li "XL" at bounding box center [682, 463] width 392 height 31
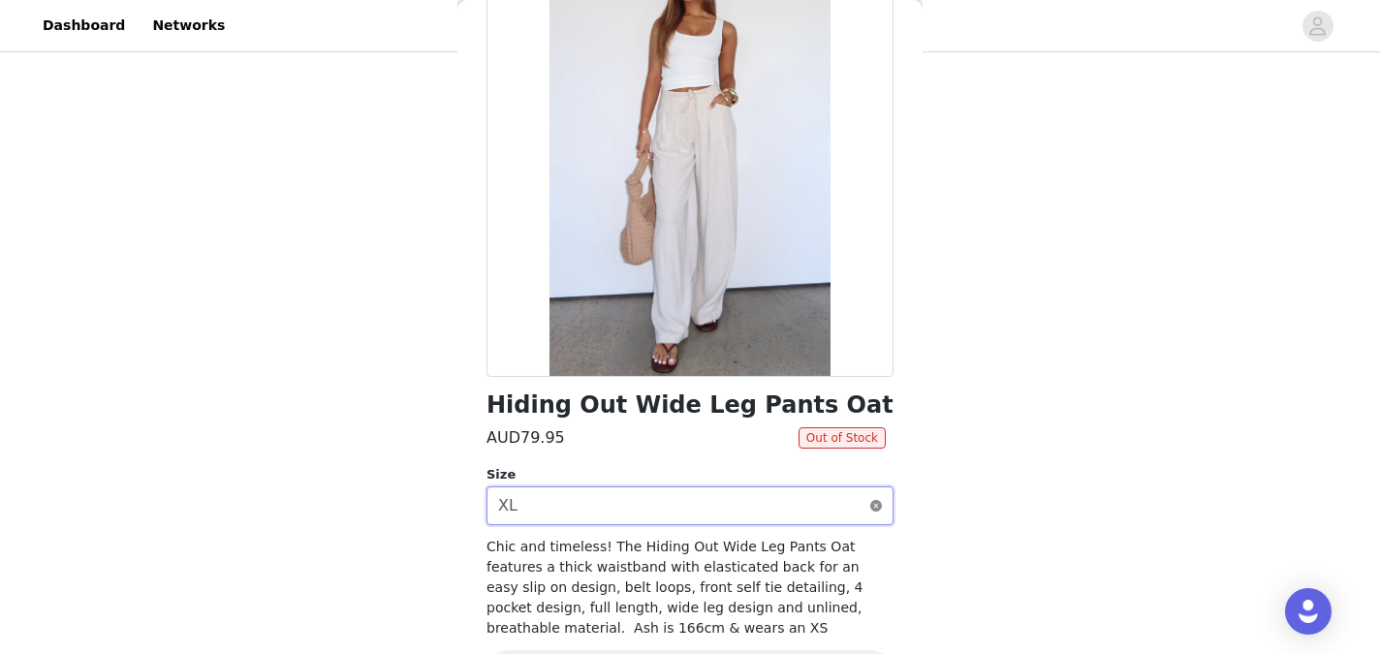
click at [870, 503] on icon "icon: close-circle" at bounding box center [876, 506] width 12 height 12
click at [870, 509] on icon "icon: down" at bounding box center [876, 506] width 12 height 12
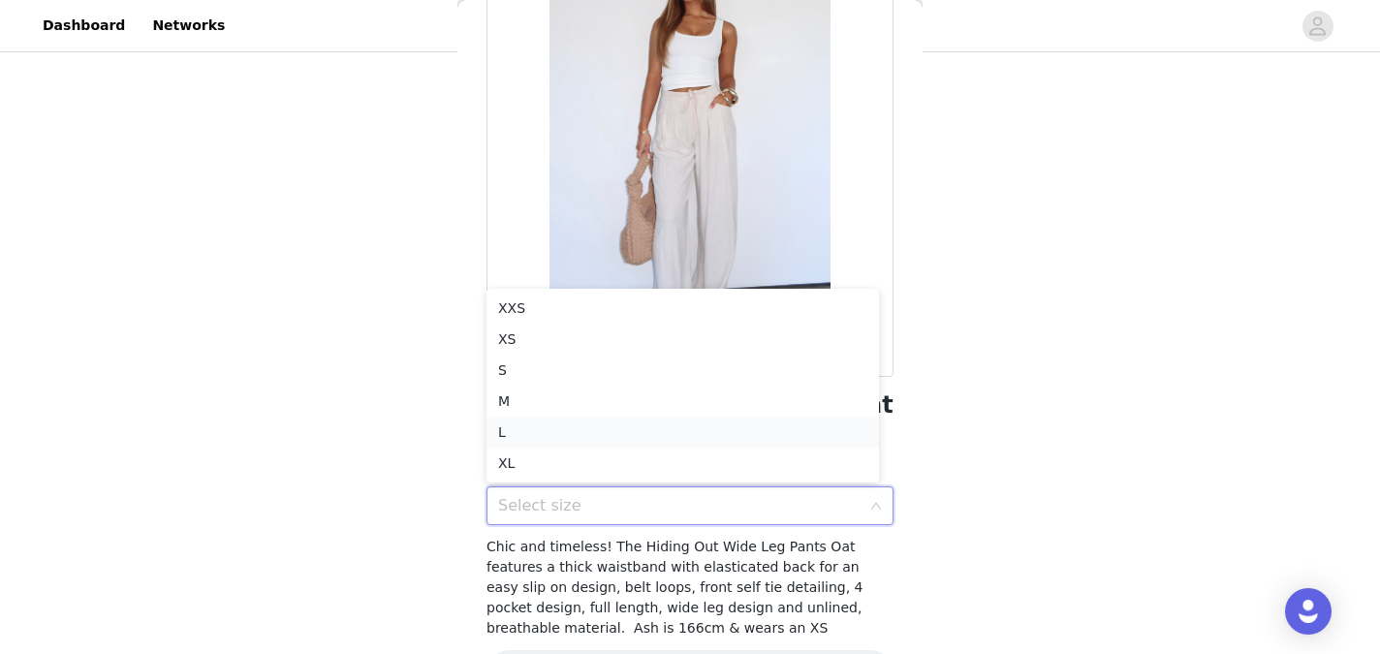
click at [705, 430] on li "L" at bounding box center [682, 432] width 392 height 31
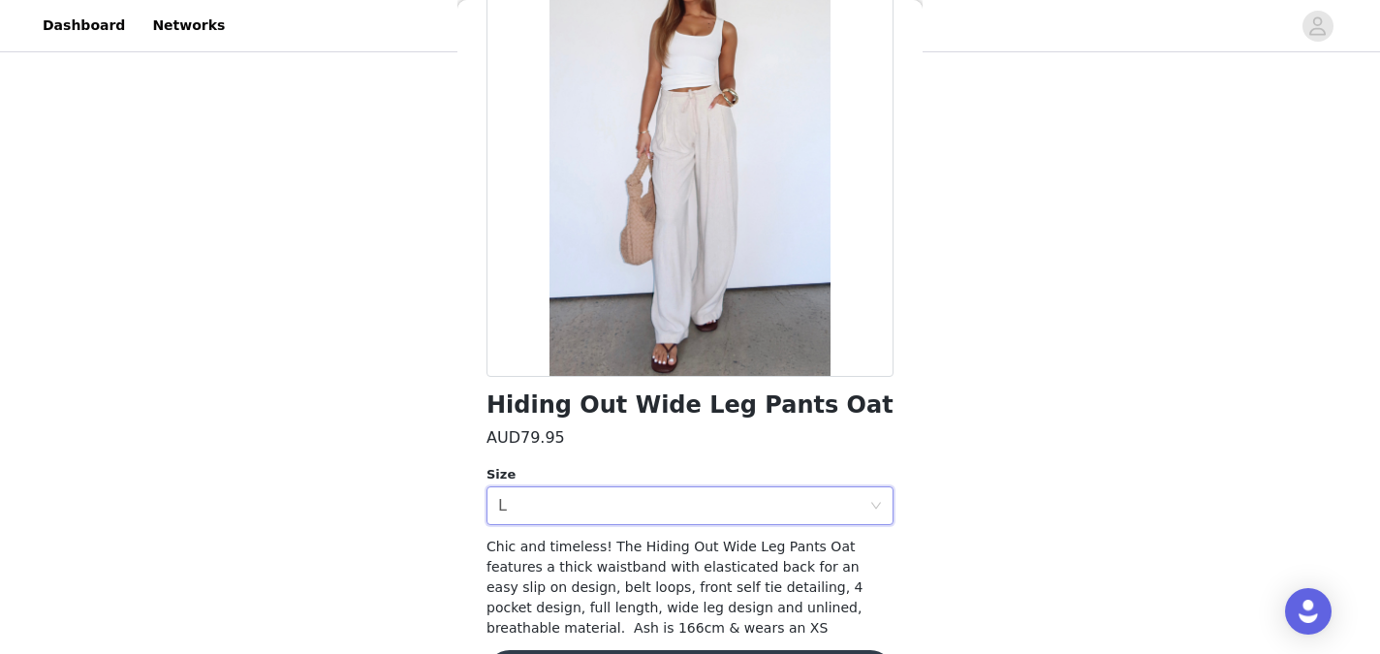
scroll to position [221, 0]
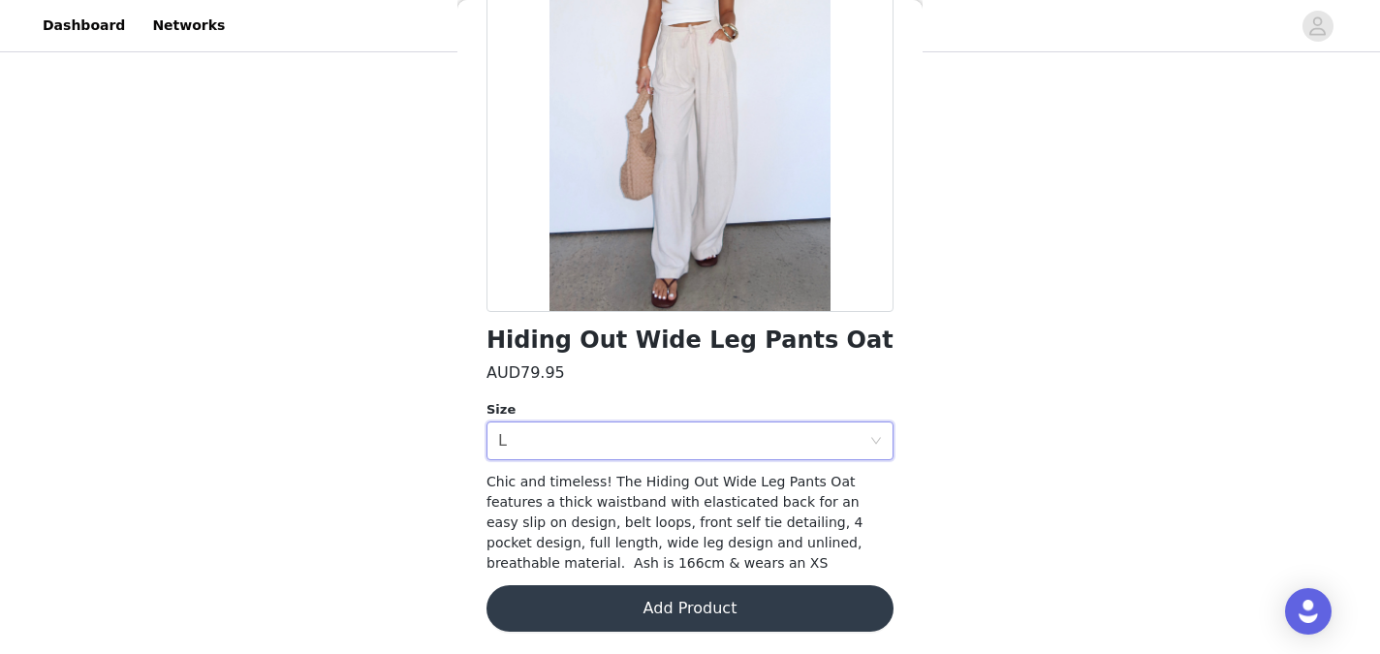
click at [706, 610] on button "Add Product" at bounding box center [689, 608] width 407 height 47
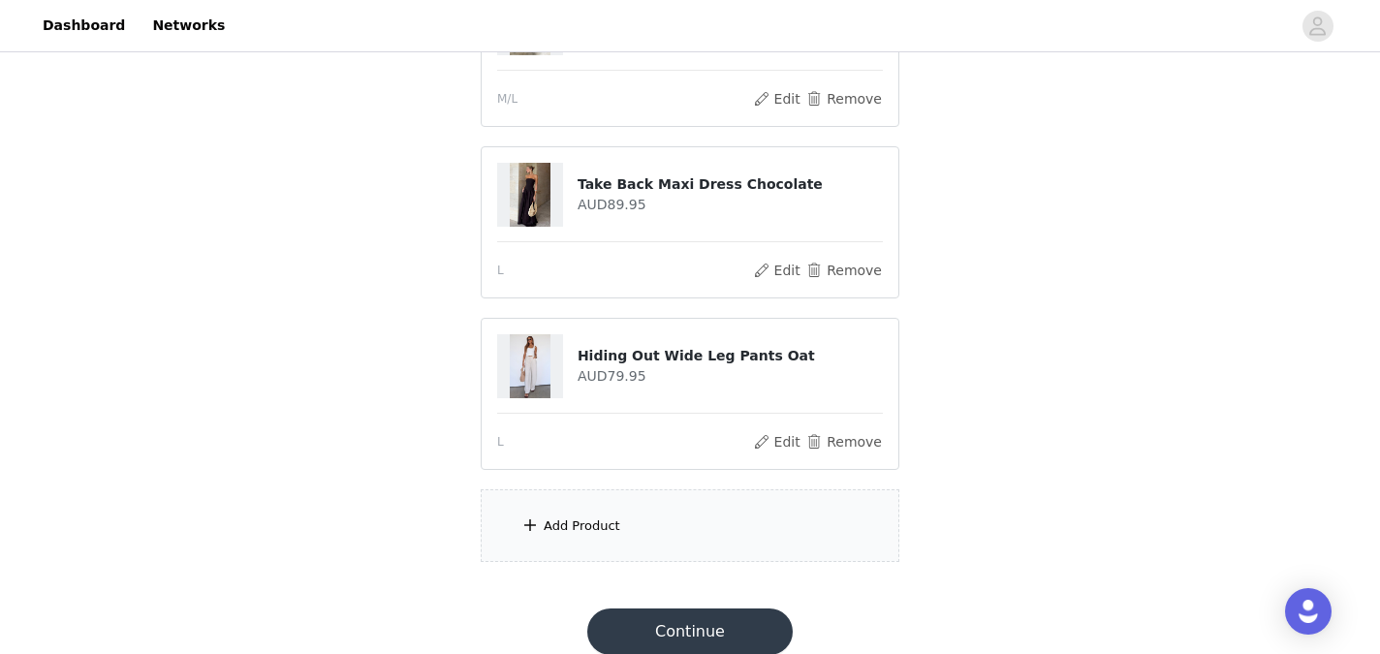
scroll to position [947, 0]
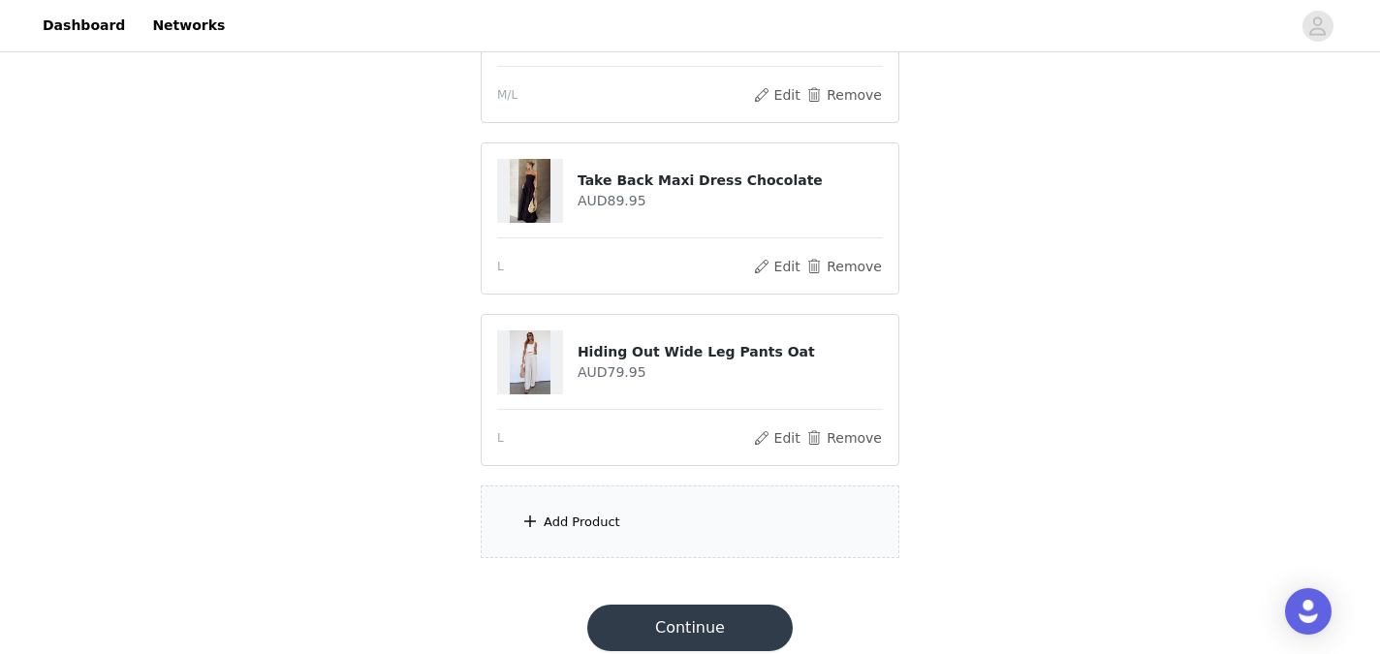
click at [699, 519] on div "Add Product" at bounding box center [690, 521] width 419 height 73
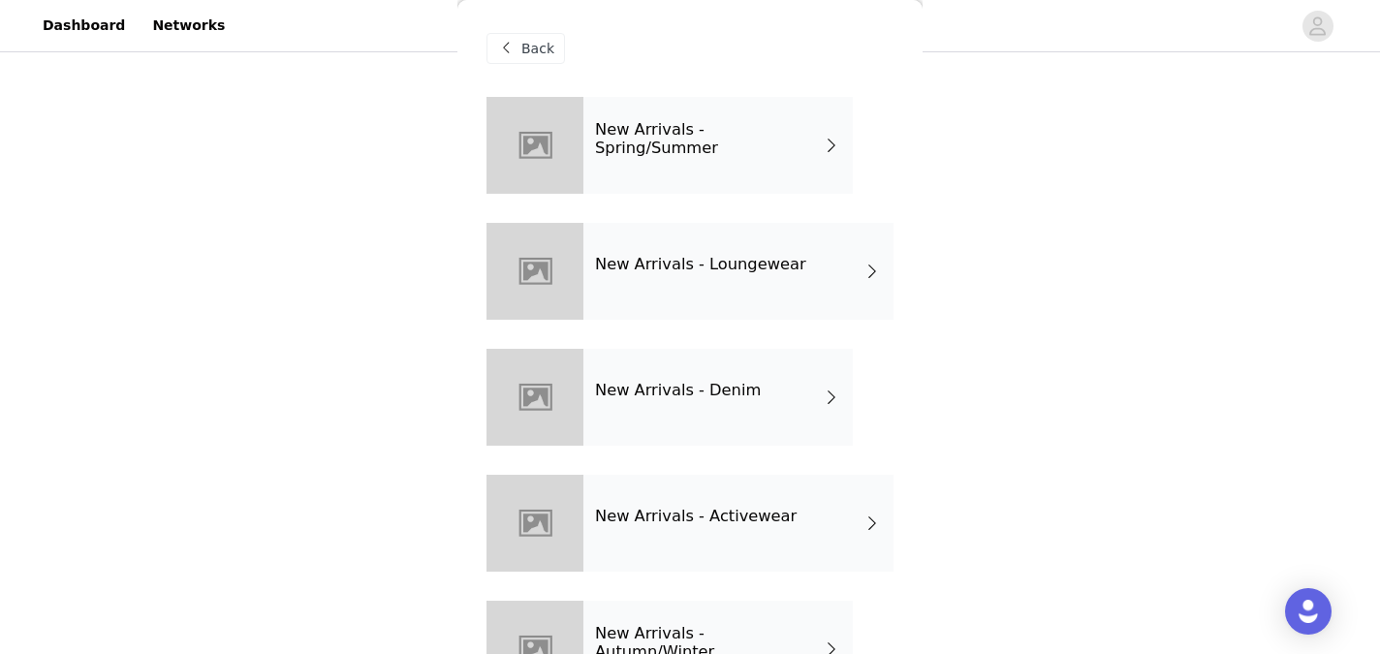
click at [741, 139] on h4 "New Arrivals - Spring/Summer" at bounding box center [709, 139] width 228 height 36
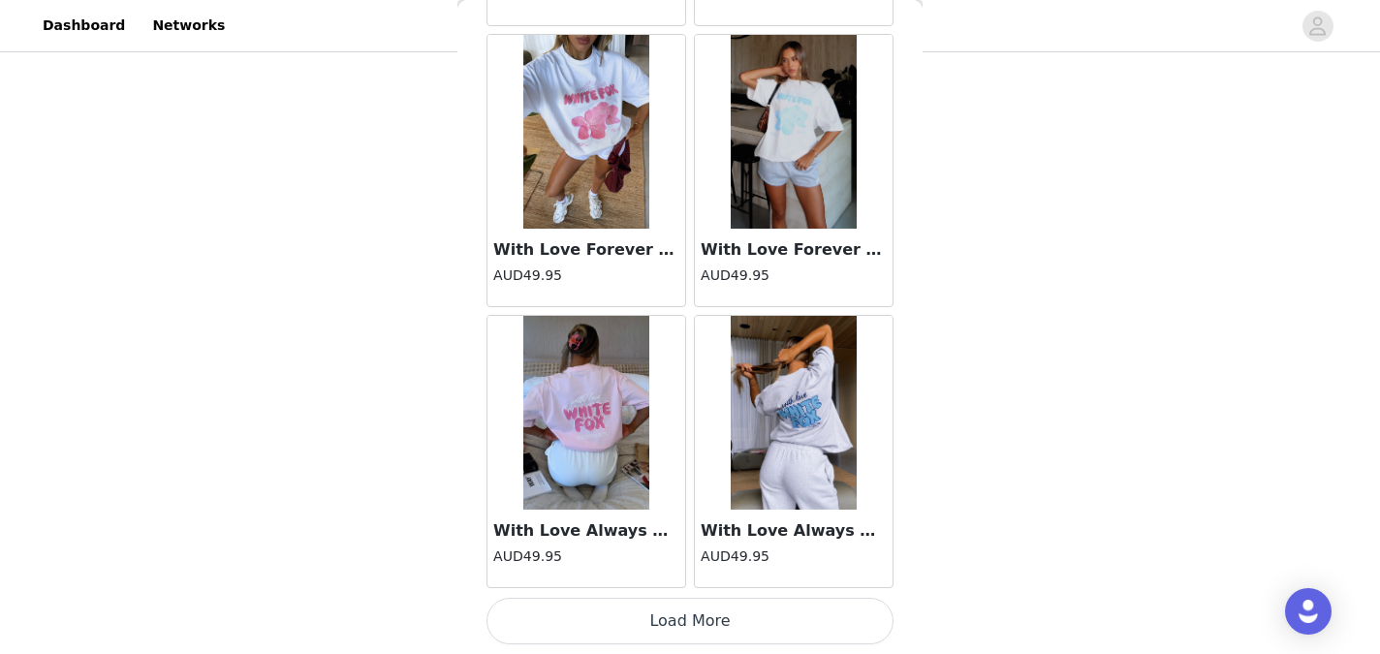
scroll to position [967, 0]
click at [682, 613] on button "Load More" at bounding box center [689, 621] width 407 height 47
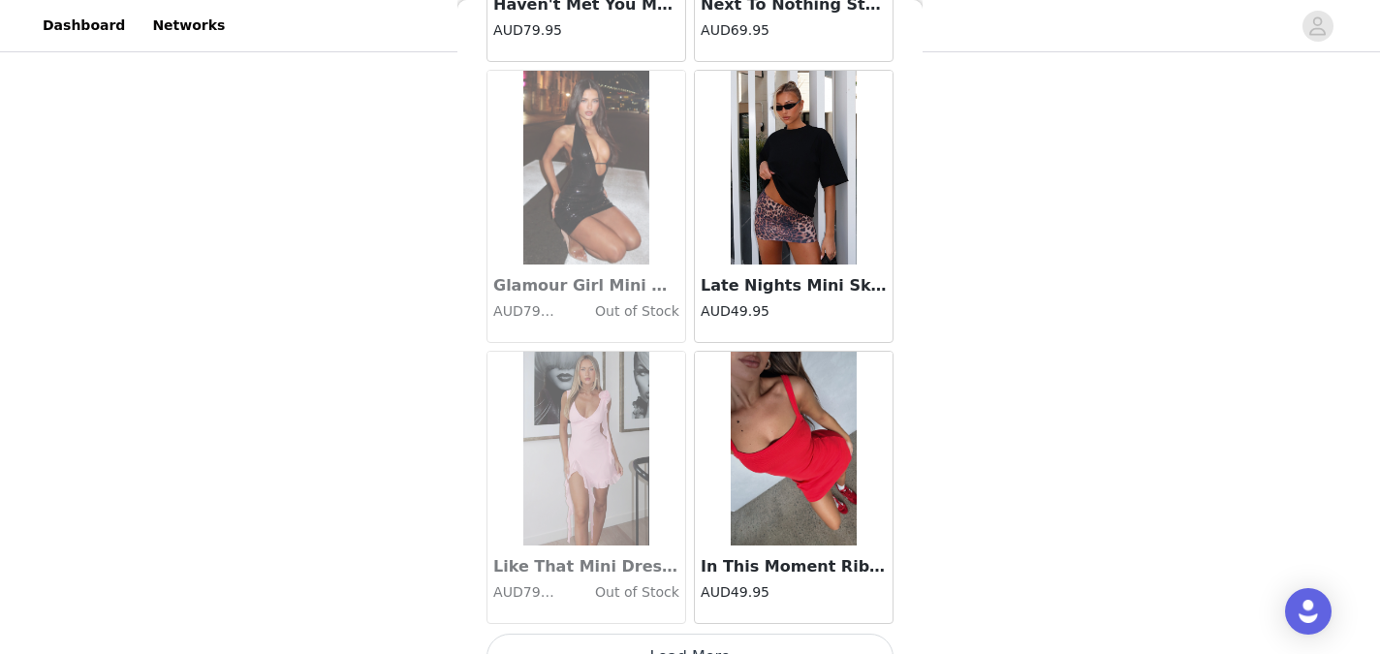
scroll to position [5120, 0]
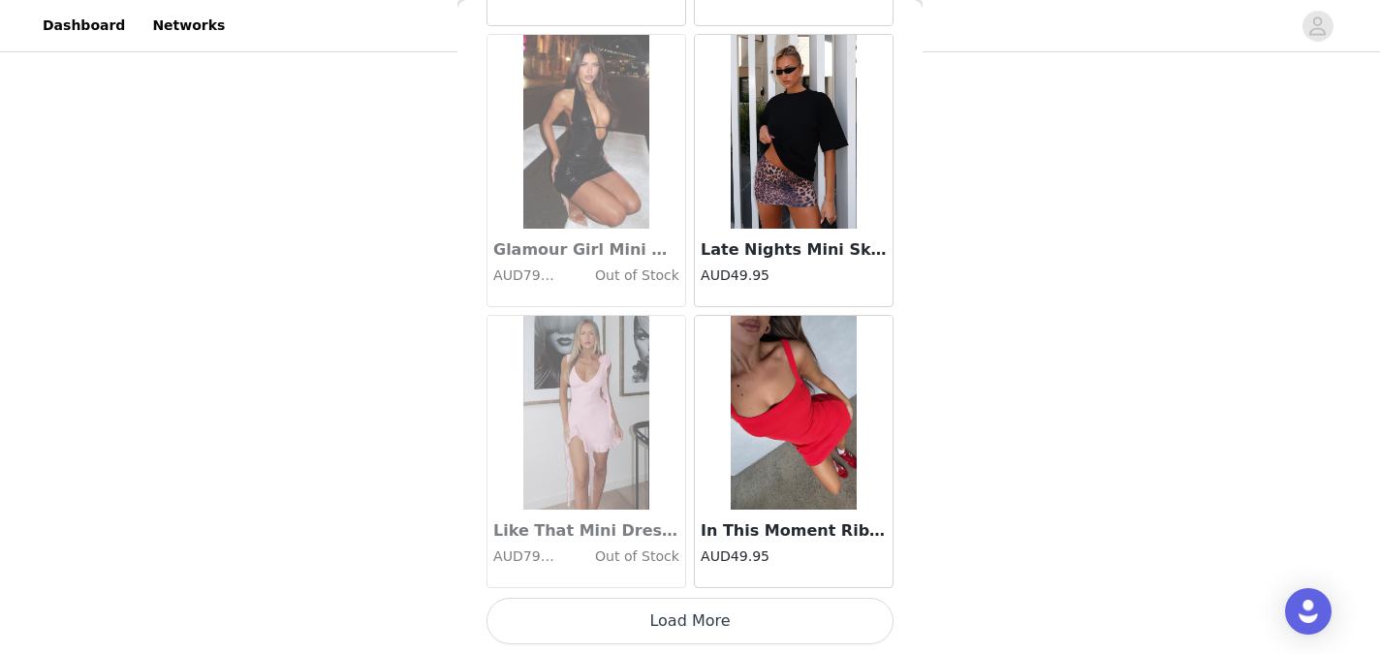
click at [683, 620] on button "Load More" at bounding box center [689, 621] width 407 height 47
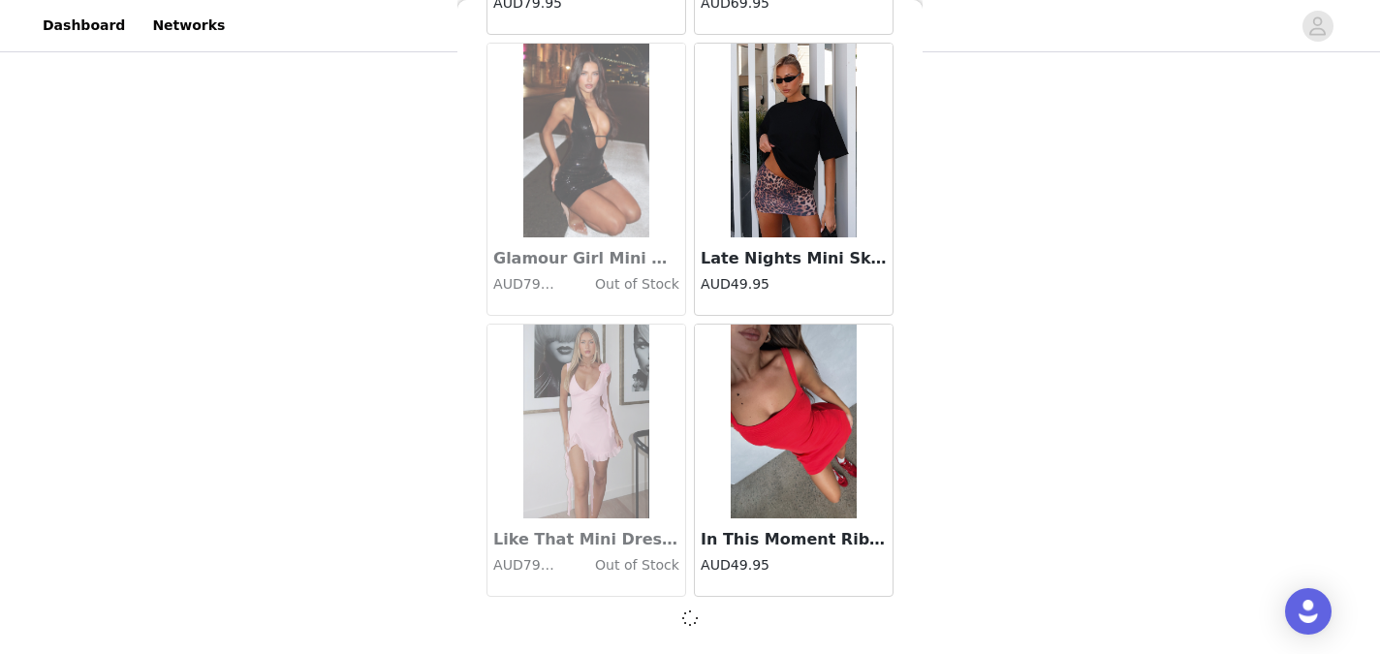
scroll to position [5112, 0]
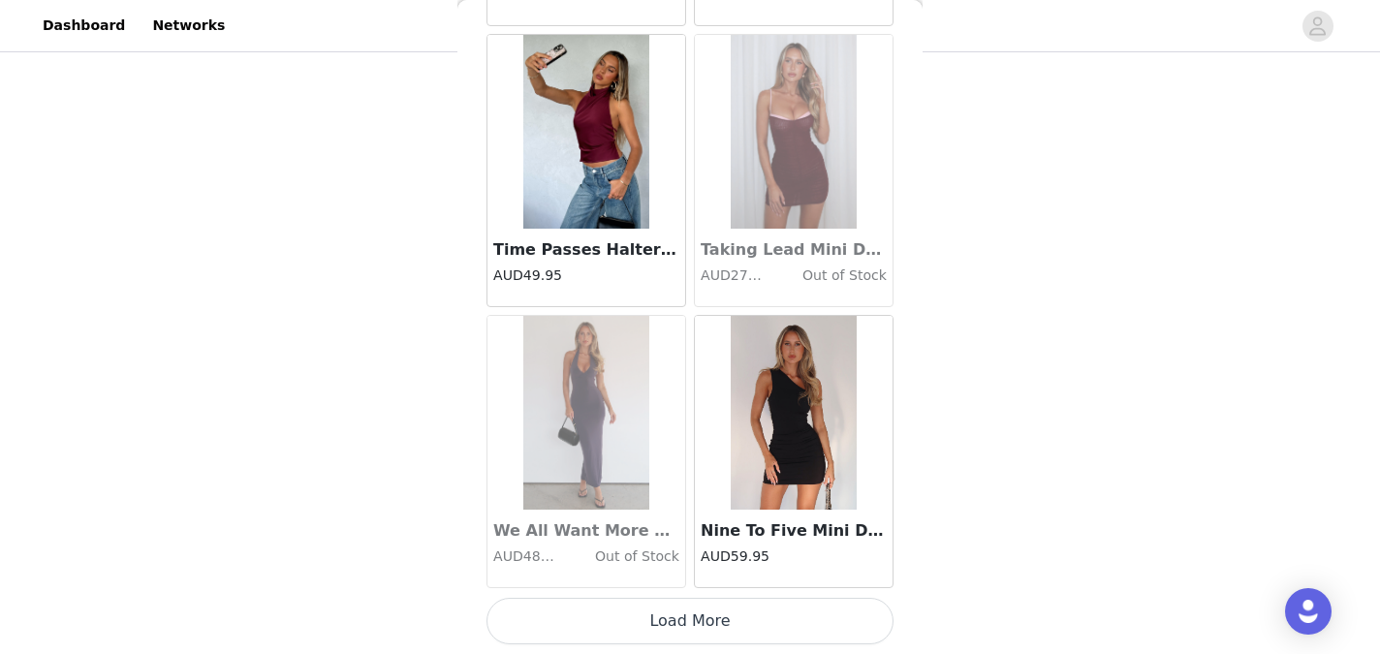
click at [683, 620] on button "Load More" at bounding box center [689, 621] width 407 height 47
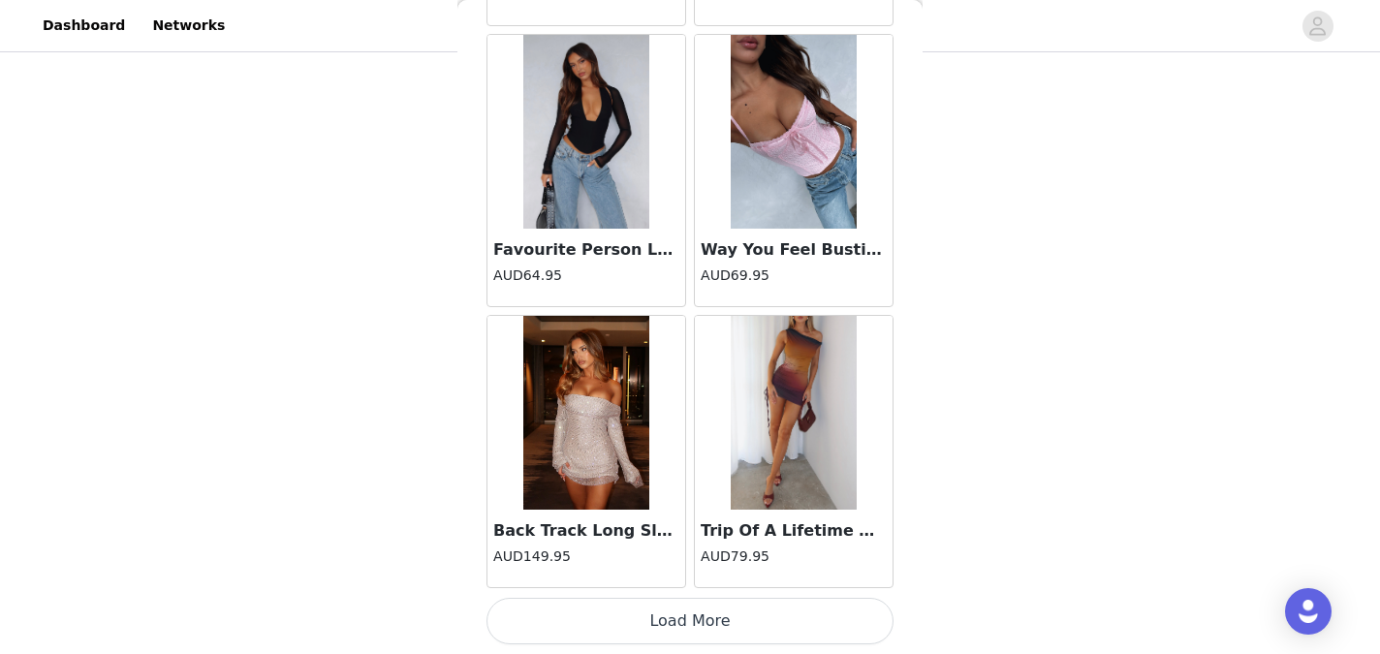
click at [683, 620] on button "Load More" at bounding box center [689, 621] width 407 height 47
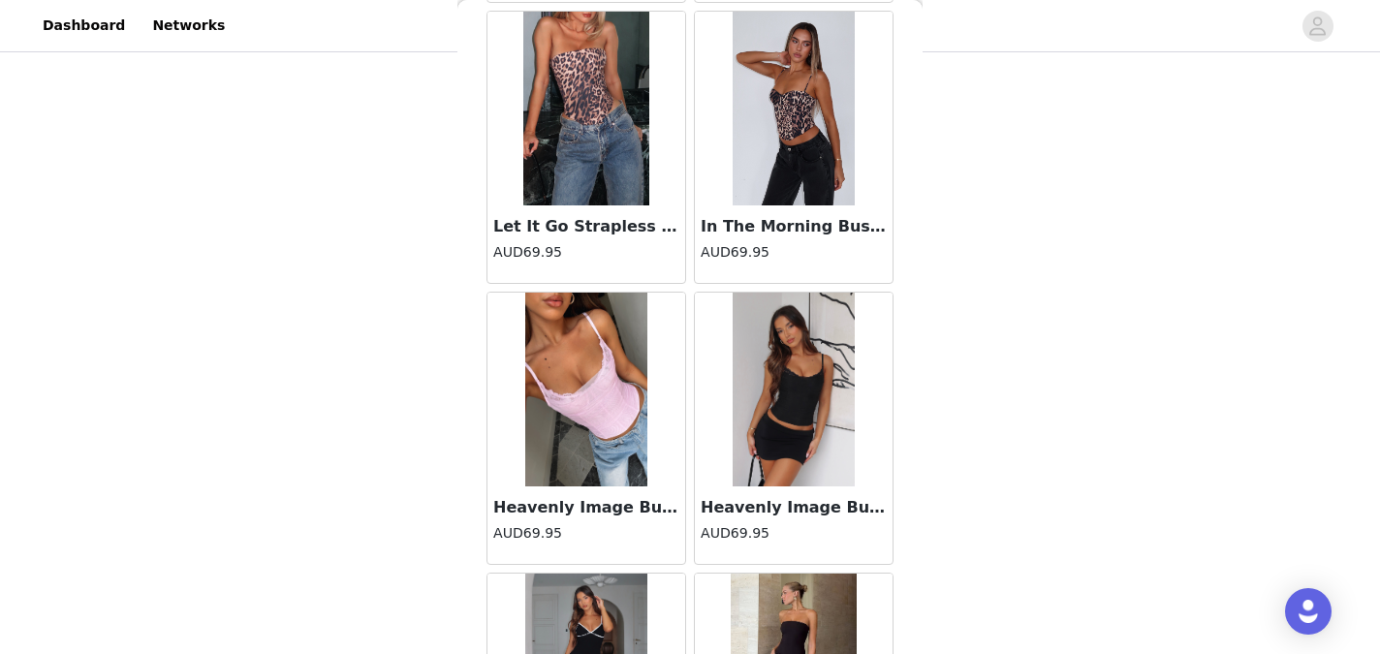
scroll to position [13549, 0]
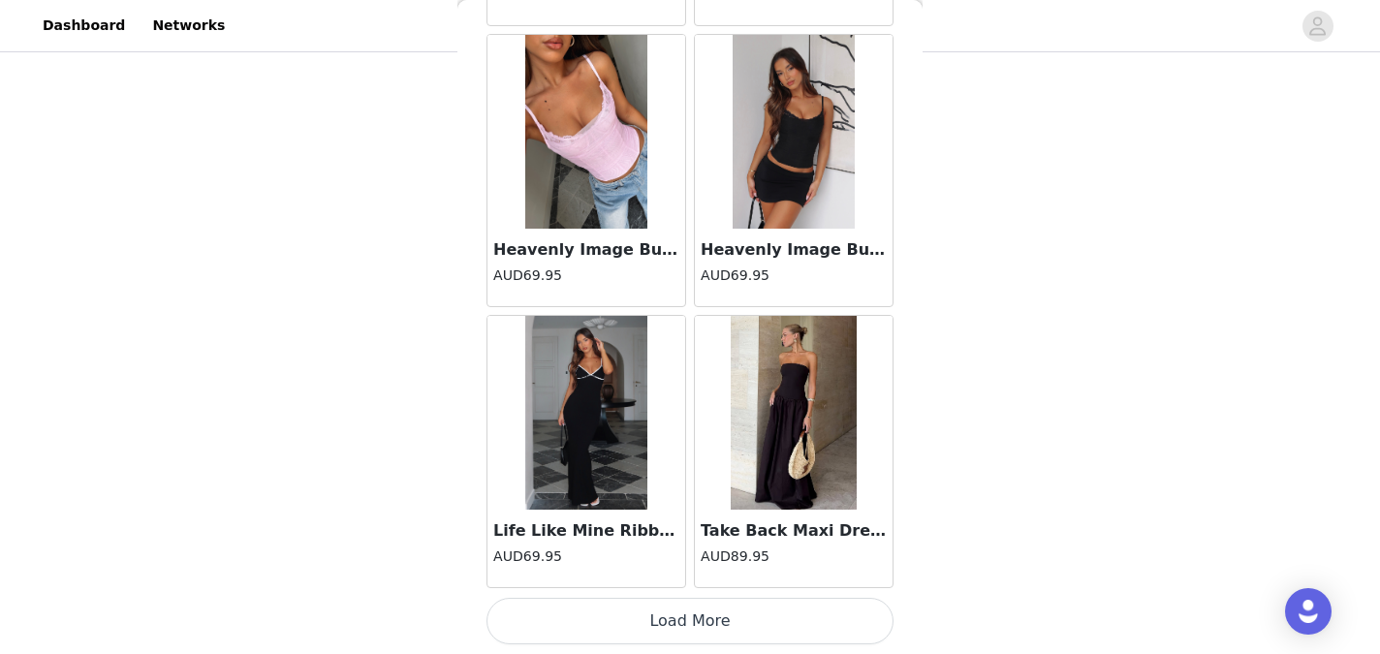
click at [683, 620] on button "Load More" at bounding box center [689, 621] width 407 height 47
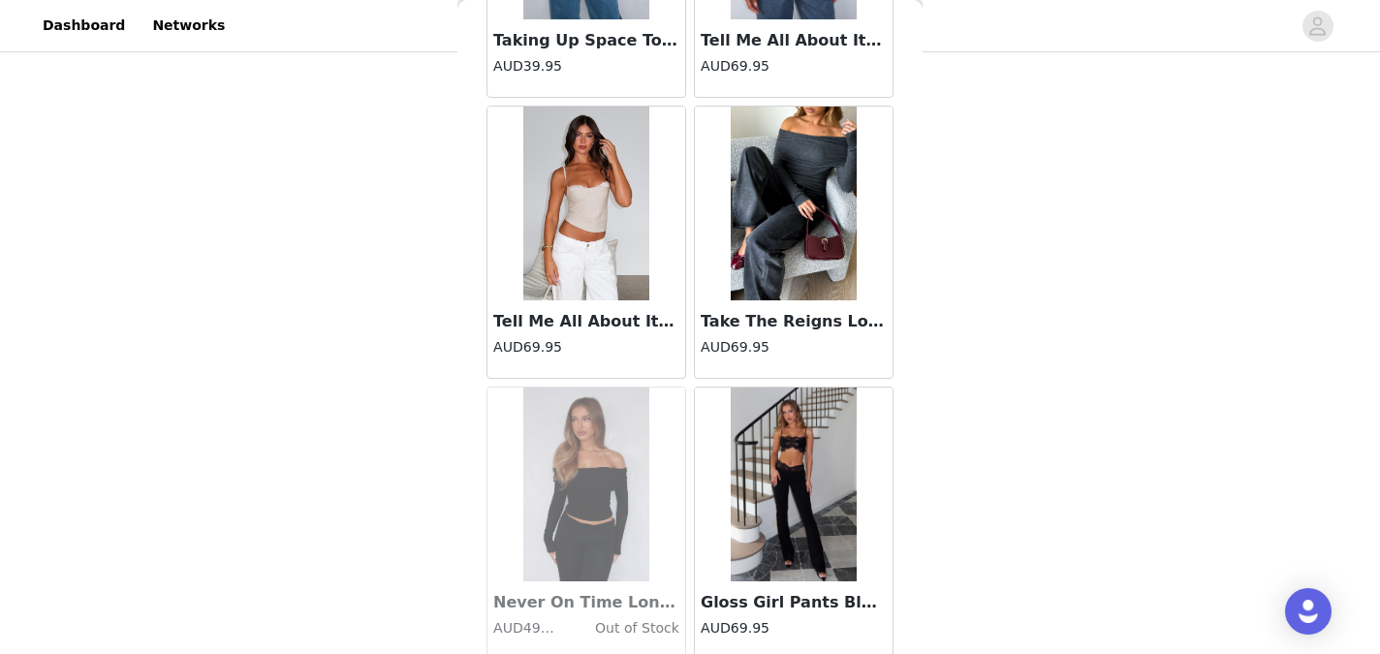
scroll to position [16359, 0]
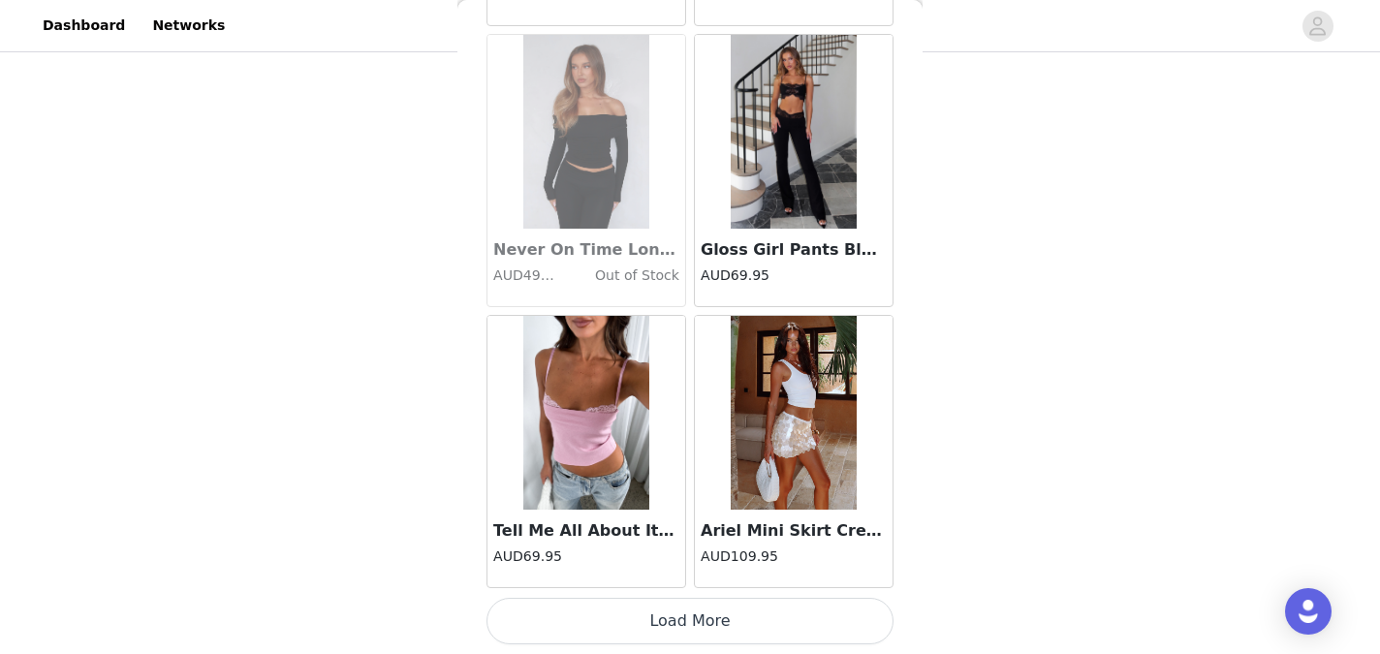
click at [683, 620] on button "Load More" at bounding box center [689, 621] width 407 height 47
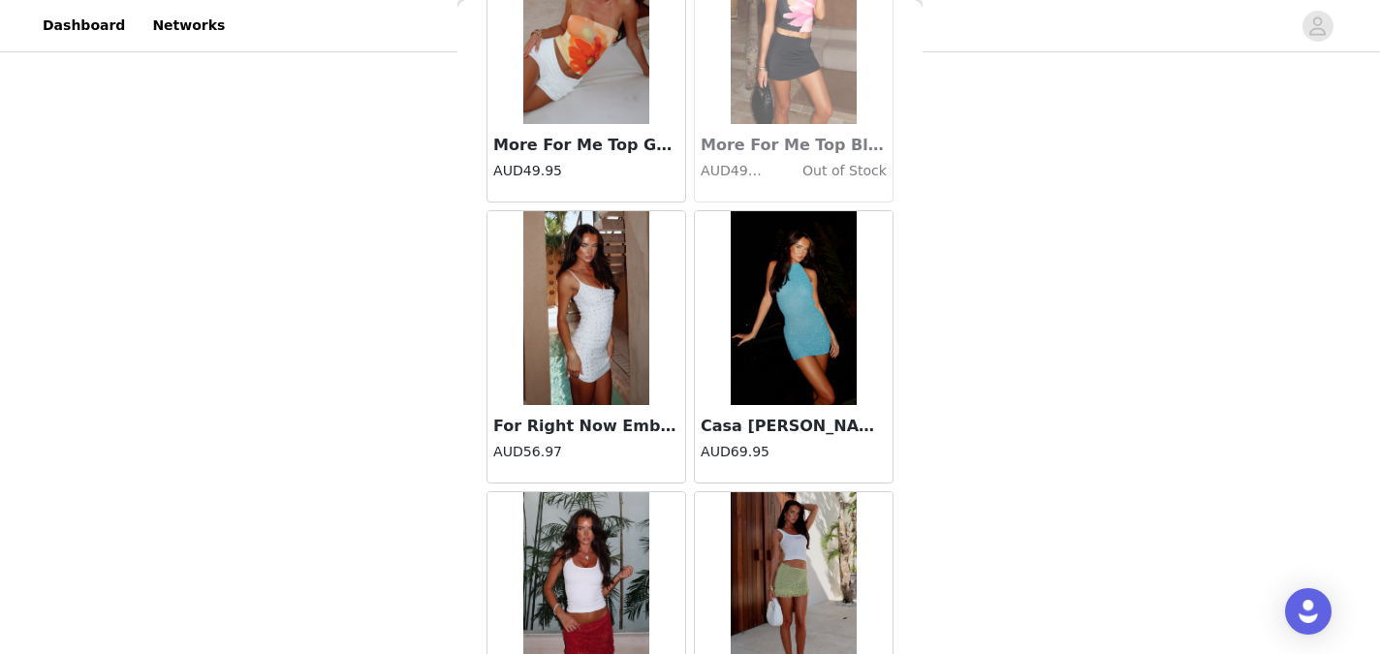
scroll to position [19168, 0]
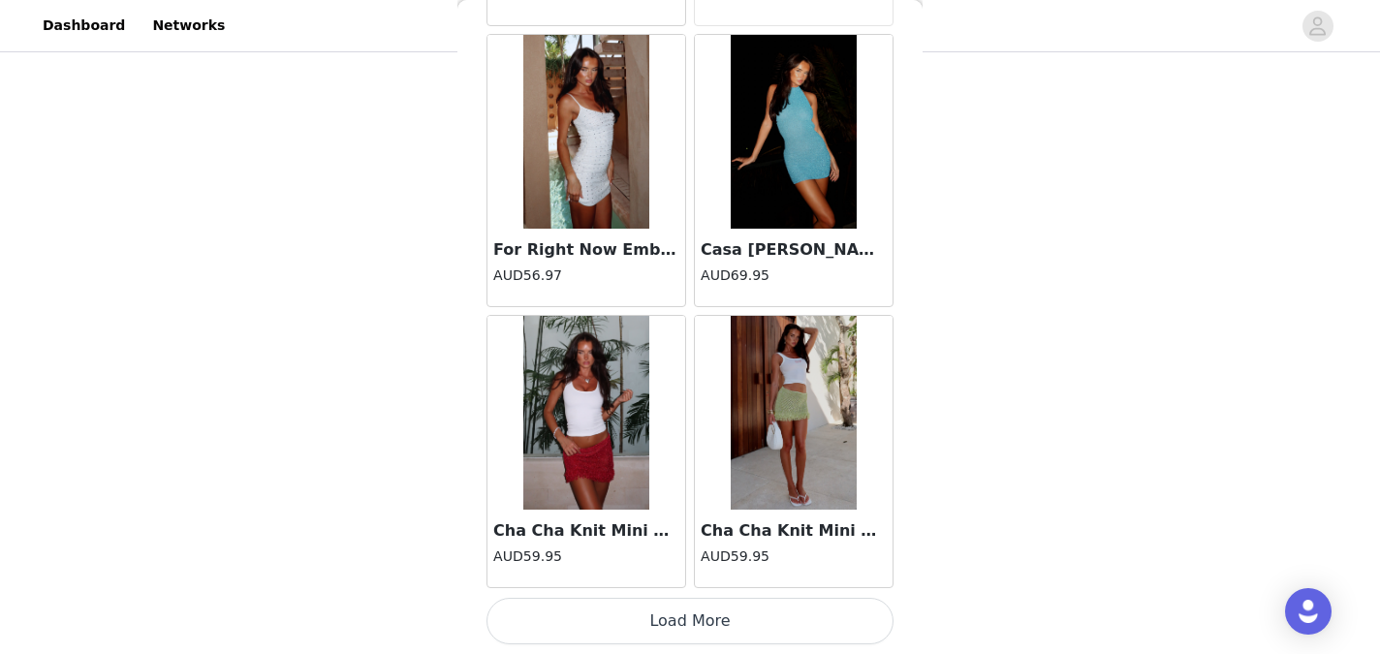
click at [683, 620] on button "Load More" at bounding box center [689, 621] width 407 height 47
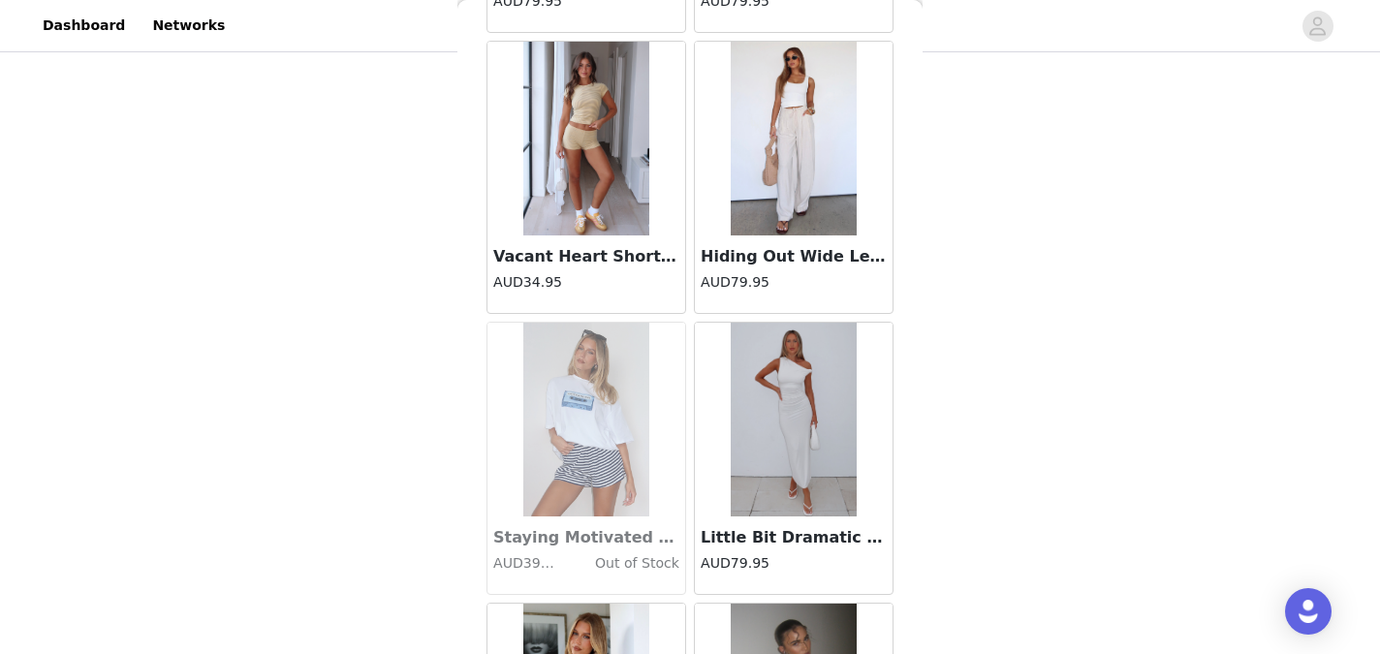
scroll to position [21978, 0]
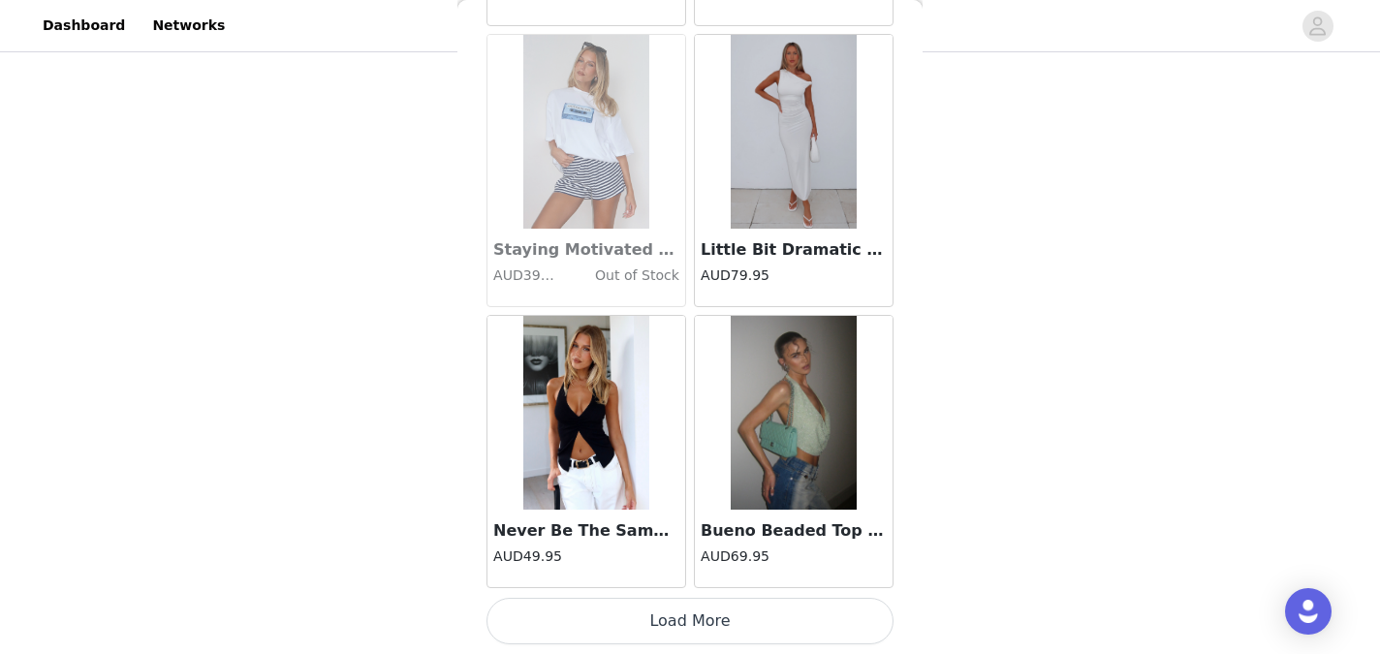
click at [683, 620] on button "Load More" at bounding box center [689, 621] width 407 height 47
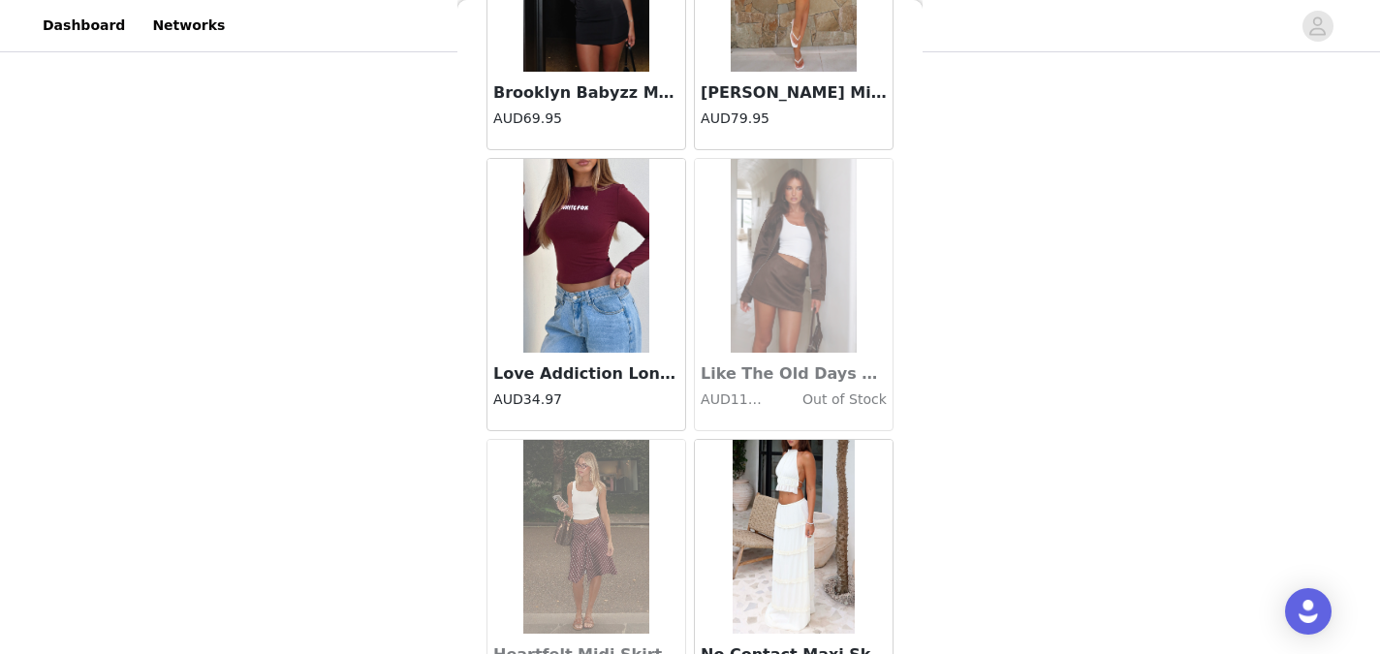
scroll to position [24788, 0]
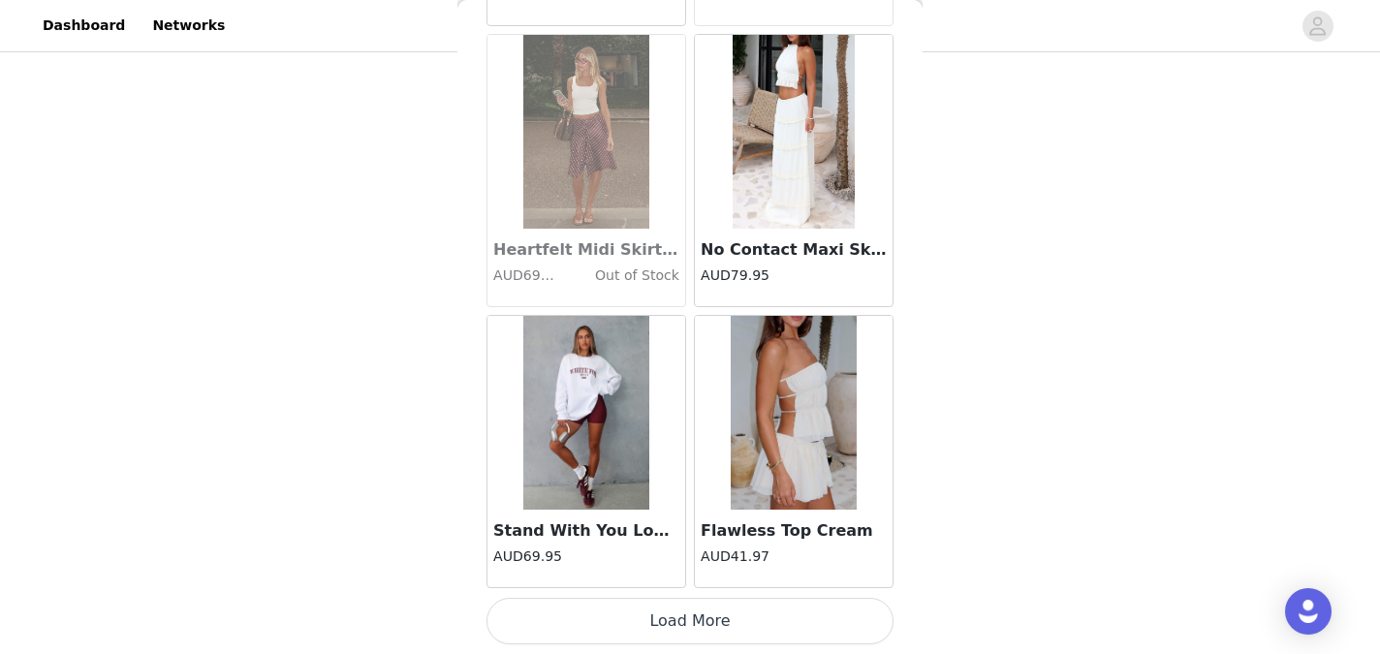
click at [693, 625] on button "Load More" at bounding box center [689, 621] width 407 height 47
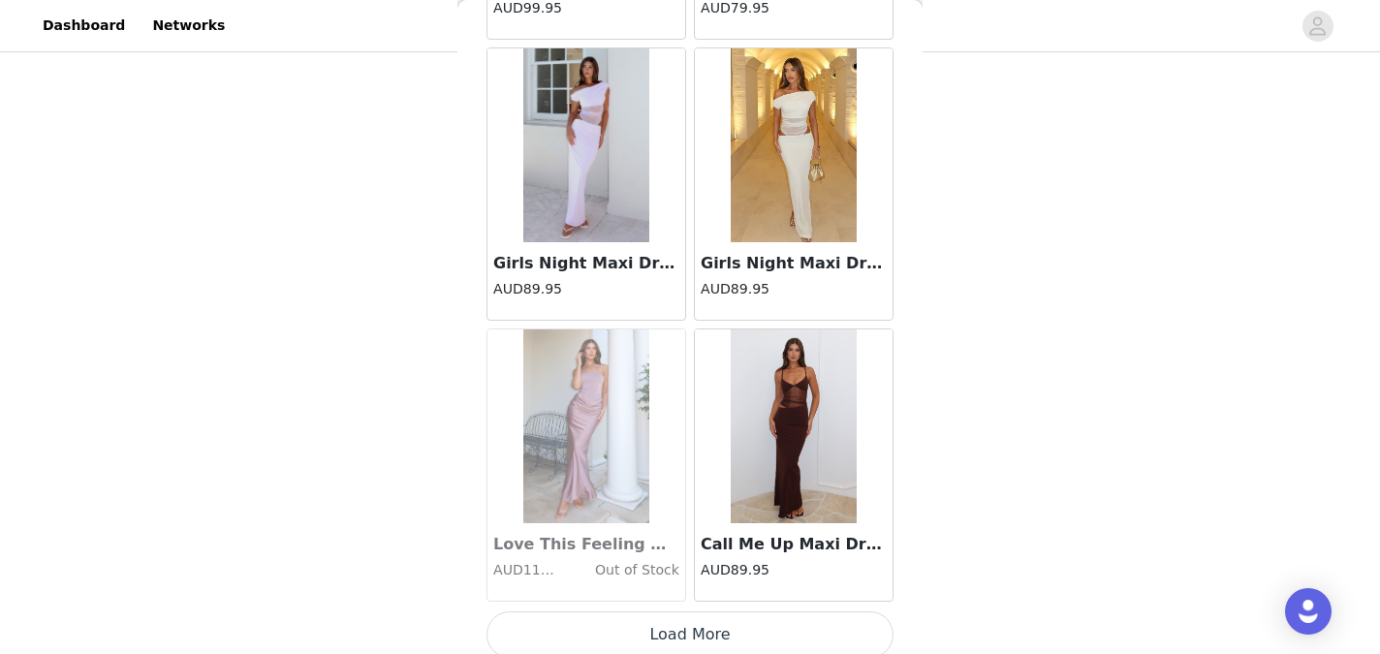
scroll to position [27597, 0]
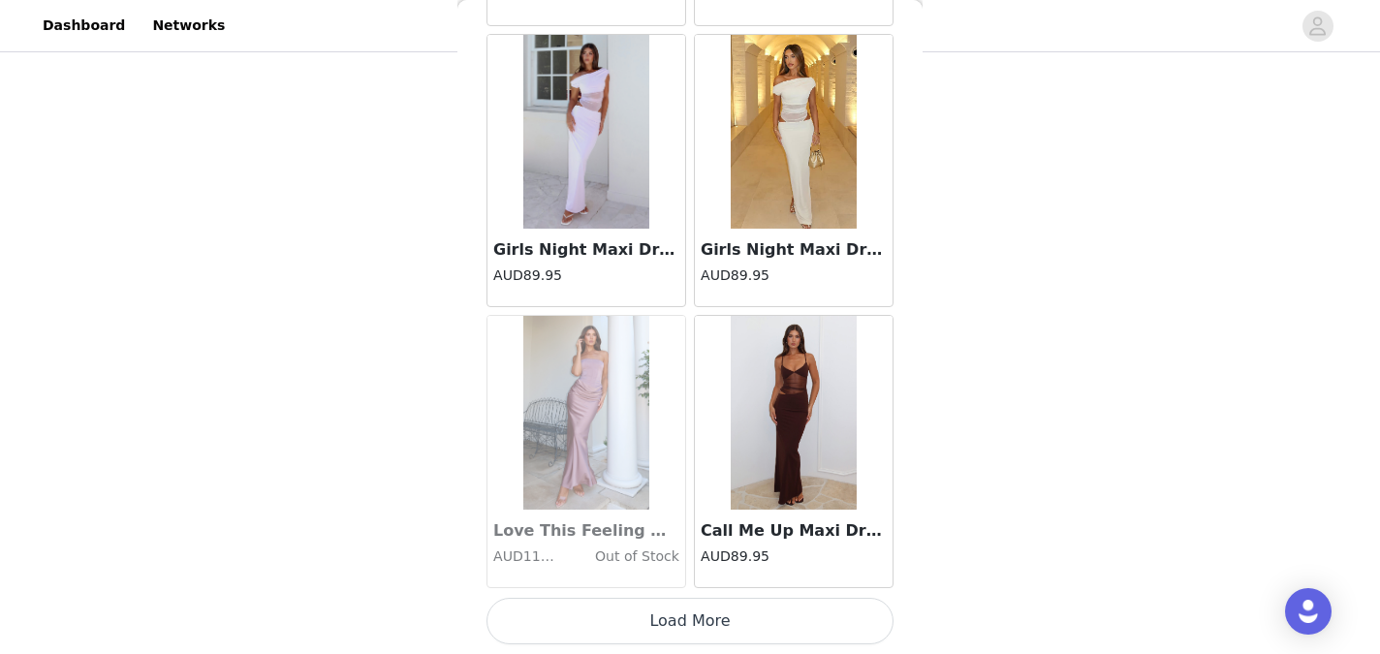
click at [693, 625] on button "Load More" at bounding box center [689, 621] width 407 height 47
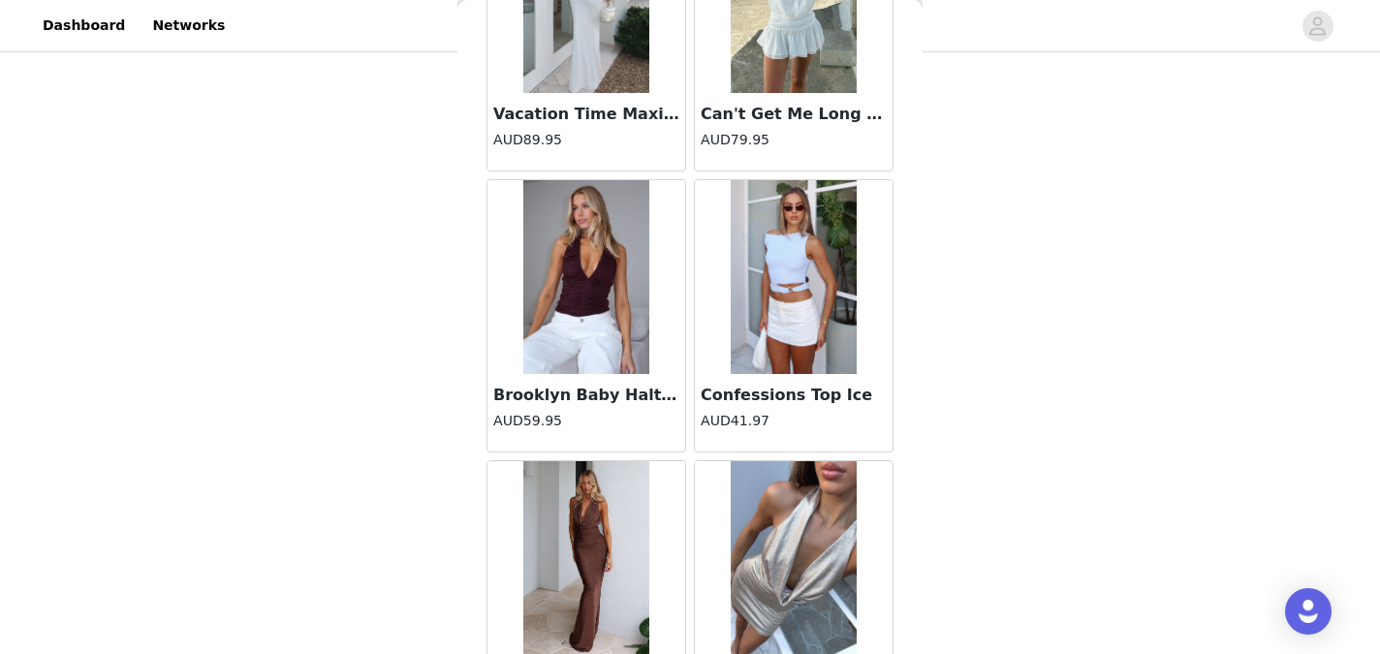
scroll to position [30407, 0]
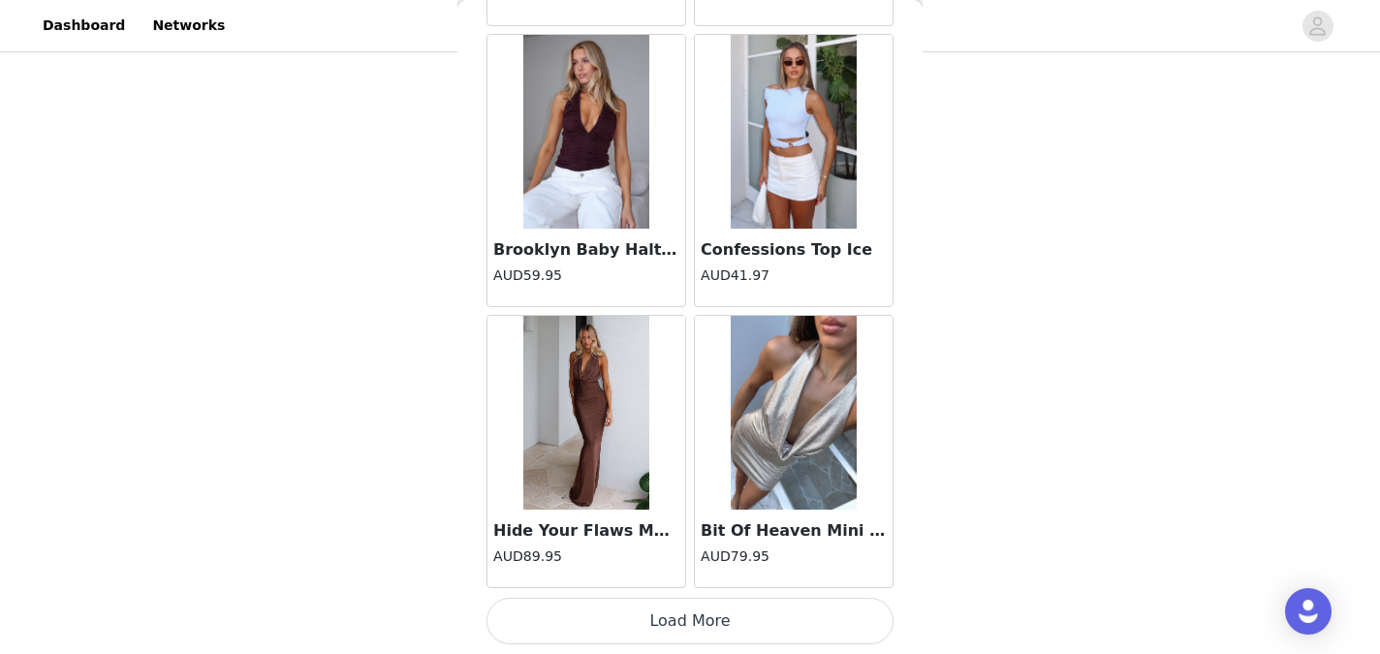
click at [693, 620] on button "Load More" at bounding box center [689, 621] width 407 height 47
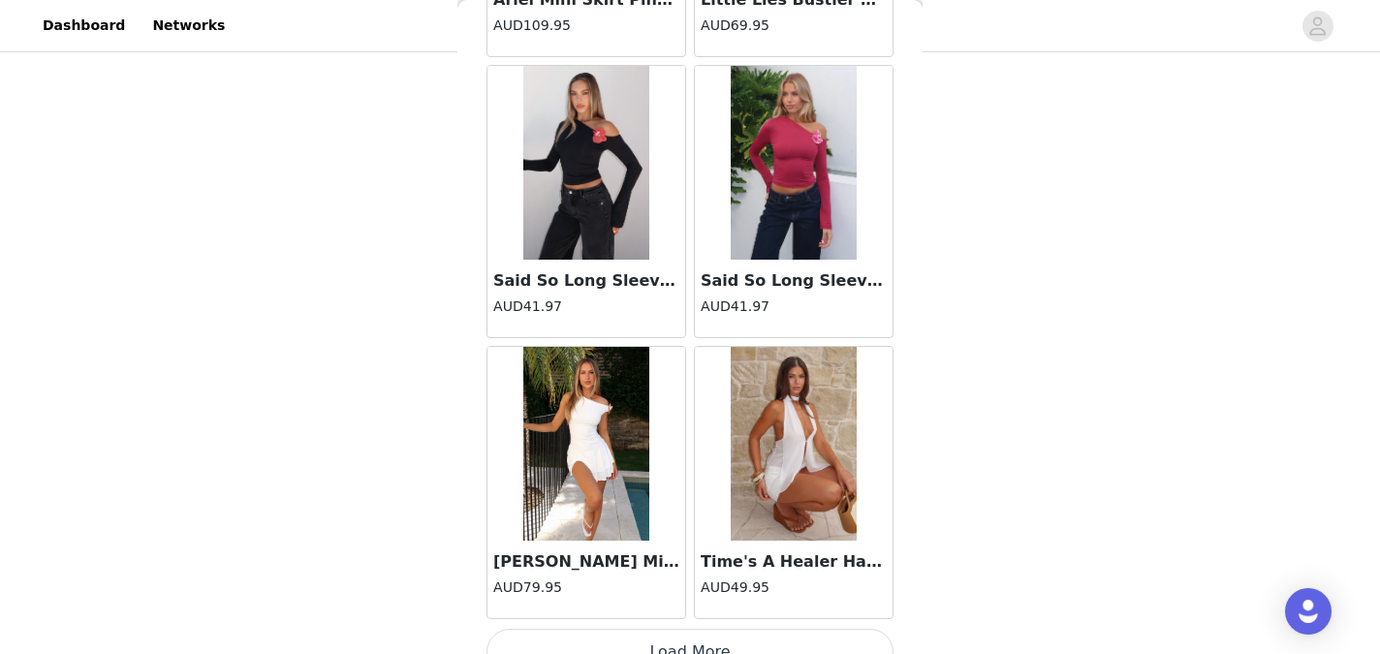
scroll to position [33216, 0]
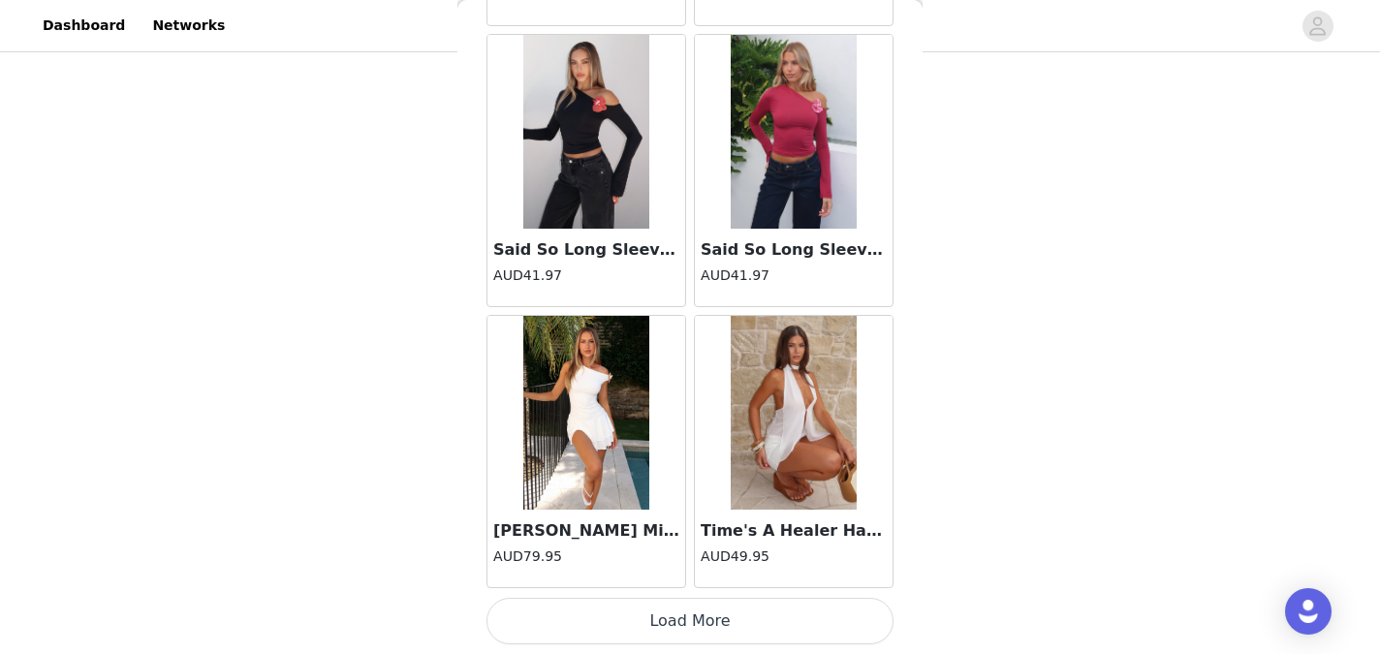
click at [694, 606] on button "Load More" at bounding box center [689, 621] width 407 height 47
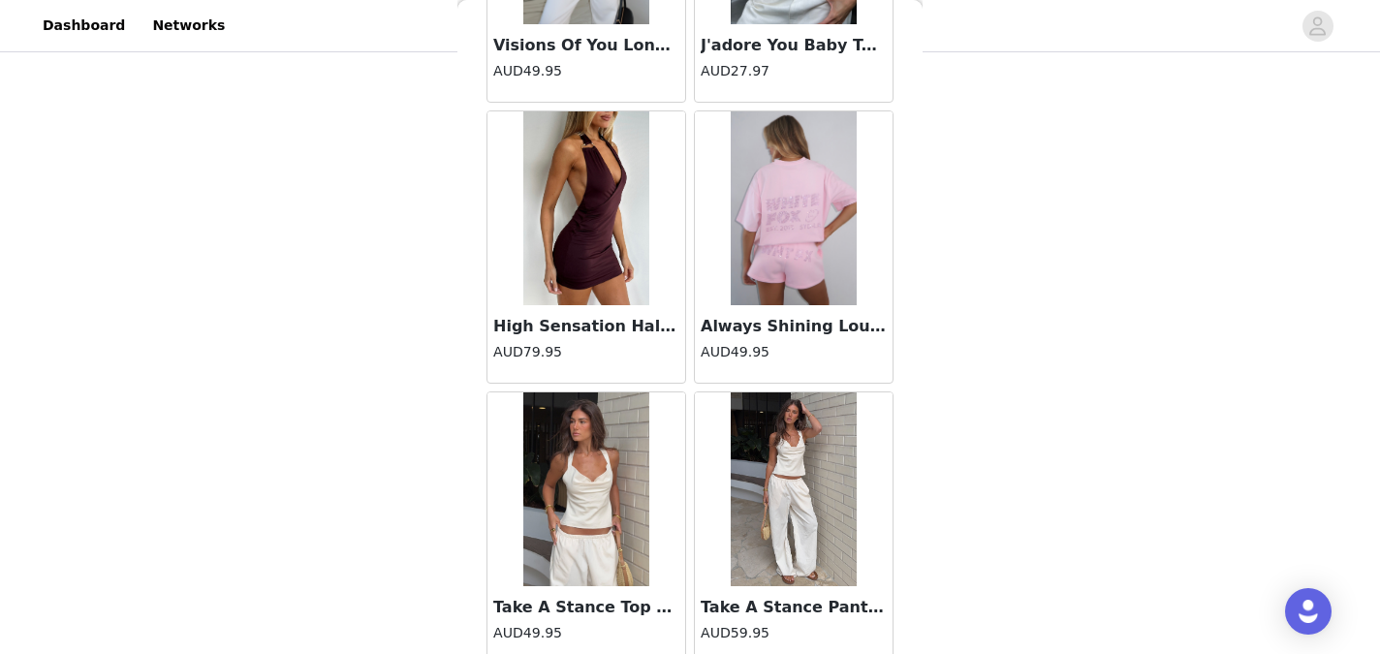
scroll to position [36026, 0]
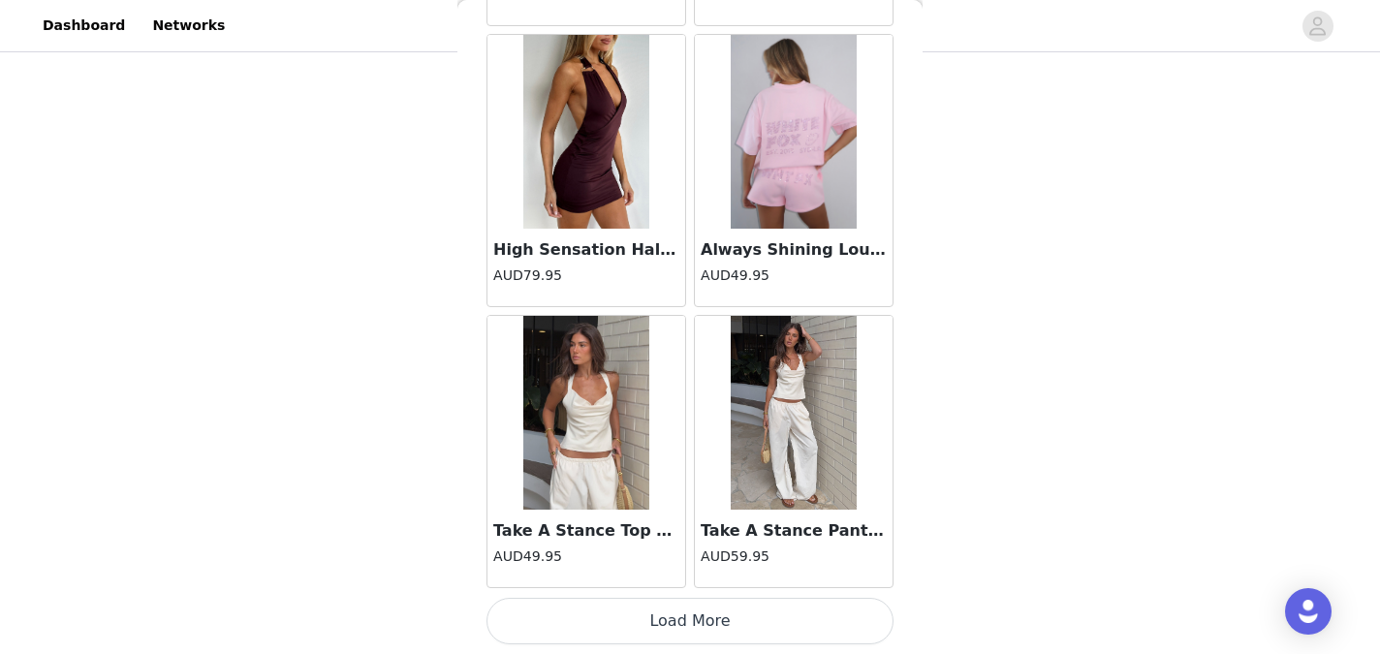
click at [695, 623] on button "Load More" at bounding box center [689, 621] width 407 height 47
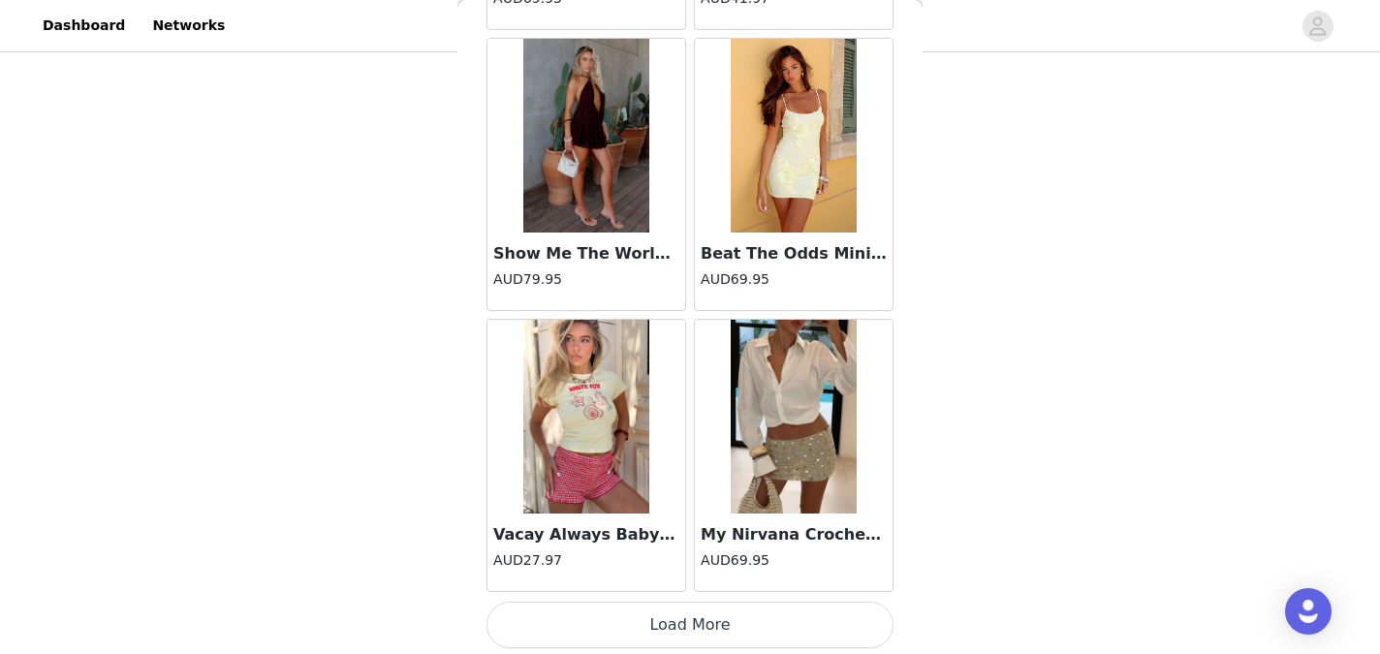
scroll to position [38836, 0]
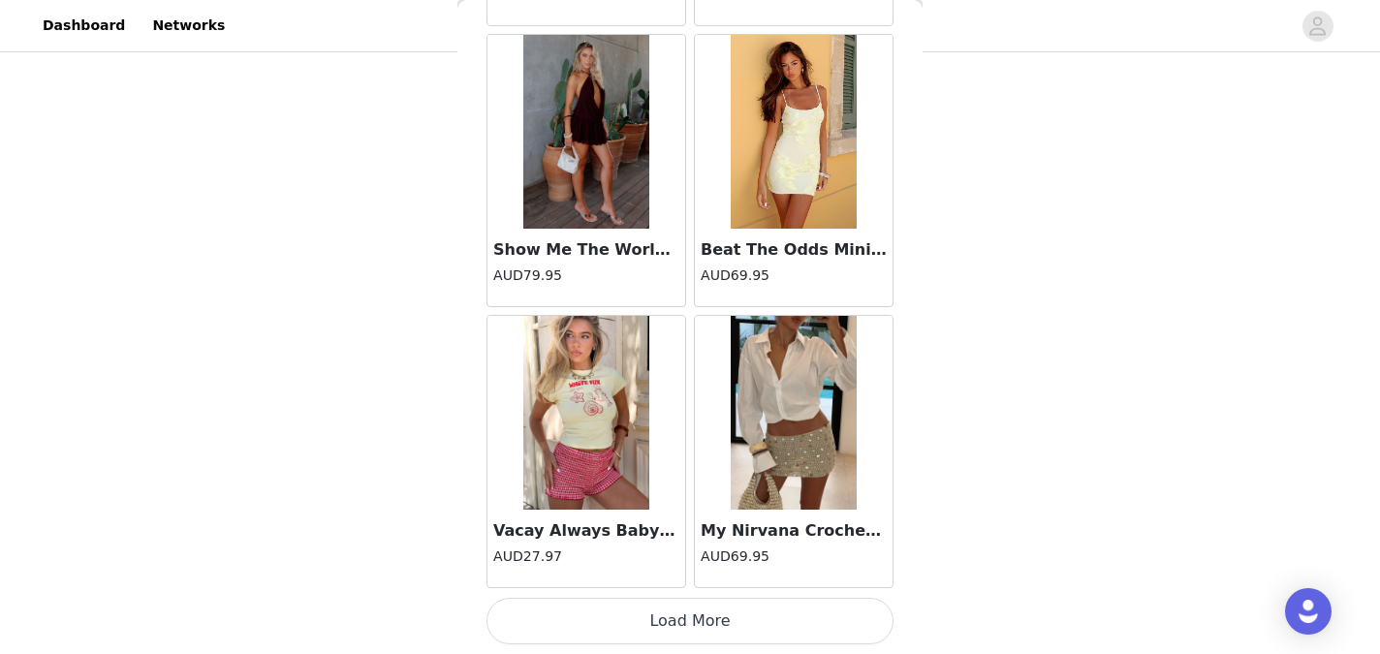
click at [687, 618] on button "Load More" at bounding box center [689, 621] width 407 height 47
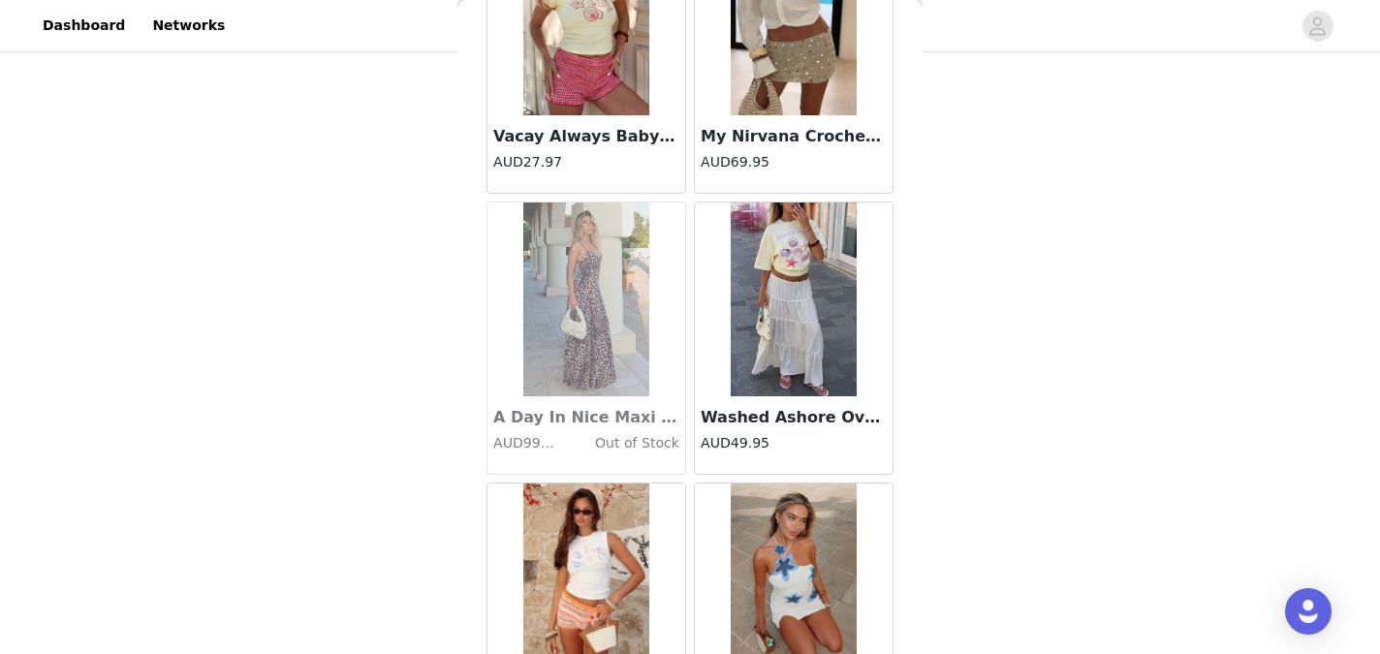
scroll to position [39263, 0]
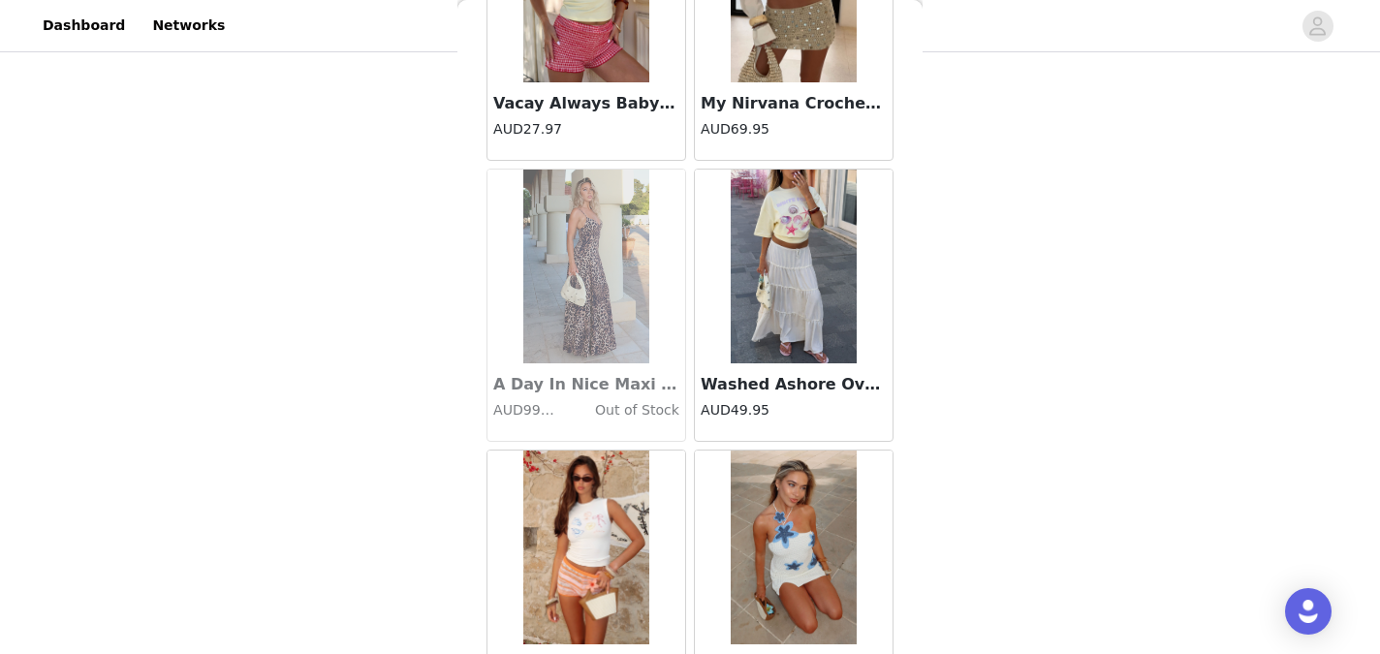
click at [780, 322] on img at bounding box center [793, 267] width 126 height 194
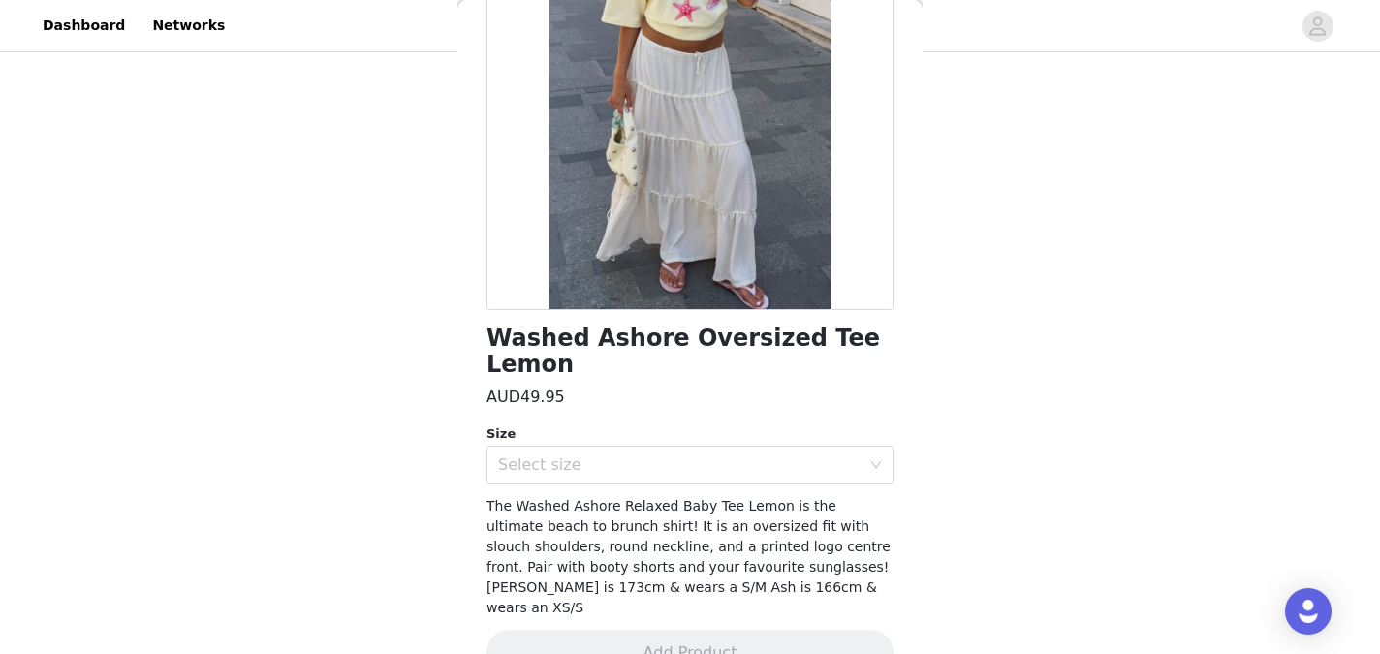
scroll to position [247, 0]
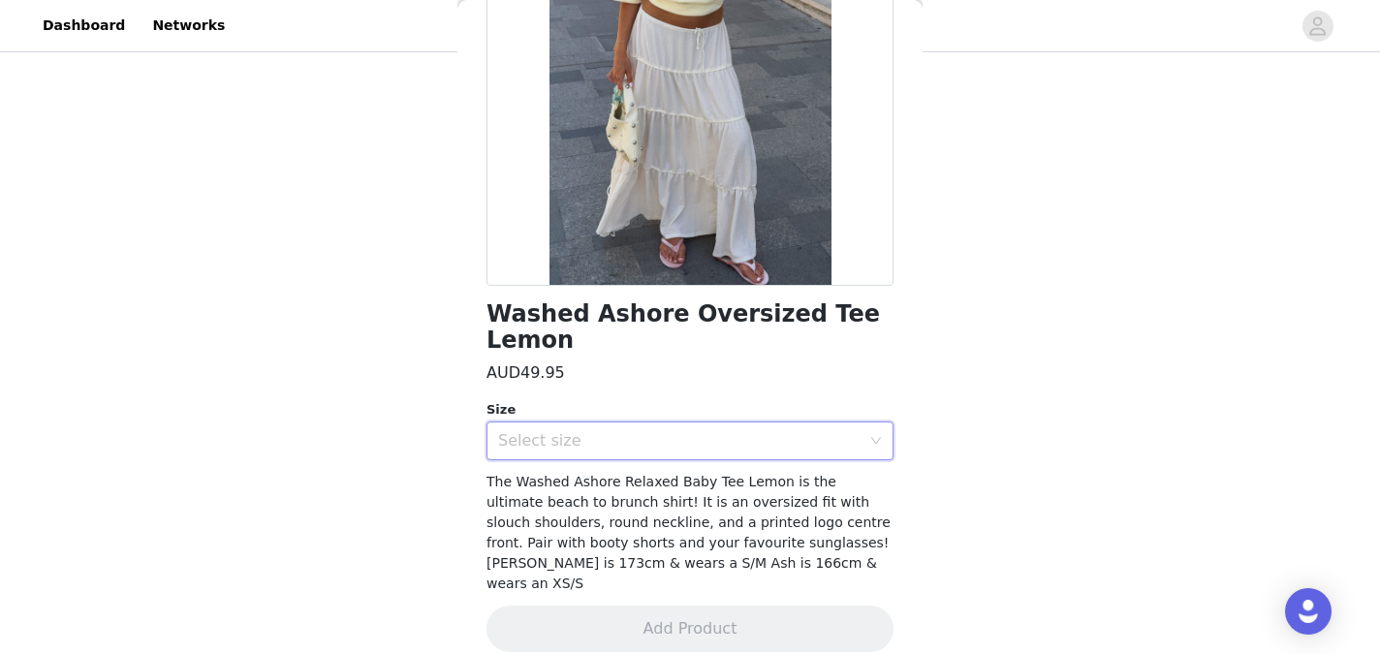
click at [870, 435] on icon "icon: down" at bounding box center [876, 441] width 12 height 12
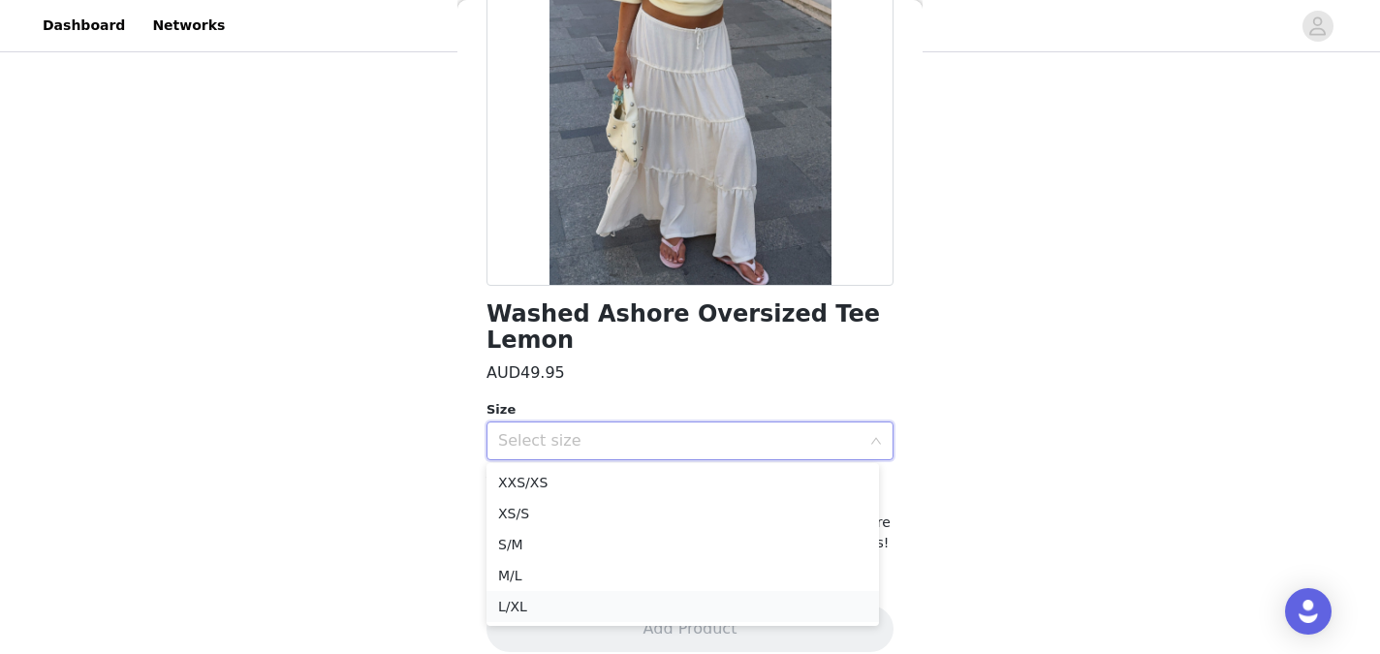
click at [708, 599] on li "L/XL" at bounding box center [682, 606] width 392 height 31
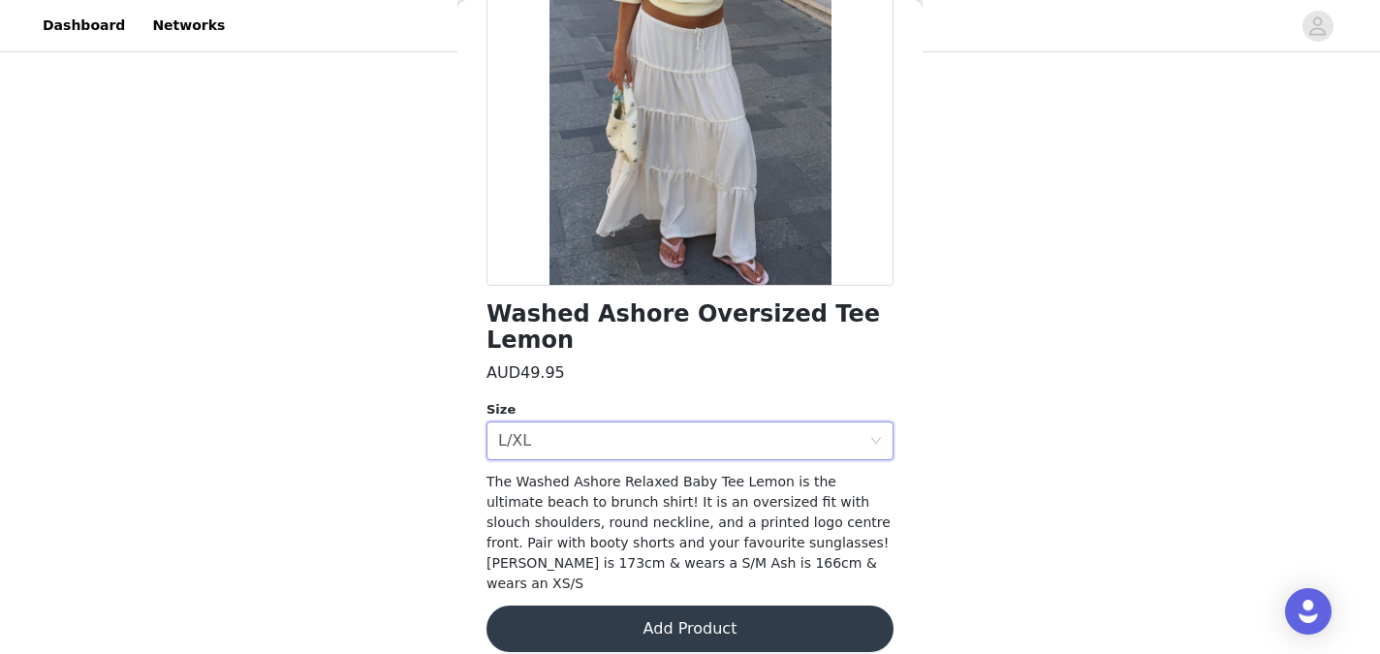
click at [709, 606] on button "Add Product" at bounding box center [689, 629] width 407 height 47
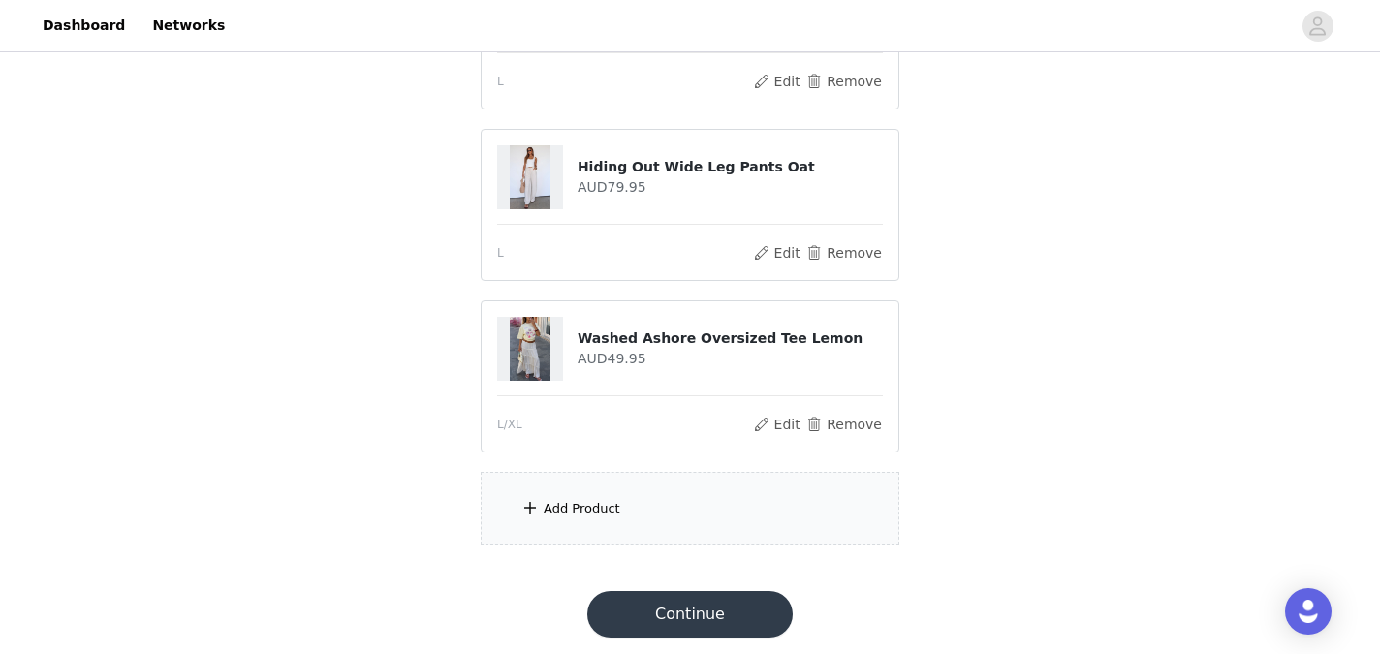
scroll to position [1138, 0]
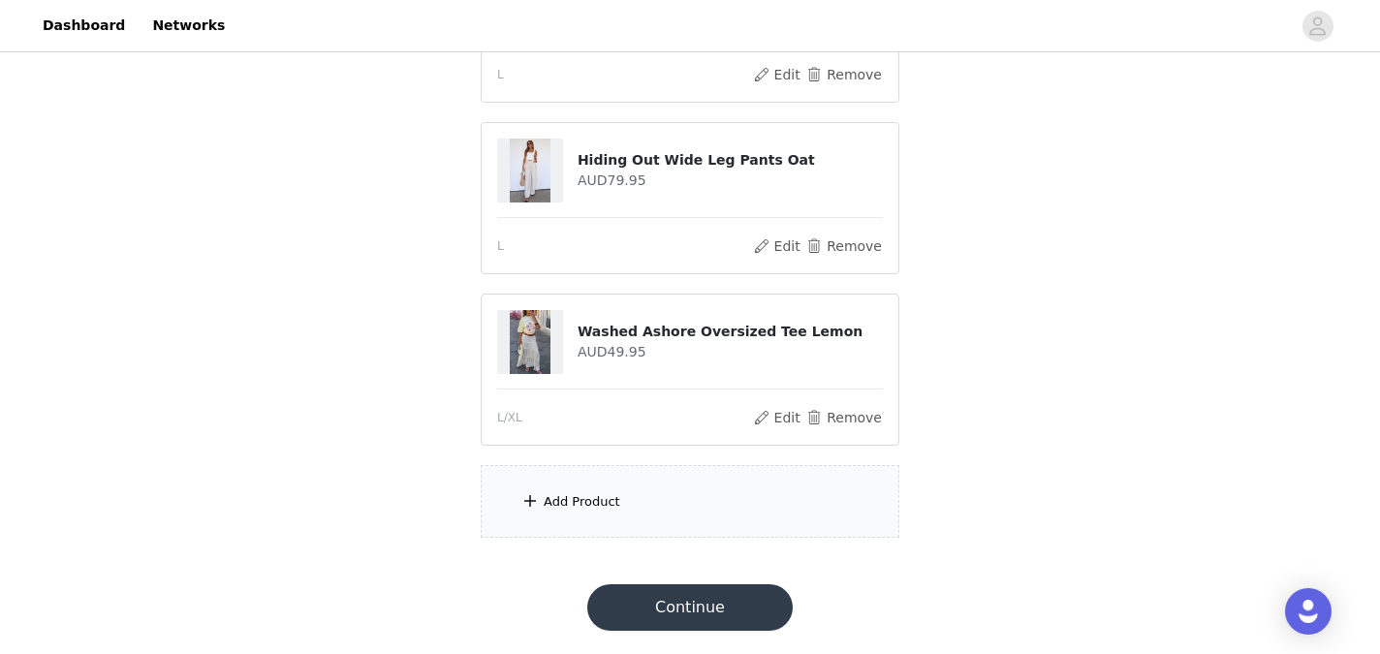
click at [619, 509] on div "Add Product" at bounding box center [690, 501] width 419 height 73
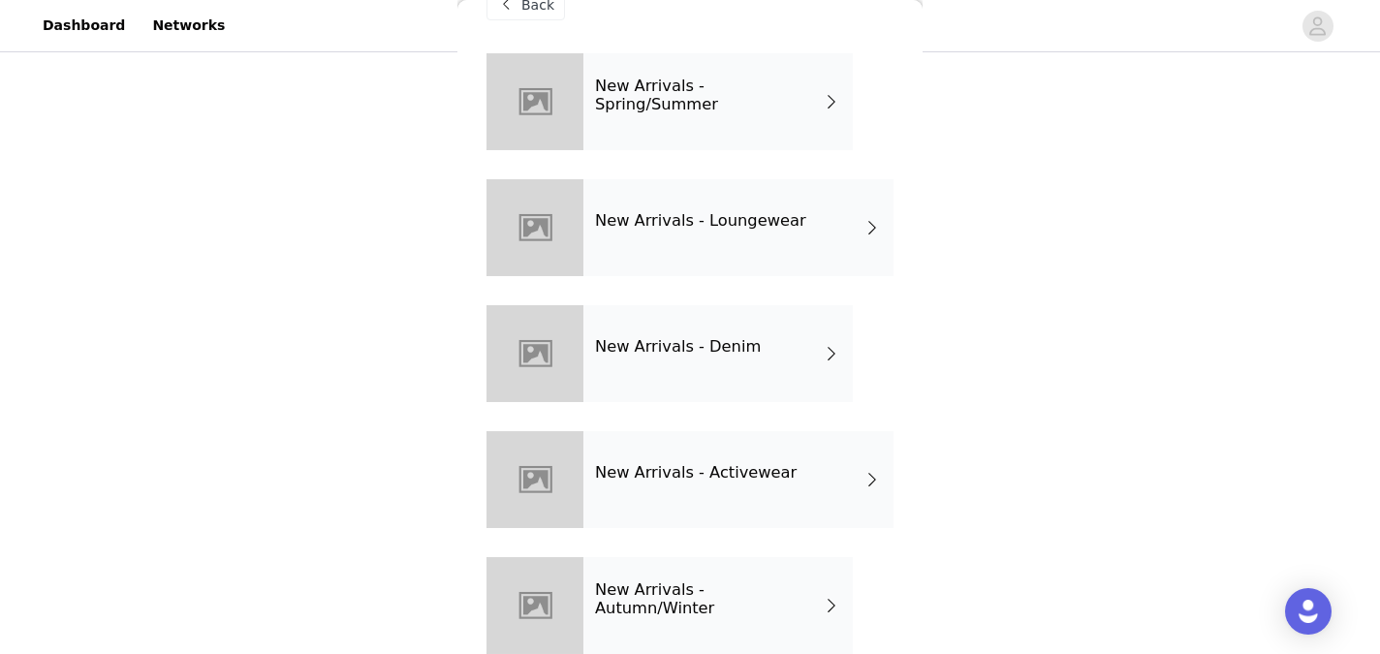
scroll to position [0, 0]
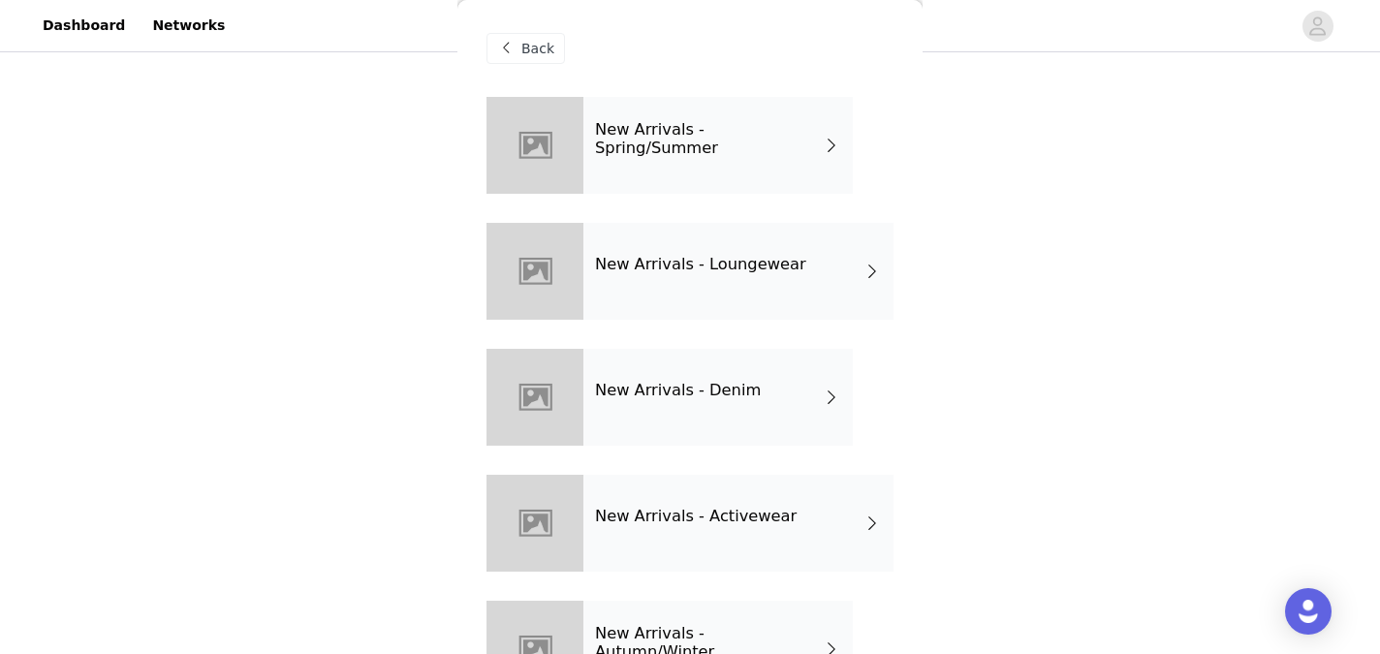
click at [777, 154] on h4 "New Arrivals - Spring/Summer" at bounding box center [709, 139] width 228 height 36
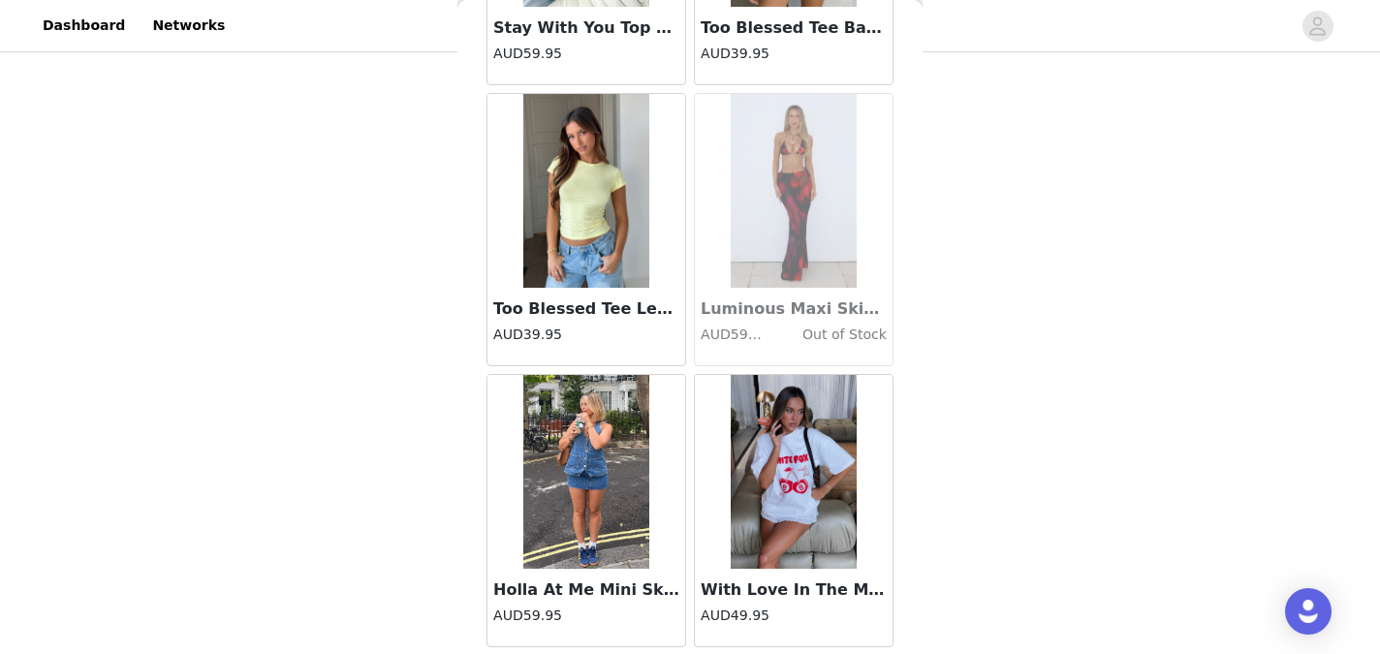
scroll to position [2311, 0]
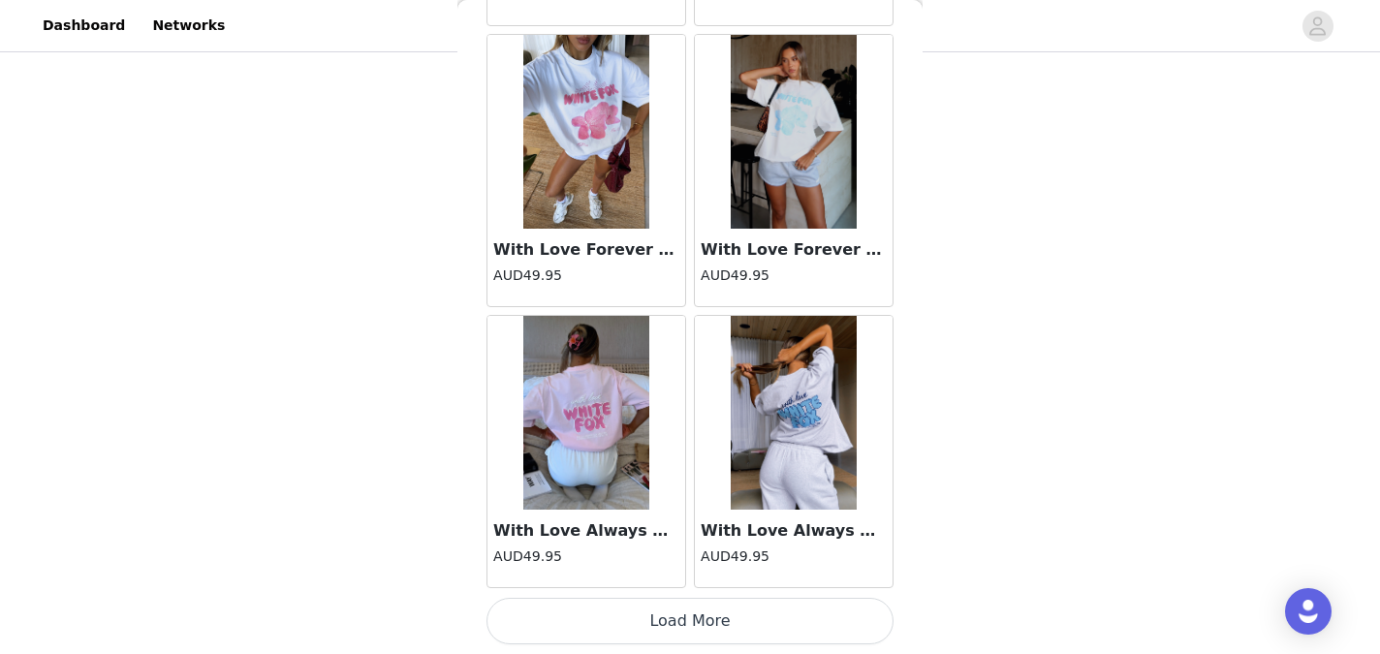
click at [679, 621] on button "Load More" at bounding box center [689, 621] width 407 height 47
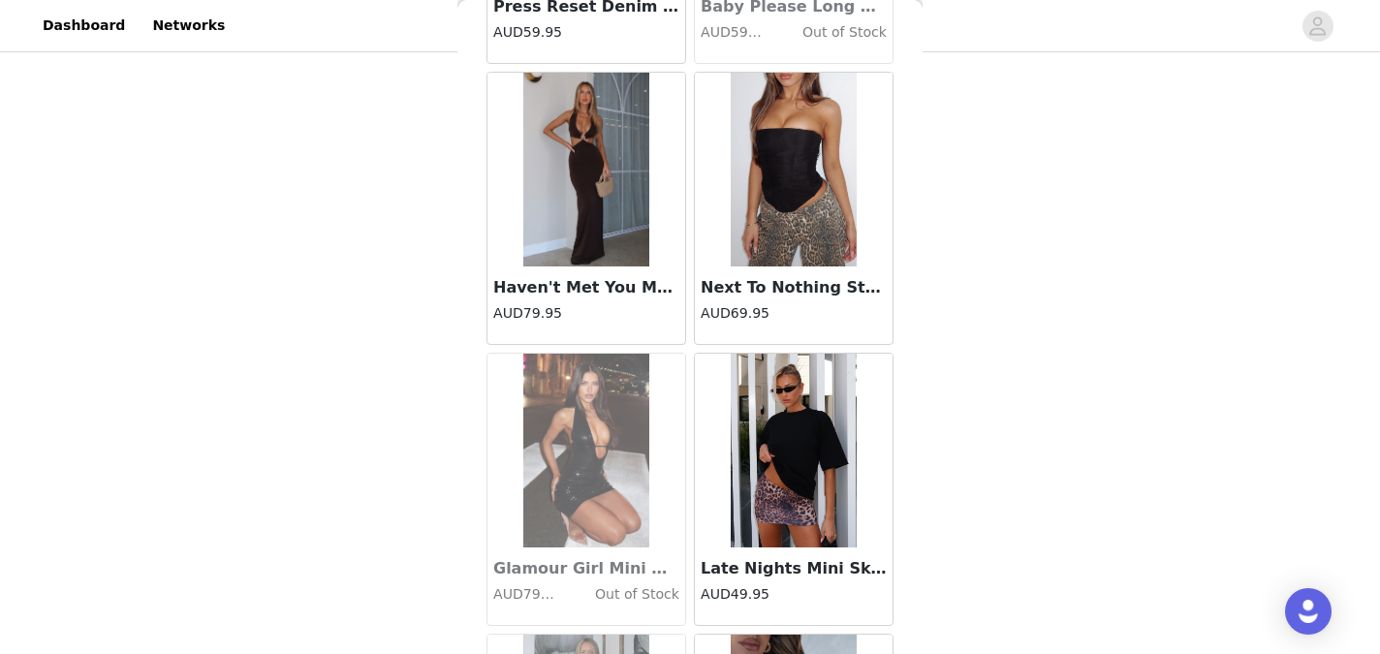
scroll to position [5120, 0]
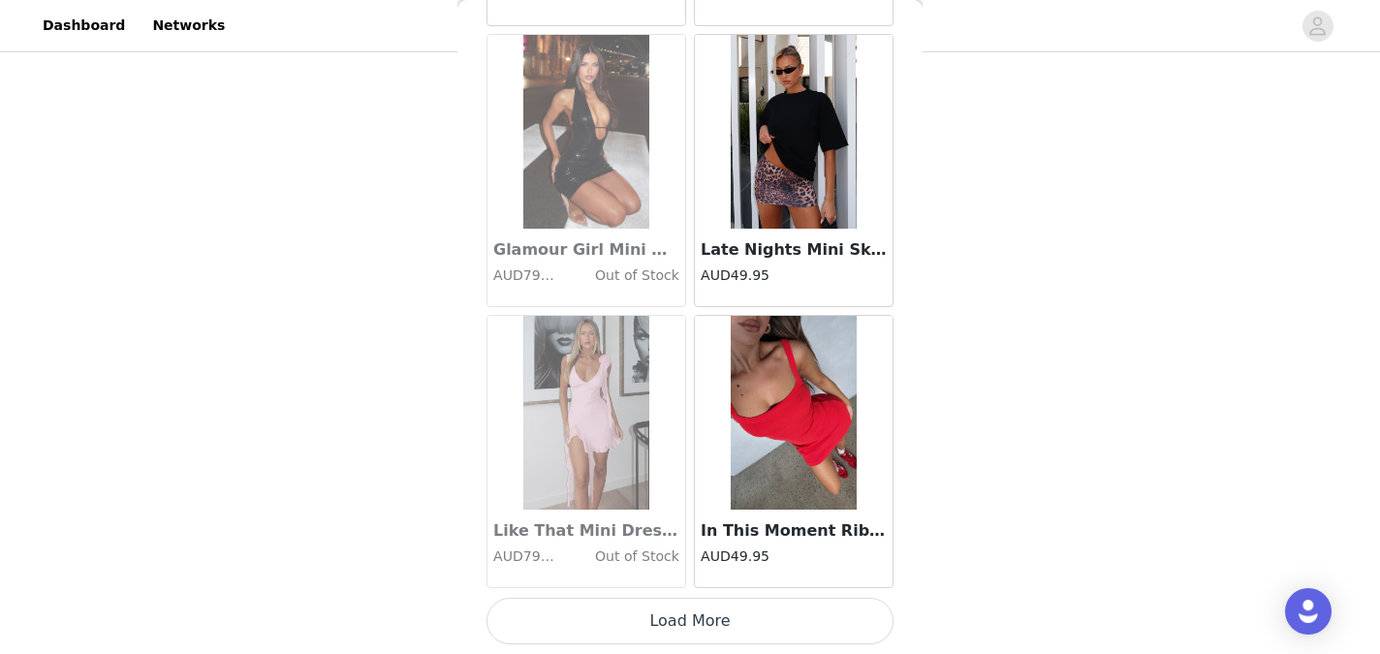
click at [683, 630] on button "Load More" at bounding box center [689, 621] width 407 height 47
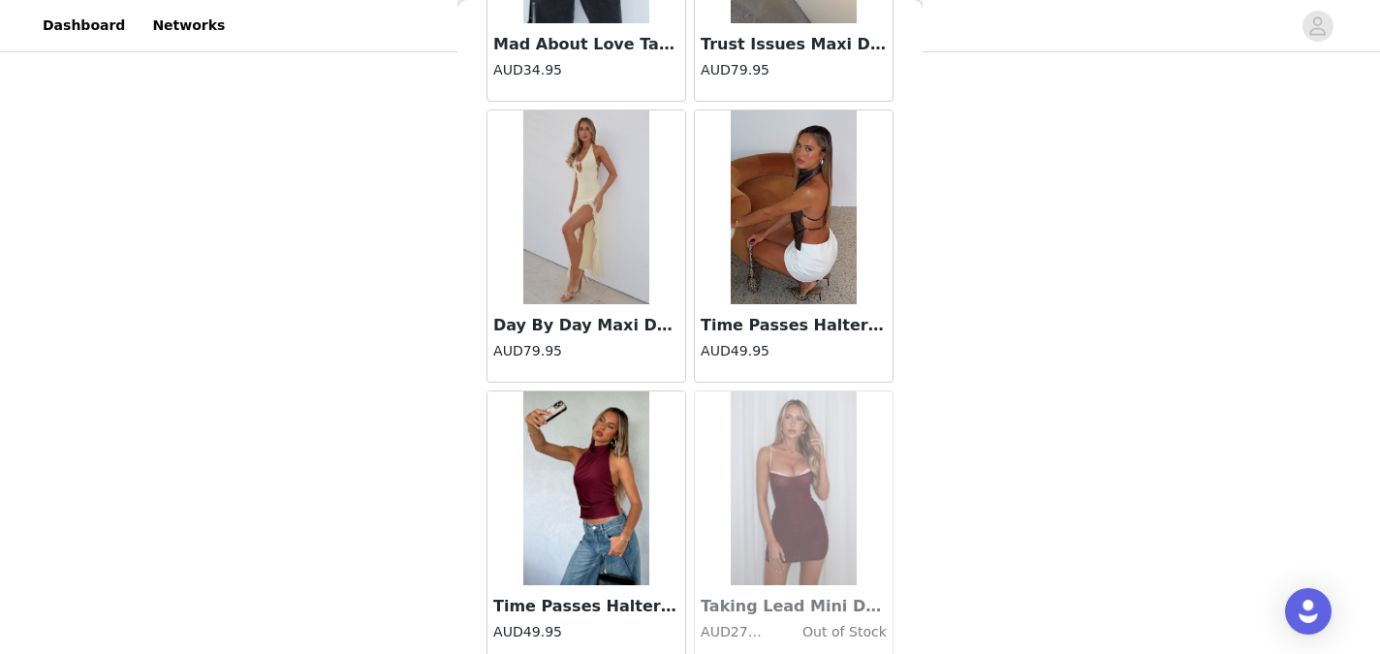
scroll to position [7930, 0]
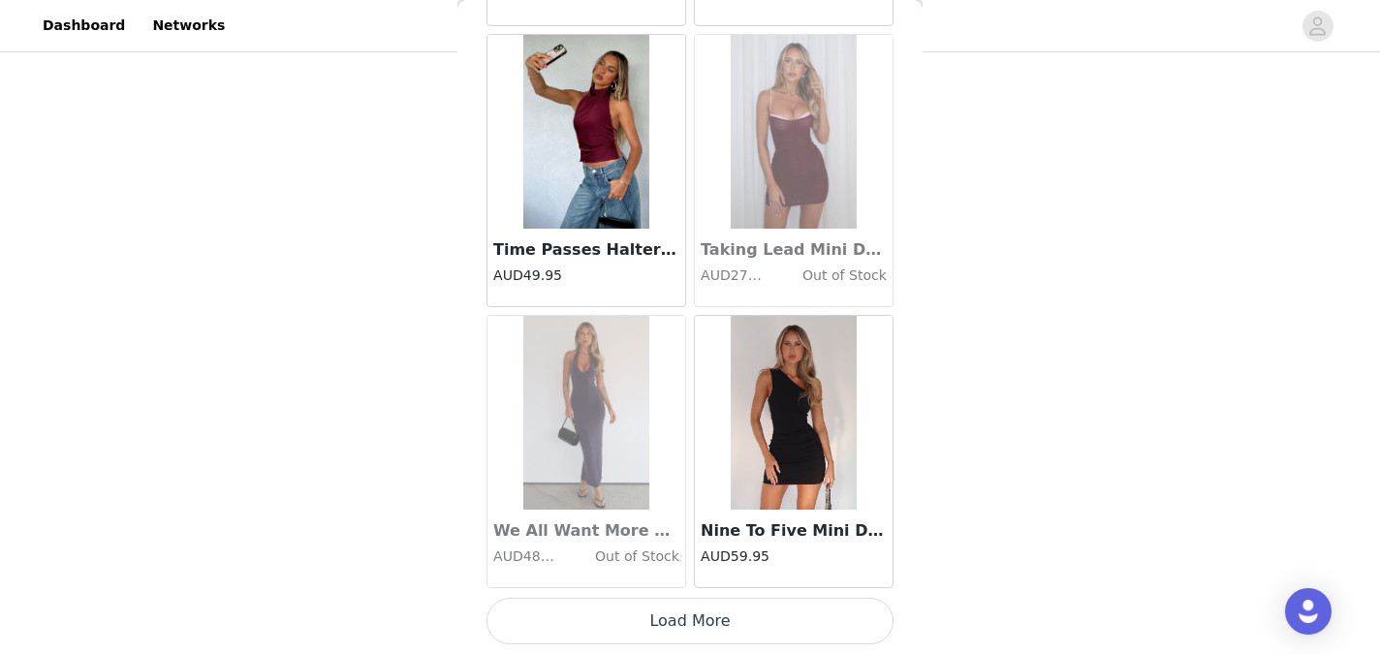
click at [686, 612] on button "Load More" at bounding box center [689, 621] width 407 height 47
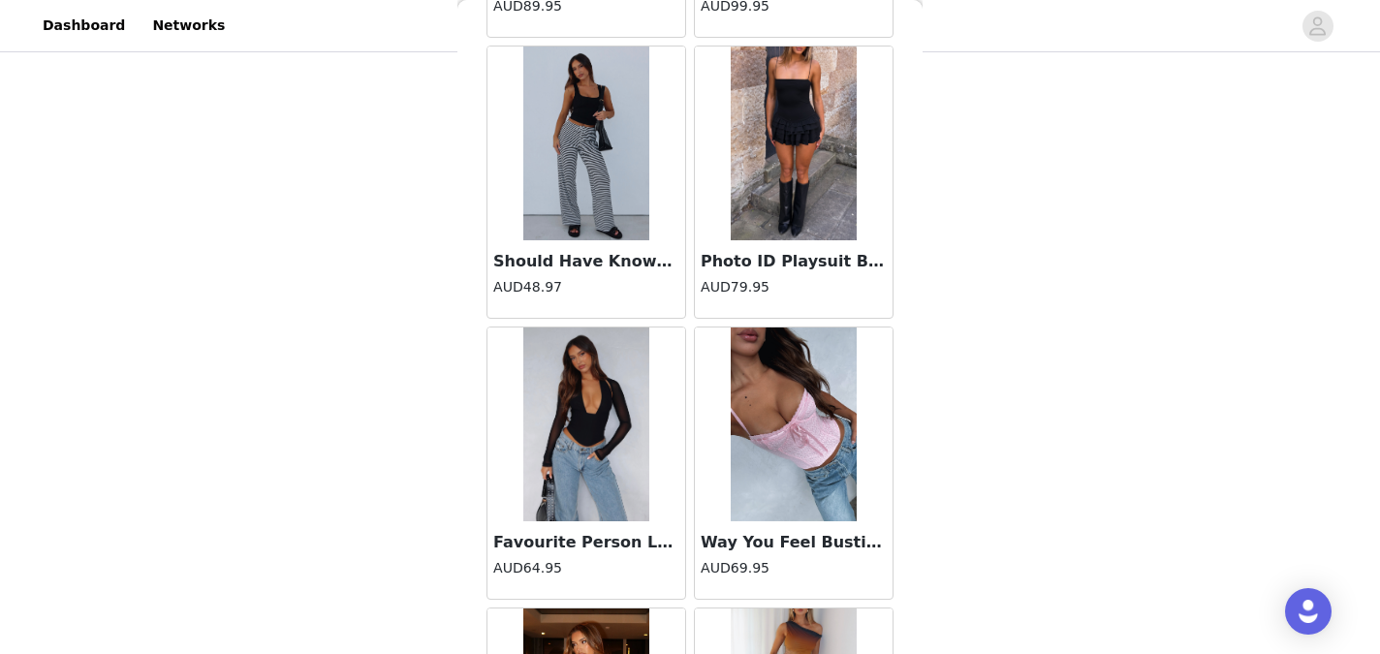
scroll to position [10740, 0]
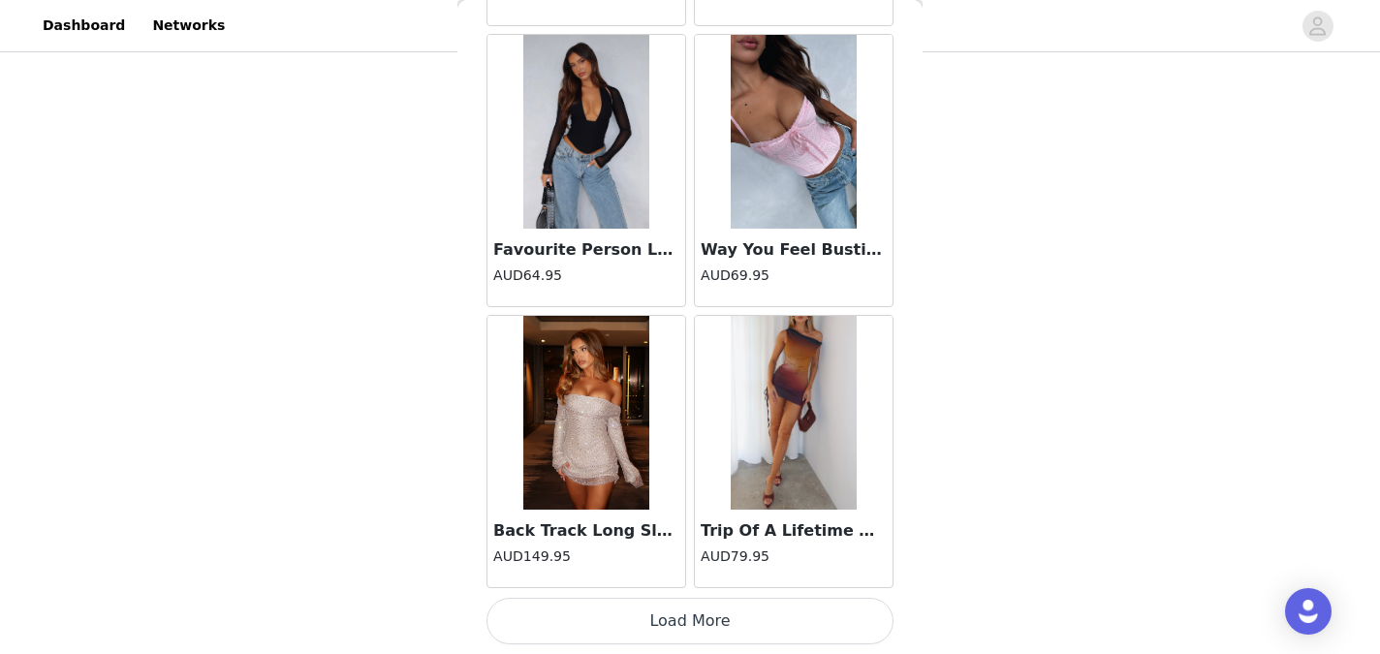
click at [666, 614] on button "Load More" at bounding box center [689, 621] width 407 height 47
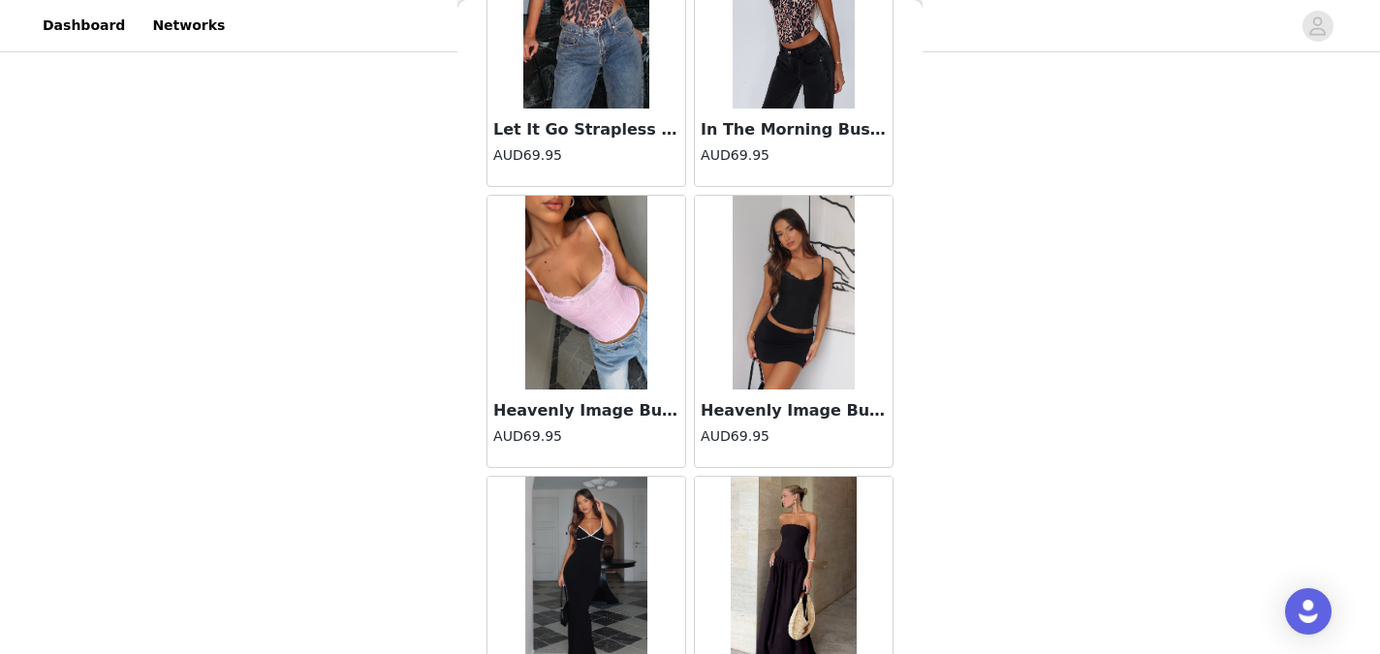
scroll to position [13549, 0]
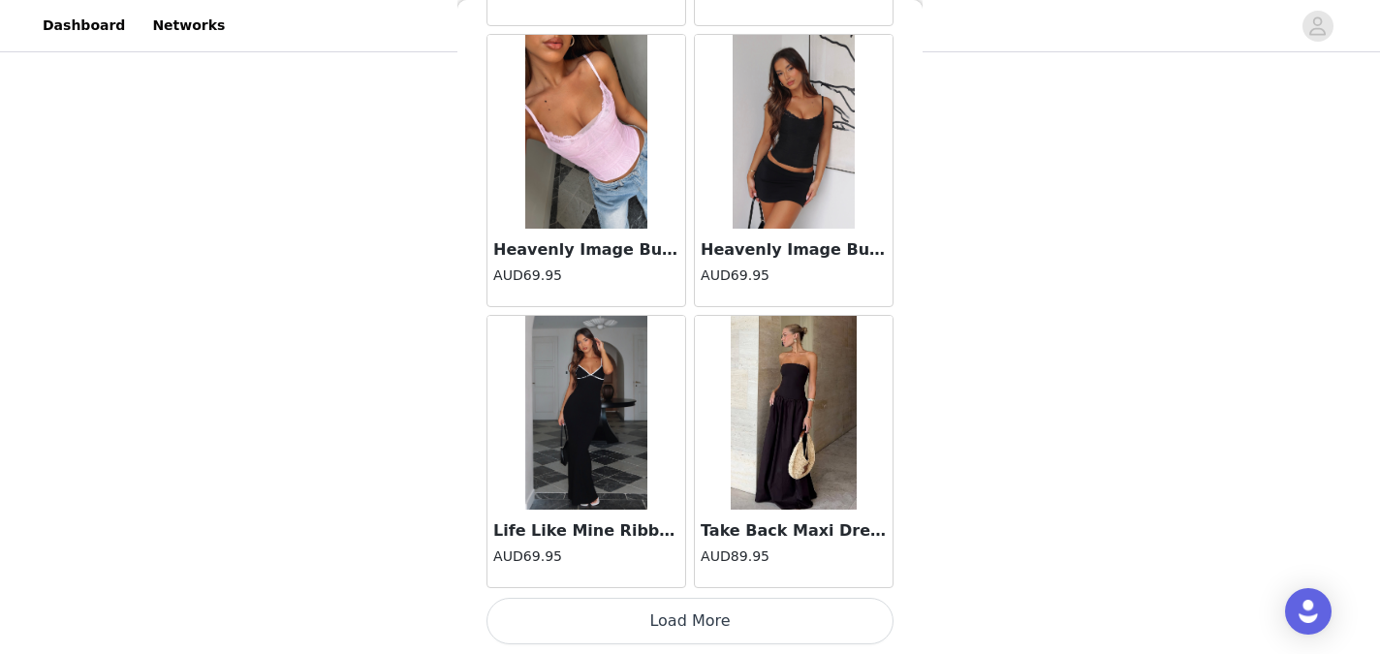
click at [686, 622] on button "Load More" at bounding box center [689, 621] width 407 height 47
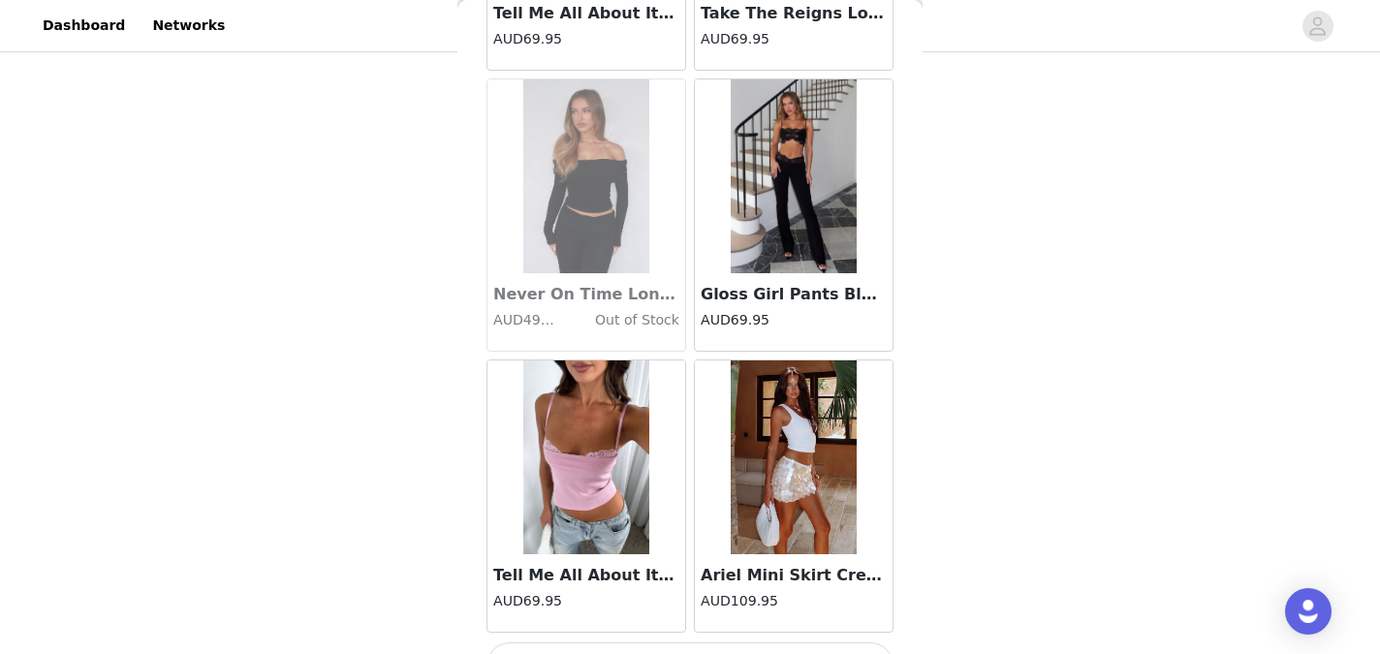
scroll to position [16359, 0]
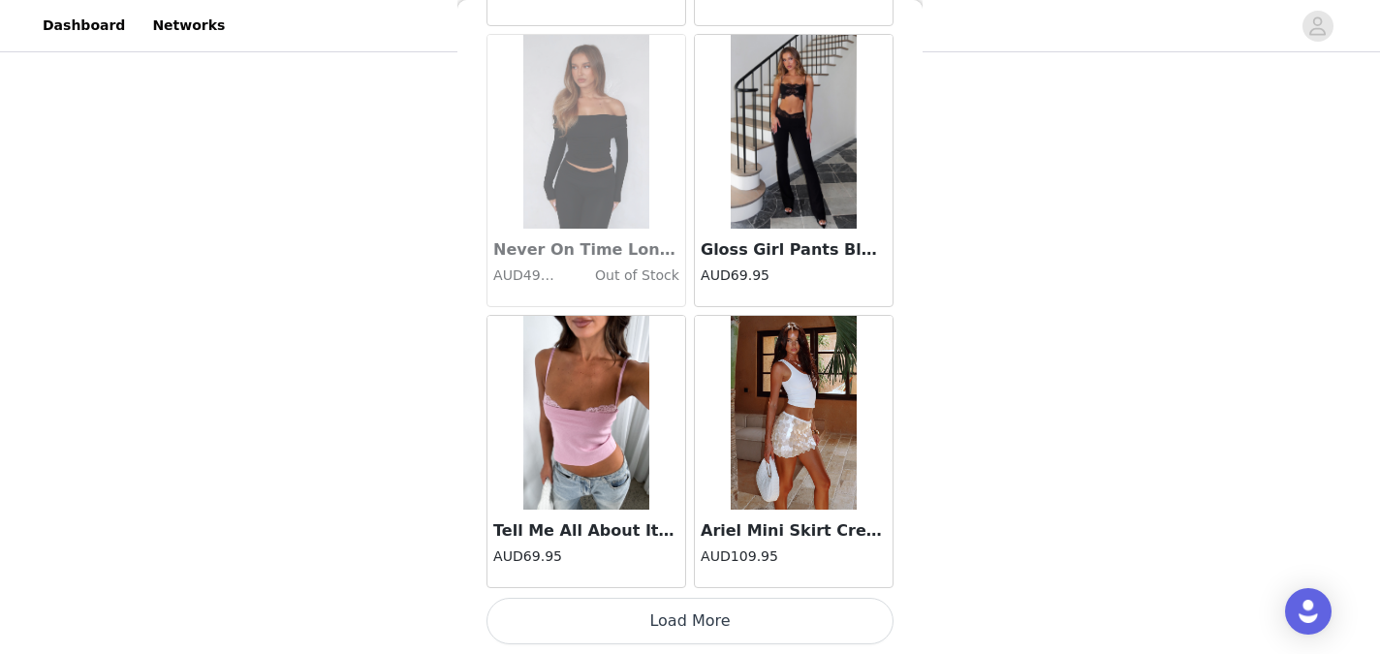
click at [695, 616] on button "Load More" at bounding box center [689, 621] width 407 height 47
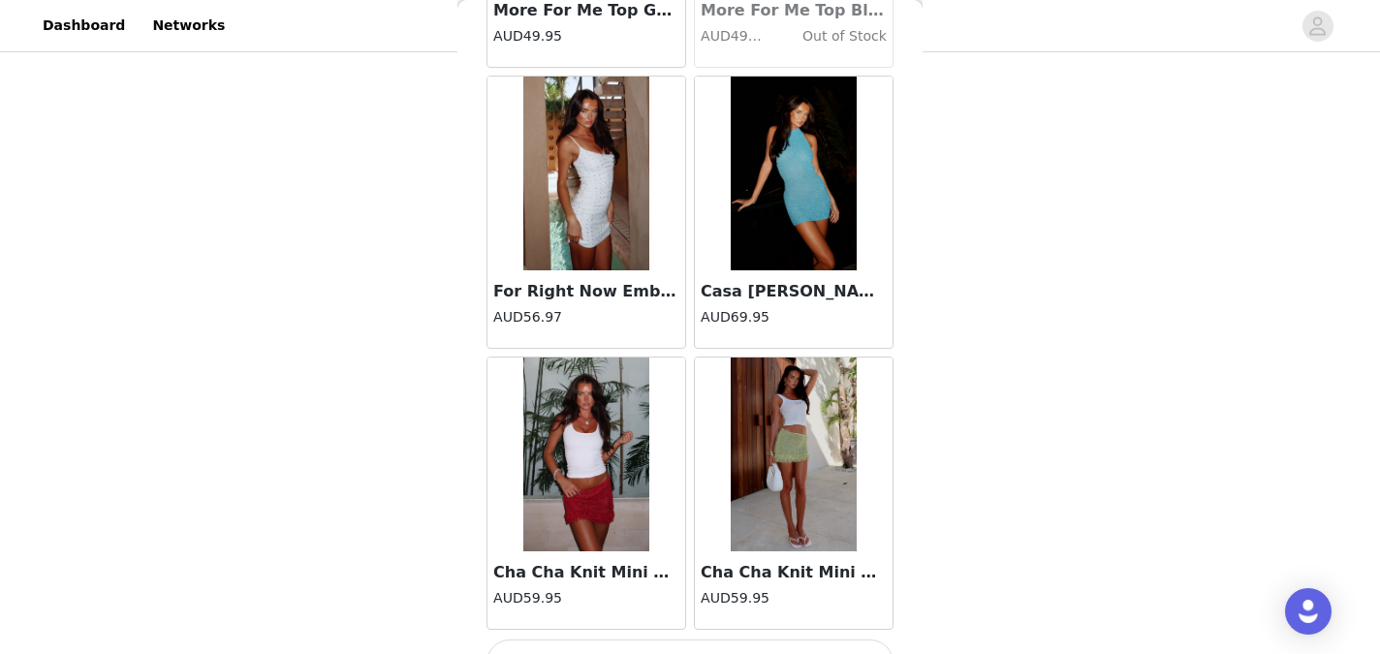
scroll to position [19168, 0]
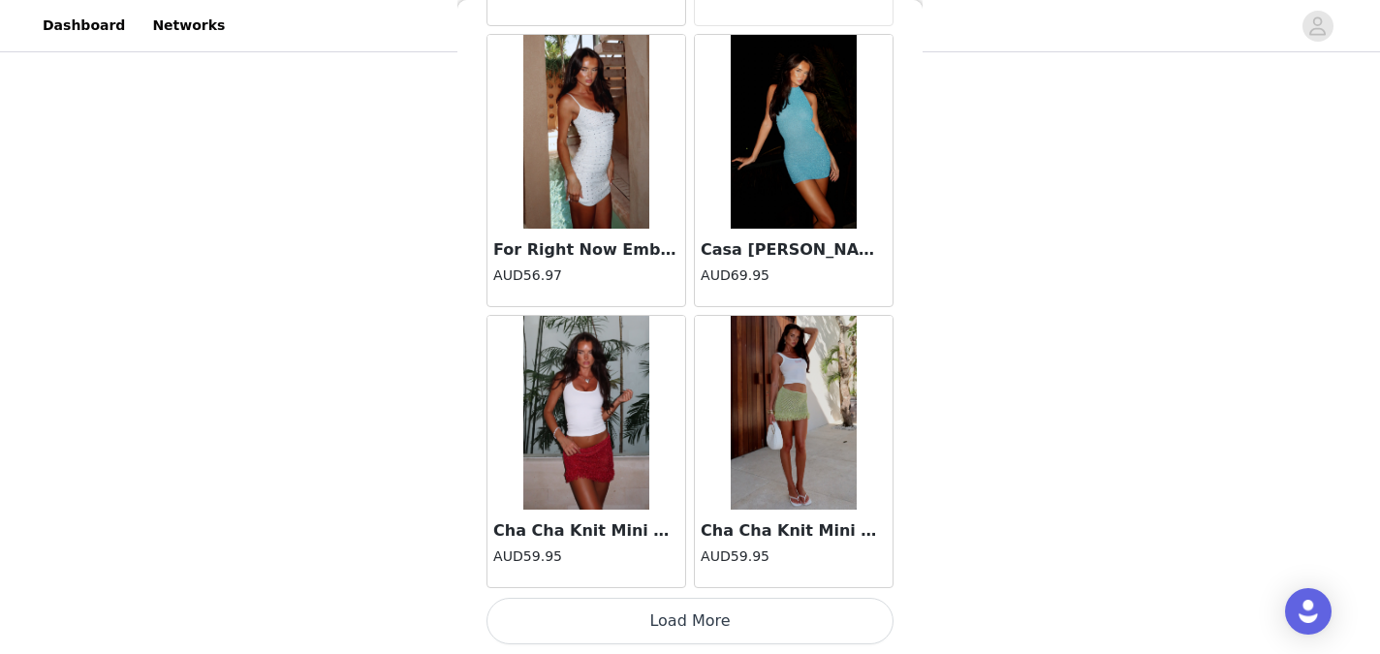
click at [696, 635] on button "Load More" at bounding box center [689, 621] width 407 height 47
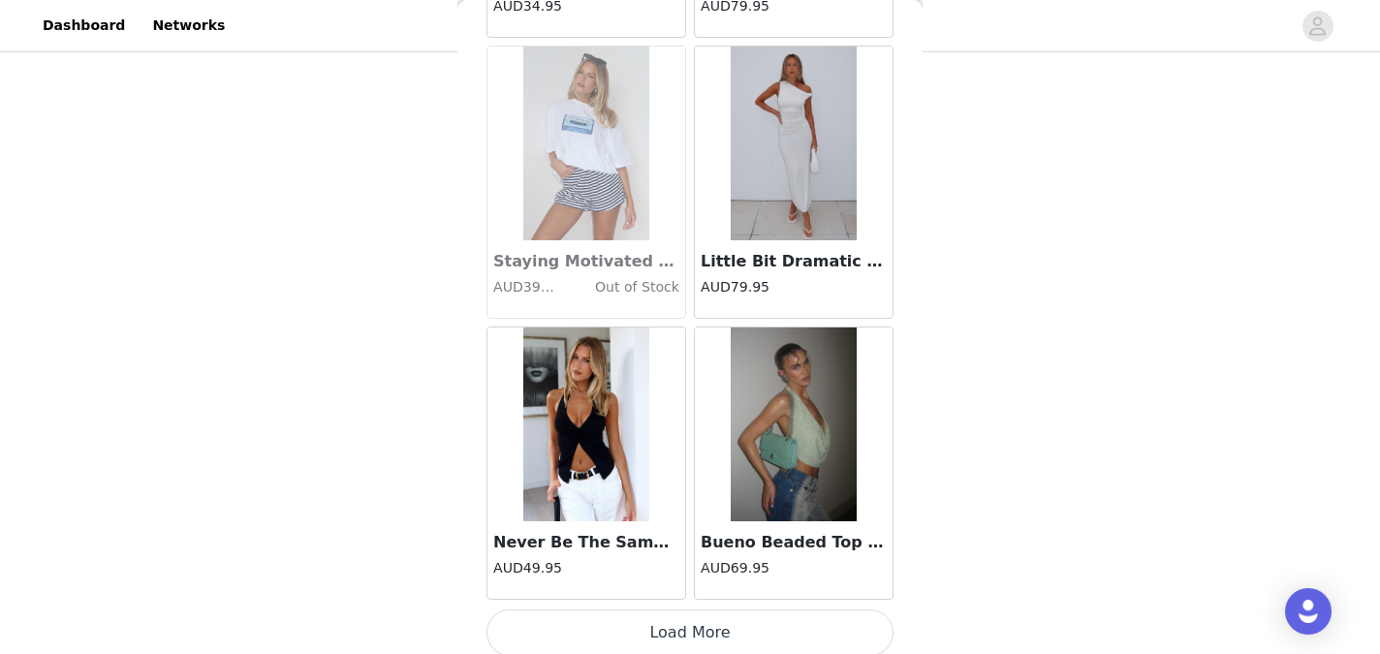
scroll to position [21978, 0]
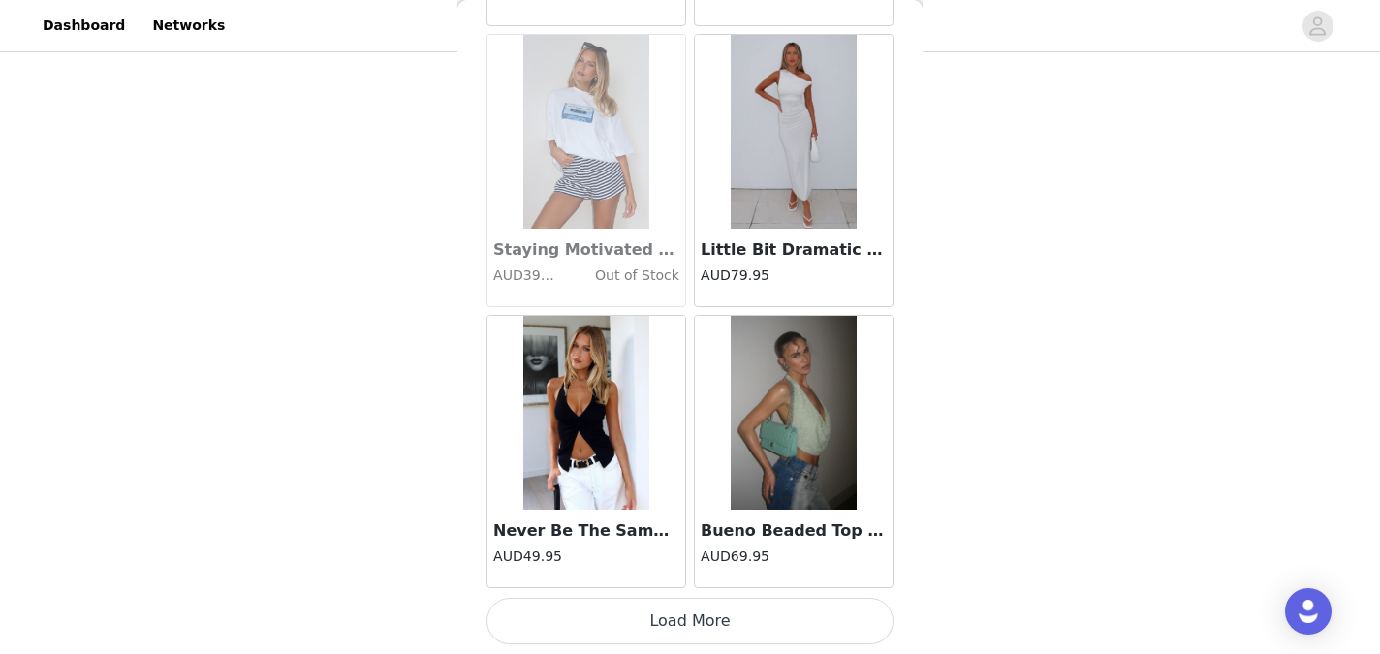
click at [695, 637] on button "Load More" at bounding box center [689, 621] width 407 height 47
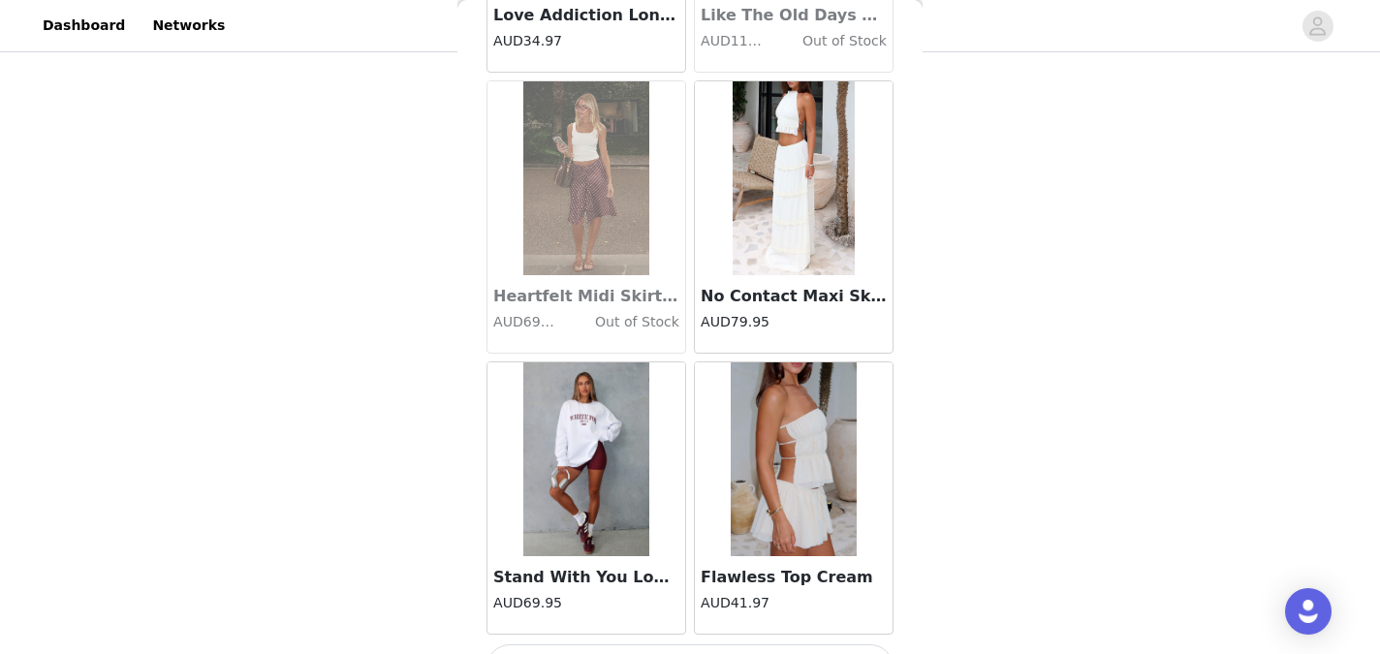
scroll to position [24788, 0]
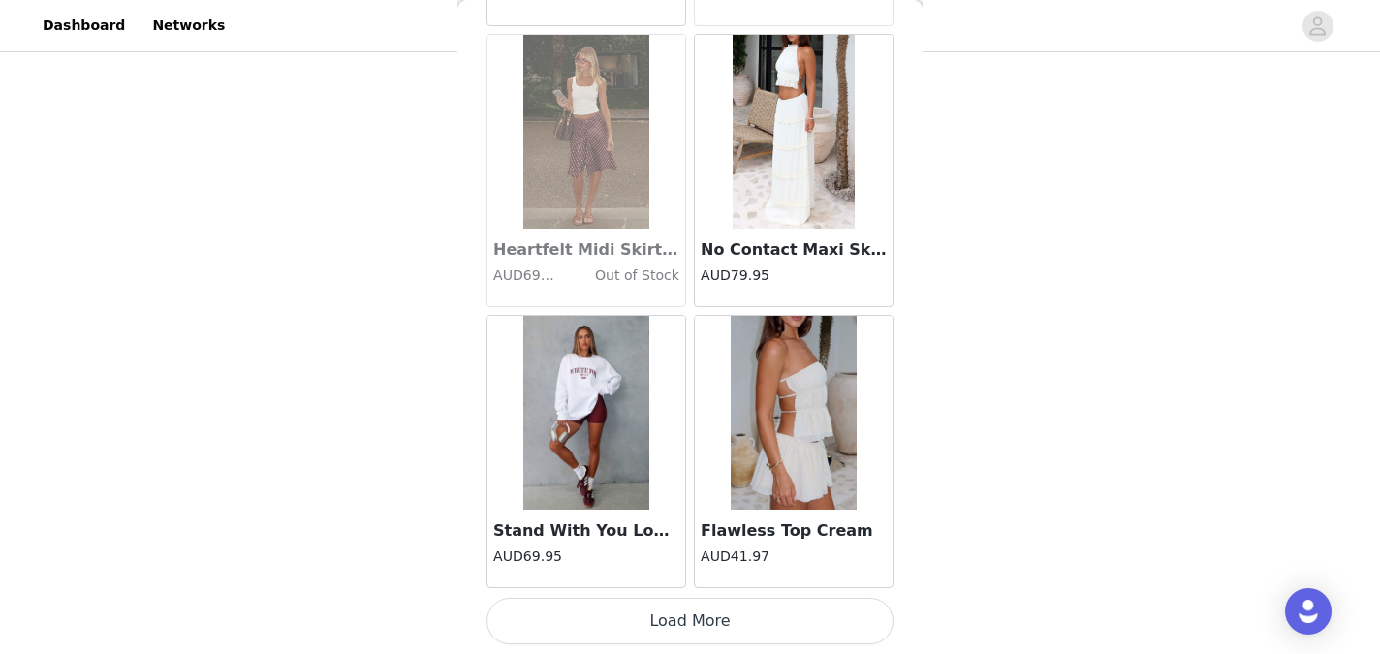
click at [691, 637] on button "Load More" at bounding box center [689, 621] width 407 height 47
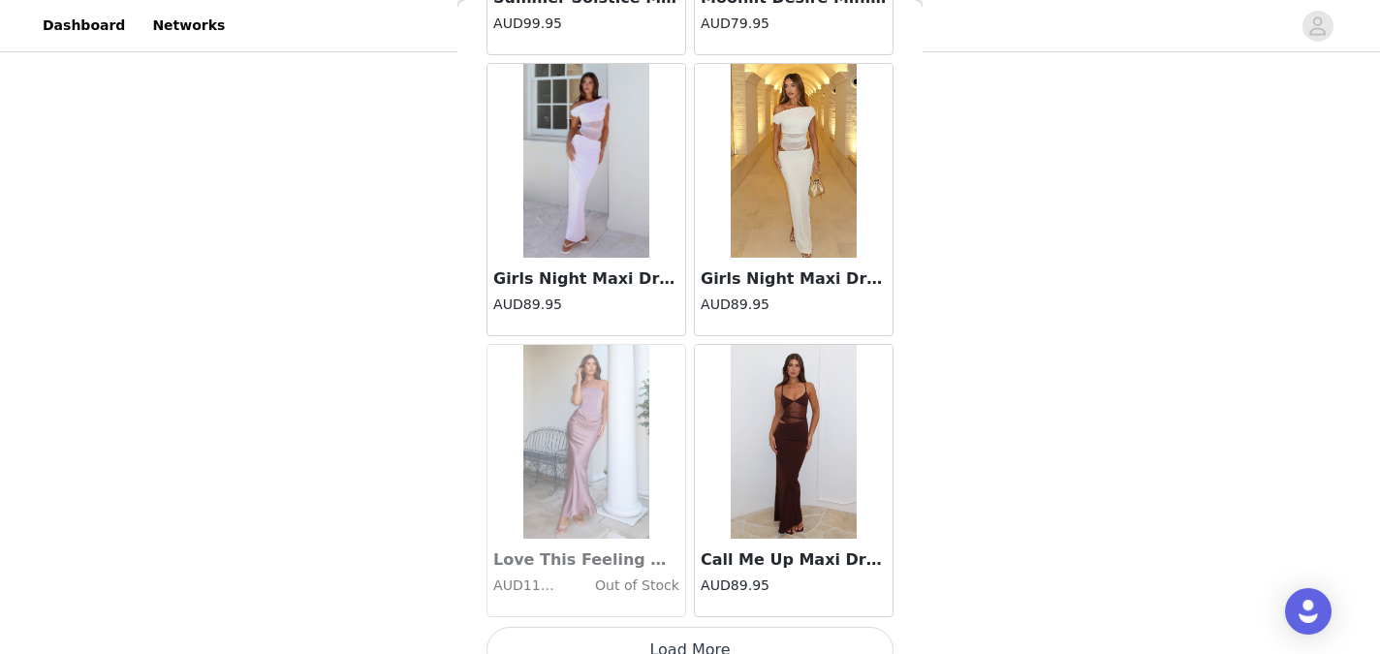
scroll to position [27597, 0]
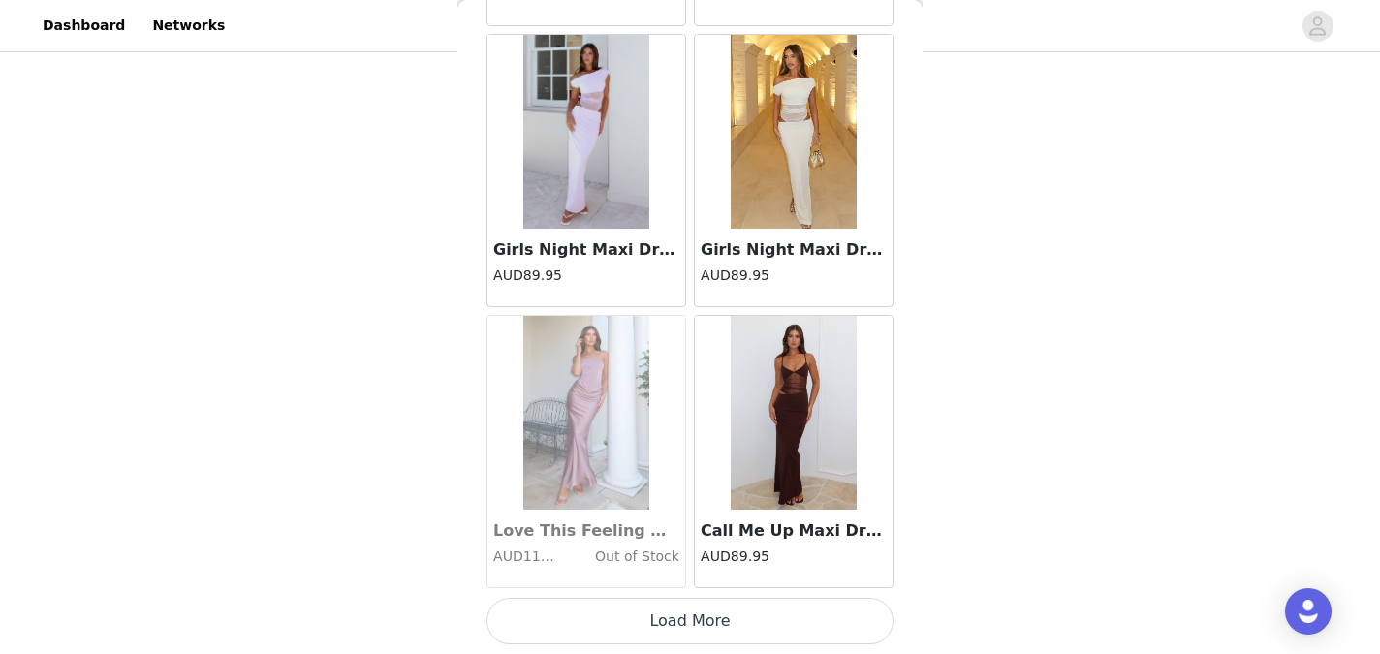
click at [689, 606] on button "Load More" at bounding box center [689, 621] width 407 height 47
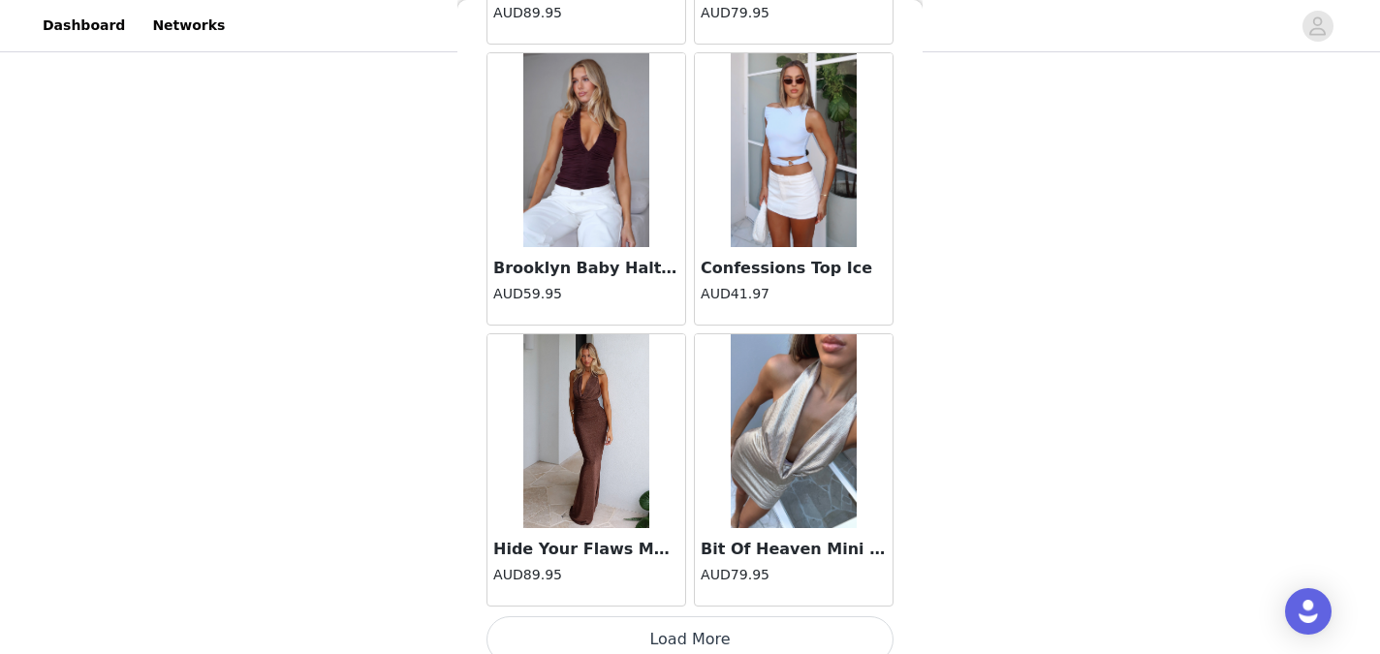
scroll to position [30407, 0]
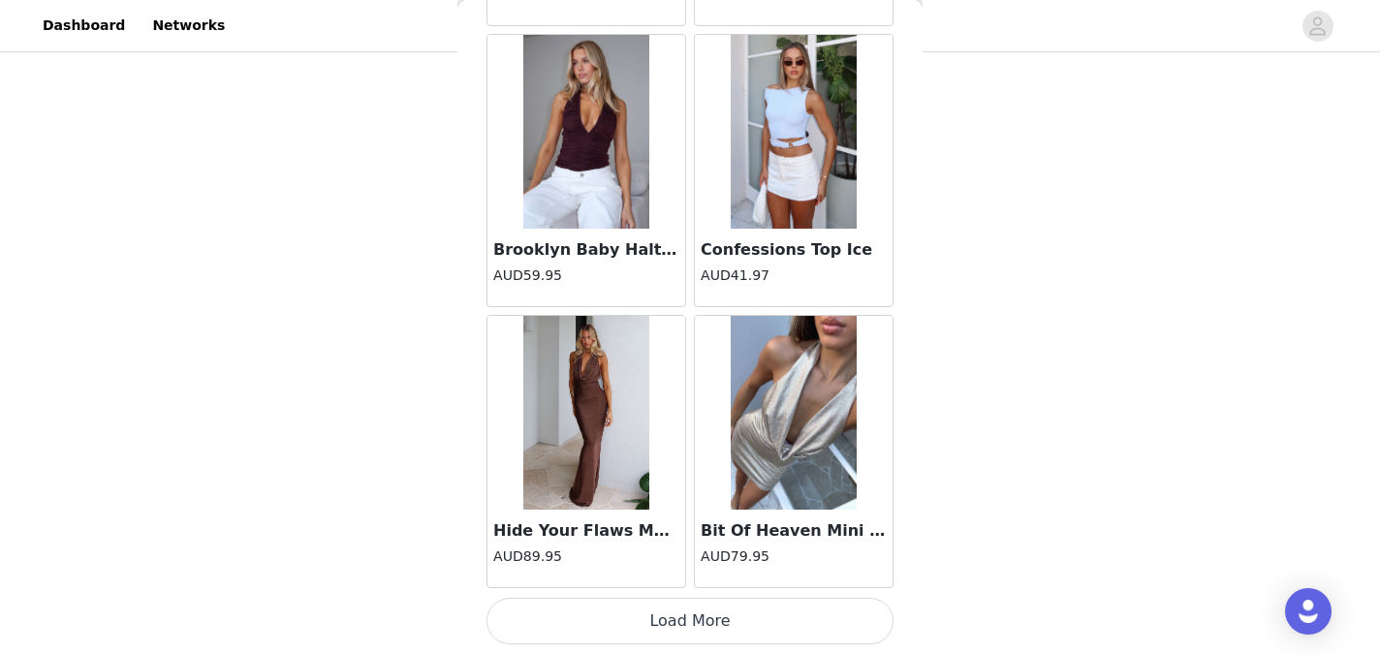
click at [688, 630] on button "Load More" at bounding box center [689, 621] width 407 height 47
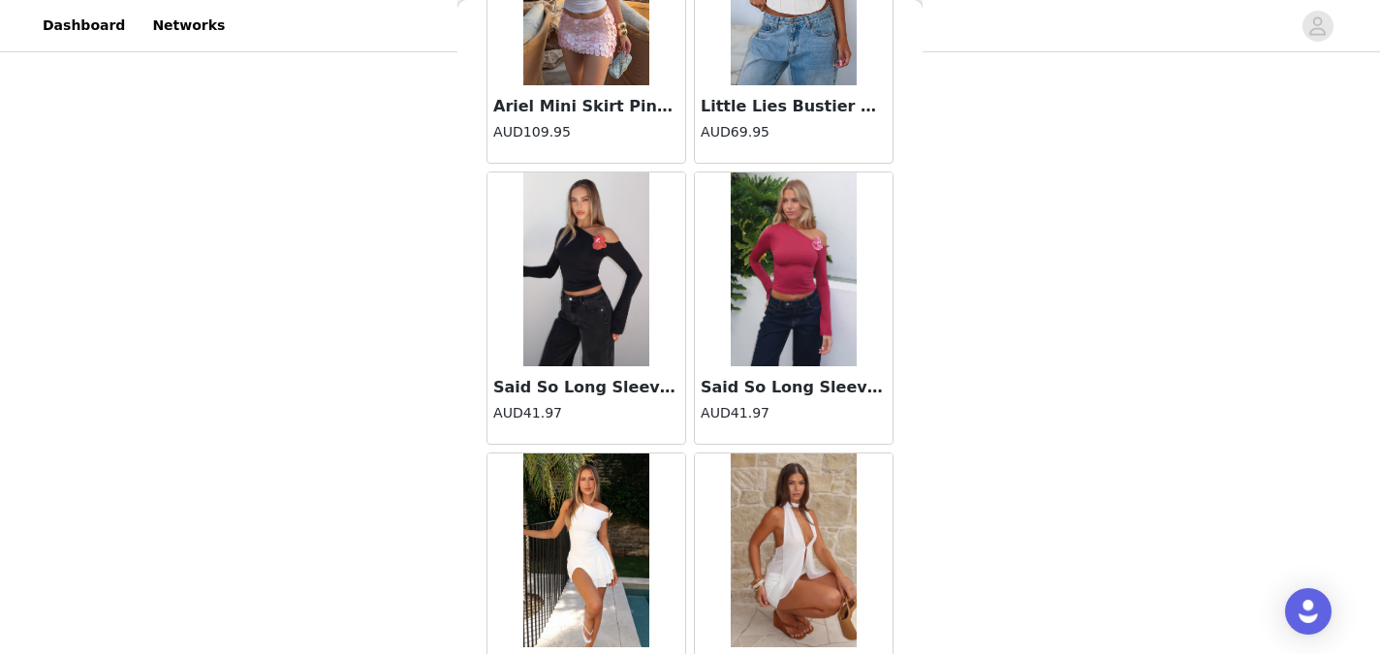
scroll to position [33216, 0]
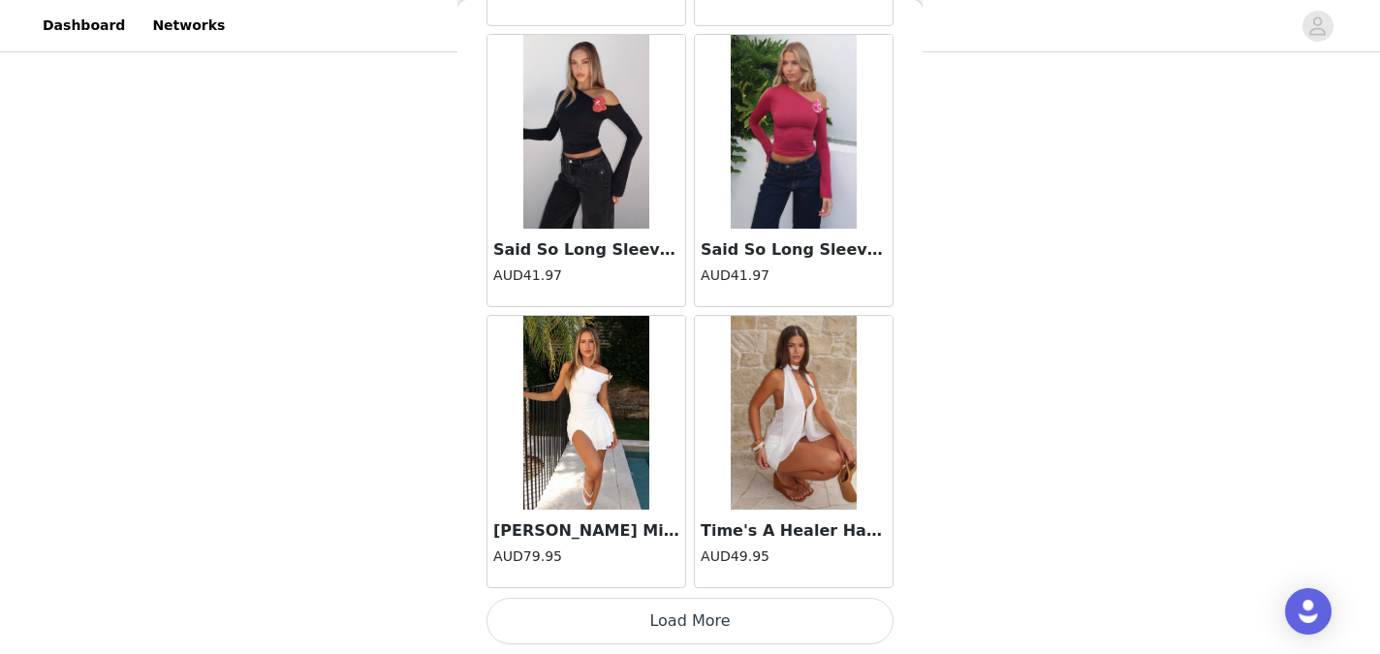
click at [688, 630] on button "Load More" at bounding box center [689, 621] width 407 height 47
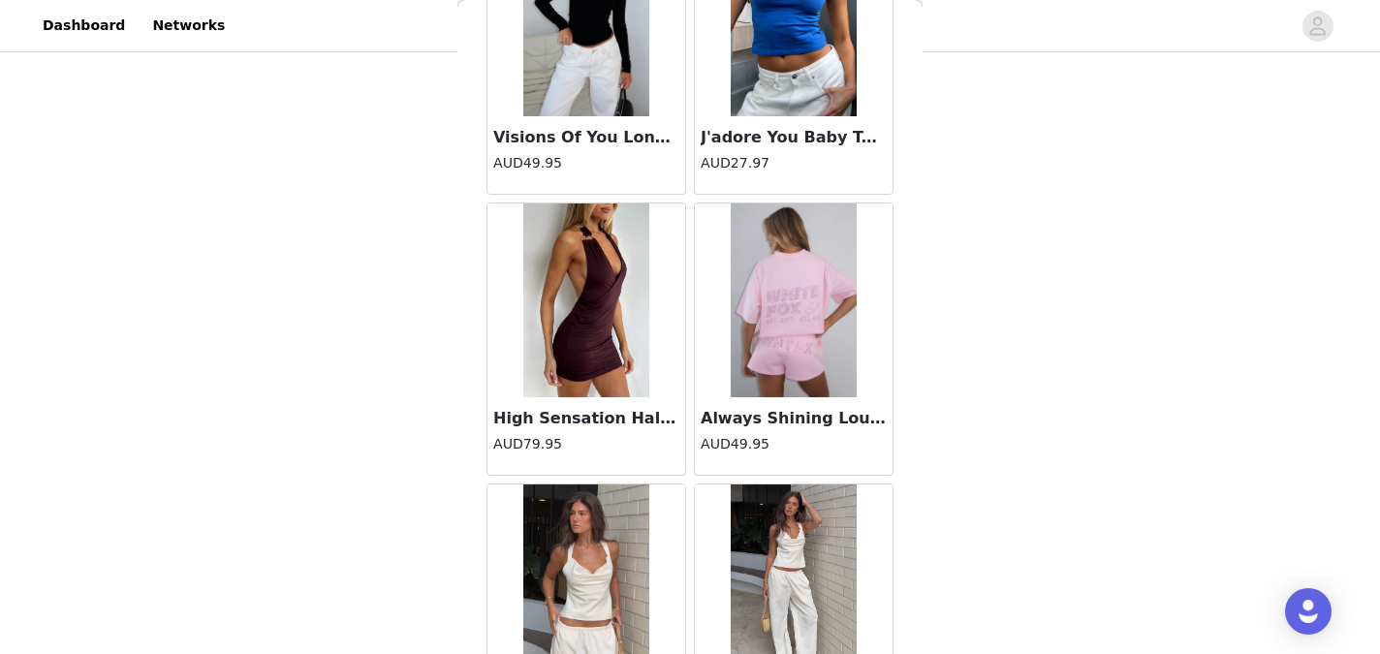
scroll to position [36026, 0]
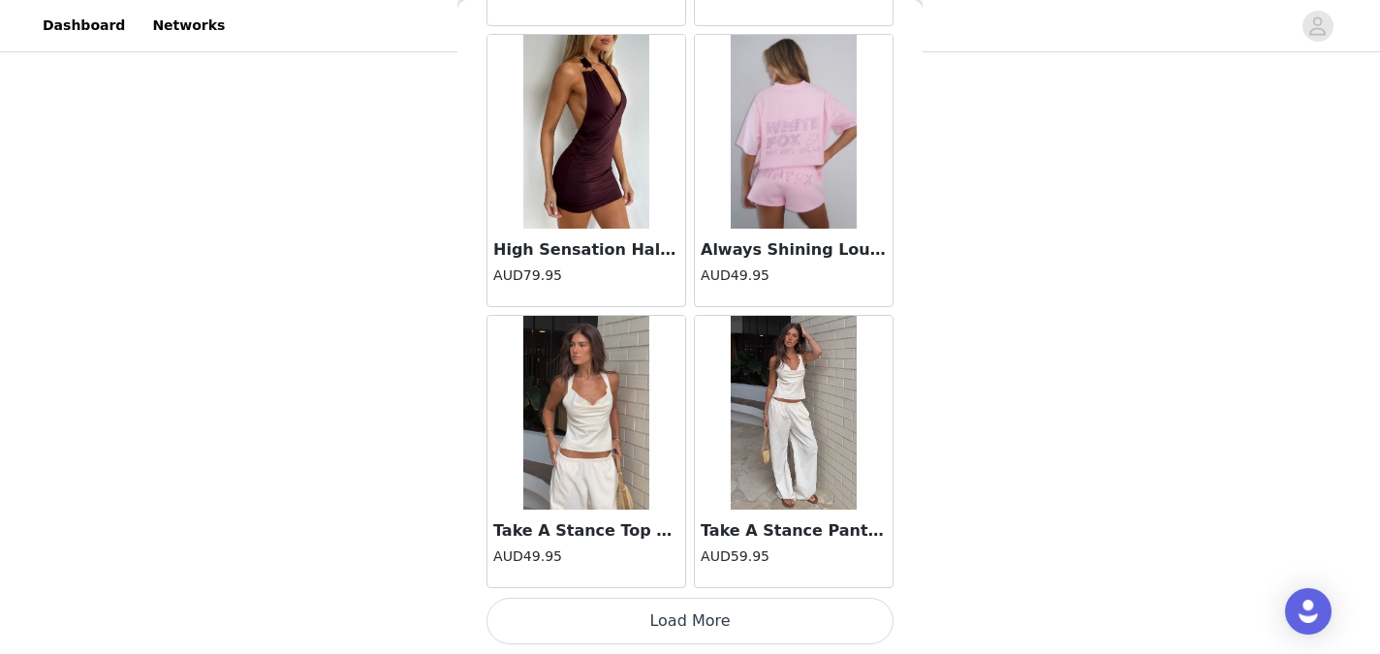
click at [695, 617] on button "Load More" at bounding box center [689, 621] width 407 height 47
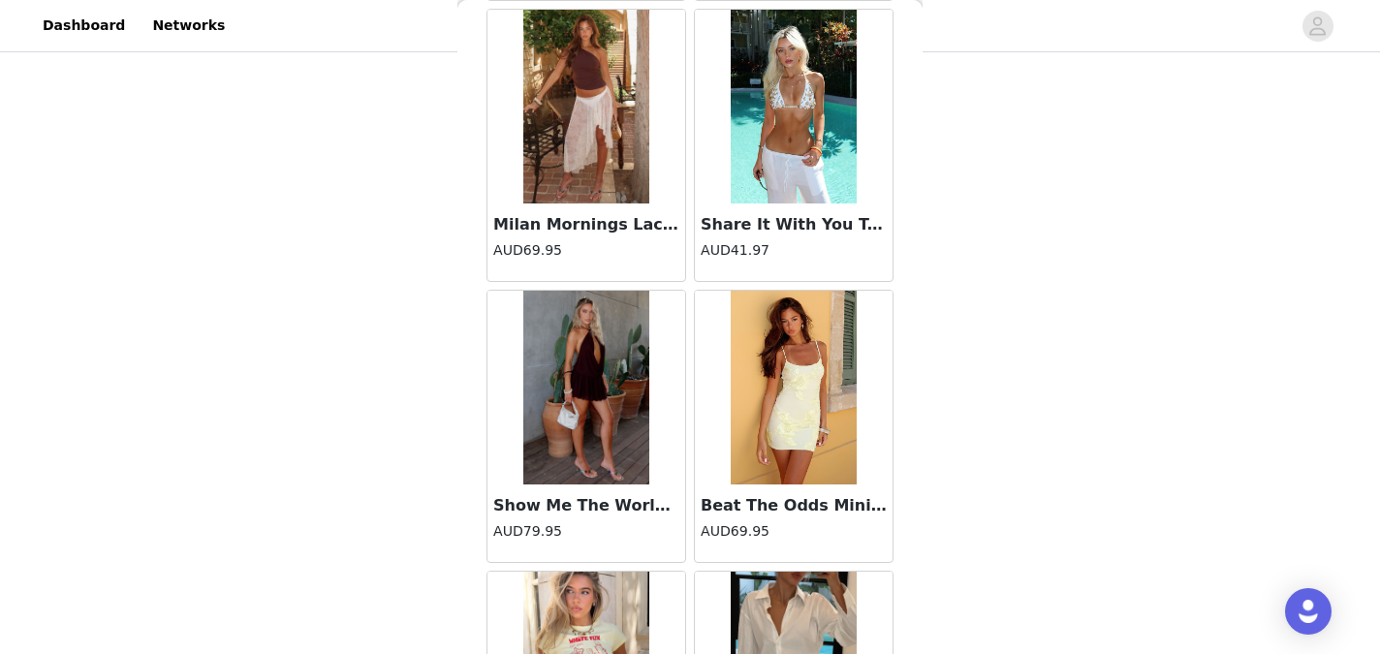
scroll to position [38836, 0]
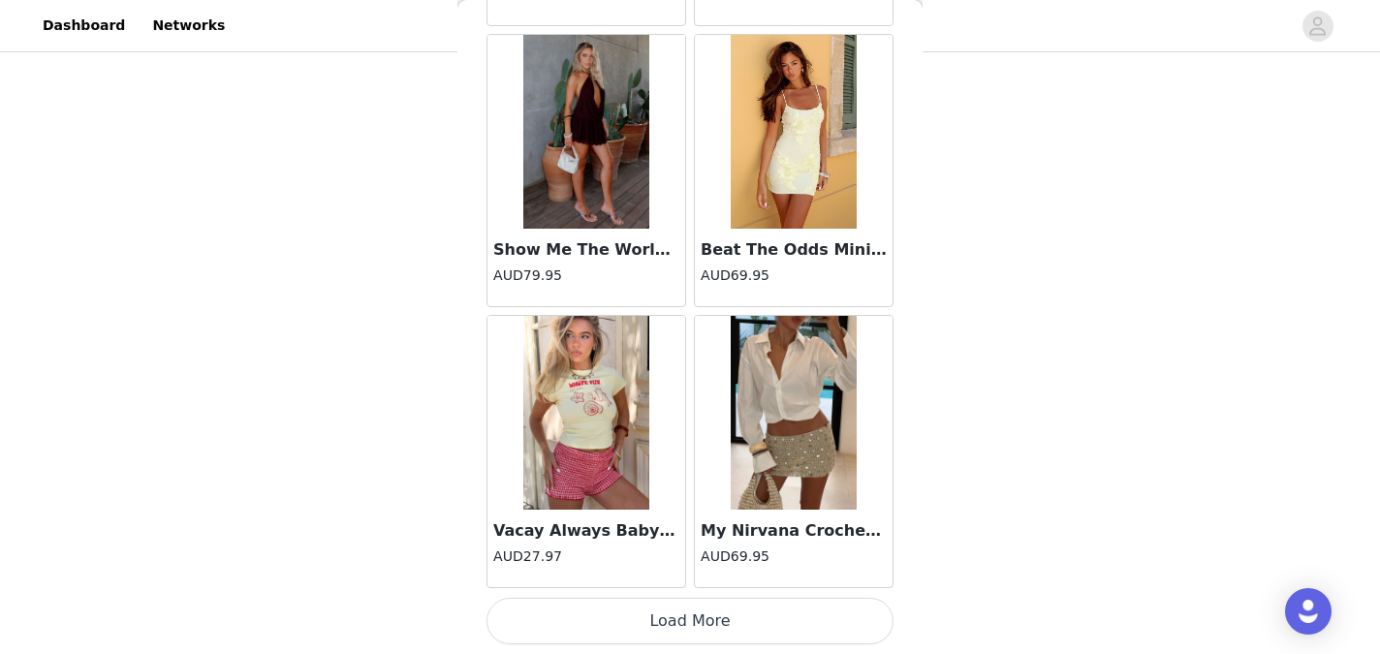
click at [695, 617] on button "Load More" at bounding box center [689, 621] width 407 height 47
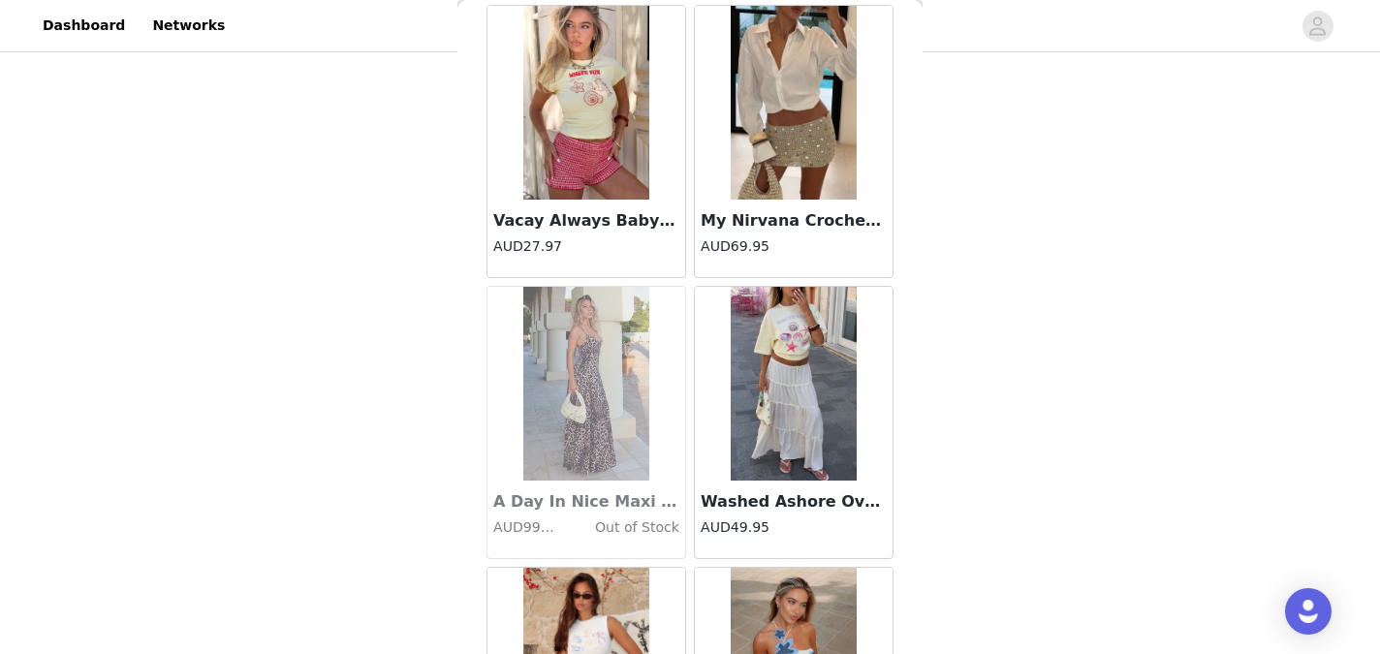
scroll to position [39149, 0]
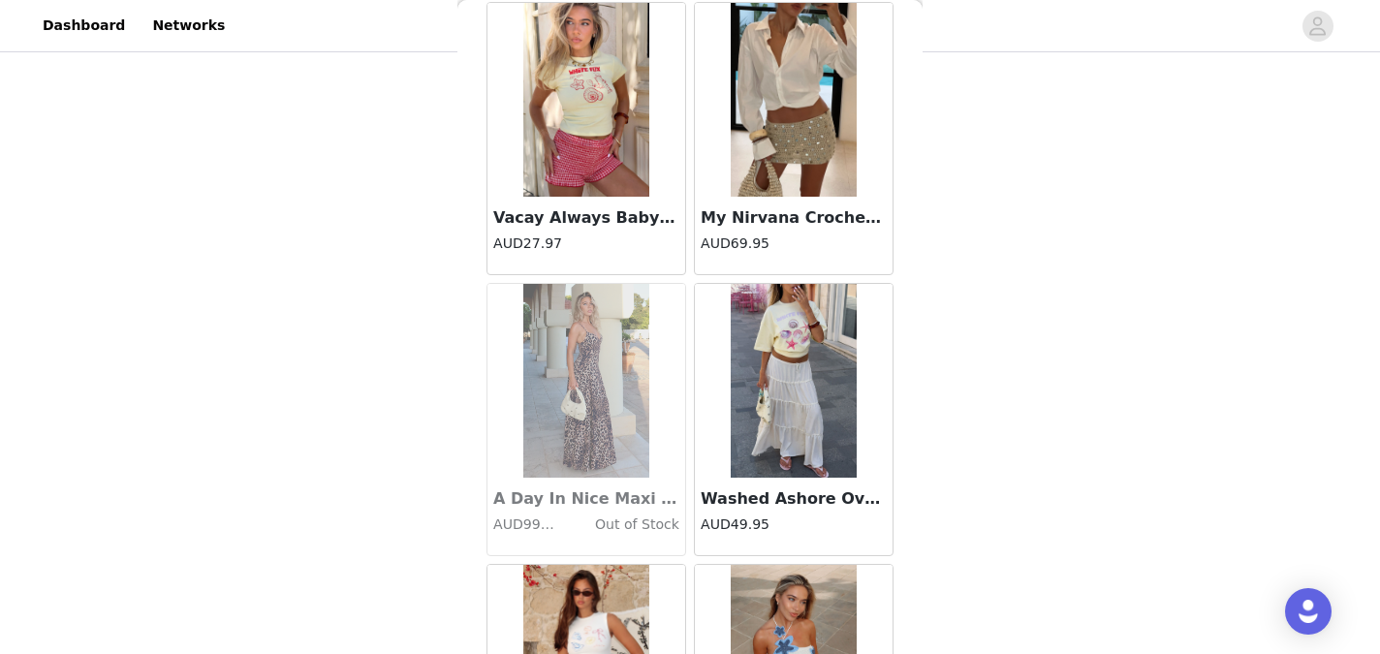
click at [788, 495] on h3 "Washed Ashore Oversized Tee Lemon" at bounding box center [793, 498] width 186 height 23
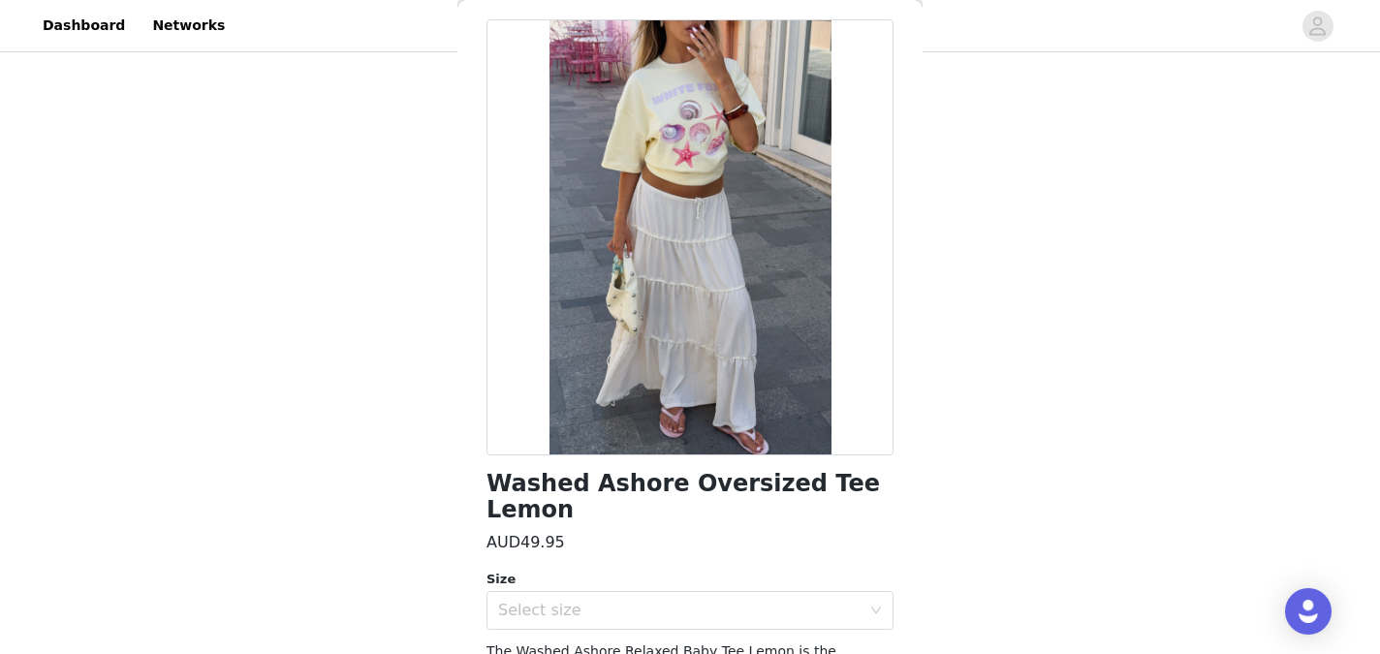
scroll to position [0, 0]
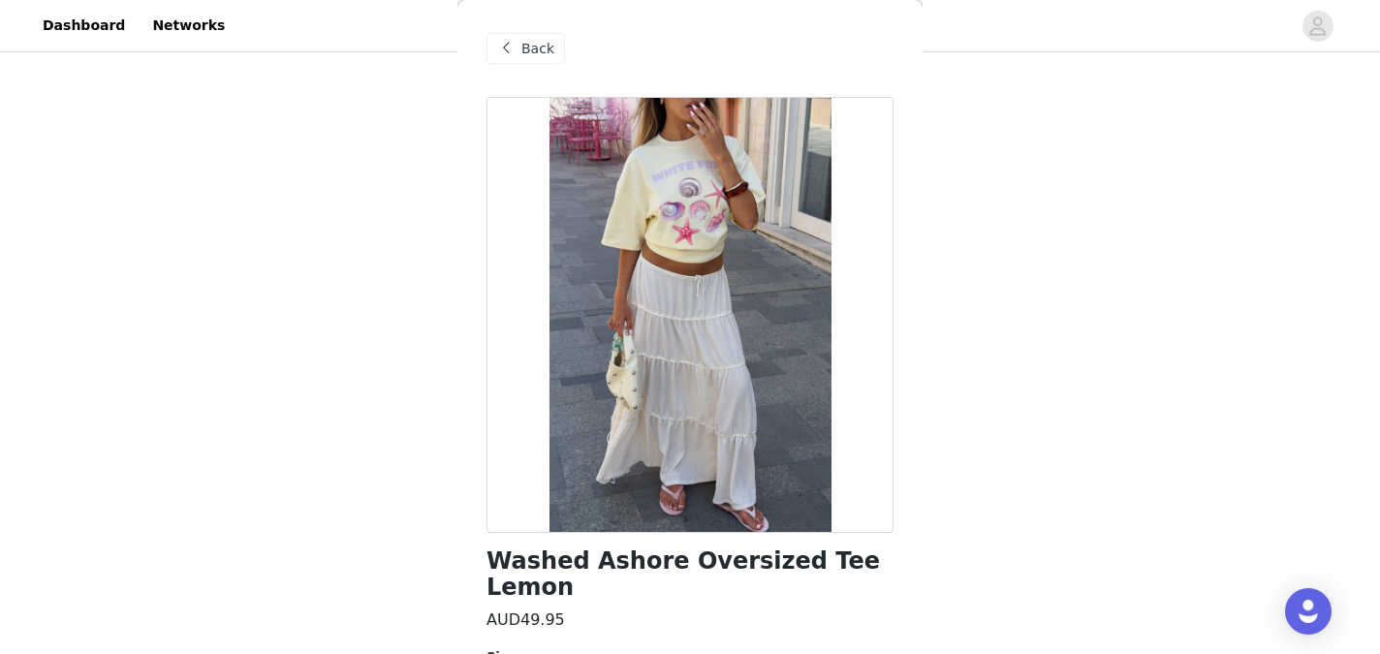
click at [546, 52] on span "Back" at bounding box center [537, 49] width 33 height 20
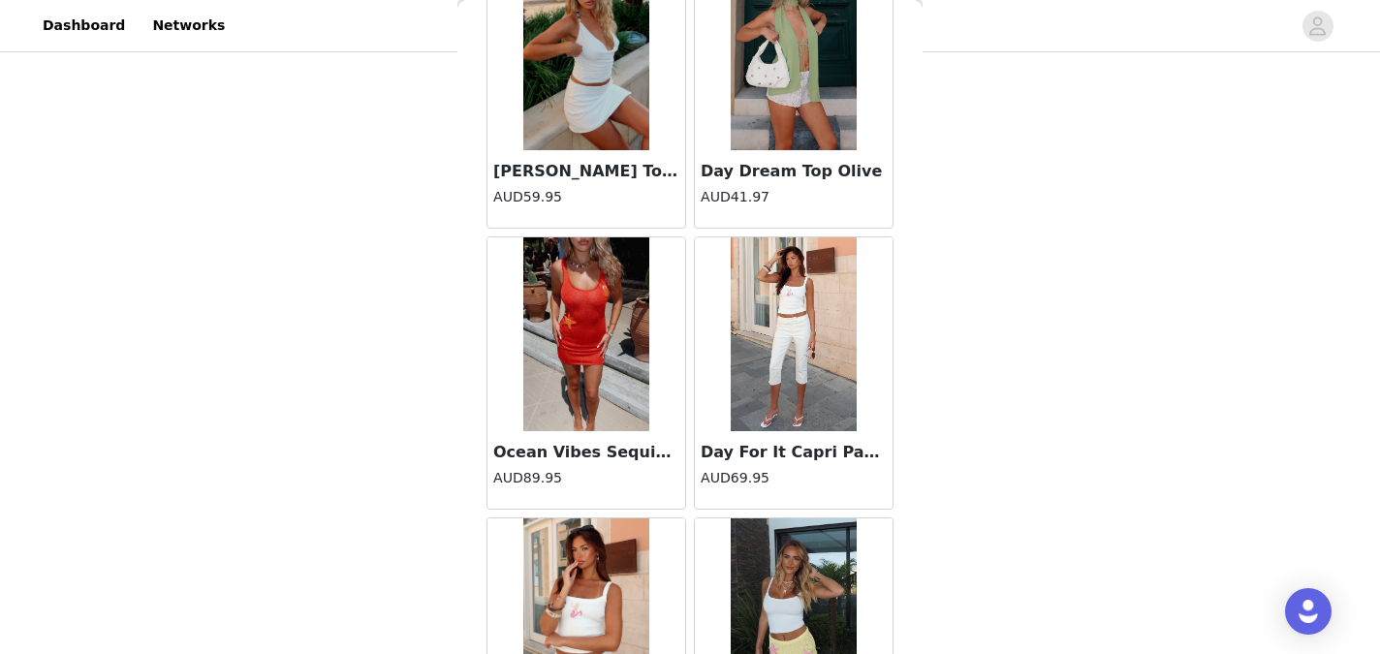
scroll to position [41645, 0]
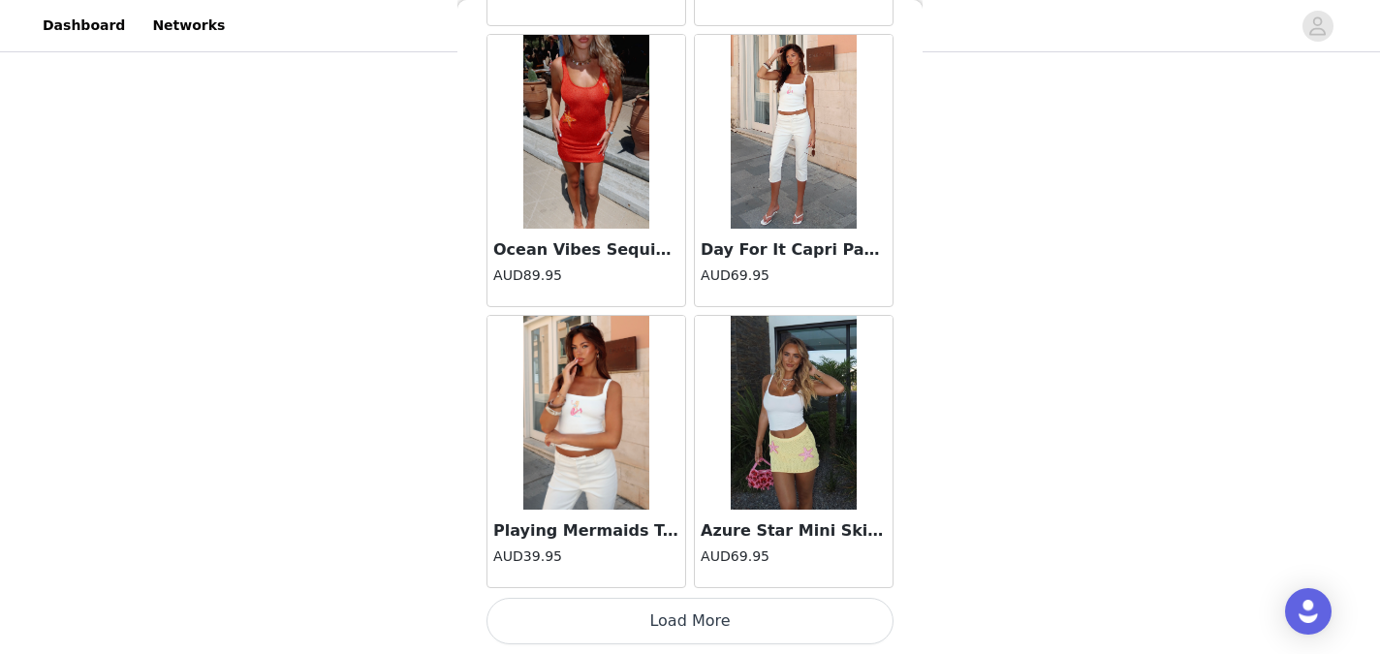
click at [707, 608] on button "Load More" at bounding box center [689, 621] width 407 height 47
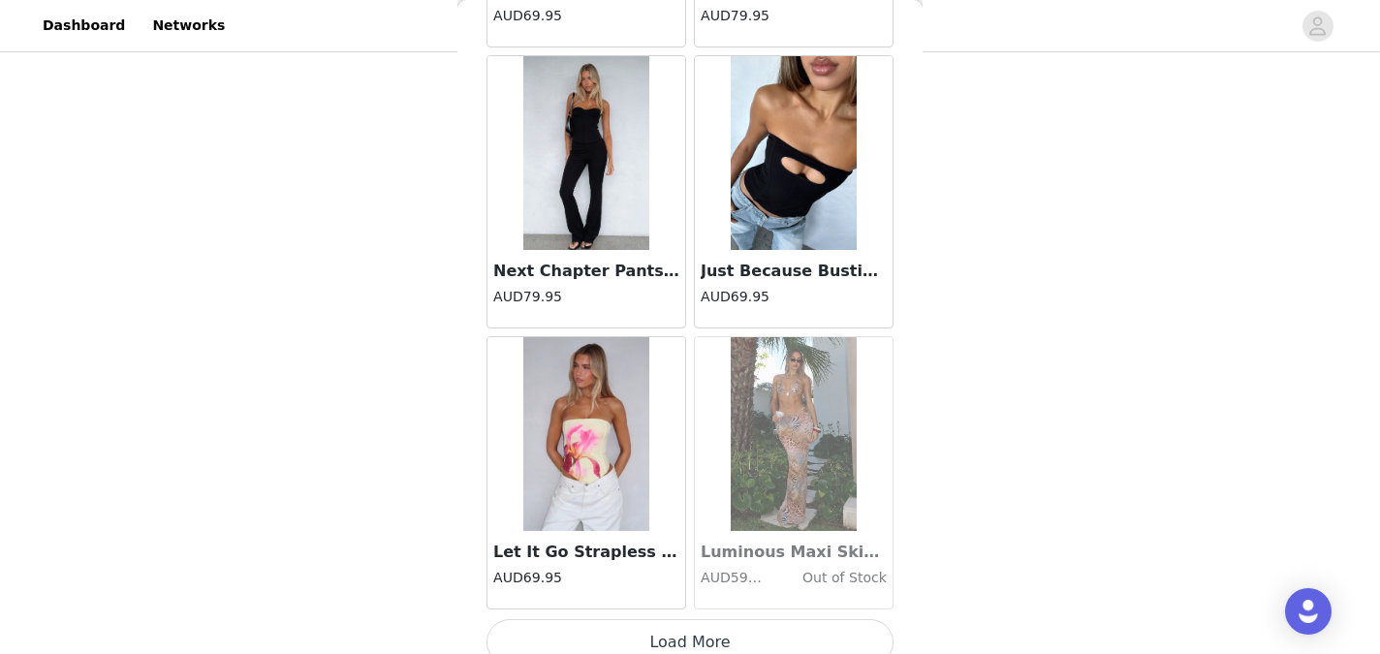
scroll to position [44455, 0]
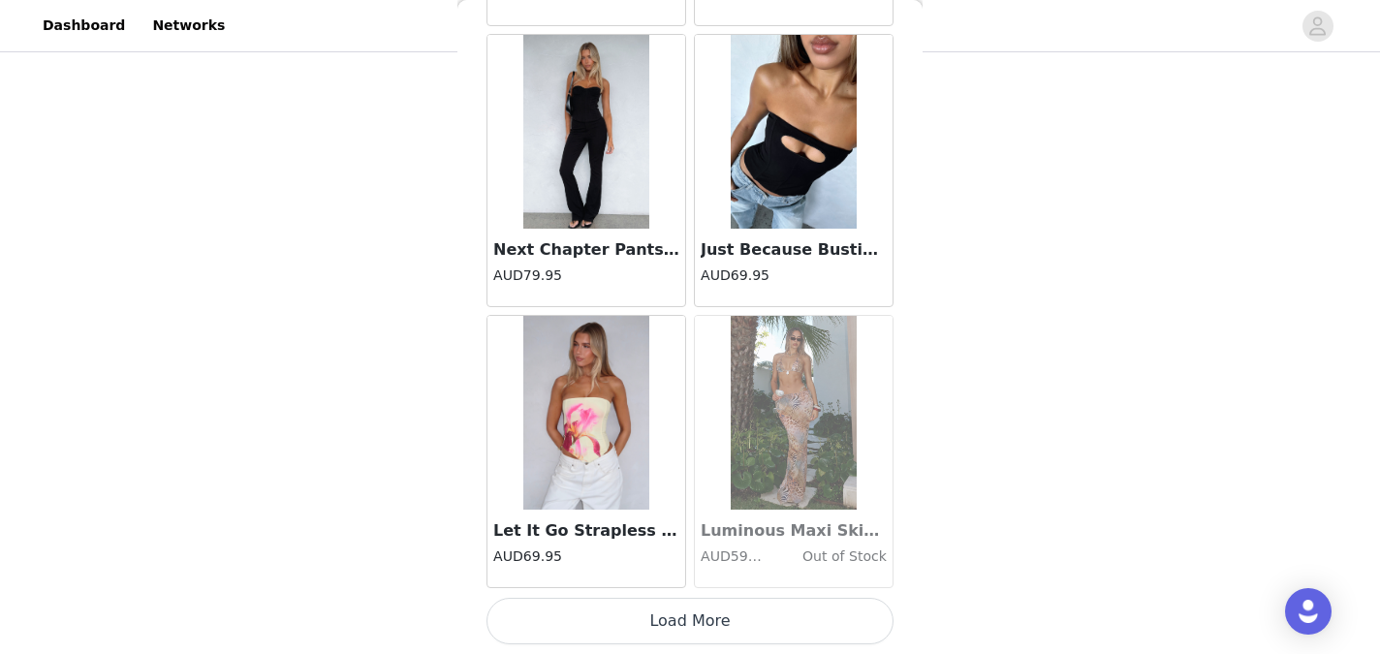
click at [701, 610] on button "Load More" at bounding box center [689, 621] width 407 height 47
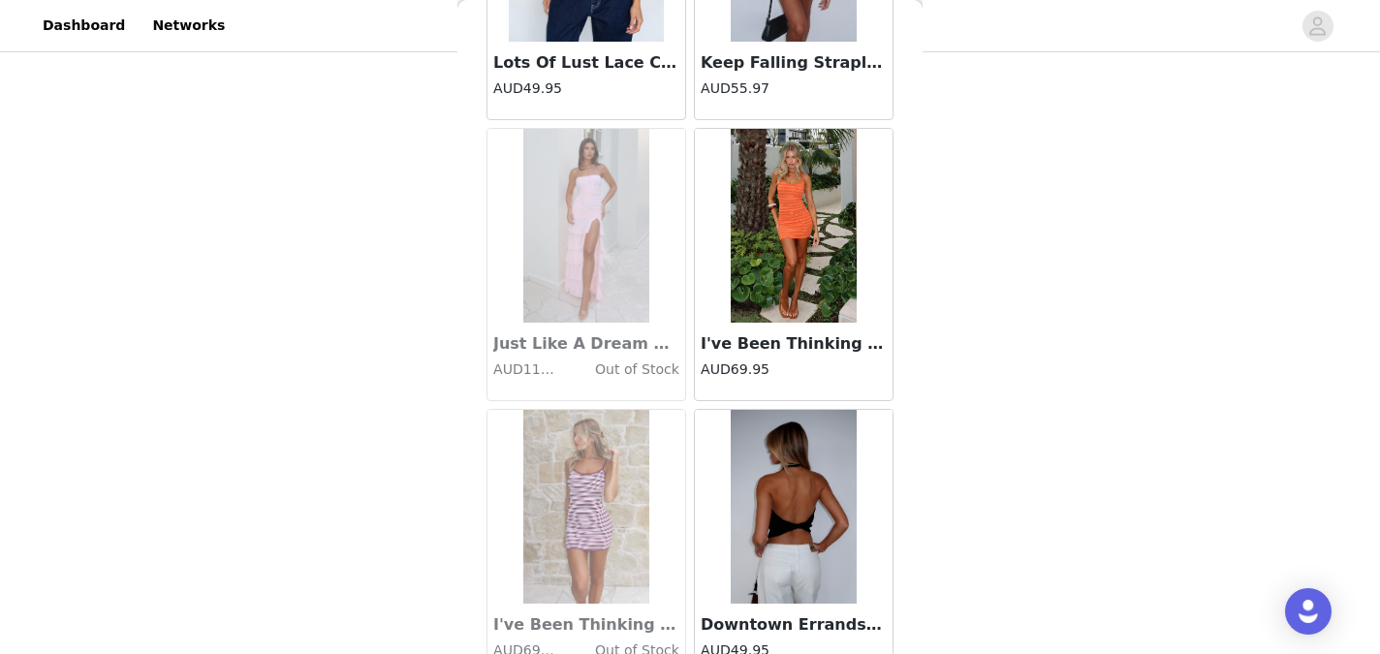
scroll to position [47265, 0]
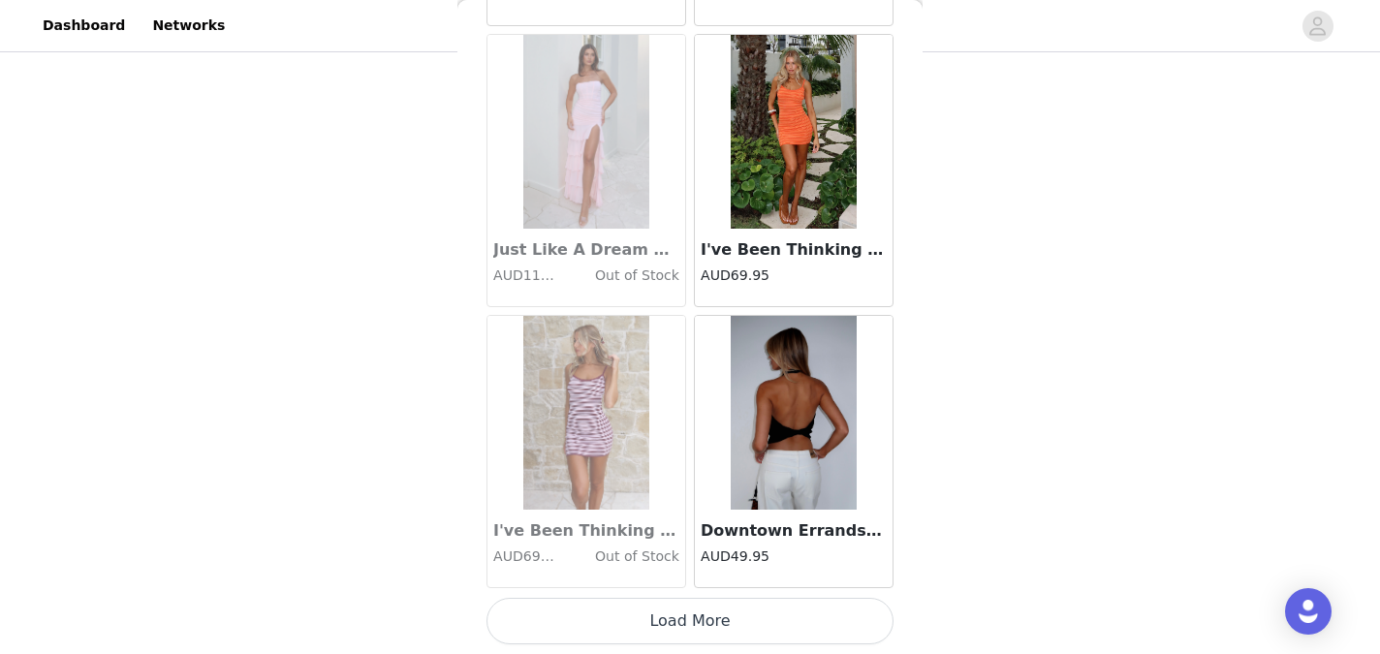
click at [690, 611] on button "Load More" at bounding box center [689, 621] width 407 height 47
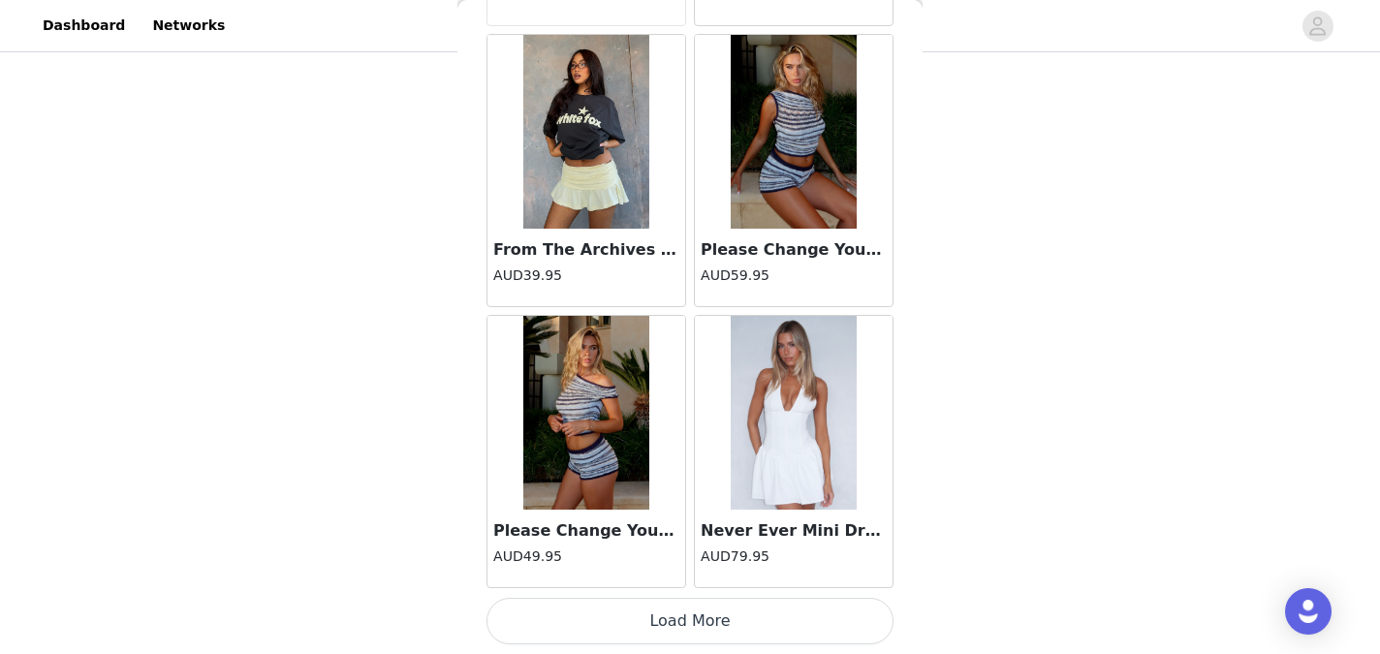
scroll to position [50073, 0]
click at [691, 619] on button "Load More" at bounding box center [689, 622] width 407 height 47
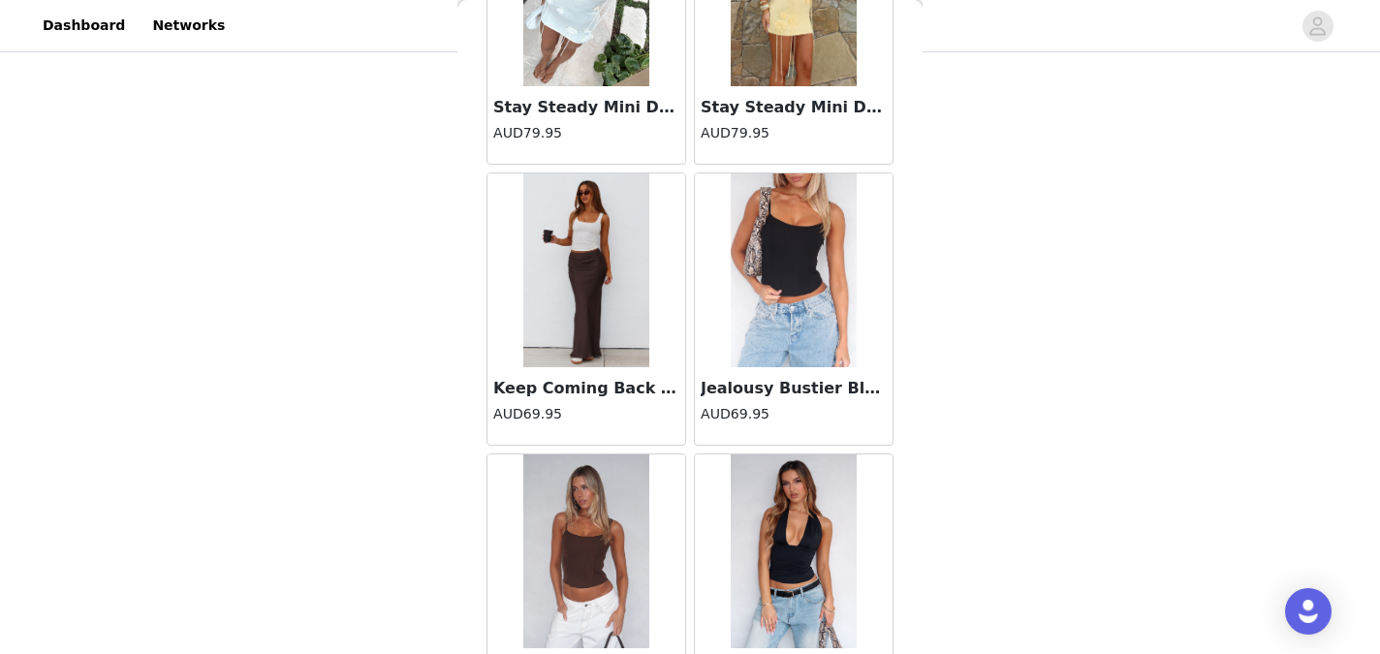
scroll to position [52884, 0]
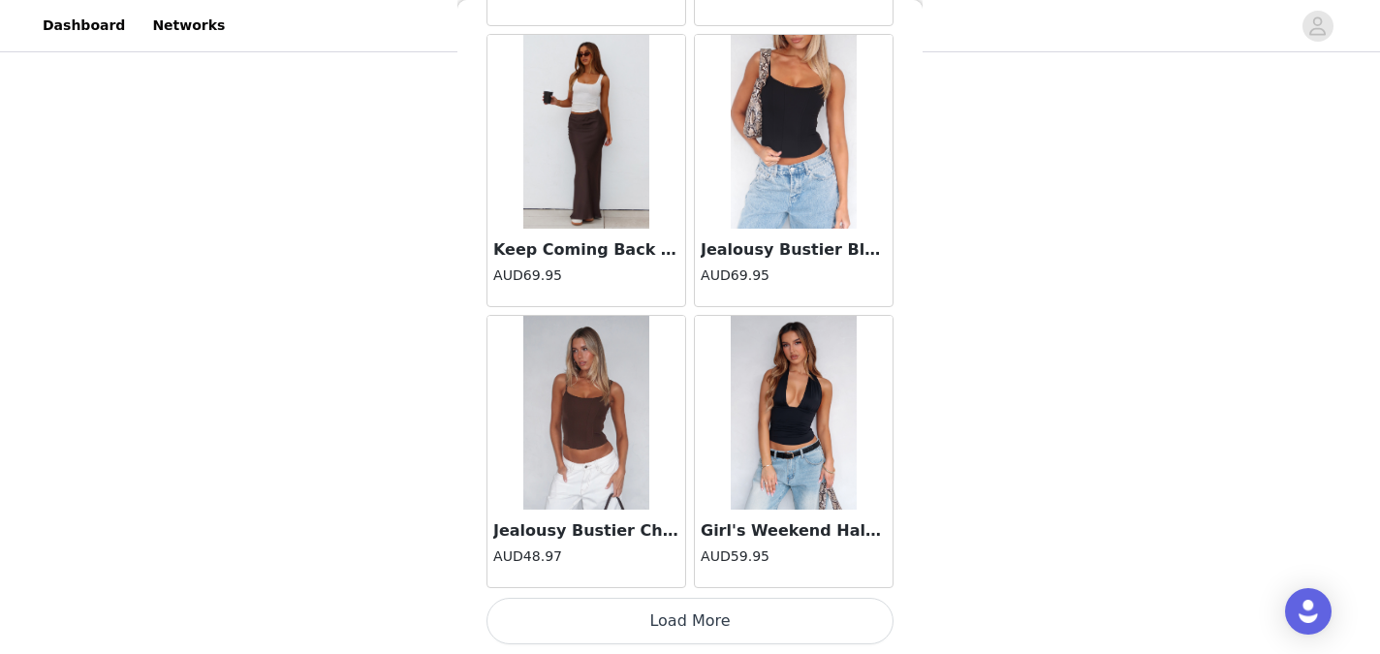
click at [695, 610] on button "Load More" at bounding box center [689, 621] width 407 height 47
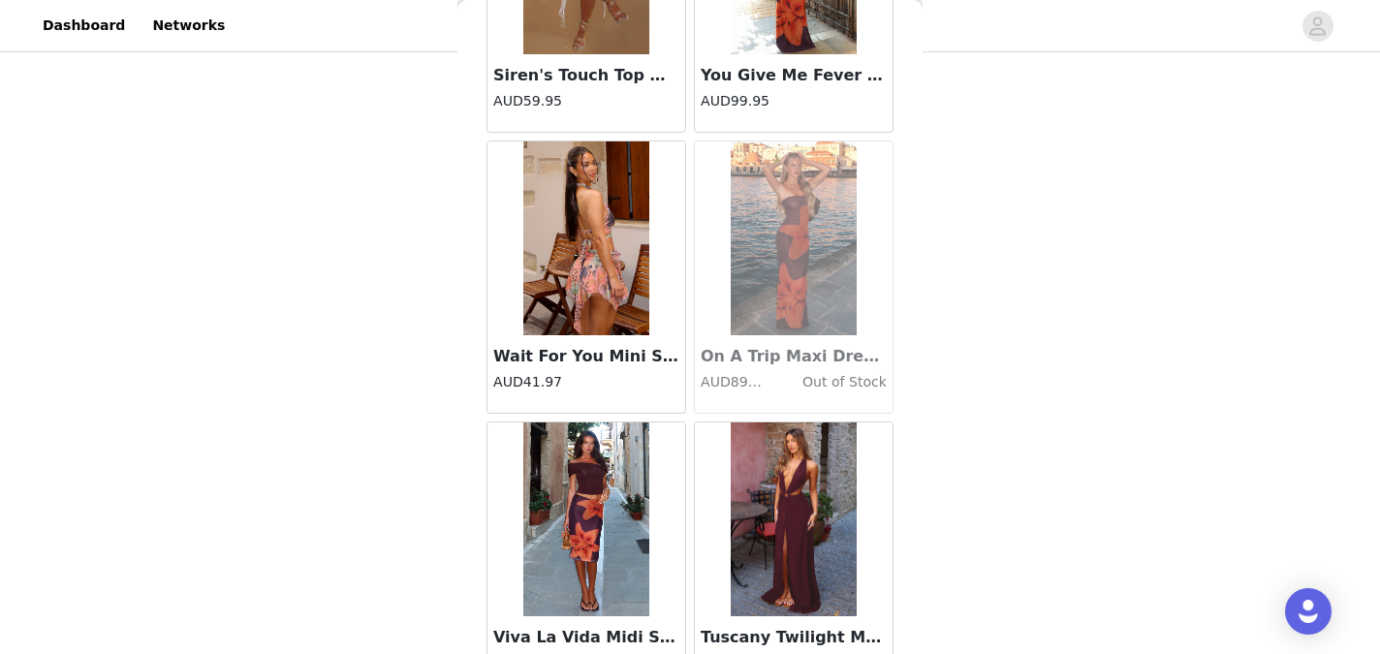
scroll to position [55693, 0]
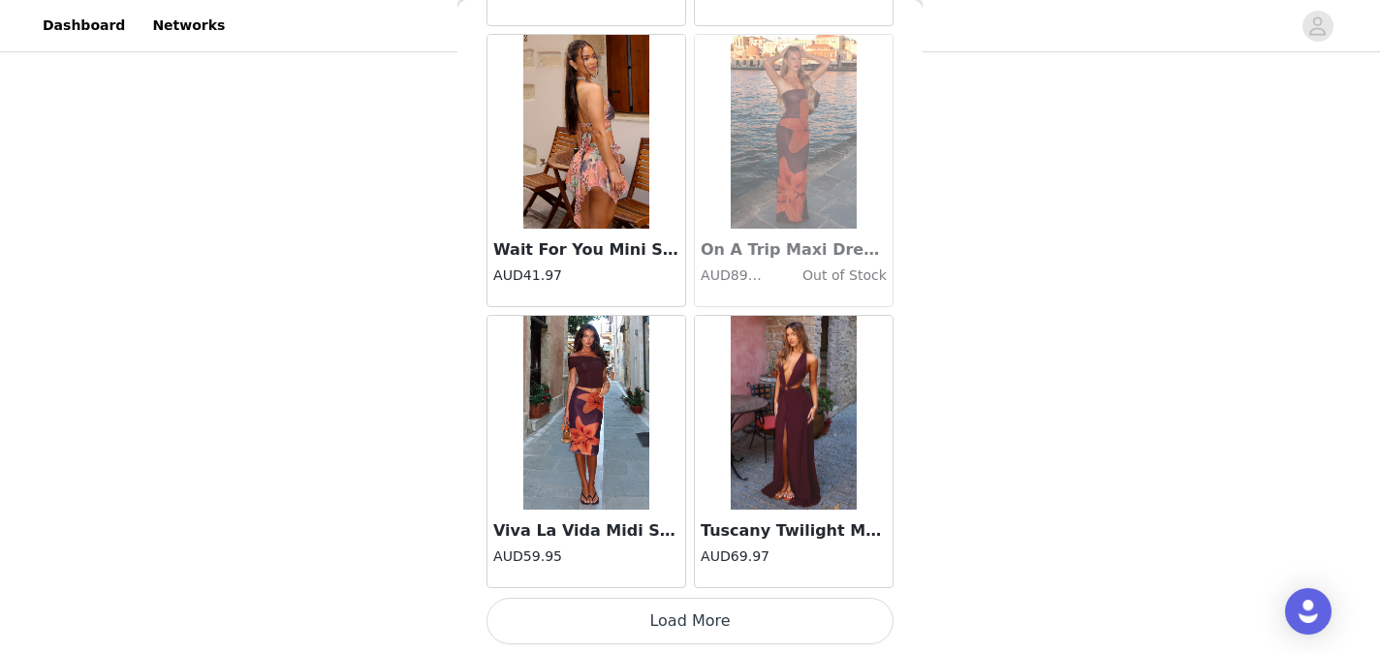
click at [694, 627] on button "Load More" at bounding box center [689, 621] width 407 height 47
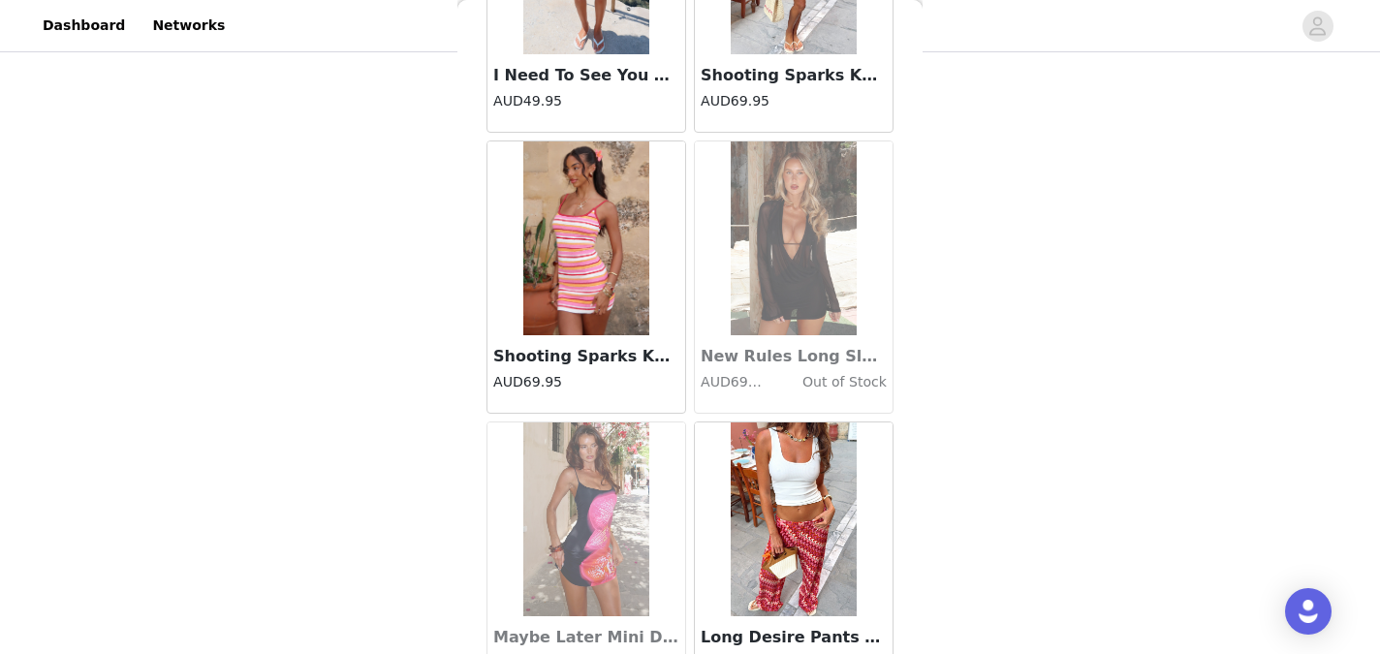
scroll to position [58503, 0]
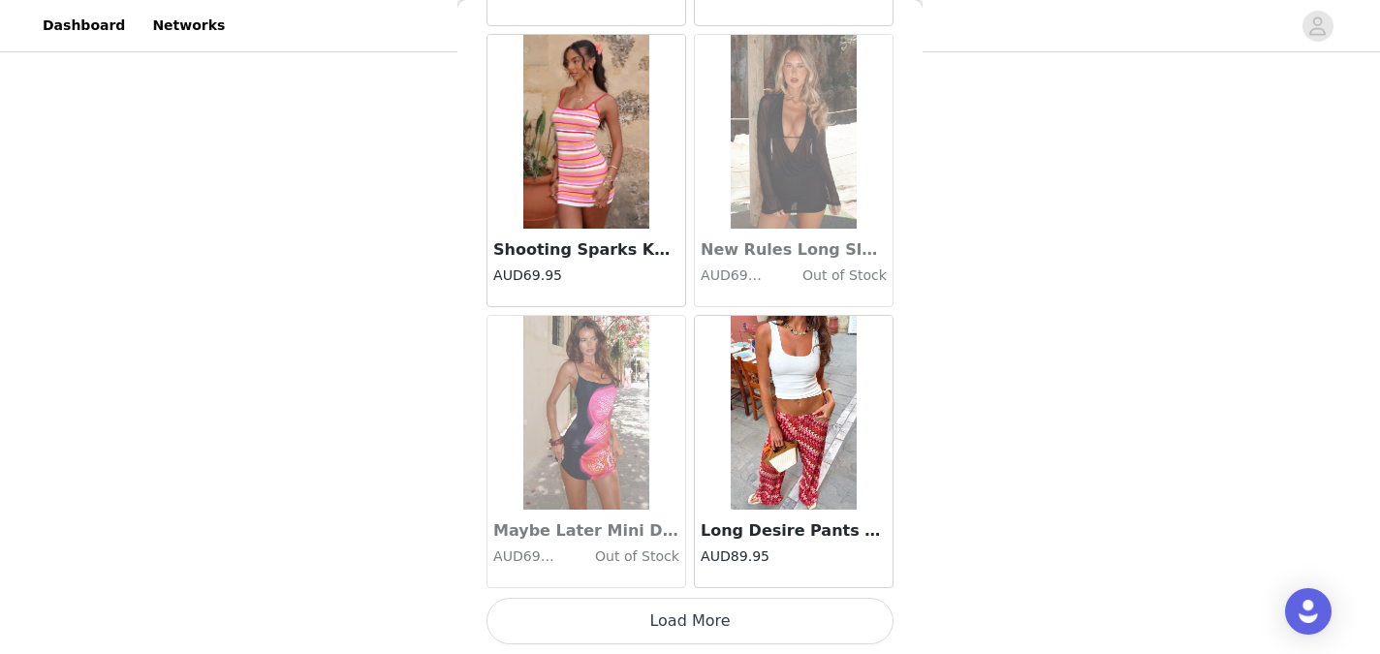
click at [699, 610] on button "Load More" at bounding box center [689, 621] width 407 height 47
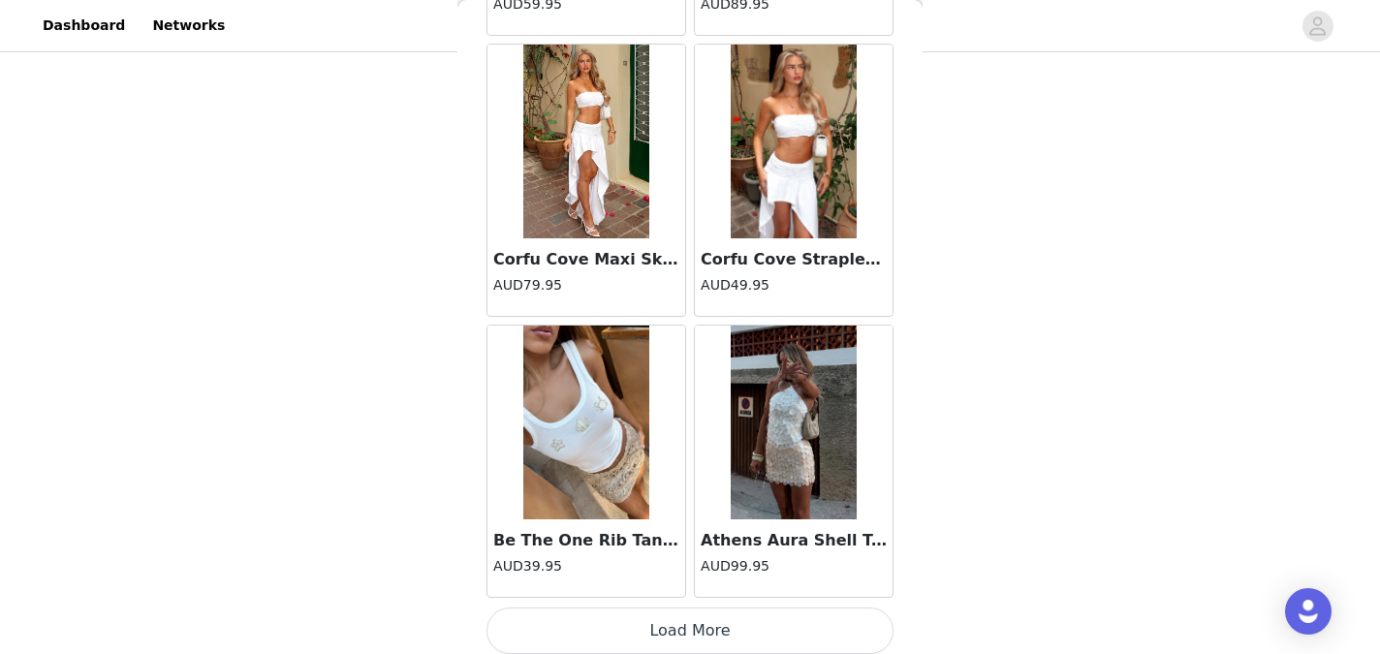
scroll to position [61313, 0]
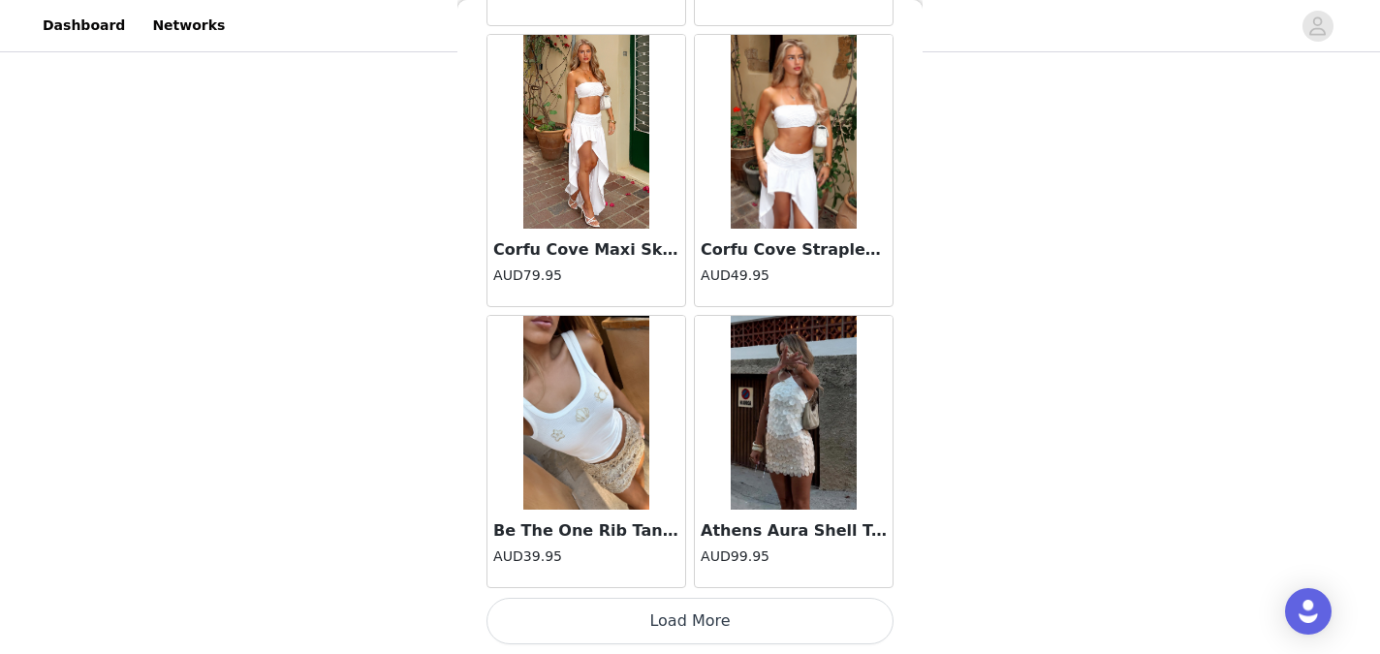
click at [692, 620] on button "Load More" at bounding box center [689, 621] width 407 height 47
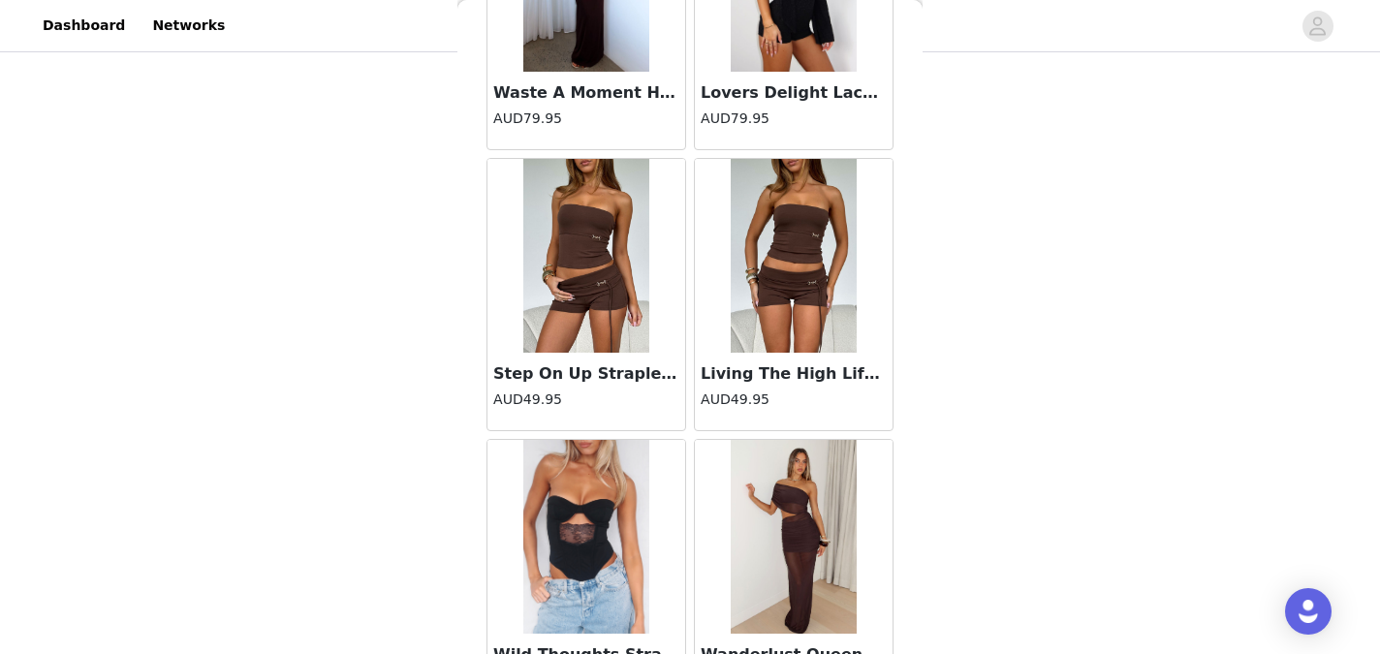
scroll to position [64122, 0]
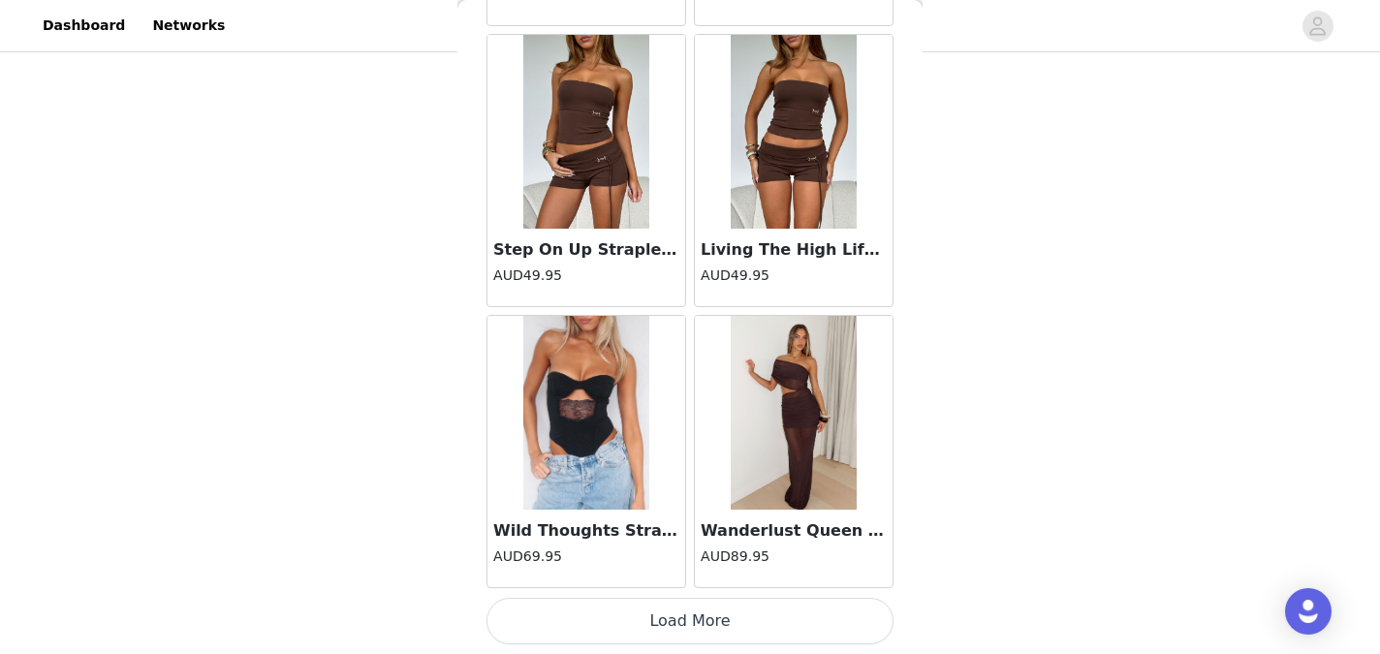
click at [692, 620] on button "Load More" at bounding box center [689, 621] width 407 height 47
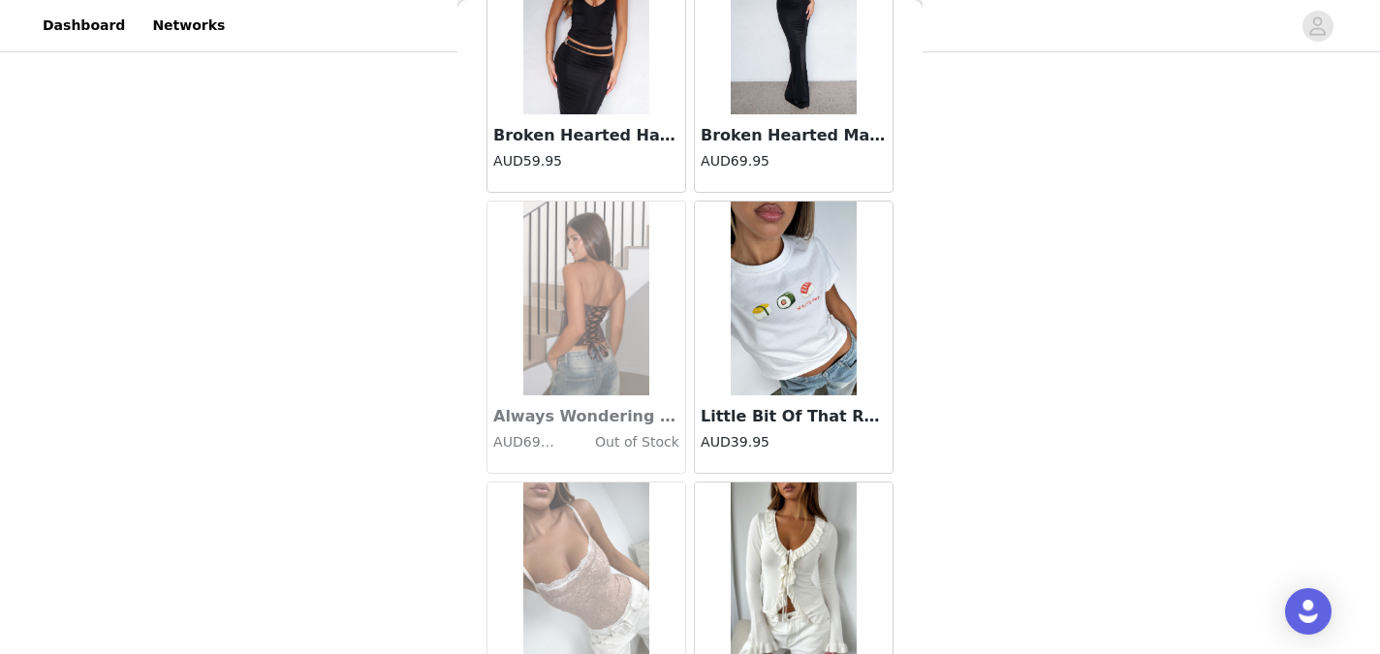
scroll to position [66932, 0]
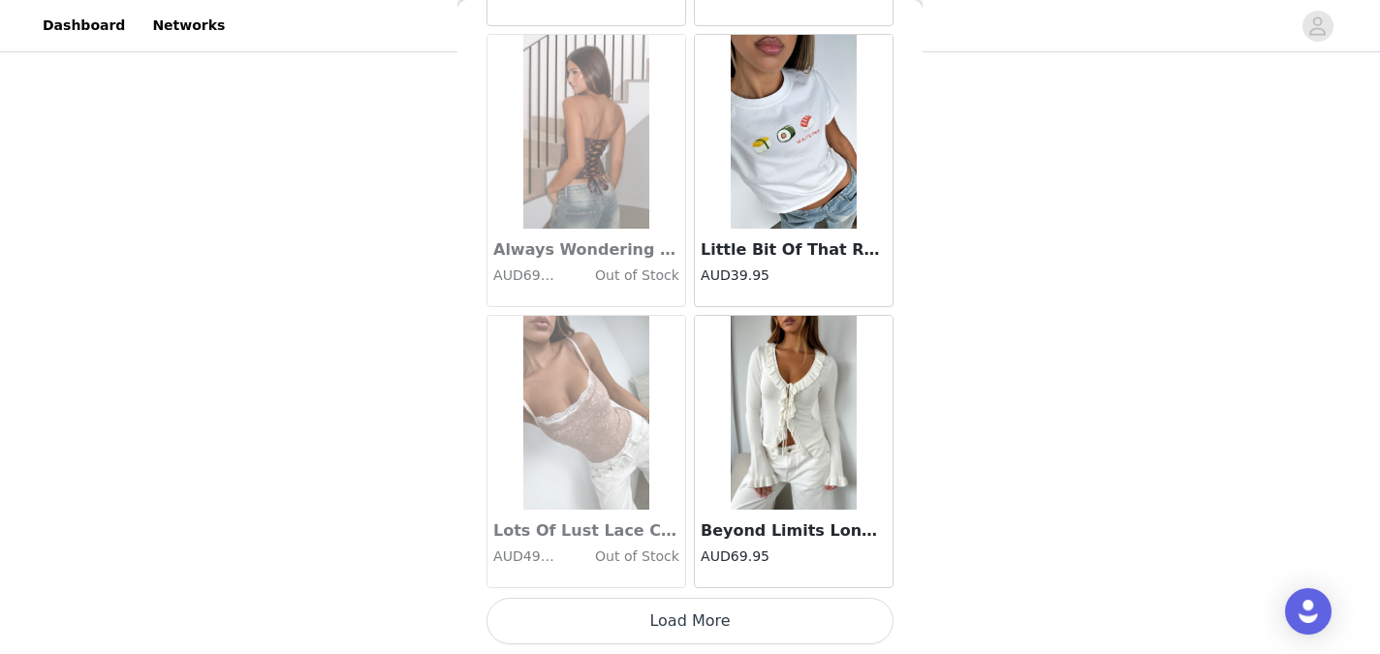
click at [692, 624] on button "Load More" at bounding box center [689, 621] width 407 height 47
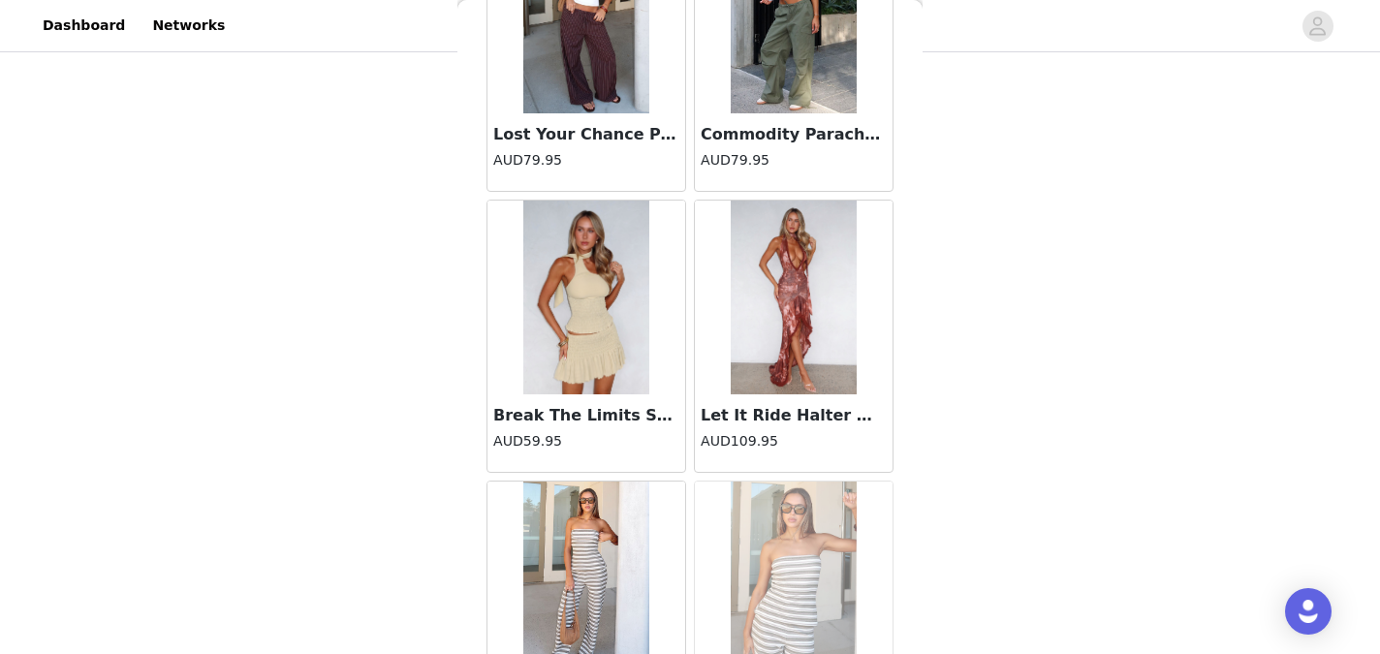
scroll to position [69741, 0]
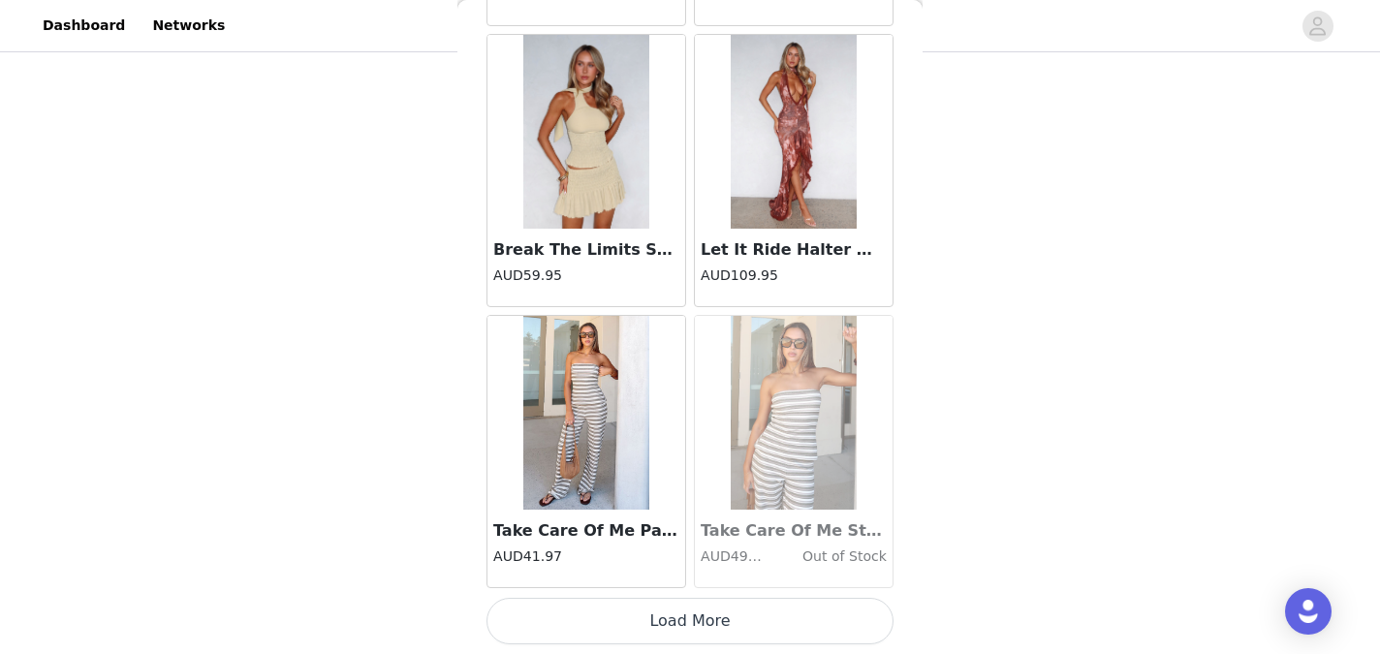
click at [696, 618] on button "Load More" at bounding box center [689, 621] width 407 height 47
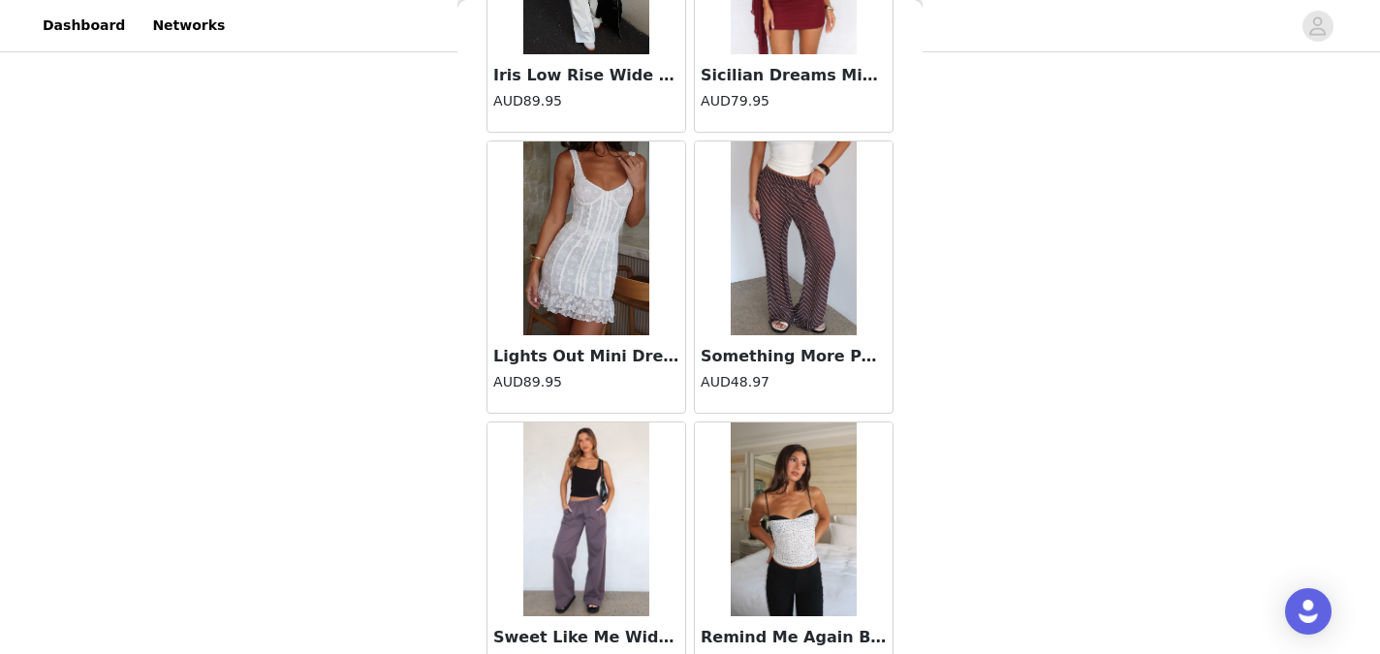
scroll to position [72551, 0]
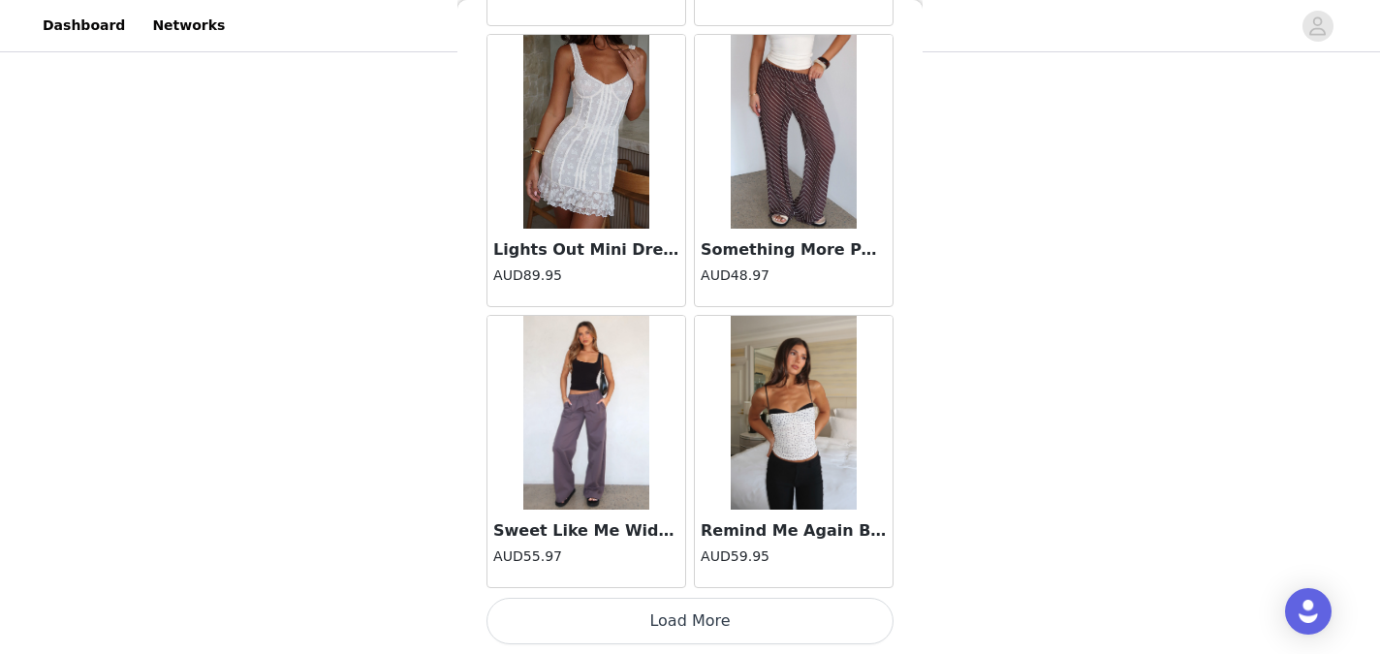
click at [677, 622] on button "Load More" at bounding box center [689, 621] width 407 height 47
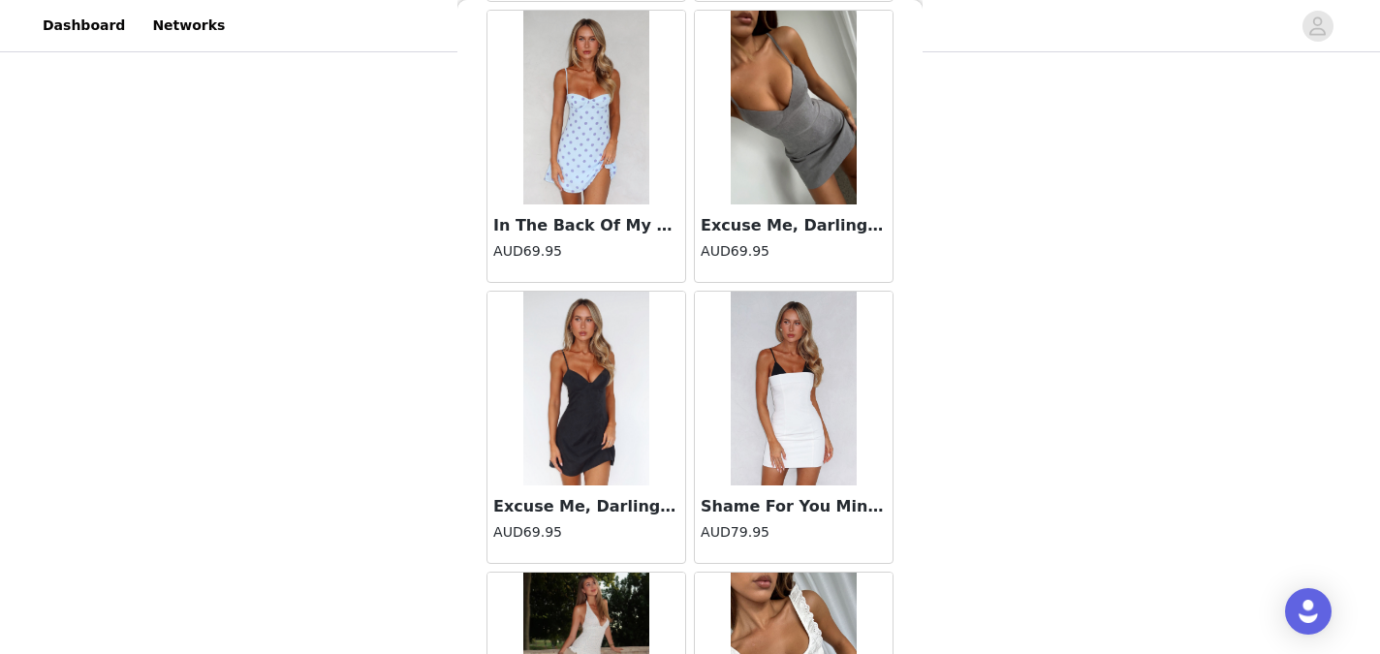
scroll to position [75361, 0]
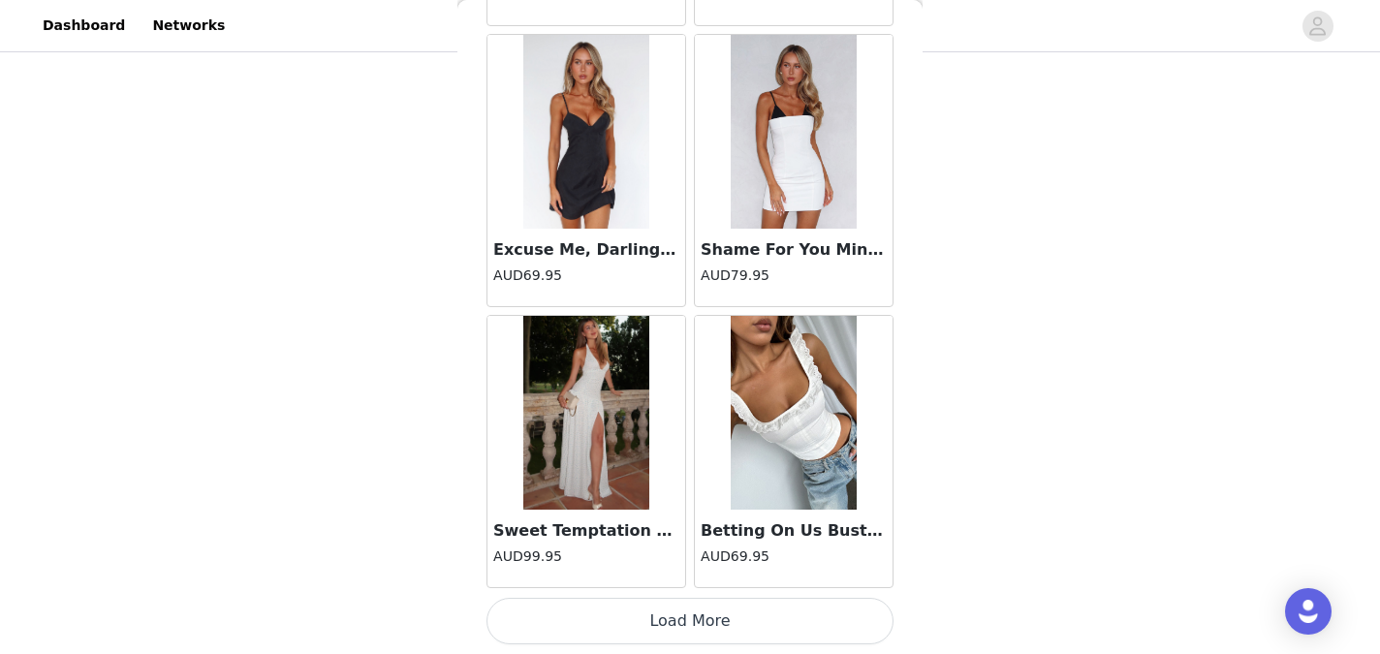
click at [693, 613] on button "Load More" at bounding box center [689, 621] width 407 height 47
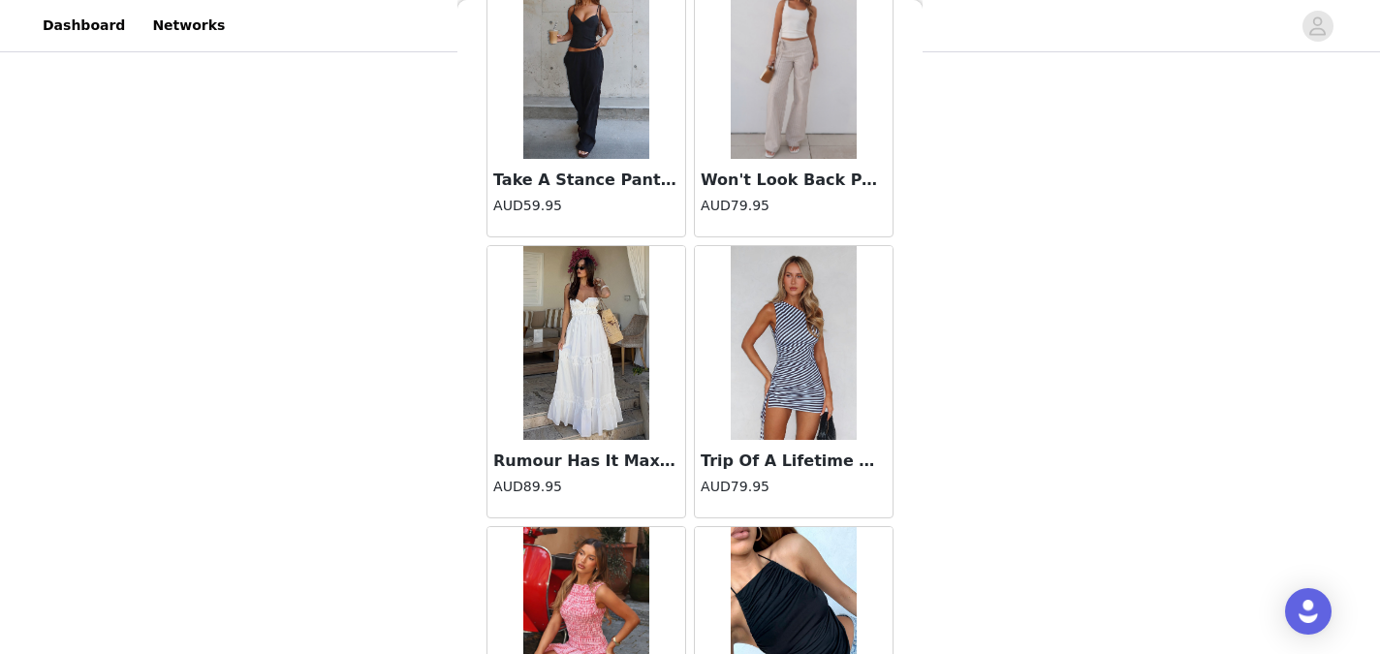
scroll to position [76286, 0]
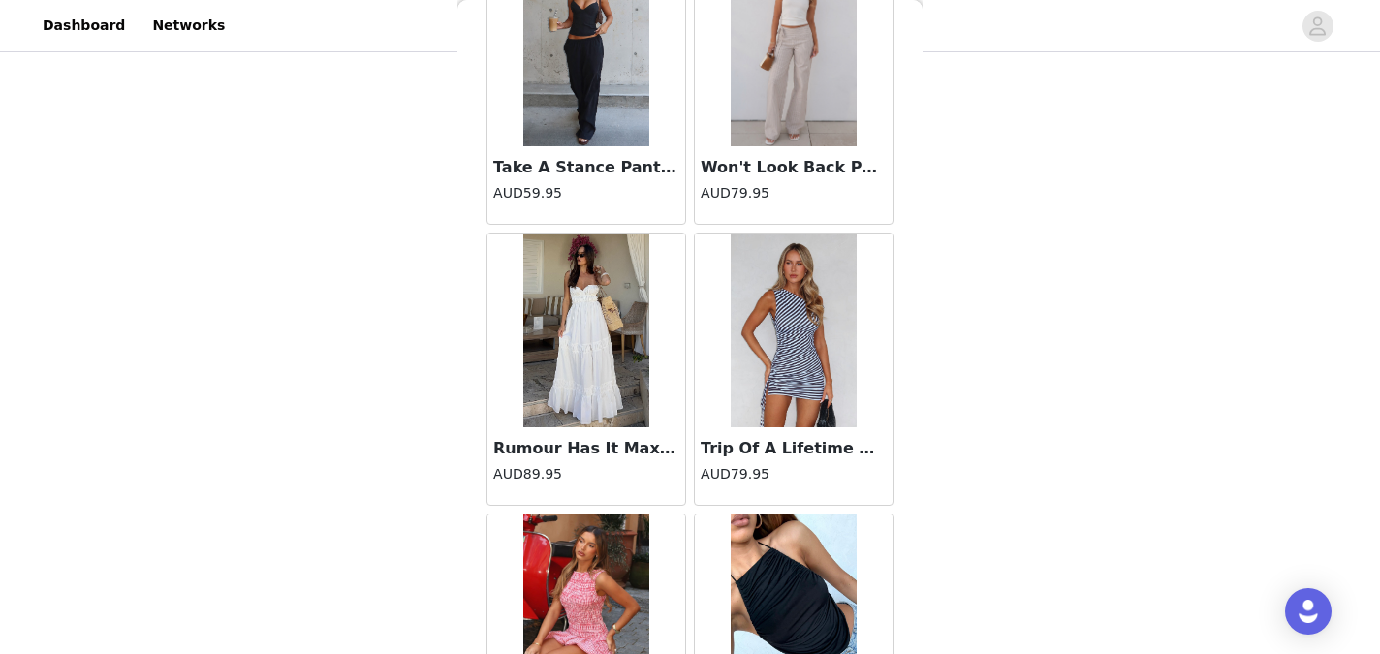
click at [605, 400] on img at bounding box center [586, 330] width 126 height 194
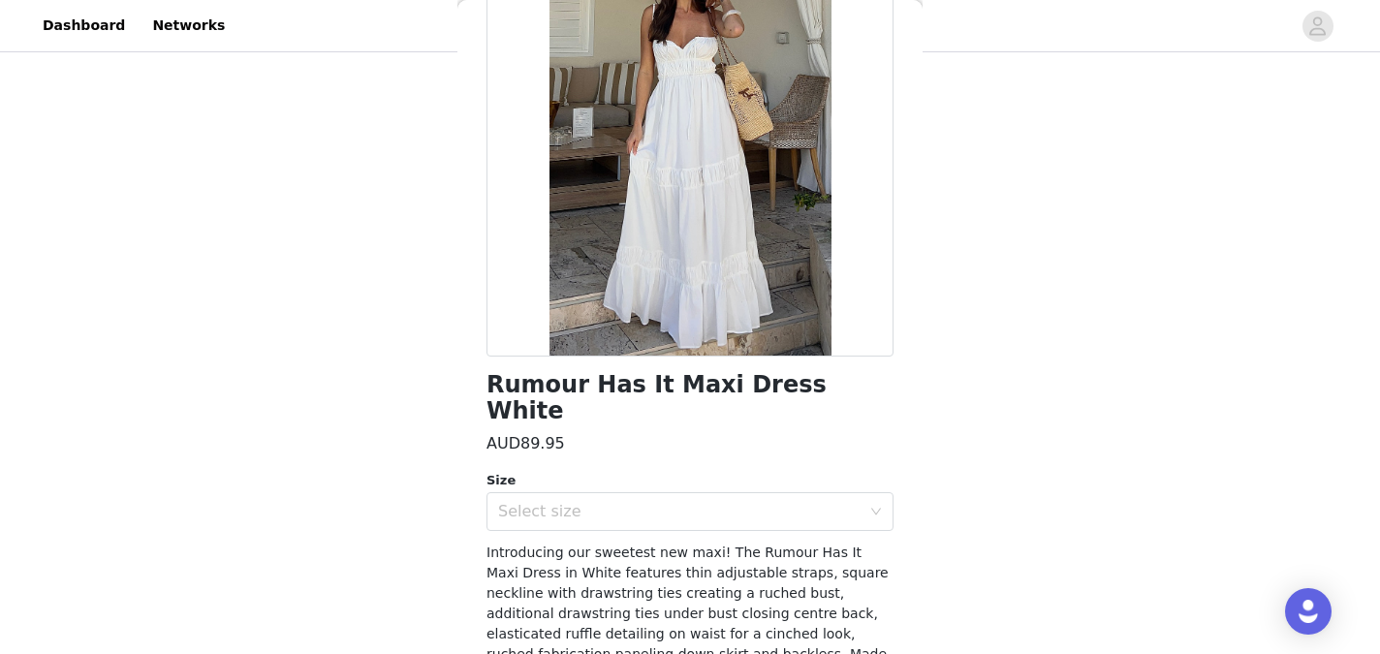
scroll to position [177, 0]
click at [803, 492] on div "Select size" at bounding box center [683, 510] width 371 height 37
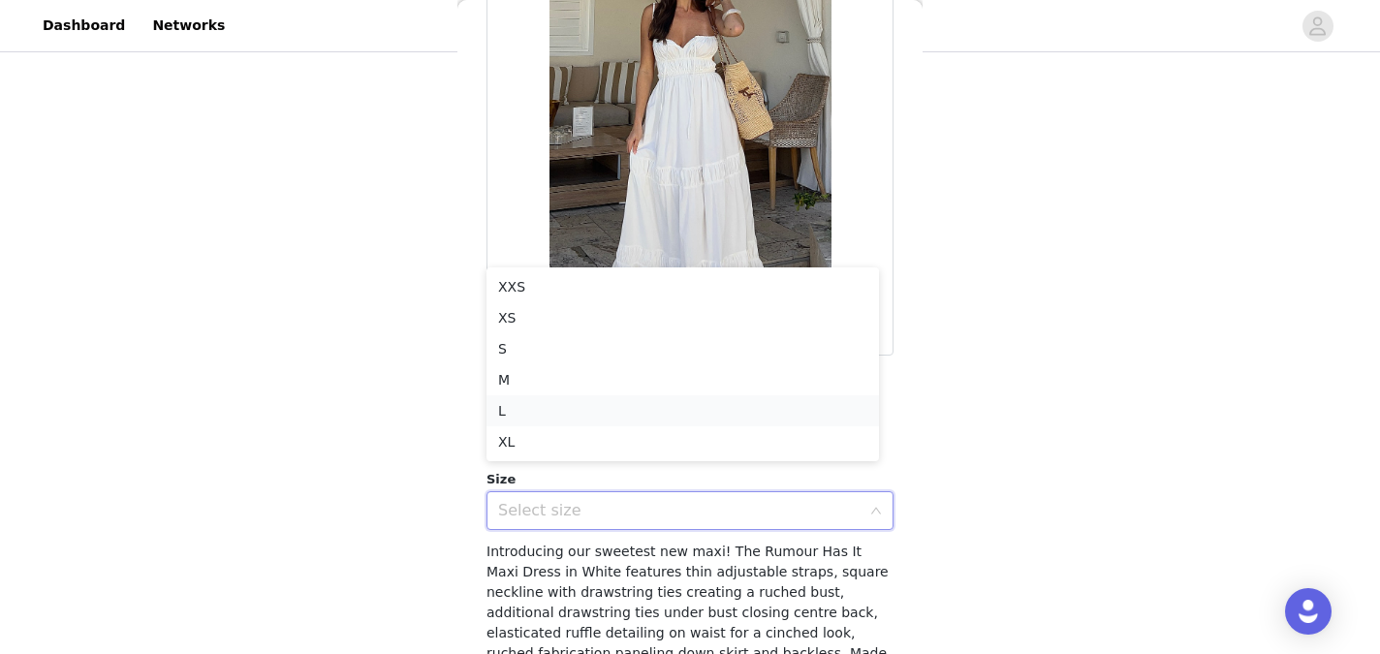
click at [735, 410] on li "L" at bounding box center [682, 410] width 392 height 31
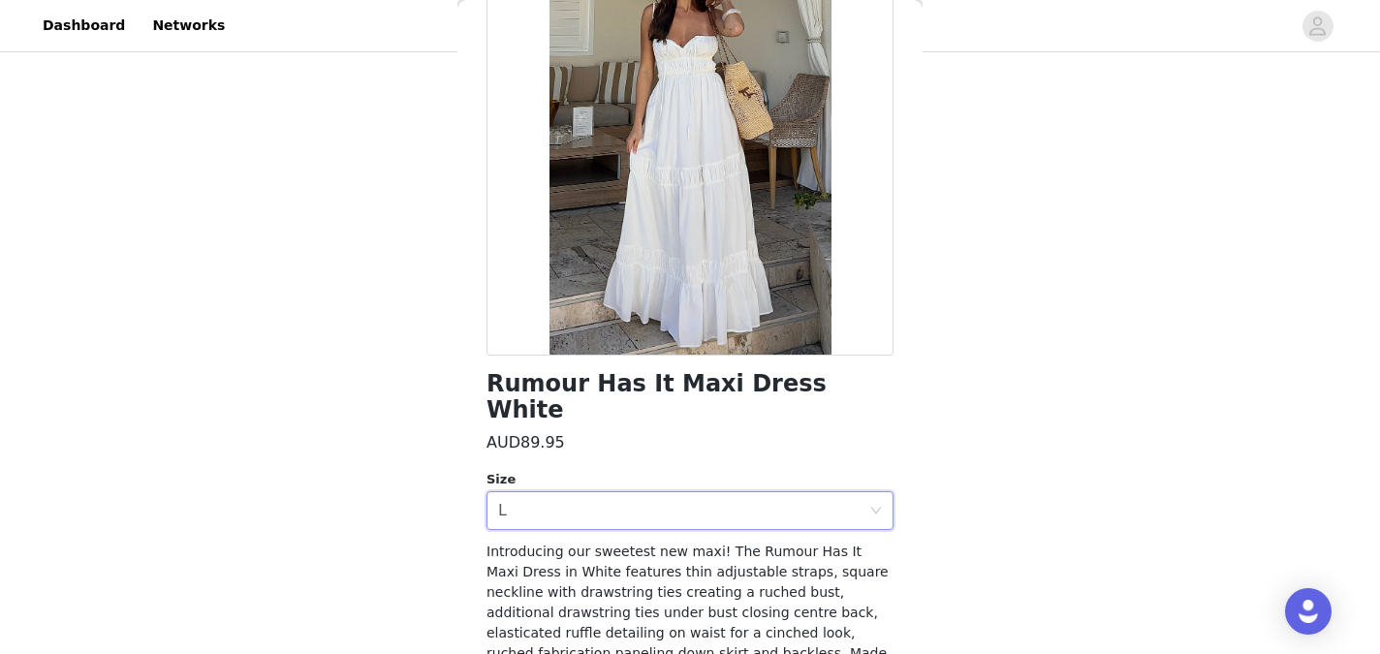
scroll to position [302, 0]
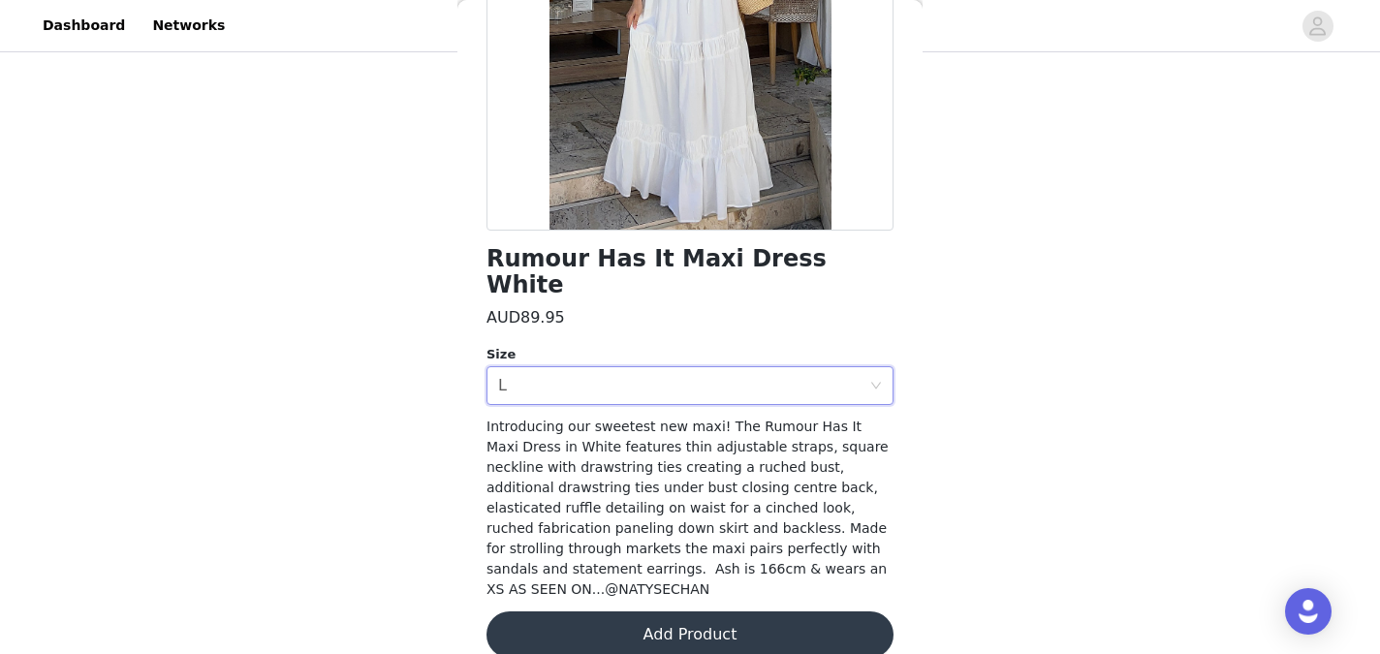
click at [700, 611] on button "Add Product" at bounding box center [689, 634] width 407 height 47
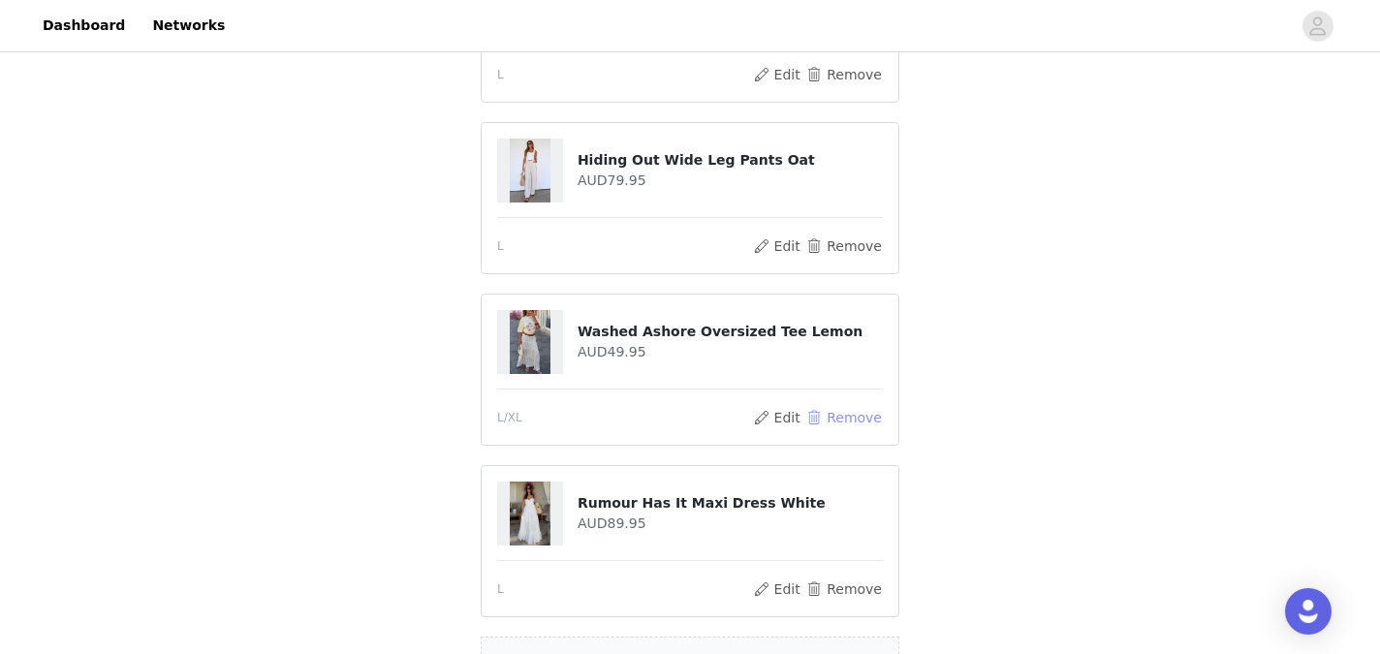
click at [841, 413] on button "Remove" at bounding box center [844, 417] width 78 height 23
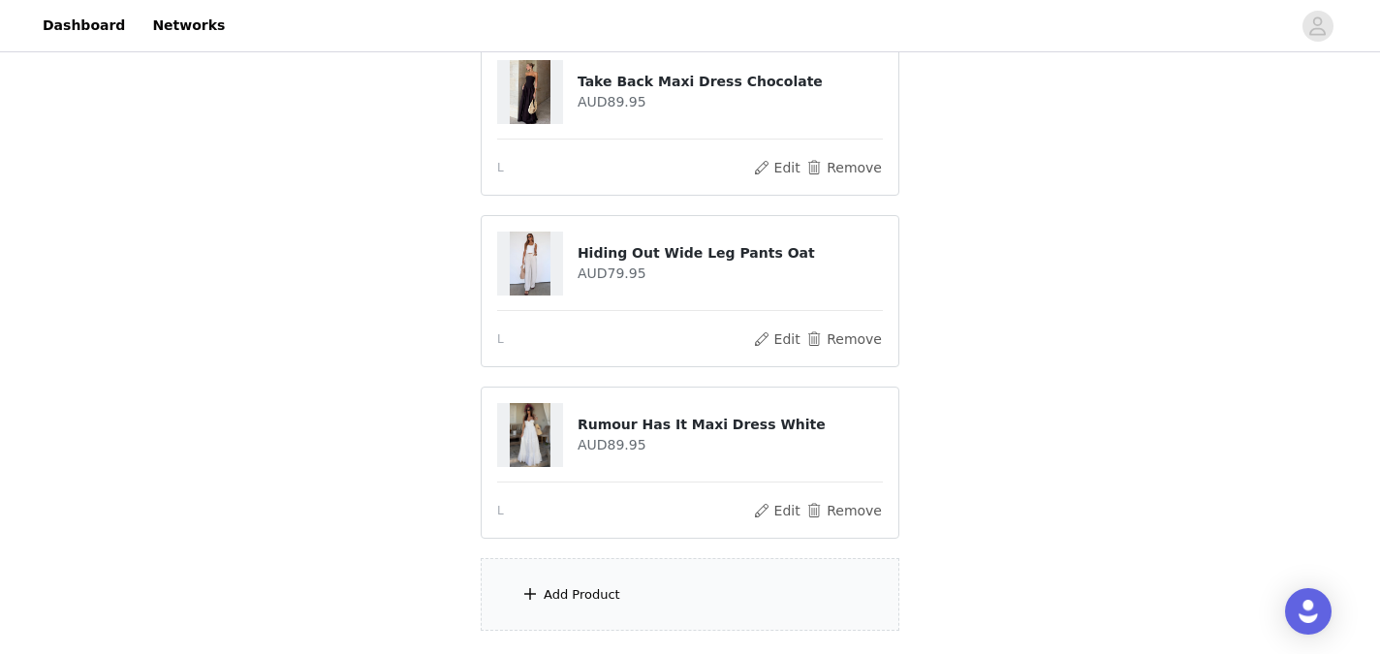
scroll to position [1138, 0]
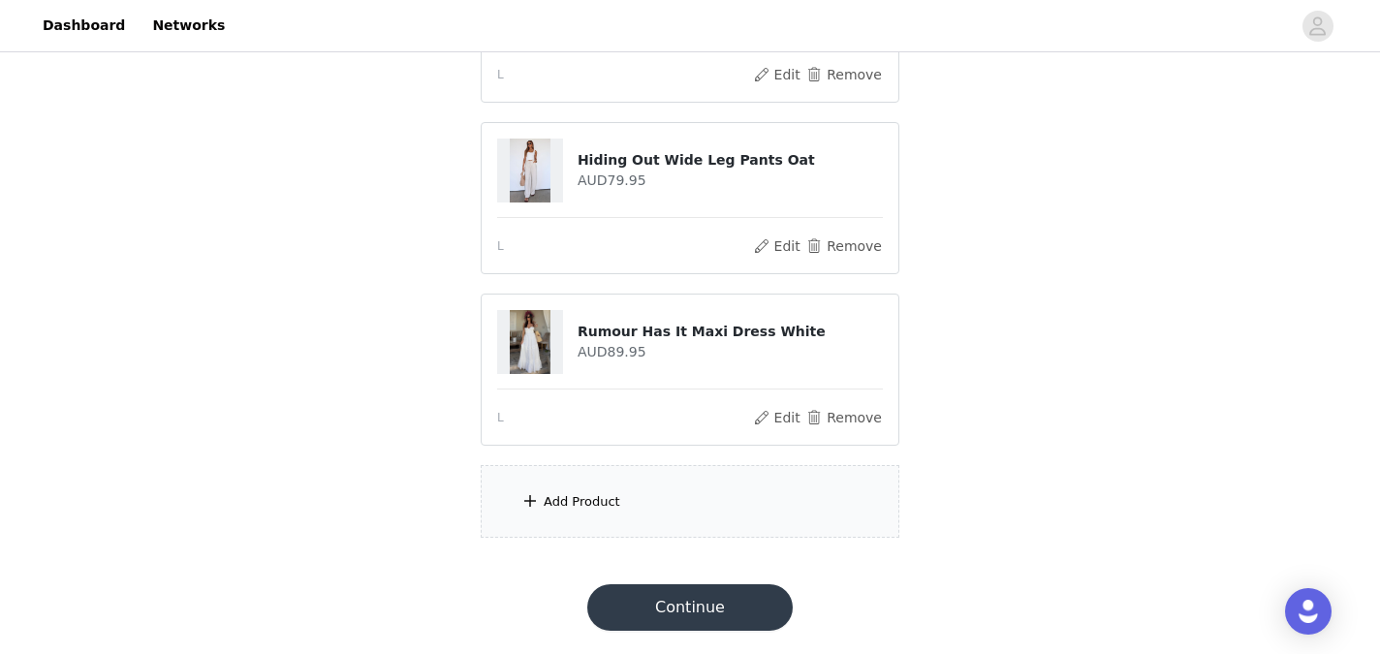
click at [679, 503] on div "Add Product" at bounding box center [690, 501] width 419 height 73
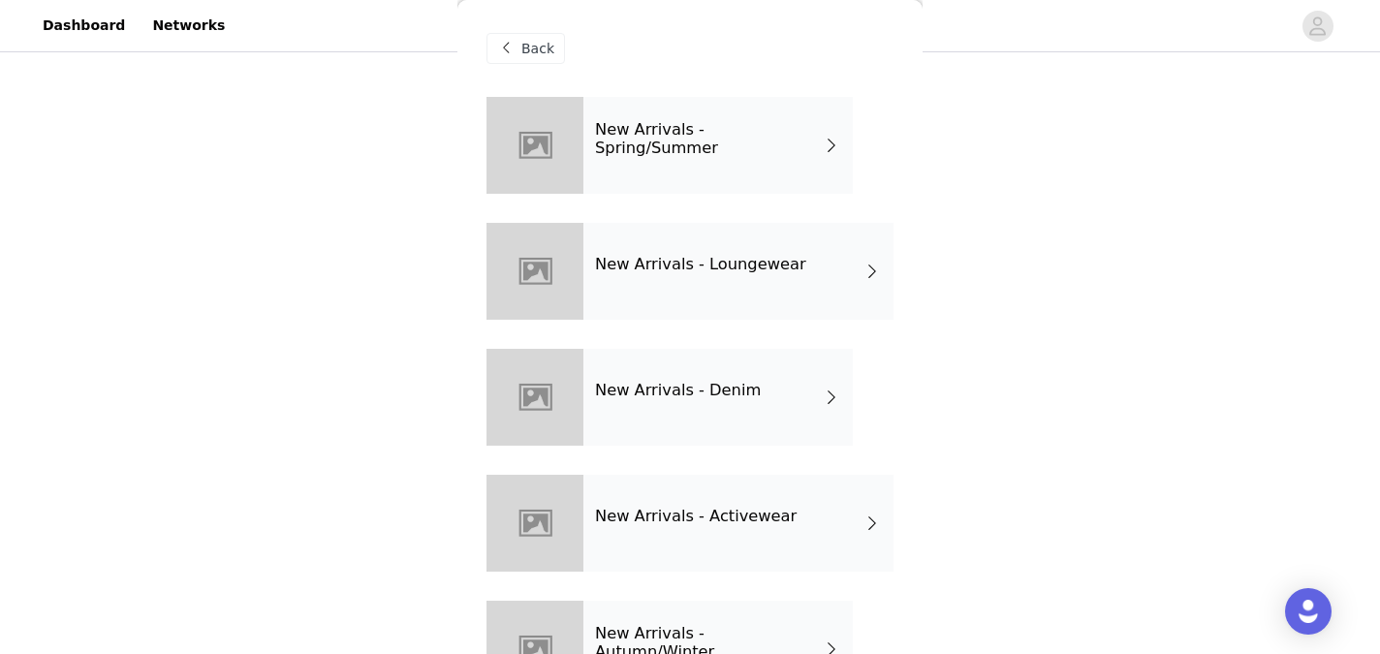
click at [725, 160] on div "New Arrivals - Spring/Summer" at bounding box center [717, 145] width 269 height 97
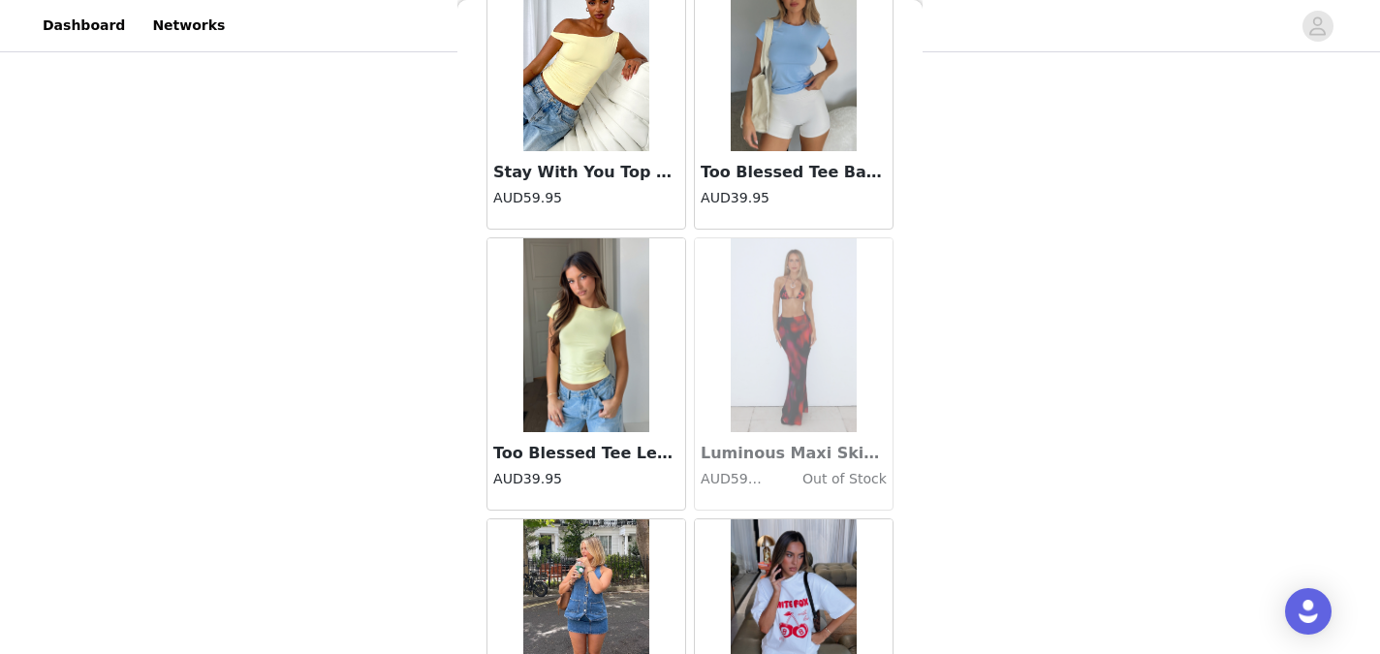
scroll to position [2311, 0]
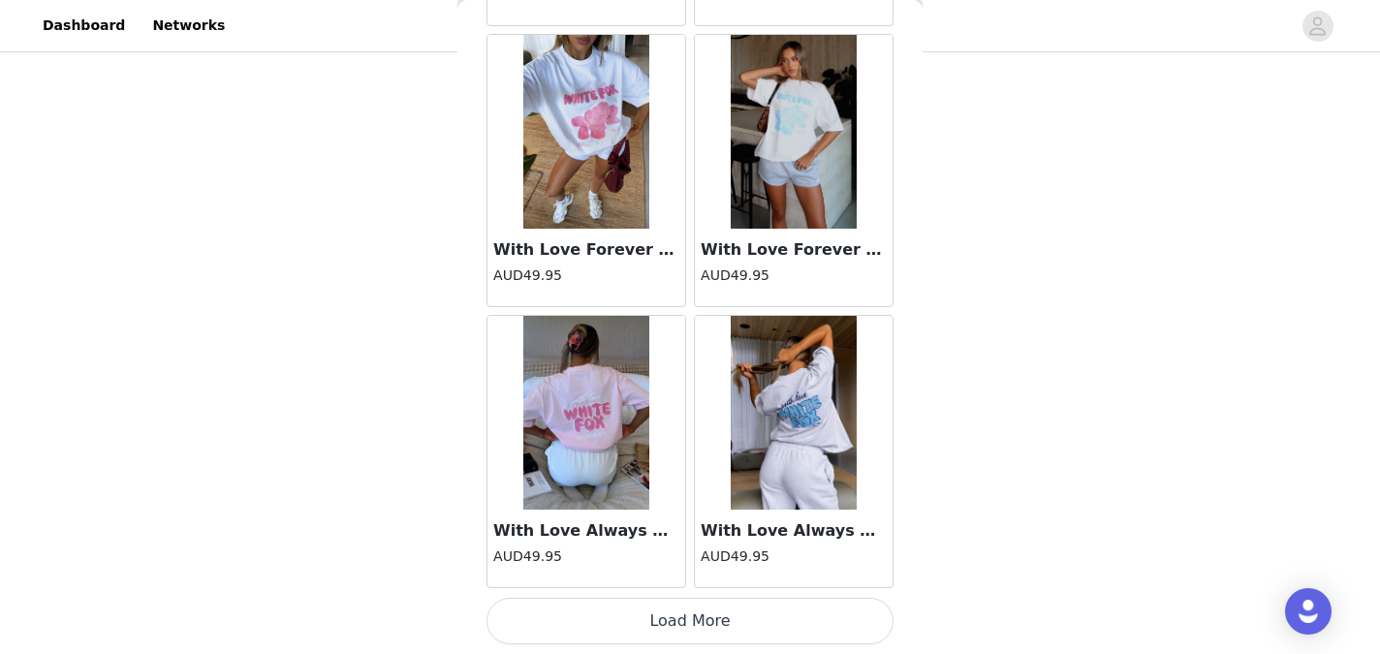
click at [676, 611] on button "Load More" at bounding box center [689, 621] width 407 height 47
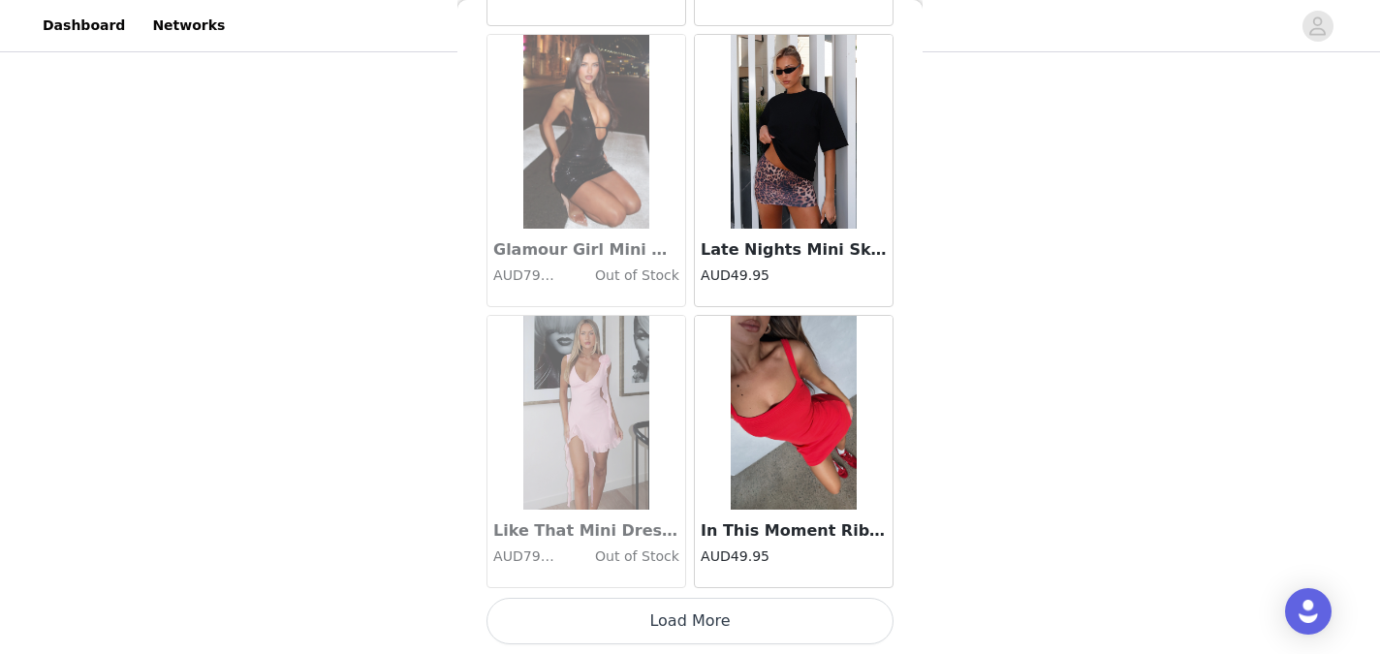
click at [676, 611] on button "Load More" at bounding box center [689, 621] width 407 height 47
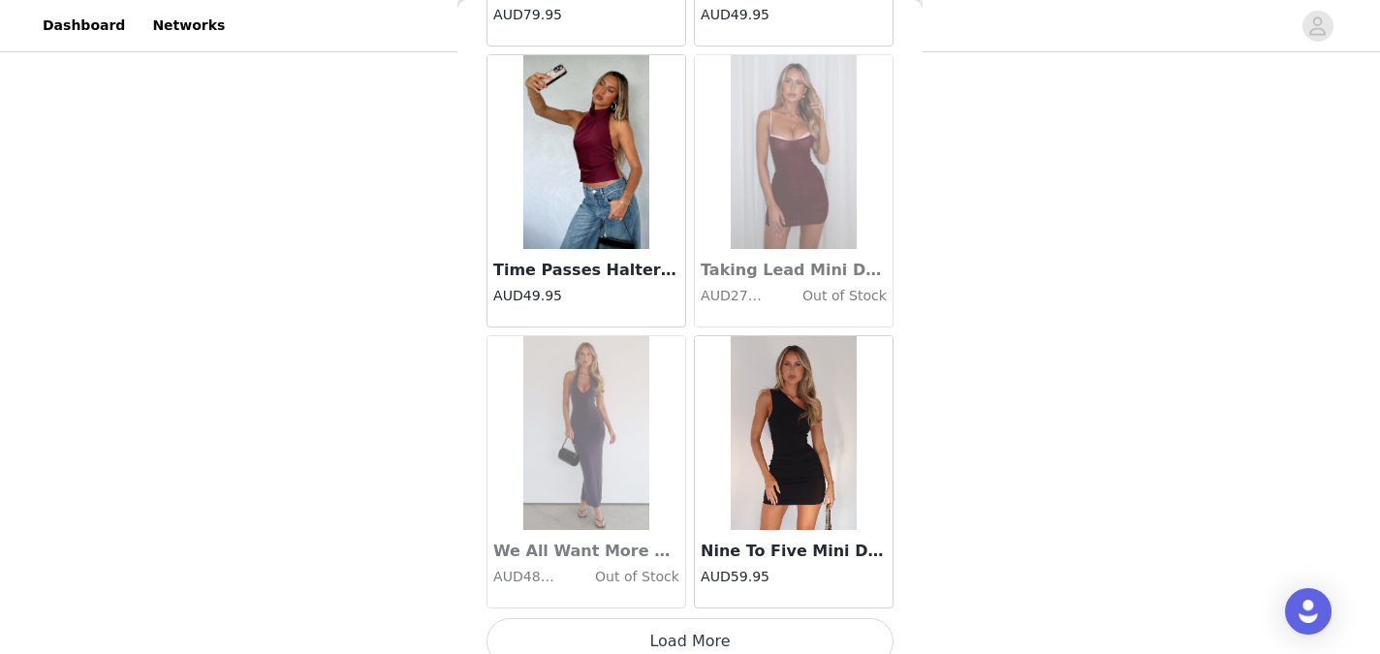
scroll to position [7930, 0]
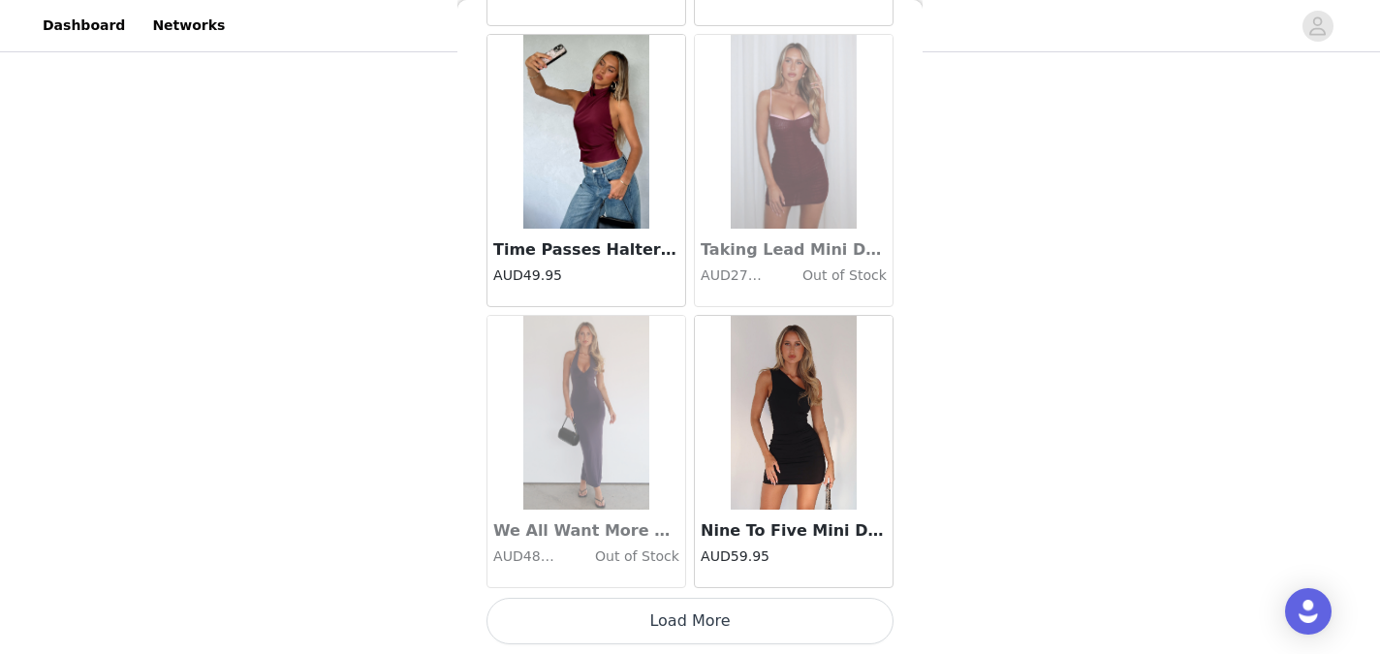
click at [676, 611] on button "Load More" at bounding box center [689, 621] width 407 height 47
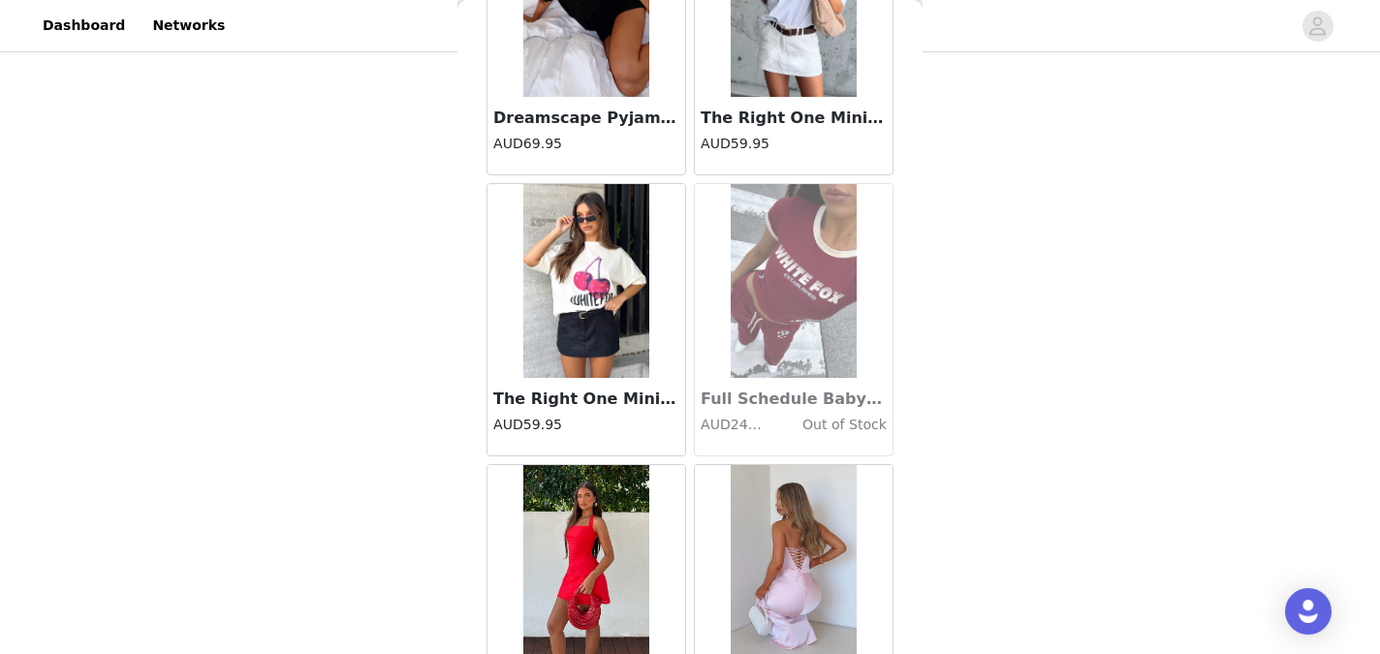
scroll to position [10740, 0]
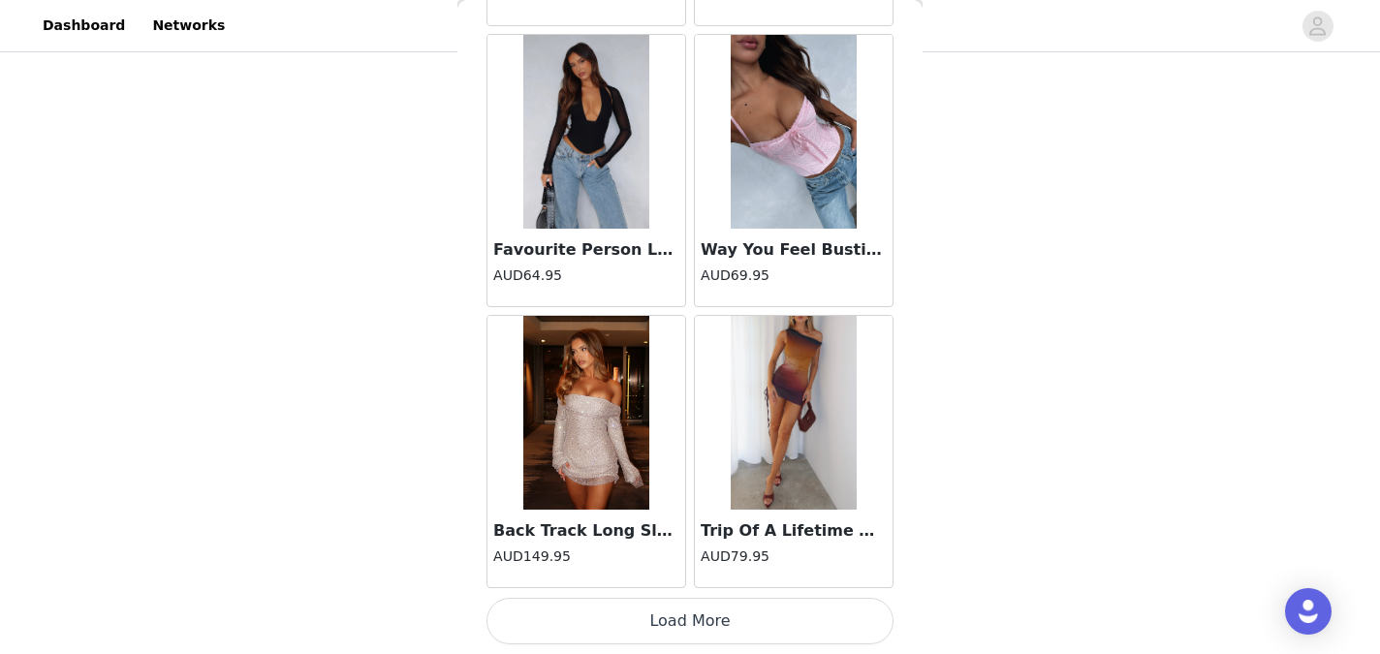
click at [676, 611] on button "Load More" at bounding box center [689, 621] width 407 height 47
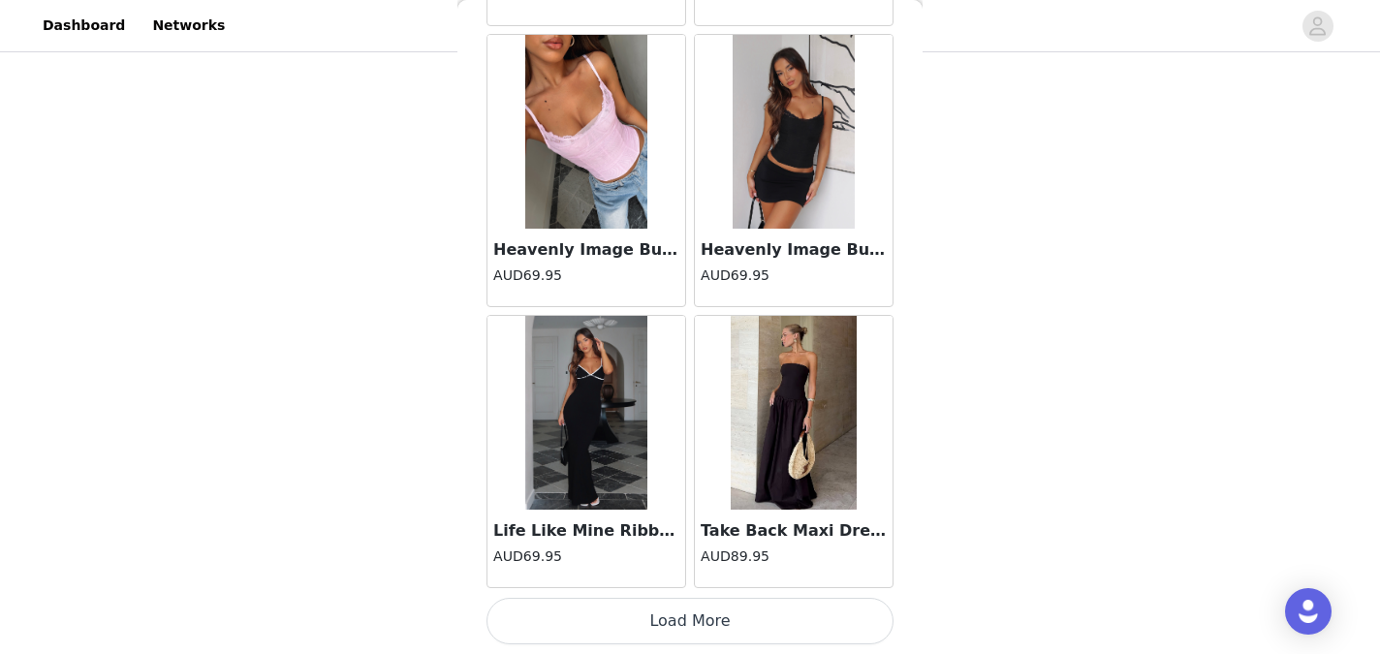
click at [676, 611] on button "Load More" at bounding box center [689, 621] width 407 height 47
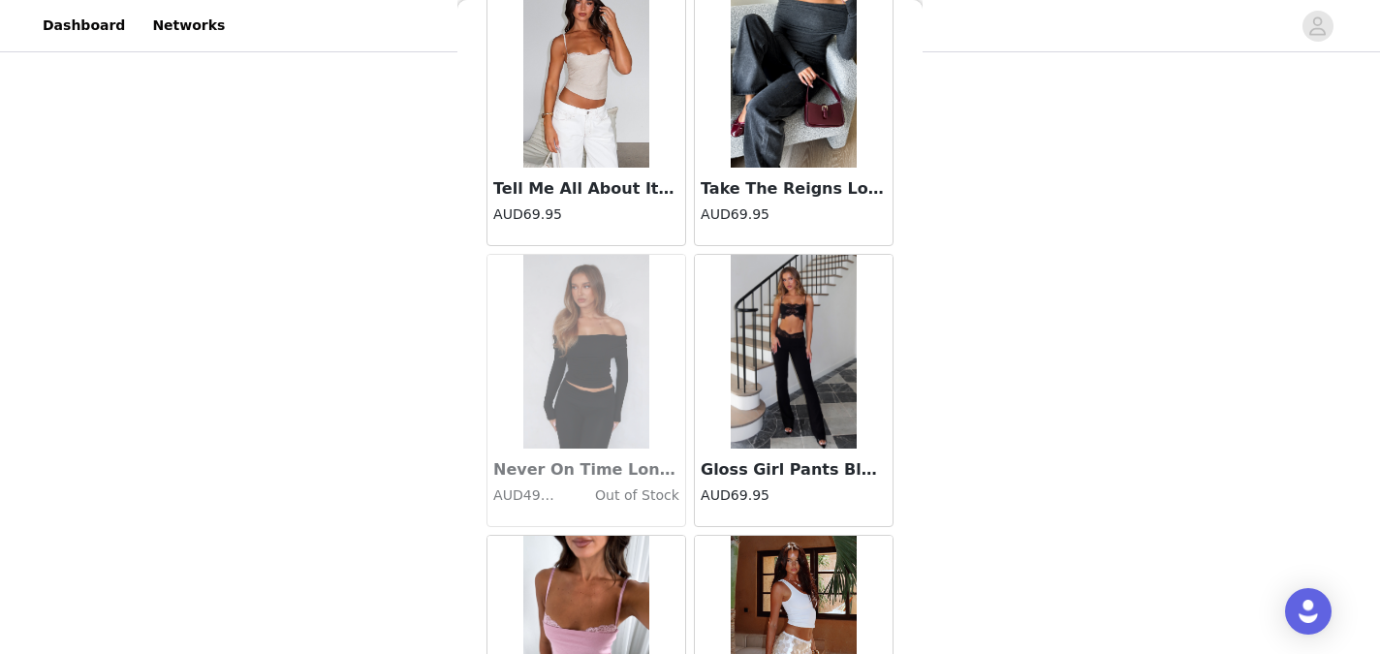
scroll to position [16359, 0]
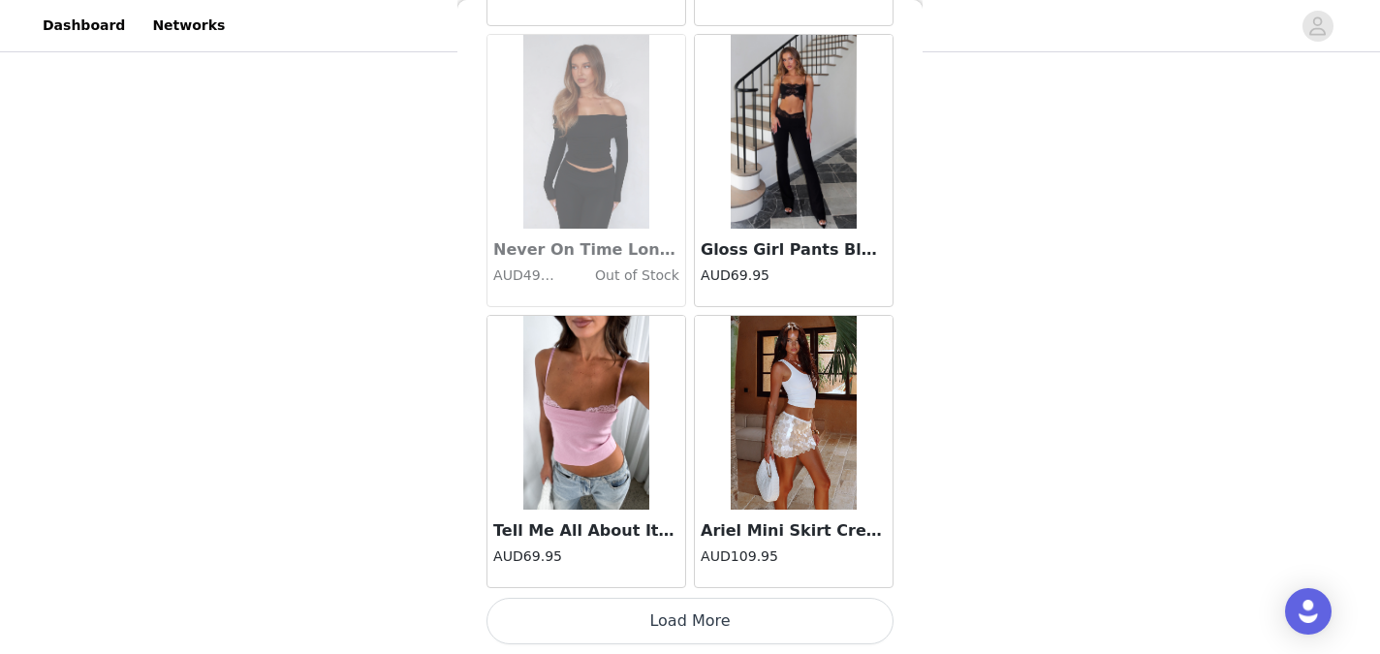
click at [677, 618] on button "Load More" at bounding box center [689, 621] width 407 height 47
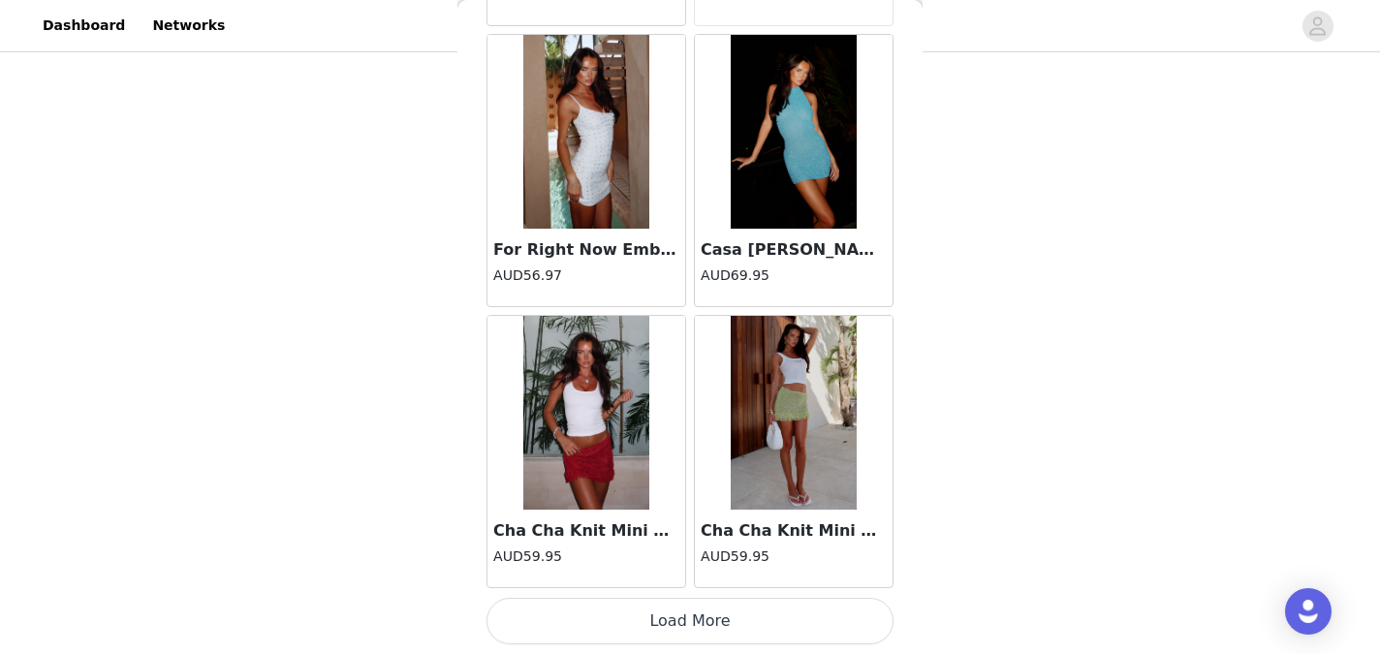
click at [677, 618] on button "Load More" at bounding box center [689, 621] width 407 height 47
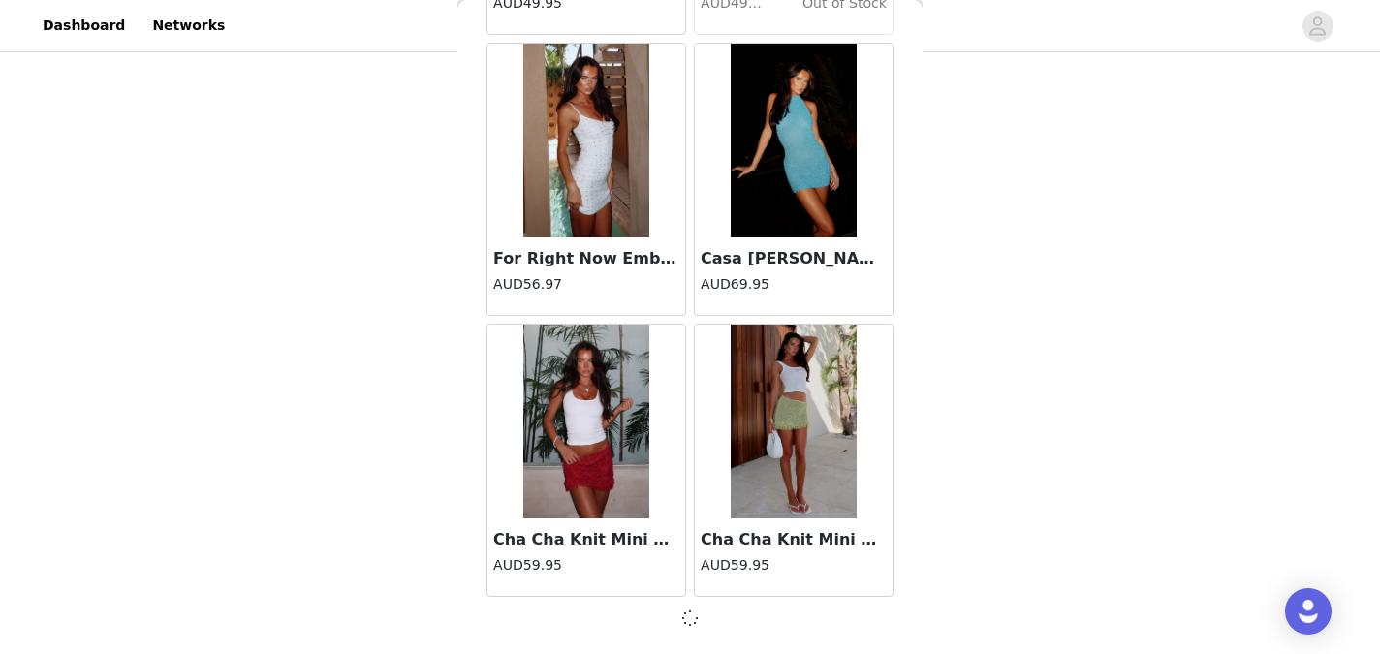
scroll to position [19160, 0]
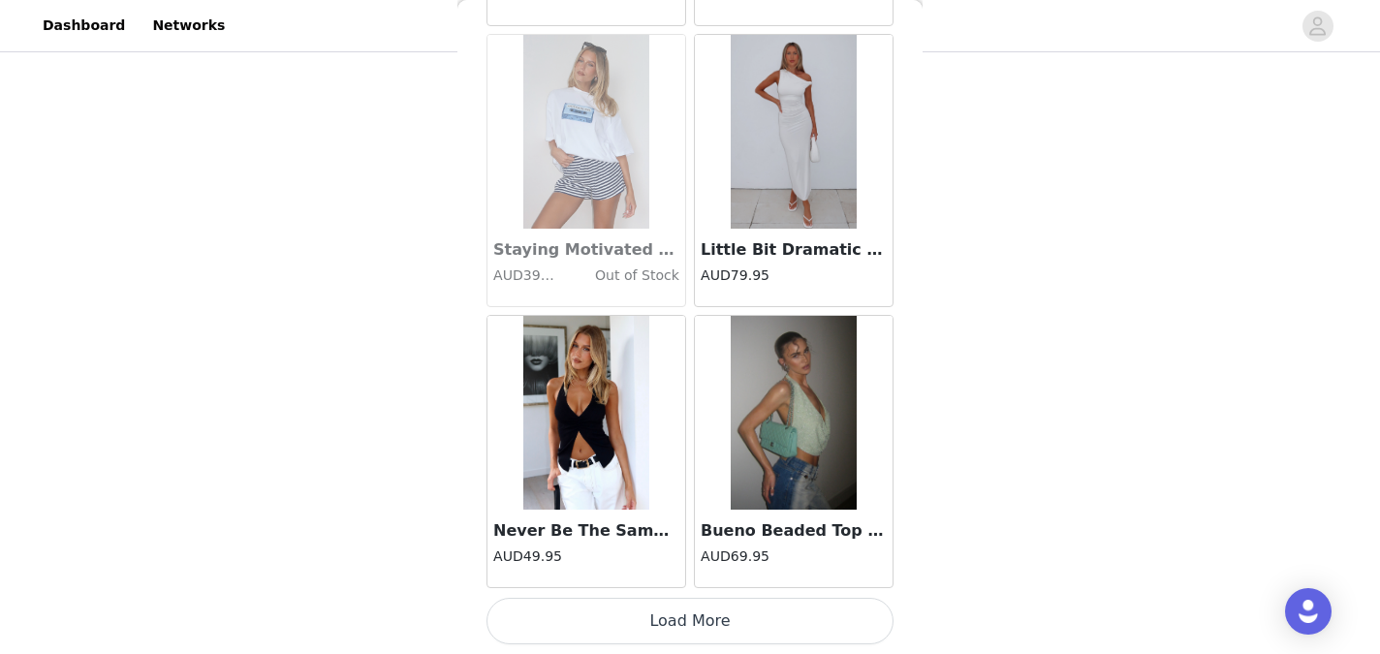
click at [677, 618] on button "Load More" at bounding box center [689, 621] width 407 height 47
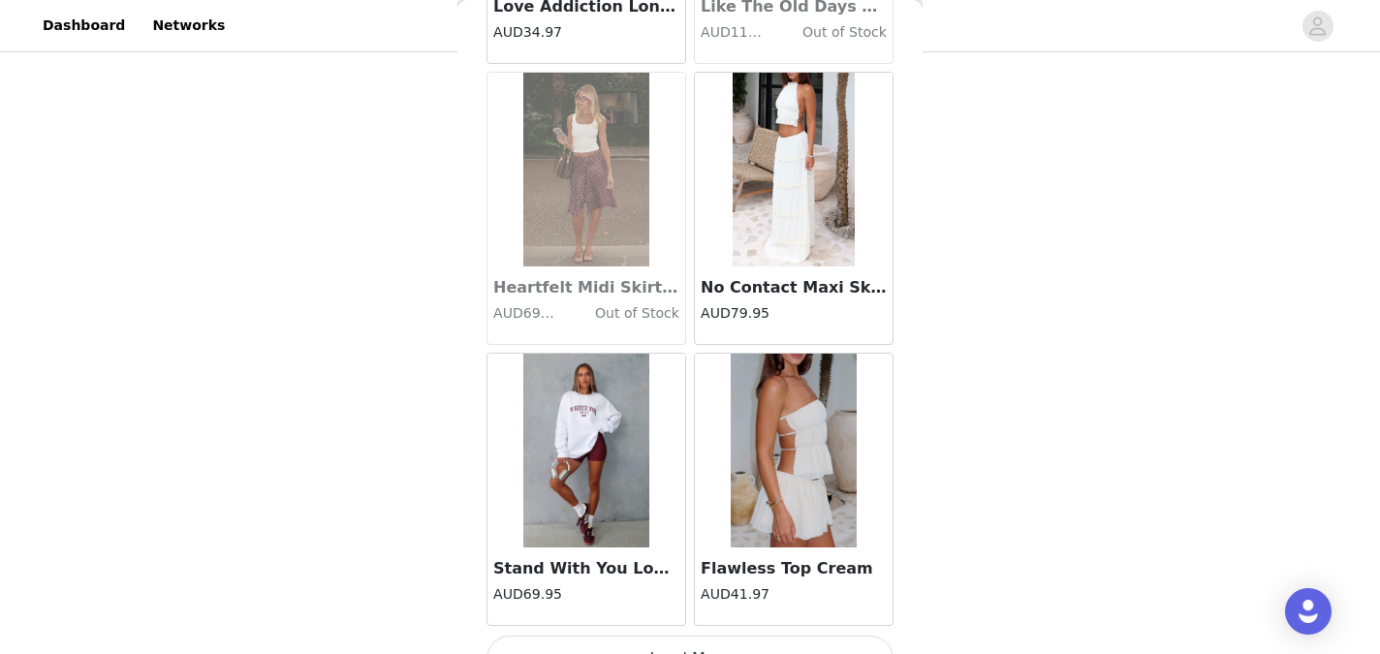
scroll to position [24788, 0]
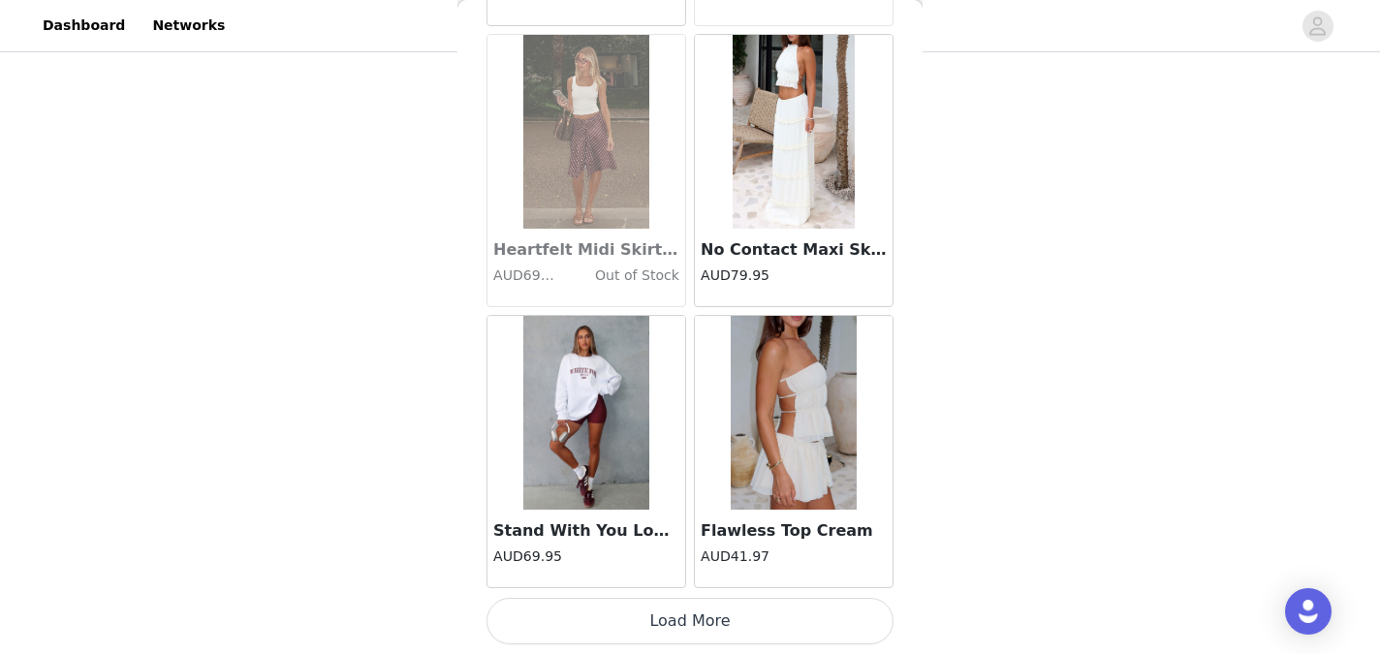
click at [677, 618] on button "Load More" at bounding box center [689, 621] width 407 height 47
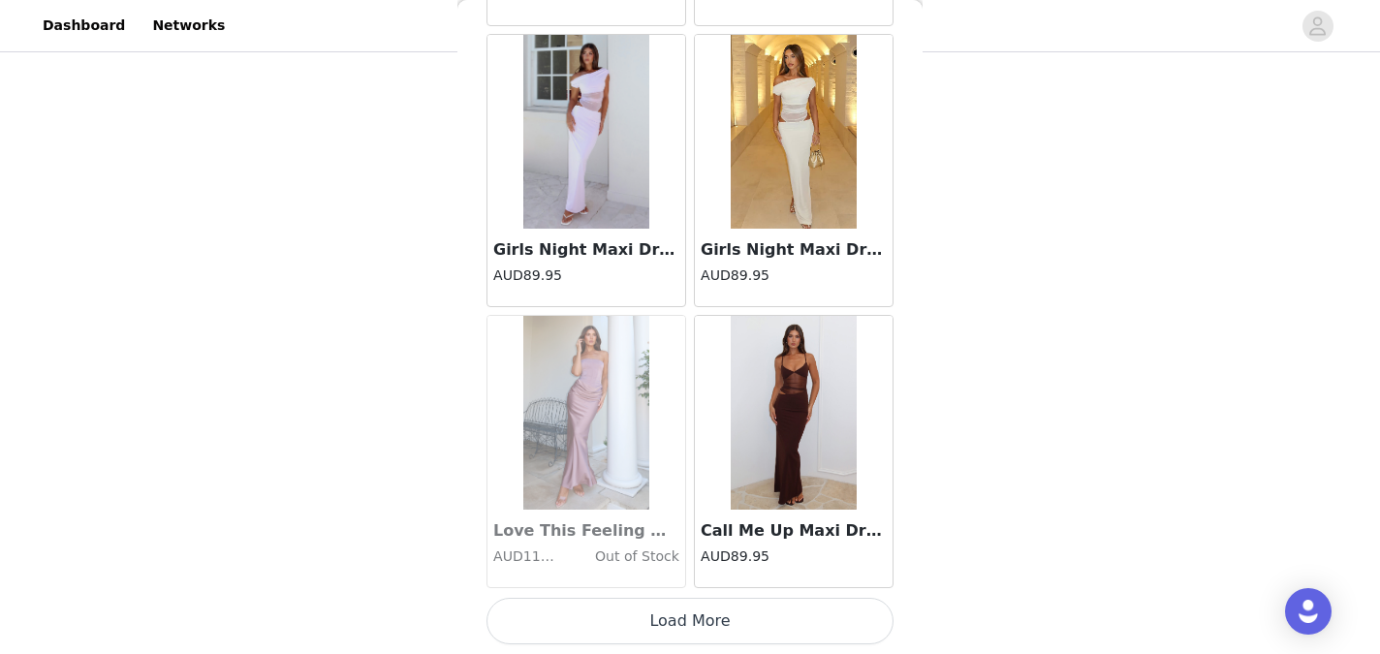
click at [677, 618] on button "Load More" at bounding box center [689, 621] width 407 height 47
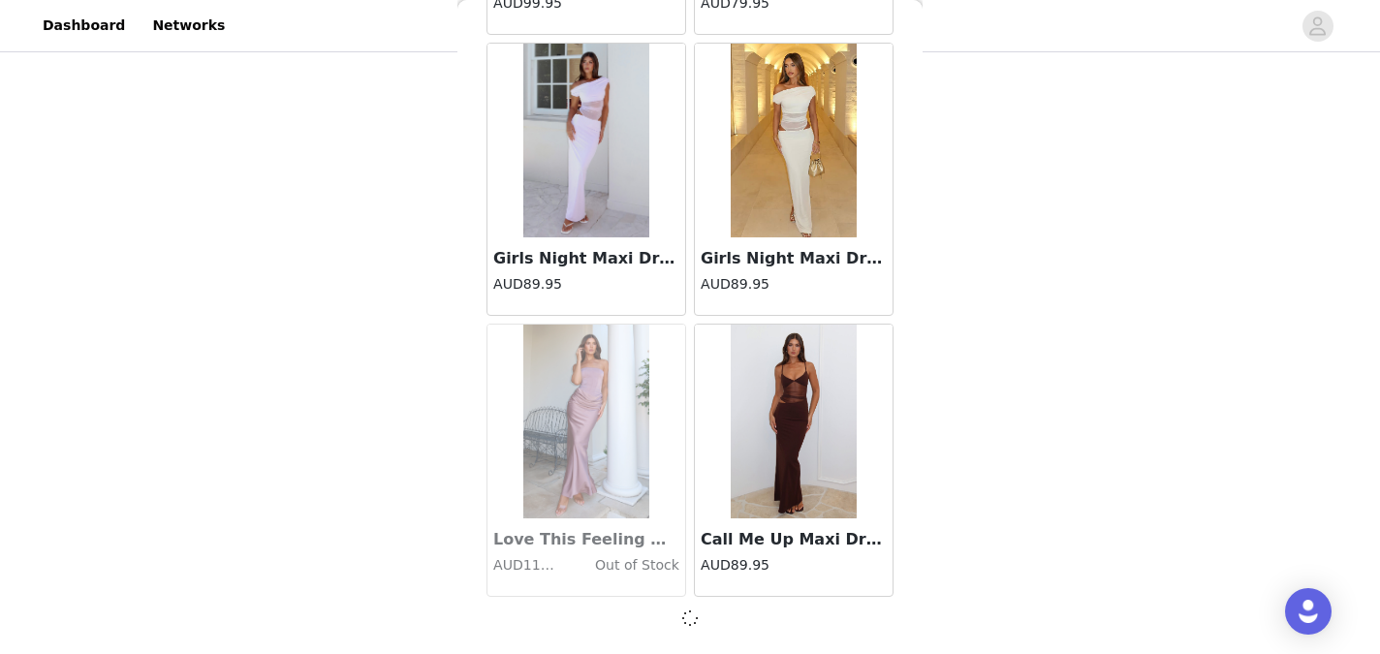
scroll to position [27588, 0]
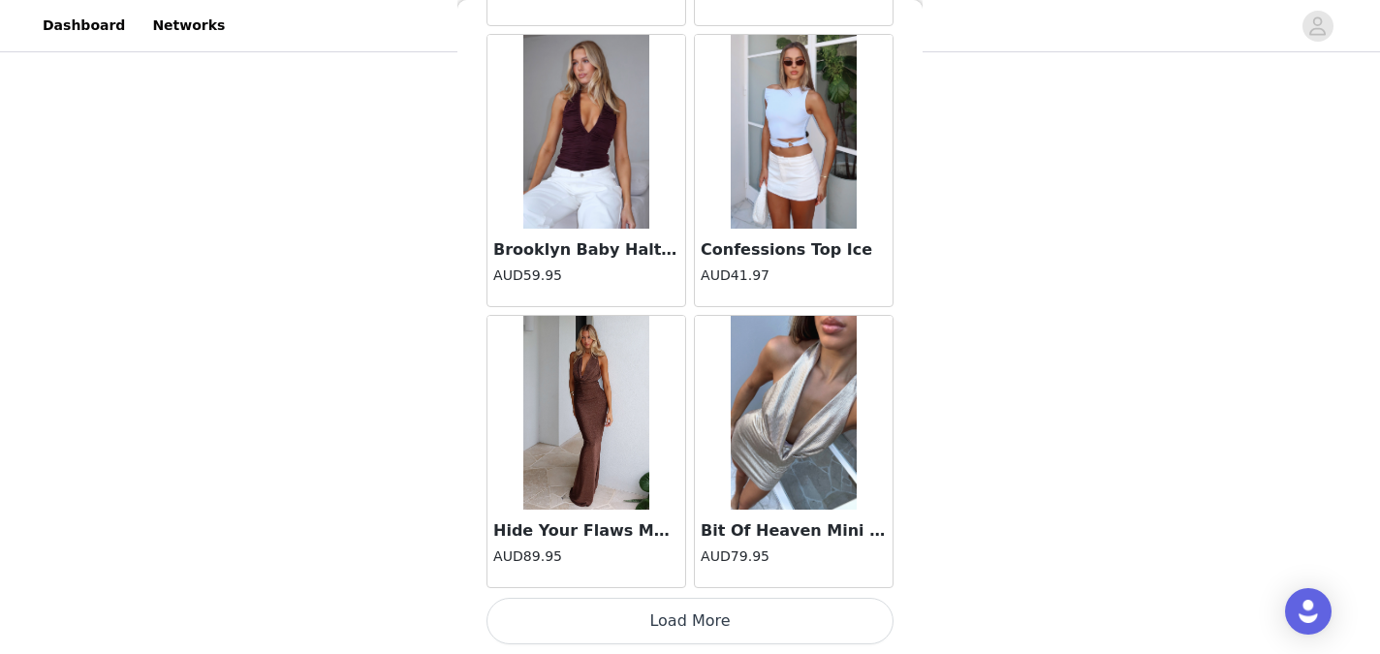
click at [677, 618] on button "Load More" at bounding box center [689, 621] width 407 height 47
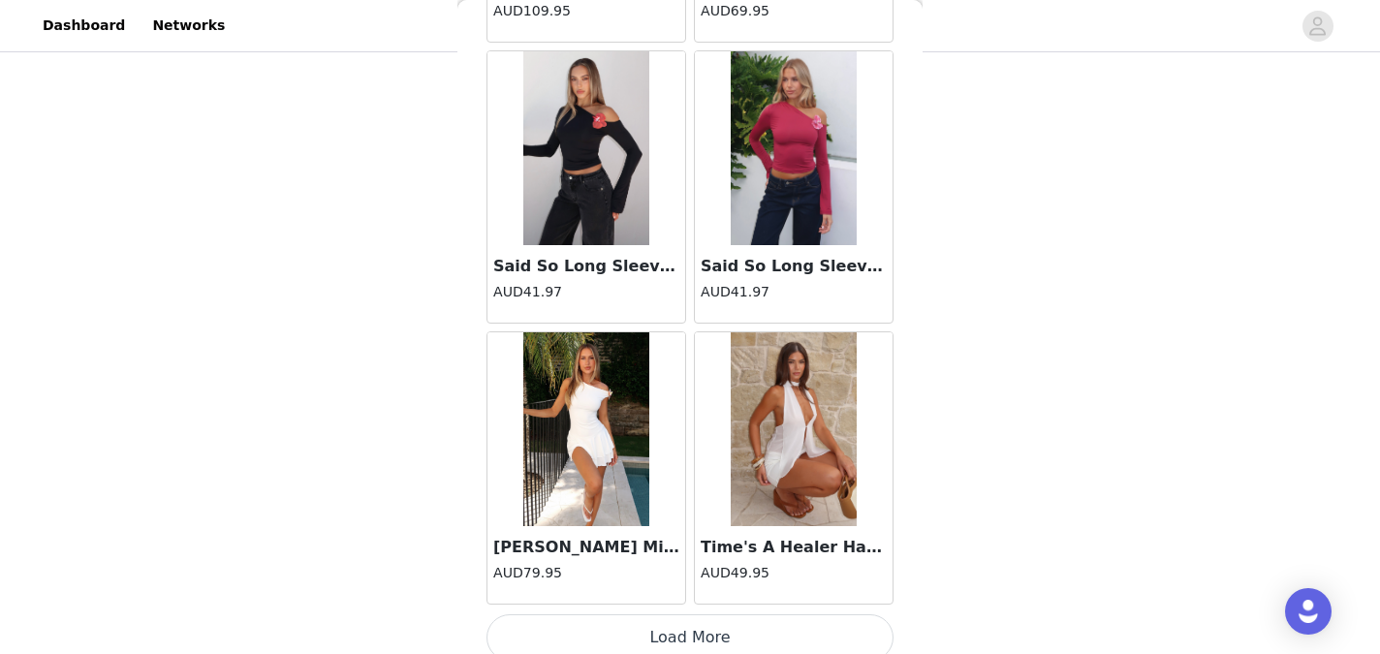
scroll to position [33216, 0]
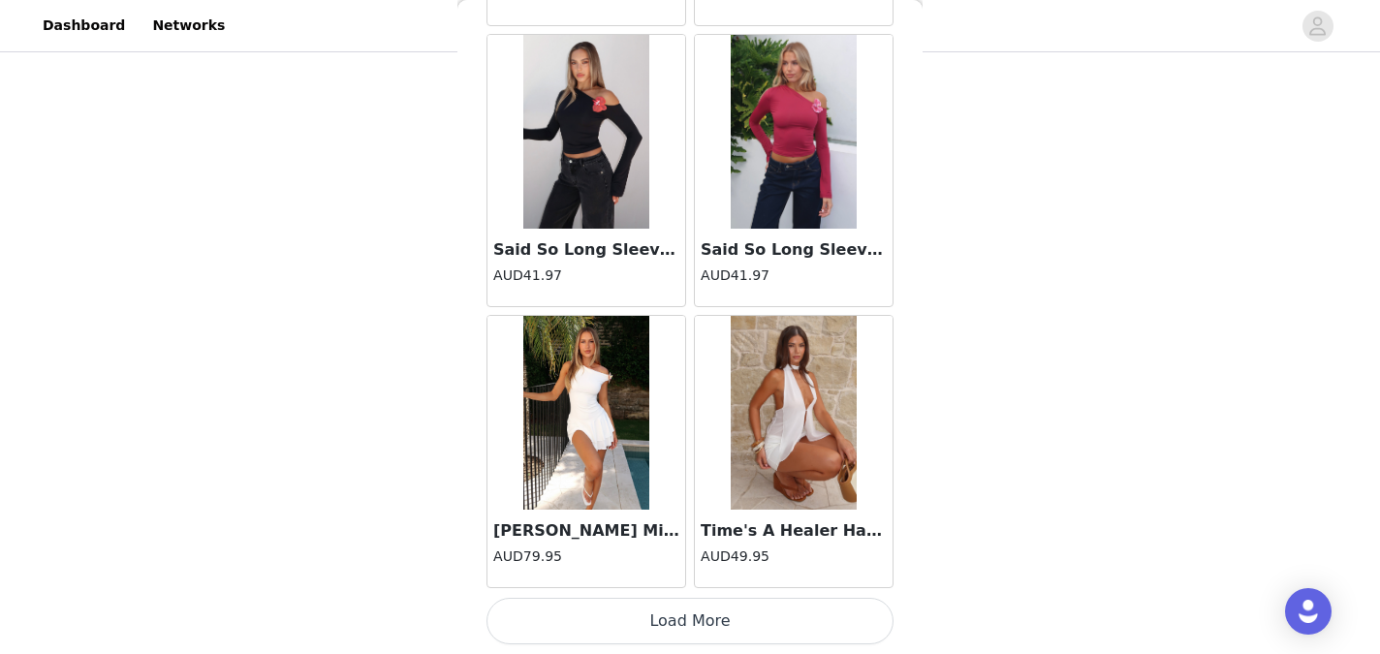
click at [677, 618] on button "Load More" at bounding box center [689, 621] width 407 height 47
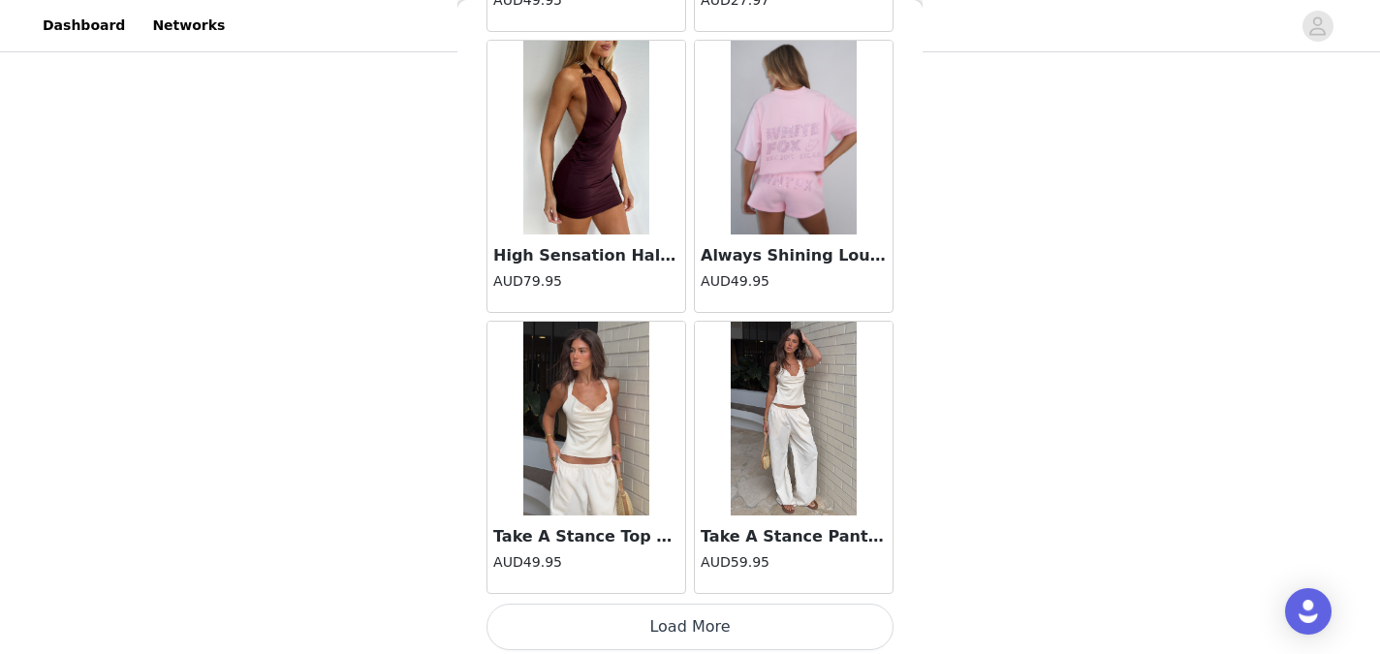
scroll to position [36026, 0]
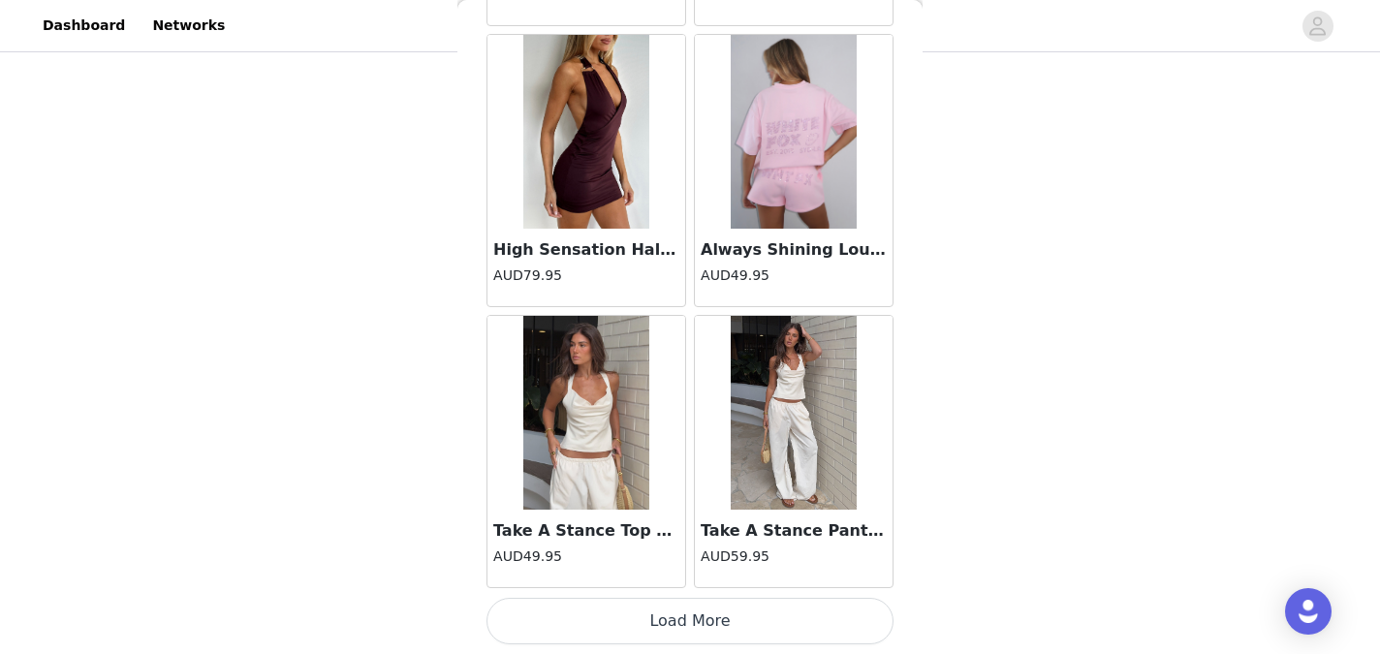
click at [679, 637] on button "Load More" at bounding box center [689, 621] width 407 height 47
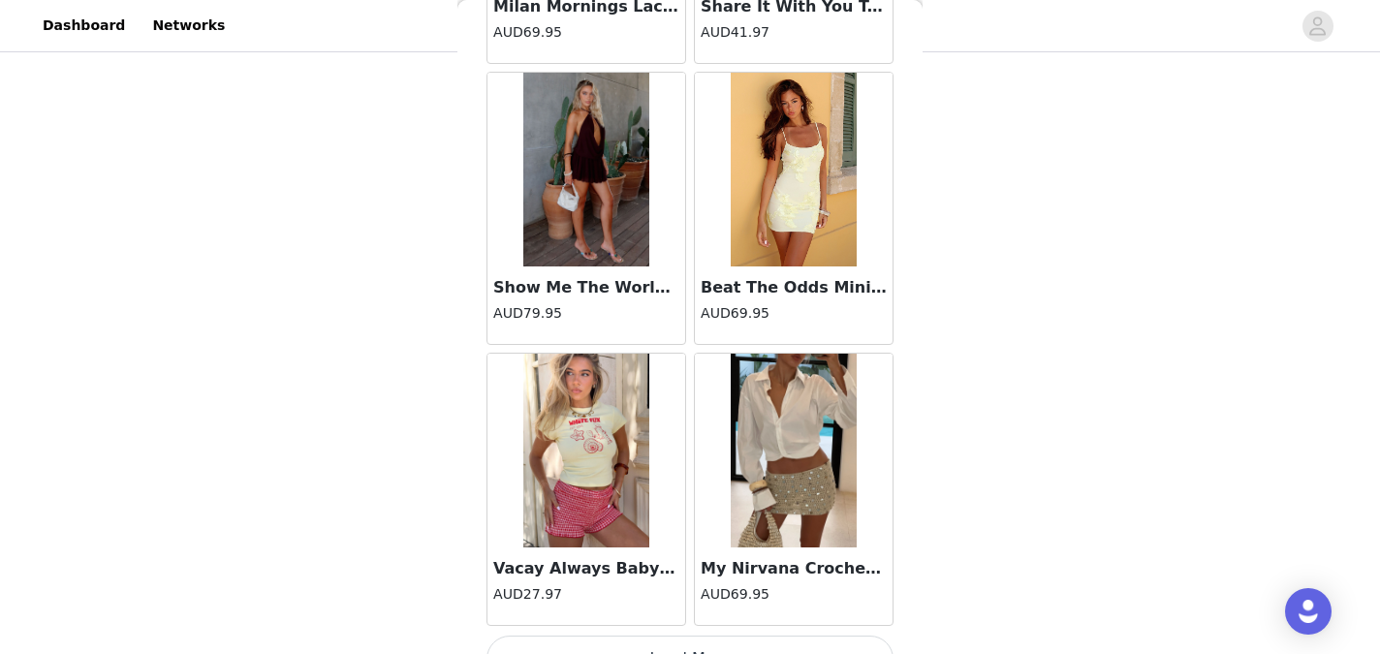
scroll to position [38836, 0]
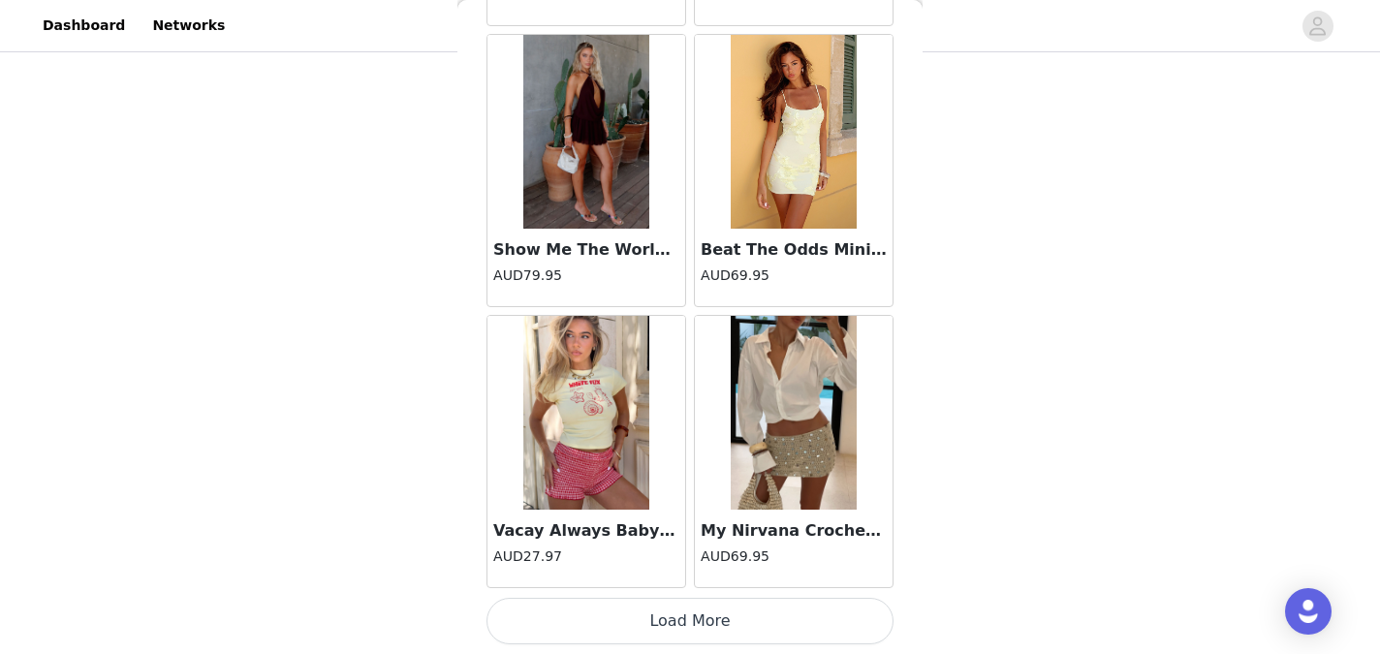
click at [676, 613] on button "Load More" at bounding box center [689, 621] width 407 height 47
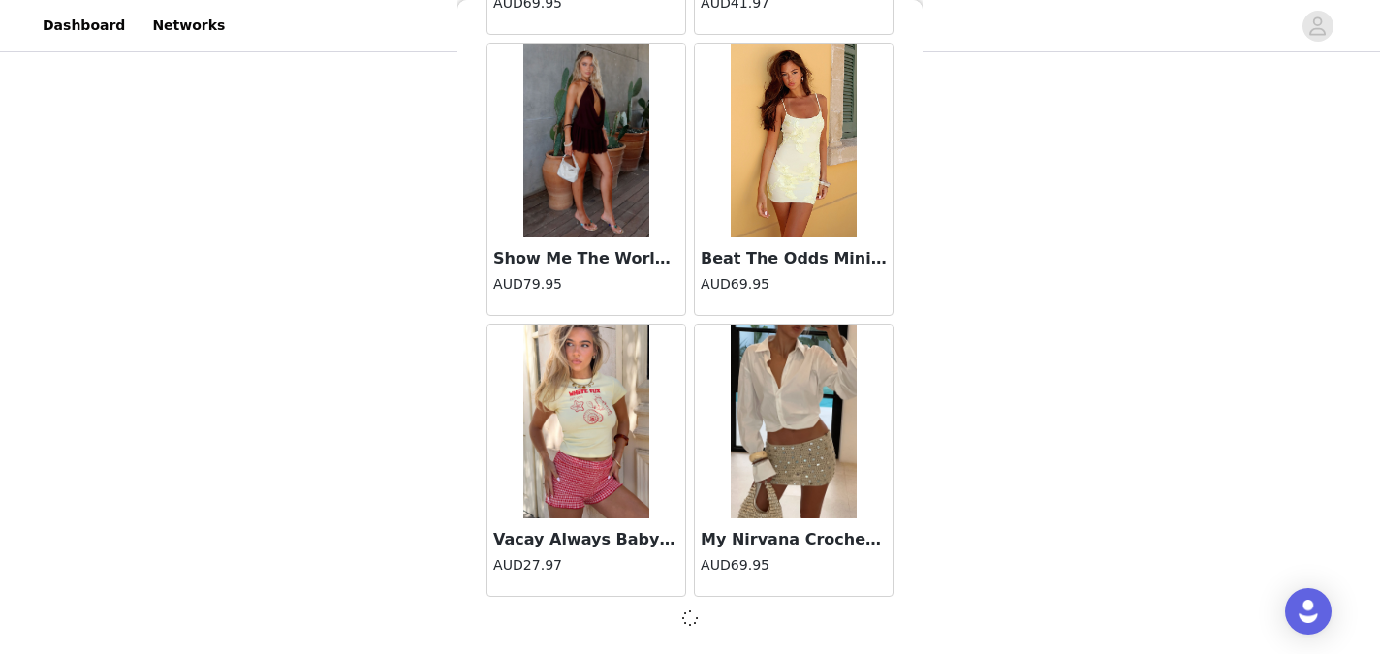
scroll to position [38827, 0]
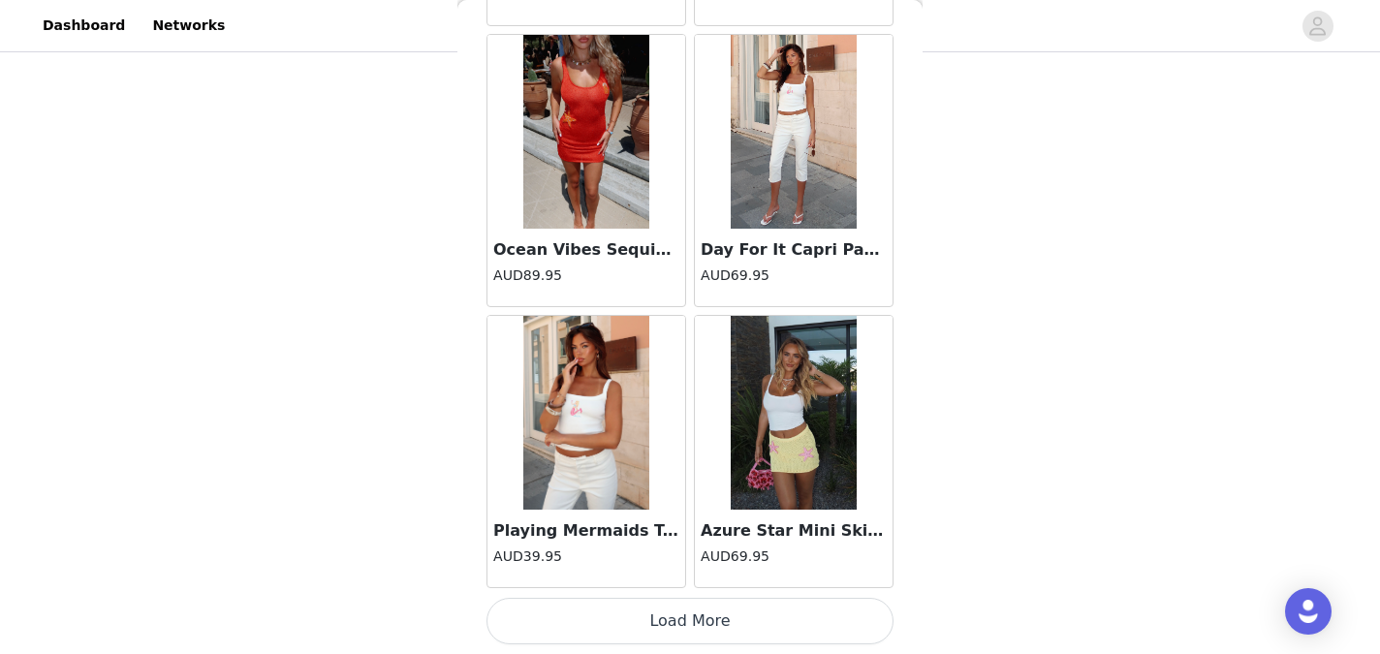
click at [676, 613] on button "Load More" at bounding box center [689, 621] width 407 height 47
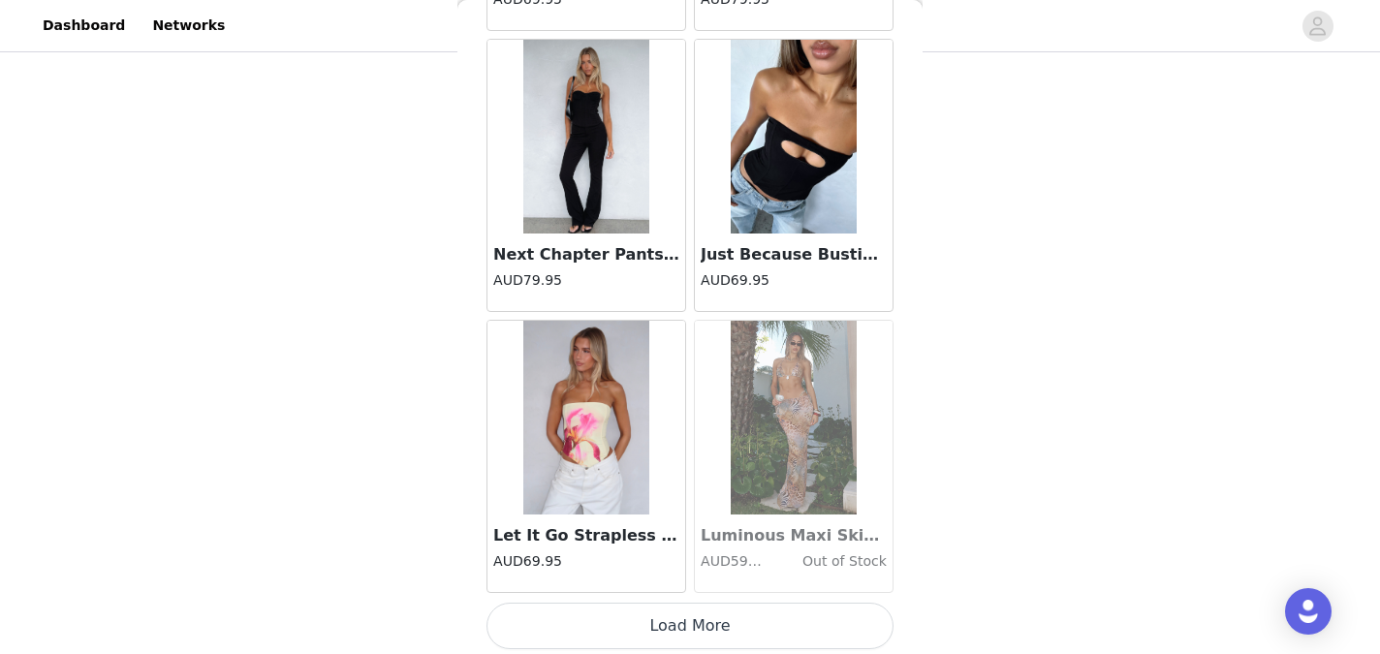
scroll to position [44455, 0]
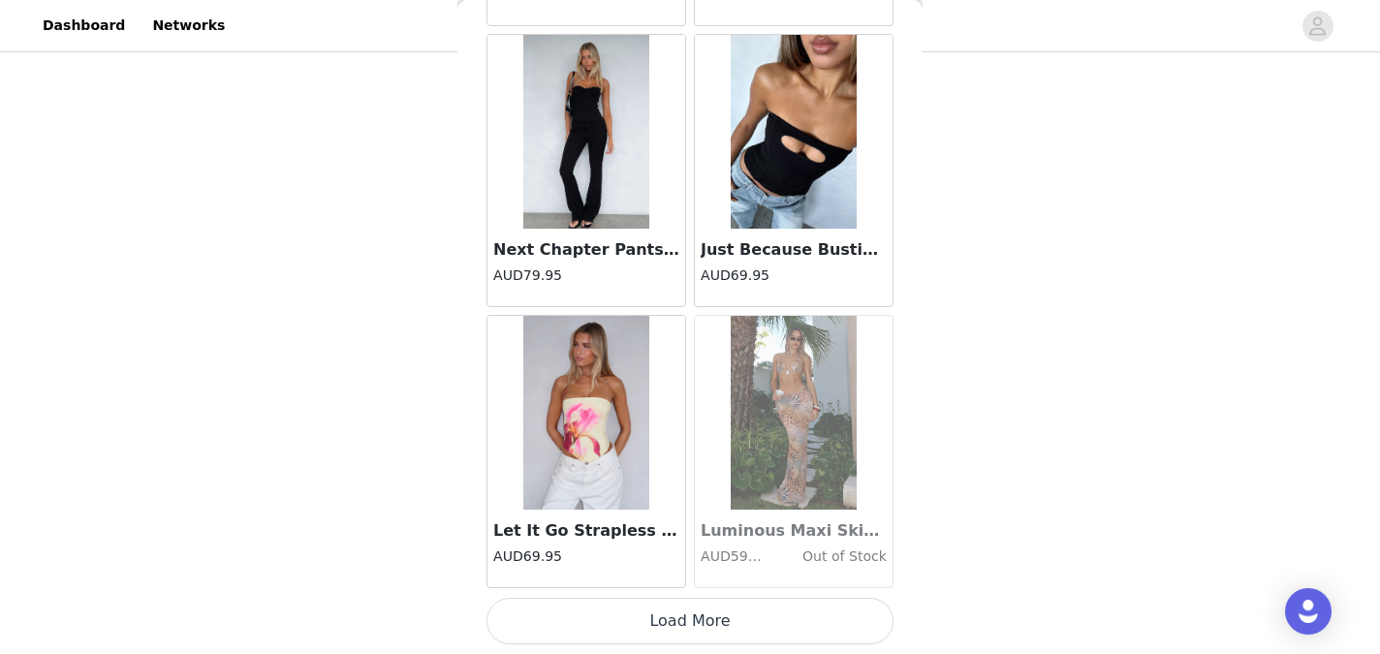
click at [676, 614] on button "Load More" at bounding box center [689, 621] width 407 height 47
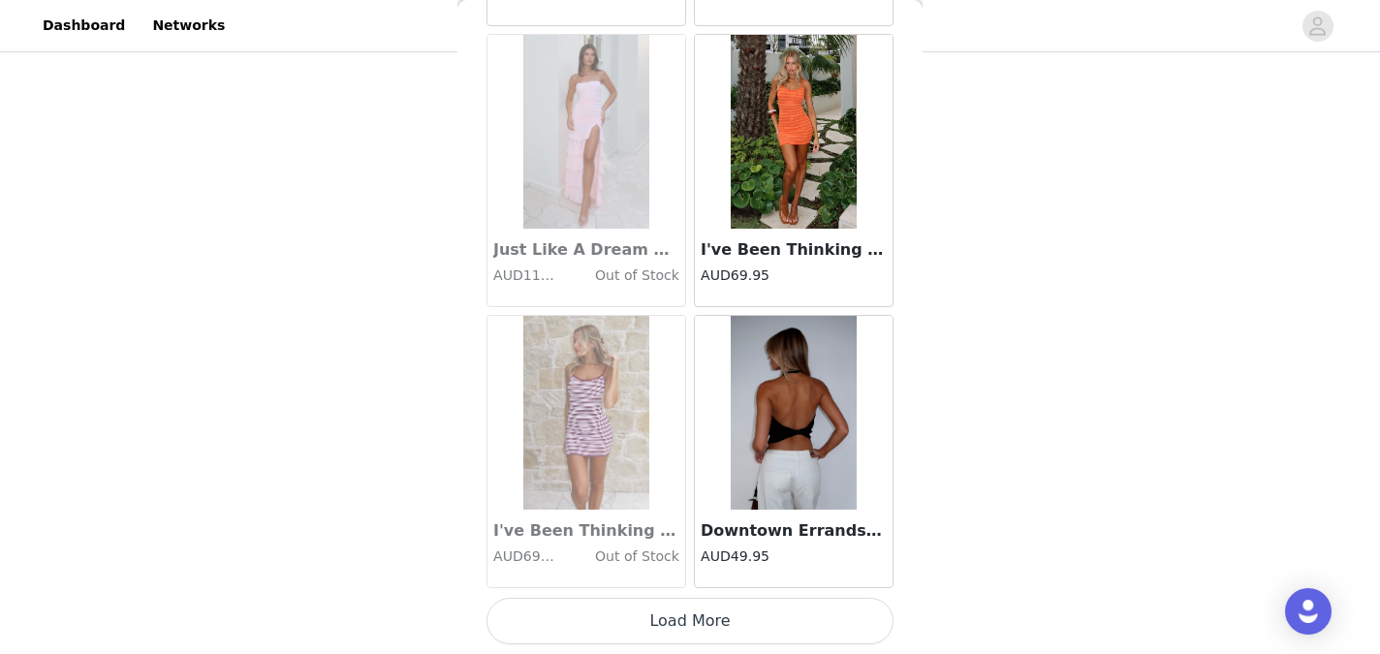
click at [676, 613] on button "Load More" at bounding box center [689, 621] width 407 height 47
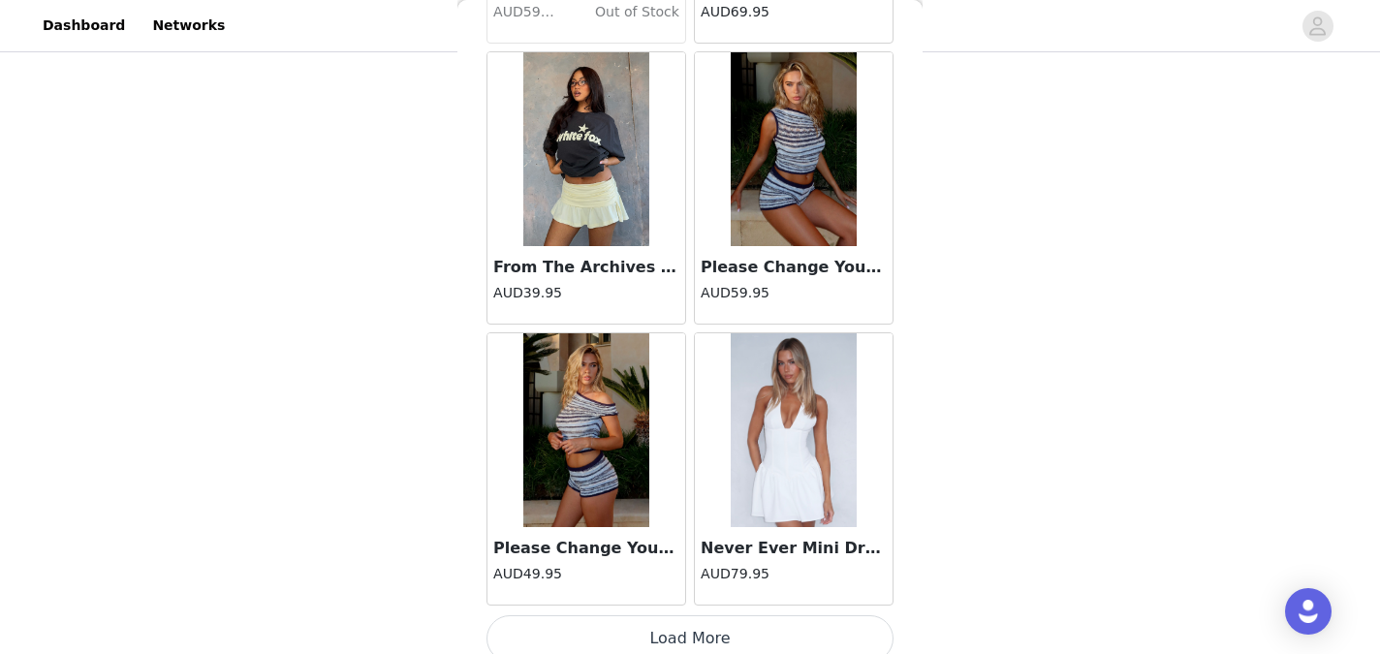
scroll to position [50074, 0]
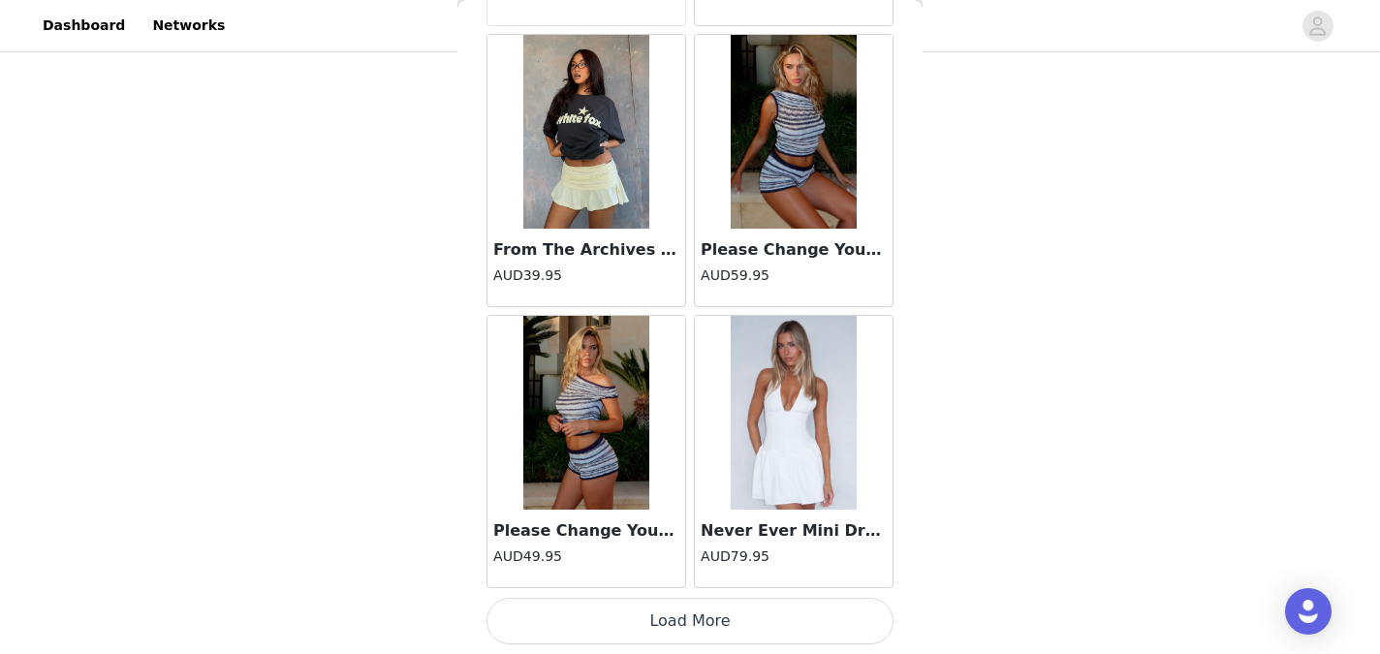
click at [676, 619] on button "Load More" at bounding box center [689, 621] width 407 height 47
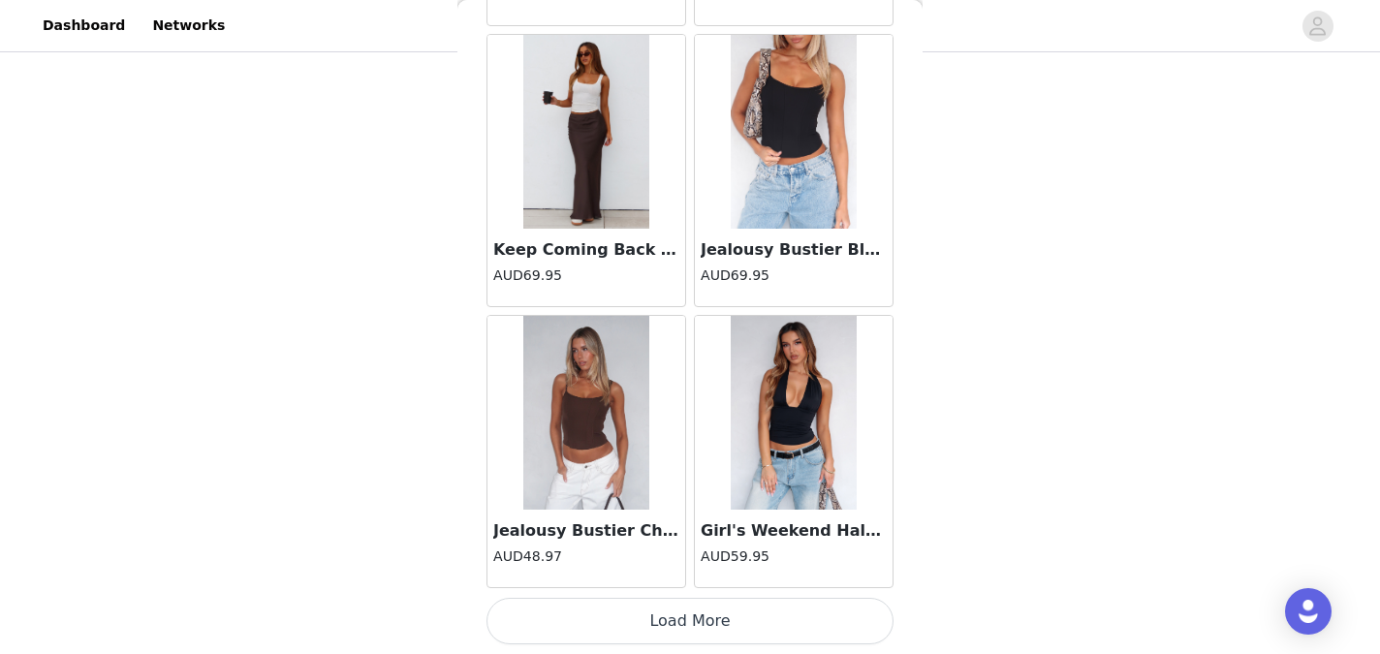
click at [676, 616] on button "Load More" at bounding box center [689, 621] width 407 height 47
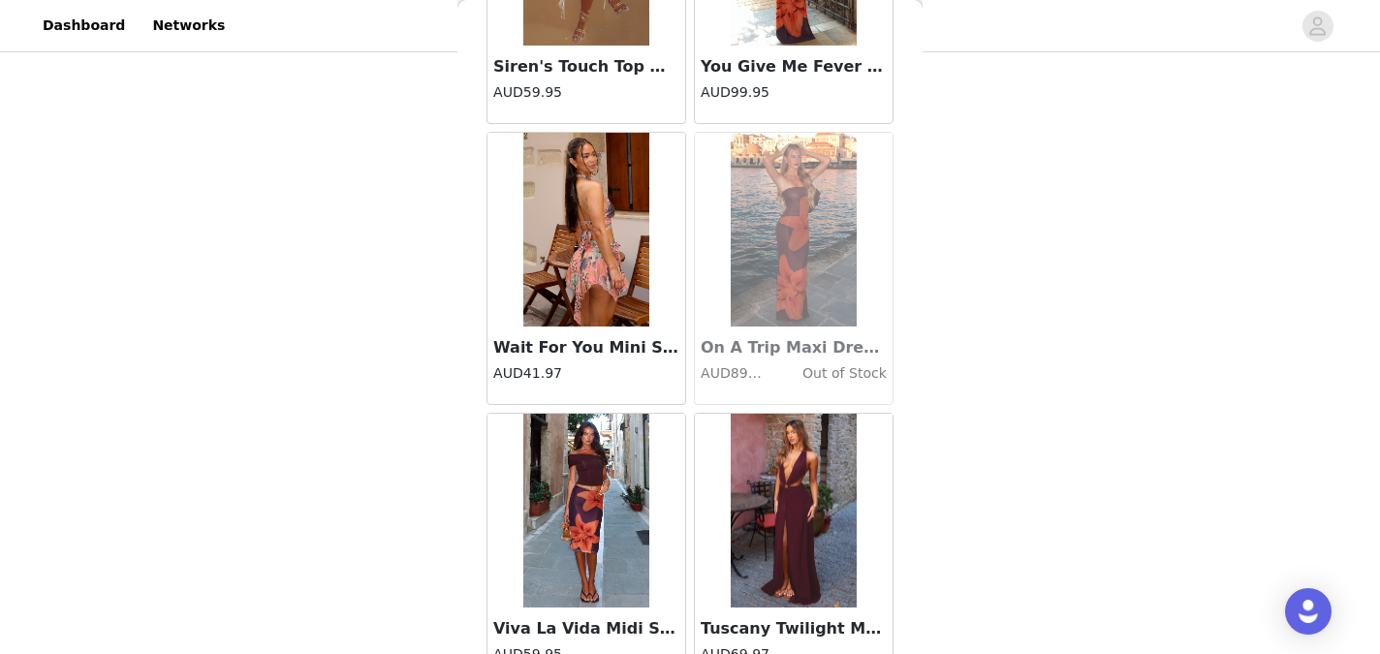
scroll to position [55693, 0]
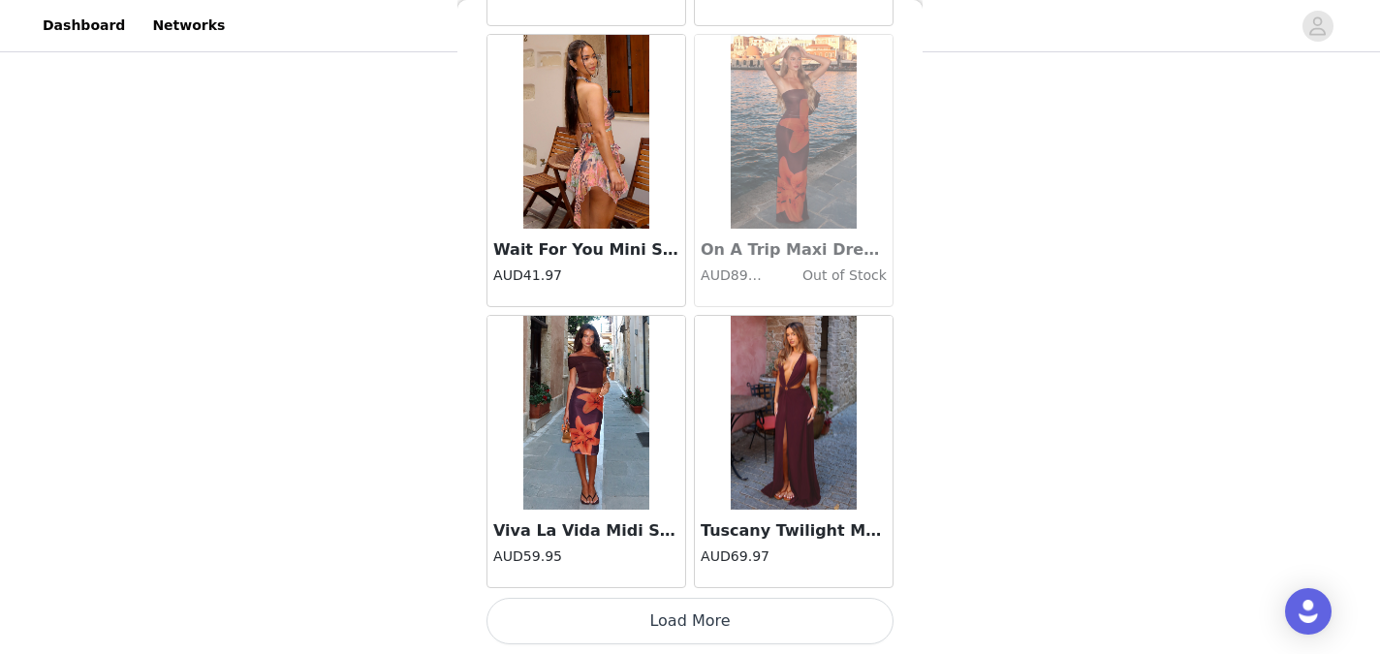
click at [676, 616] on button "Load More" at bounding box center [689, 621] width 407 height 47
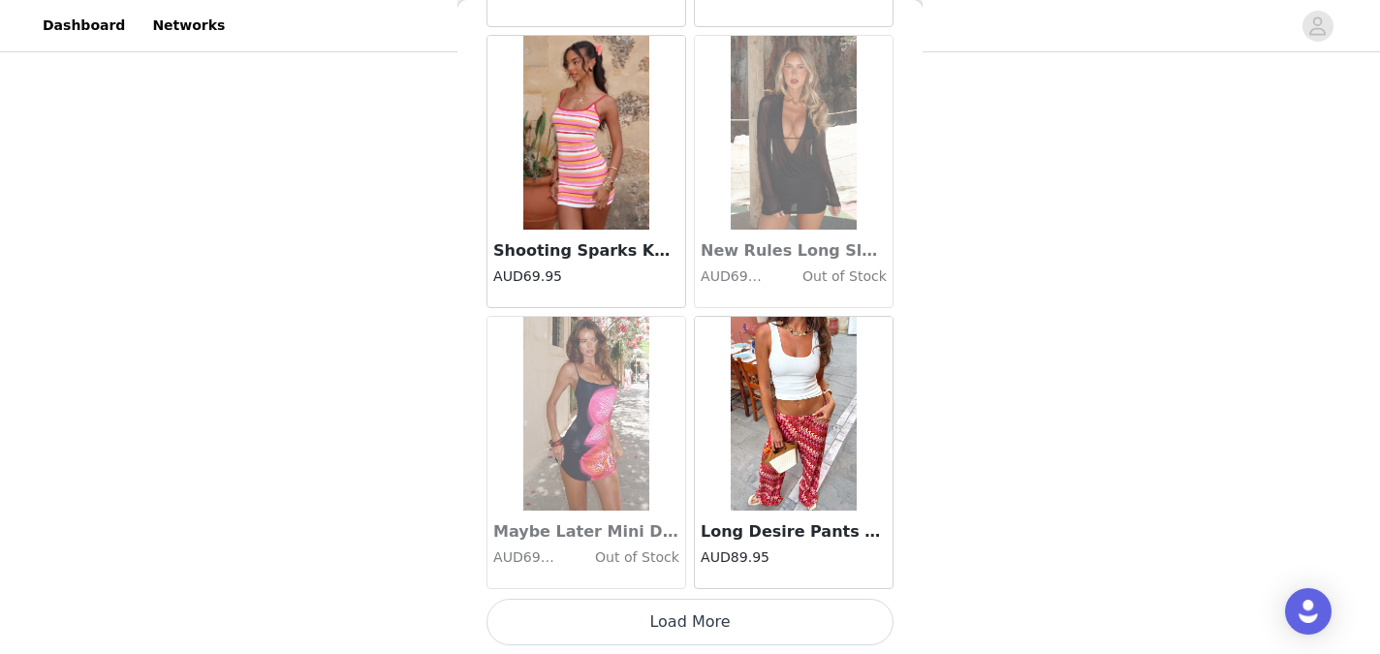
scroll to position [58503, 0]
click at [676, 616] on button "Load More" at bounding box center [689, 621] width 407 height 47
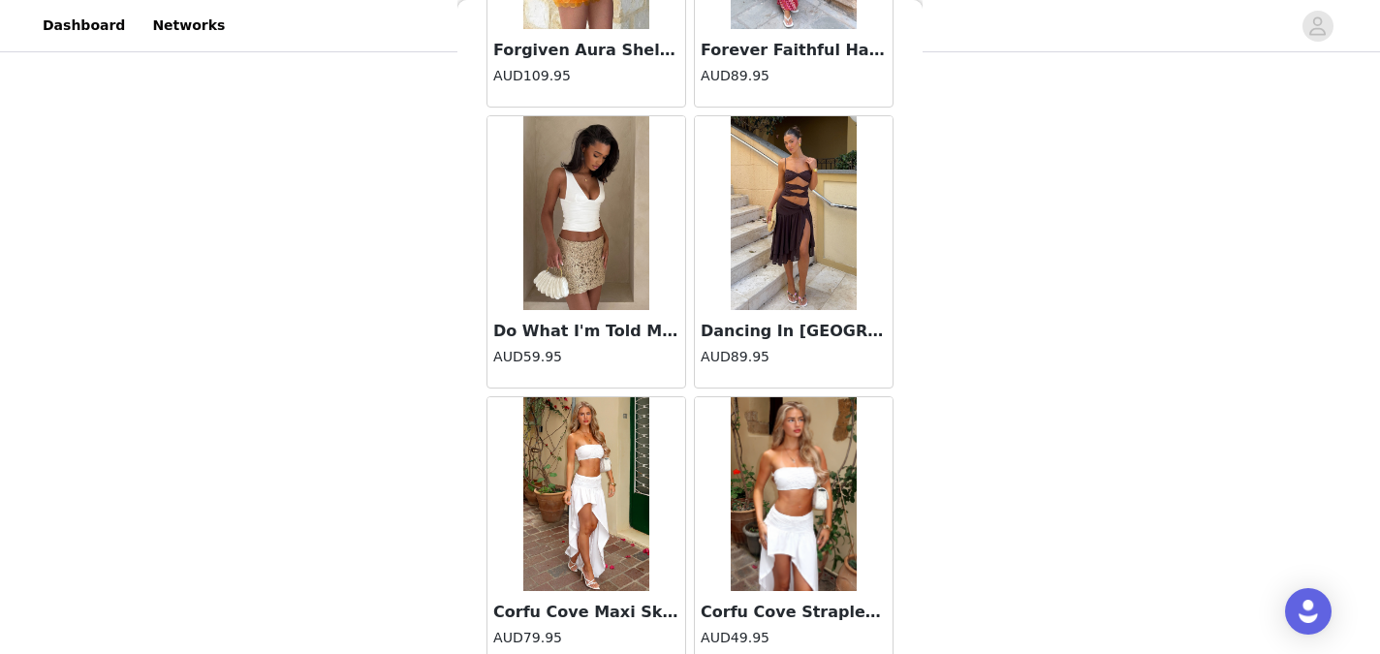
scroll to position [61313, 0]
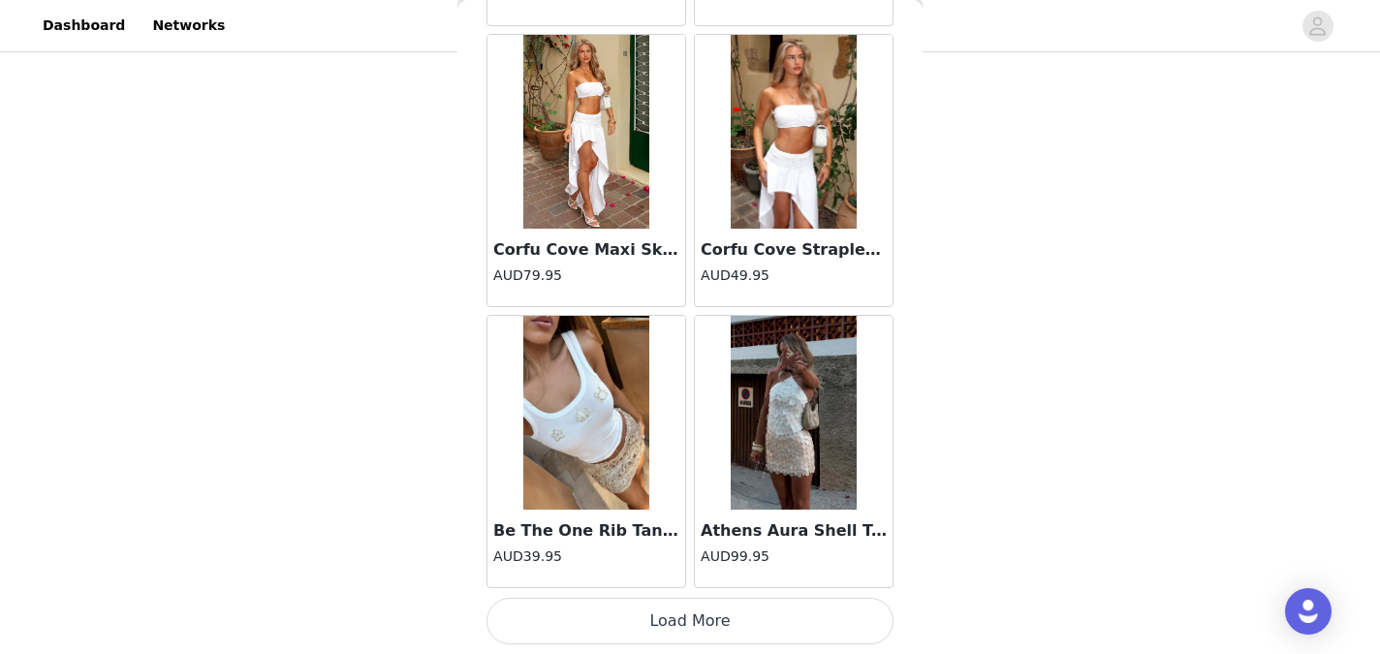
click at [676, 616] on button "Load More" at bounding box center [689, 621] width 407 height 47
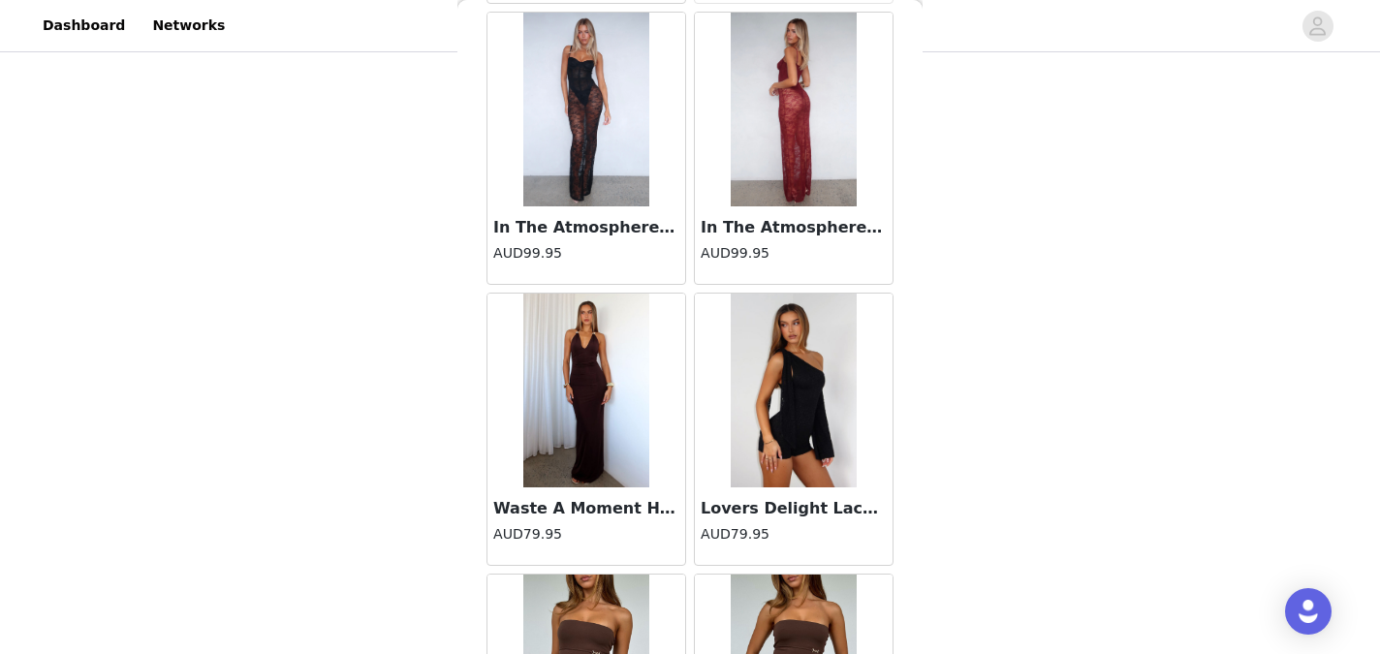
scroll to position [64122, 0]
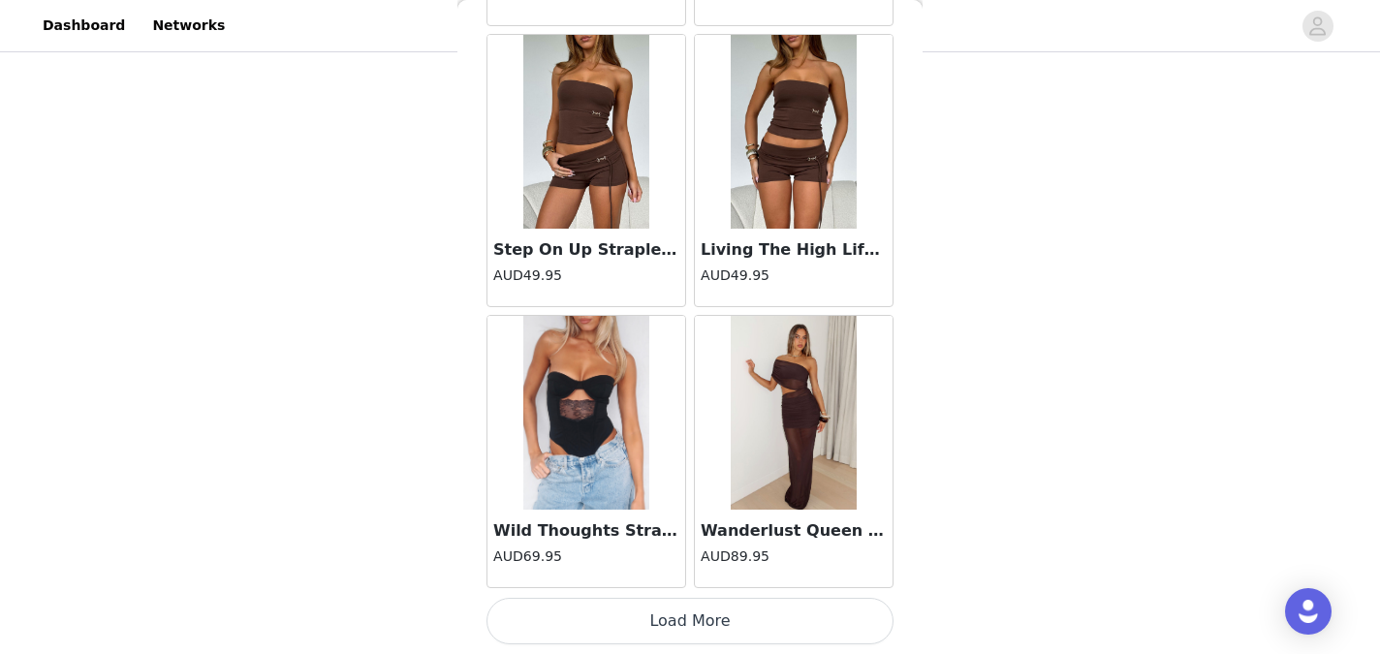
click at [675, 628] on button "Load More" at bounding box center [689, 621] width 407 height 47
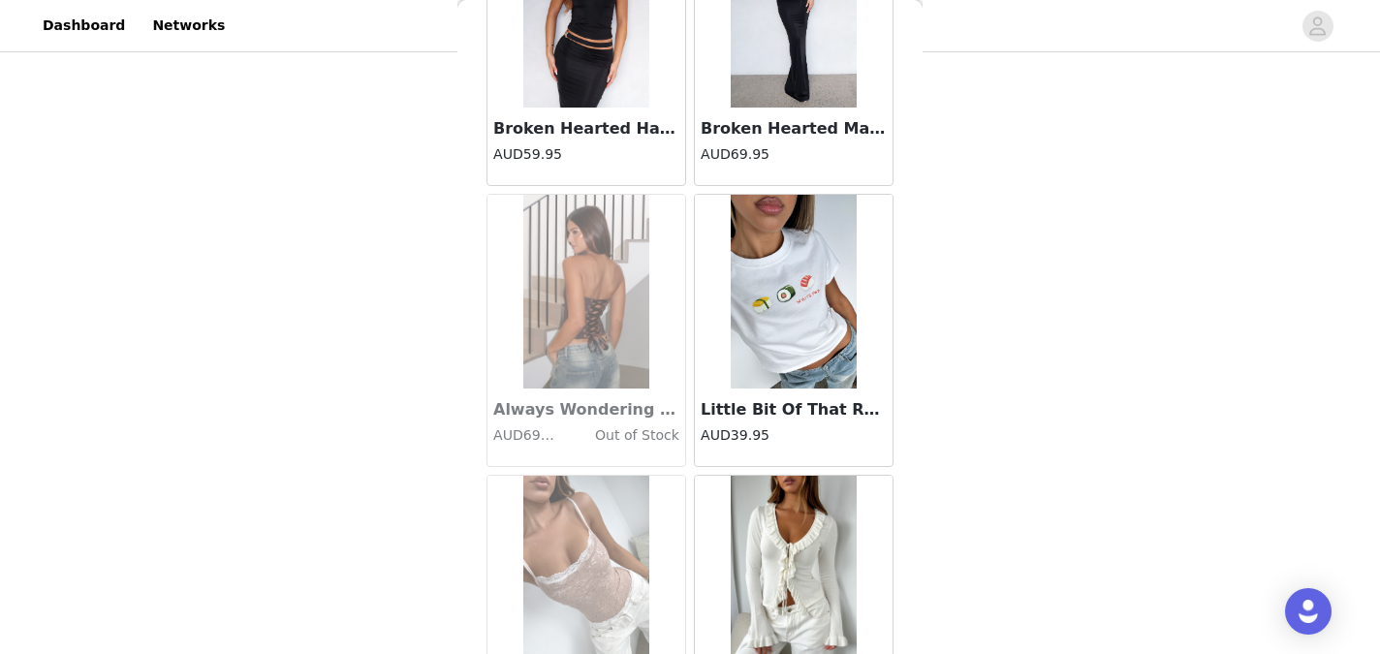
scroll to position [66932, 0]
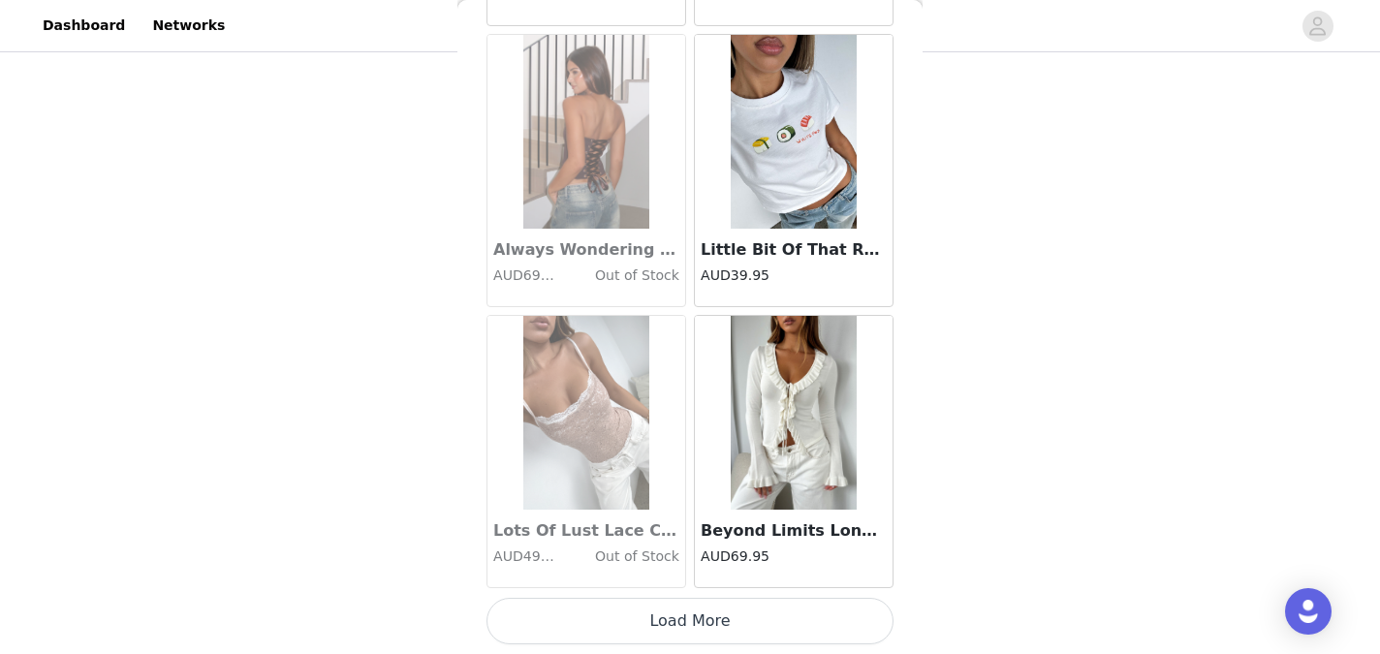
click at [674, 627] on button "Load More" at bounding box center [689, 621] width 407 height 47
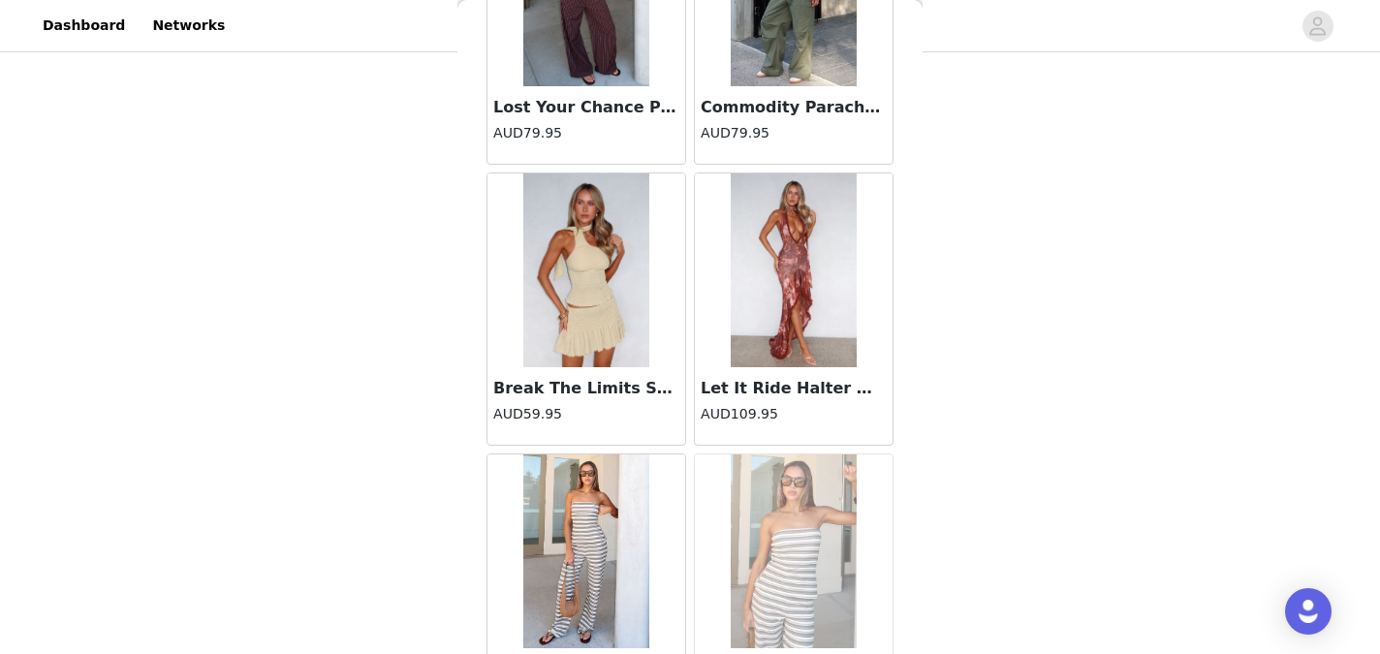
scroll to position [69741, 0]
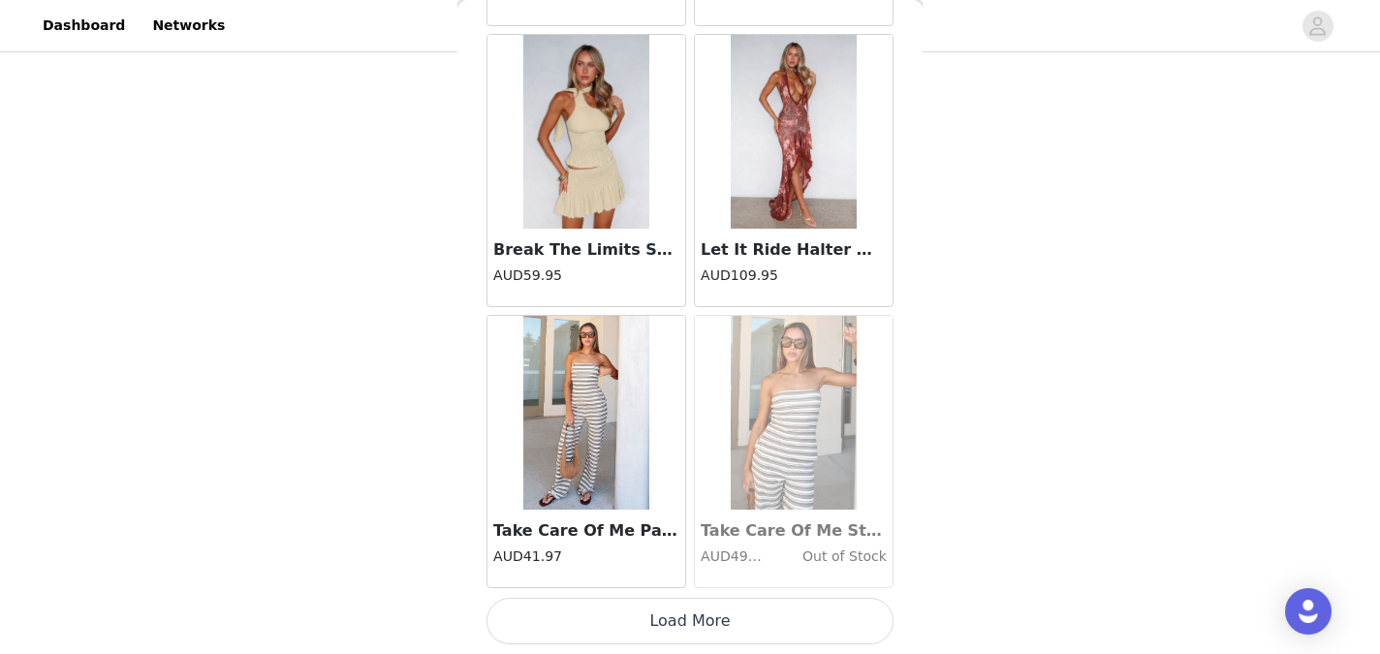
click at [674, 627] on button "Load More" at bounding box center [689, 621] width 407 height 47
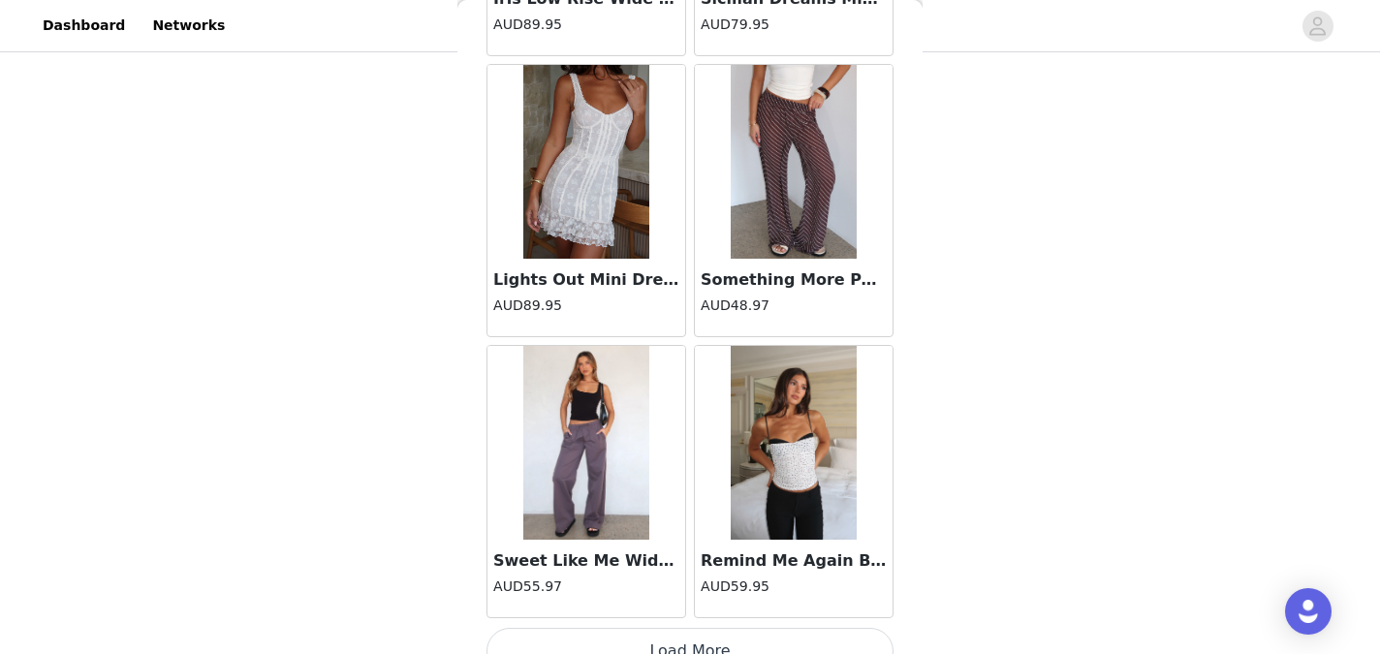
scroll to position [72551, 0]
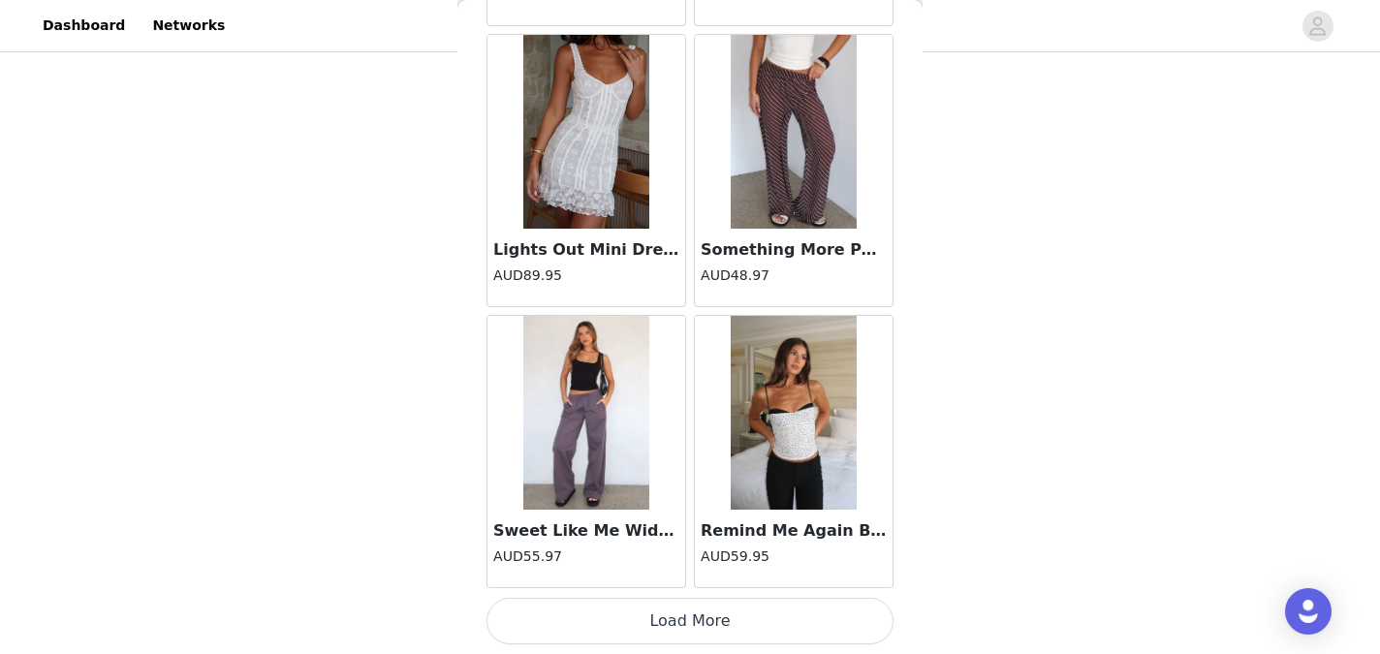
click at [674, 627] on button "Load More" at bounding box center [689, 621] width 407 height 47
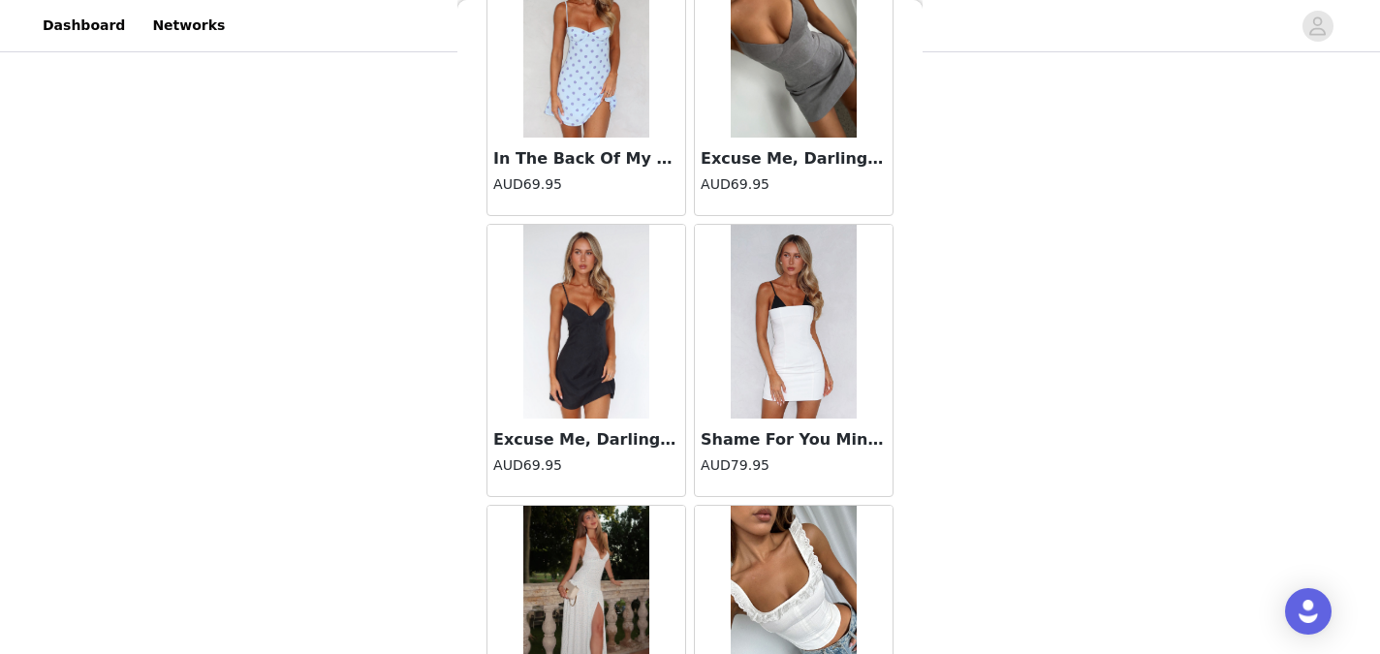
scroll to position [75361, 0]
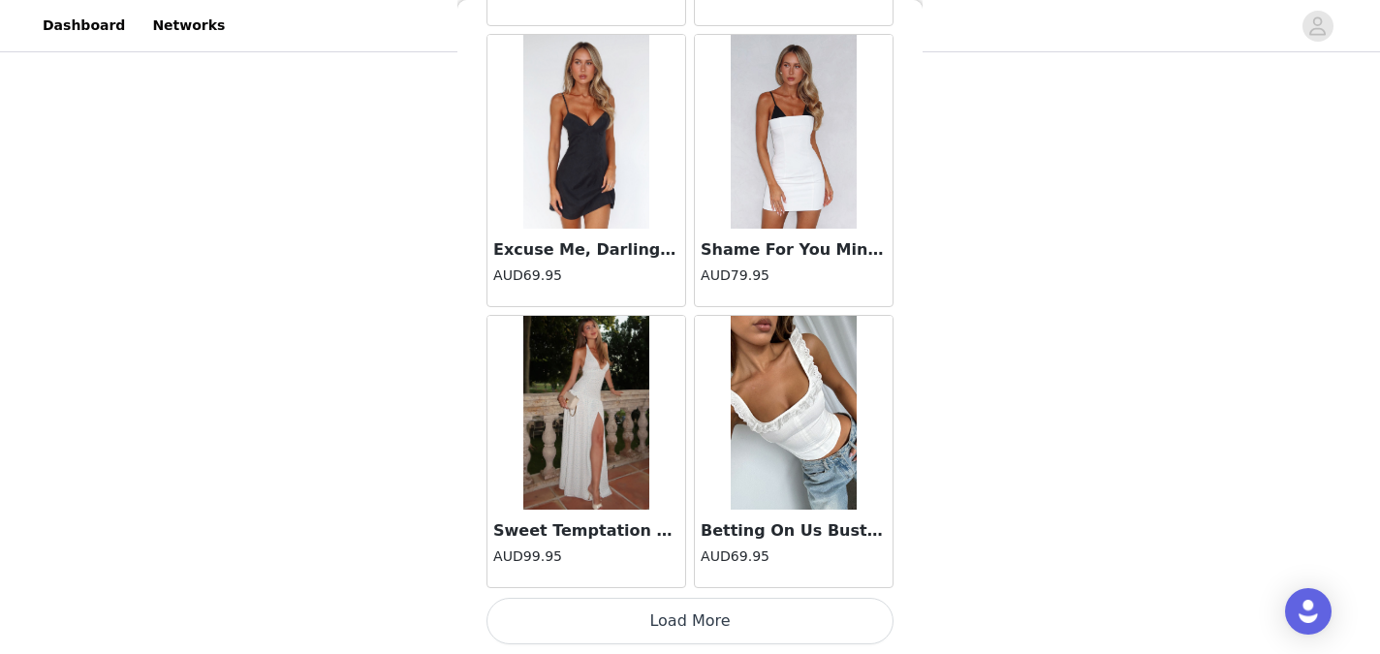
click at [674, 627] on button "Load More" at bounding box center [689, 621] width 407 height 47
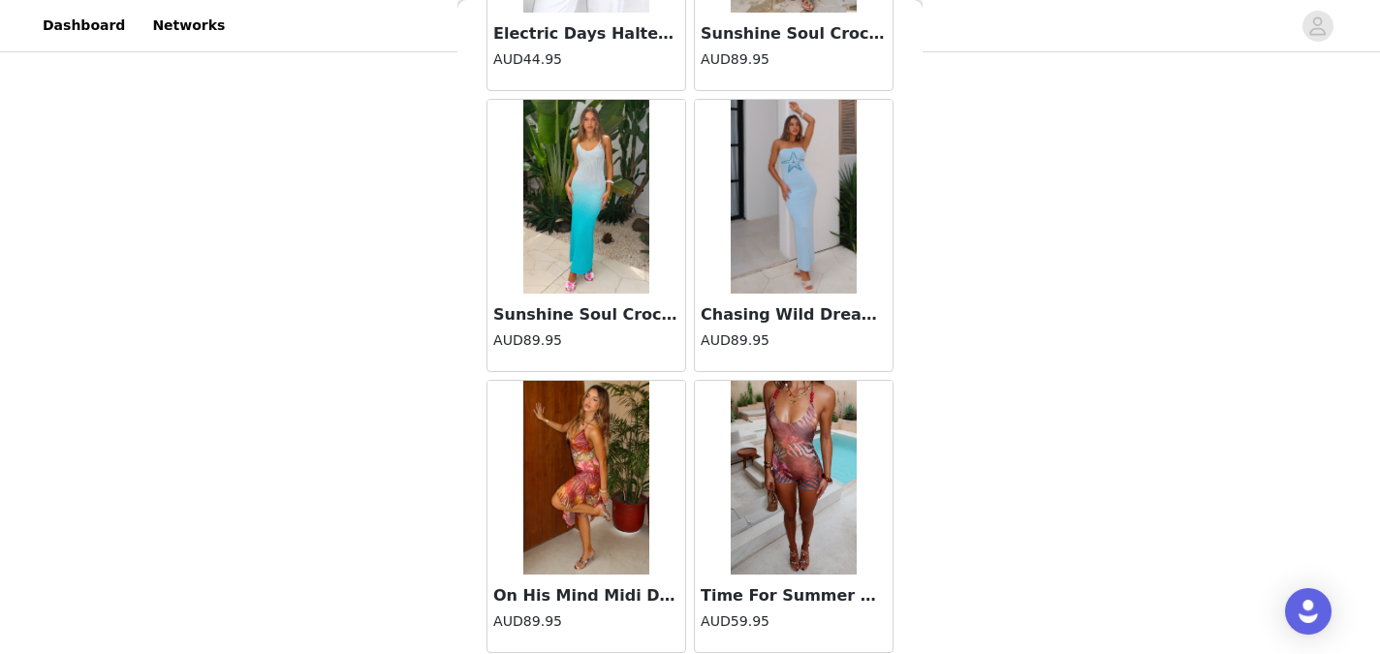
scroll to position [78170, 0]
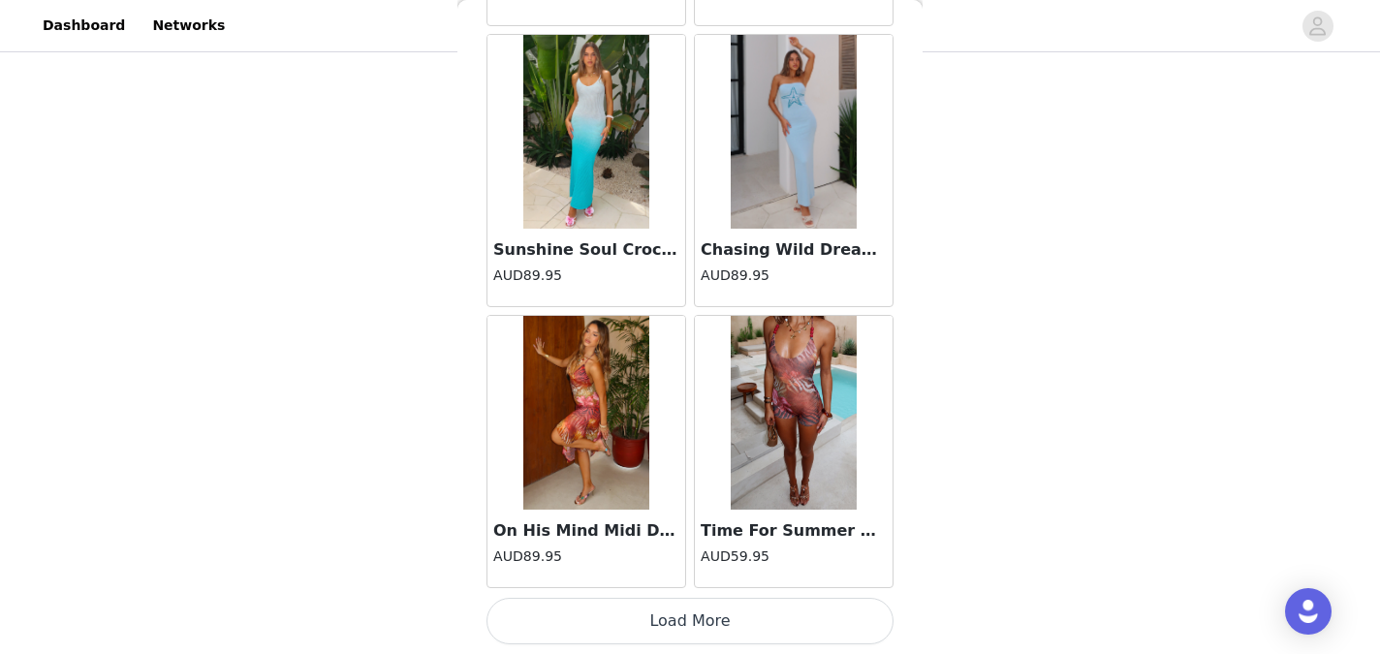
click at [674, 627] on button "Load More" at bounding box center [689, 621] width 407 height 47
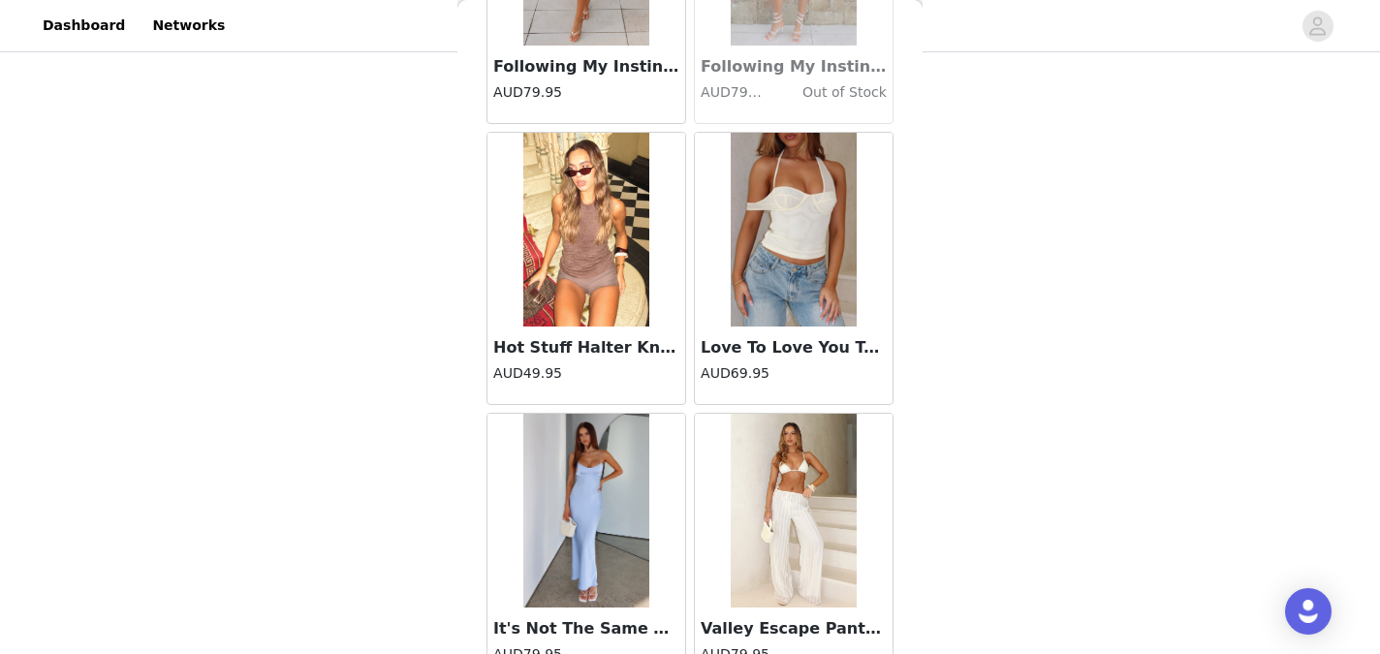
scroll to position [80980, 0]
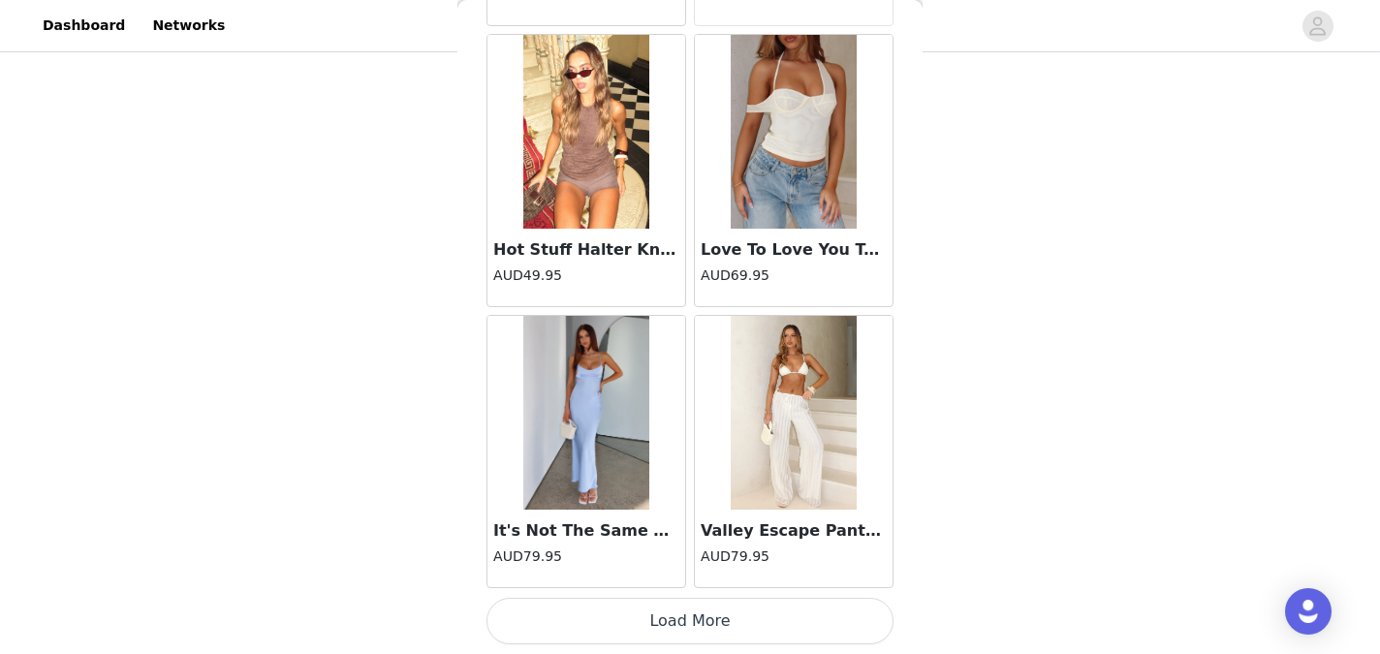
click at [674, 627] on button "Load More" at bounding box center [689, 621] width 407 height 47
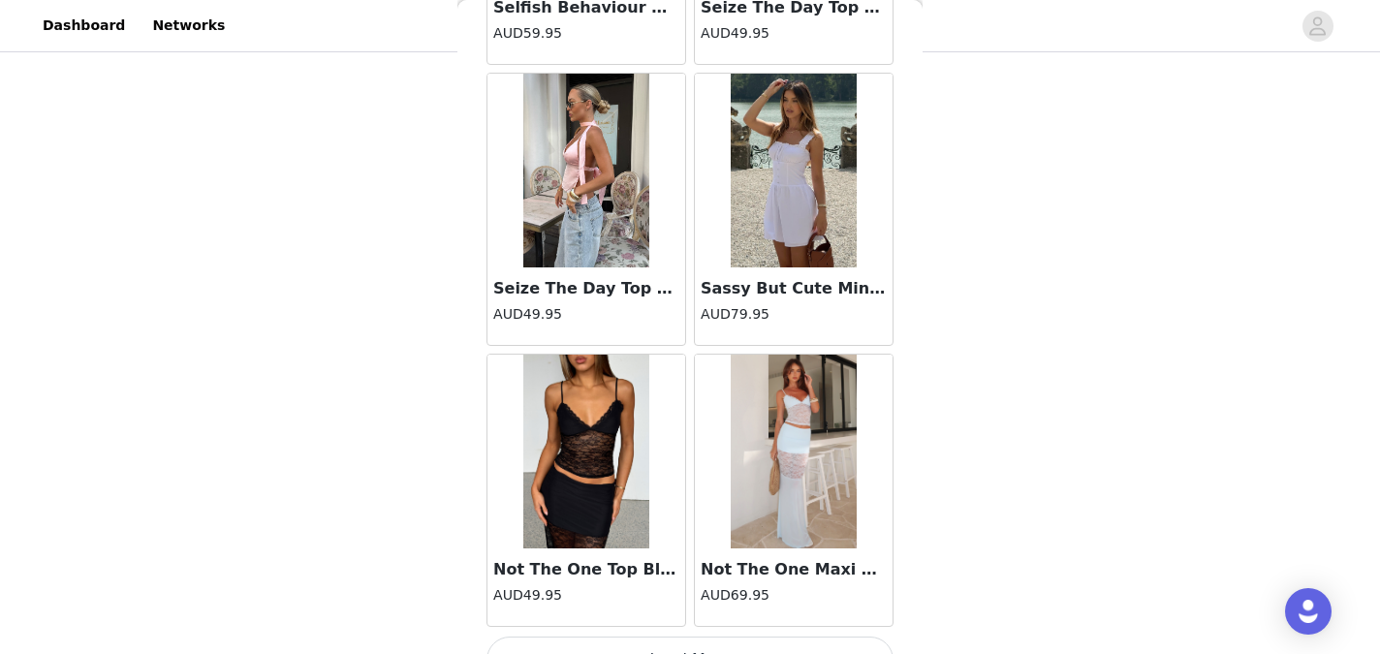
scroll to position [83789, 0]
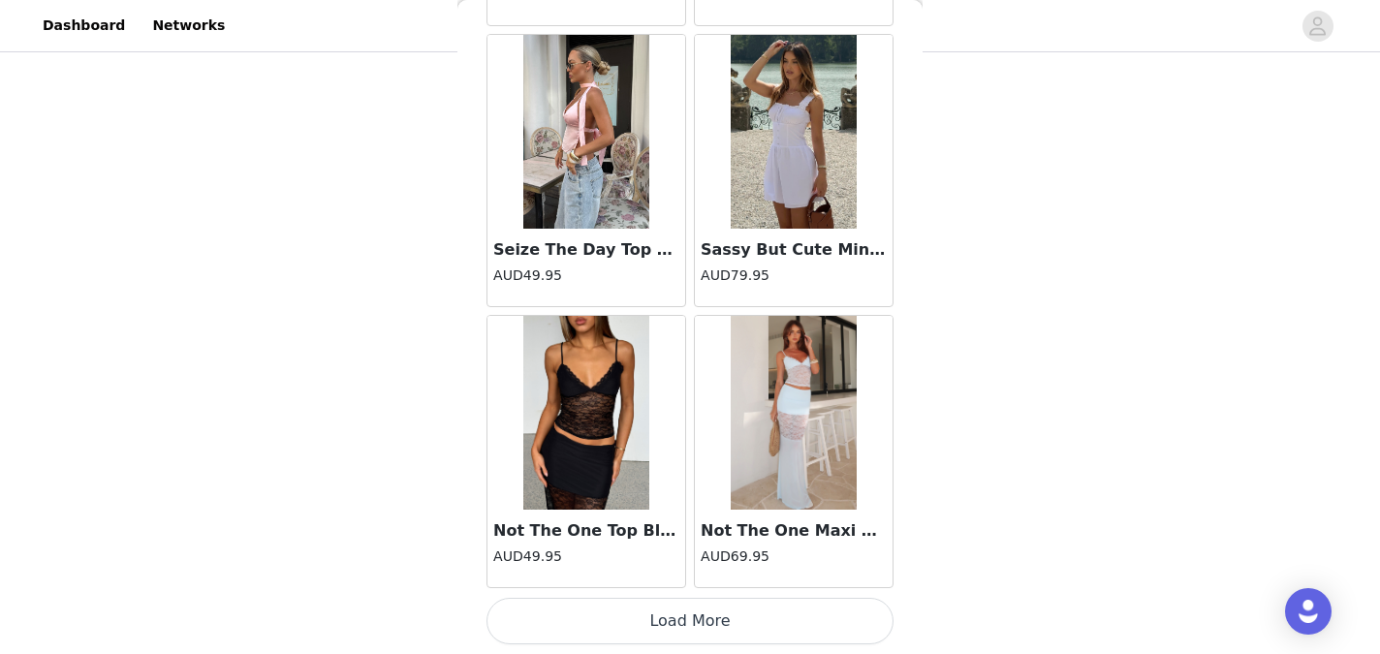
click at [678, 609] on button "Load More" at bounding box center [689, 621] width 407 height 47
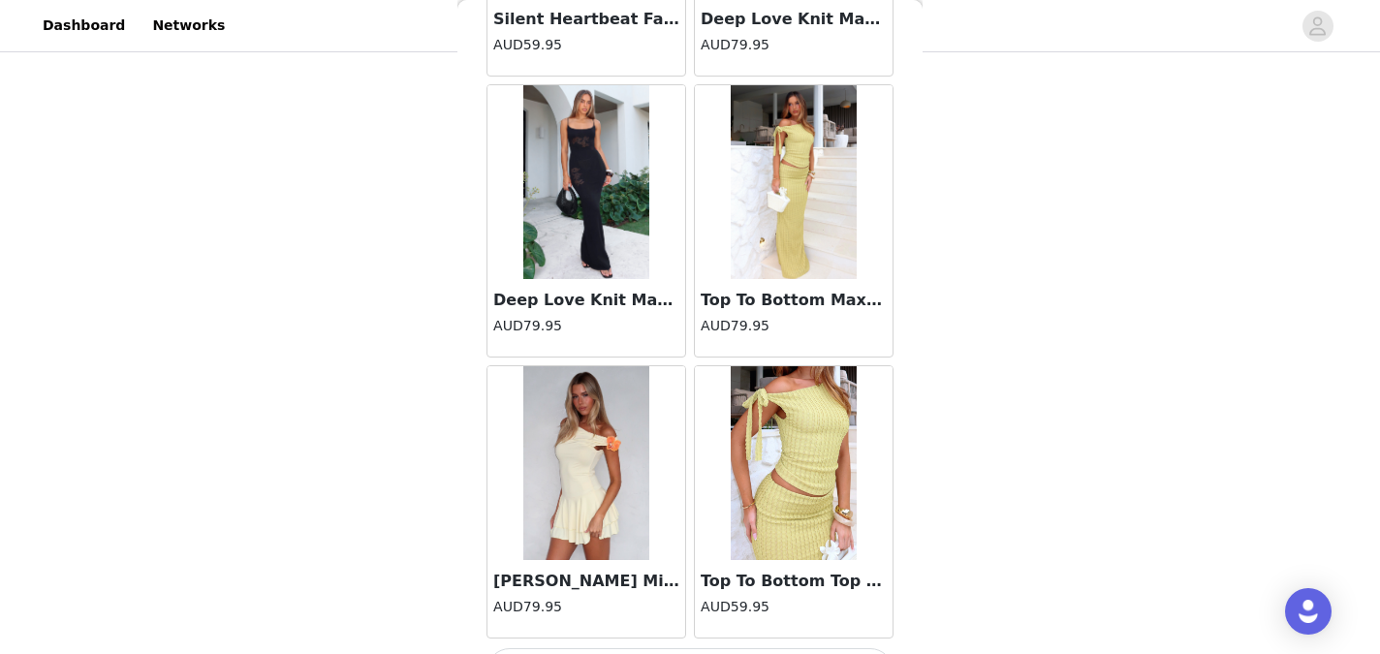
scroll to position [86599, 0]
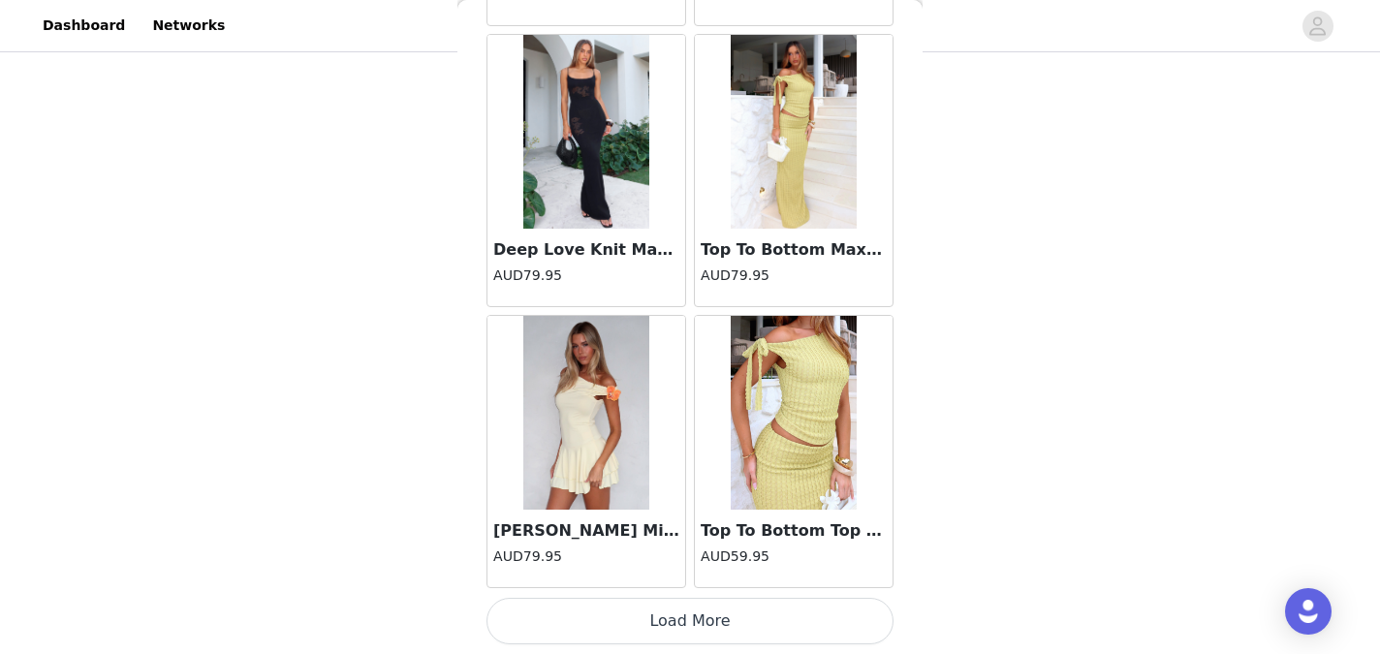
click at [680, 619] on button "Load More" at bounding box center [689, 621] width 407 height 47
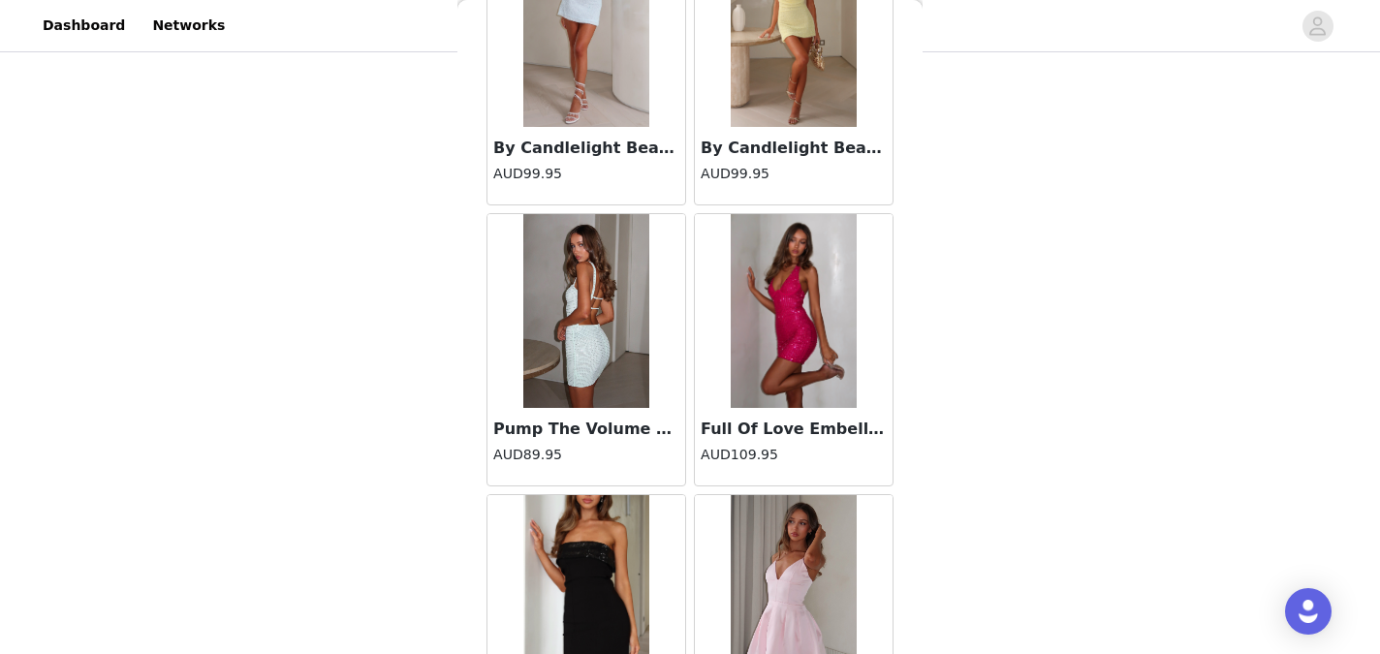
scroll to position [89409, 0]
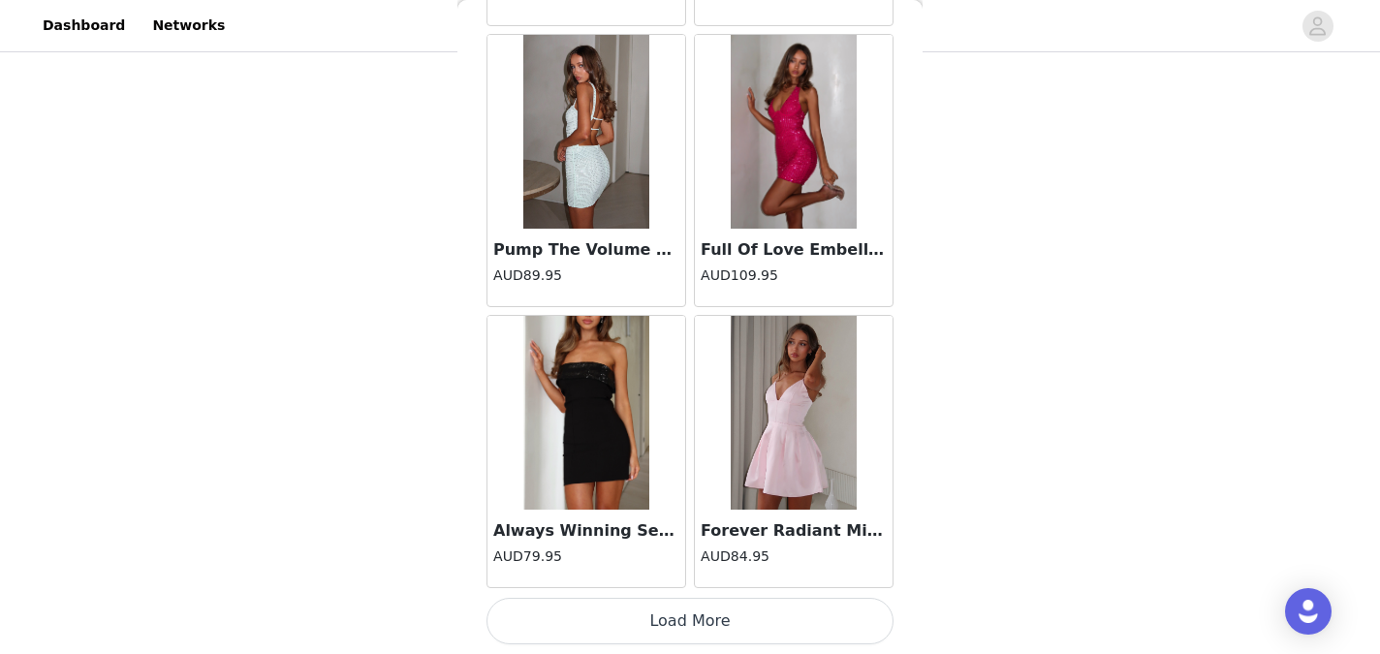
click at [678, 616] on button "Load More" at bounding box center [689, 621] width 407 height 47
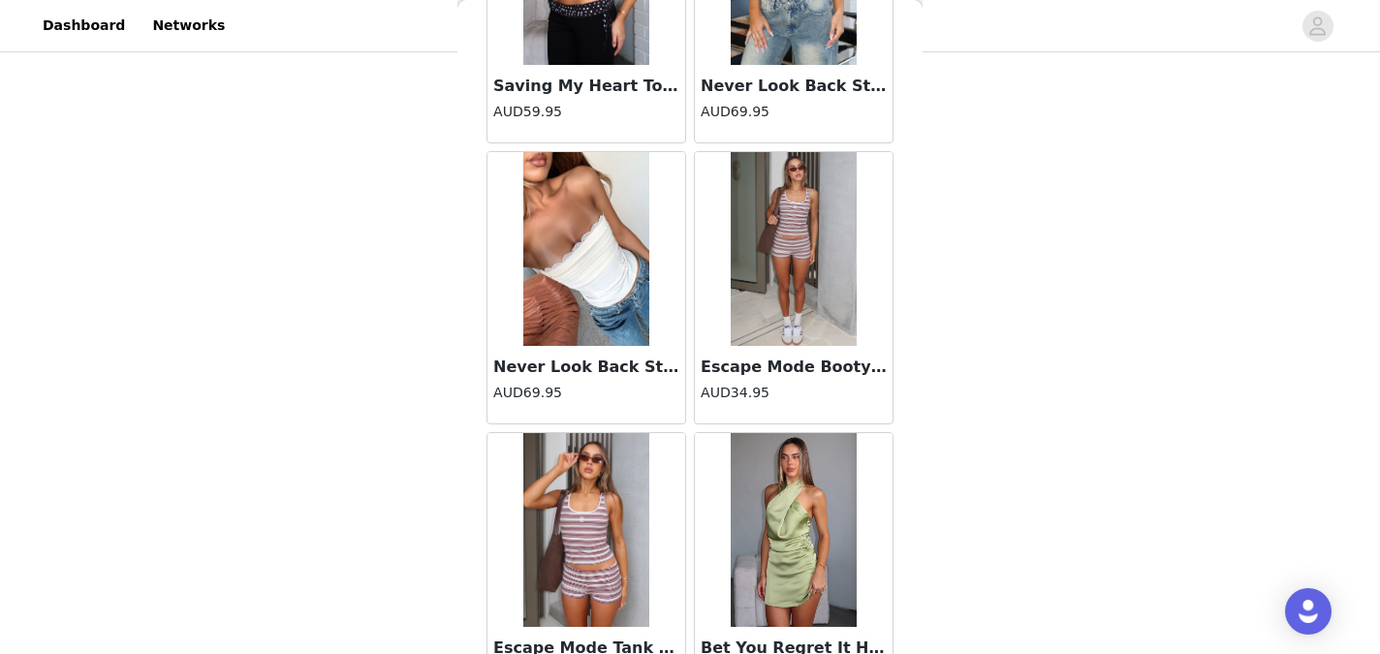
scroll to position [92218, 0]
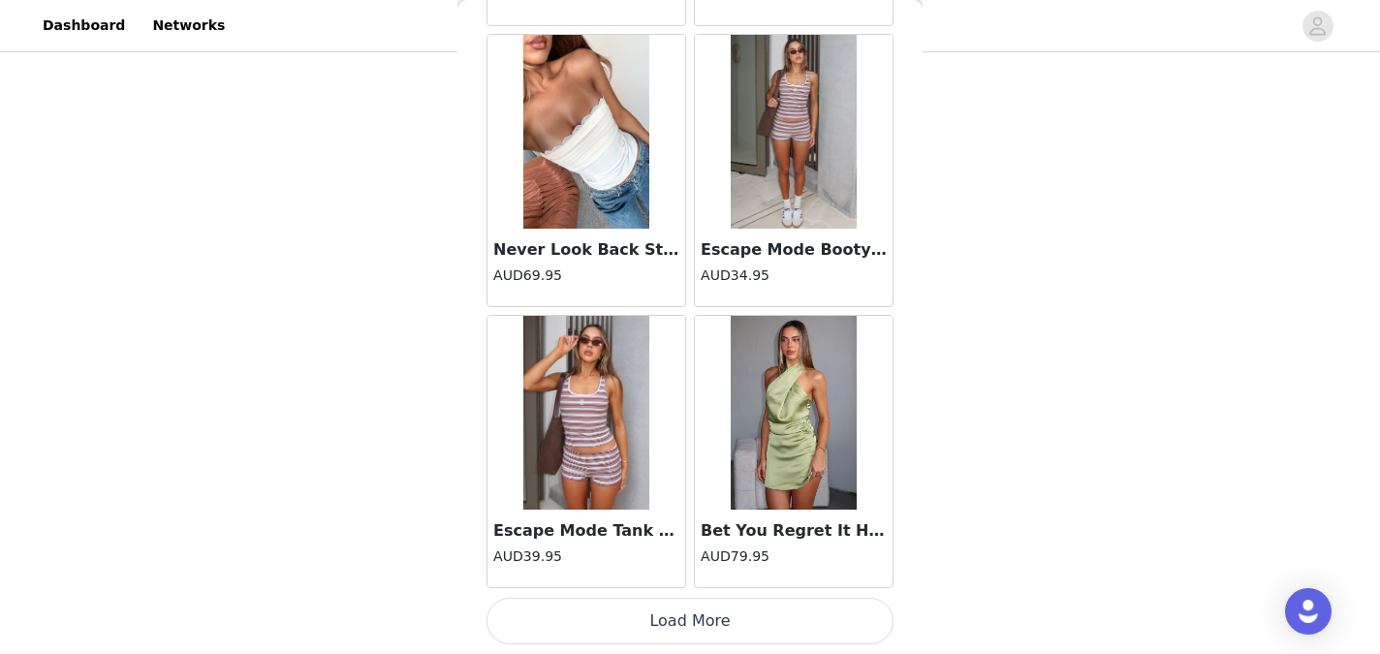
click at [680, 607] on button "Load More" at bounding box center [689, 621] width 407 height 47
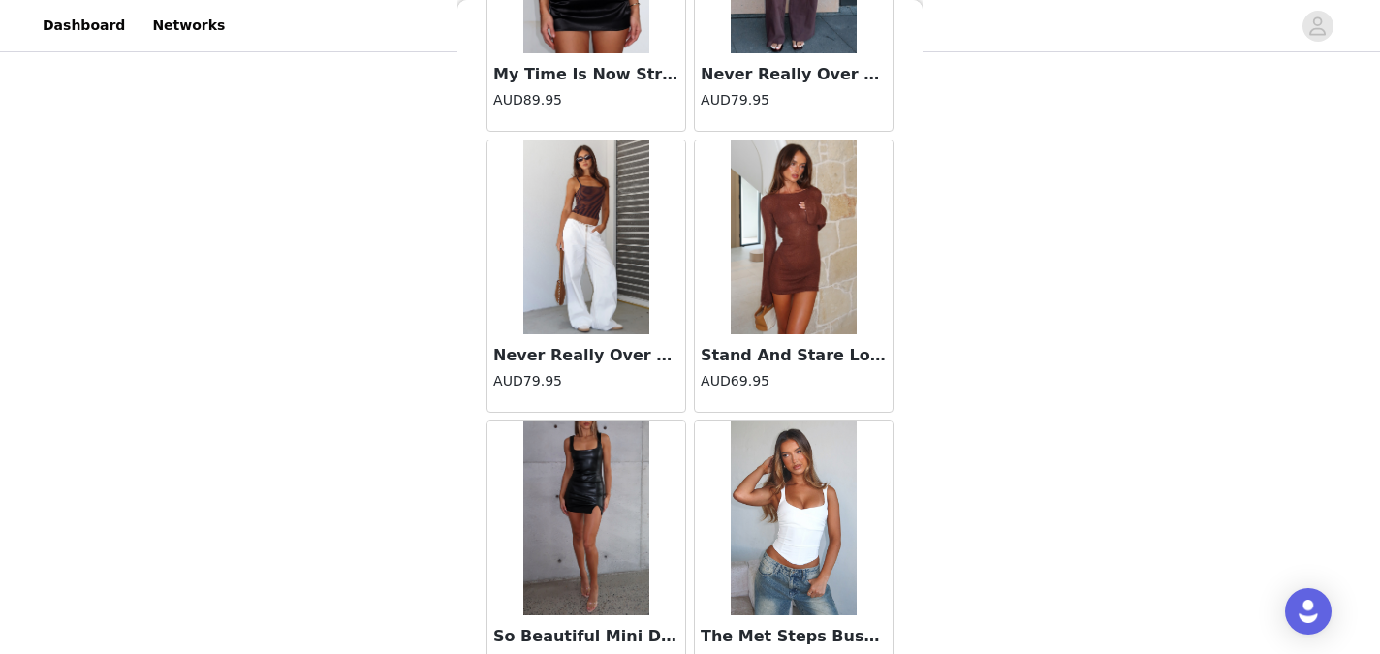
scroll to position [94369, 0]
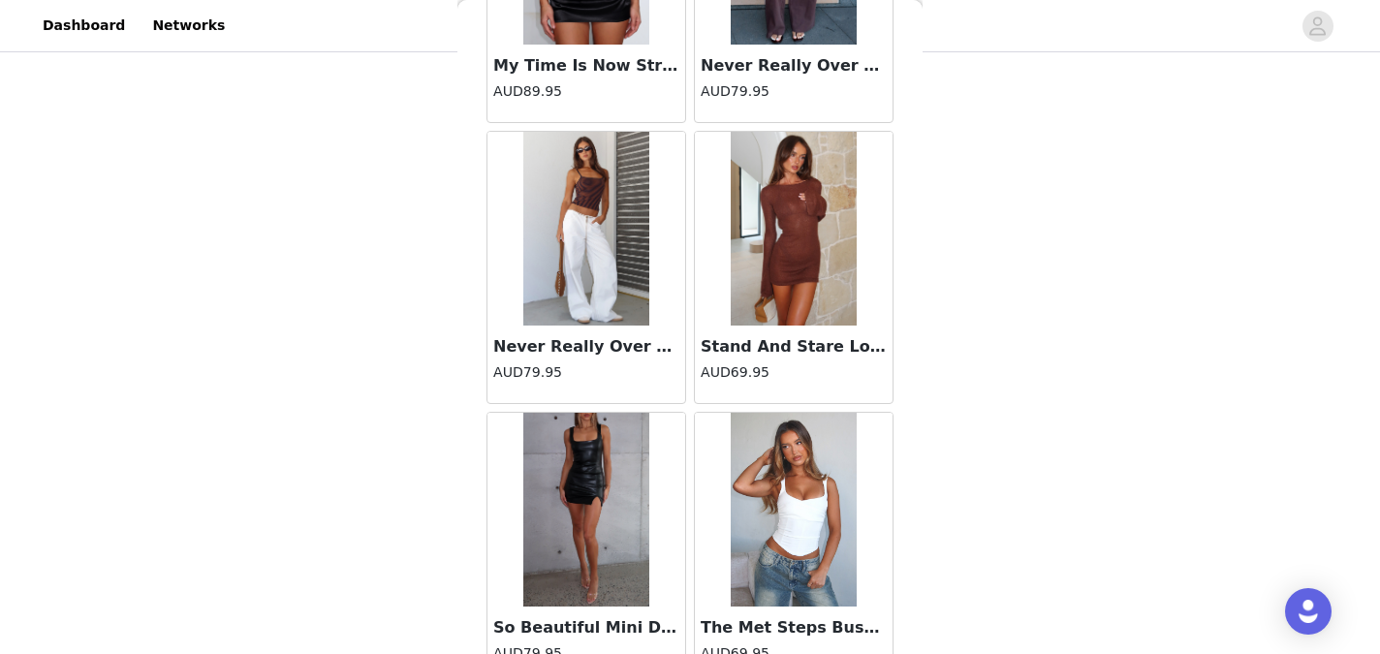
click at [600, 319] on img at bounding box center [586, 229] width 126 height 194
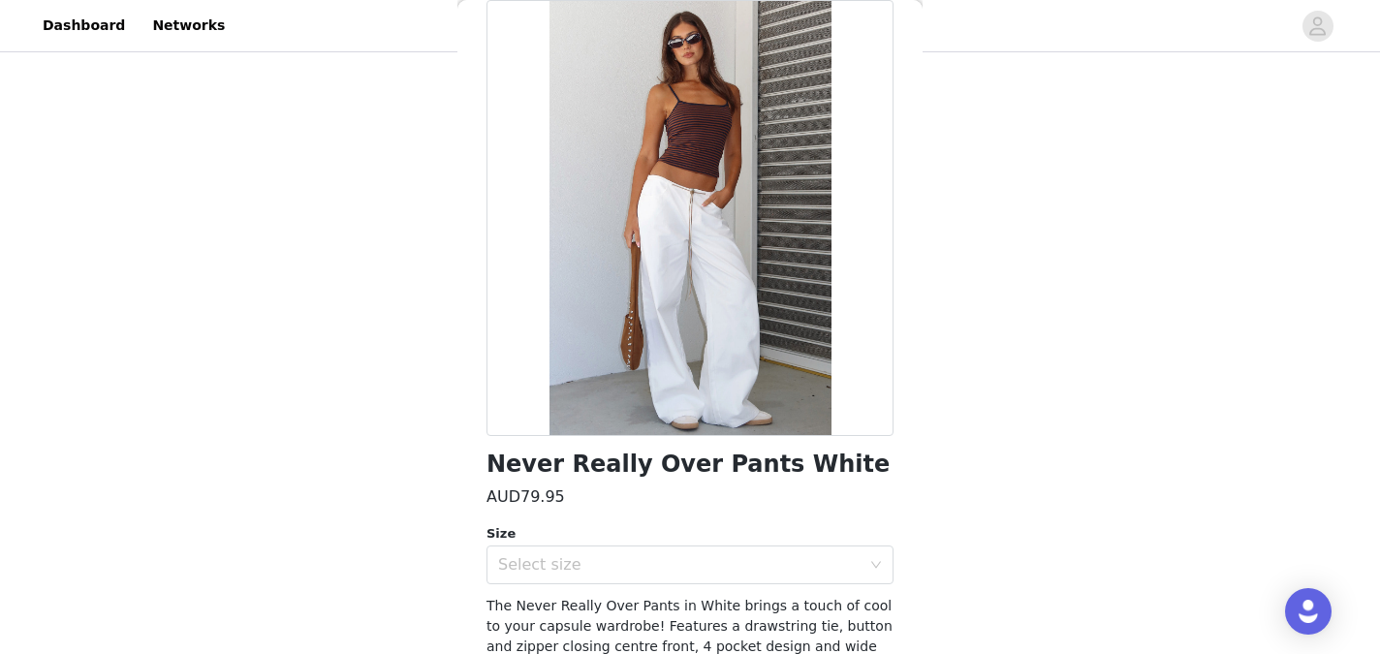
scroll to position [0, 0]
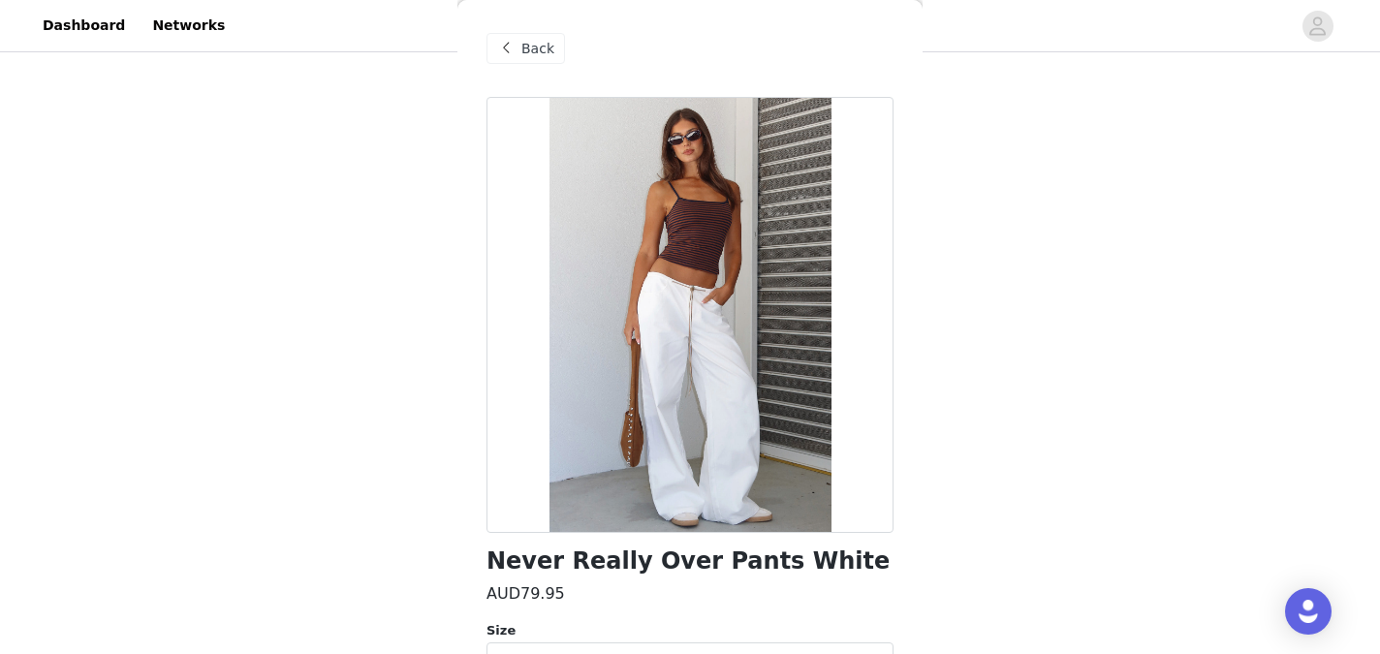
click at [543, 46] on span "Back" at bounding box center [537, 49] width 33 height 20
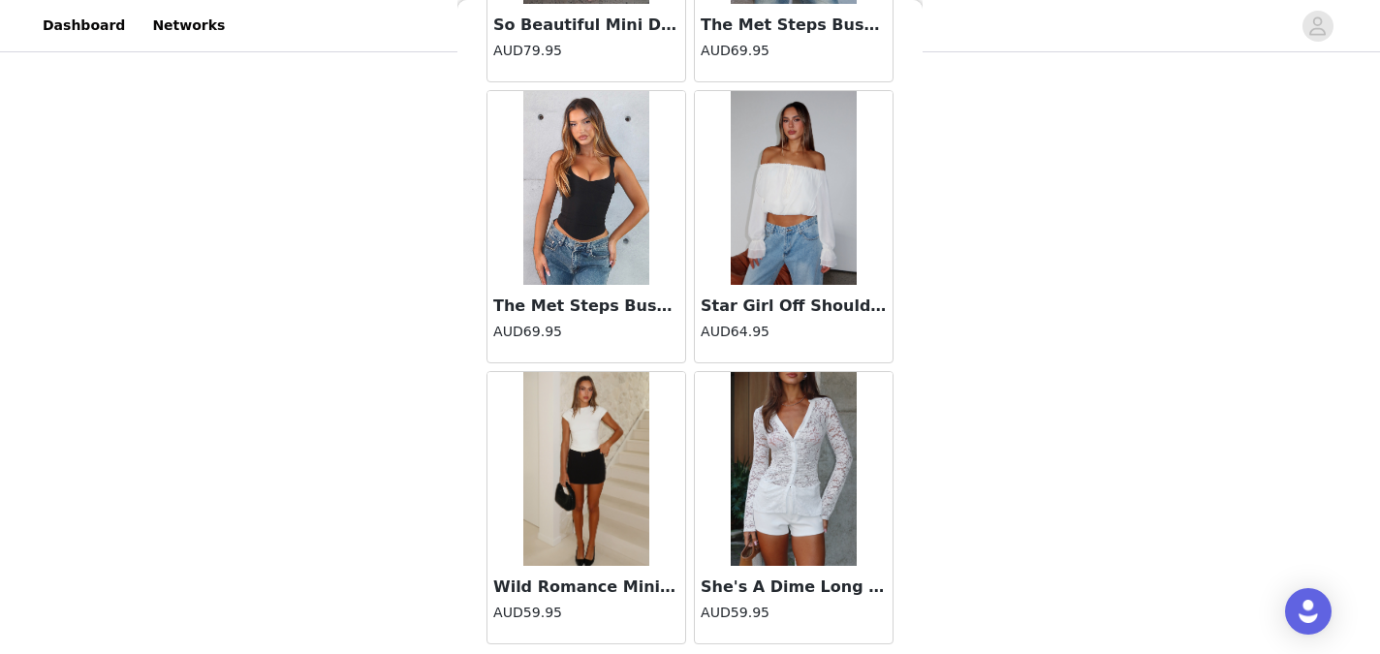
scroll to position [95028, 0]
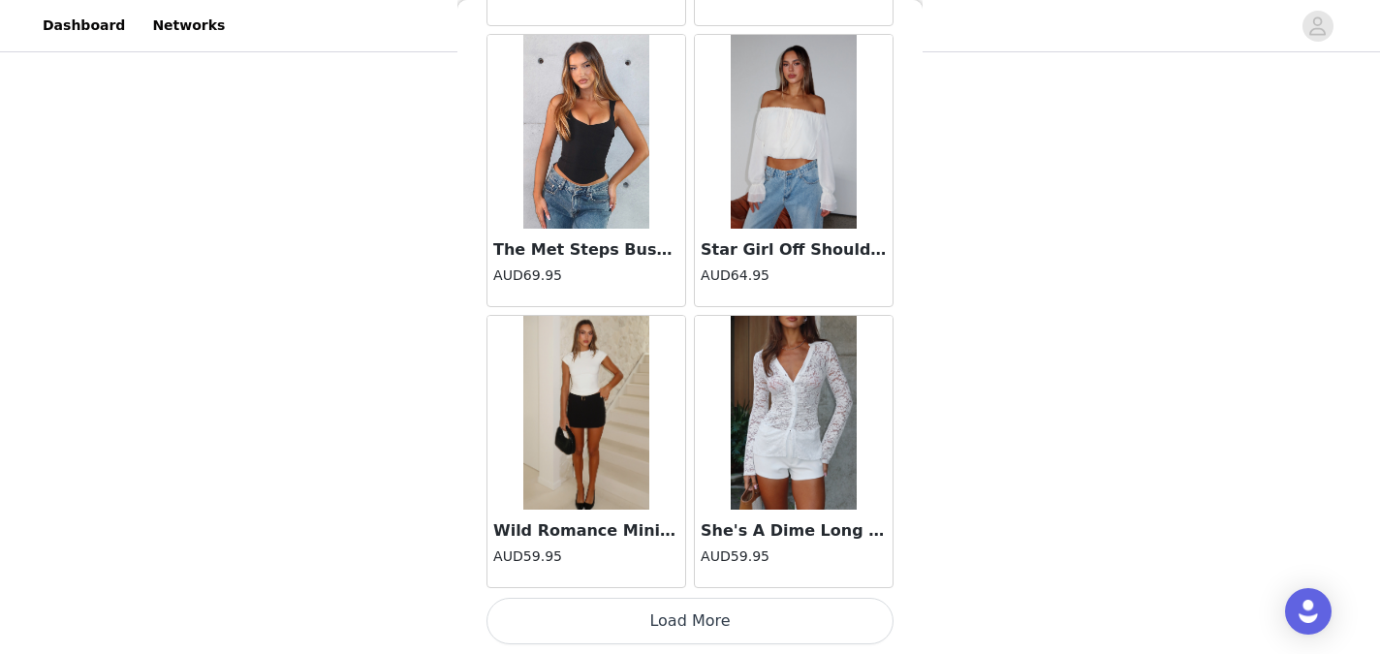
click at [723, 616] on button "Load More" at bounding box center [689, 621] width 407 height 47
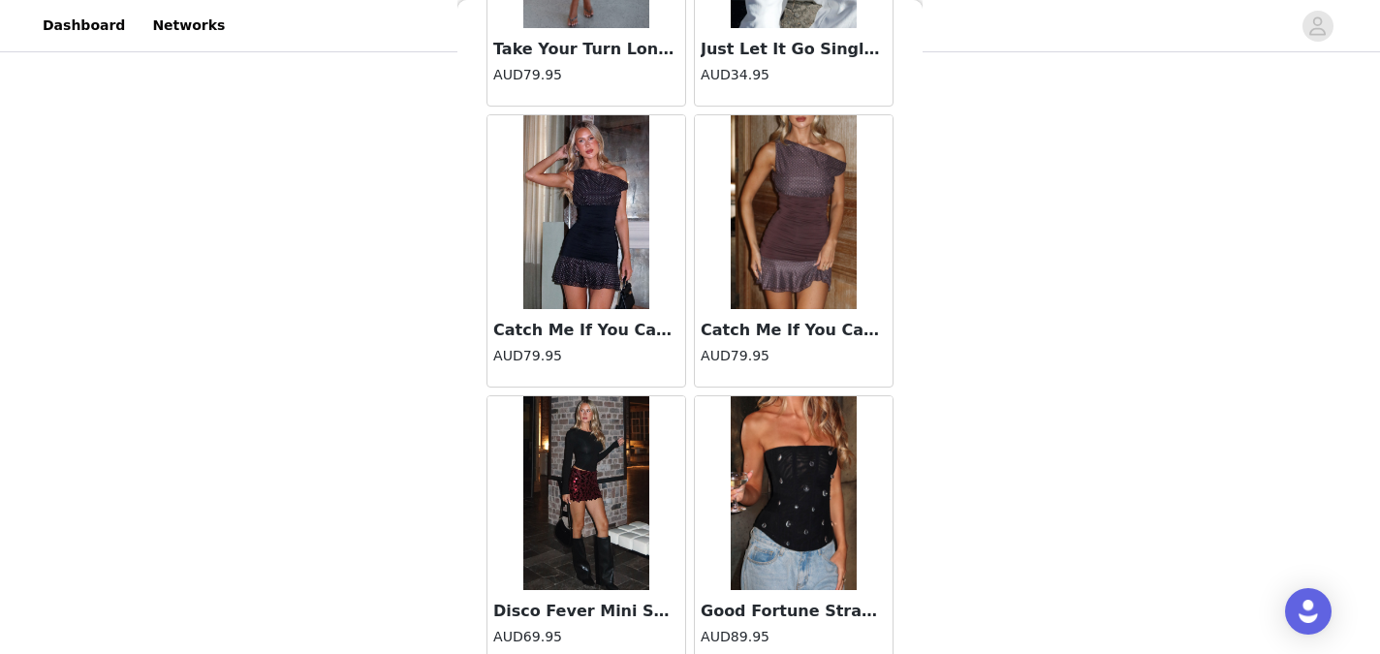
scroll to position [97838, 0]
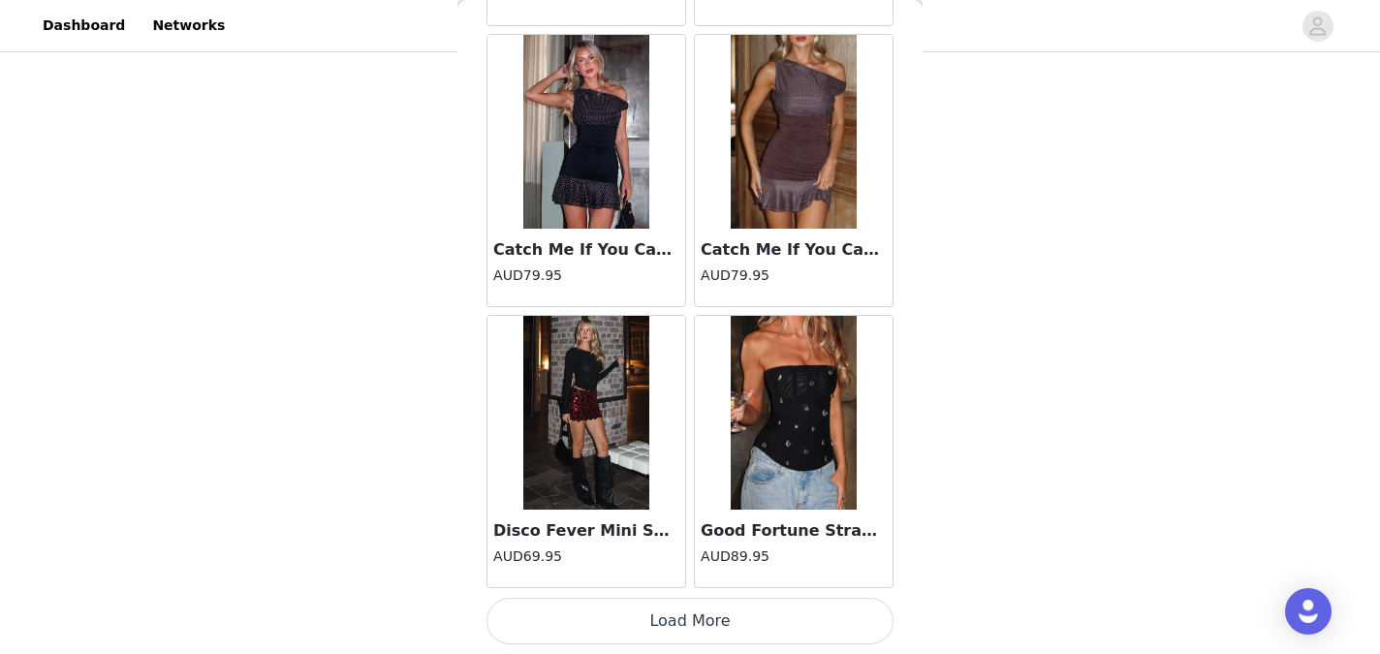
click at [673, 624] on button "Load More" at bounding box center [689, 621] width 407 height 47
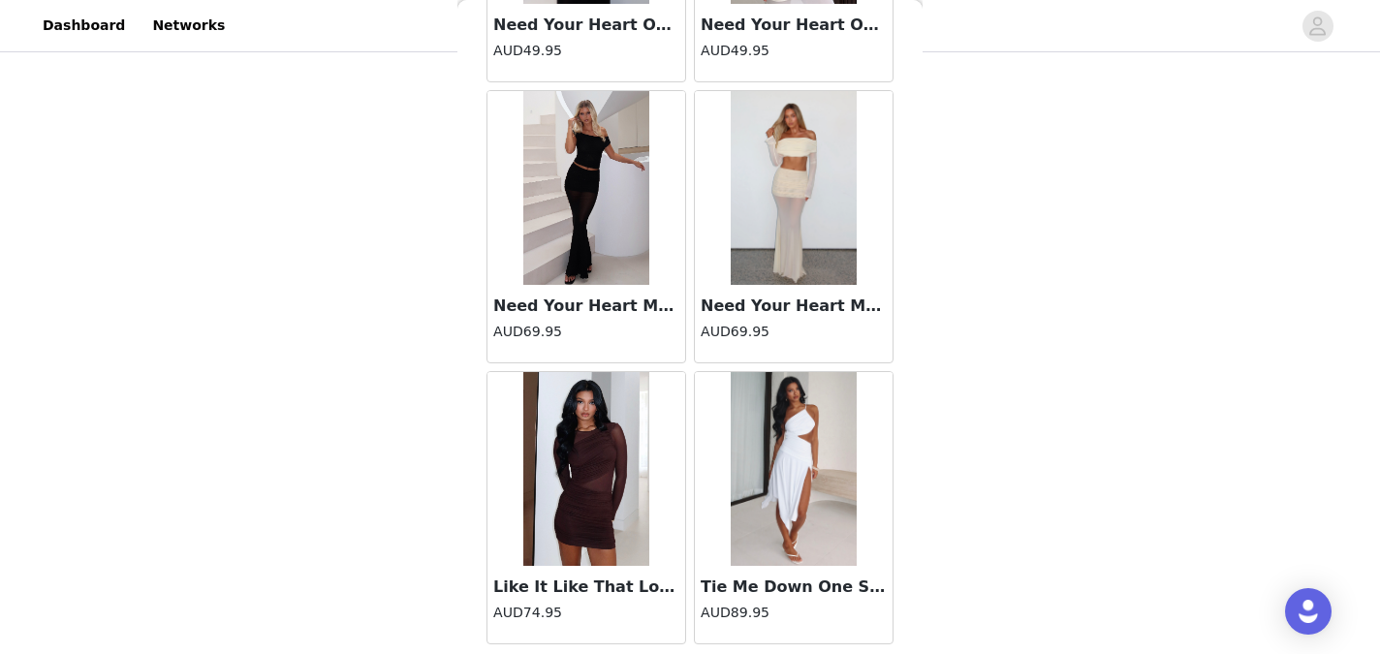
scroll to position [100647, 0]
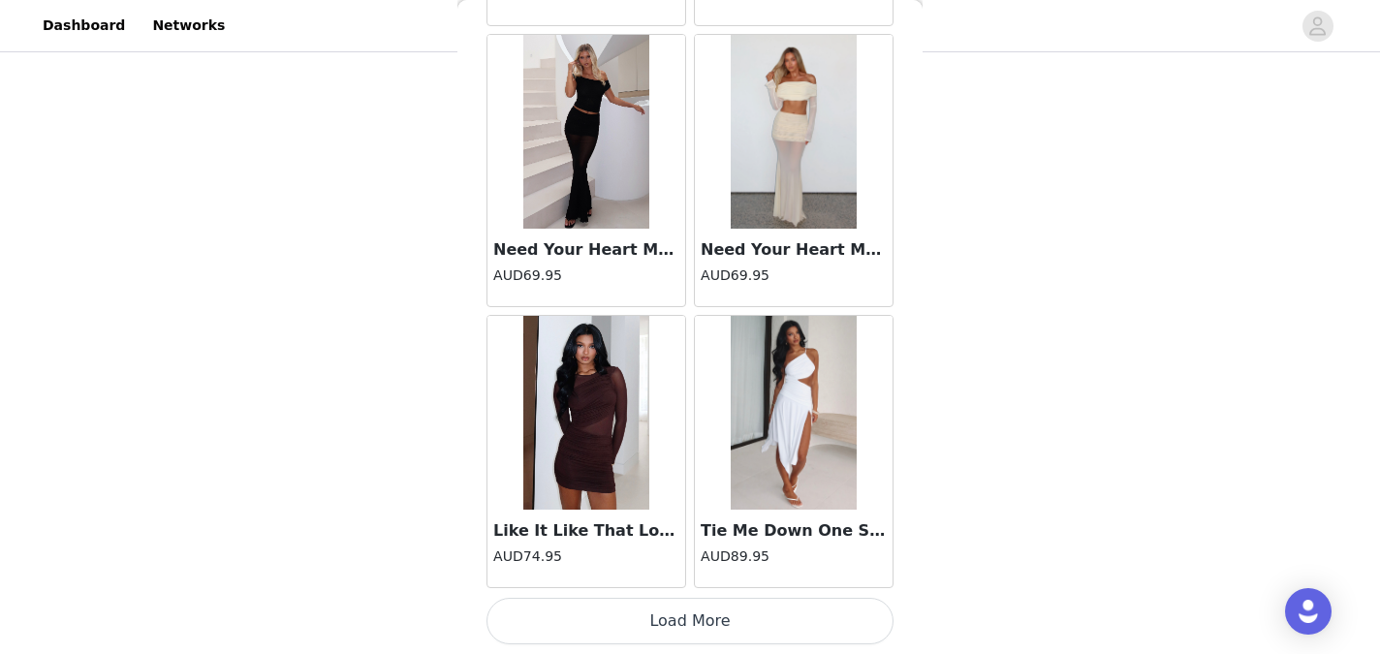
click at [673, 620] on button "Load More" at bounding box center [689, 621] width 407 height 47
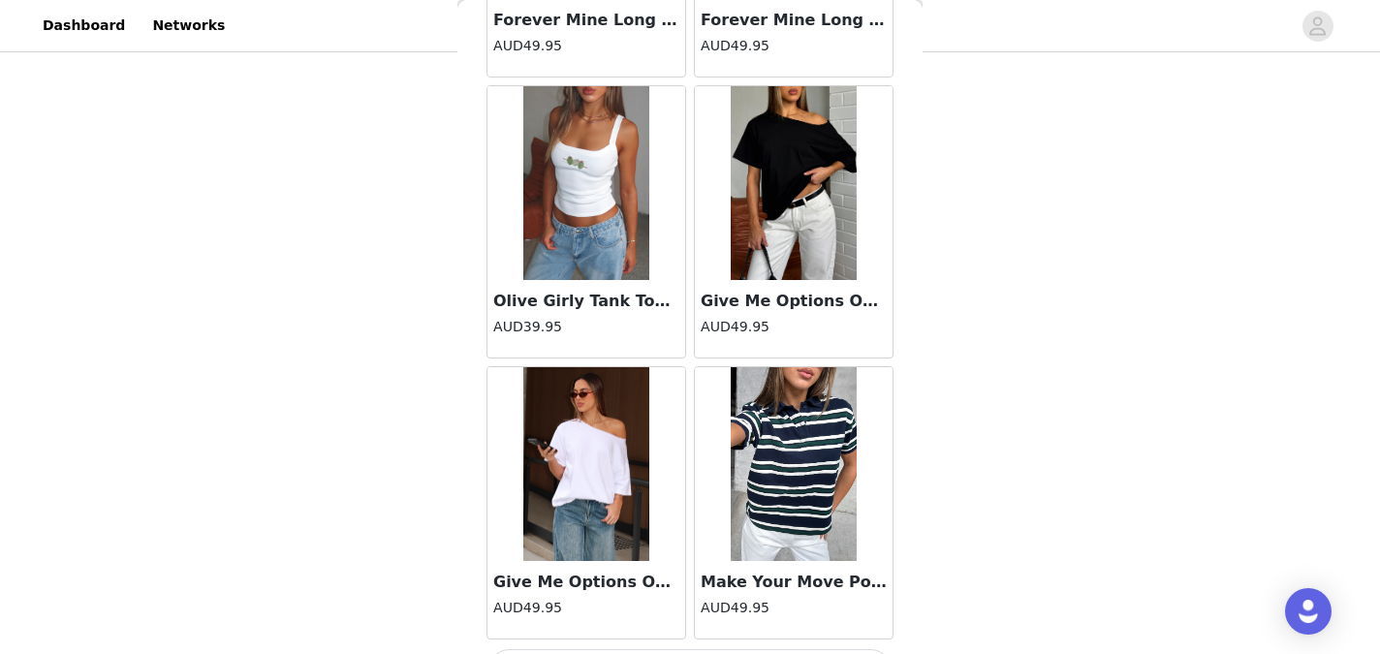
scroll to position [103457, 0]
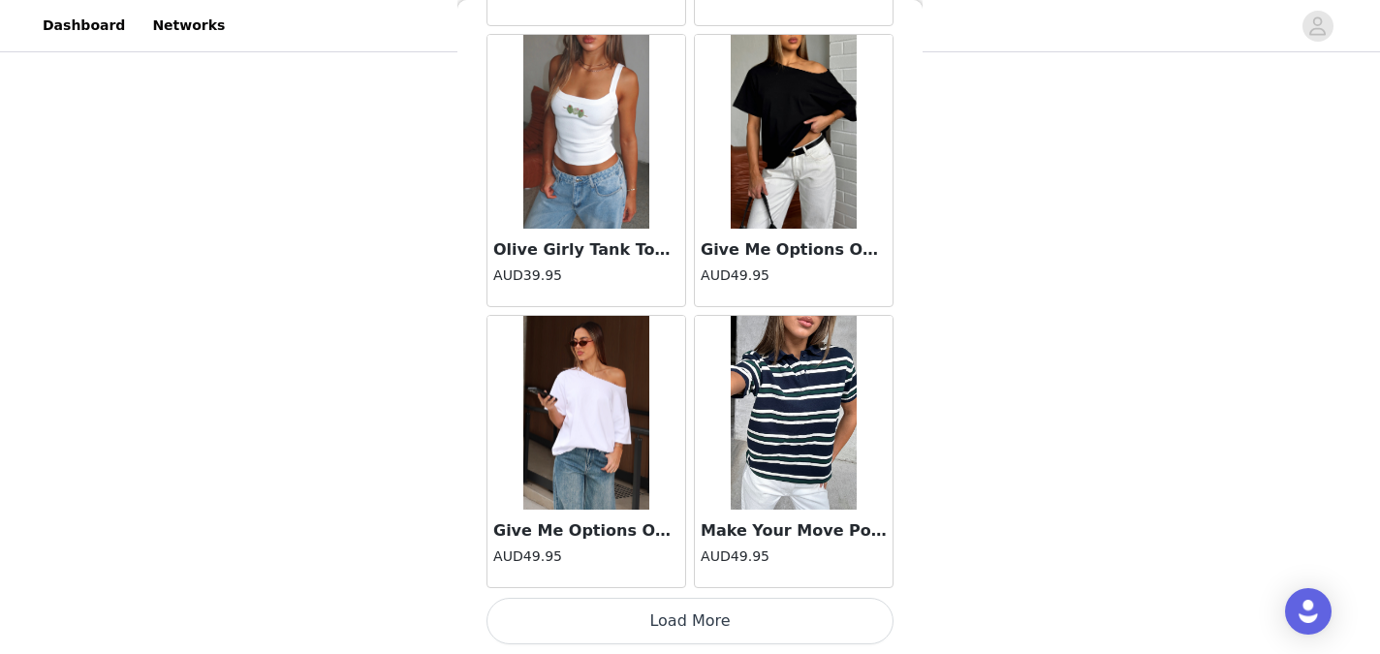
click at [674, 618] on button "Load More" at bounding box center [689, 621] width 407 height 47
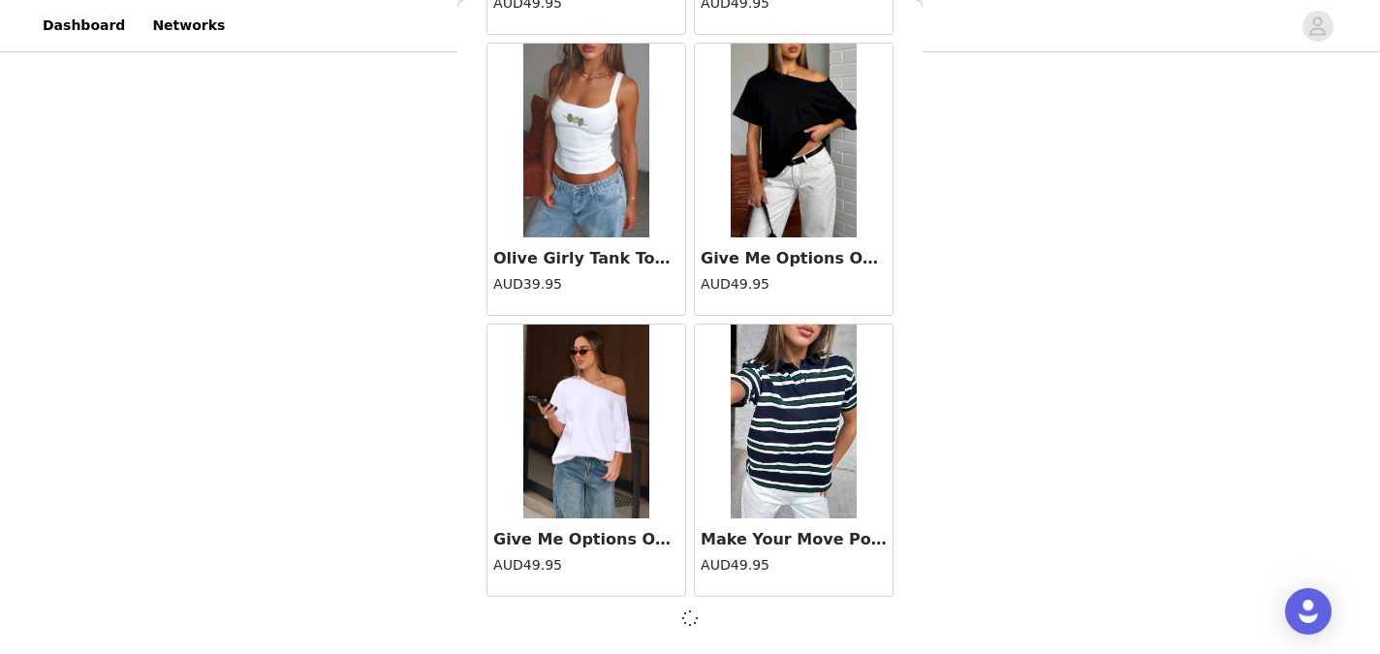
click at [679, 618] on span at bounding box center [689, 618] width 21 height 25
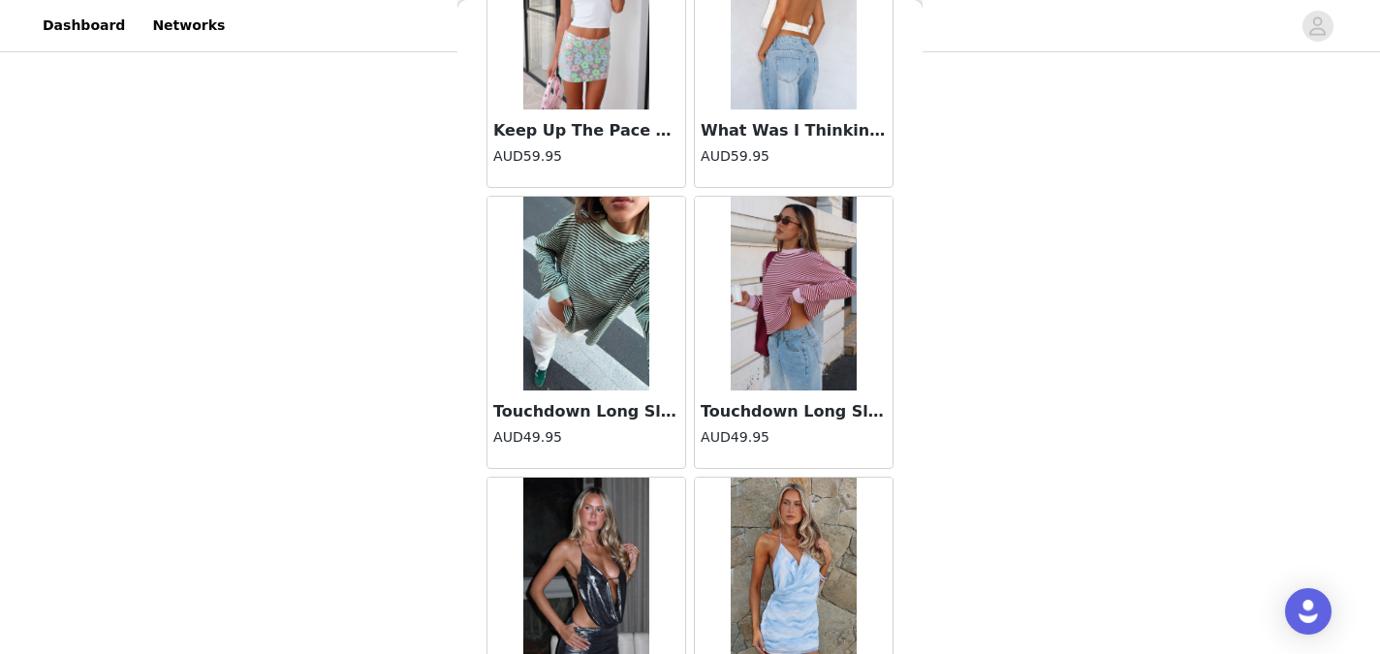
scroll to position [81665, 0]
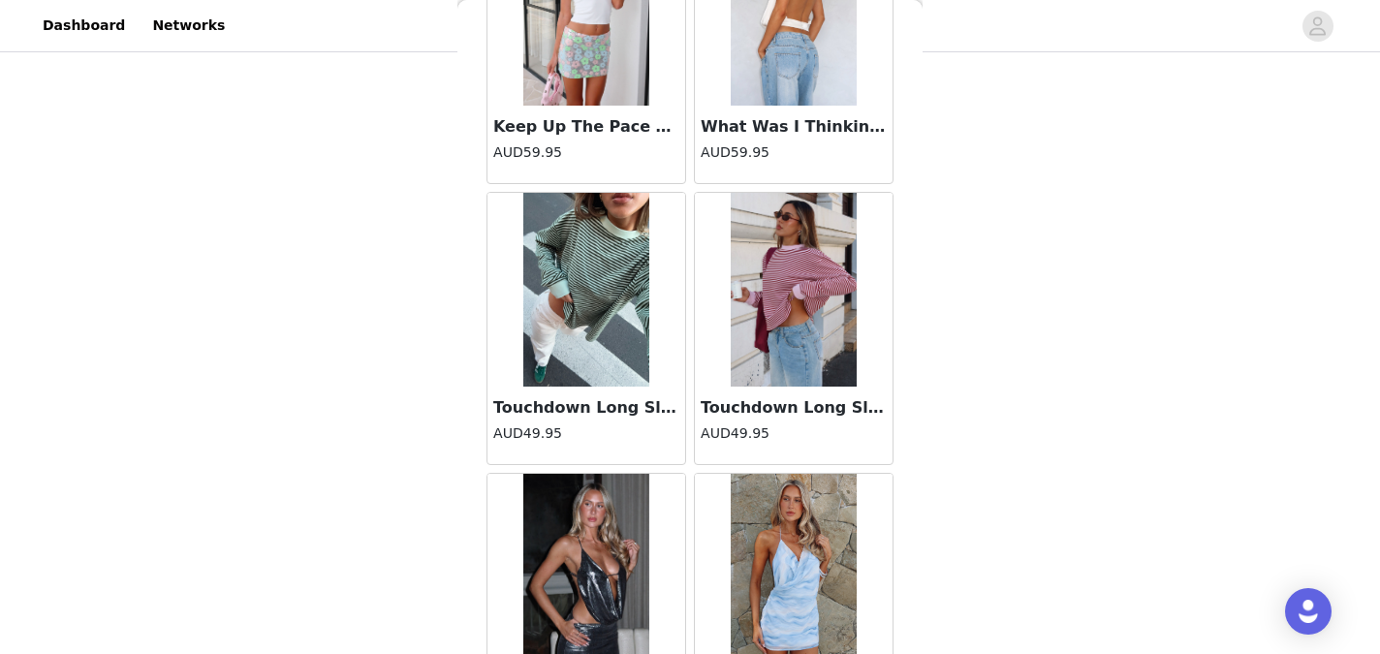
click at [597, 362] on img at bounding box center [586, 290] width 126 height 194
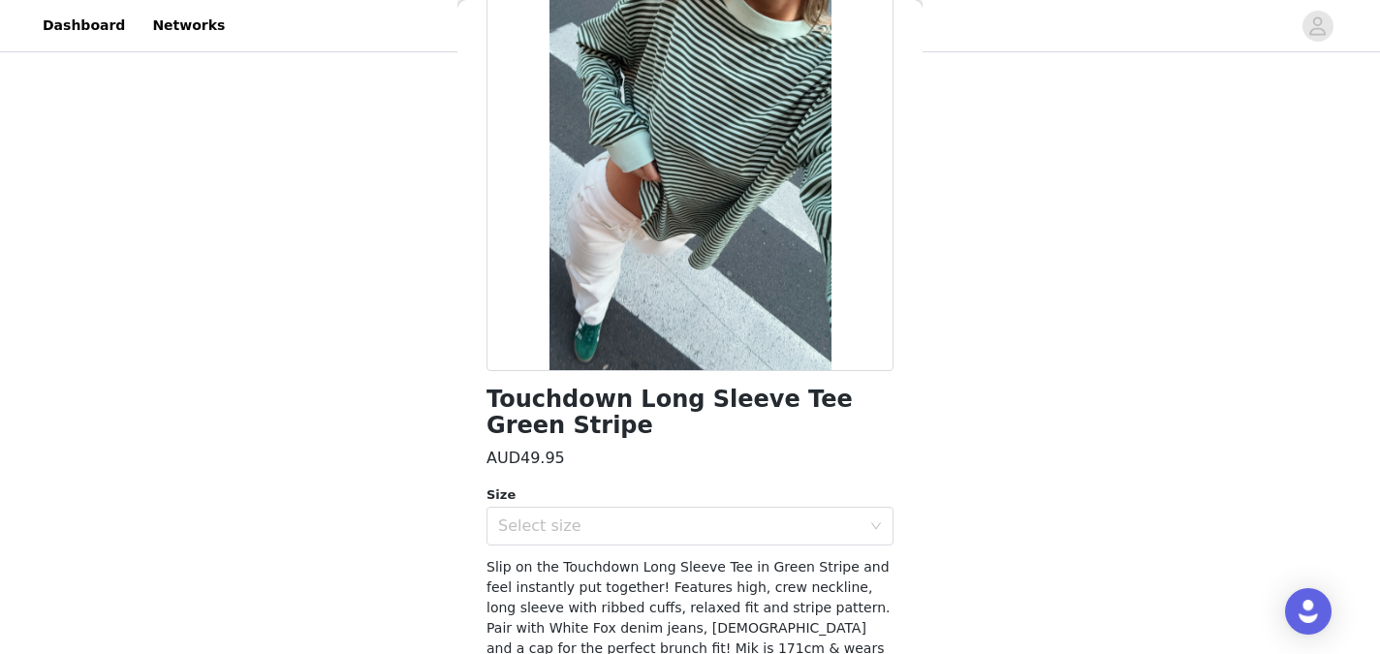
scroll to position [247, 0]
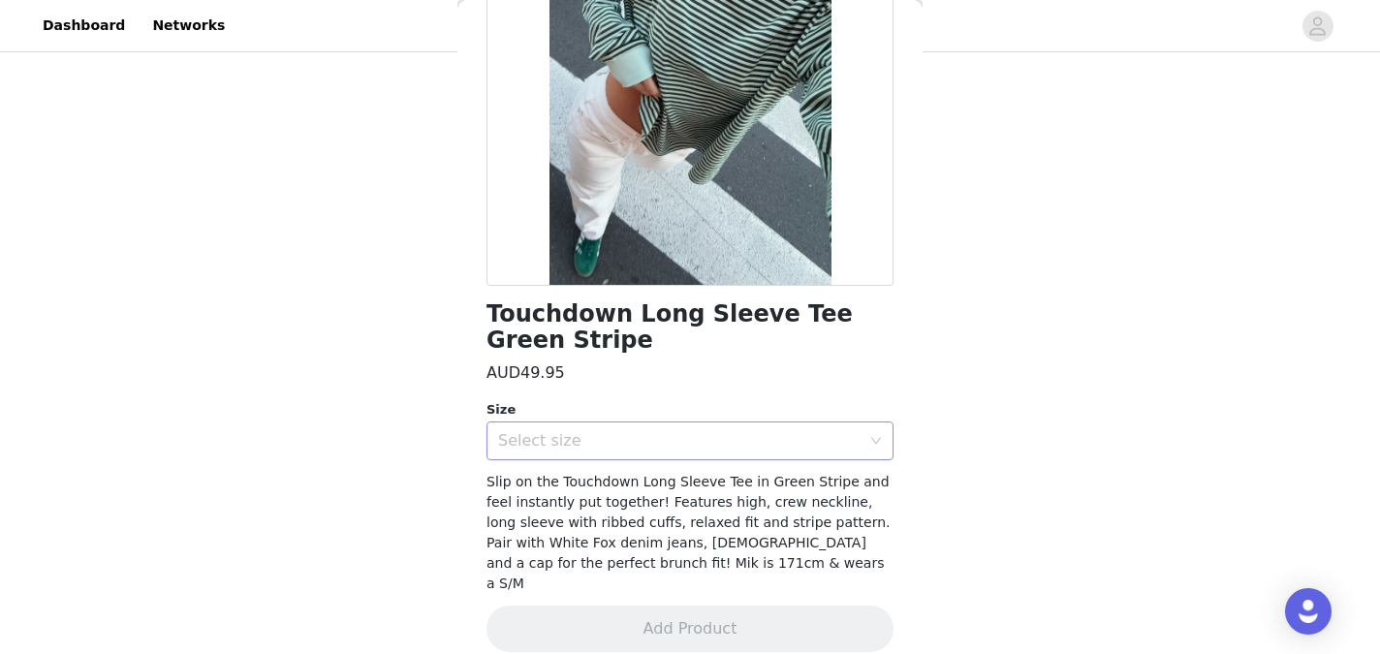
click at [849, 436] on div "Select size" at bounding box center [683, 440] width 371 height 37
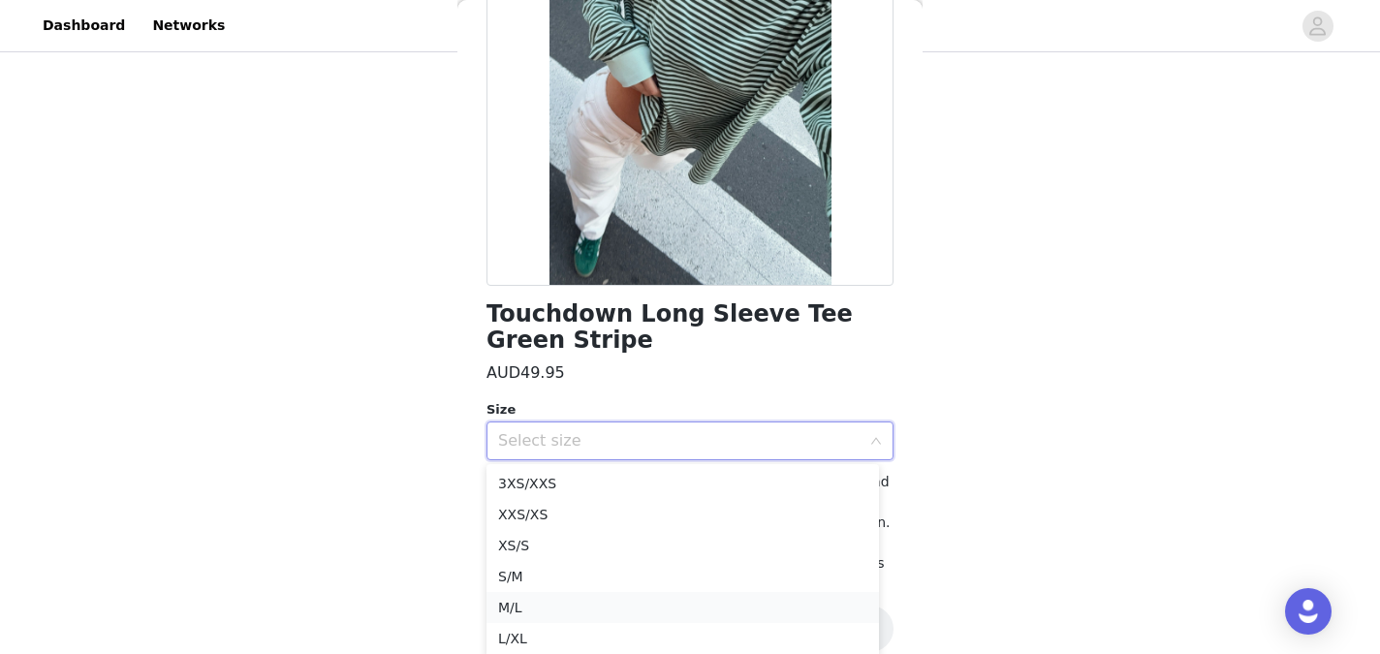
click at [655, 599] on li "M/L" at bounding box center [682, 607] width 392 height 31
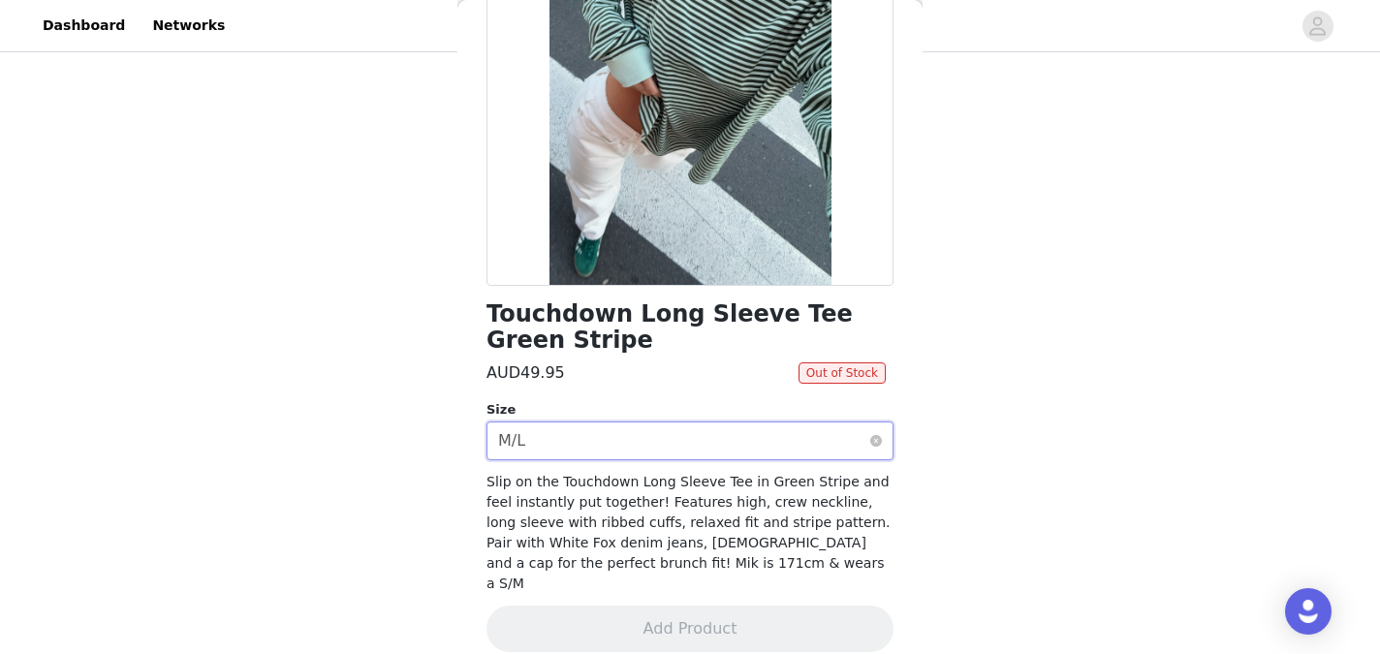
click at [826, 433] on div "Select size M/L" at bounding box center [683, 440] width 371 height 37
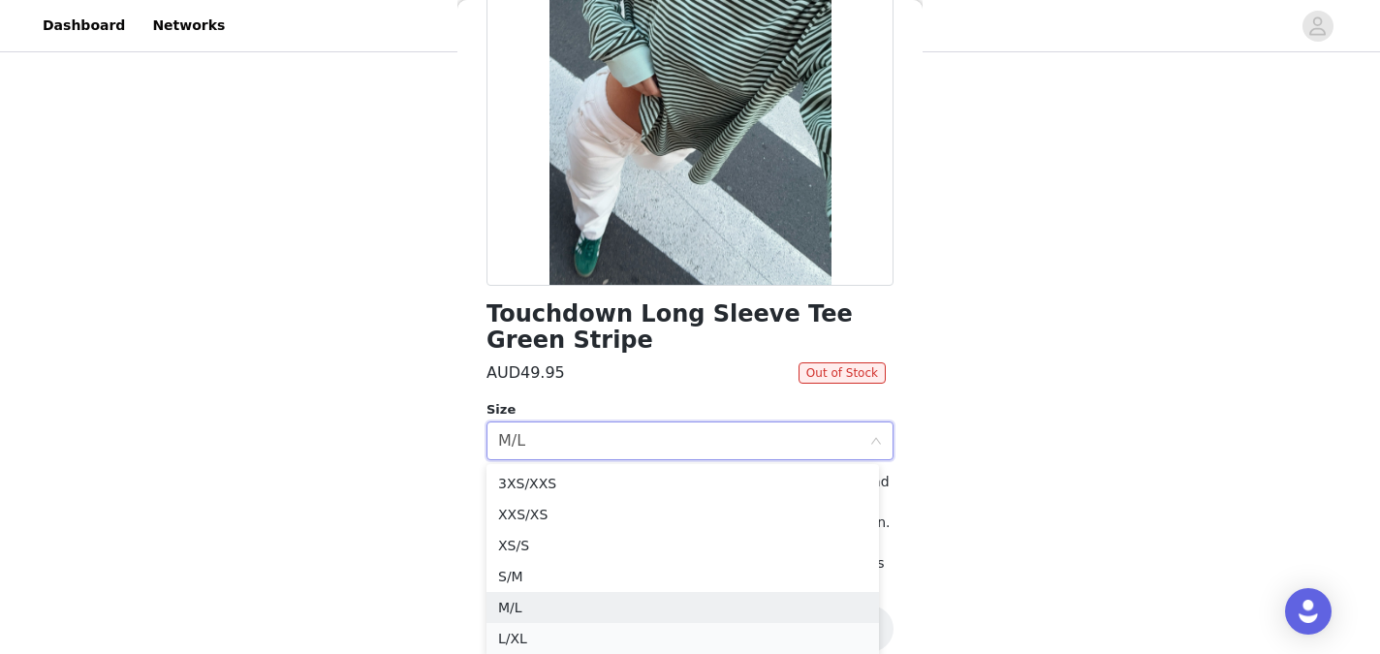
click at [628, 638] on li "L/XL" at bounding box center [682, 638] width 392 height 31
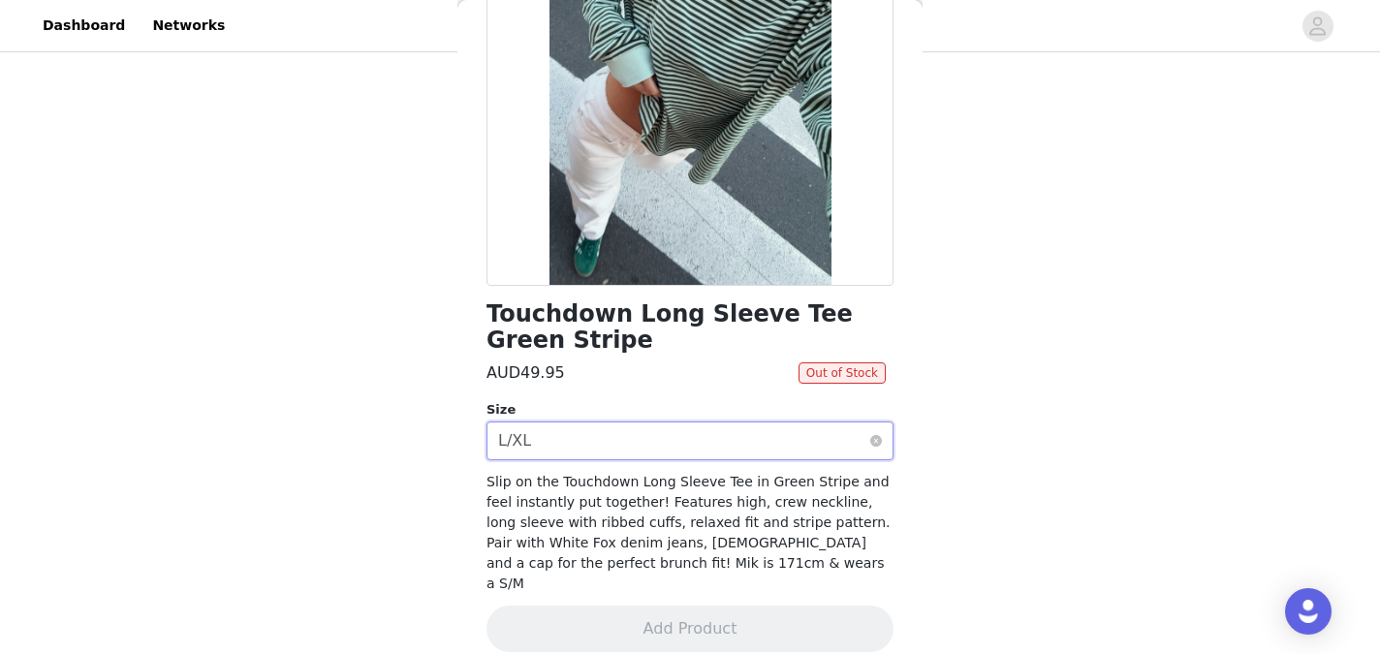
click at [750, 447] on div "Select size L/XL" at bounding box center [683, 440] width 371 height 37
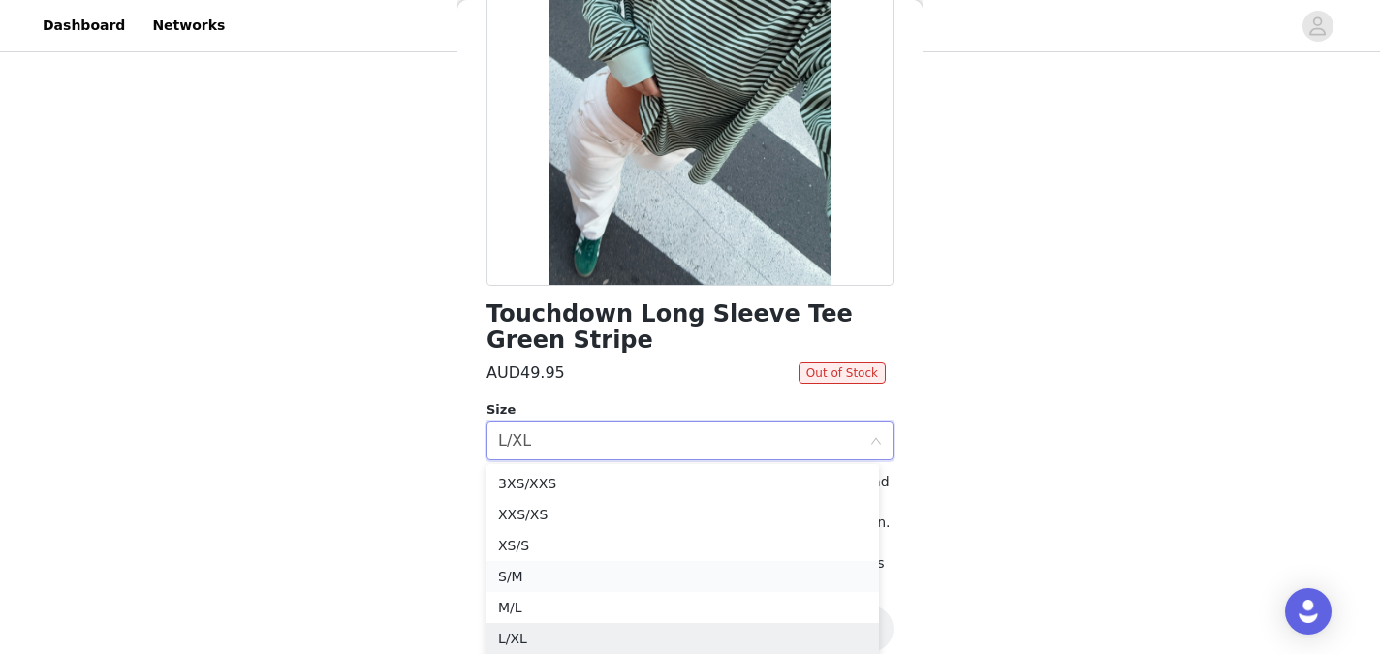
click at [627, 585] on li "S/M" at bounding box center [682, 576] width 392 height 31
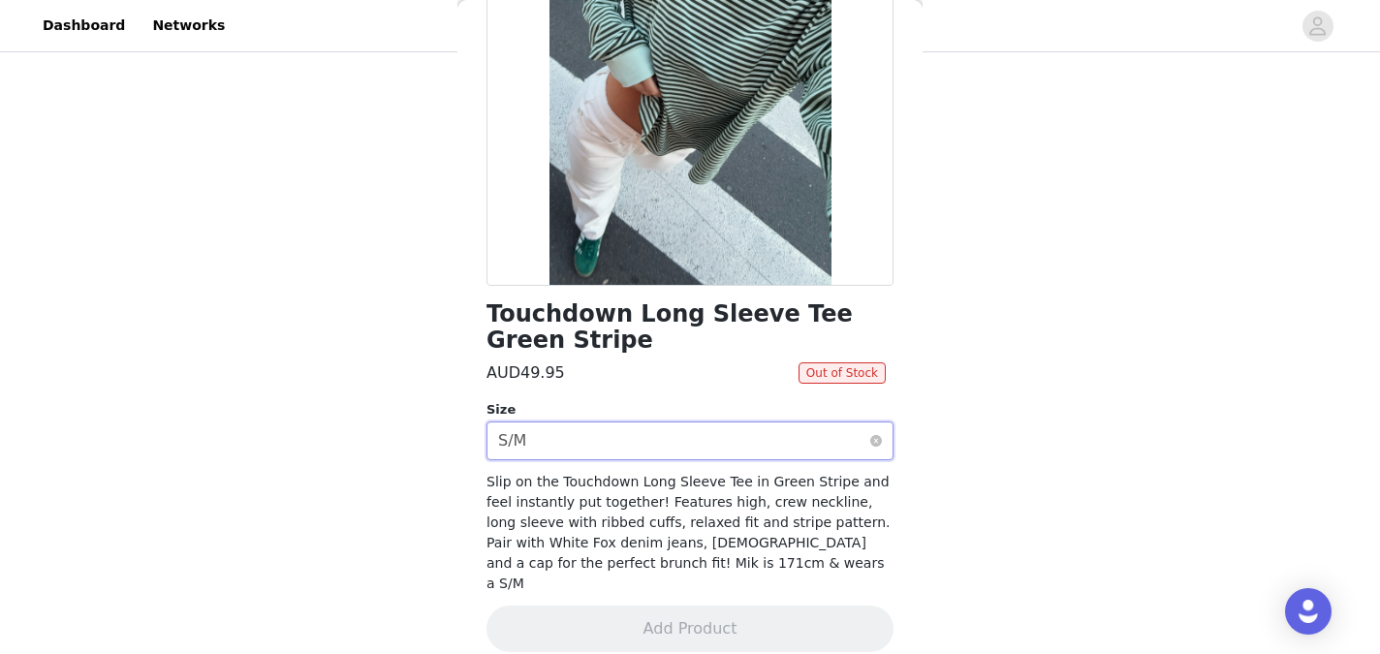
click at [797, 448] on div "Select size S/M" at bounding box center [683, 440] width 371 height 37
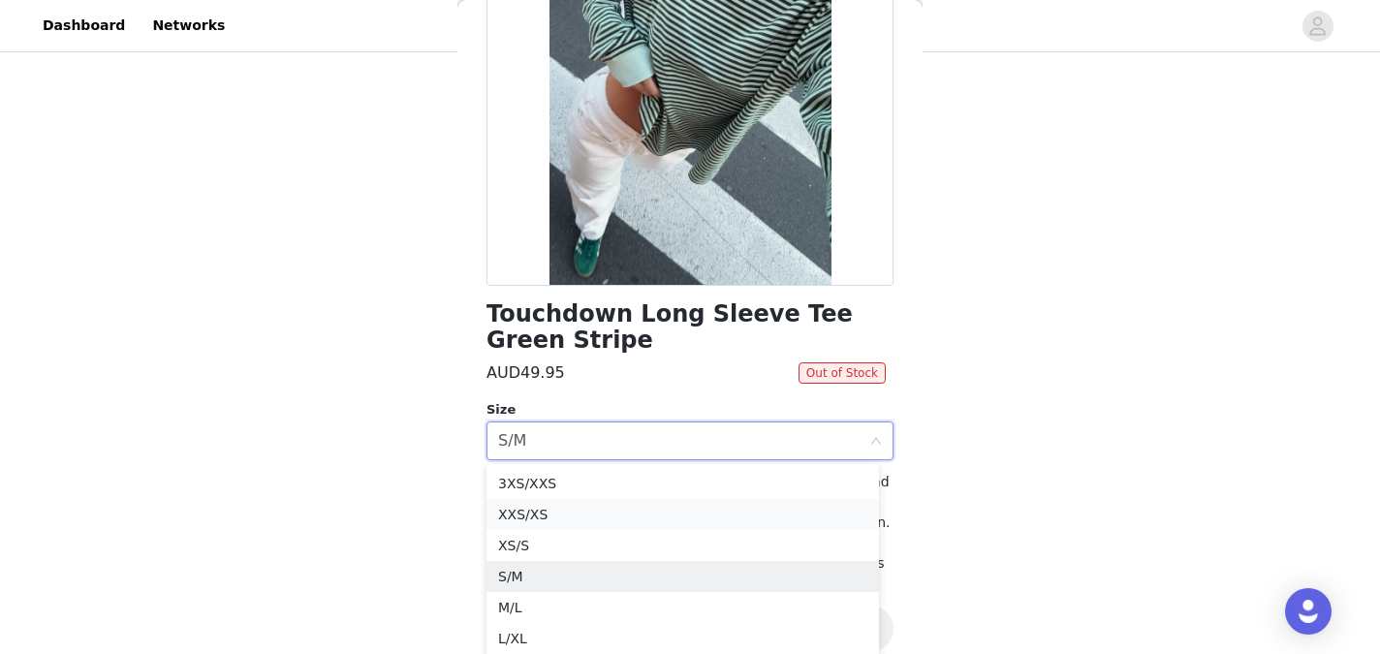
scroll to position [1138, 0]
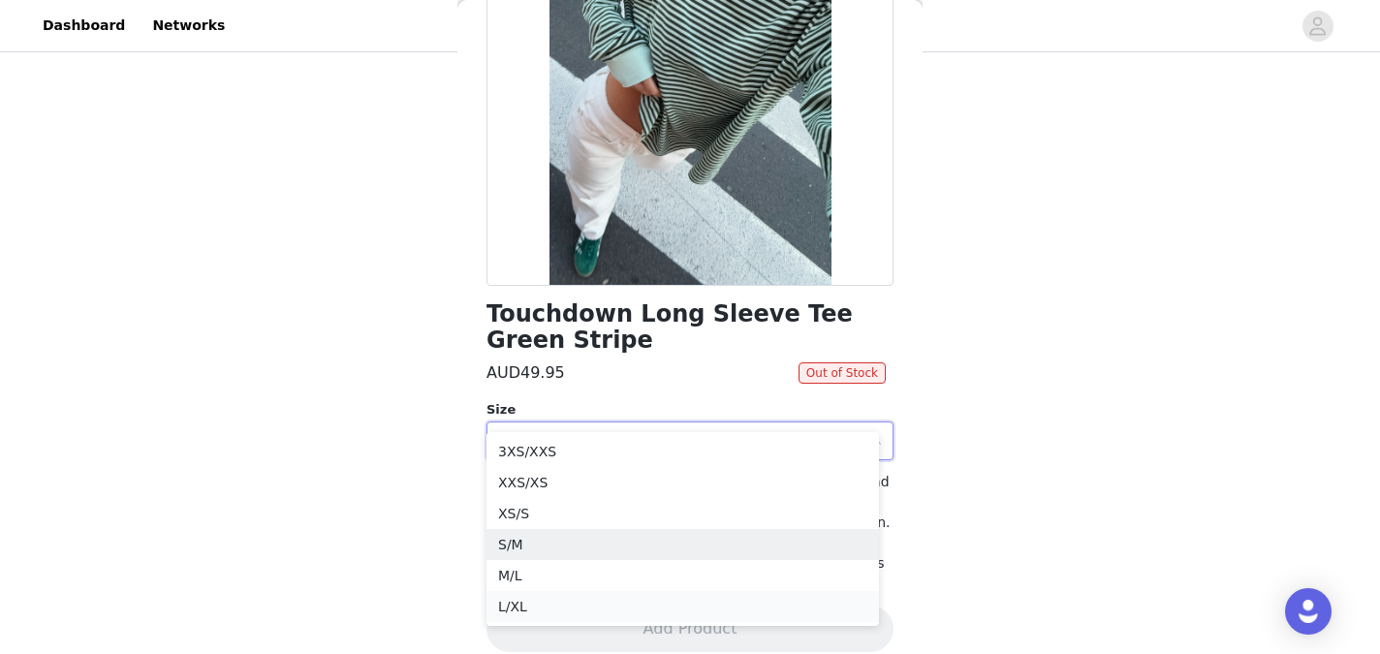
click at [629, 620] on li "L/XL" at bounding box center [682, 606] width 392 height 31
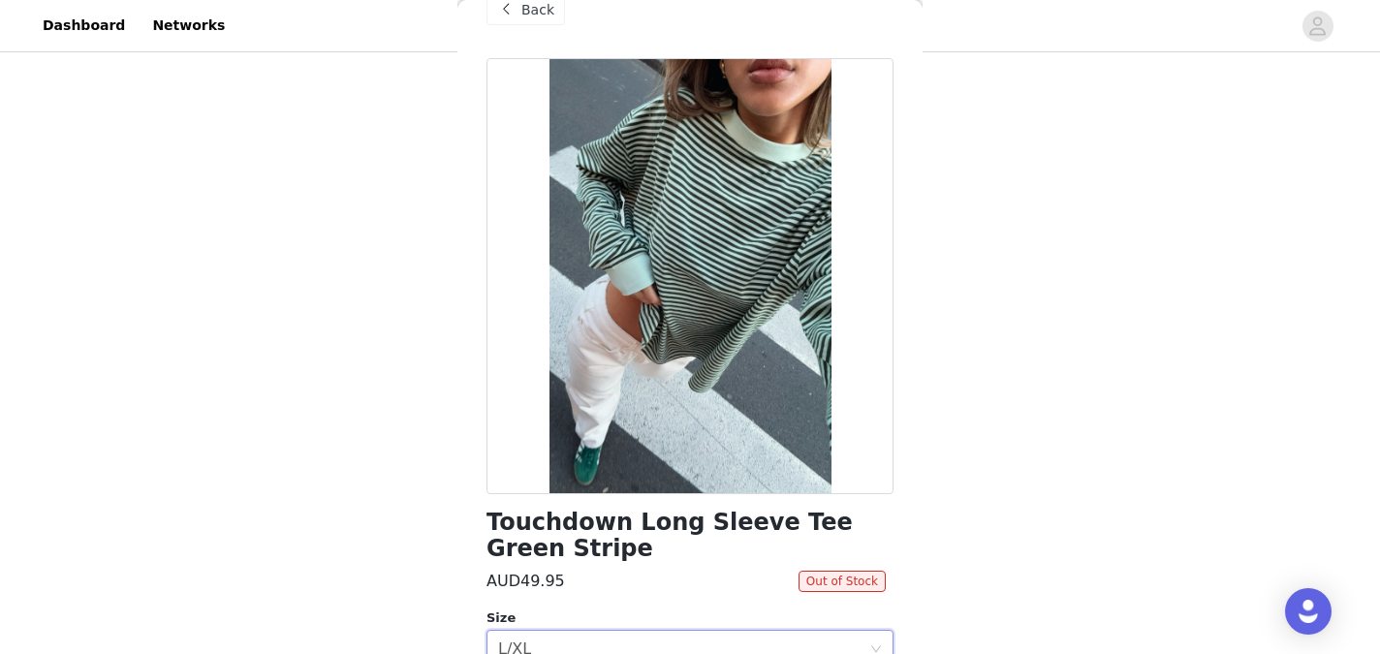
scroll to position [35, 0]
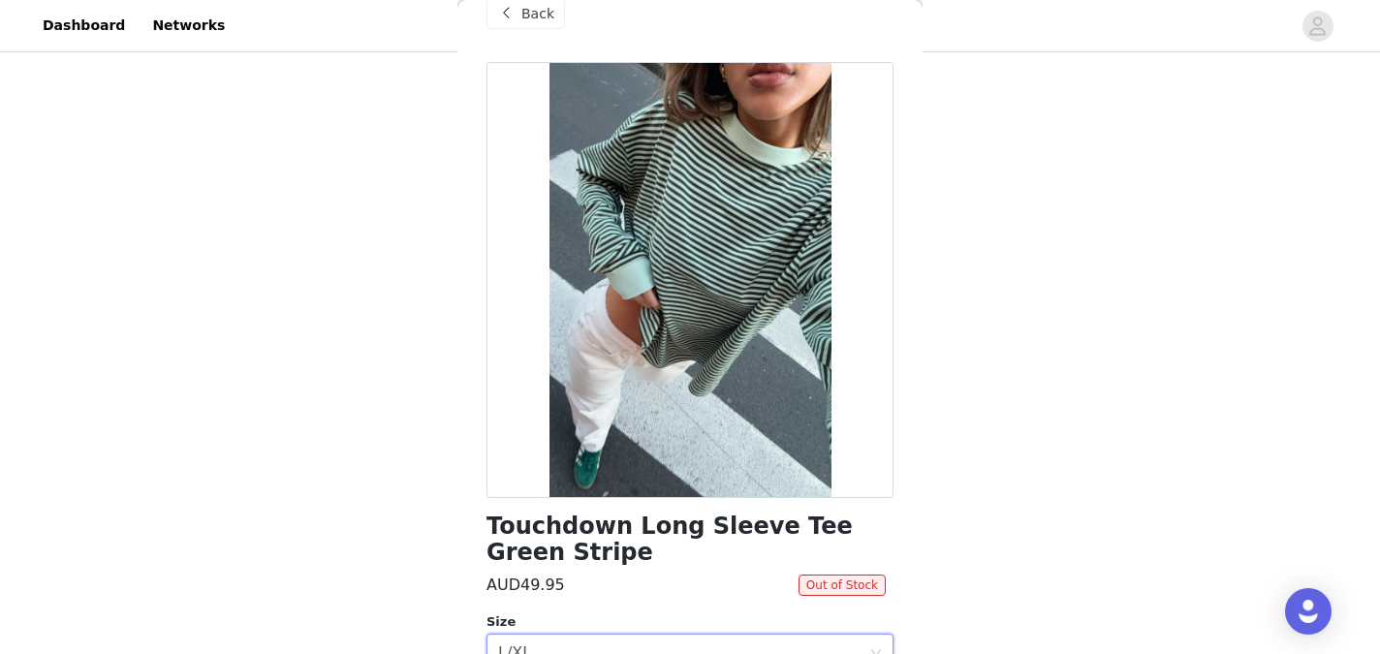
click at [525, 21] on span "Back" at bounding box center [537, 14] width 33 height 20
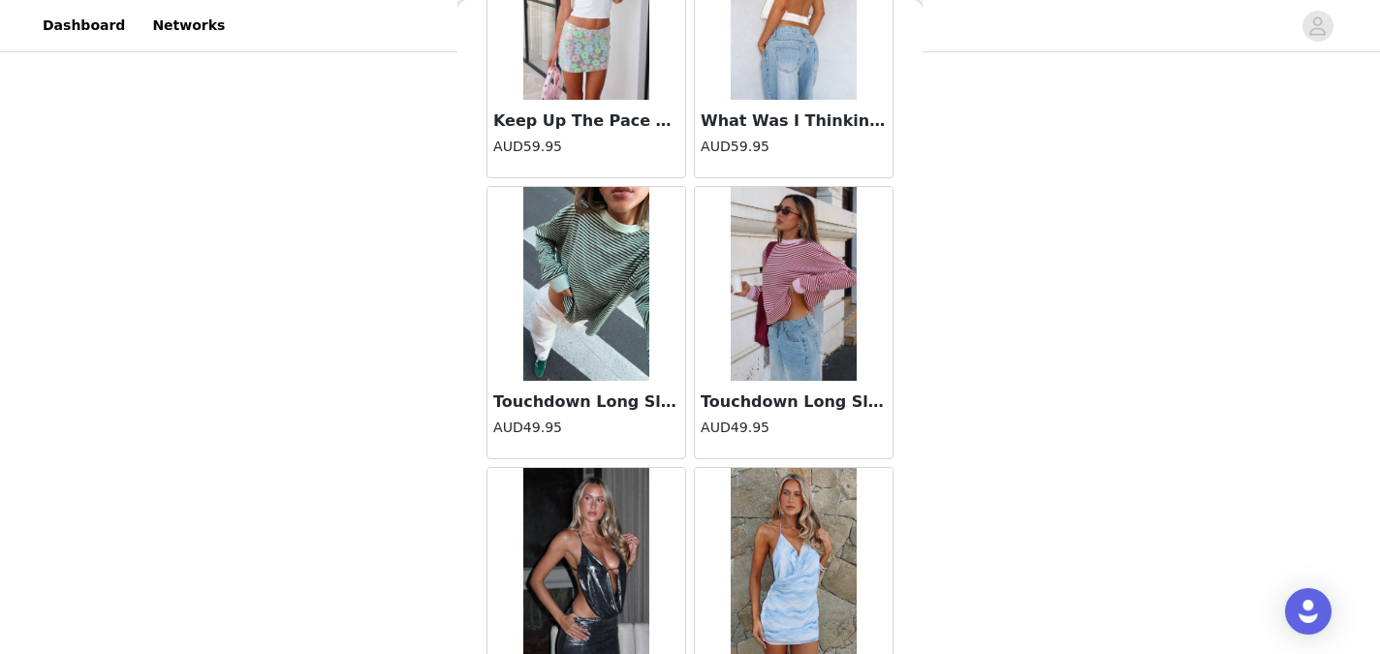
scroll to position [81714, 0]
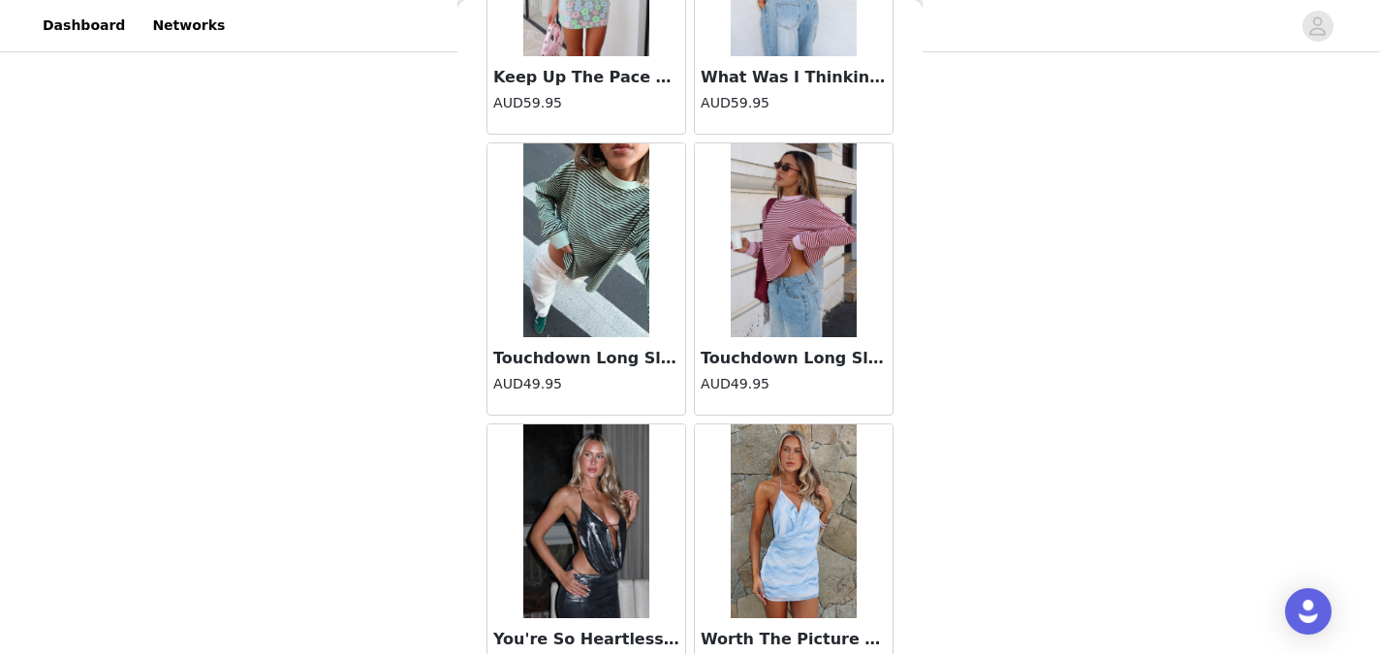
click at [765, 323] on img at bounding box center [793, 240] width 126 height 194
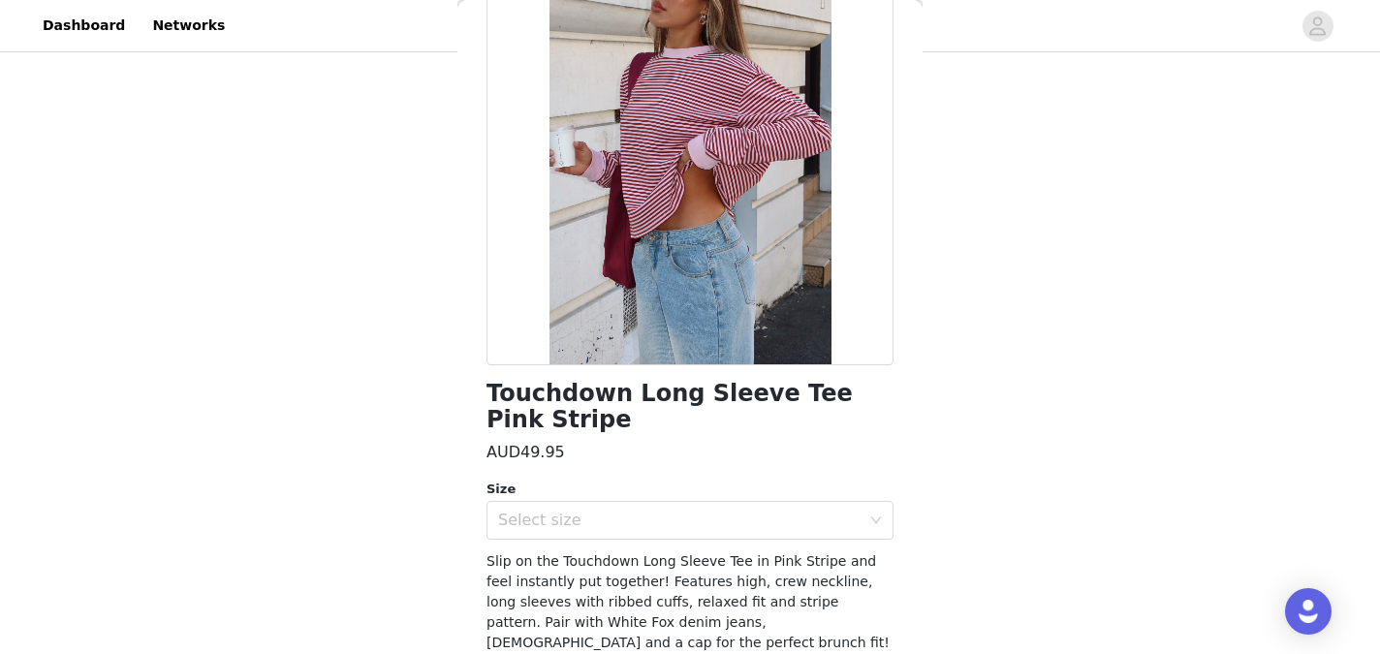
scroll to position [247, 0]
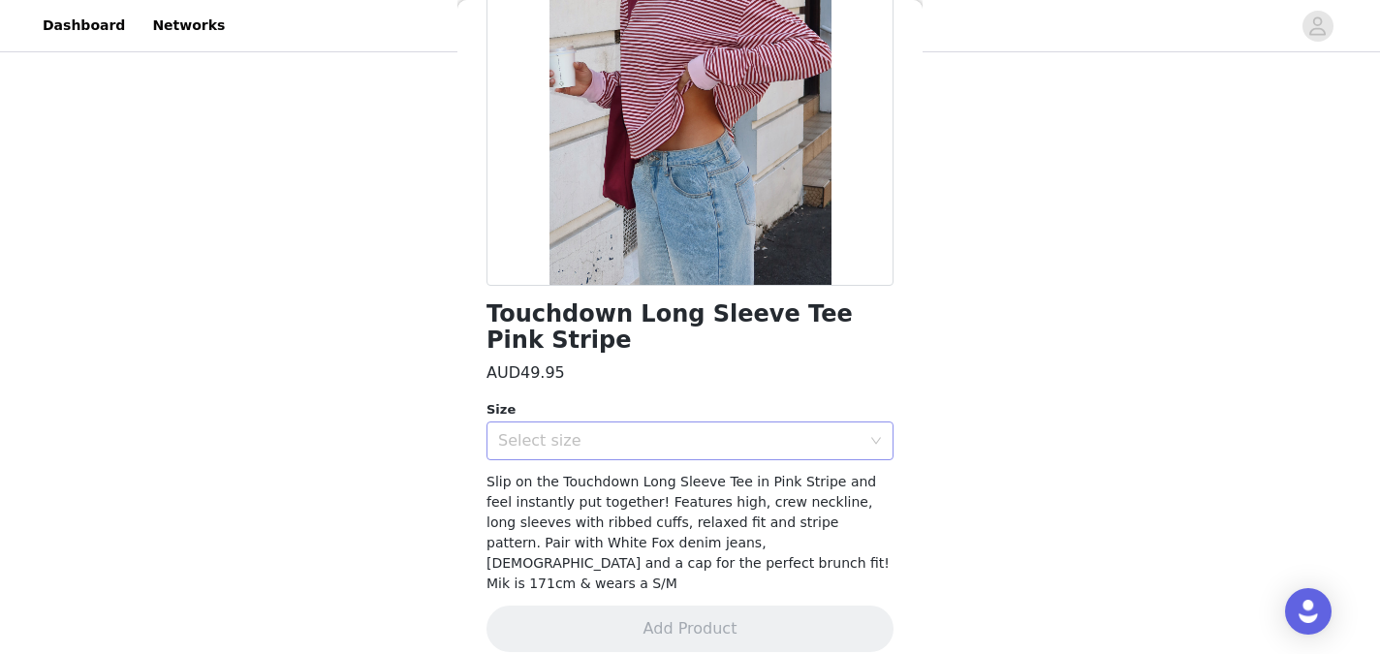
click at [844, 453] on div "Select size" at bounding box center [683, 440] width 371 height 37
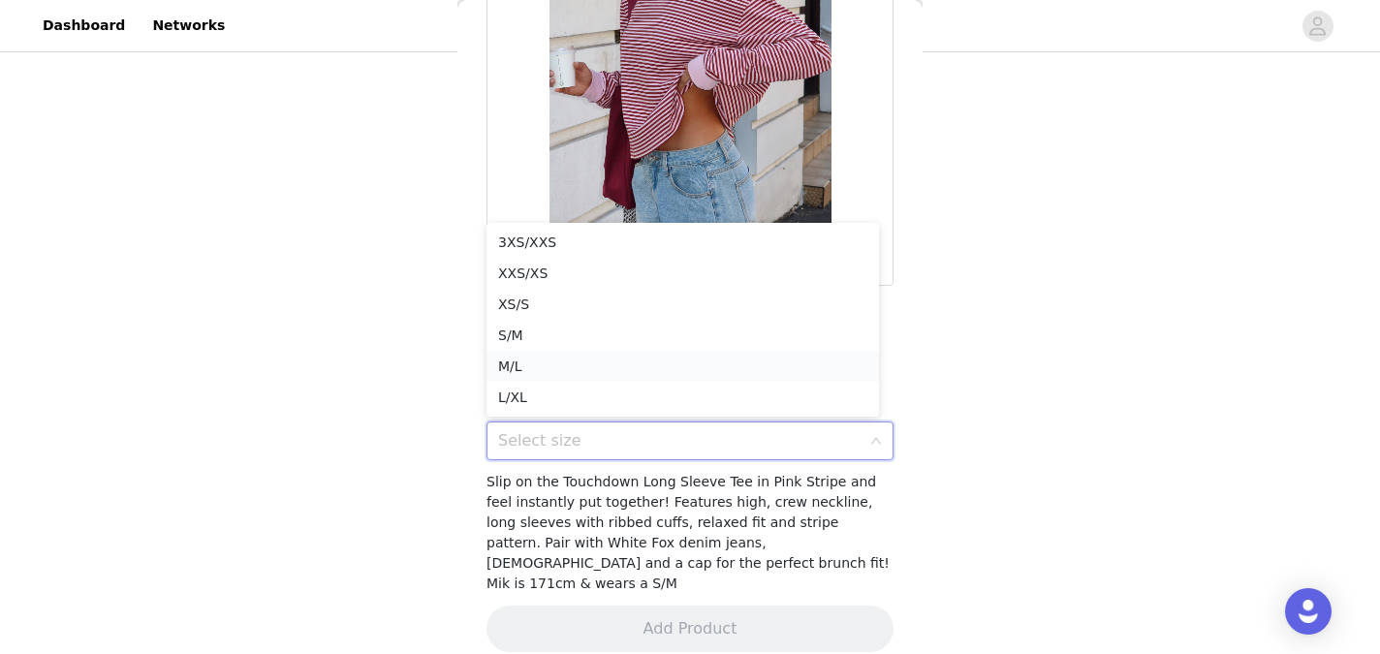
click at [723, 374] on li "M/L" at bounding box center [682, 366] width 392 height 31
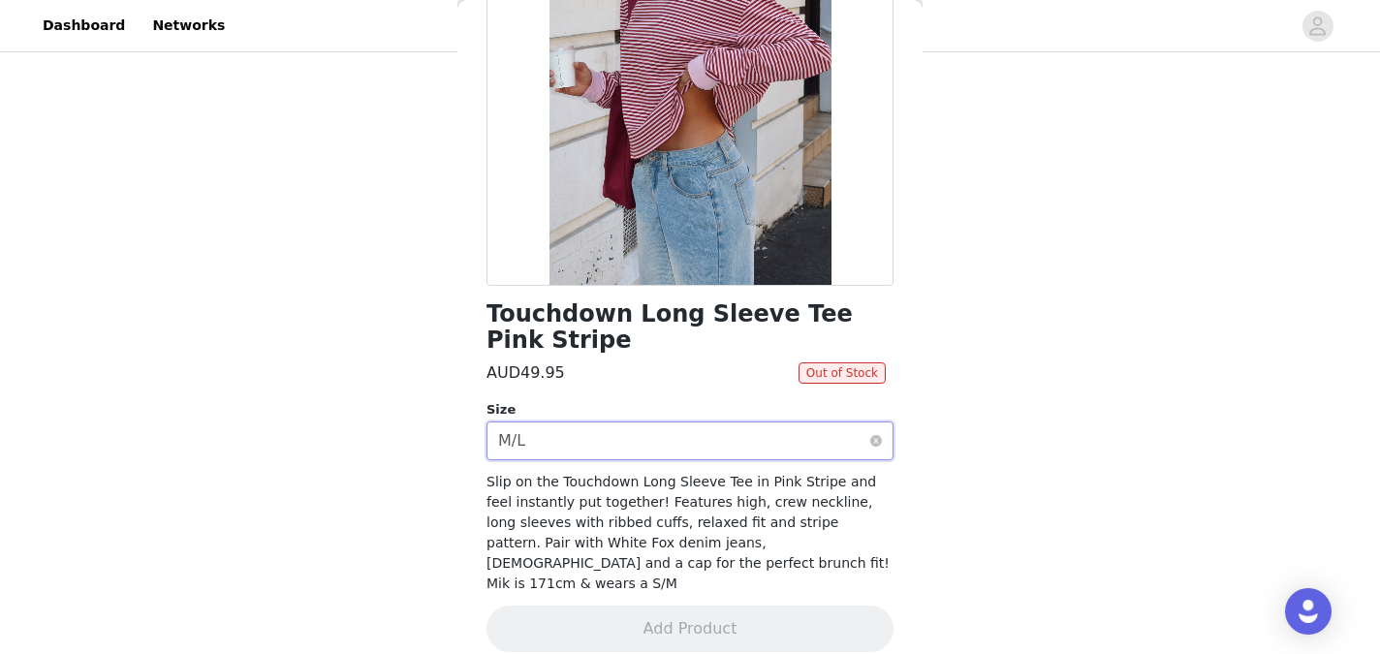
click at [849, 445] on div "Select size M/L" at bounding box center [683, 440] width 371 height 37
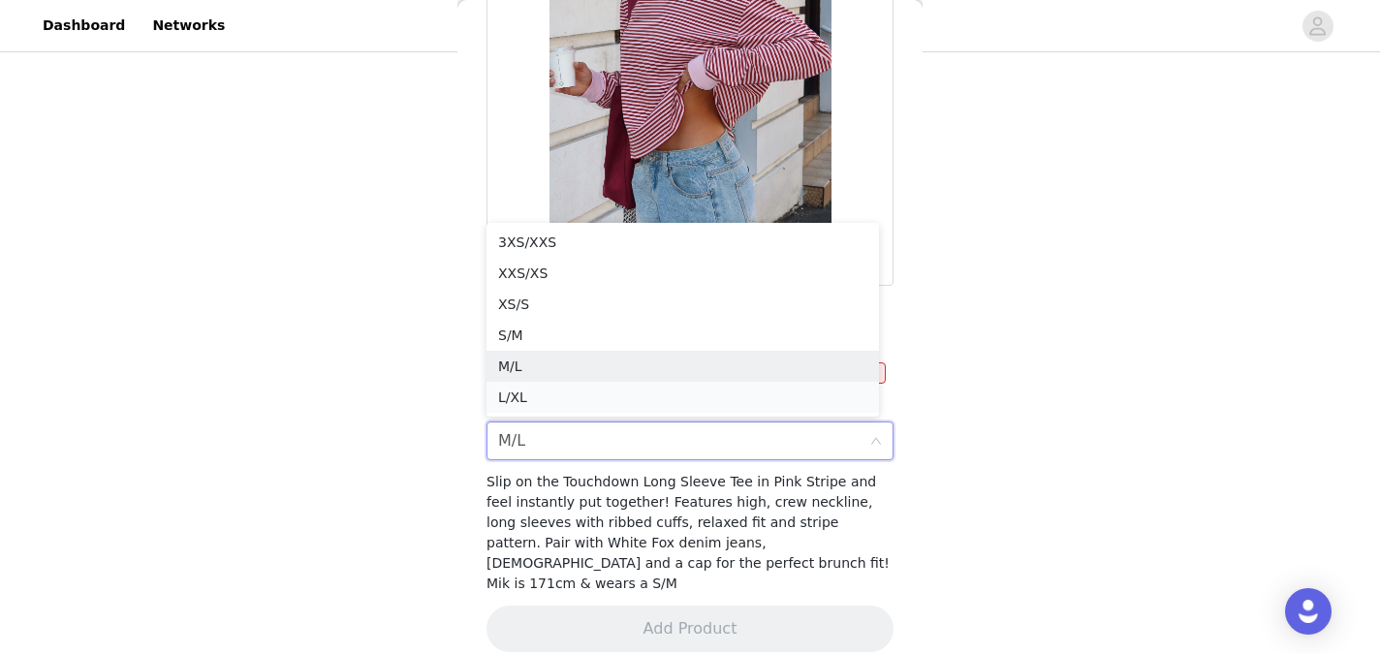
click at [738, 403] on li "L/XL" at bounding box center [682, 397] width 392 height 31
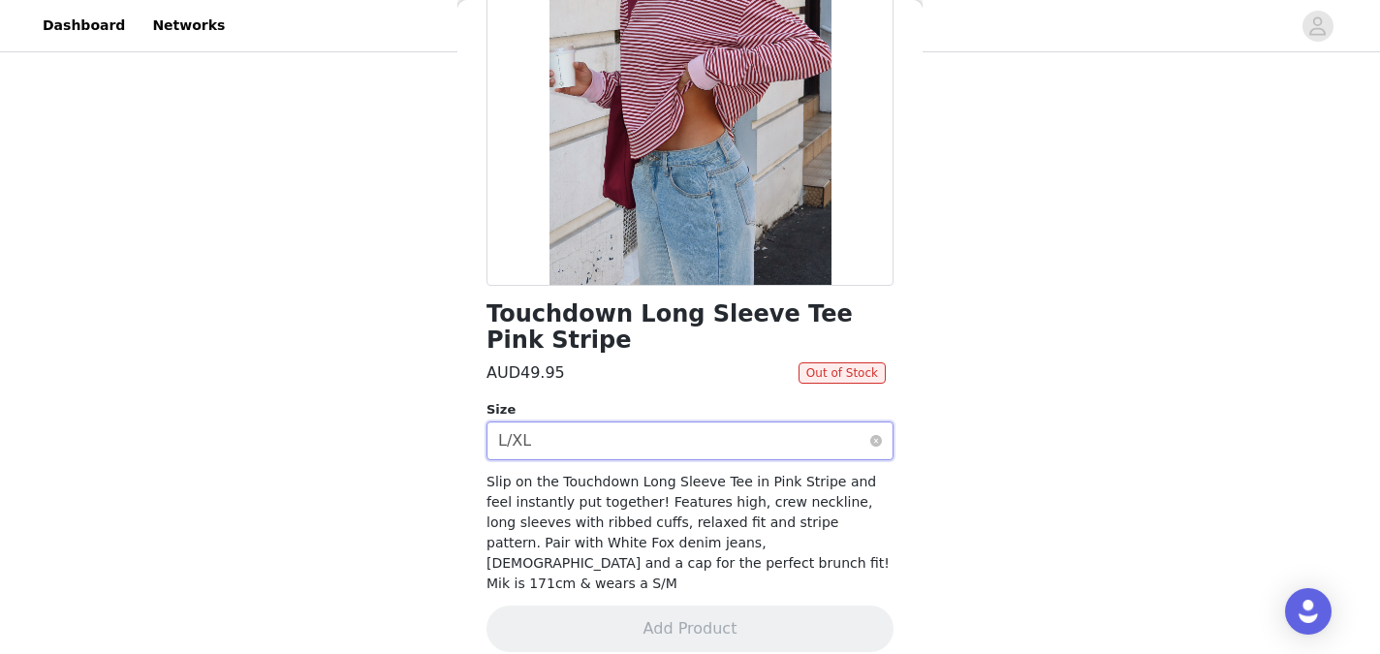
click at [844, 441] on div "Select size L/XL" at bounding box center [683, 440] width 371 height 37
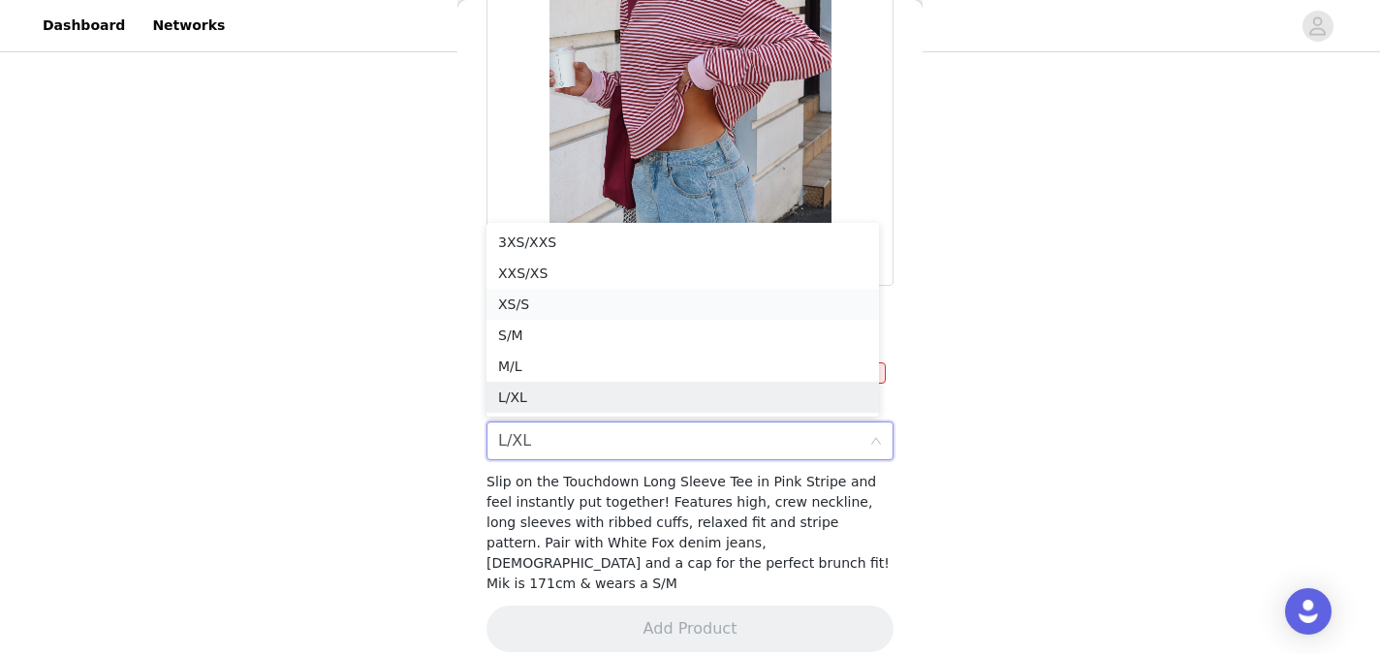
click at [740, 310] on li "XS/S" at bounding box center [682, 304] width 392 height 31
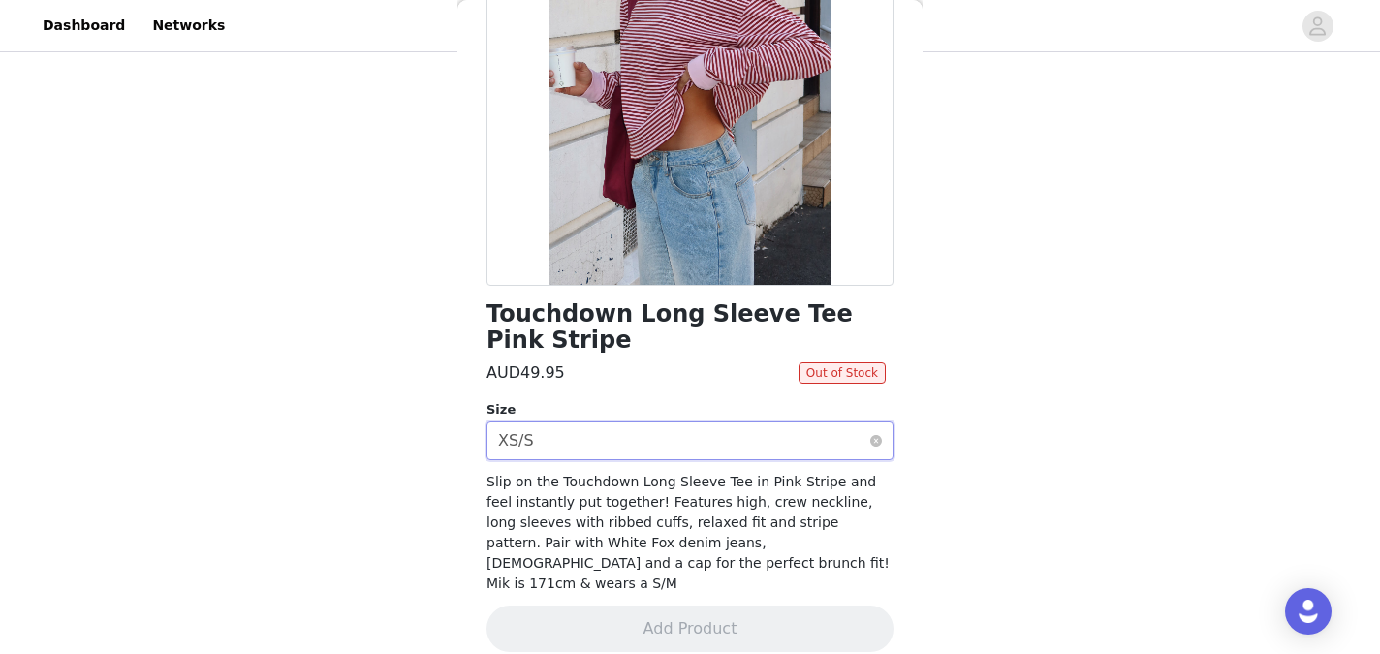
click at [857, 452] on div "Select size XS/S" at bounding box center [689, 440] width 407 height 39
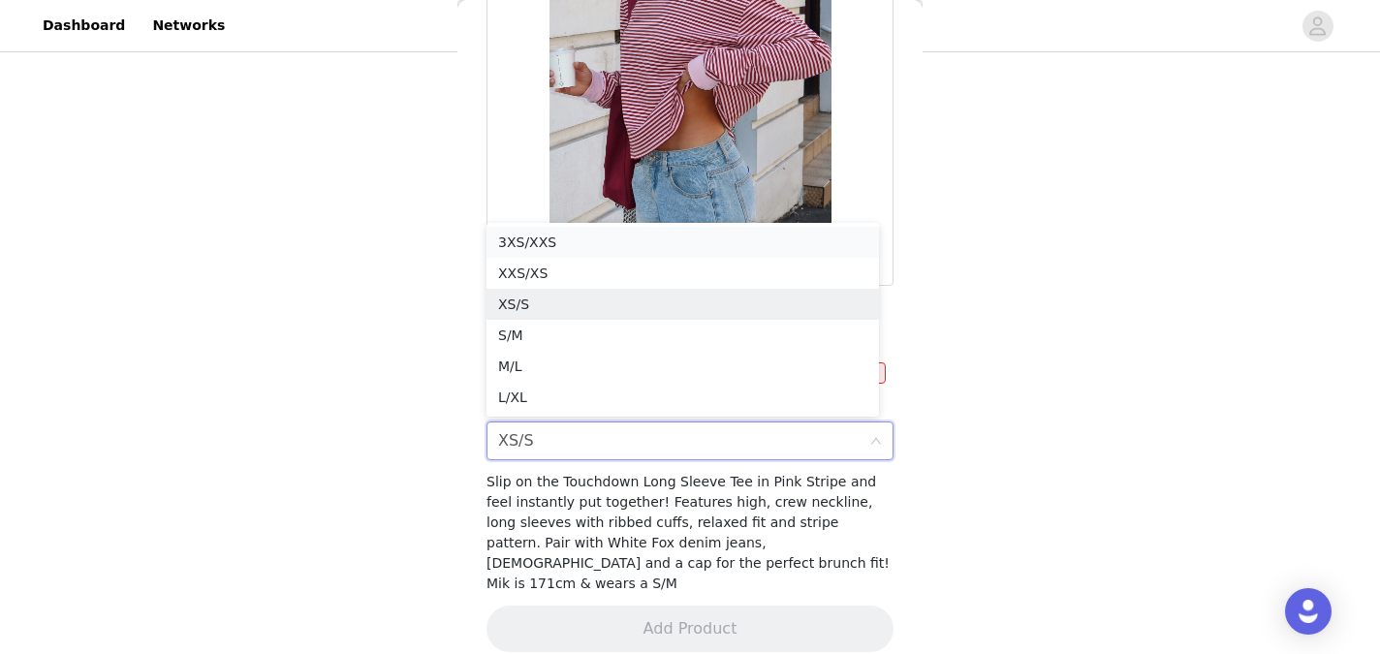
click at [766, 253] on li "3XS/XXS" at bounding box center [682, 242] width 392 height 31
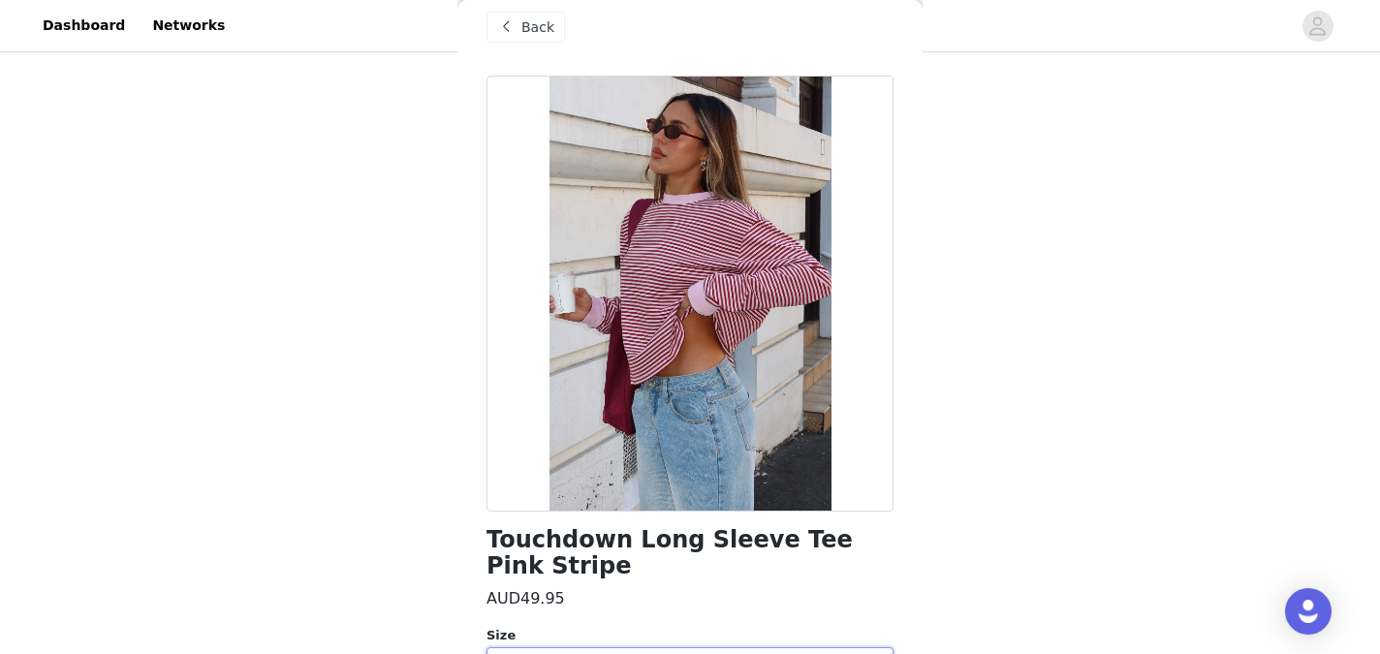
scroll to position [15, 0]
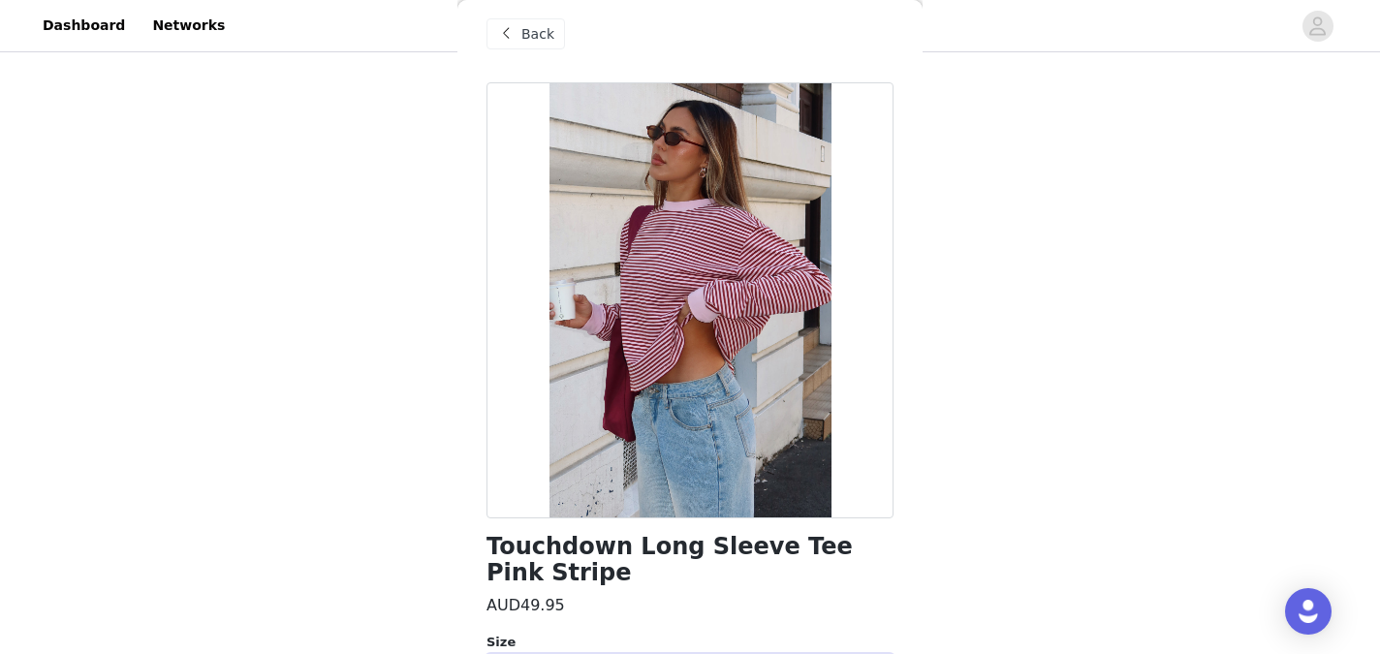
click at [541, 39] on span "Back" at bounding box center [537, 34] width 33 height 20
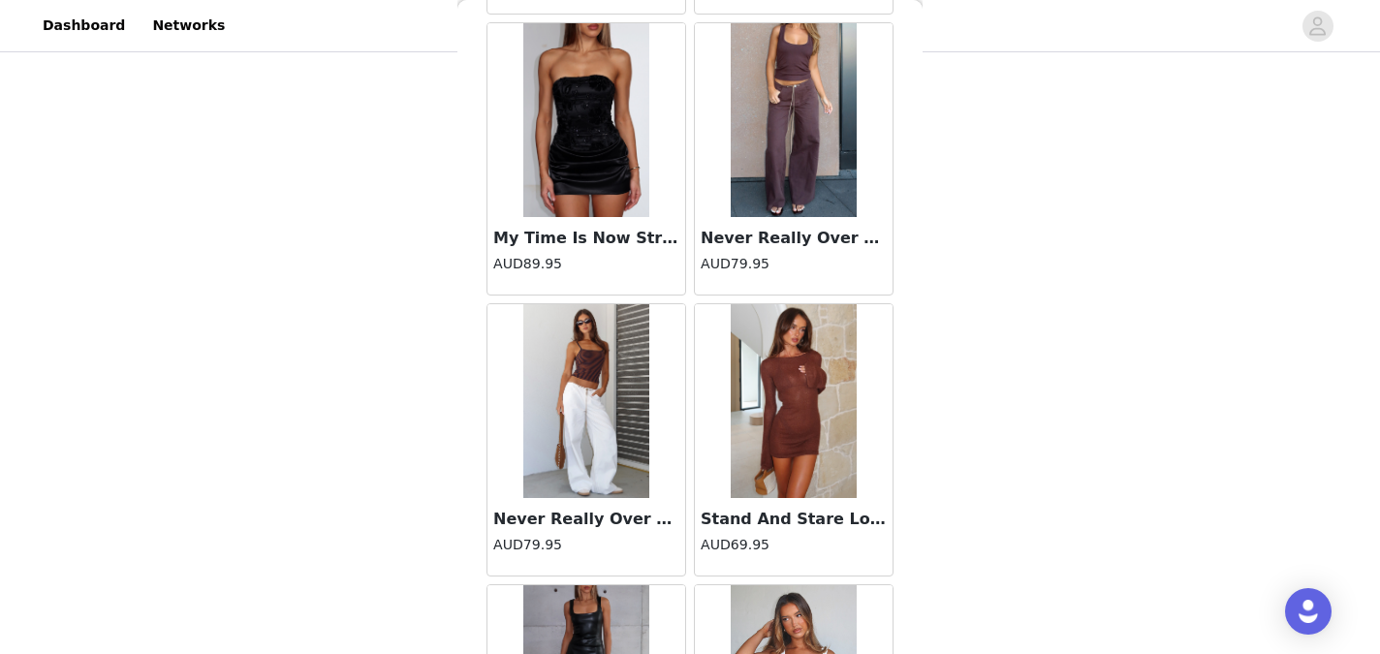
scroll to position [94188, 0]
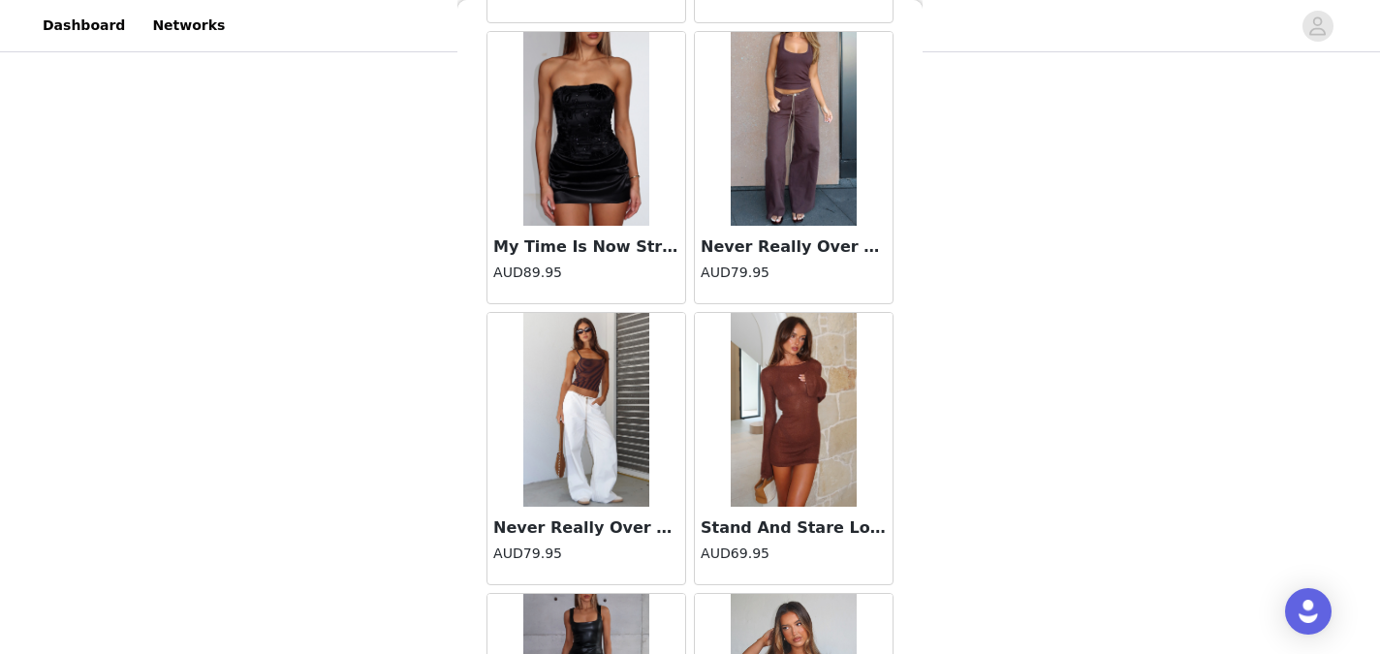
click at [801, 242] on h3 "Never Really Over Pants Chocolate" at bounding box center [793, 246] width 186 height 23
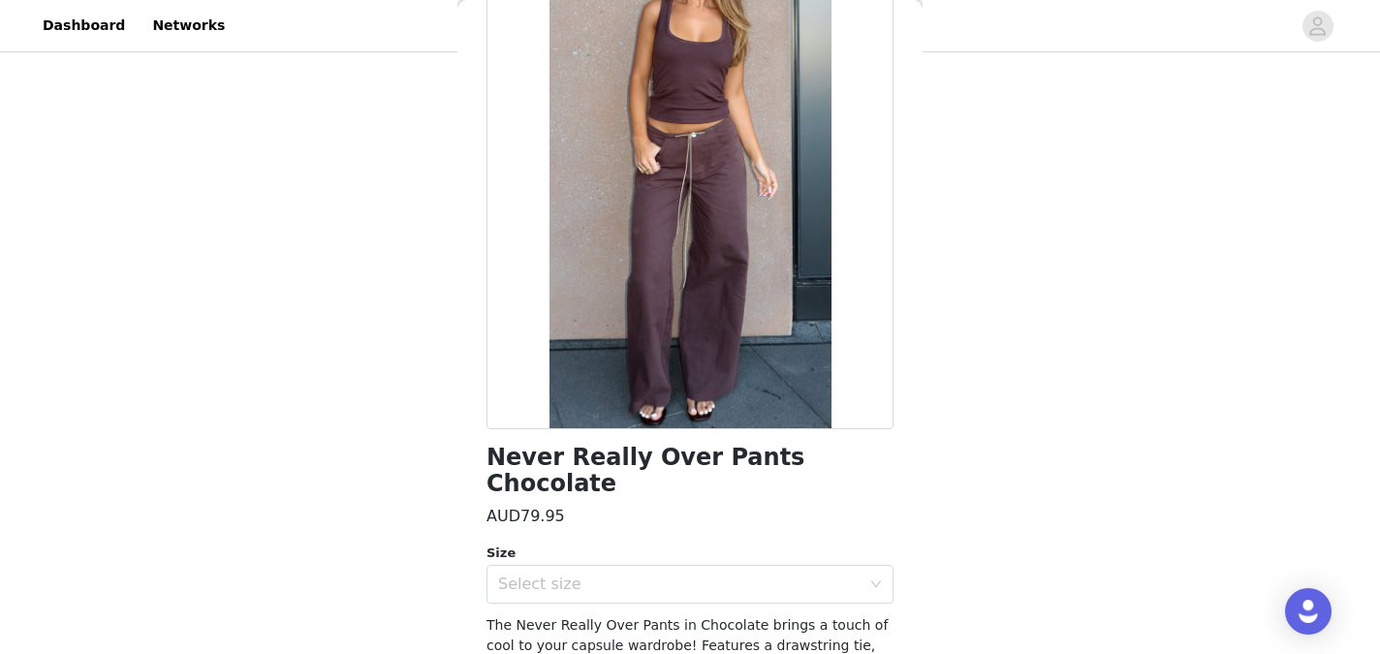
scroll to position [109, 0]
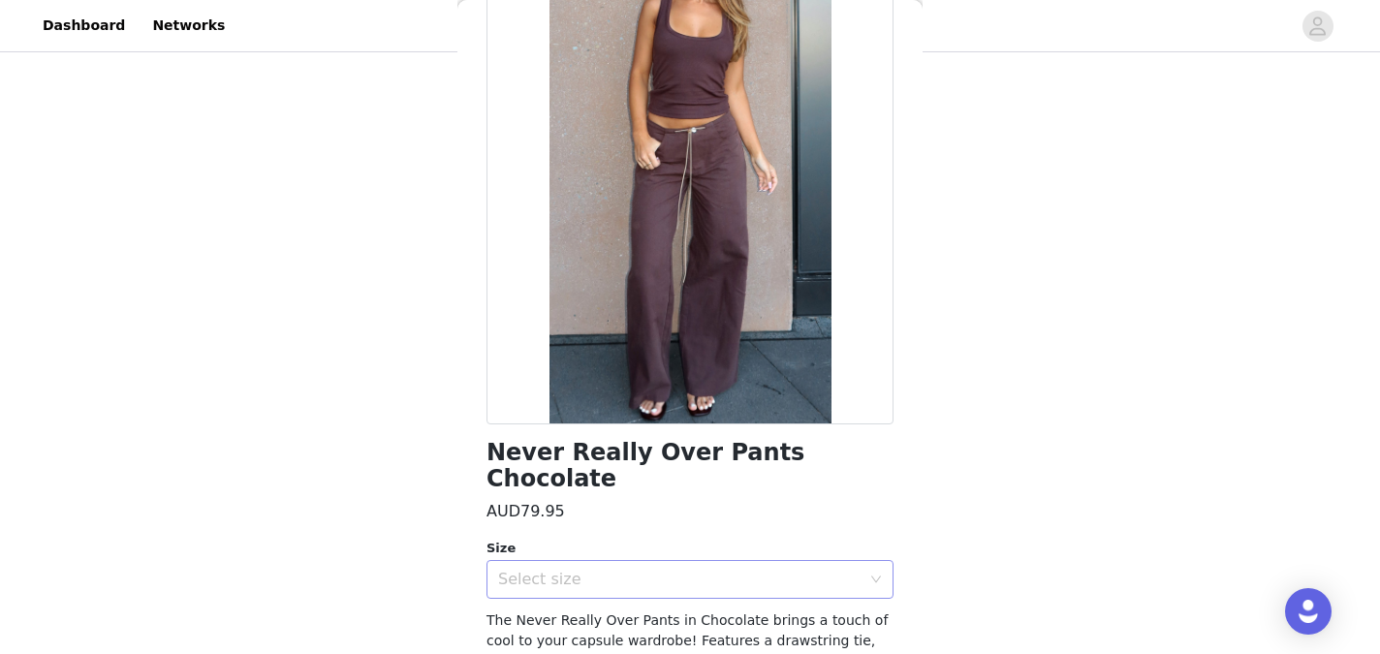
click at [855, 560] on div "Select size" at bounding box center [689, 579] width 407 height 39
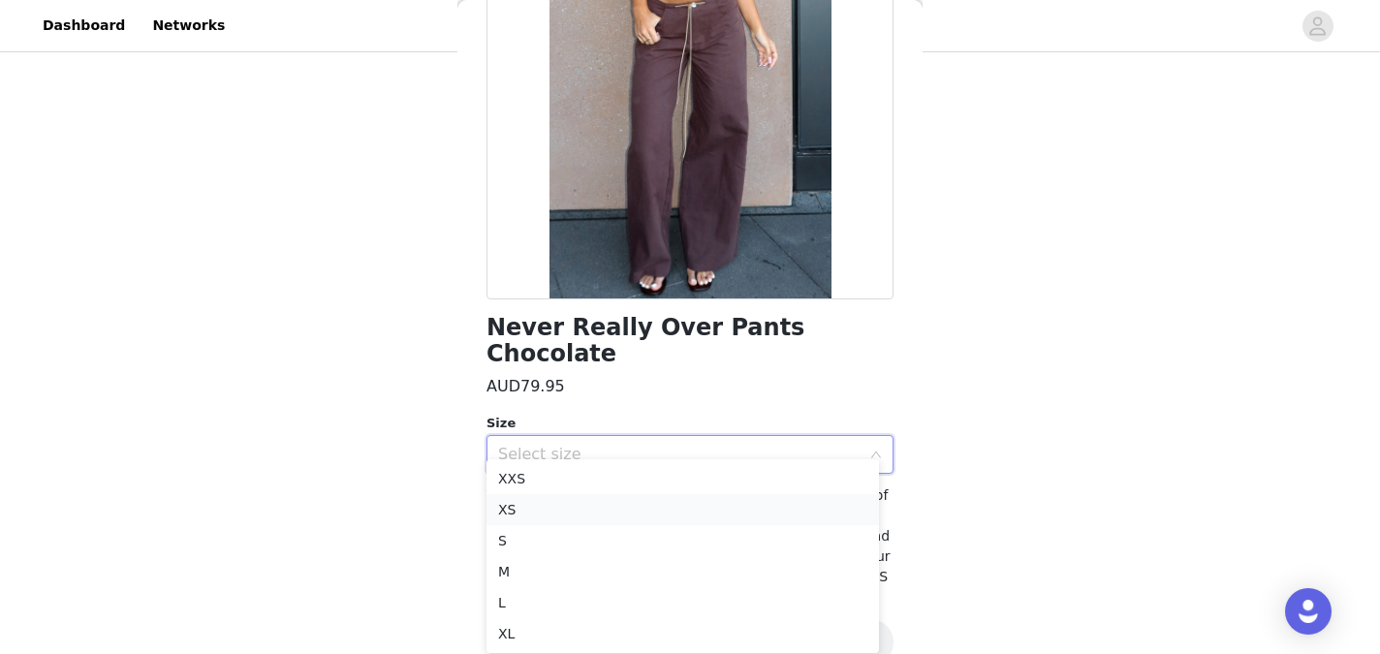
scroll to position [1138, 0]
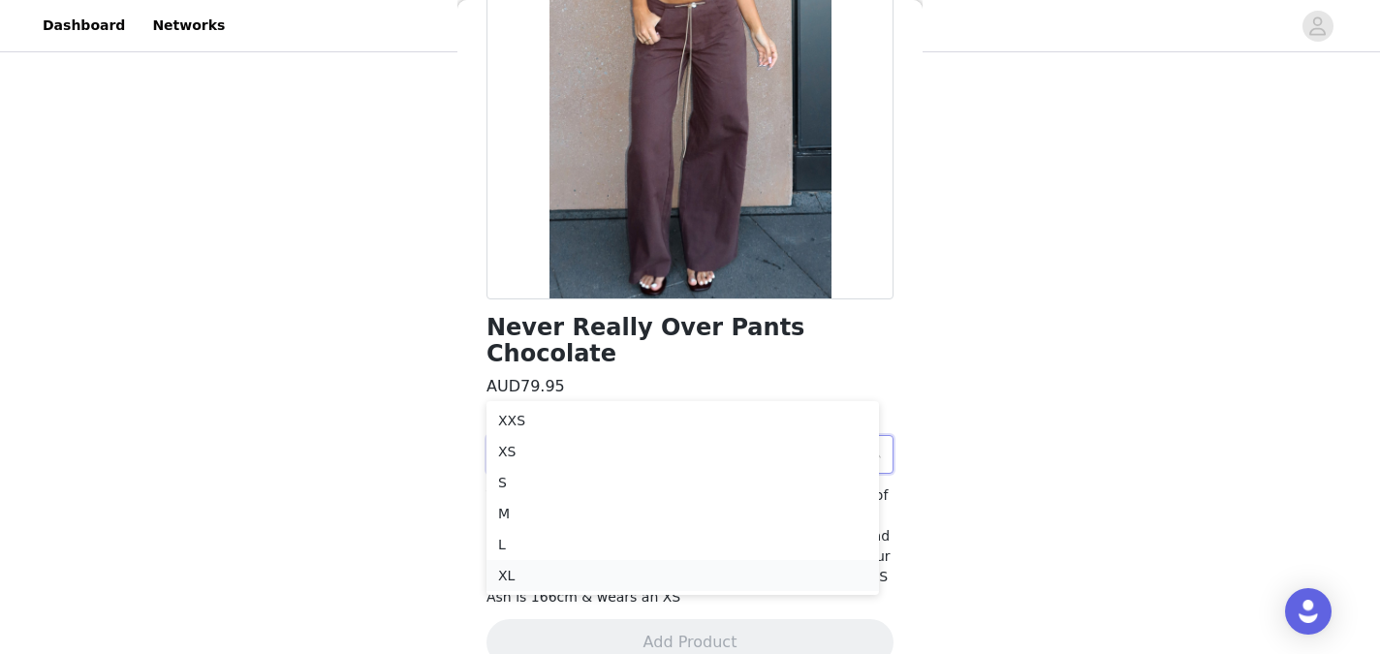
click at [736, 585] on li "XL" at bounding box center [682, 575] width 392 height 31
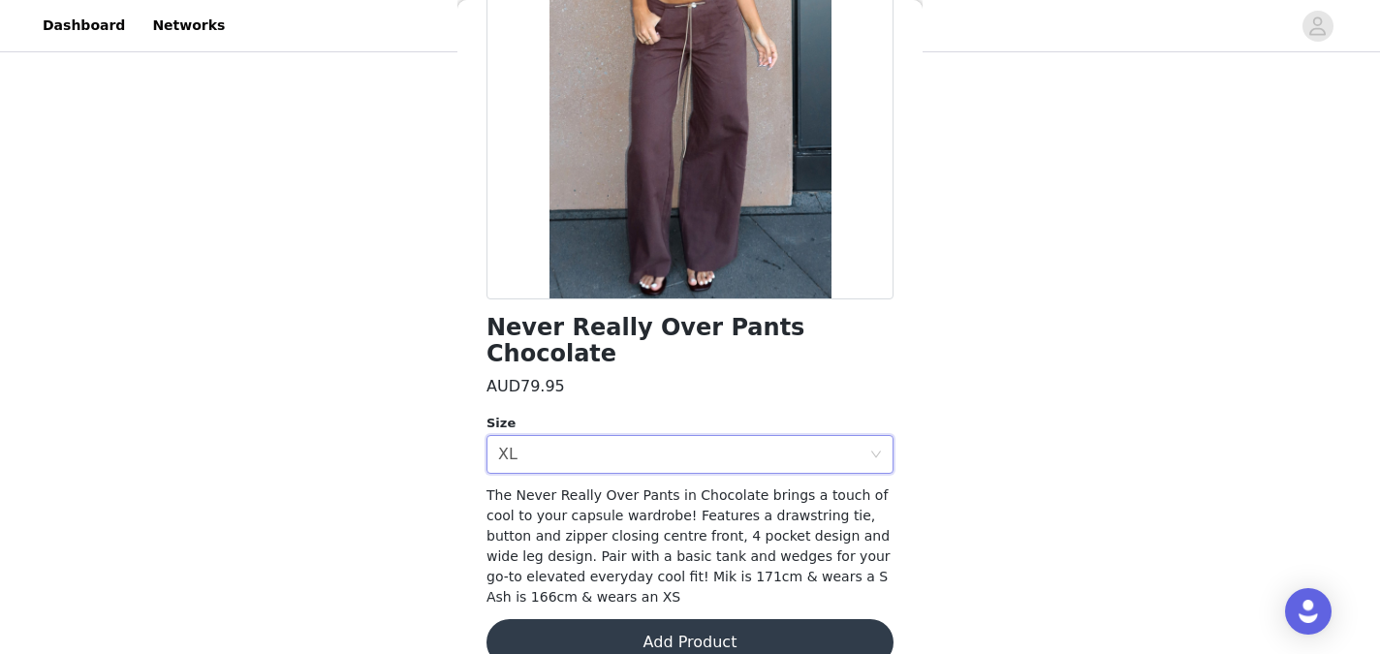
click at [694, 619] on button "Add Product" at bounding box center [689, 642] width 407 height 47
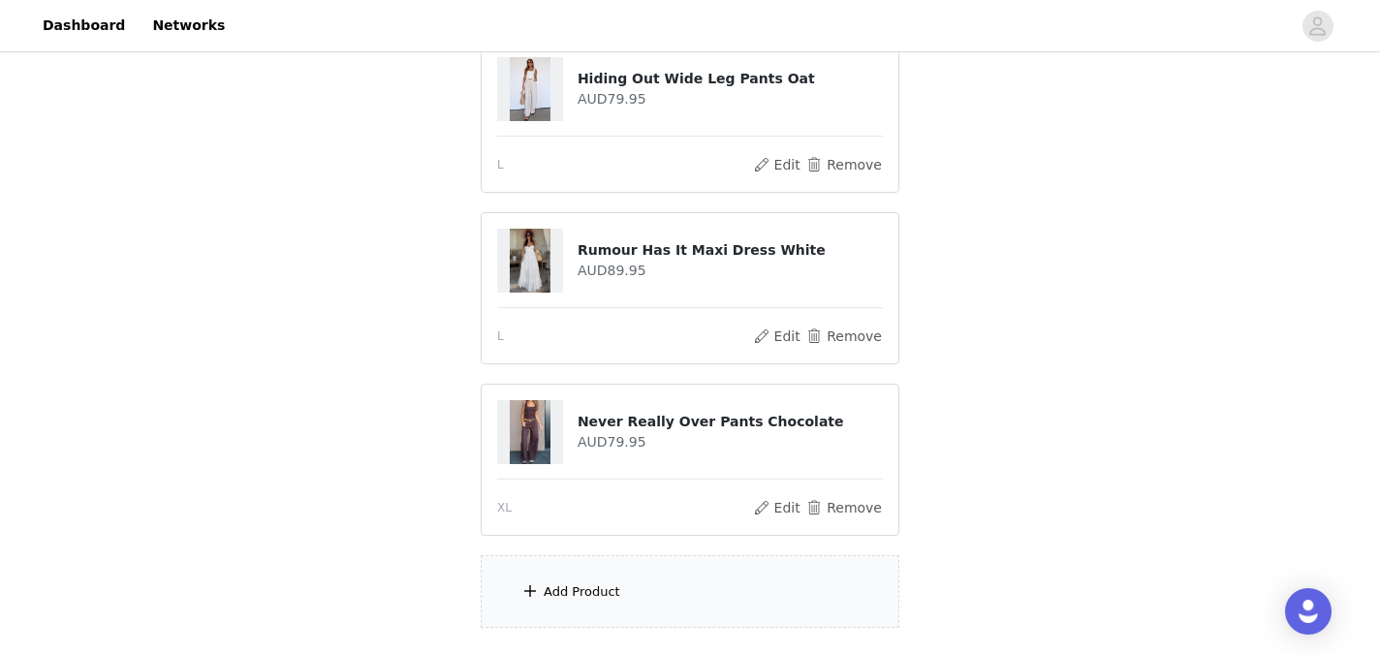
scroll to position [1223, 0]
click at [699, 559] on div "Add Product" at bounding box center [690, 588] width 419 height 73
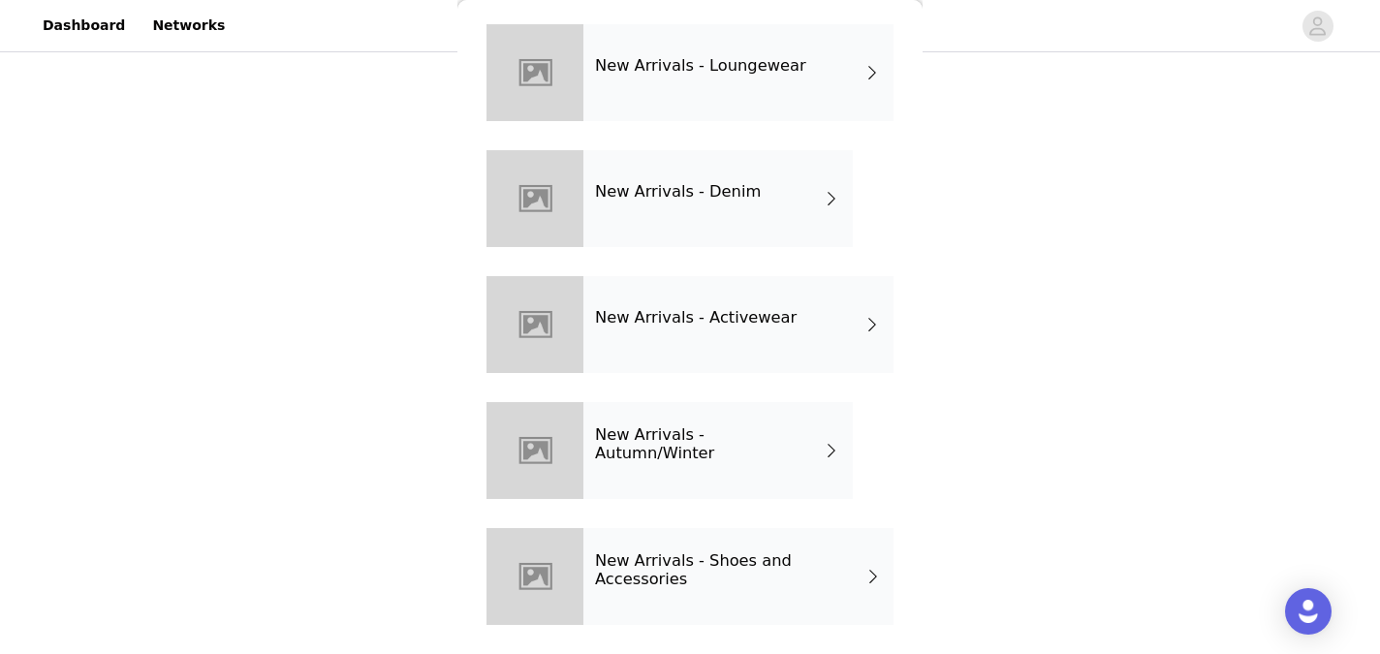
scroll to position [1284, 0]
click at [738, 456] on h4 "New Arrivals - Autumn/Winter" at bounding box center [709, 444] width 228 height 36
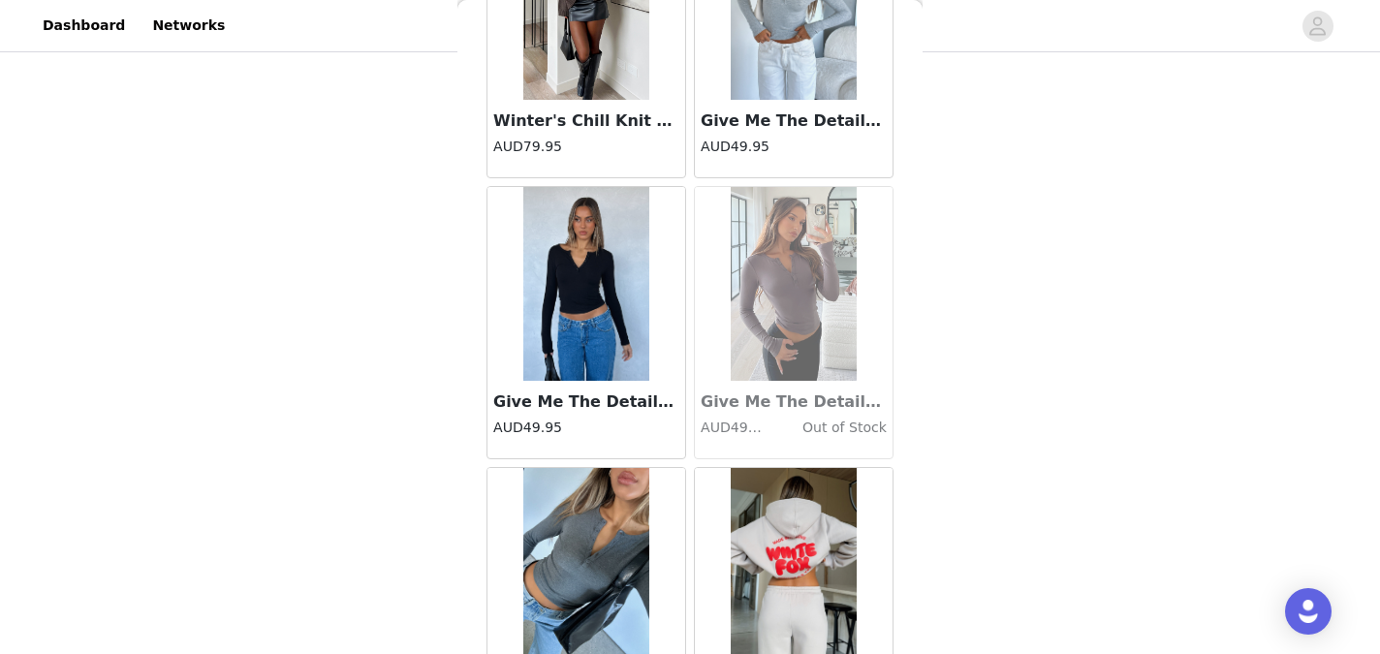
scroll to position [2311, 0]
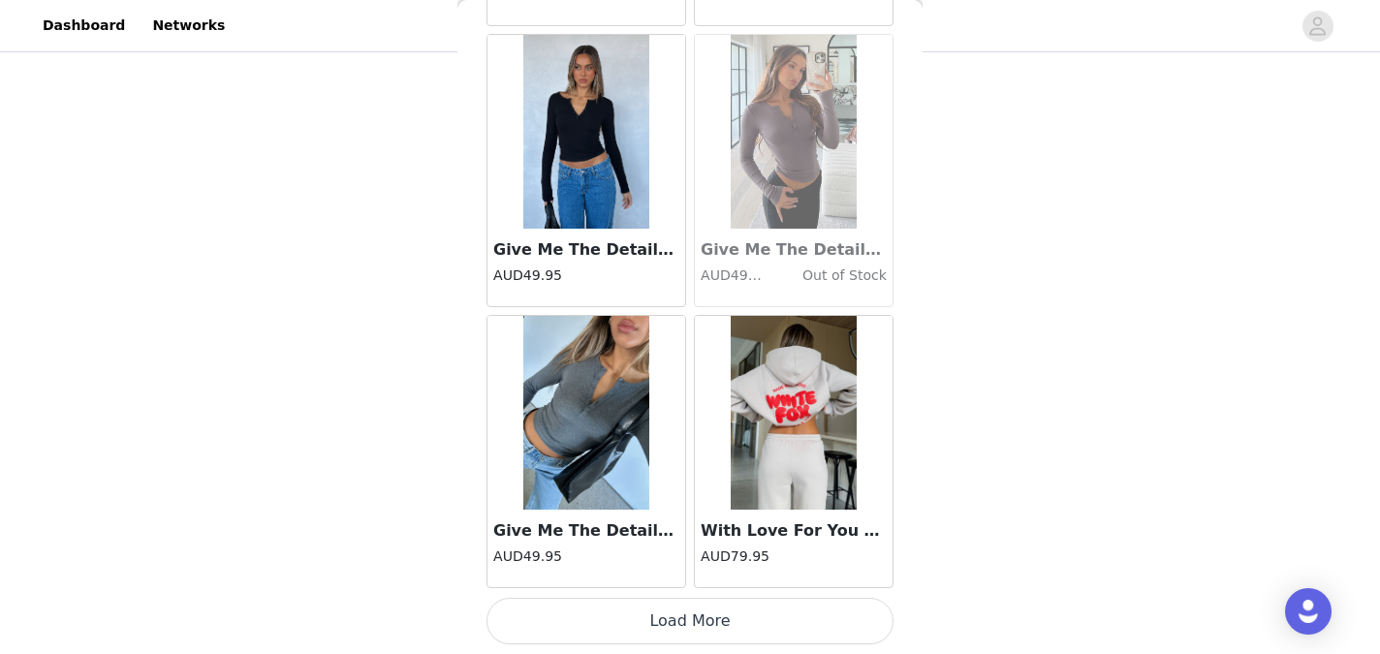
click at [692, 628] on button "Load More" at bounding box center [689, 621] width 407 height 47
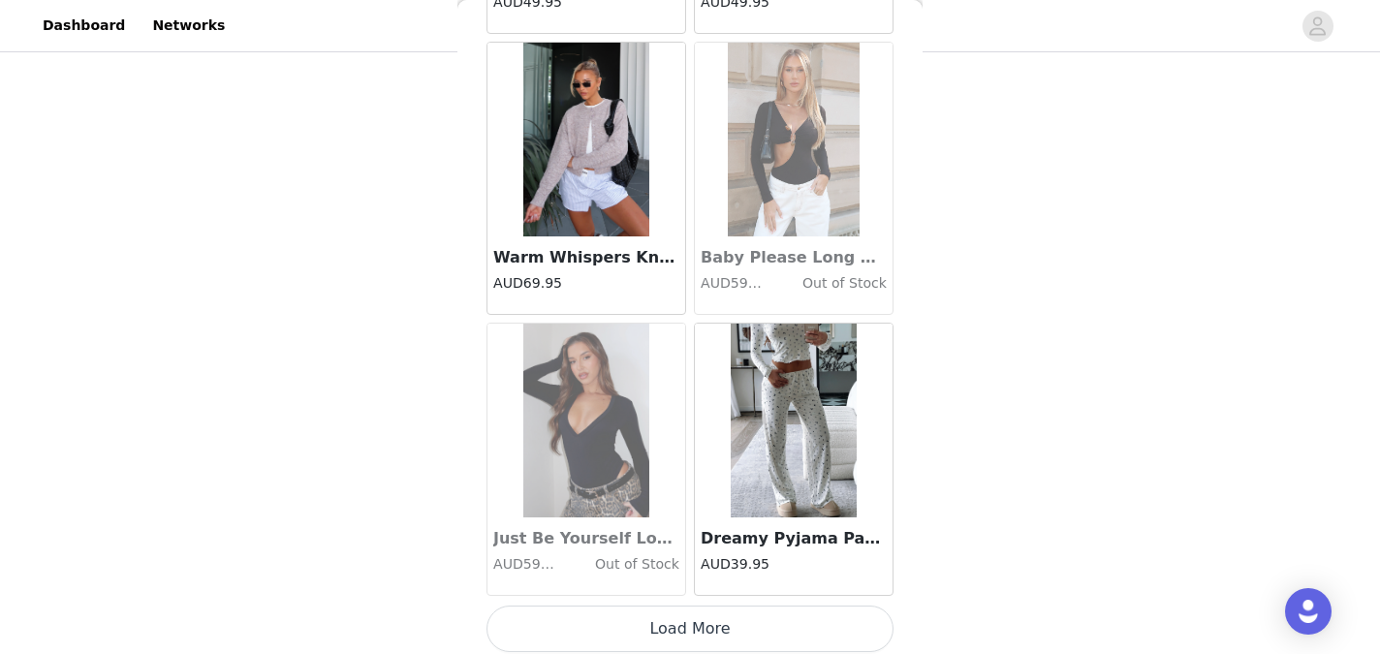
scroll to position [5120, 0]
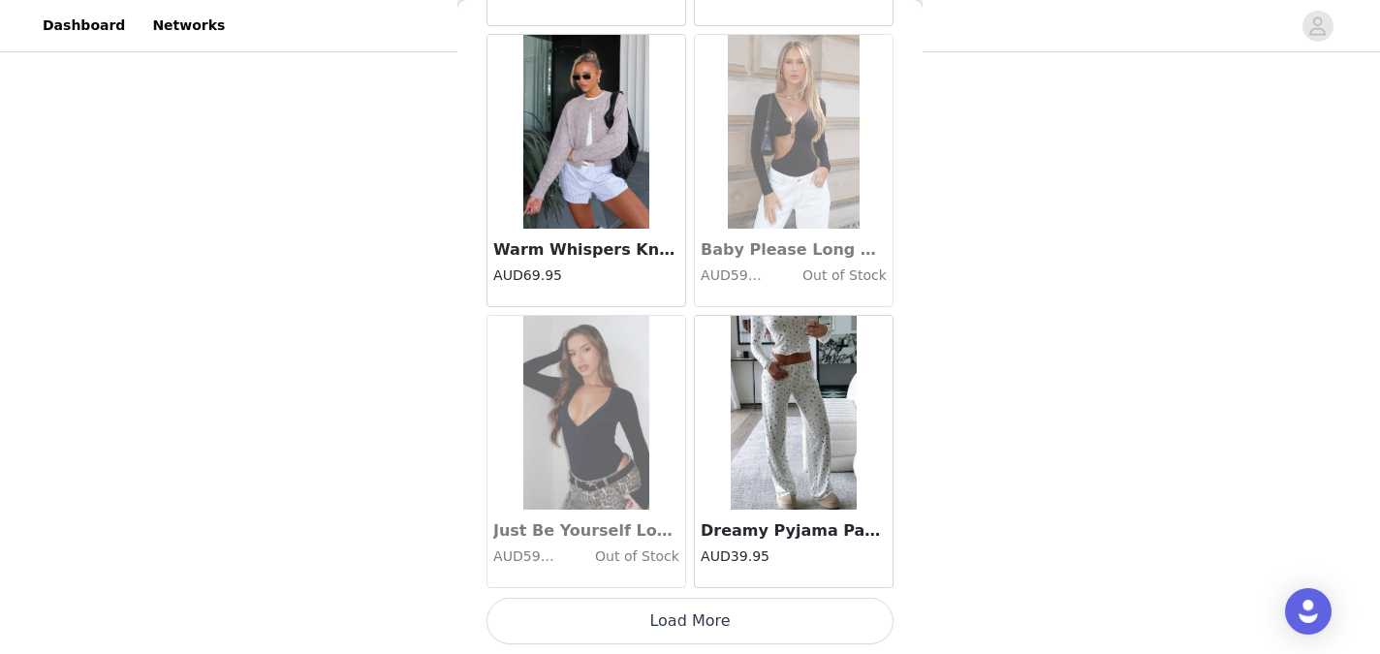
click at [665, 611] on button "Load More" at bounding box center [689, 621] width 407 height 47
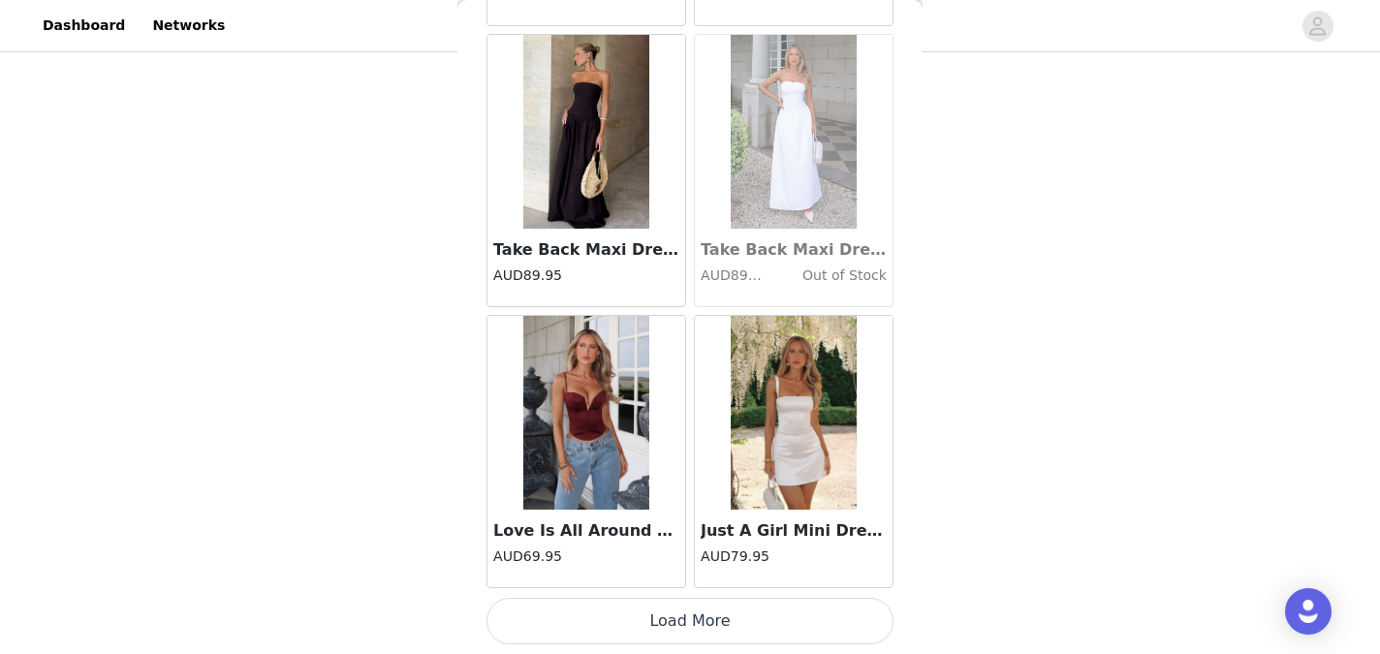
scroll to position [1310, 0]
click at [668, 618] on button "Load More" at bounding box center [689, 621] width 407 height 47
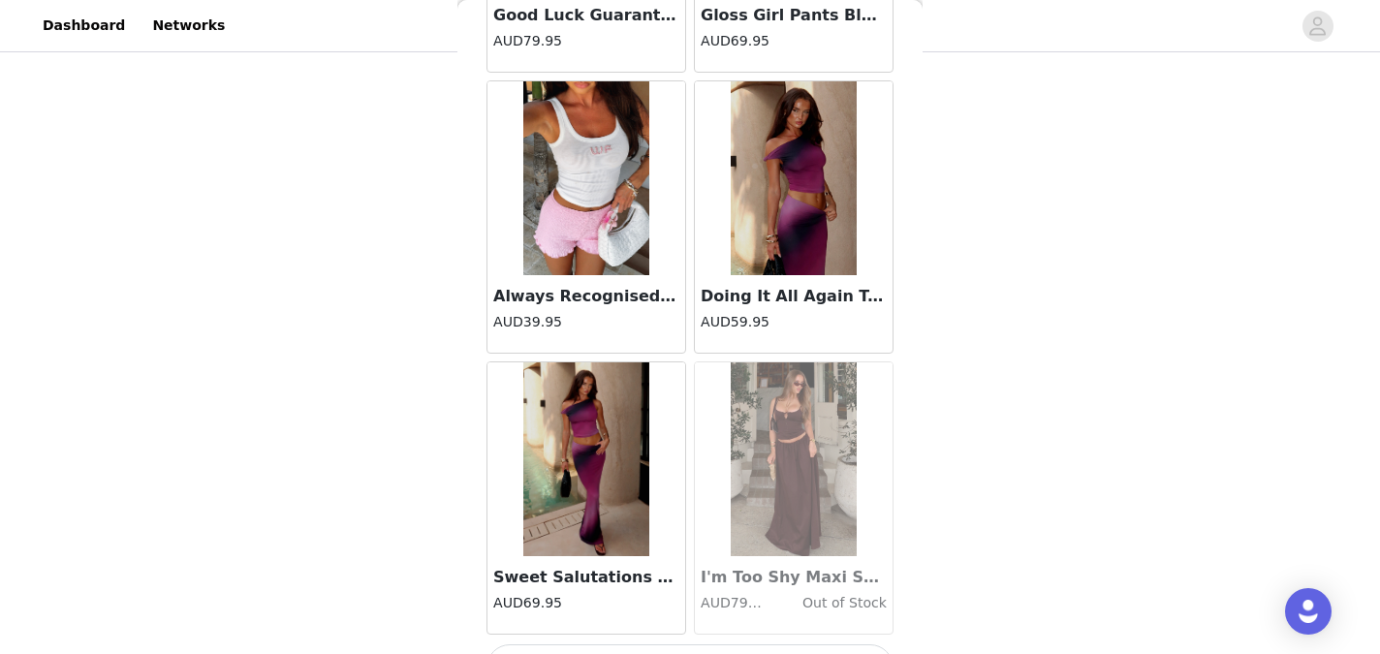
scroll to position [10740, 0]
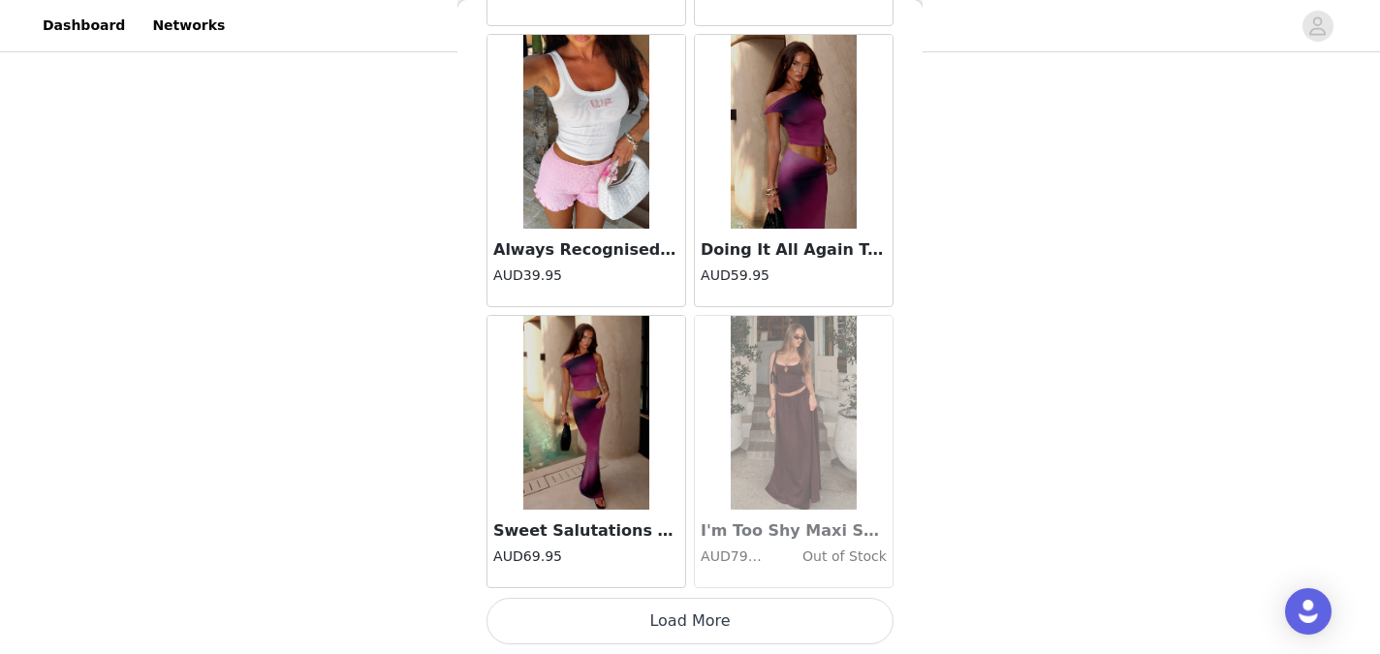
click at [652, 619] on button "Load More" at bounding box center [689, 621] width 407 height 47
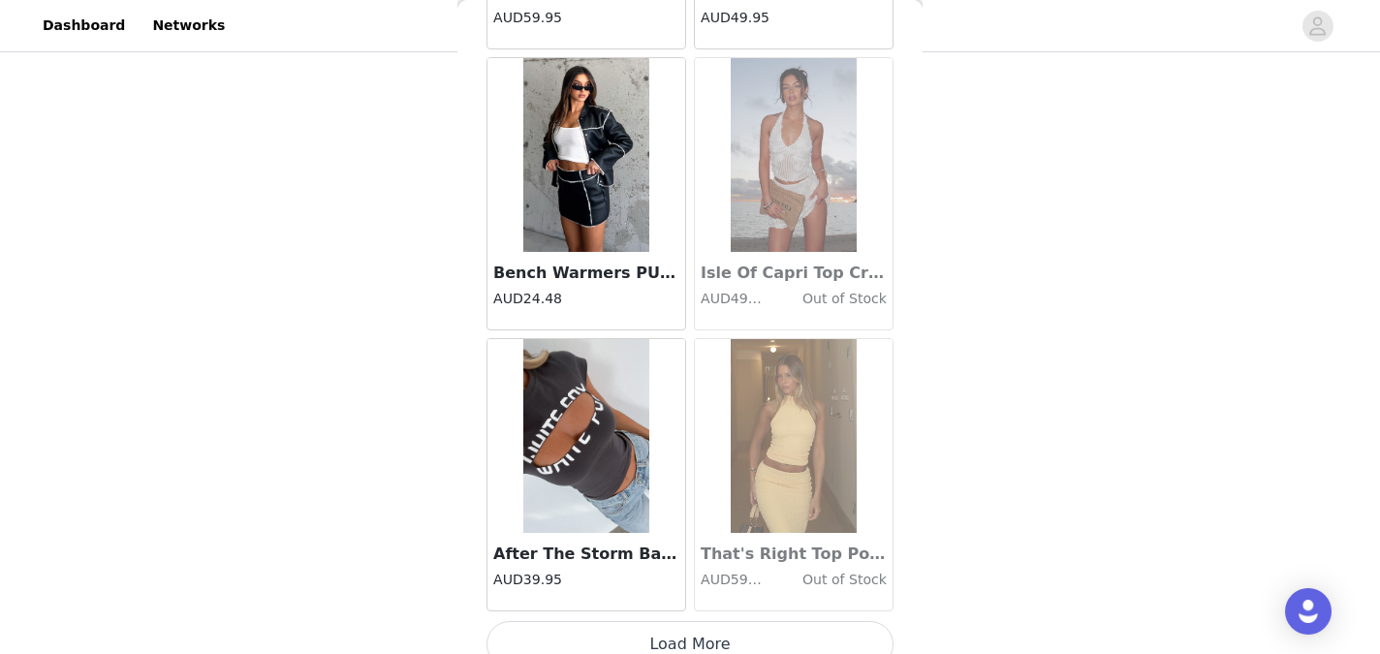
scroll to position [13549, 0]
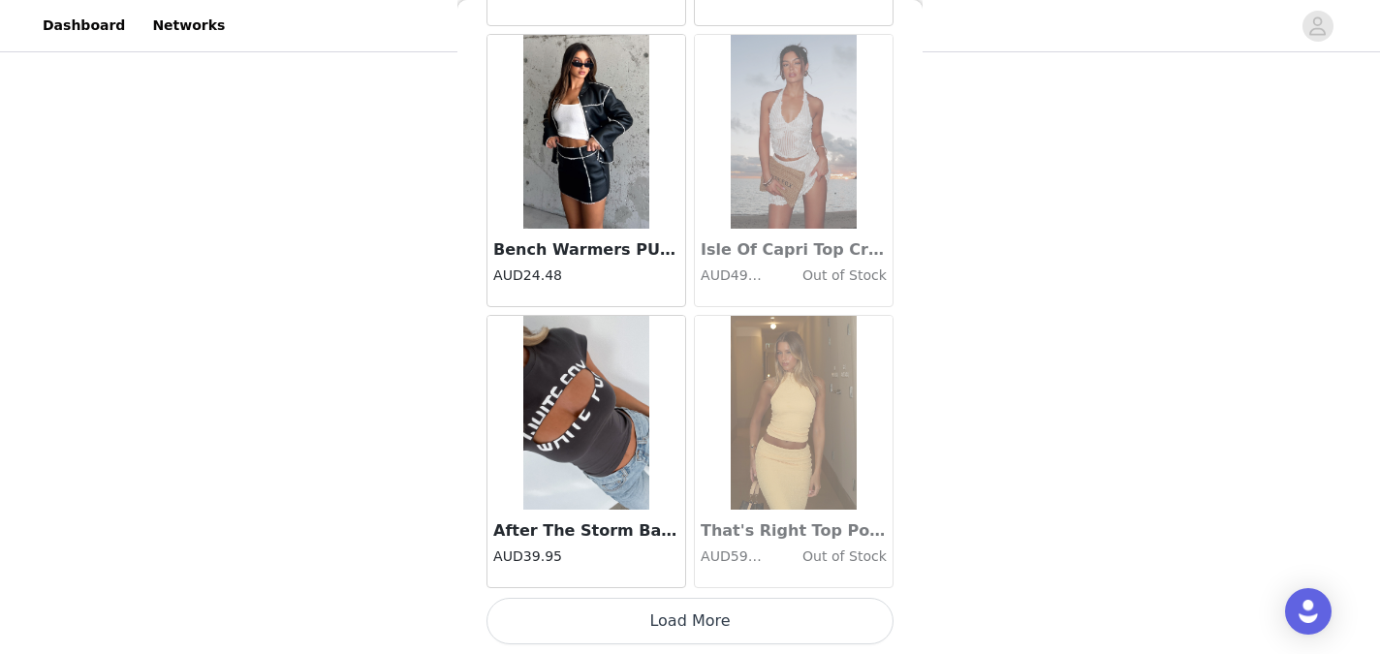
click at [664, 617] on button "Load More" at bounding box center [689, 621] width 407 height 47
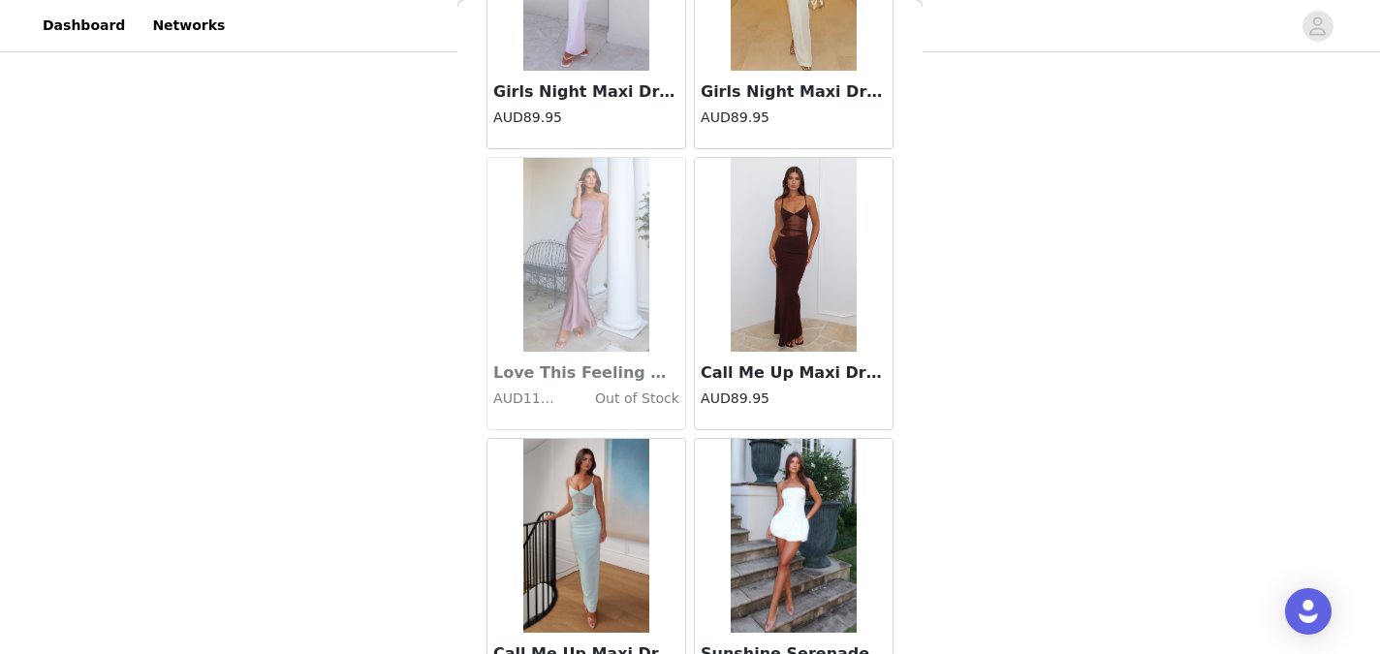
scroll to position [16359, 0]
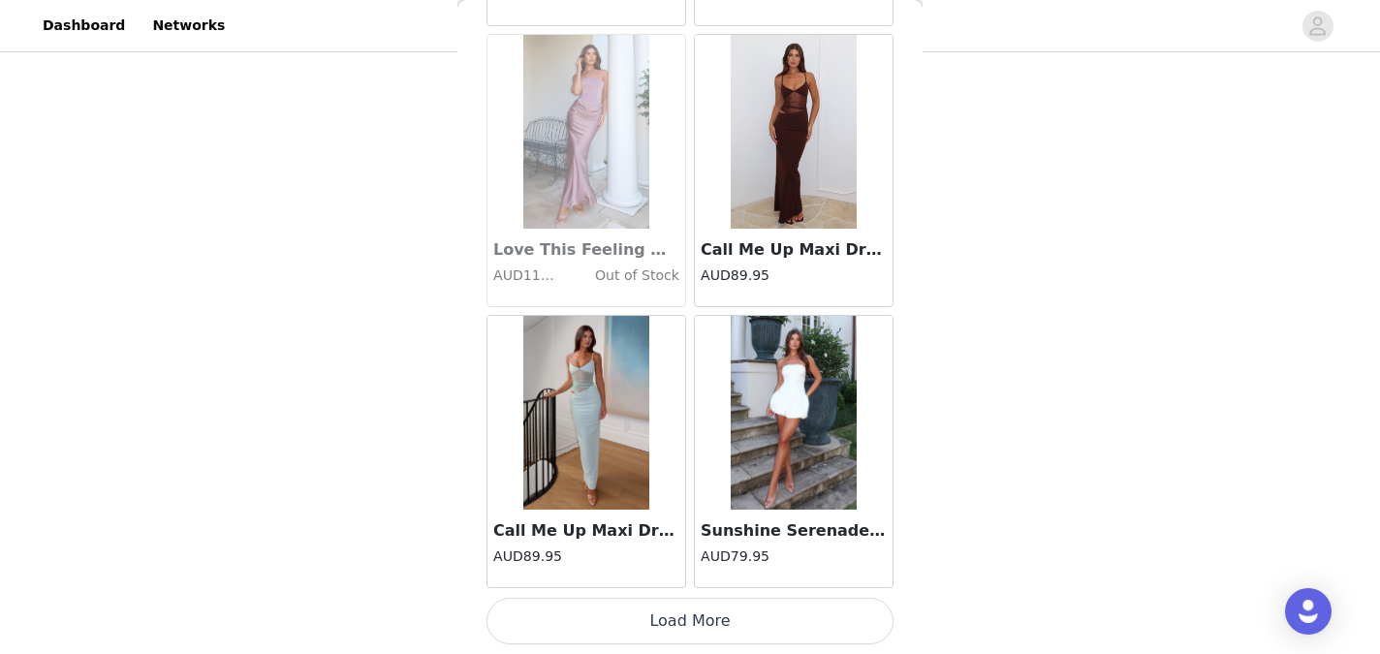
click at [671, 617] on button "Load More" at bounding box center [689, 621] width 407 height 47
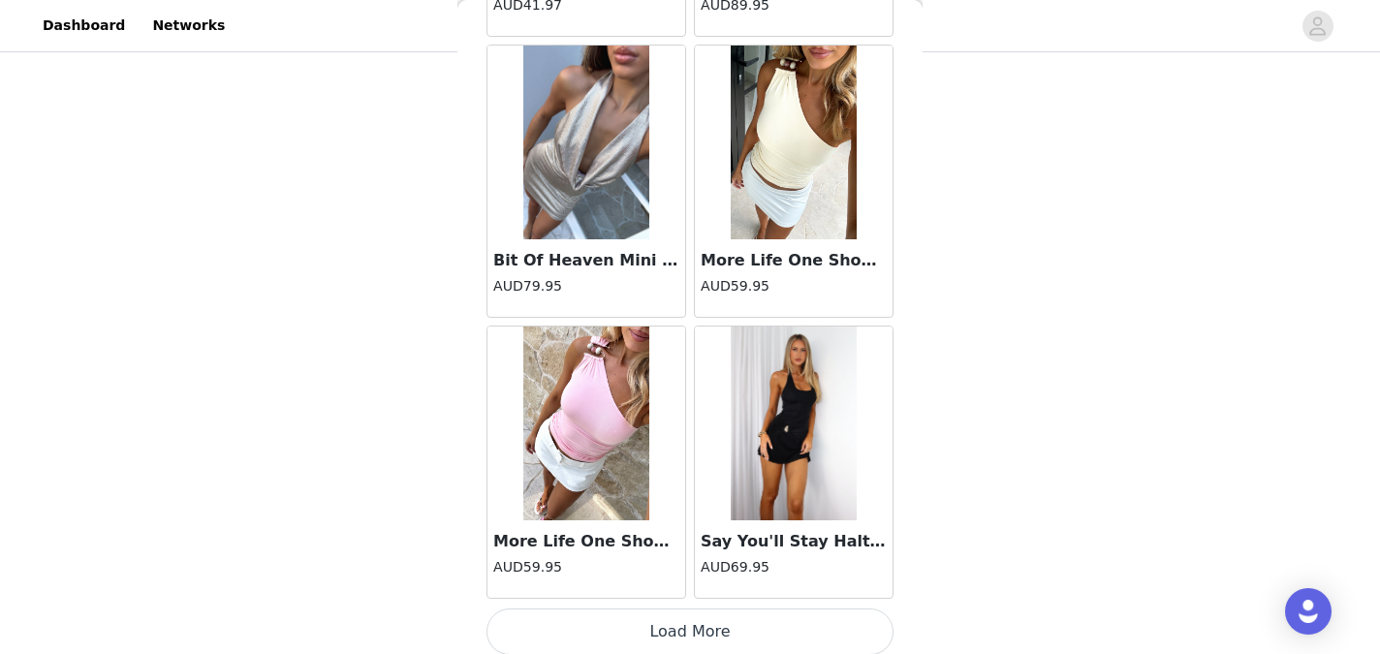
scroll to position [19168, 0]
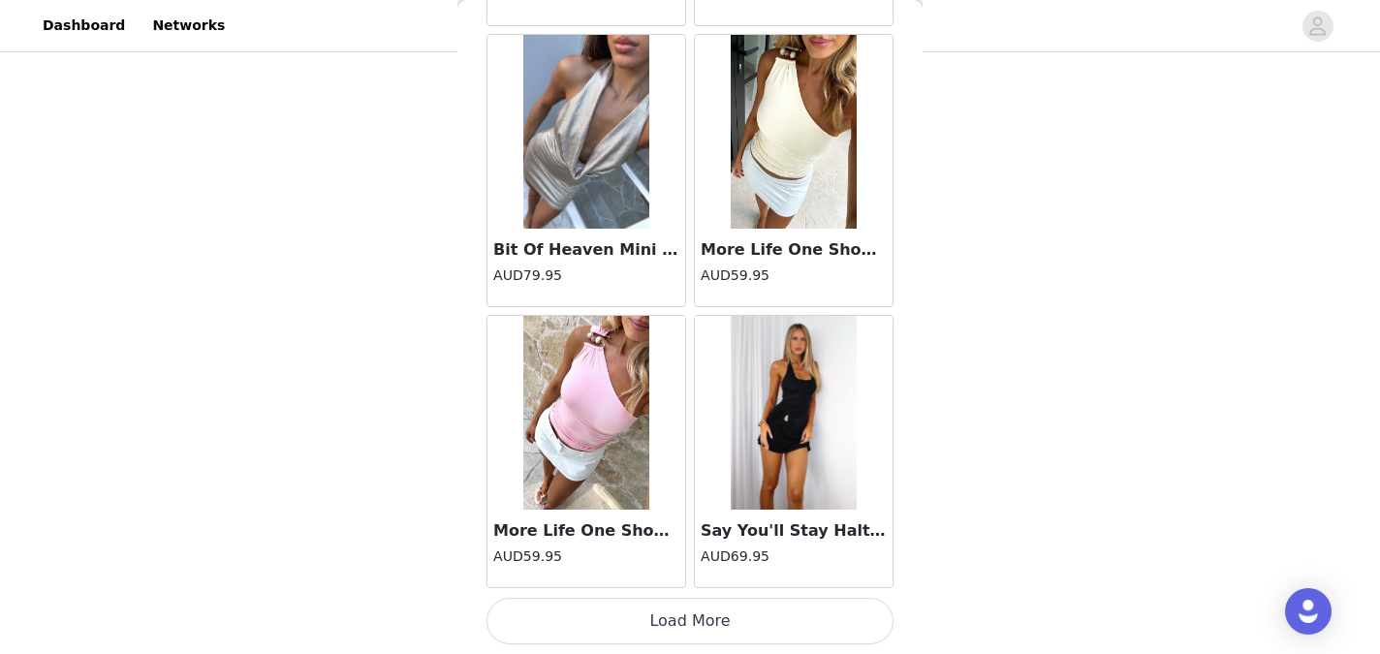
click at [675, 618] on button "Load More" at bounding box center [689, 621] width 407 height 47
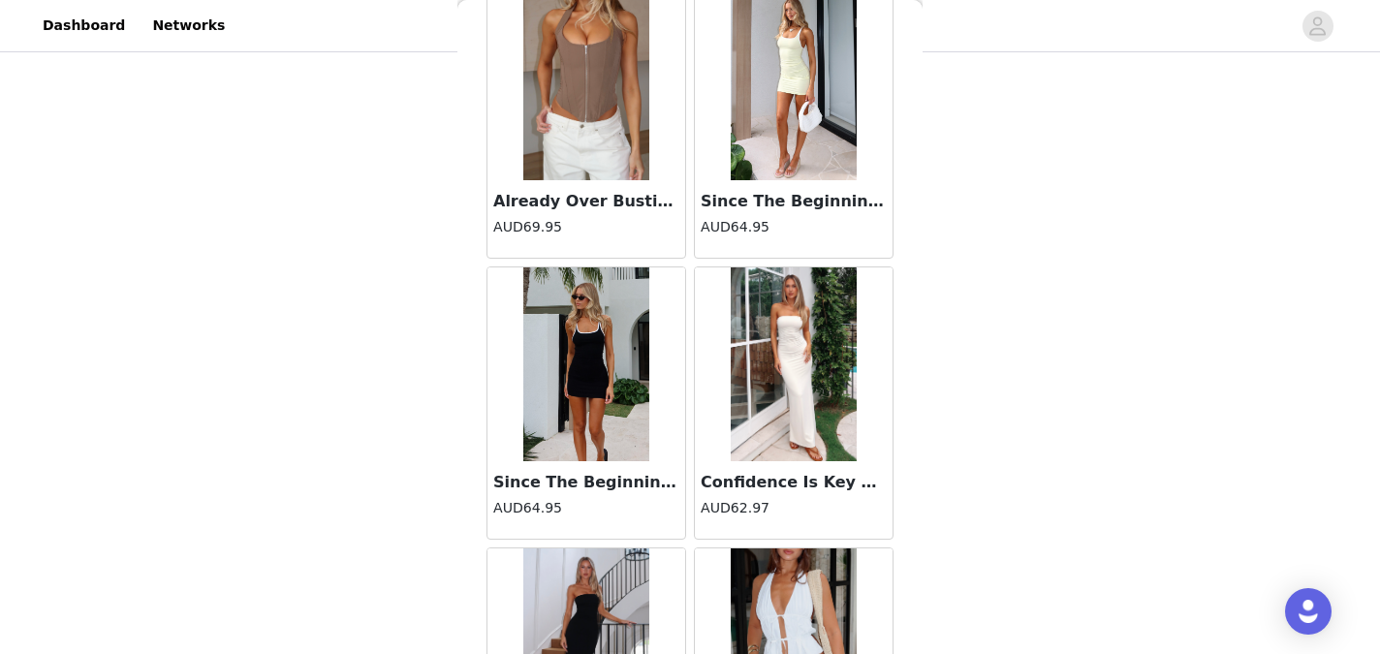
scroll to position [21978, 0]
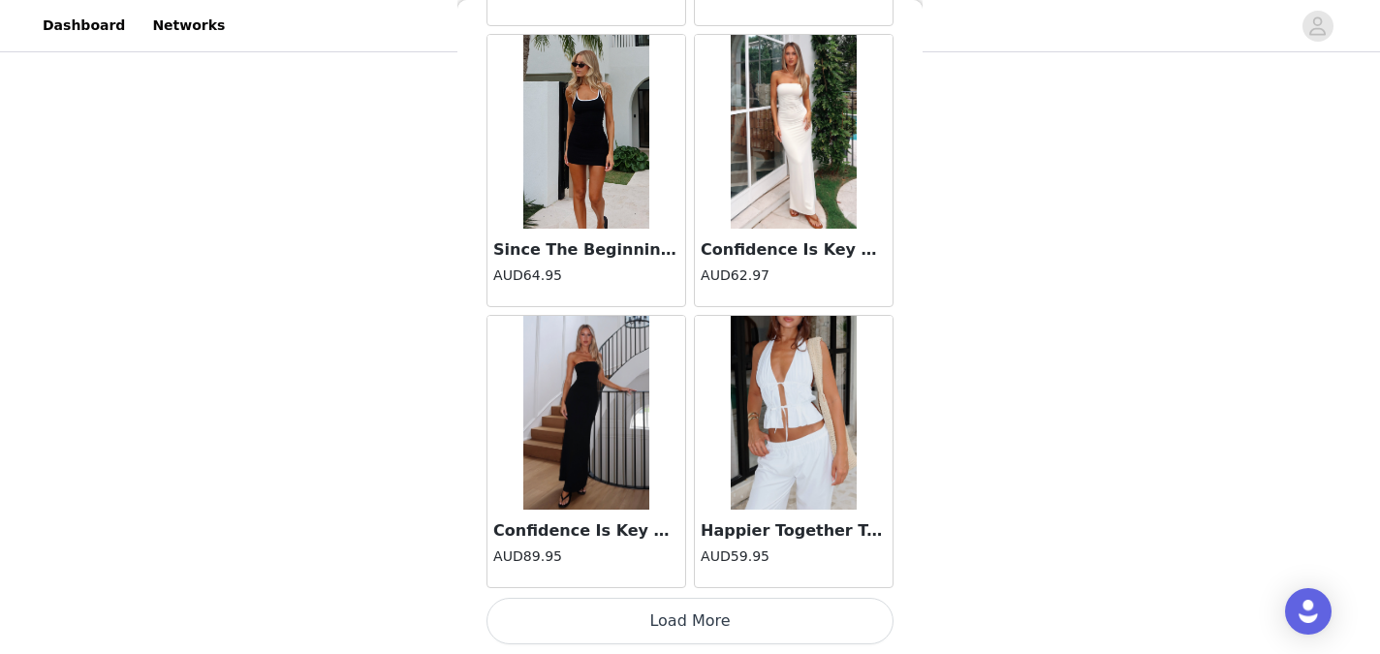
click at [677, 628] on button "Load More" at bounding box center [689, 621] width 407 height 47
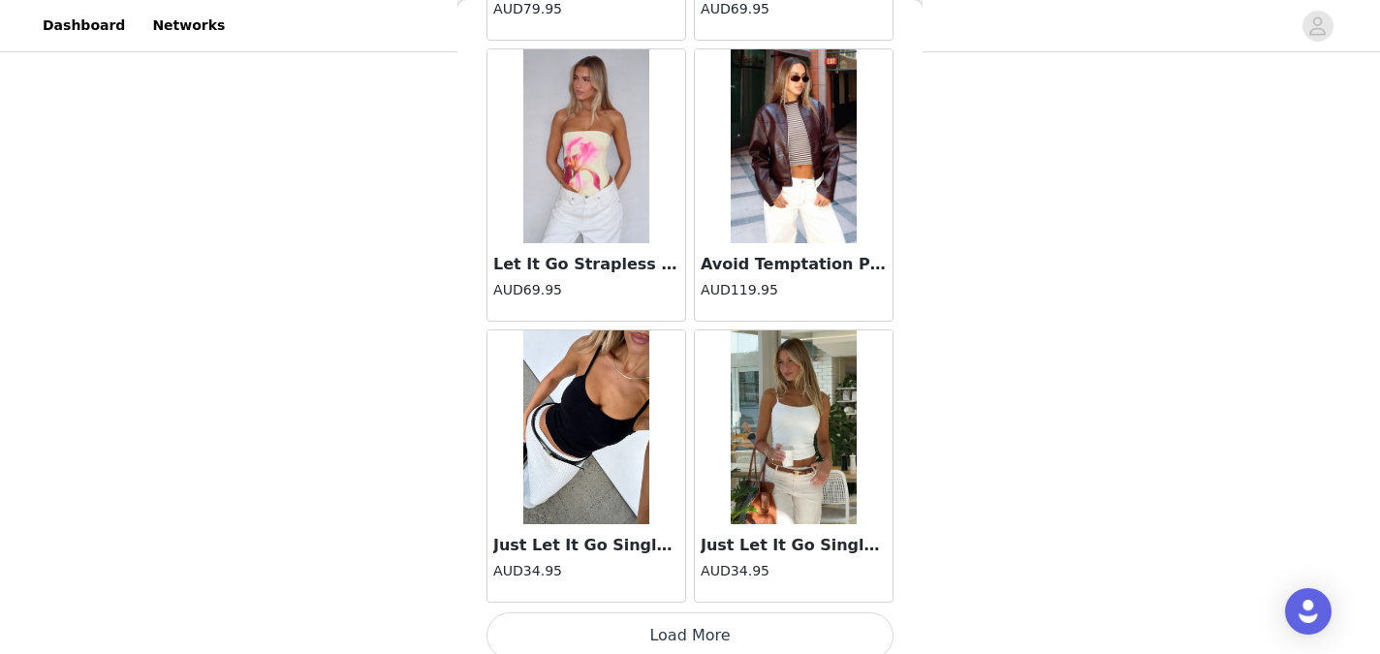
scroll to position [24780, 0]
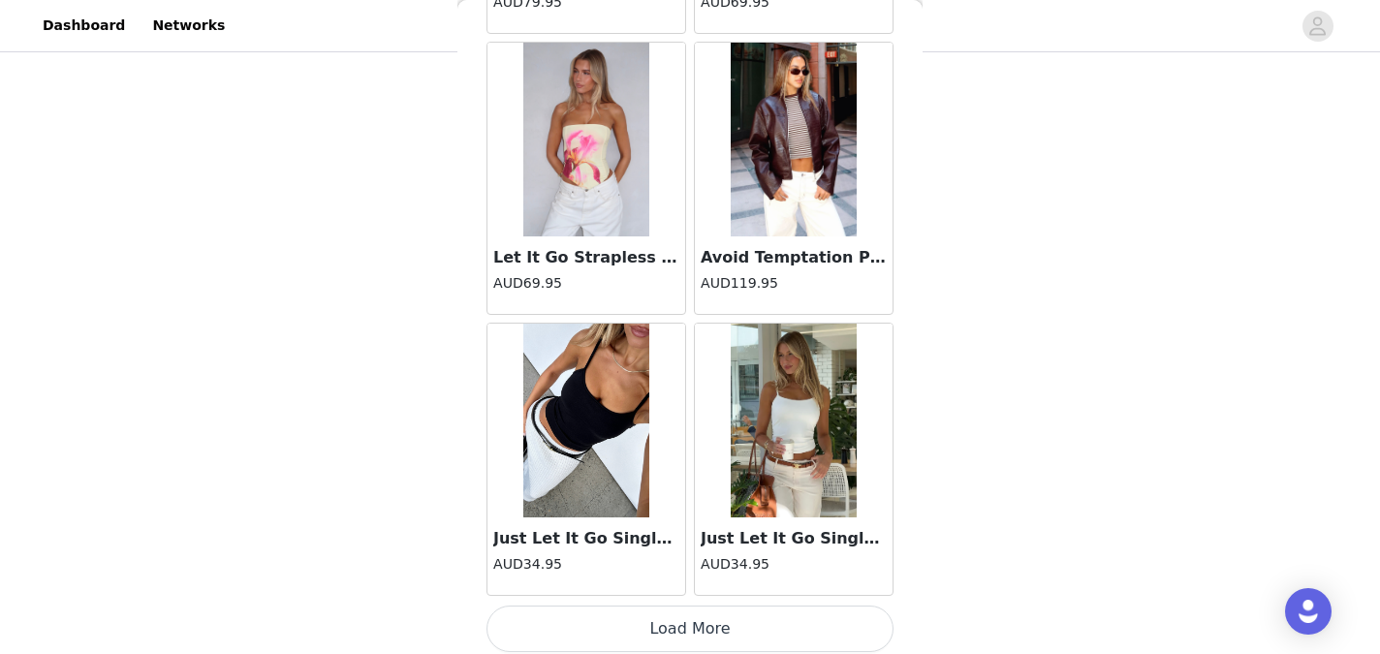
click at [675, 625] on button "Load More" at bounding box center [689, 629] width 407 height 47
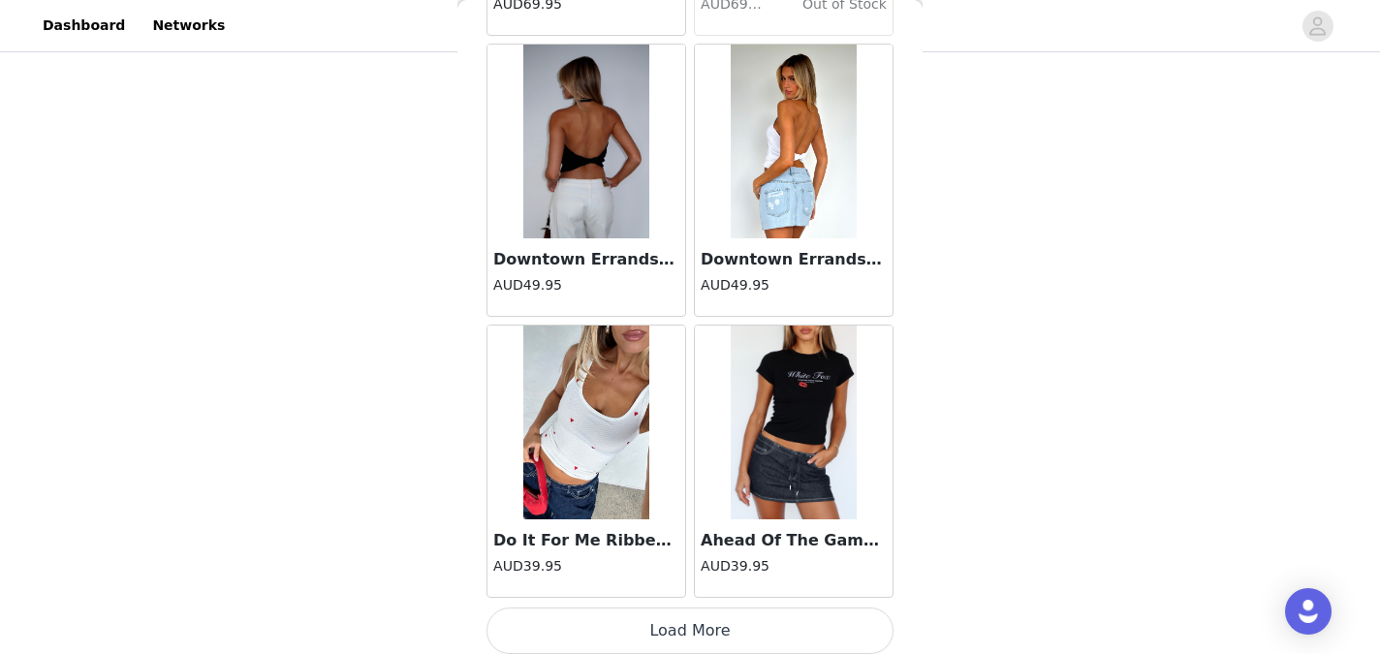
scroll to position [27597, 0]
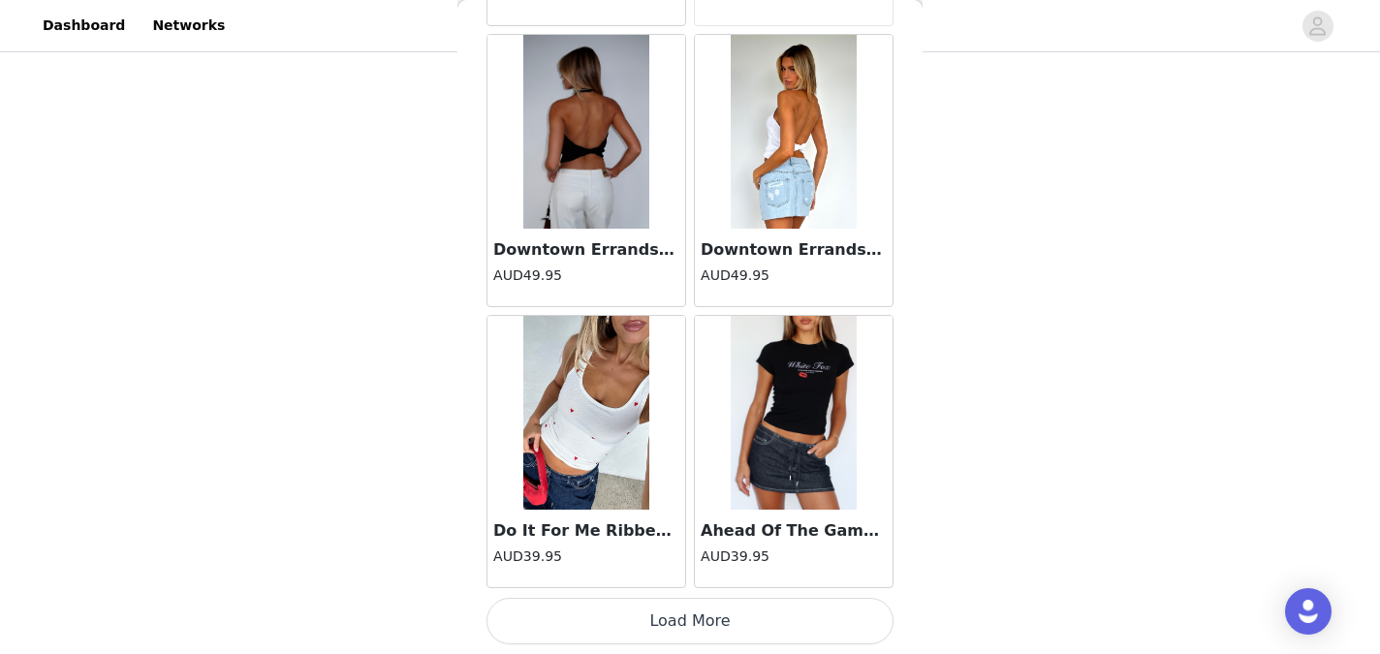
click at [673, 630] on button "Load More" at bounding box center [689, 621] width 407 height 47
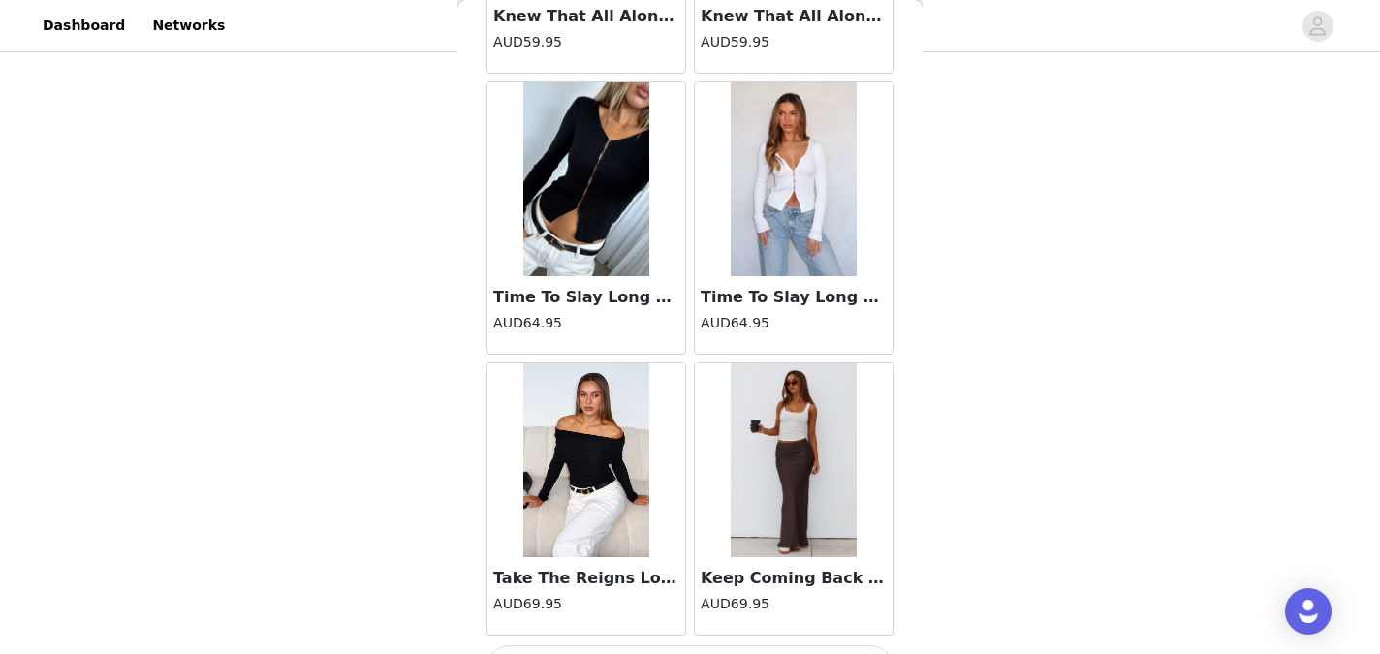
scroll to position [30407, 0]
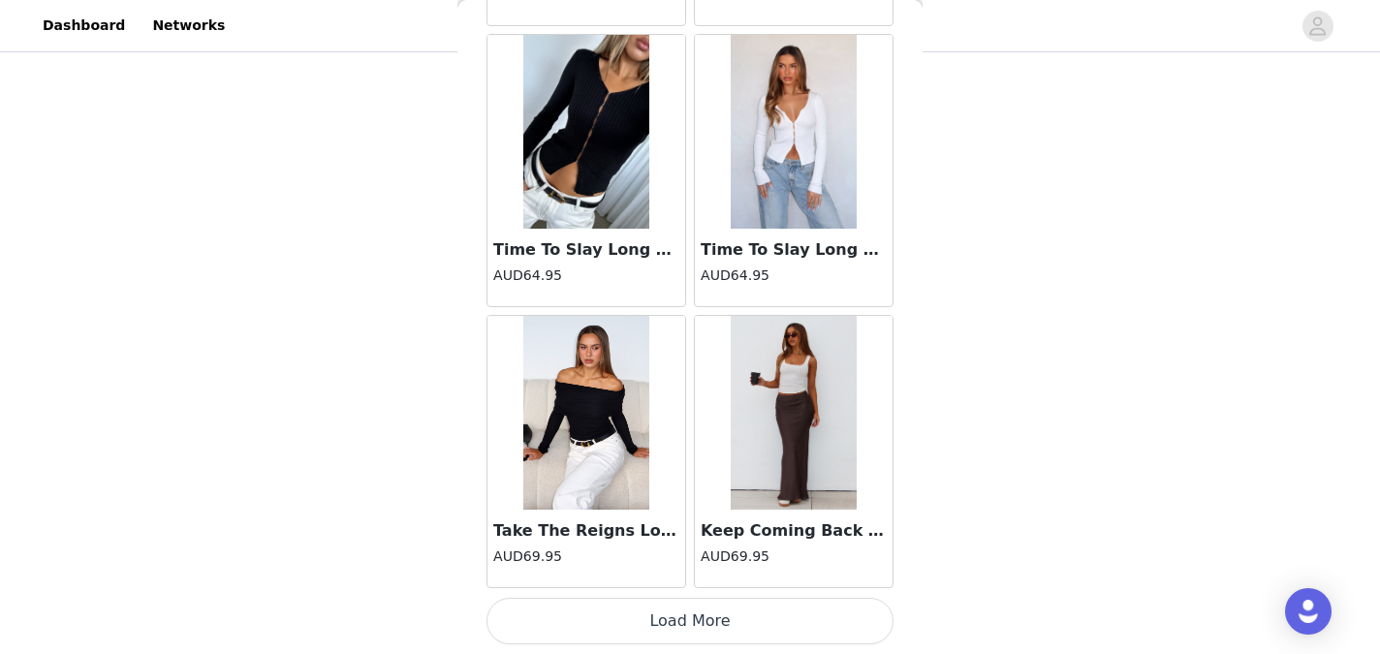
click at [682, 608] on button "Load More" at bounding box center [689, 621] width 407 height 47
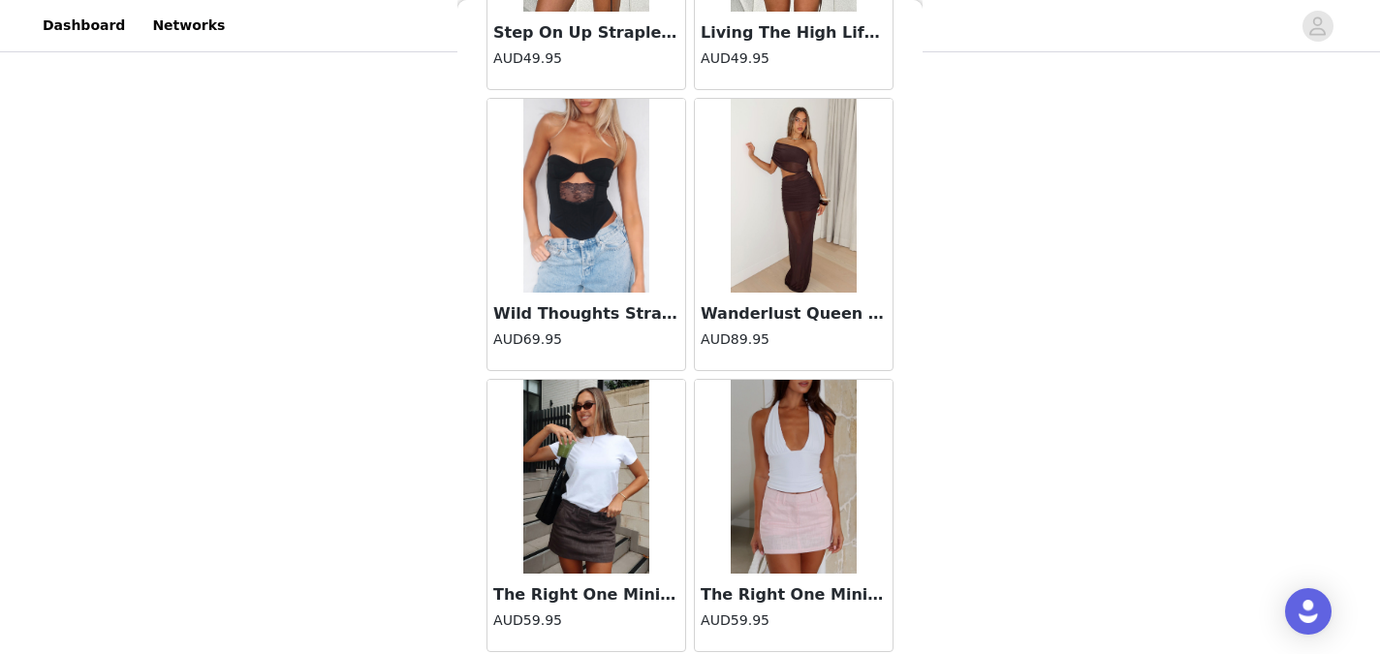
scroll to position [33216, 0]
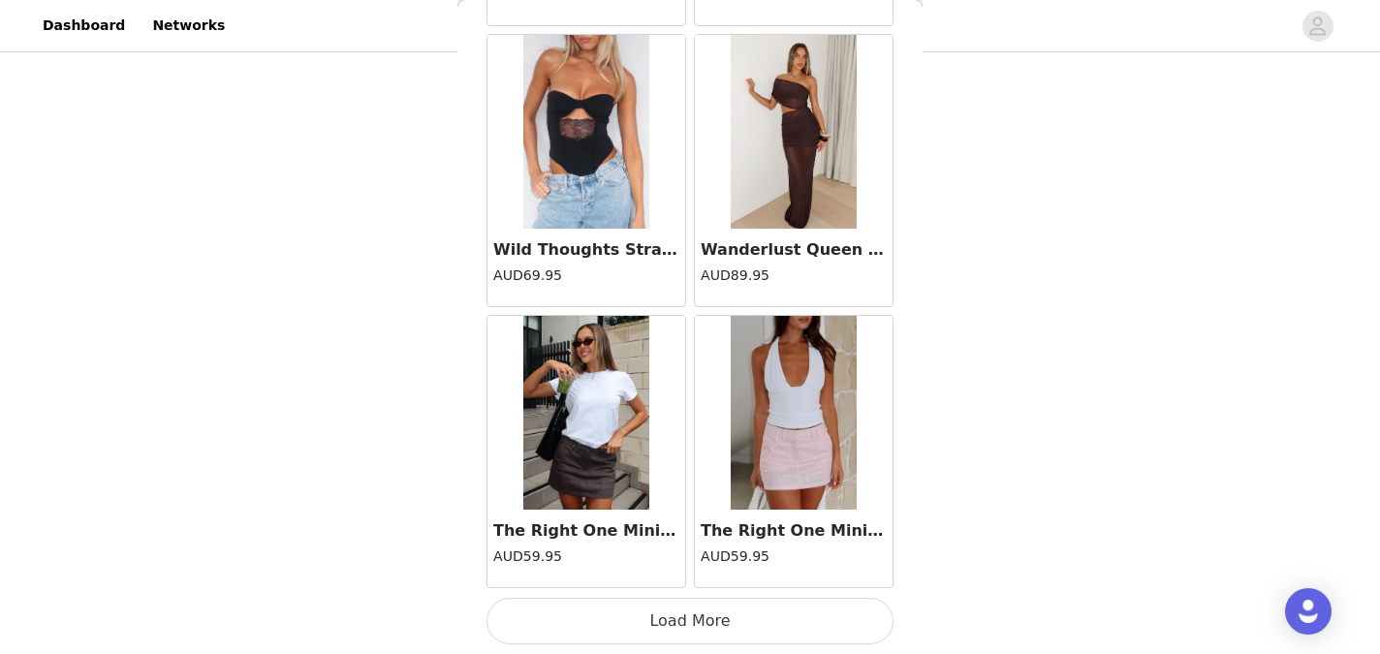
click at [681, 614] on button "Load More" at bounding box center [689, 621] width 407 height 47
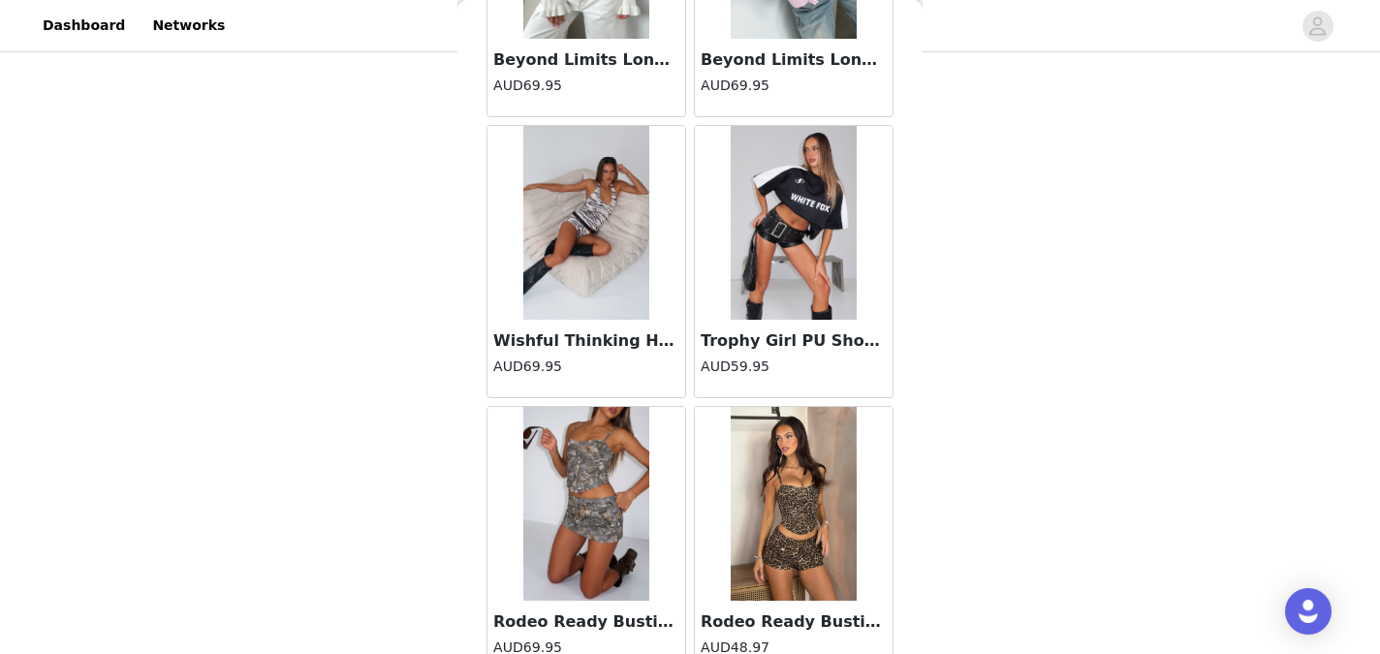
scroll to position [36026, 0]
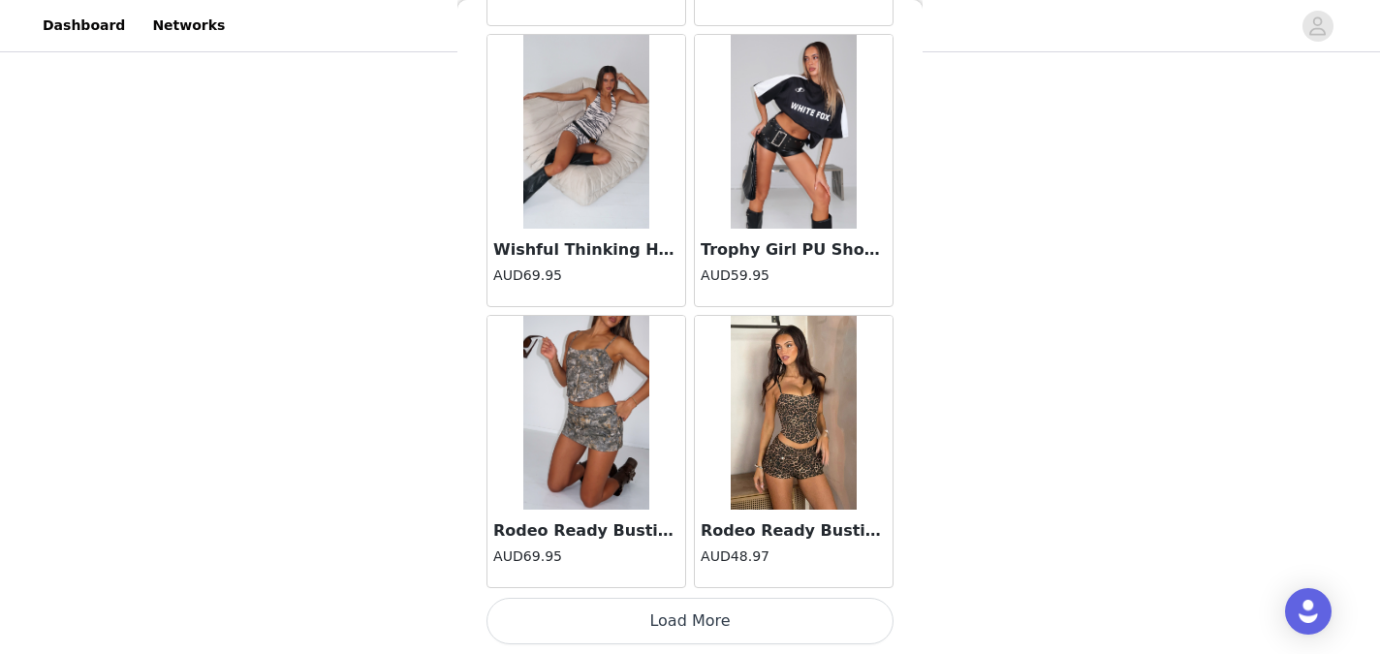
click at [679, 630] on button "Load More" at bounding box center [689, 621] width 407 height 47
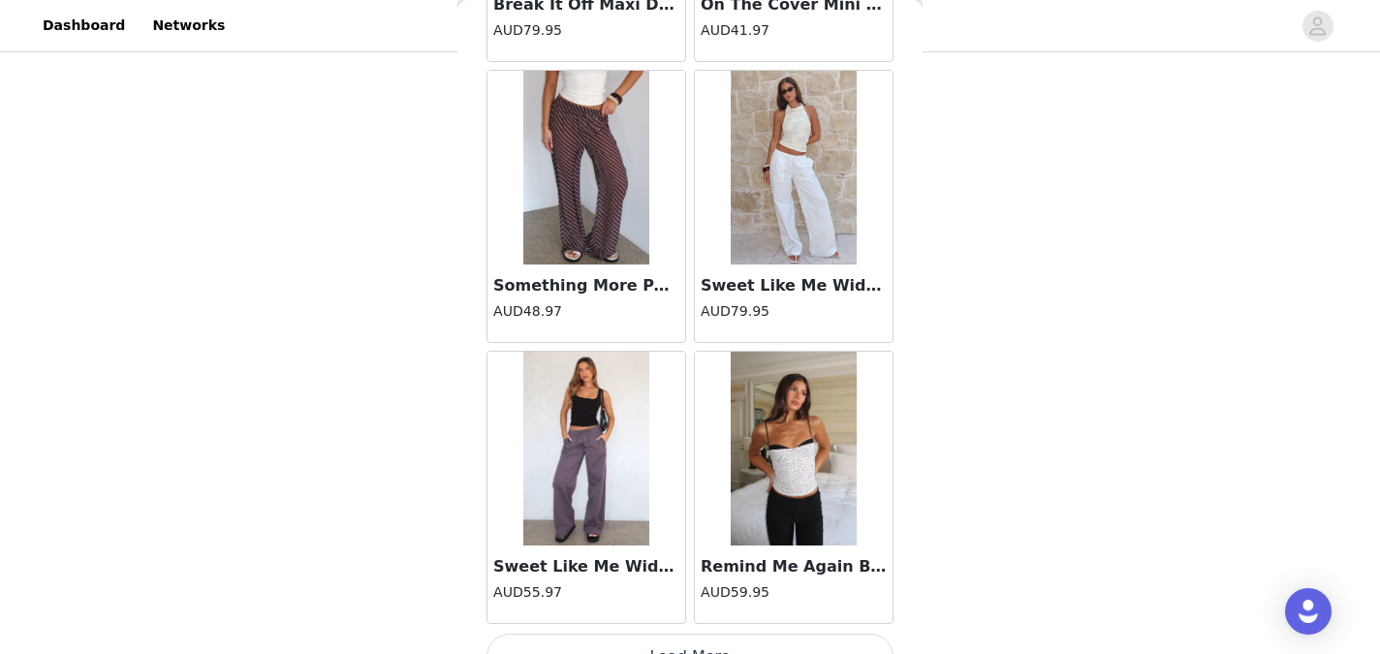
scroll to position [38836, 0]
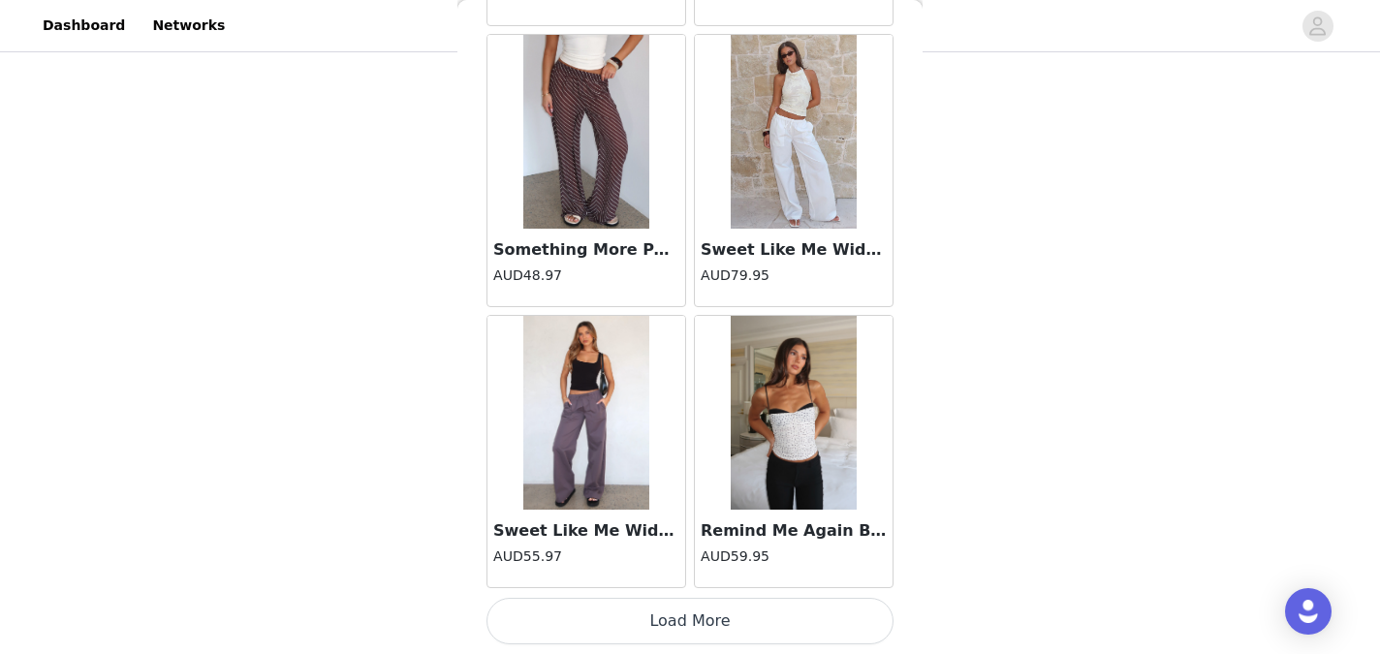
click at [695, 618] on button "Load More" at bounding box center [689, 621] width 407 height 47
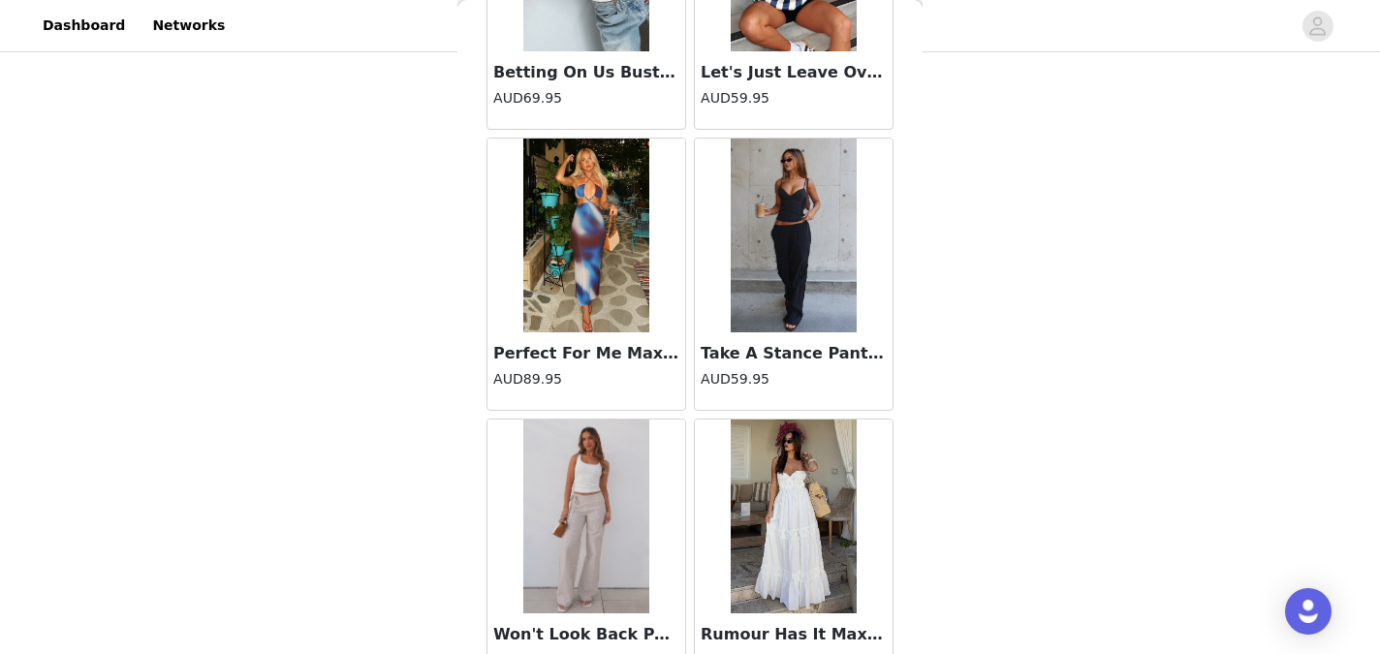
scroll to position [41645, 0]
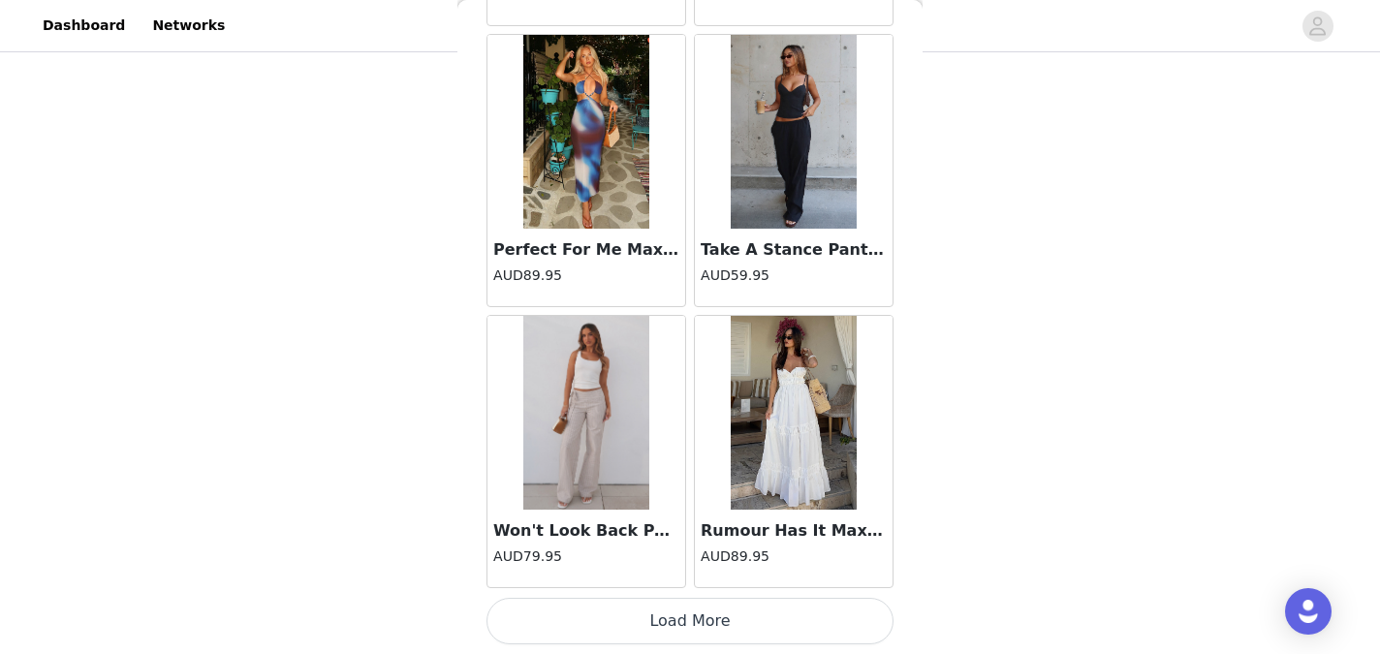
click at [699, 622] on button "Load More" at bounding box center [689, 621] width 407 height 47
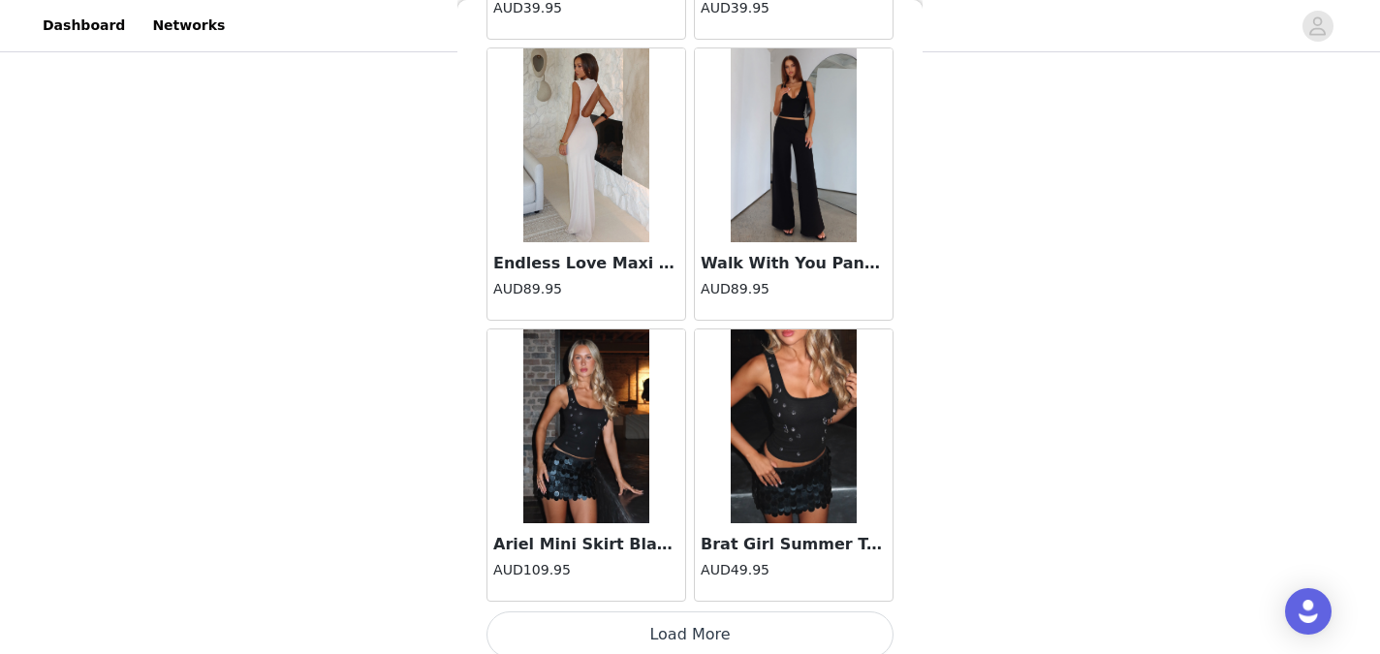
scroll to position [44455, 0]
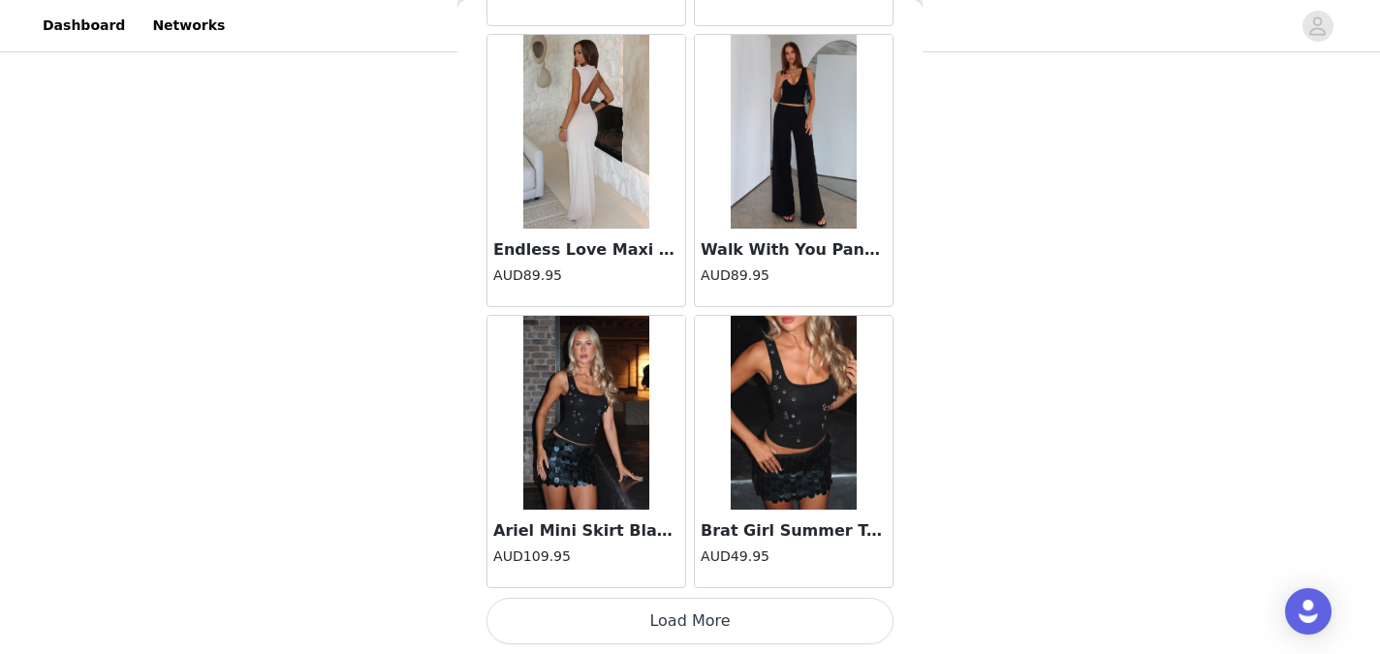
click at [703, 623] on button "Load More" at bounding box center [689, 621] width 407 height 47
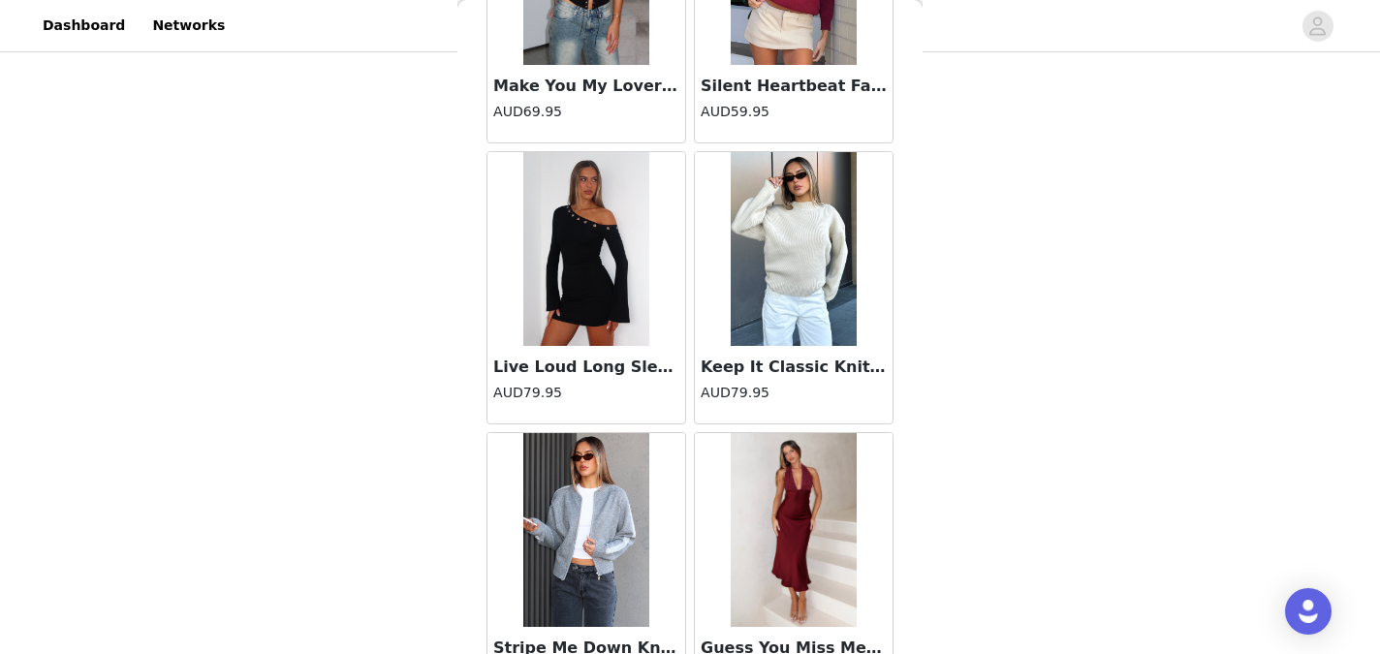
scroll to position [47158, 0]
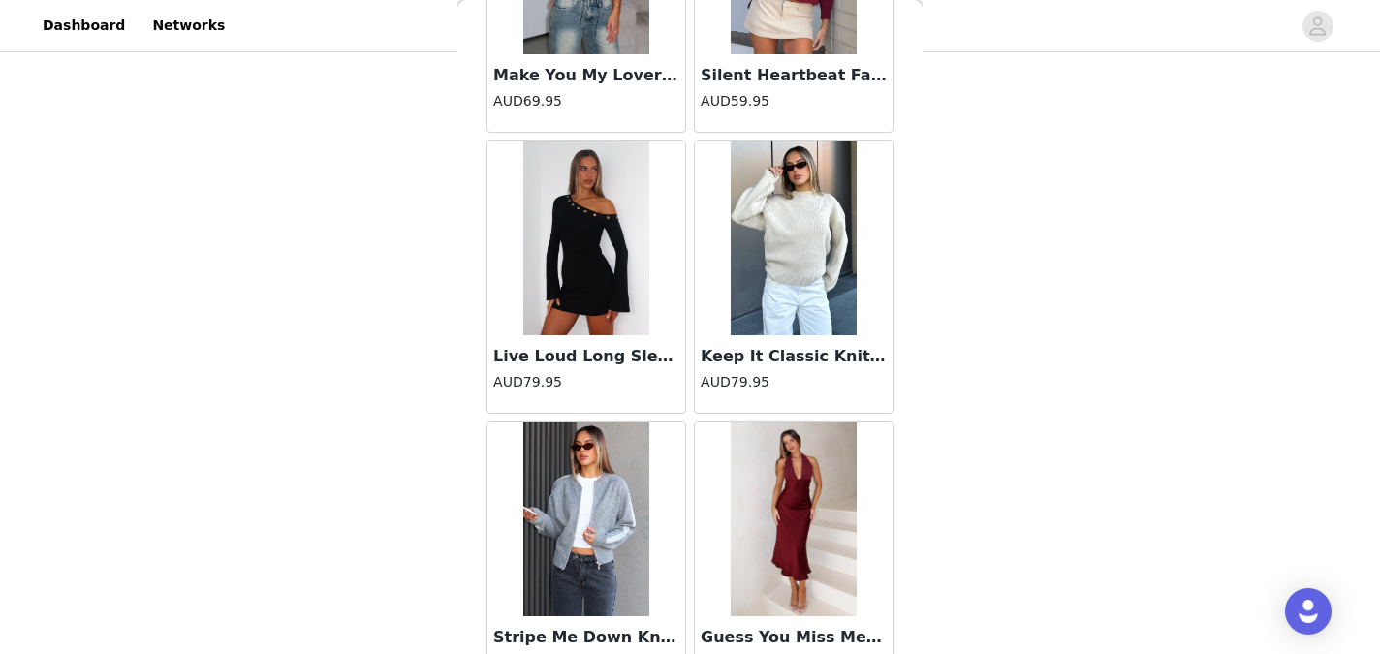
click at [779, 320] on img at bounding box center [793, 238] width 126 height 194
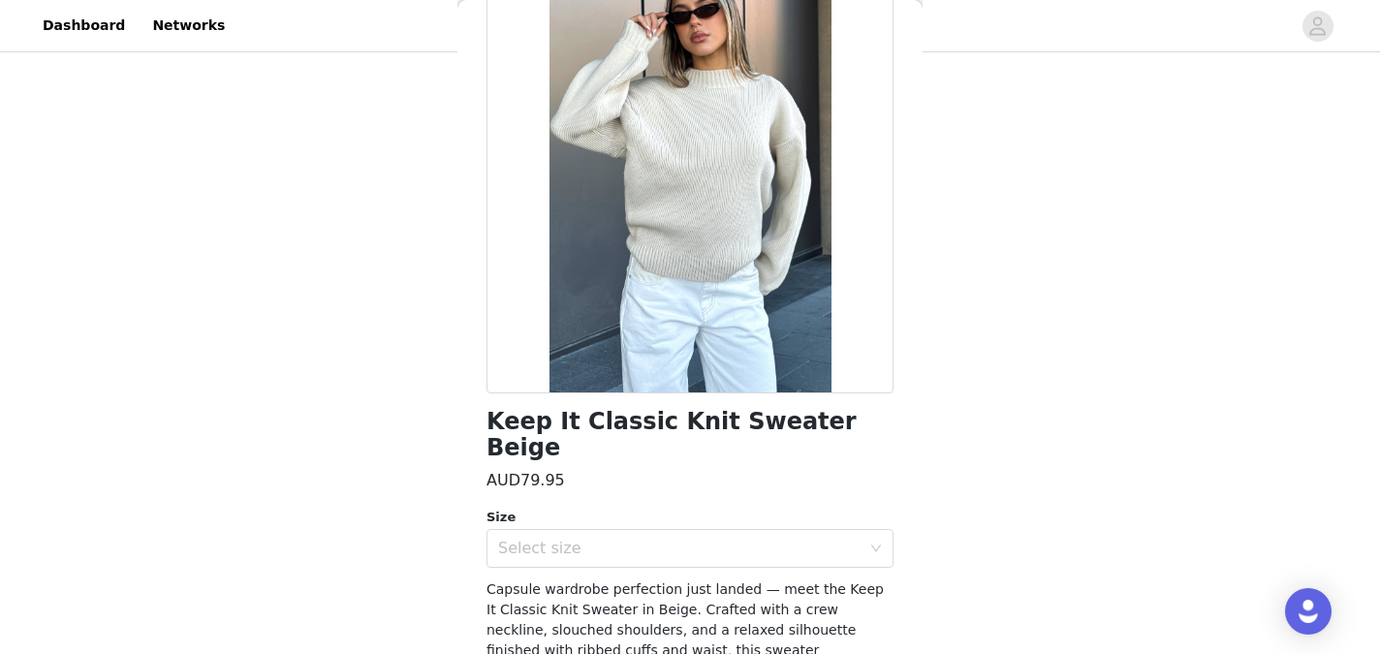
scroll to position [157, 0]
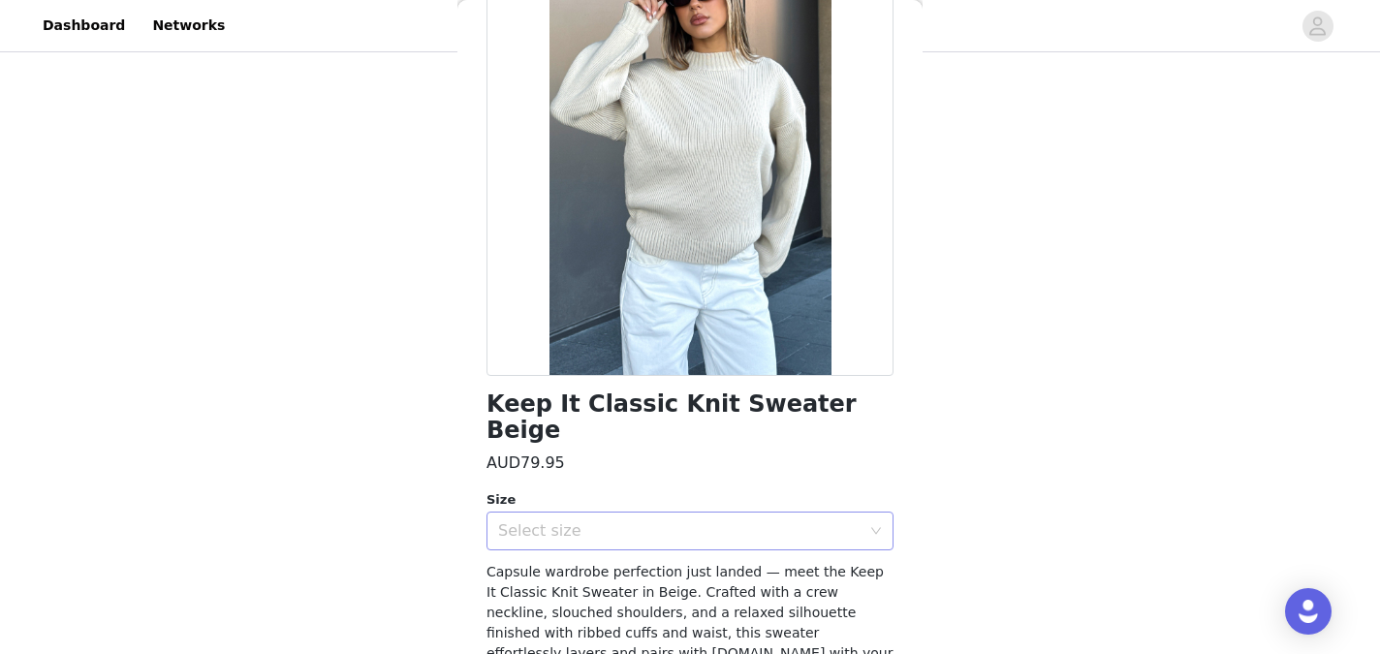
click at [834, 521] on div "Select size" at bounding box center [679, 530] width 362 height 19
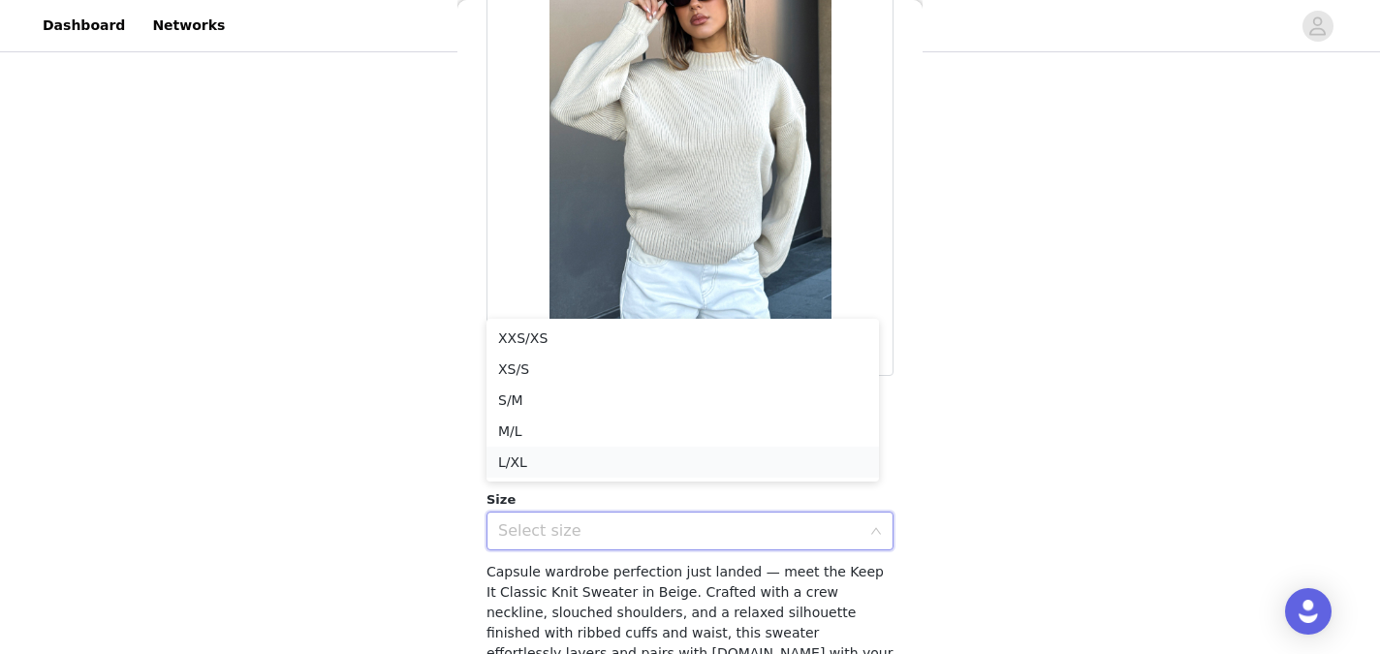
click at [749, 467] on li "L/XL" at bounding box center [682, 462] width 392 height 31
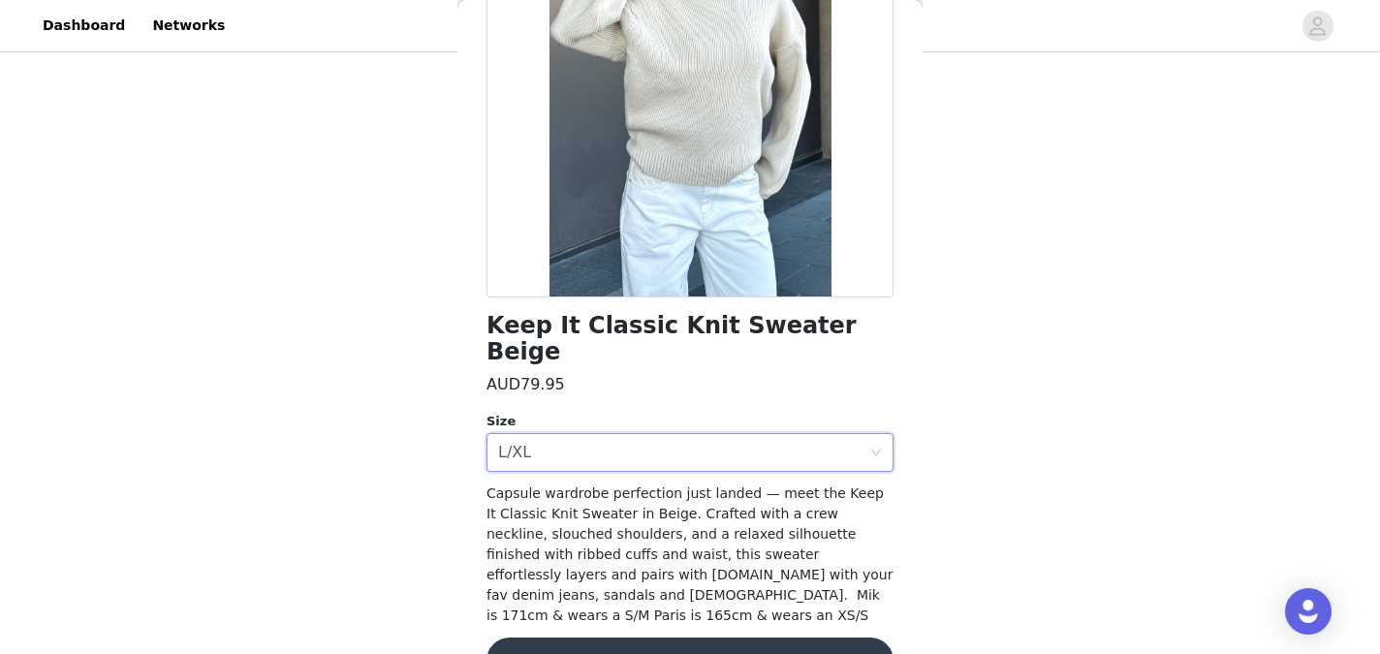
scroll to position [262, 0]
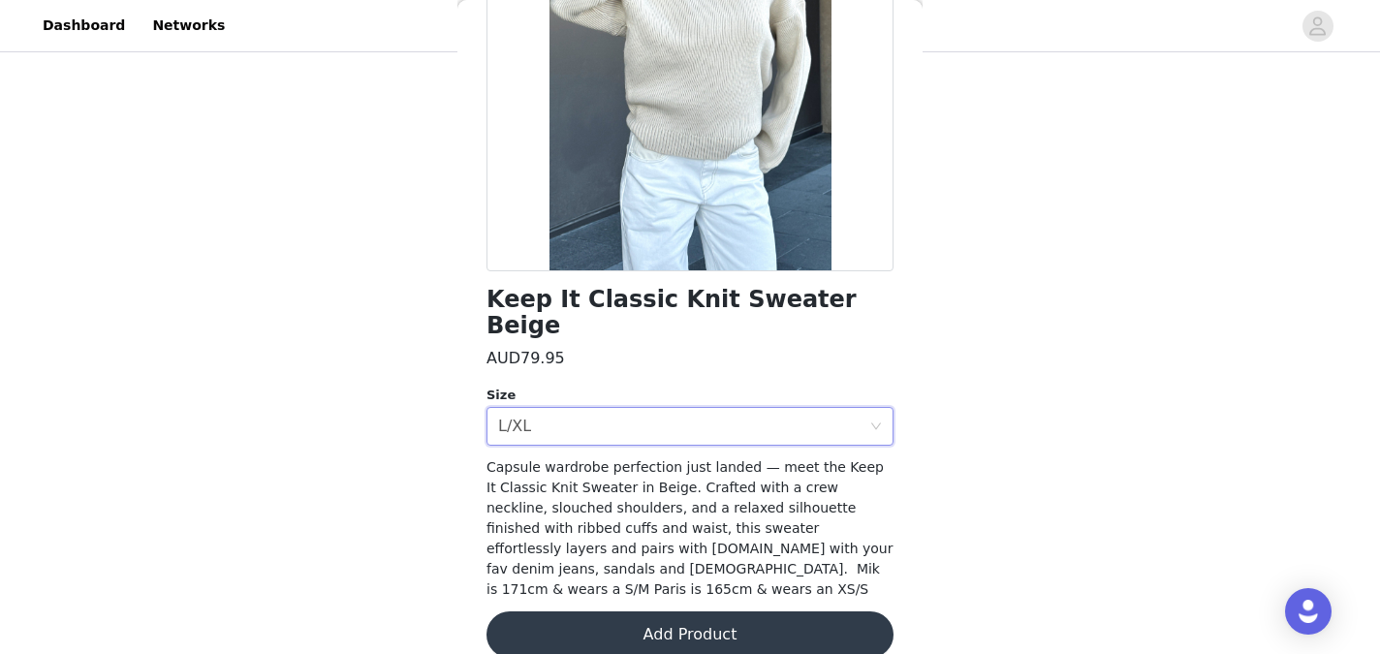
click at [709, 611] on button "Add Product" at bounding box center [689, 634] width 407 height 47
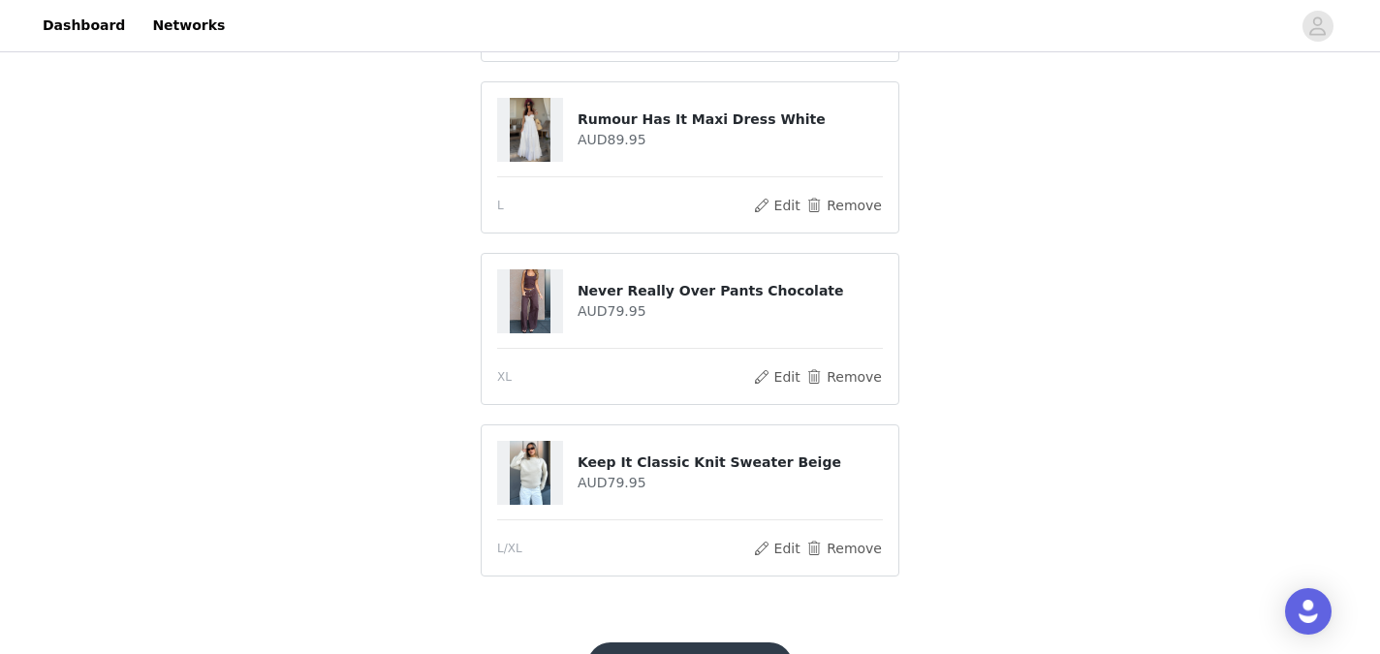
scroll to position [1409, 0]
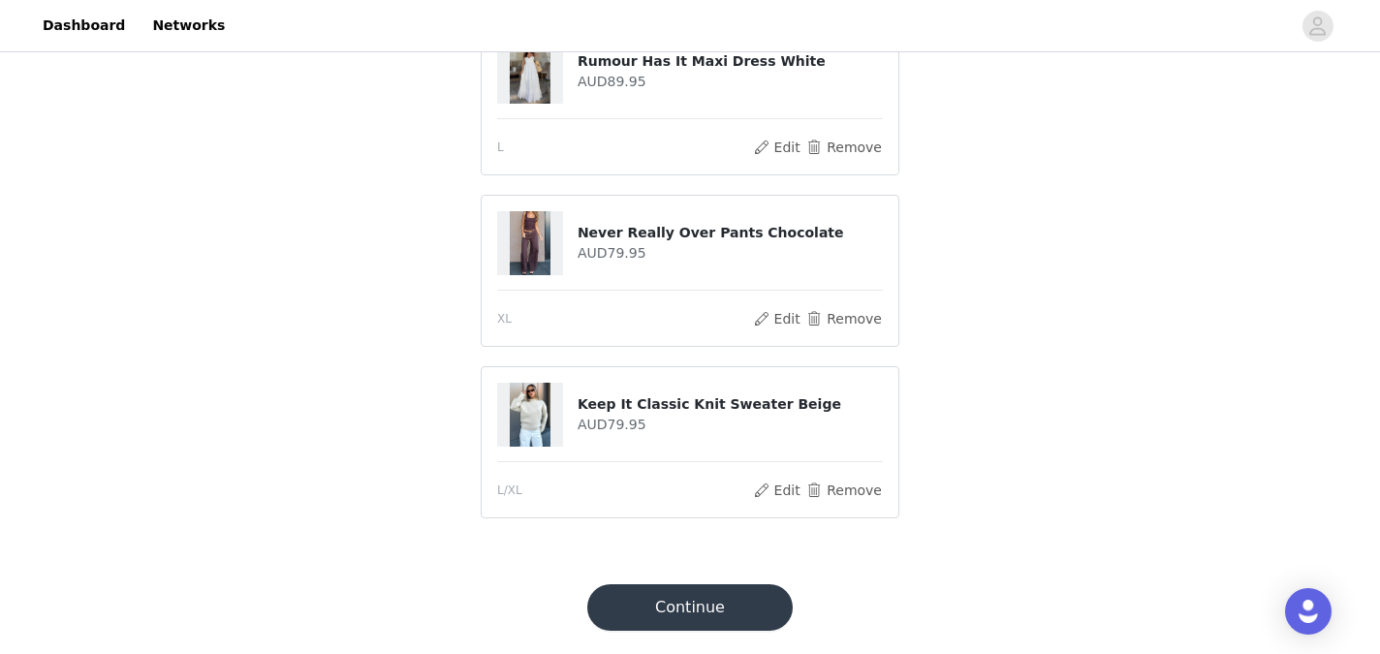
click at [682, 621] on button "Continue" at bounding box center [689, 607] width 205 height 47
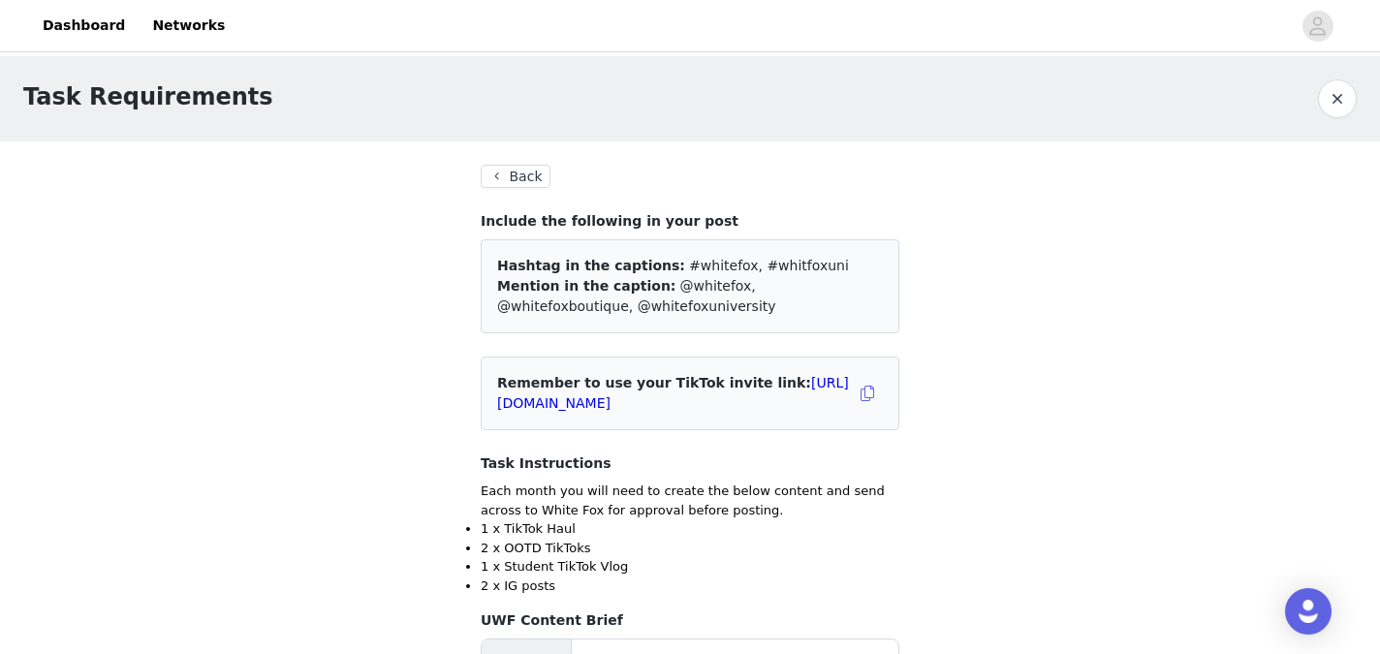
click at [505, 181] on button "Back" at bounding box center [516, 176] width 70 height 23
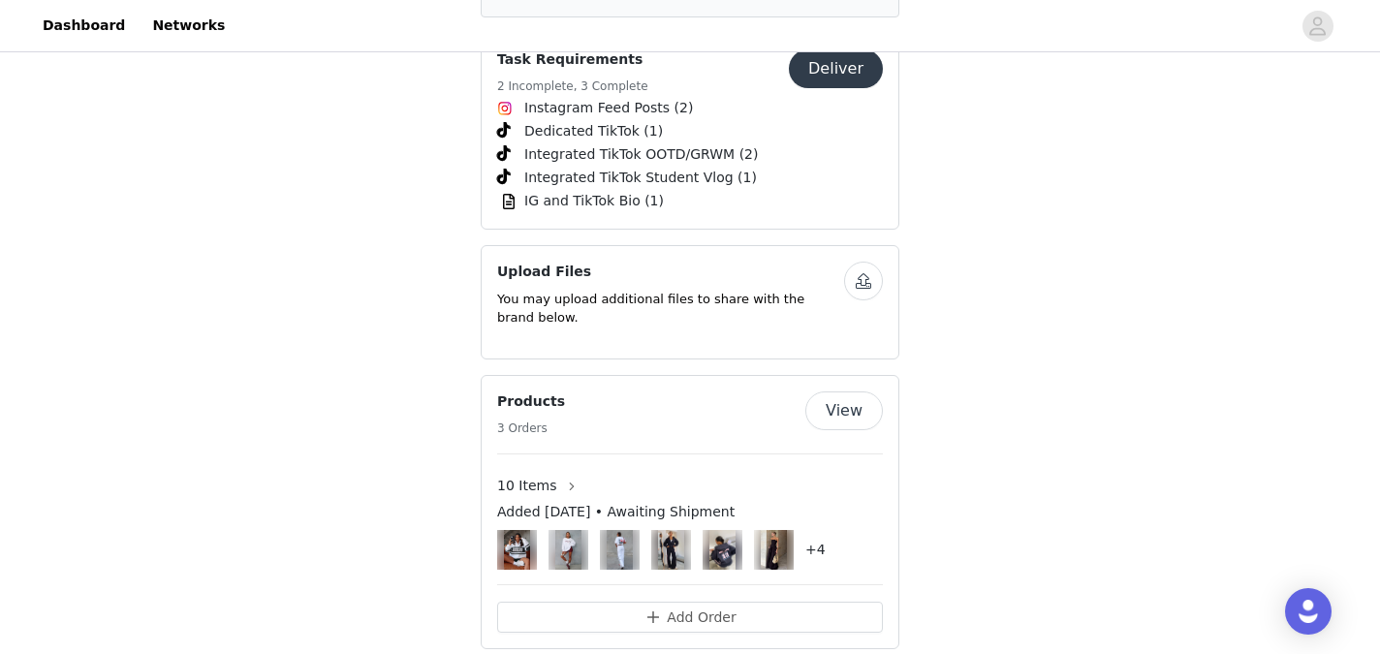
scroll to position [2882, 0]
